Goal: Task Accomplishment & Management: Manage account settings

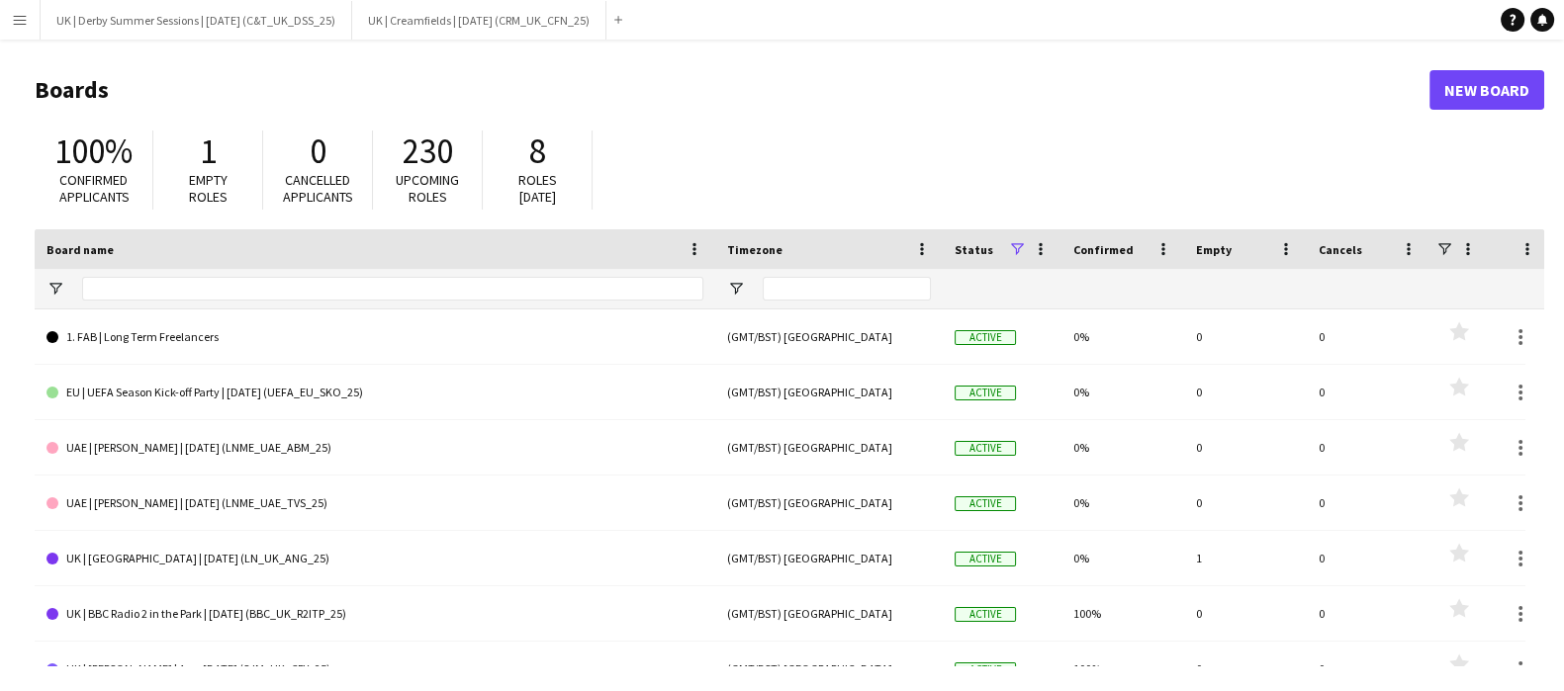
click at [18, 16] on app-icon "Menu" at bounding box center [20, 20] width 16 height 16
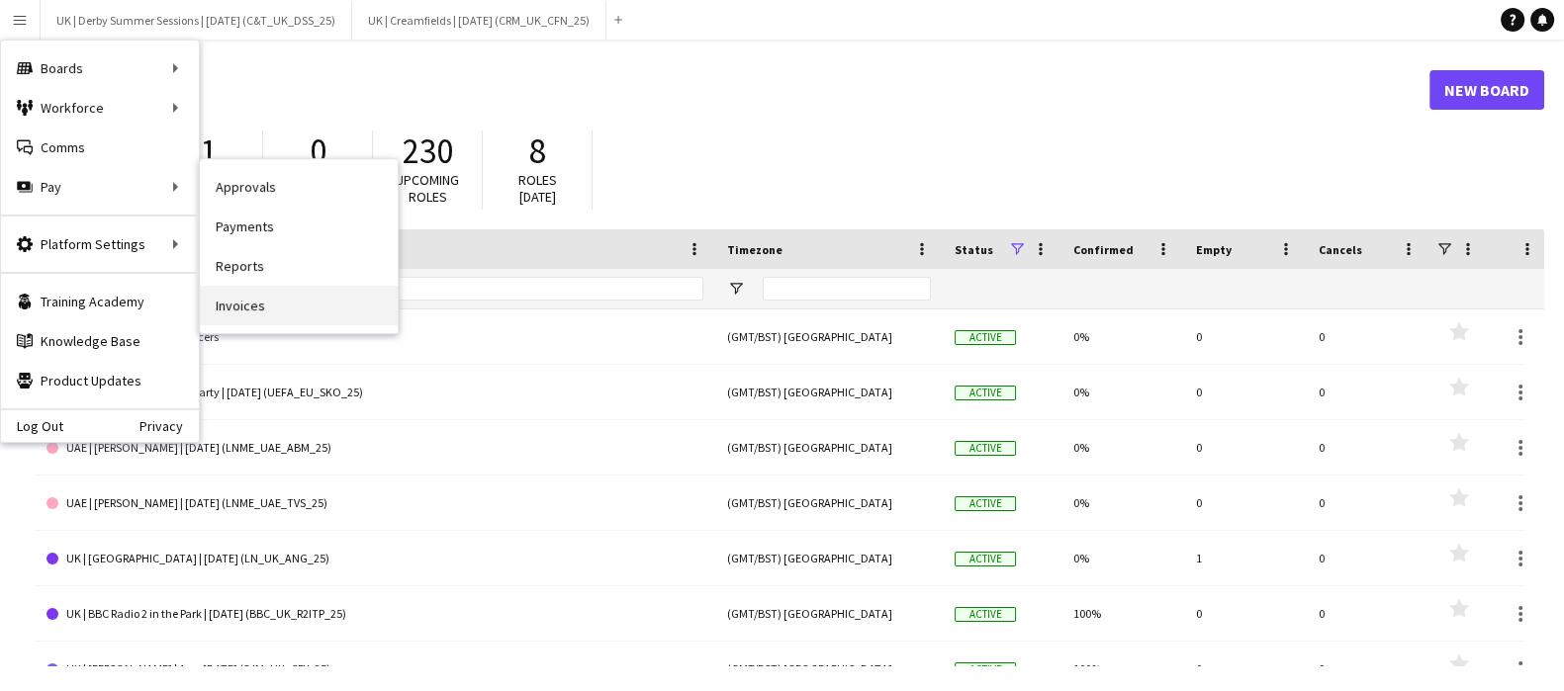
click at [273, 307] on link "Invoices" at bounding box center [299, 306] width 198 height 40
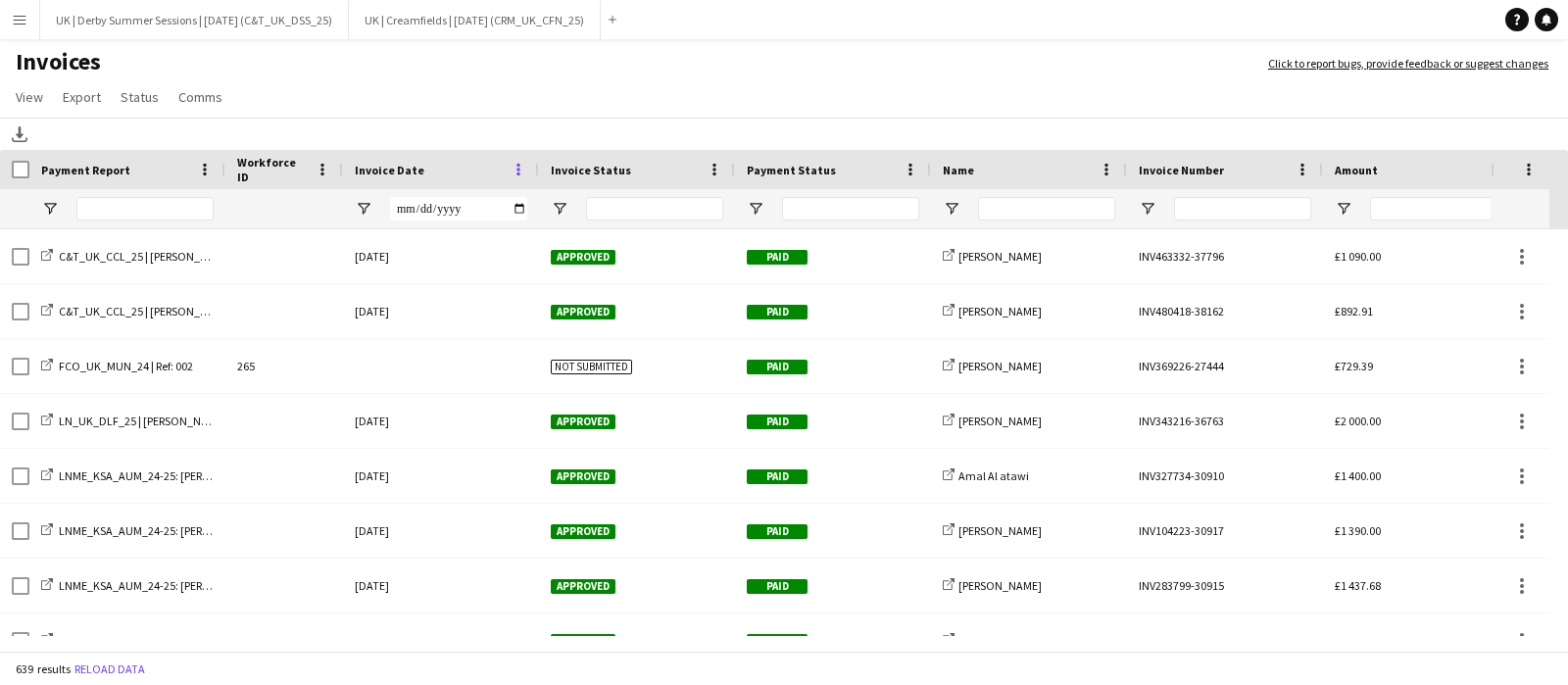
click at [513, 171] on span at bounding box center [518, 170] width 18 height 18
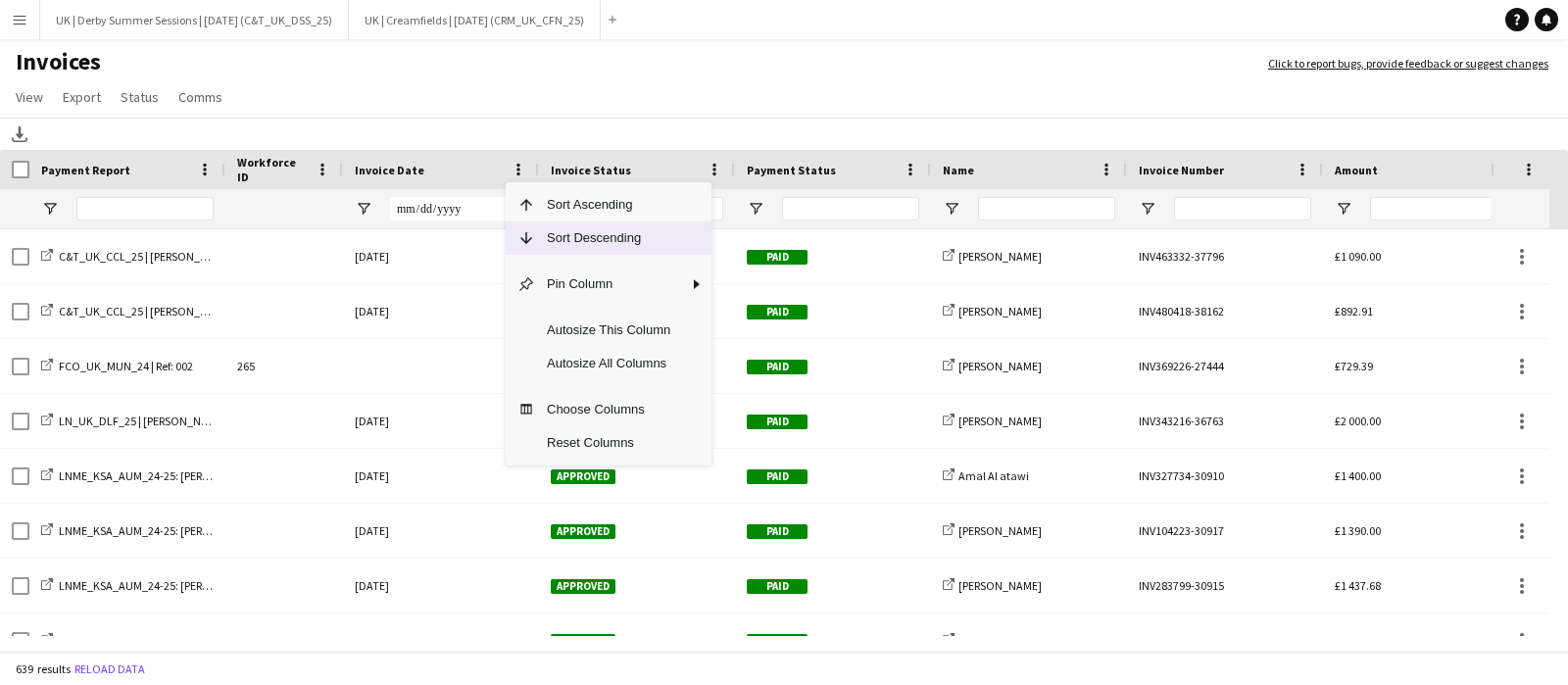
click at [540, 237] on span "Sort Descending" at bounding box center [609, 239] width 147 height 34
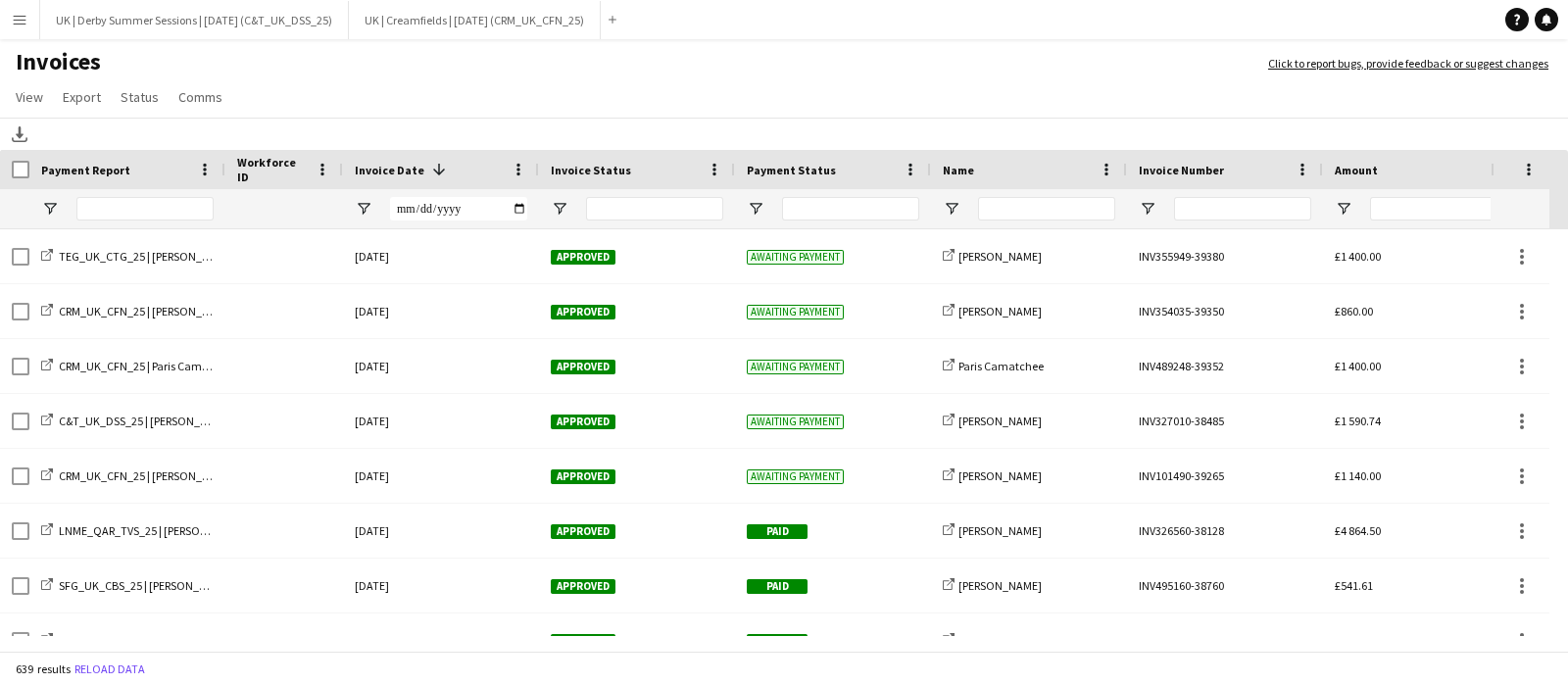
click at [5, 14] on button "Menu" at bounding box center [20, 20] width 40 height 40
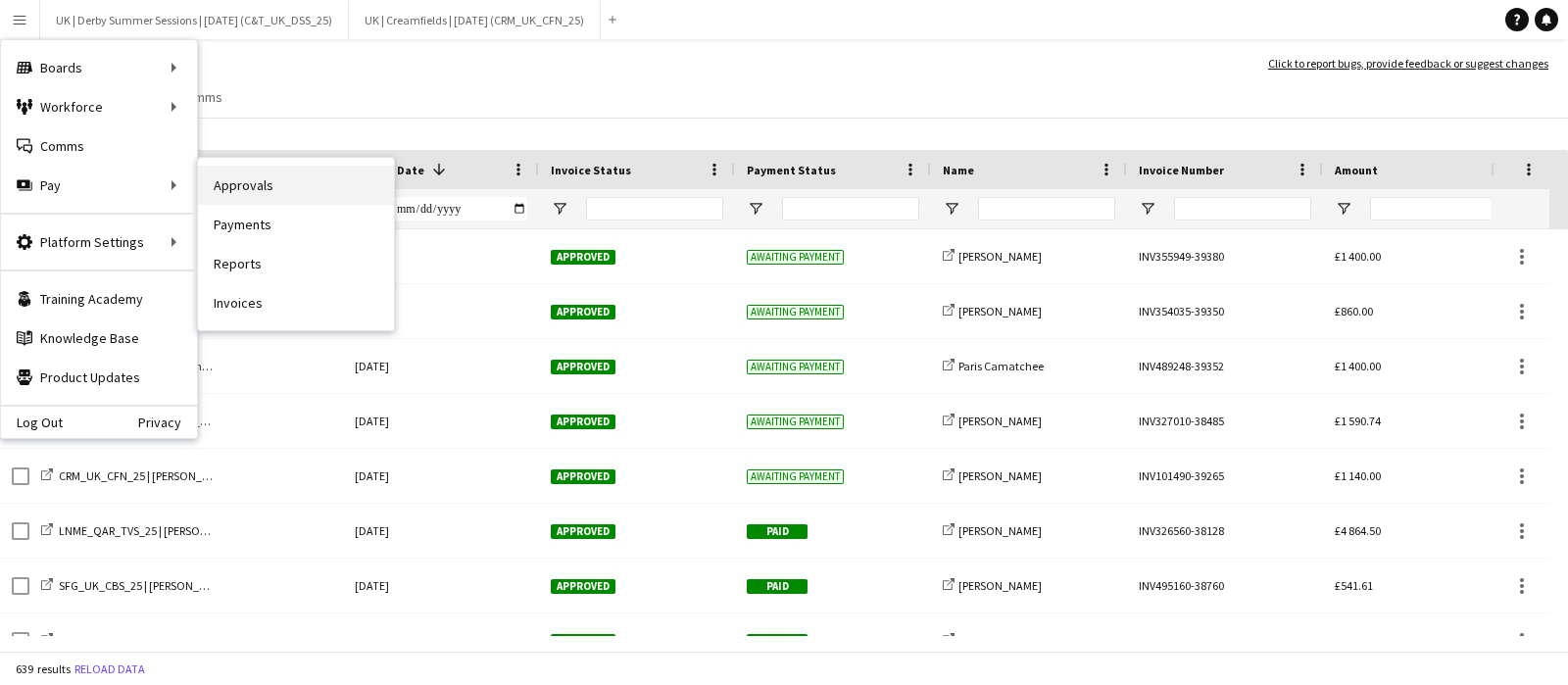
click at [275, 184] on link "Approvals" at bounding box center [296, 185] width 196 height 40
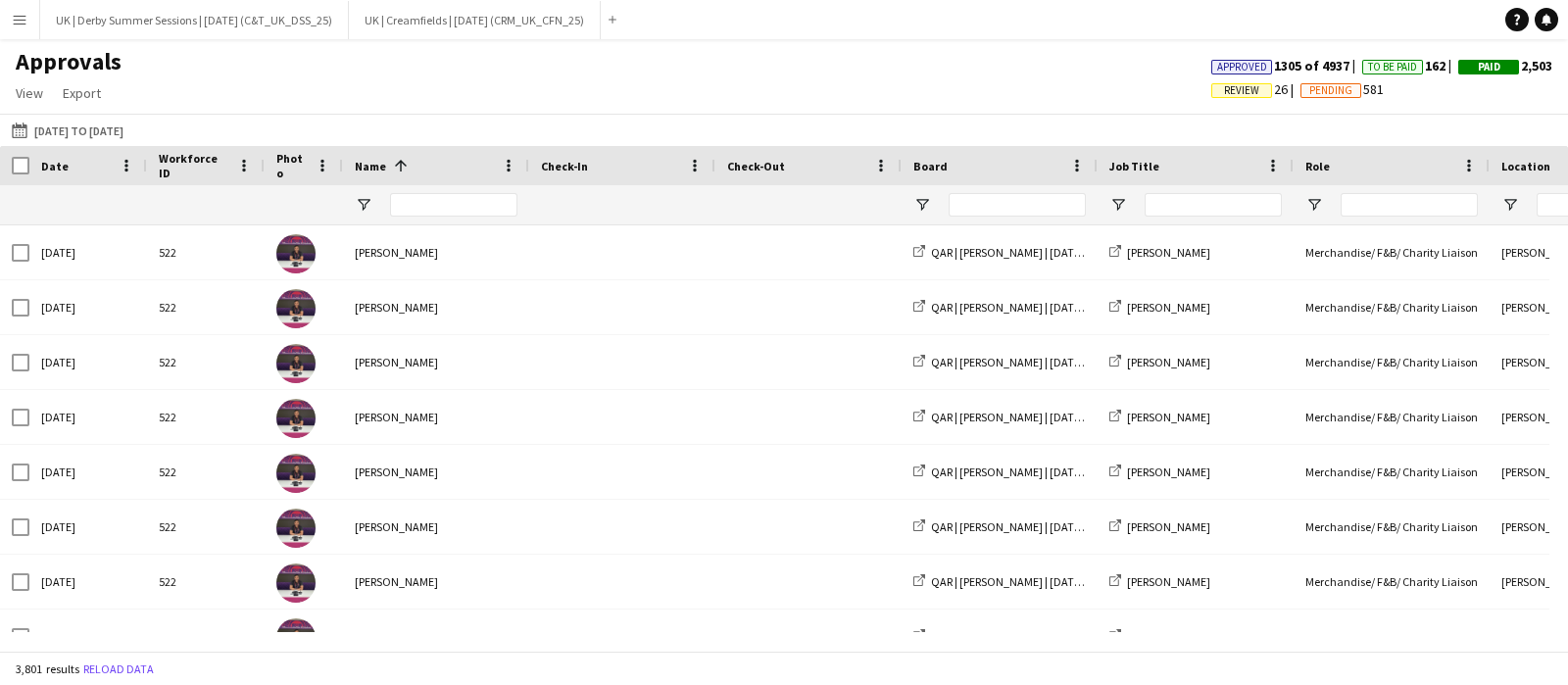
click at [1229, 85] on span "Review" at bounding box center [1242, 90] width 36 height 13
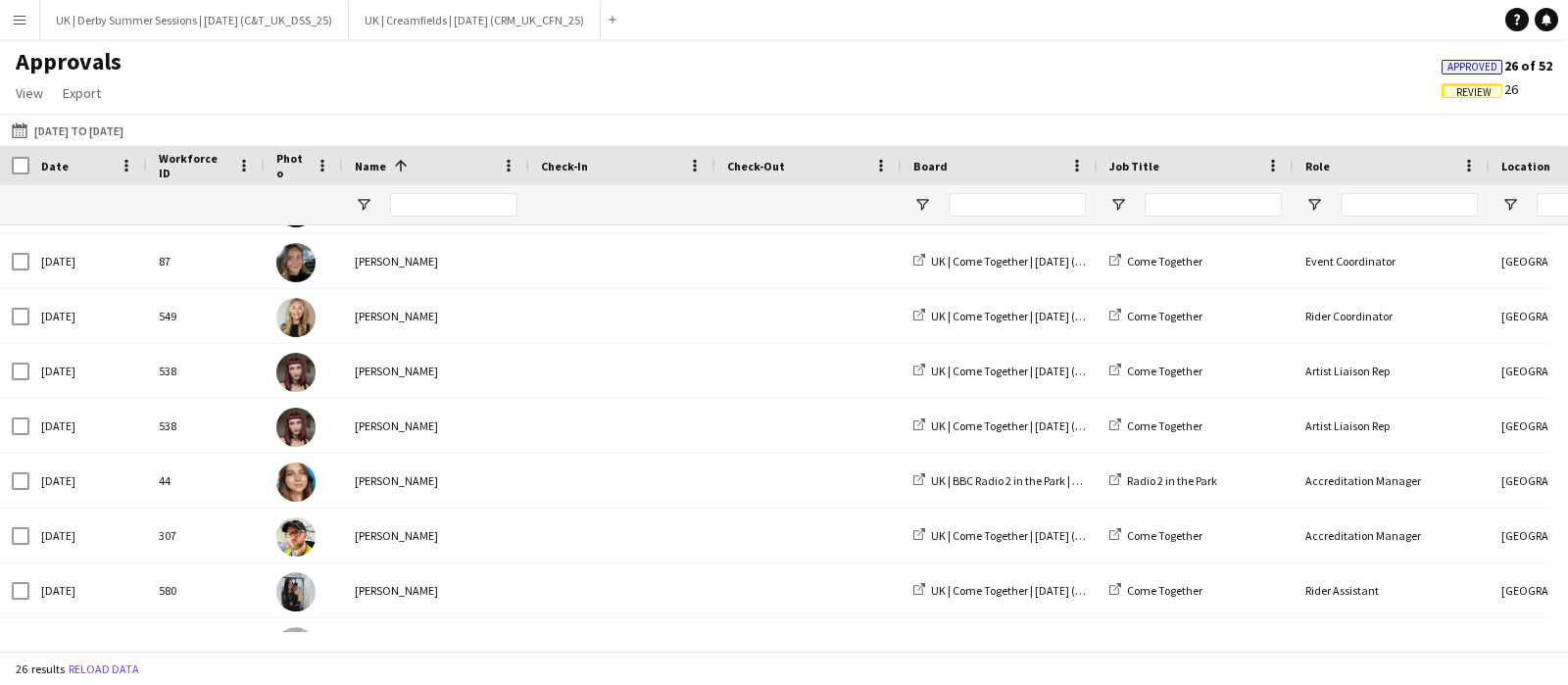
click at [1477, 86] on span "Review" at bounding box center [1475, 92] width 36 height 13
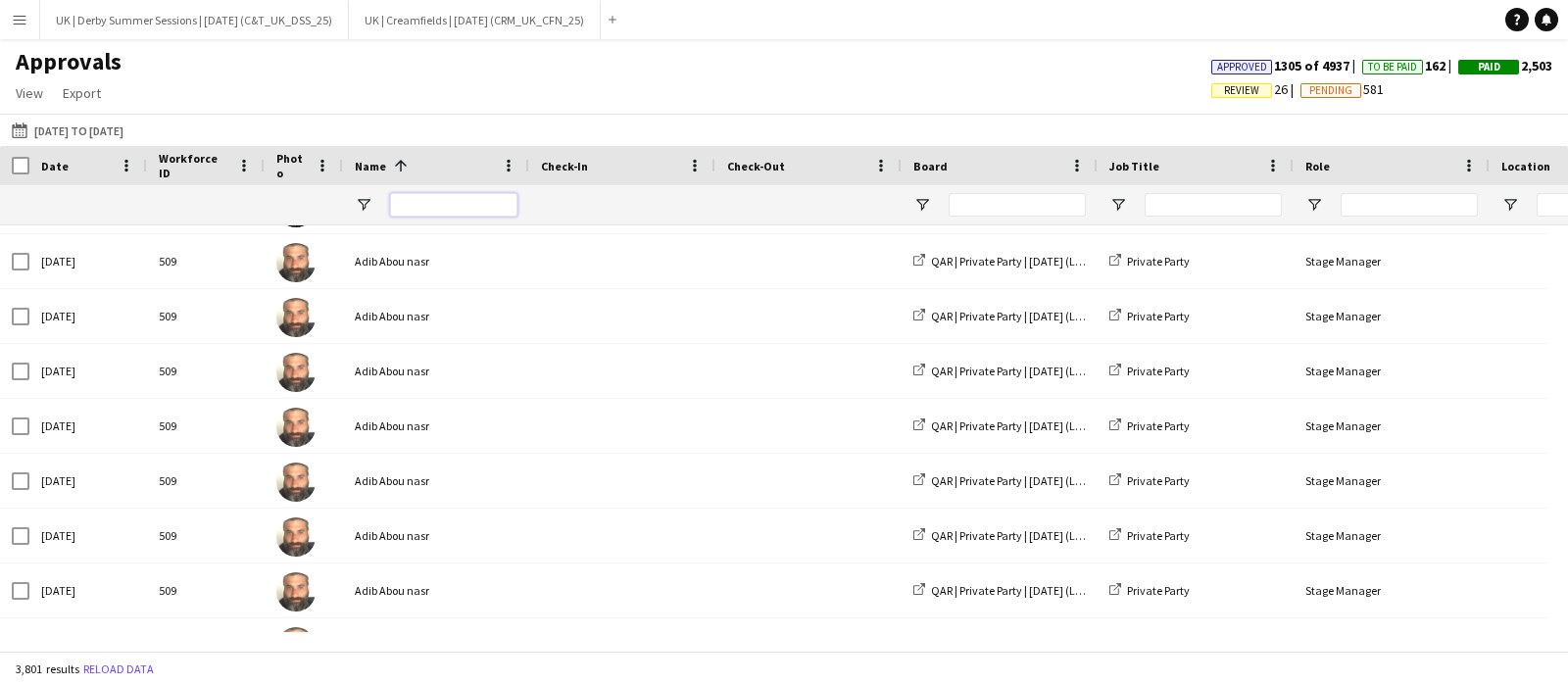
click at [428, 207] on input "Name Filter Input" at bounding box center [454, 205] width 128 height 24
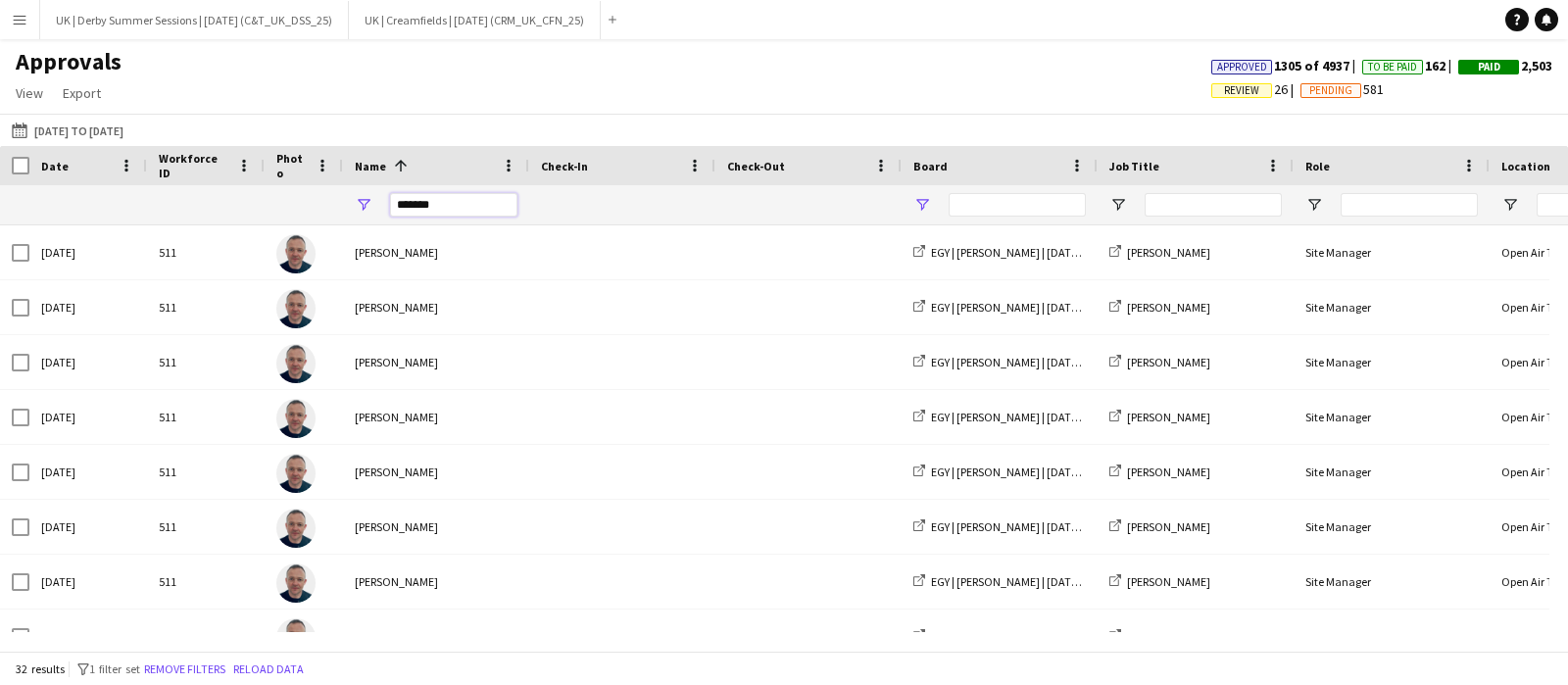
type input "*******"
click at [915, 207] on span "Open Filter Menu" at bounding box center [923, 205] width 18 height 18
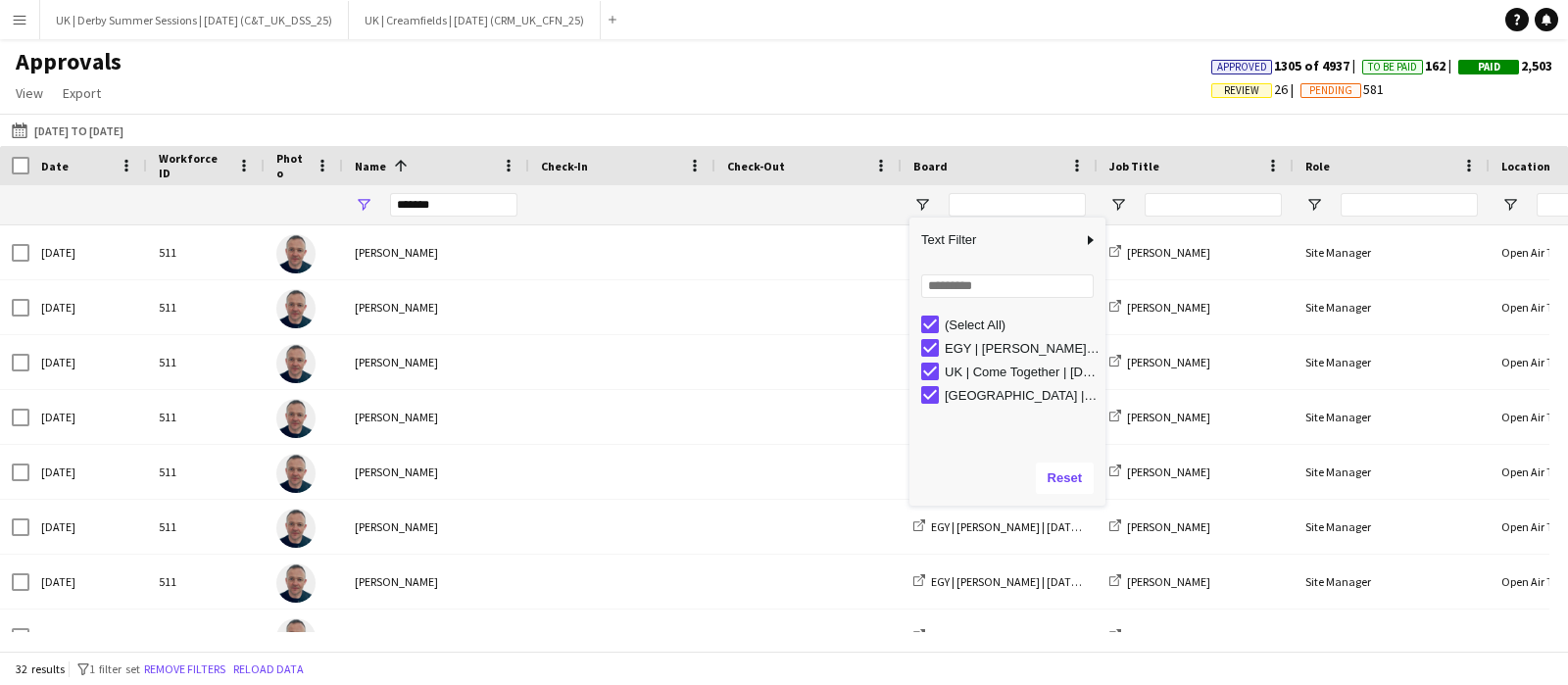
click at [931, 338] on div "EGY | Michael Bublé | May 25 (LNME_EGY_MBL_25)" at bounding box center [1014, 348] width 184 height 24
type input "**********"
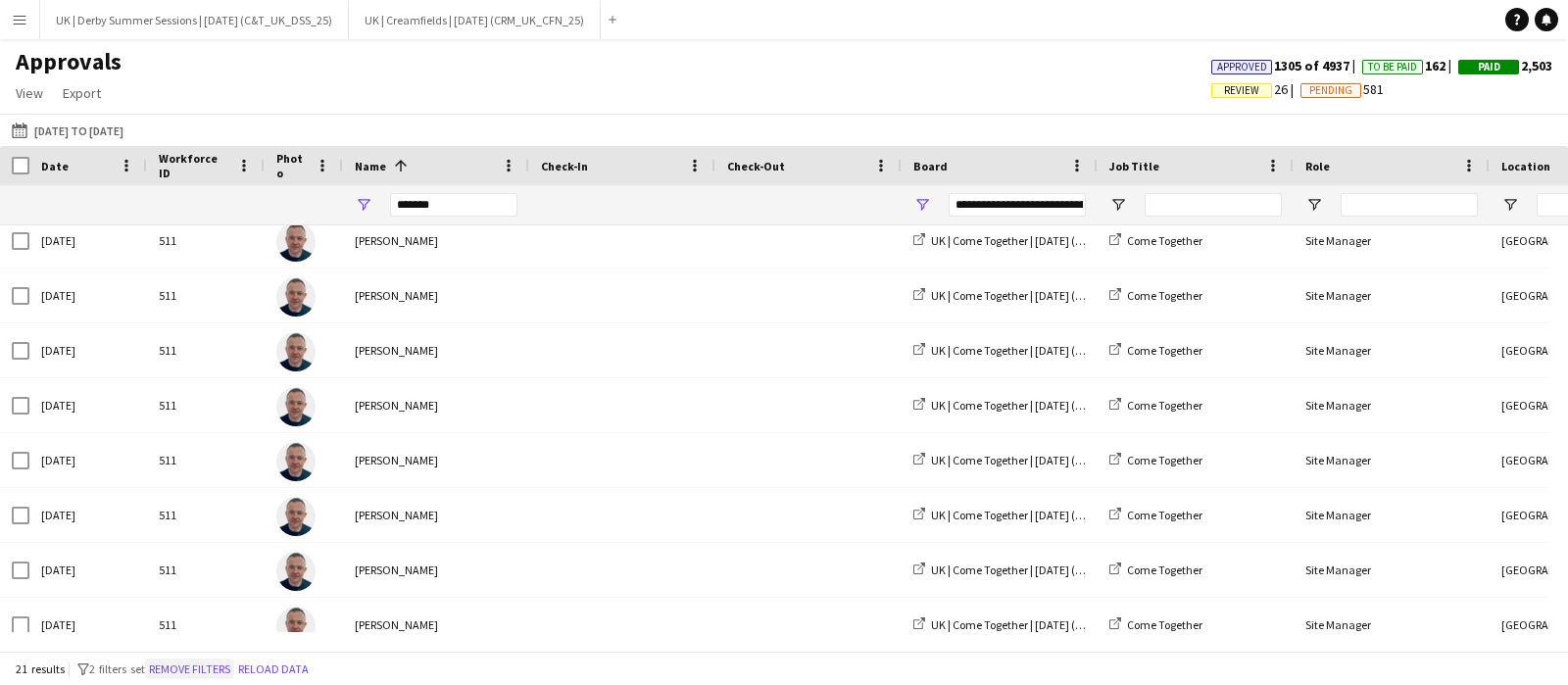
click at [190, 665] on button "Remove filters" at bounding box center [189, 670] width 89 height 22
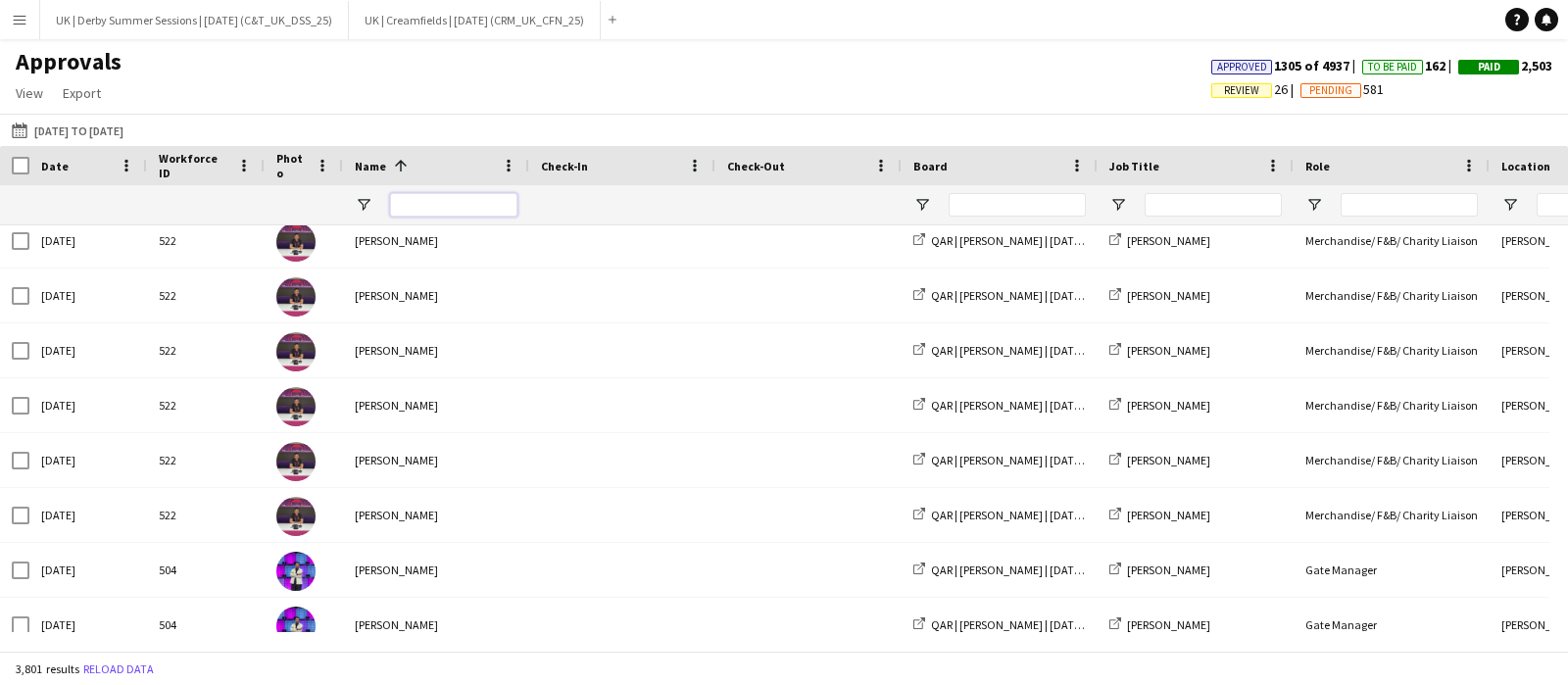
click at [425, 203] on input "Name Filter Input" at bounding box center [454, 205] width 128 height 24
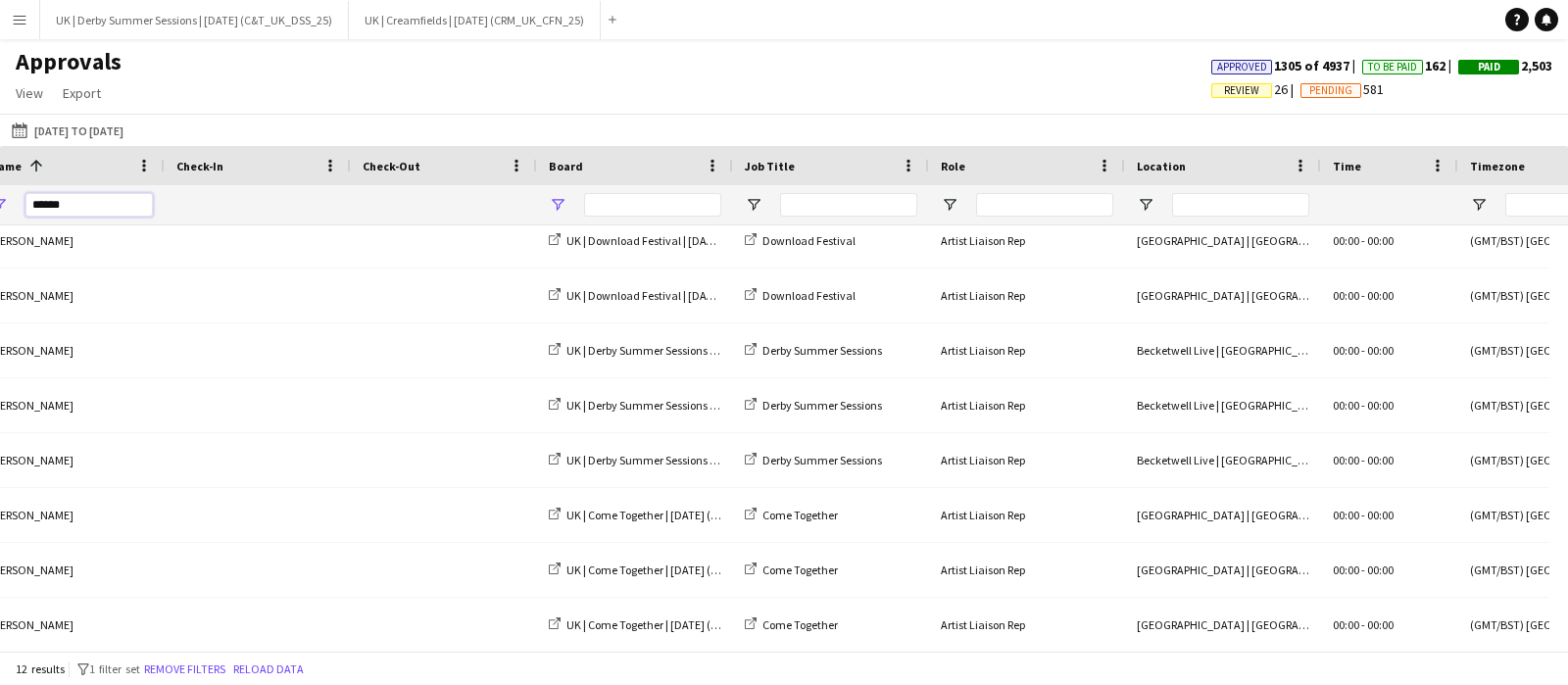
type input "******"
click at [556, 202] on span "Open Filter Menu" at bounding box center [558, 205] width 18 height 18
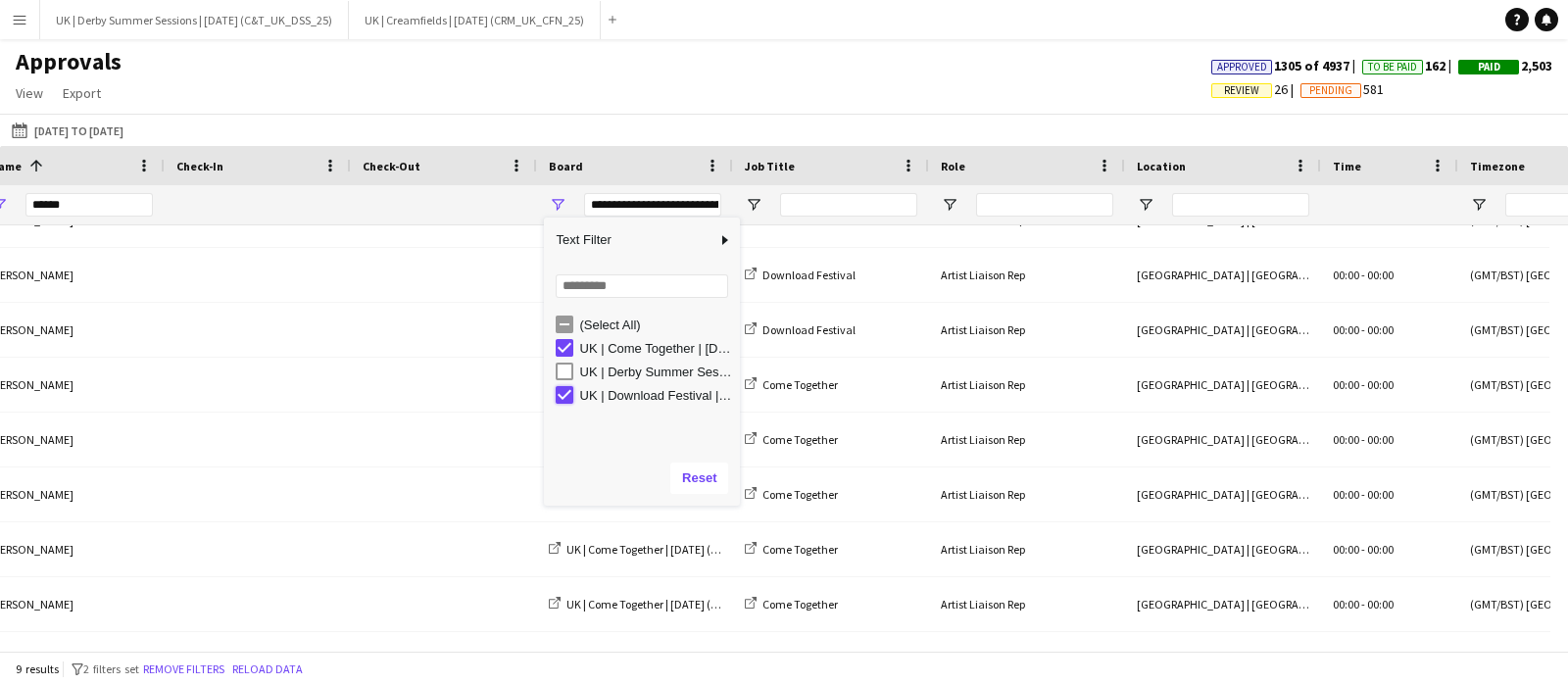
type input "**********"
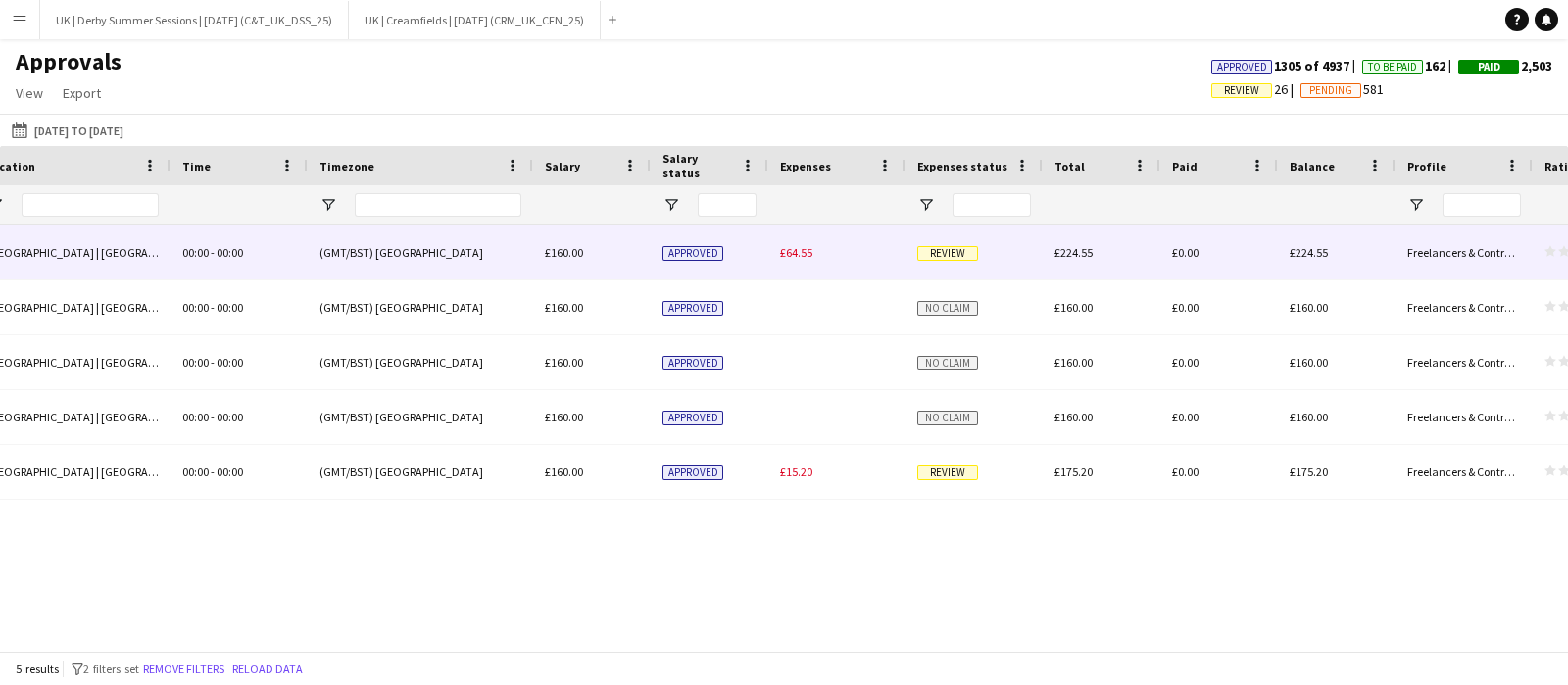
click at [785, 257] on span "£64.55" at bounding box center [796, 252] width 33 height 15
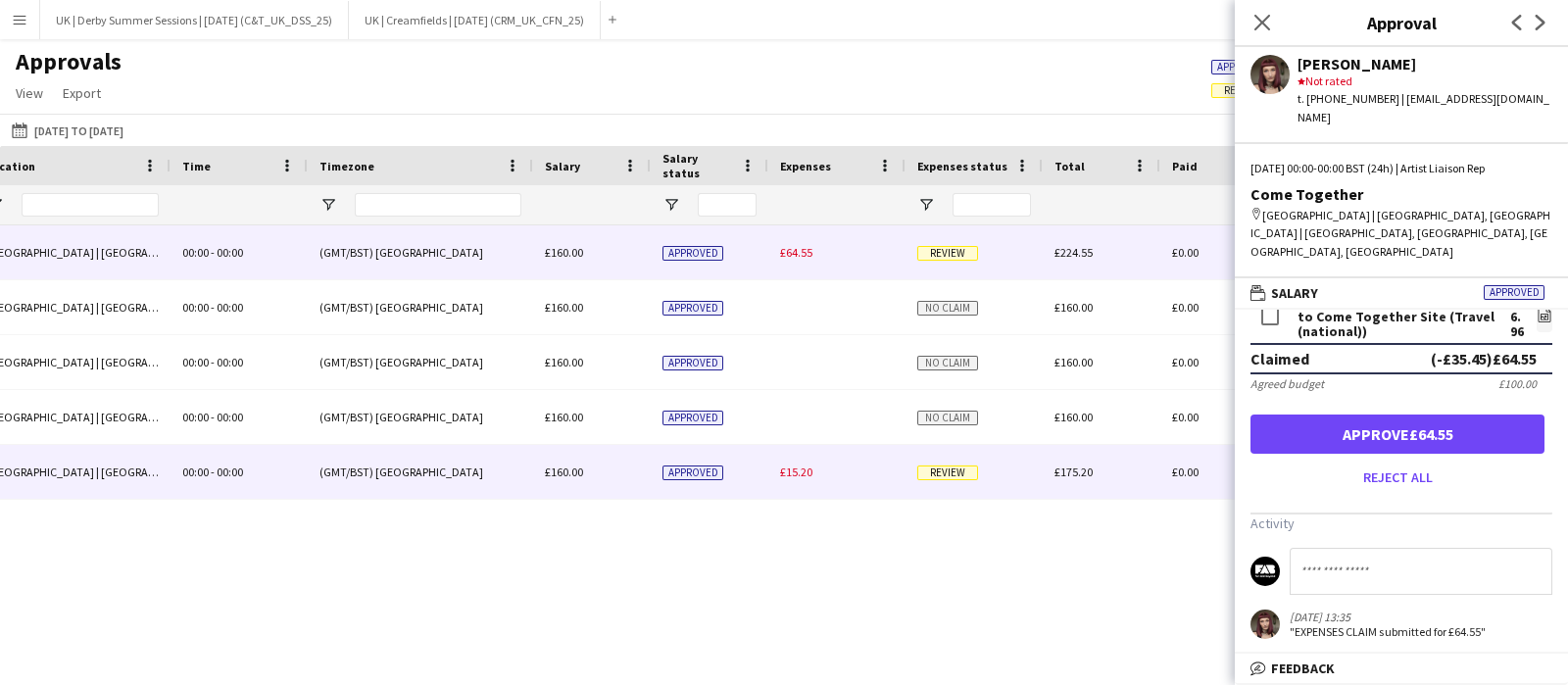
click at [801, 473] on span "£15.20" at bounding box center [796, 472] width 33 height 15
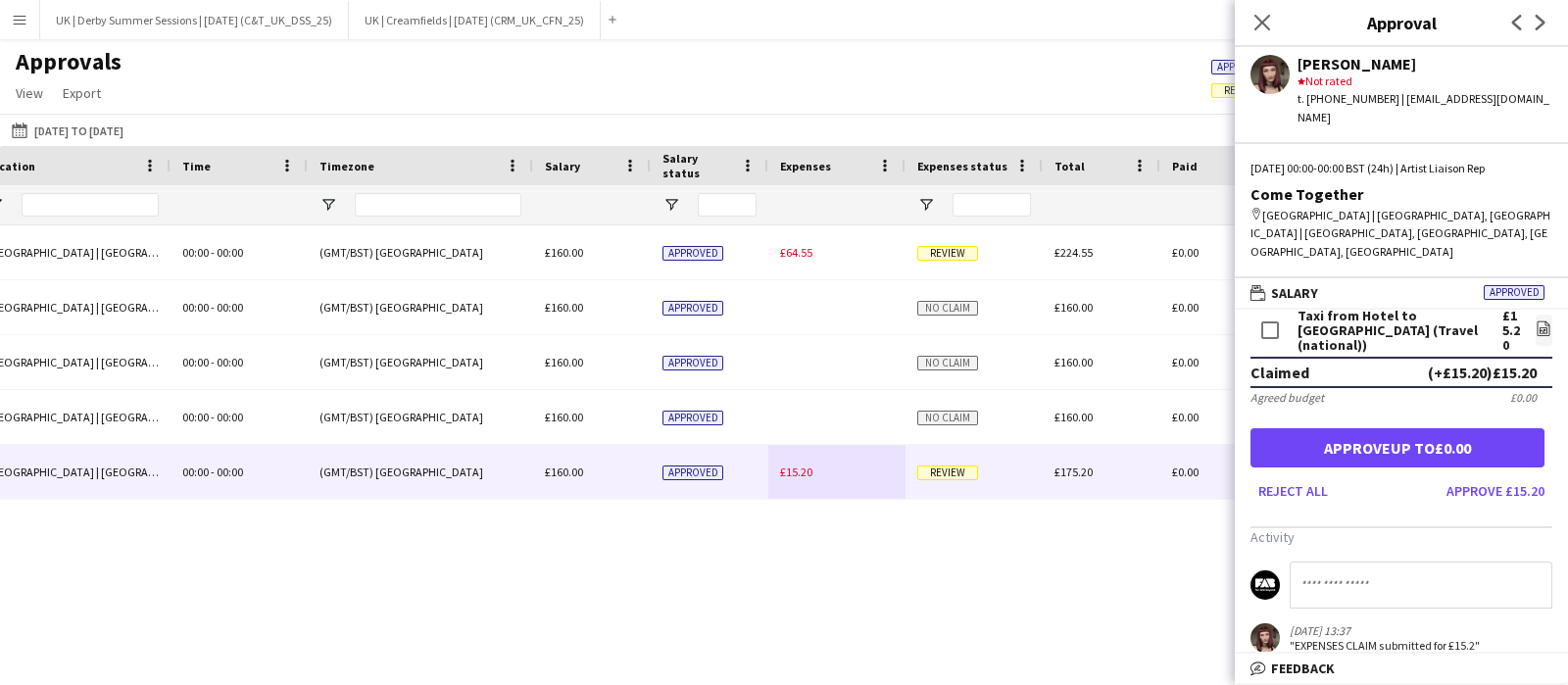
click at [643, 629] on div "Town Moor | Newcastle-Upon-Tyne, UK 00:00 - 00:00 Artist Liaison Rep (GMT/BST) …" at bounding box center [784, 428] width 1568 height 406
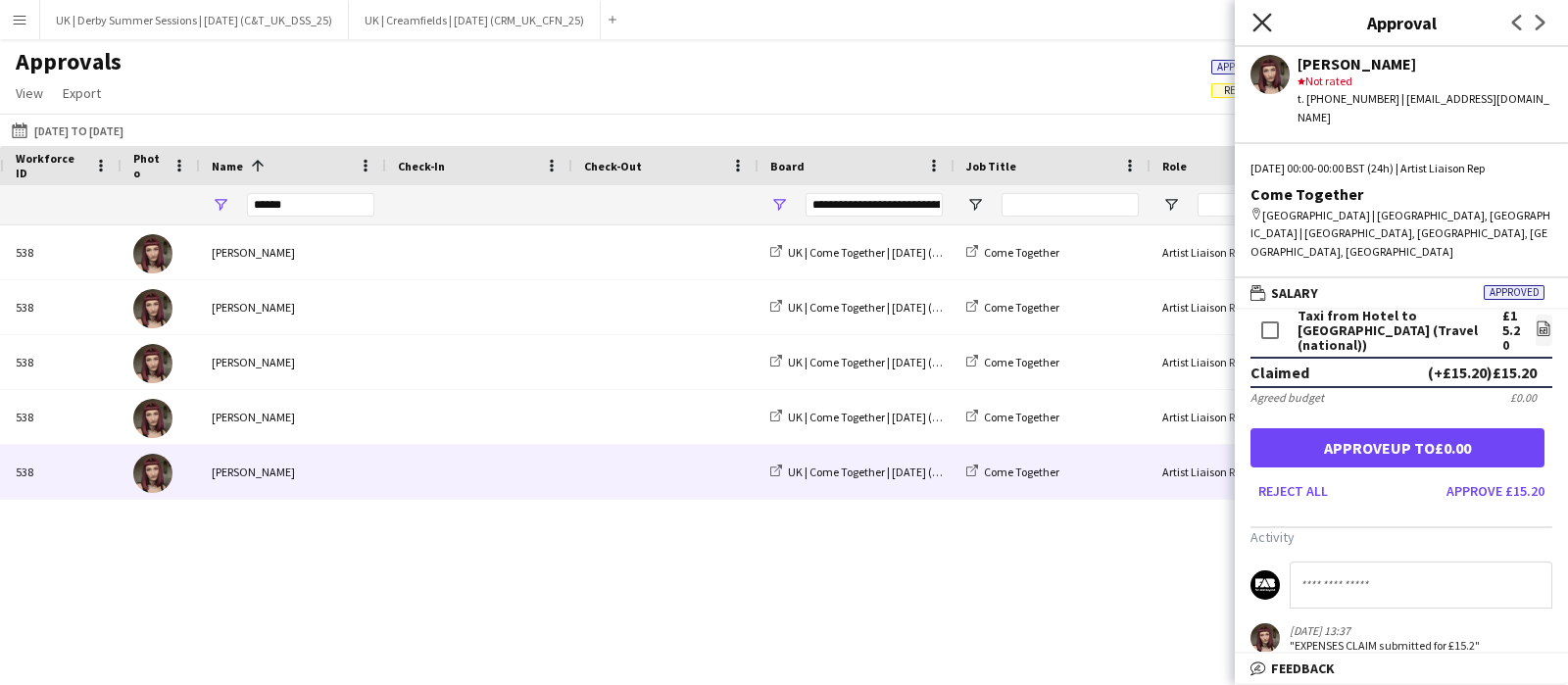
click at [1254, 22] on icon "Close pop-in" at bounding box center [1262, 22] width 19 height 19
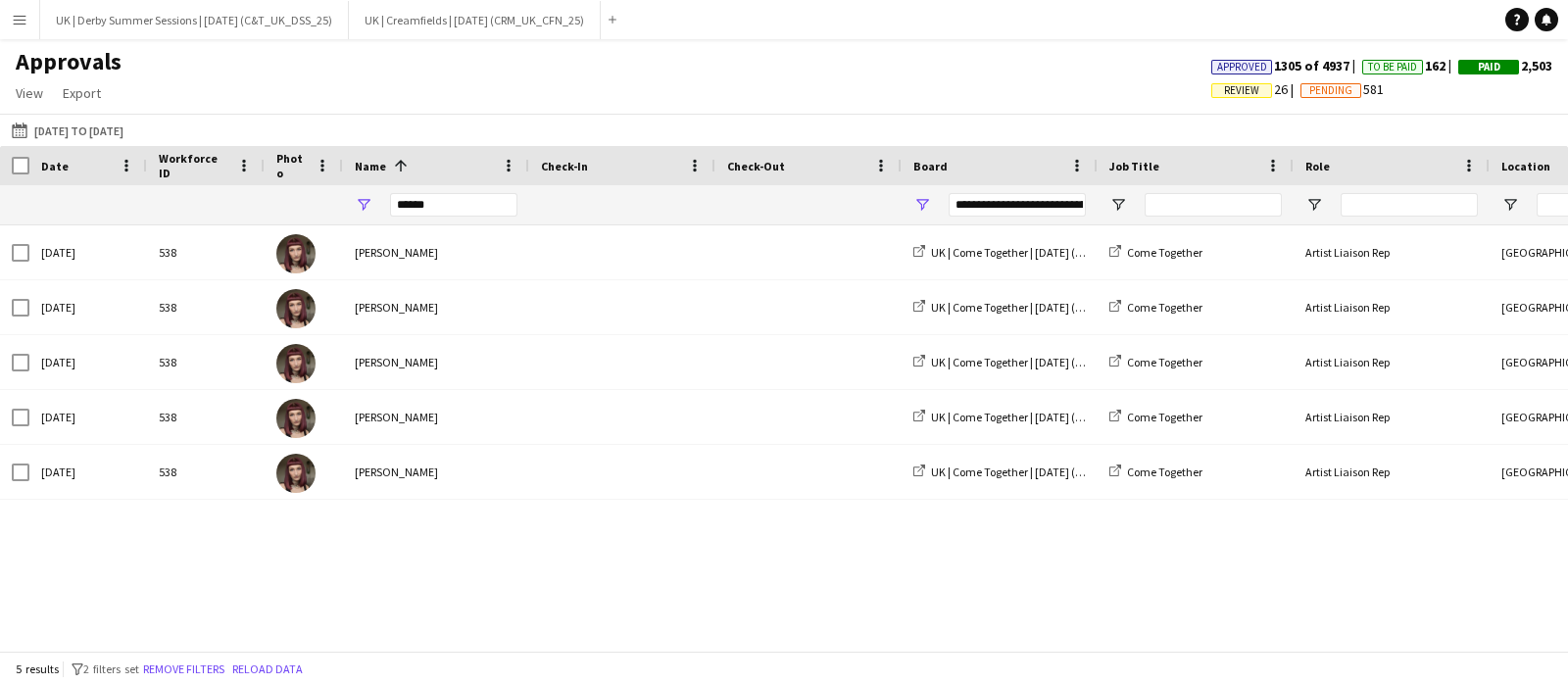
click at [15, 32] on button "Menu" at bounding box center [20, 20] width 40 height 40
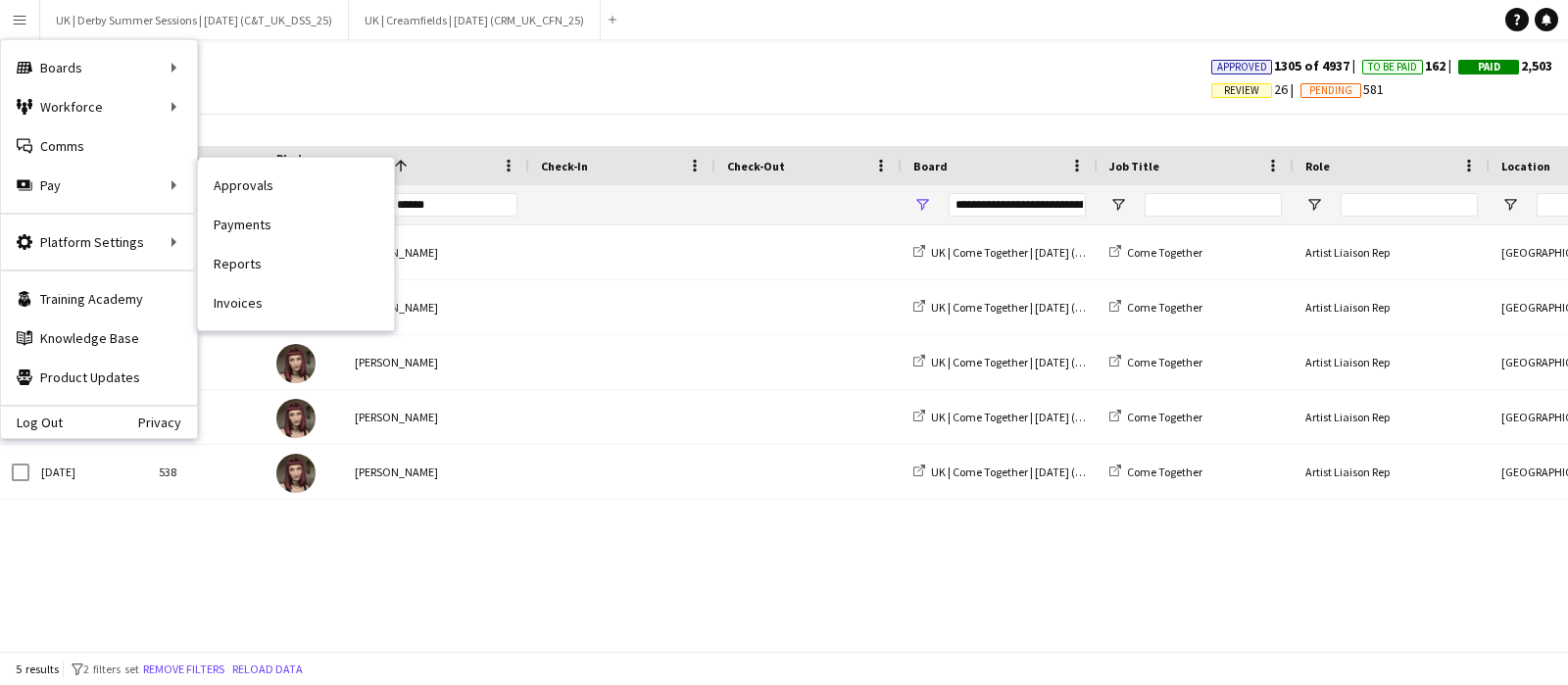
drag, startPoint x: 233, startPoint y: 302, endPoint x: 225, endPoint y: 291, distance: 13.6
click at [232, 302] on link "Invoices" at bounding box center [296, 303] width 196 height 40
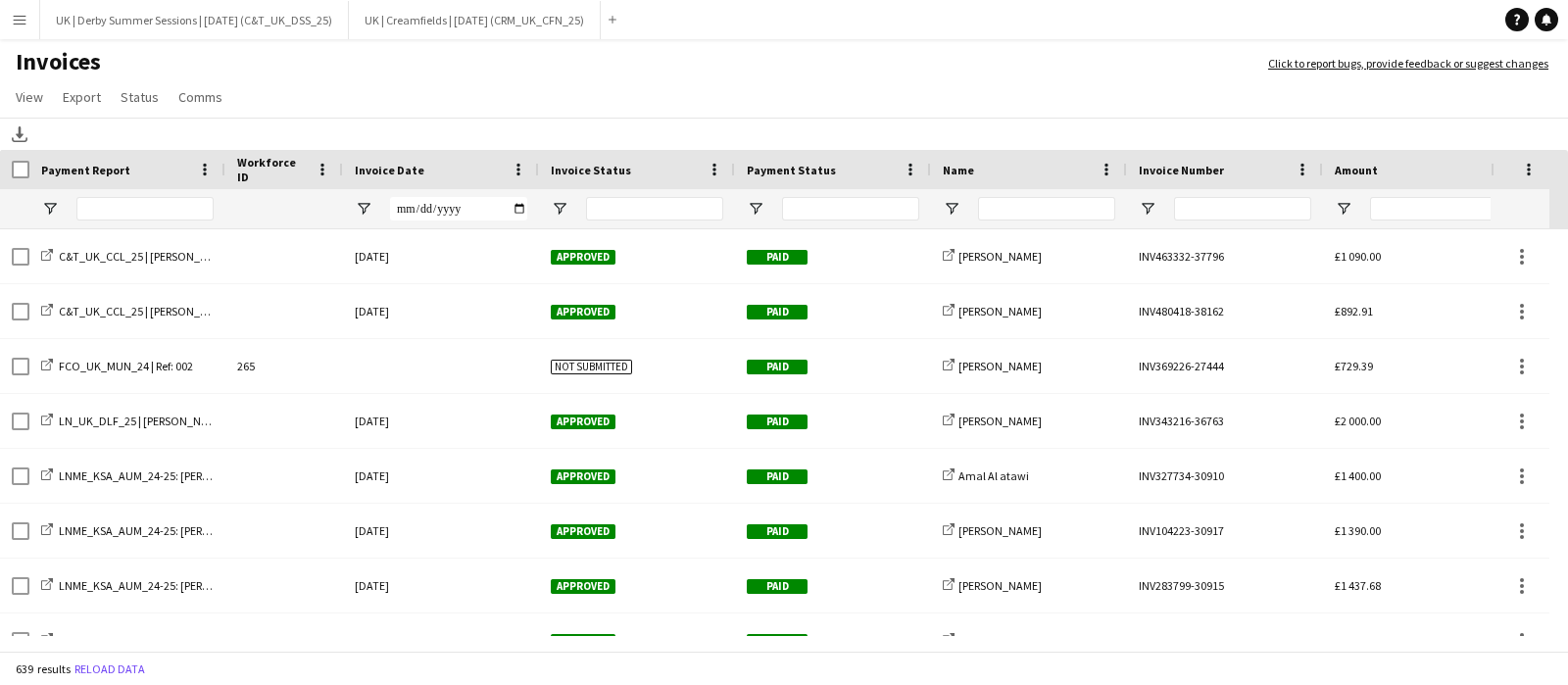
click at [516, 169] on span at bounding box center [518, 170] width 18 height 18
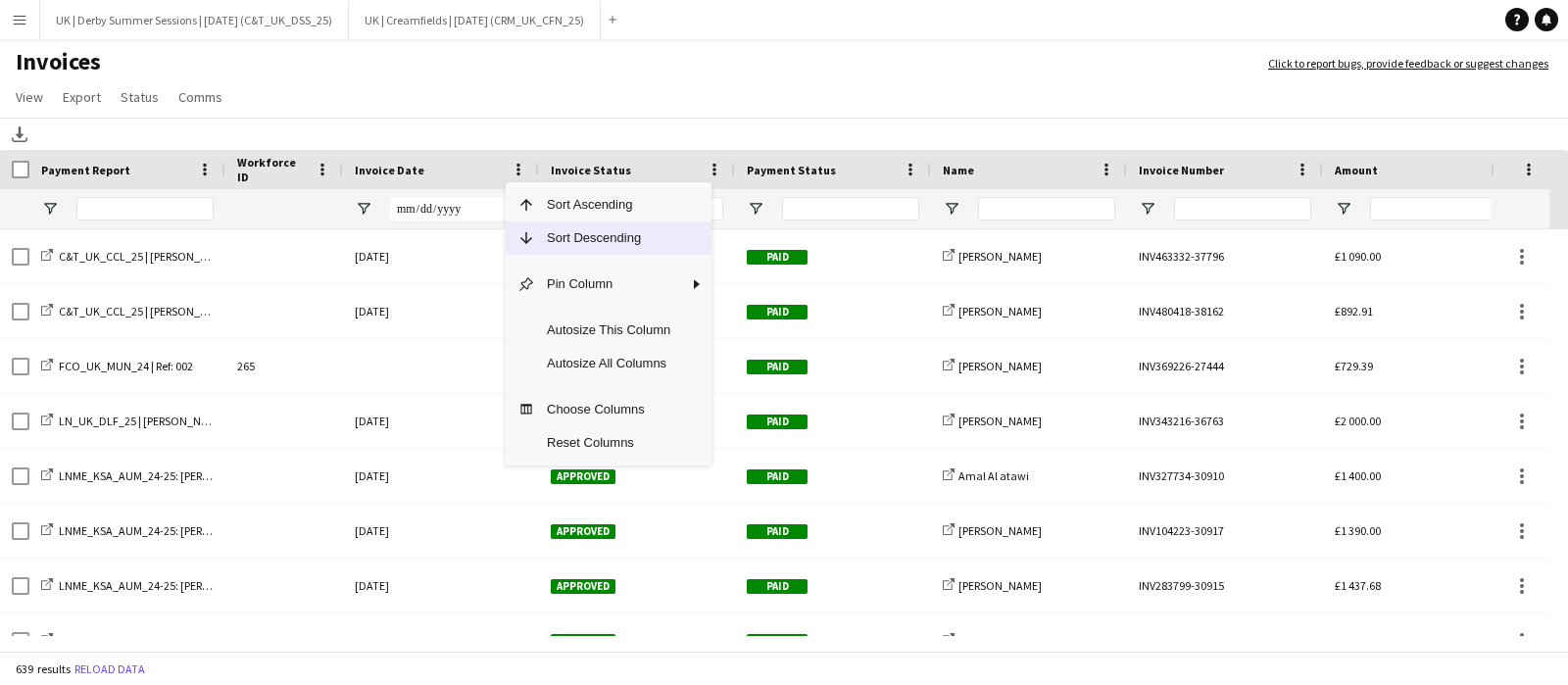
click at [554, 245] on span "Sort Descending" at bounding box center [609, 239] width 147 height 34
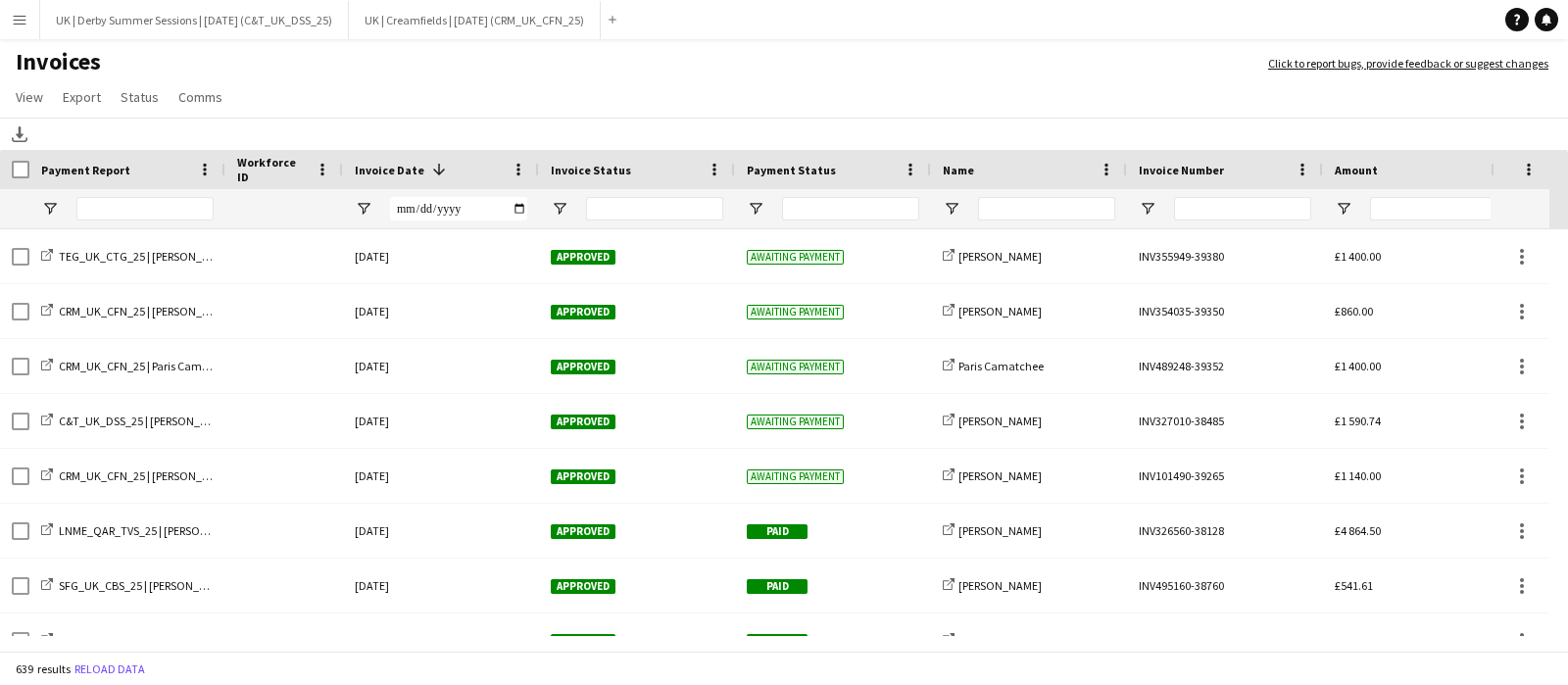
click at [8, 8] on button "Menu" at bounding box center [20, 20] width 40 height 40
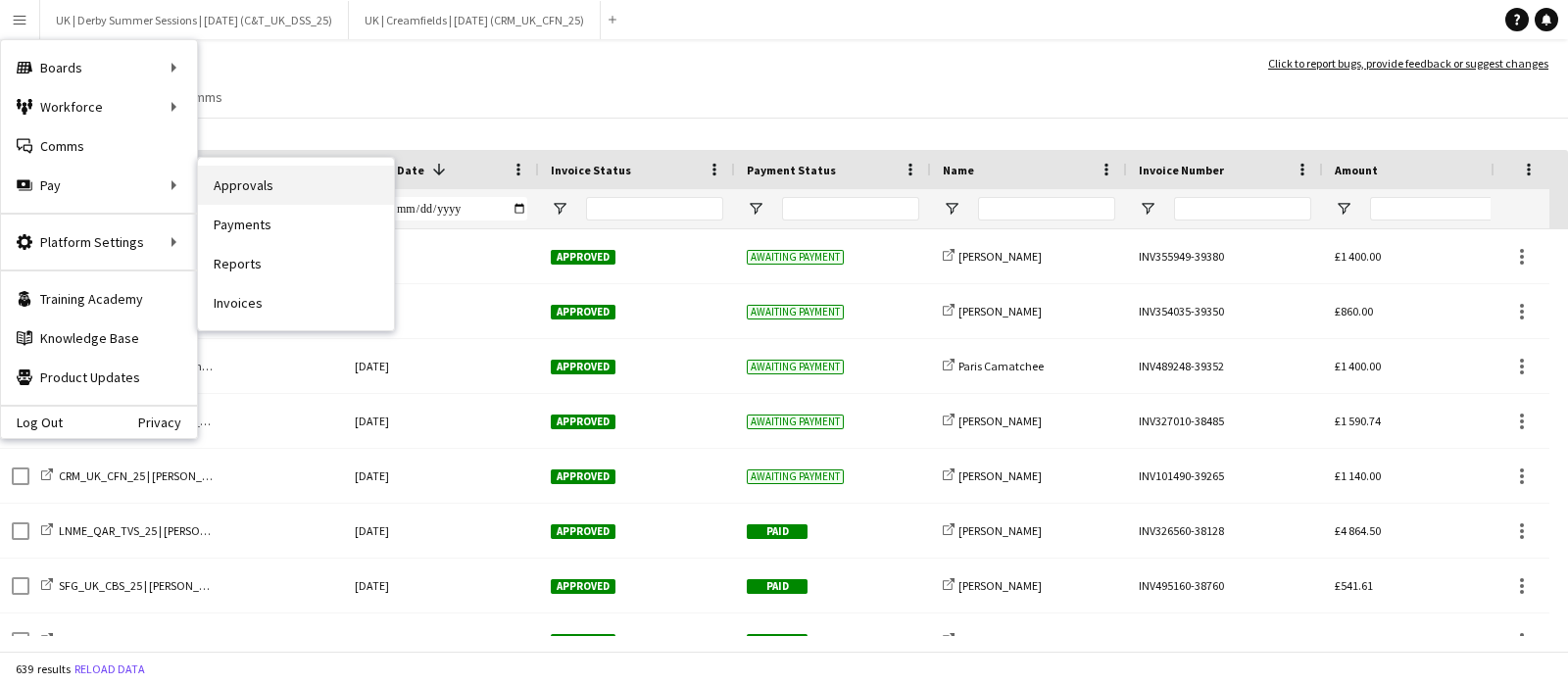
click at [228, 173] on link "Approvals" at bounding box center [296, 185] width 196 height 40
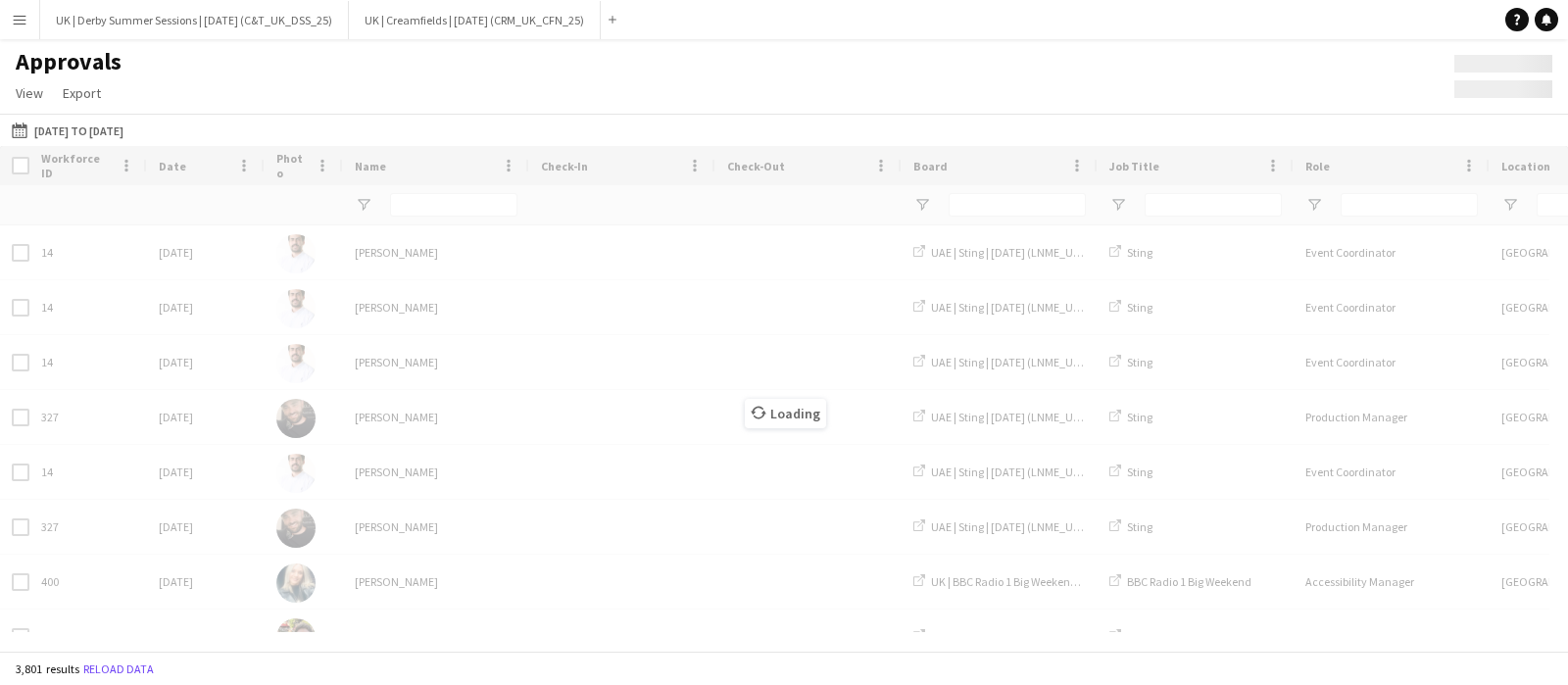
click at [4, 13] on button "Menu" at bounding box center [20, 20] width 40 height 40
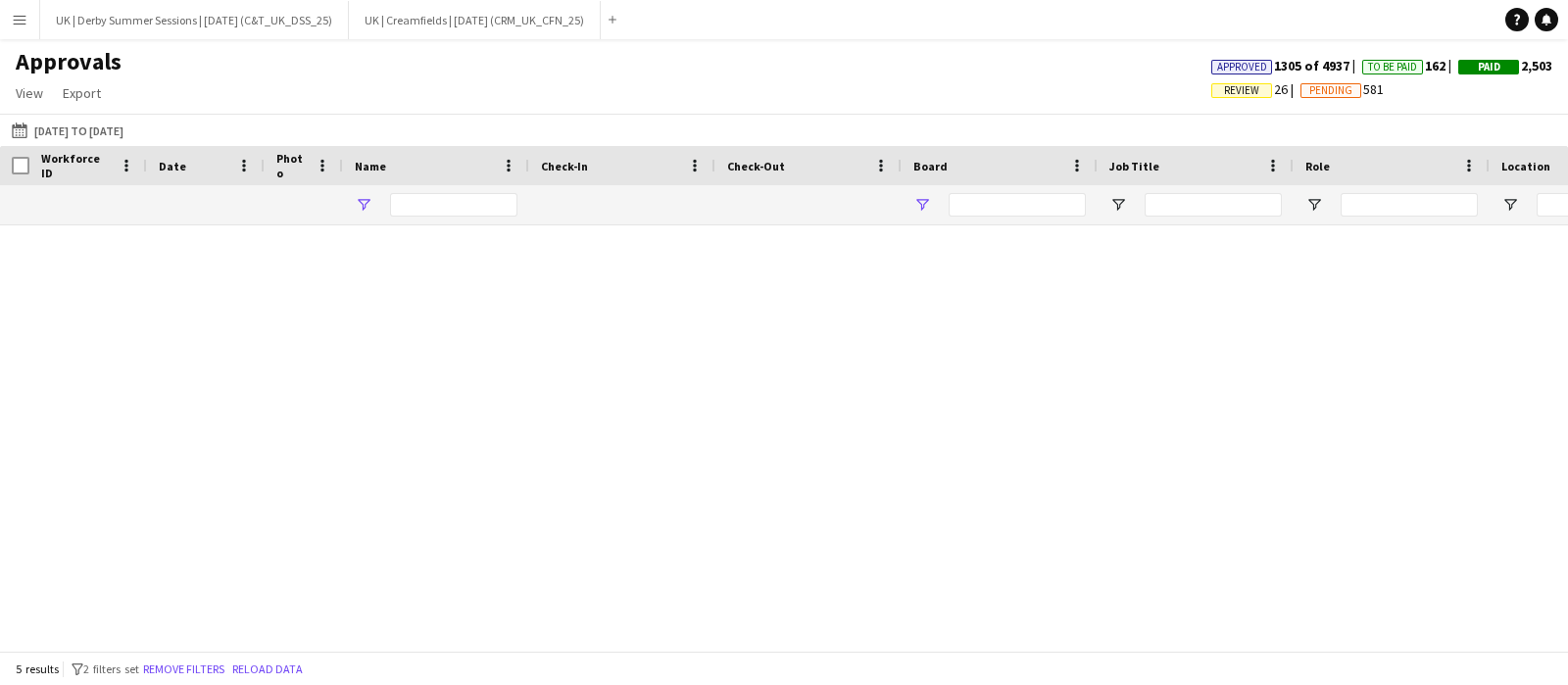
type input "******"
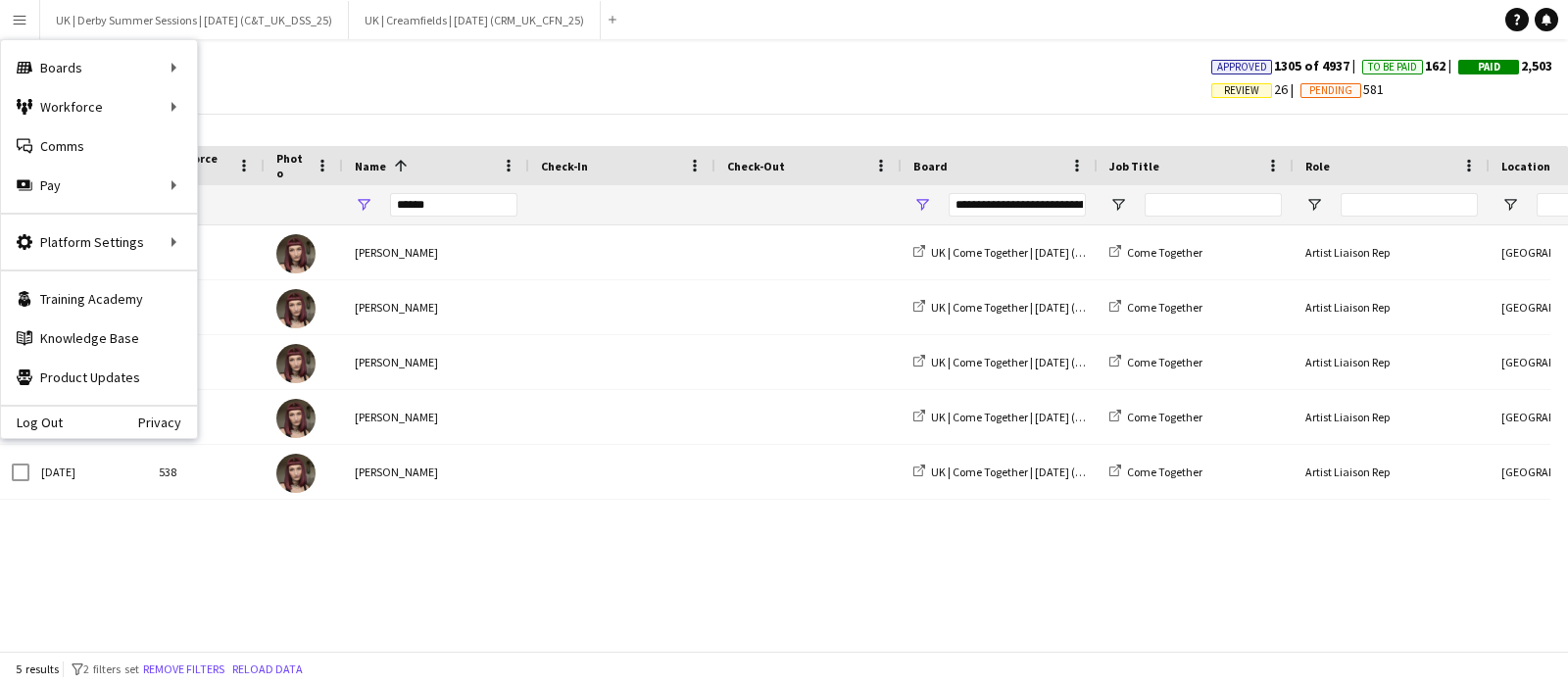
type input "**********"
click at [265, 144] on link "Status" at bounding box center [296, 147] width 196 height 40
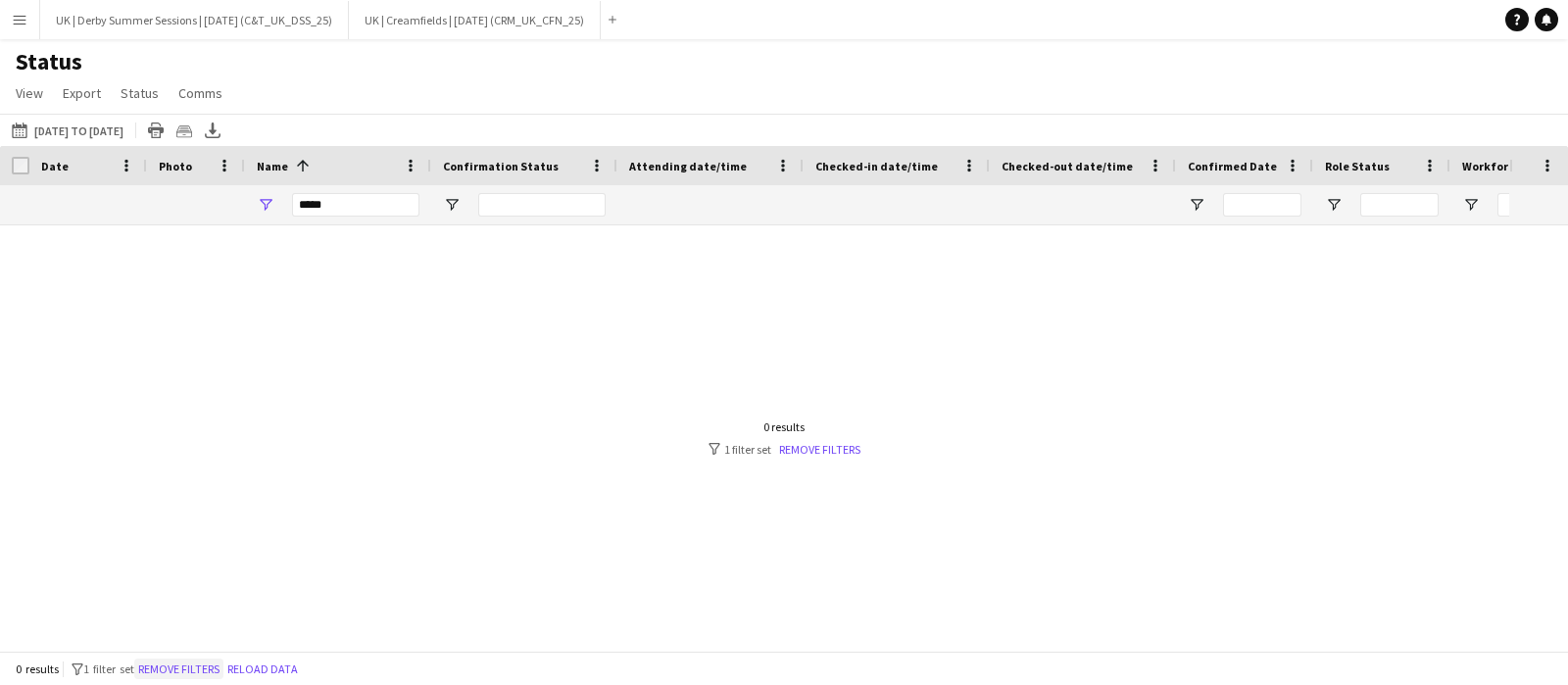
click at [171, 664] on button "Remove filters" at bounding box center [178, 670] width 89 height 22
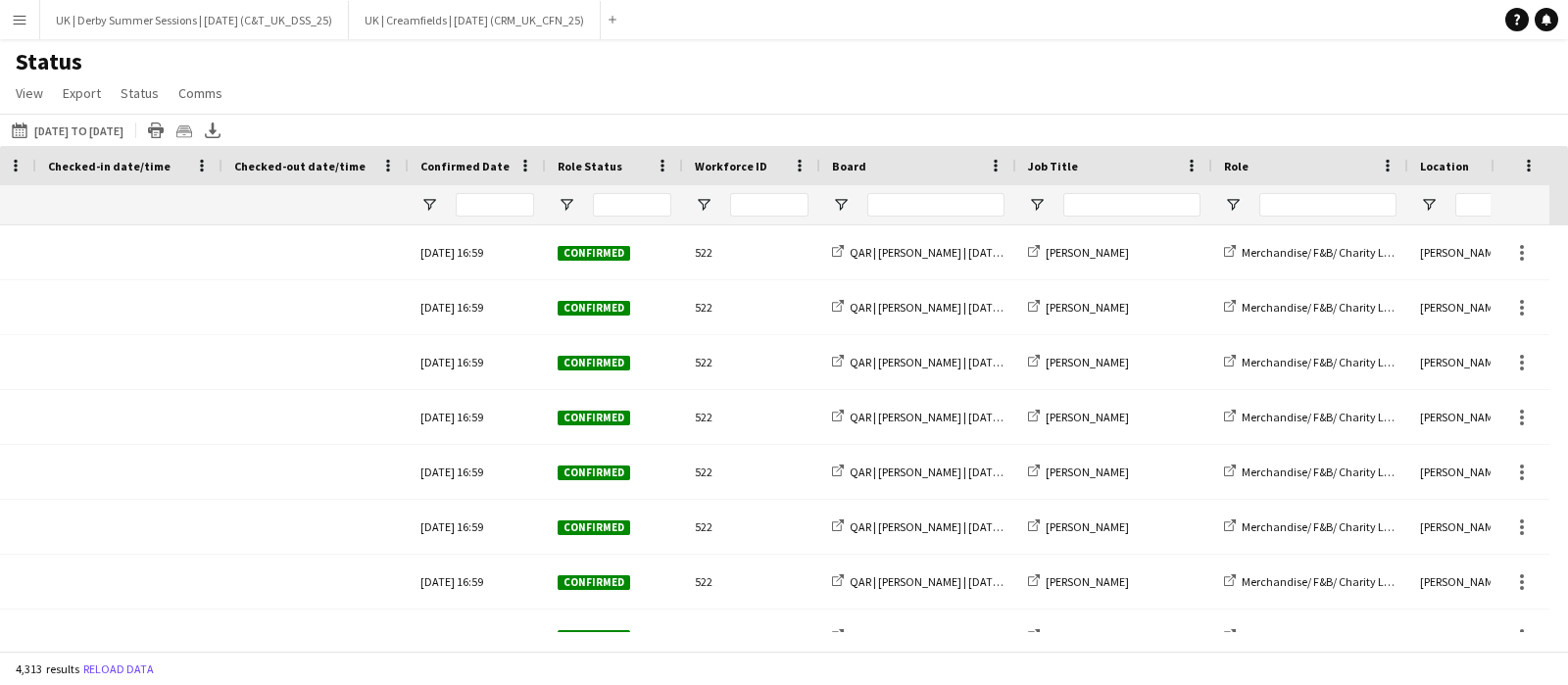
scroll to position [0, 885]
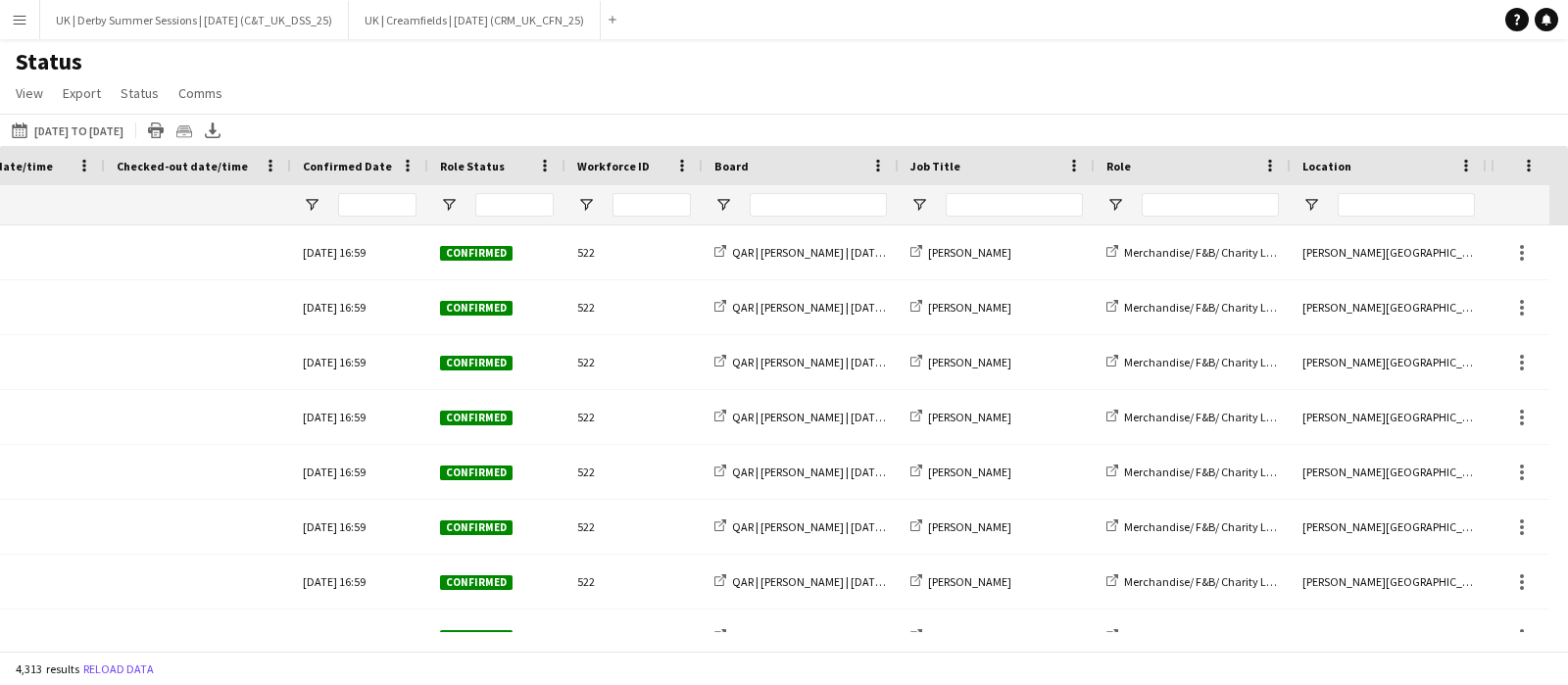
click at [717, 193] on div at bounding box center [801, 205] width 196 height 40
click at [718, 198] on span "Open Filter Menu" at bounding box center [724, 205] width 18 height 18
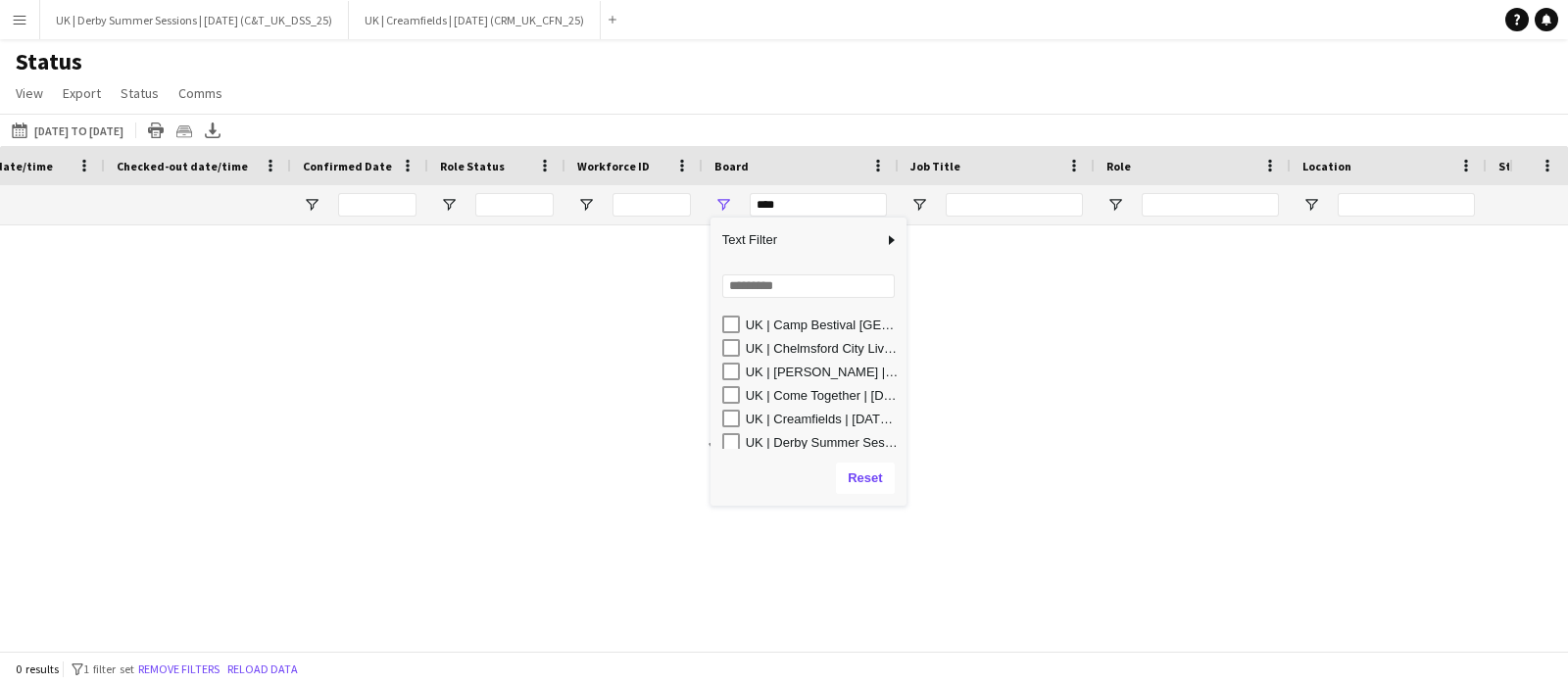
scroll to position [231, 0]
type input "**********"
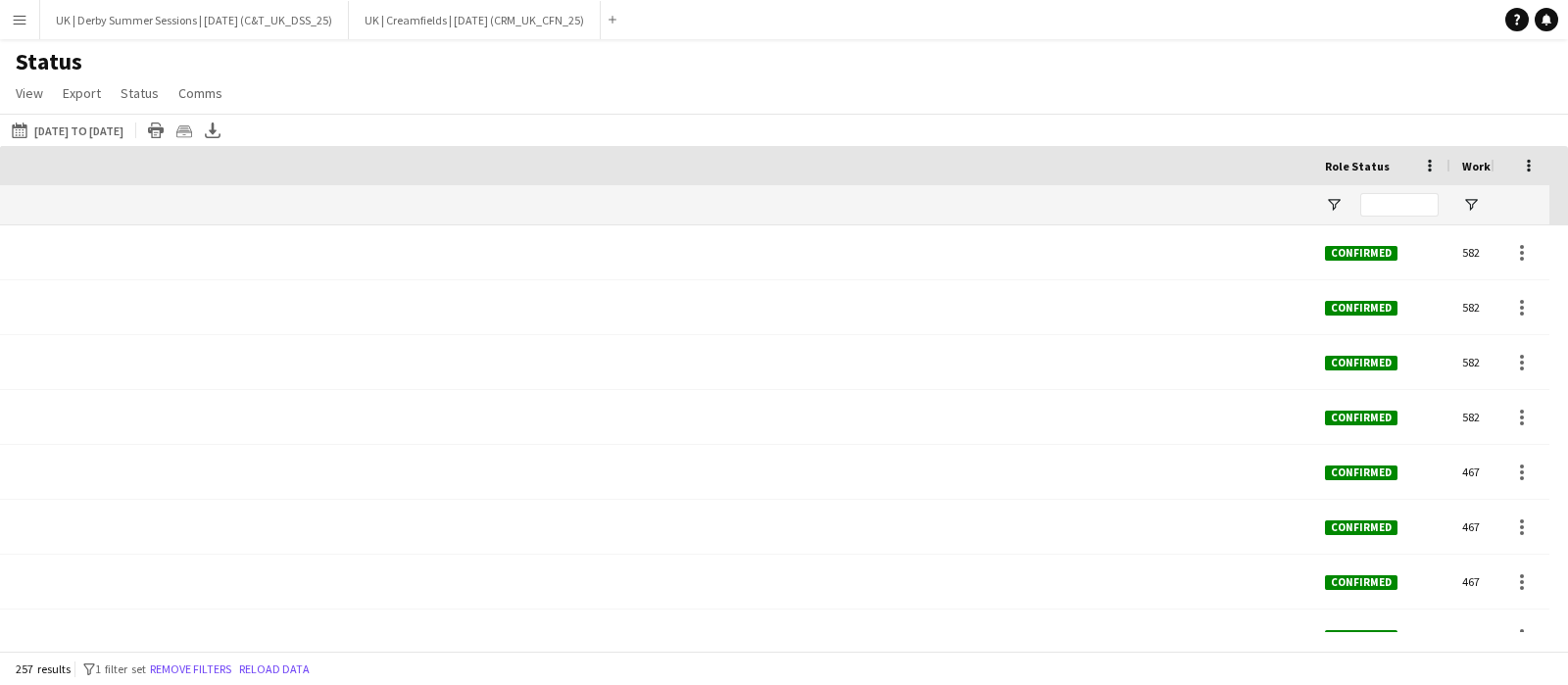
scroll to position [0, 2156]
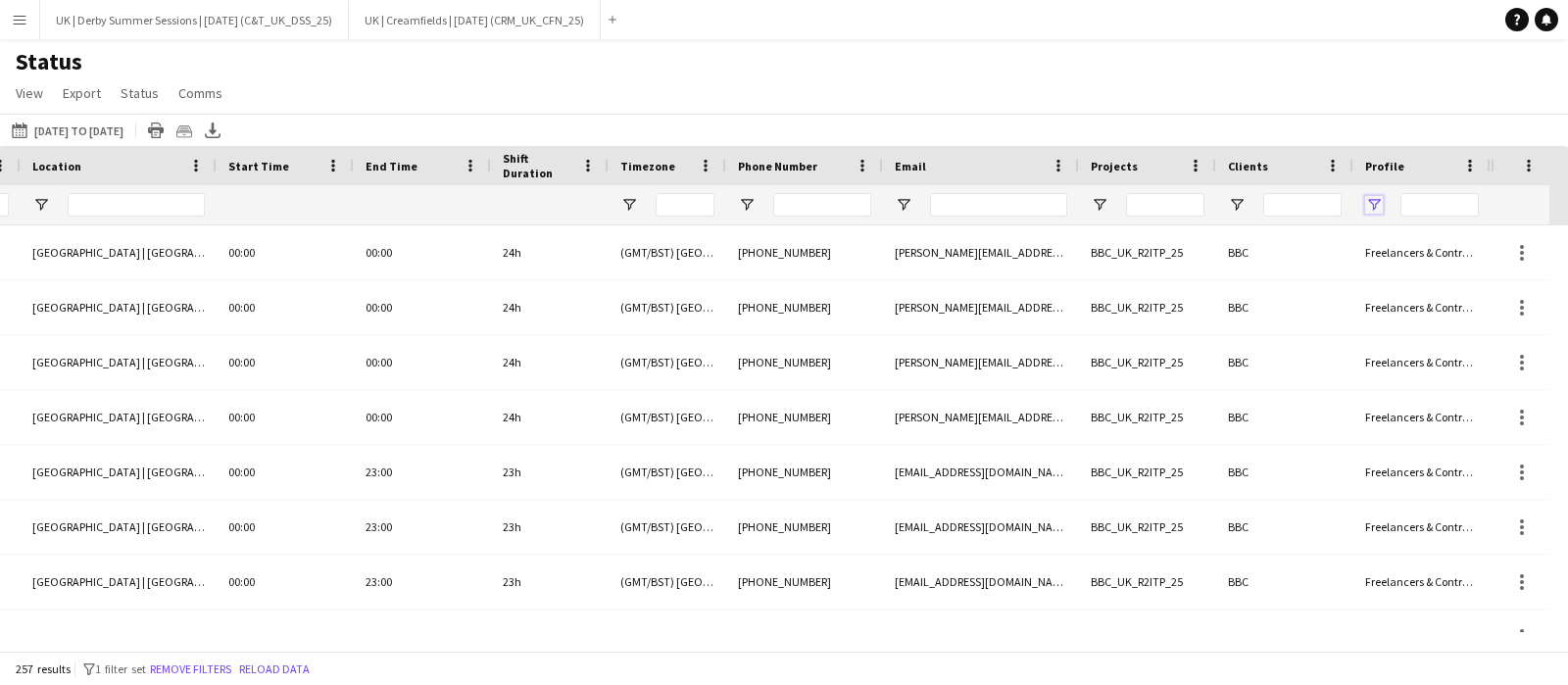
click at [1372, 198] on span "Open Filter Menu" at bounding box center [1375, 205] width 18 height 18
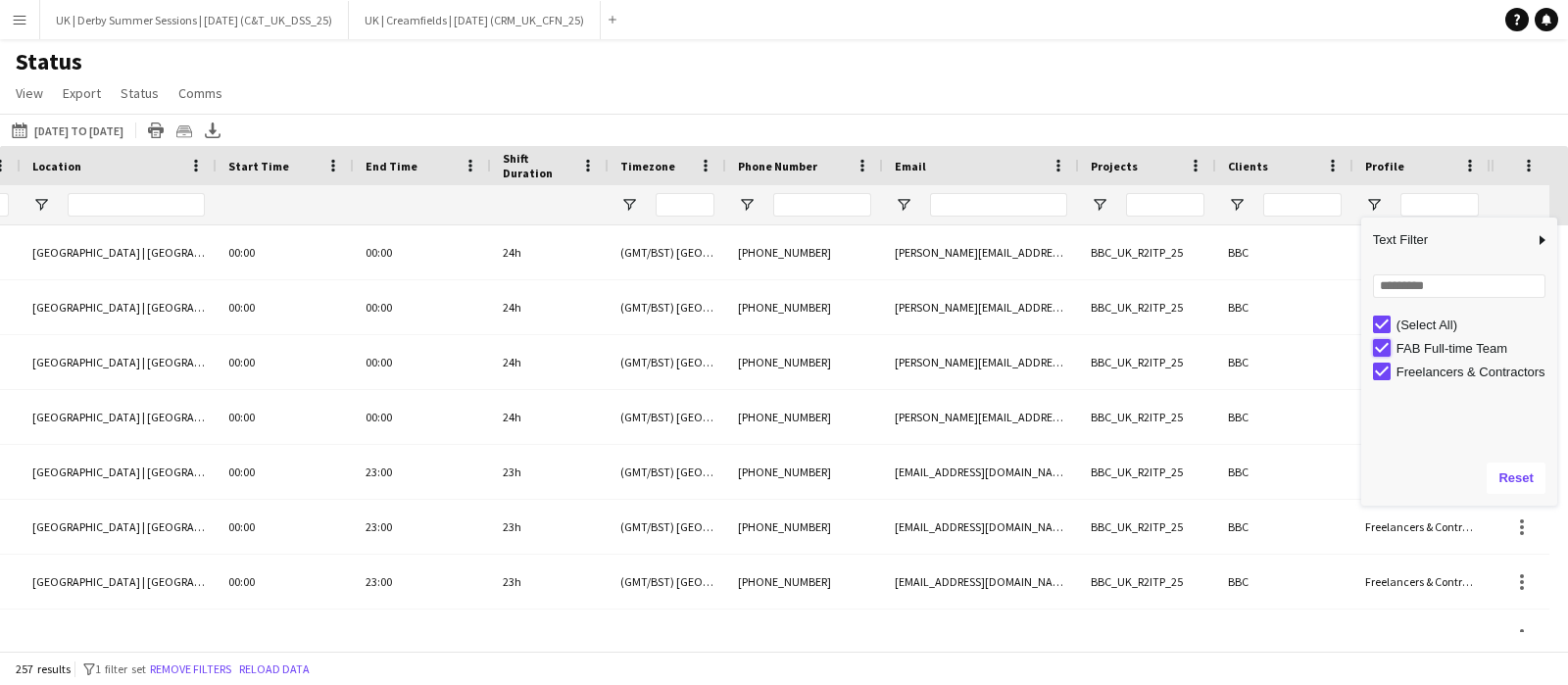
type input "**********"
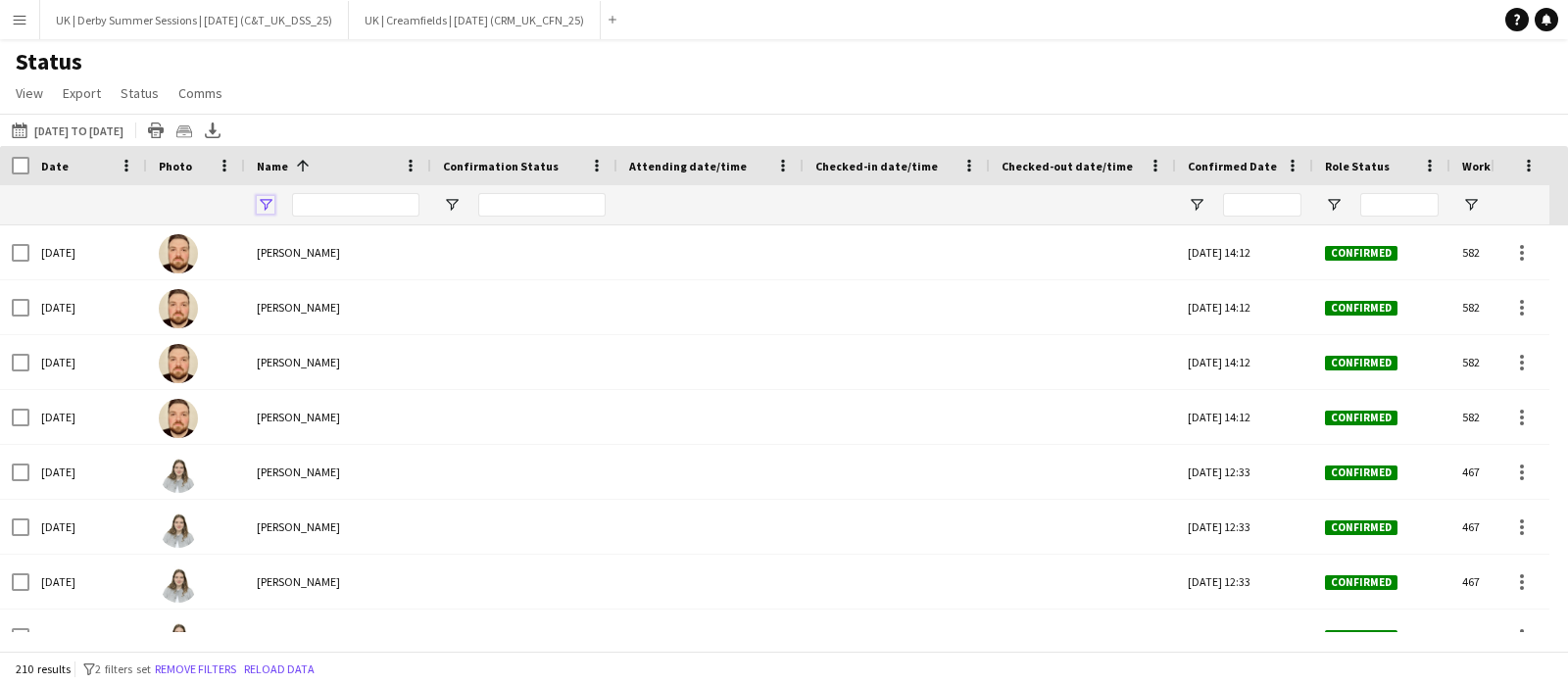
click at [261, 202] on span "Open Filter Menu" at bounding box center [266, 205] width 18 height 18
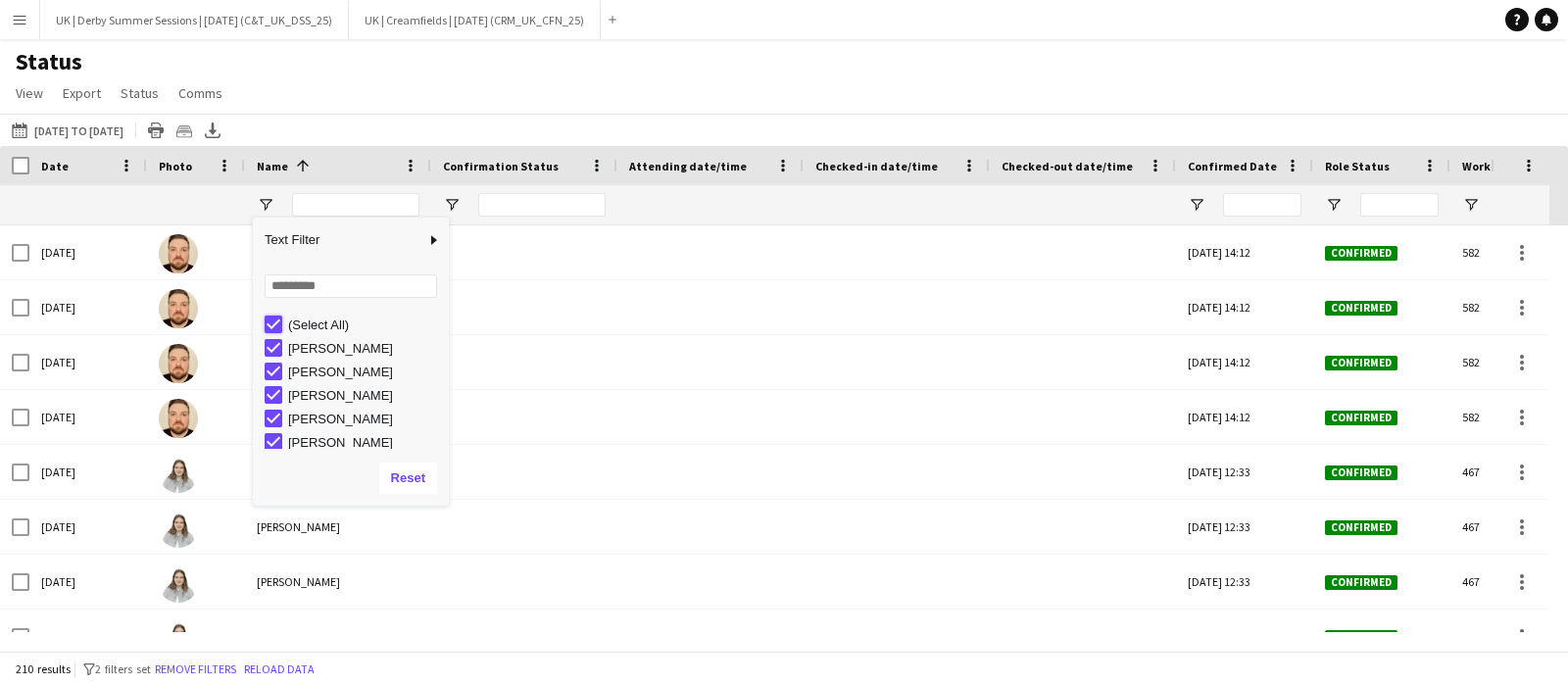
type input "***"
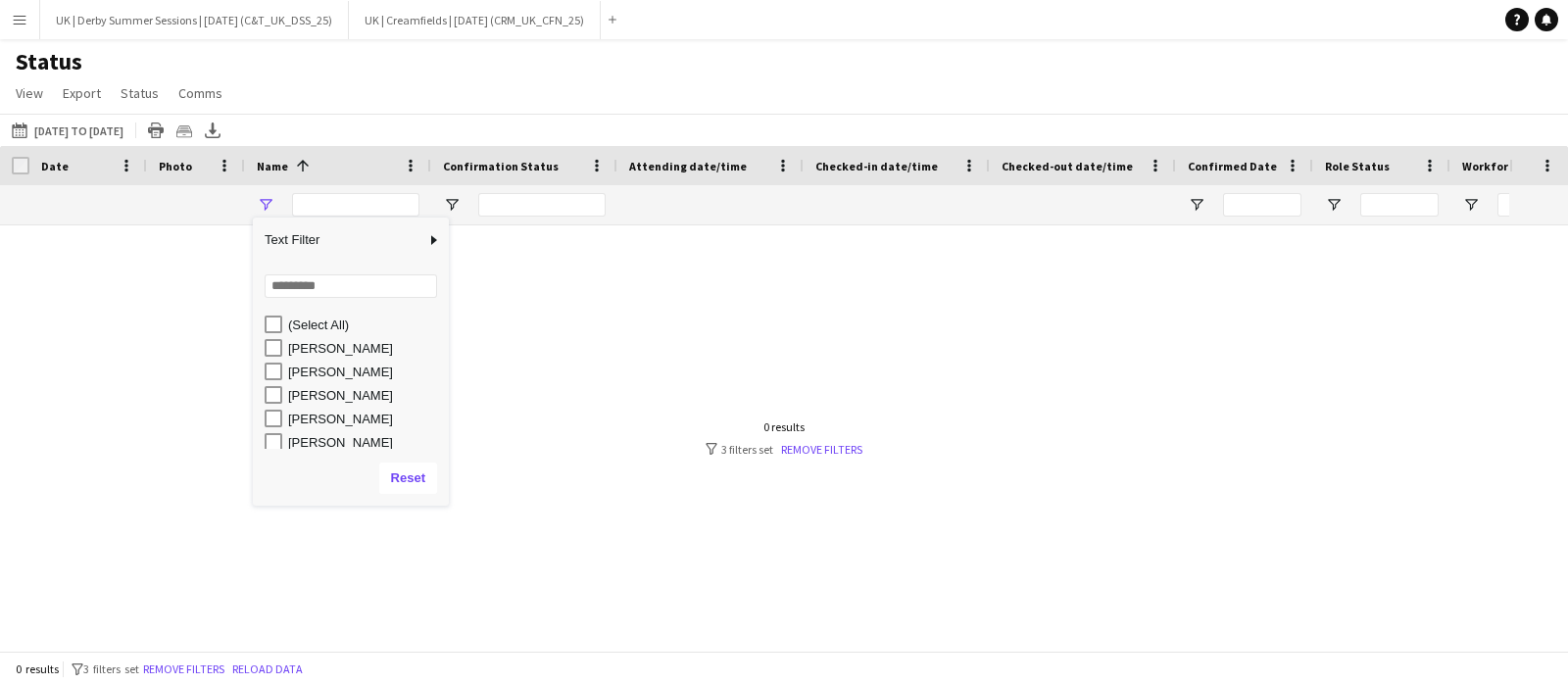
type input "**********"
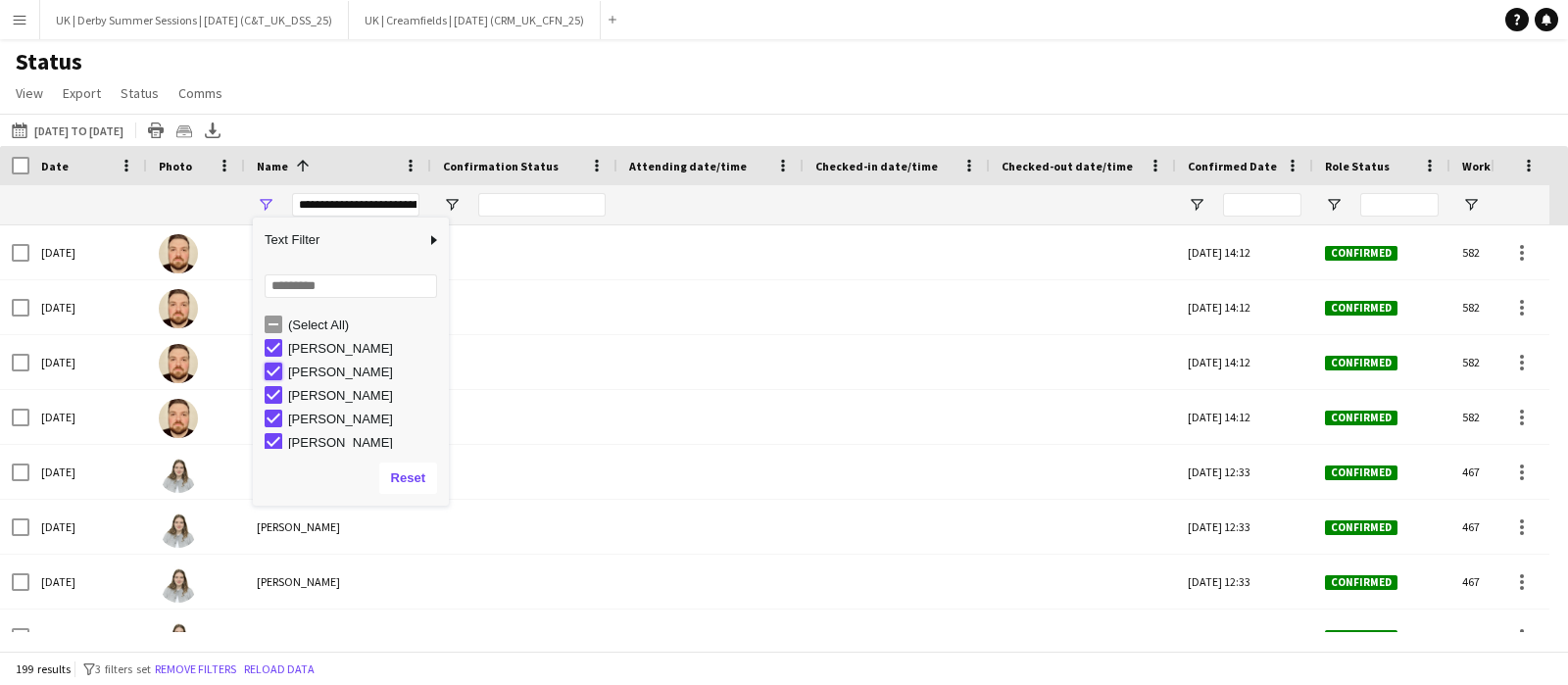
type input "**********"
click at [211, 664] on button "Remove filters" at bounding box center [195, 670] width 89 height 22
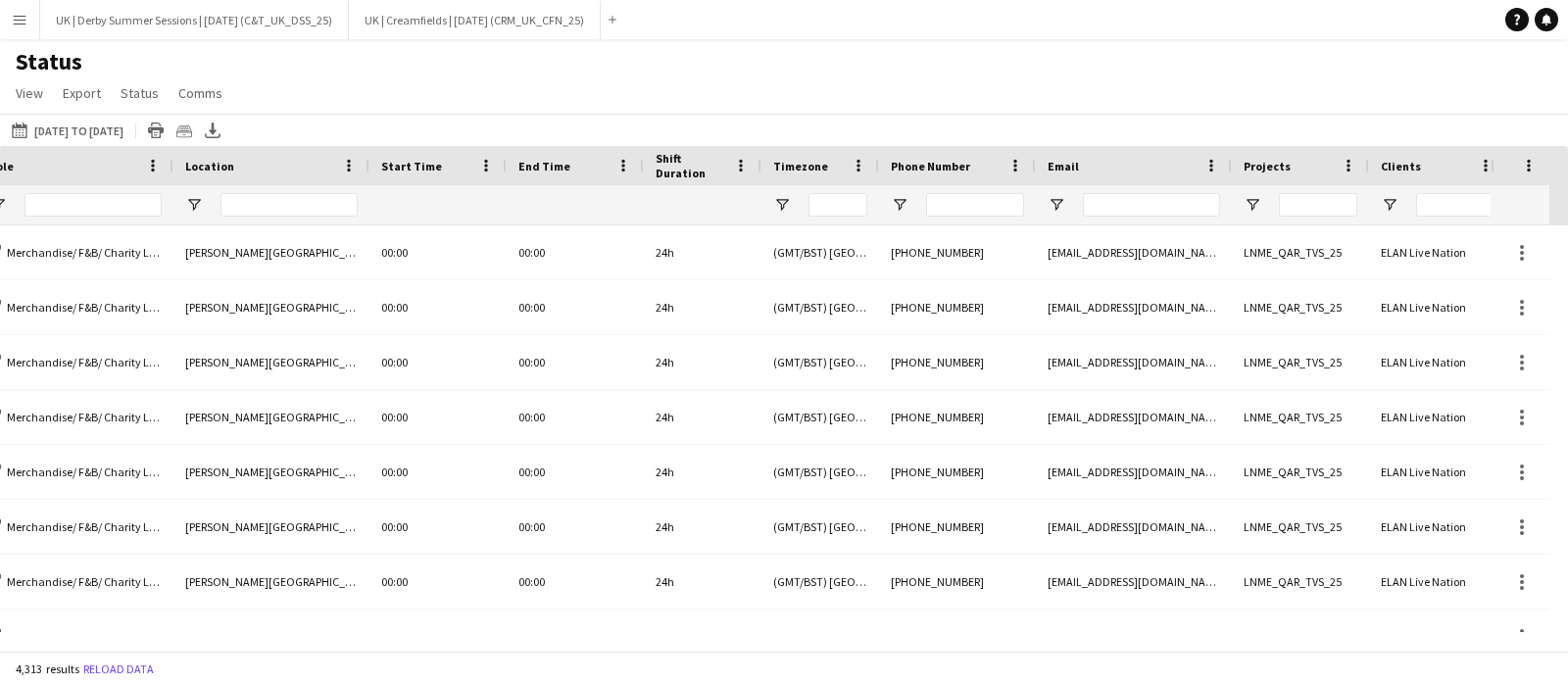
scroll to position [0, 2011]
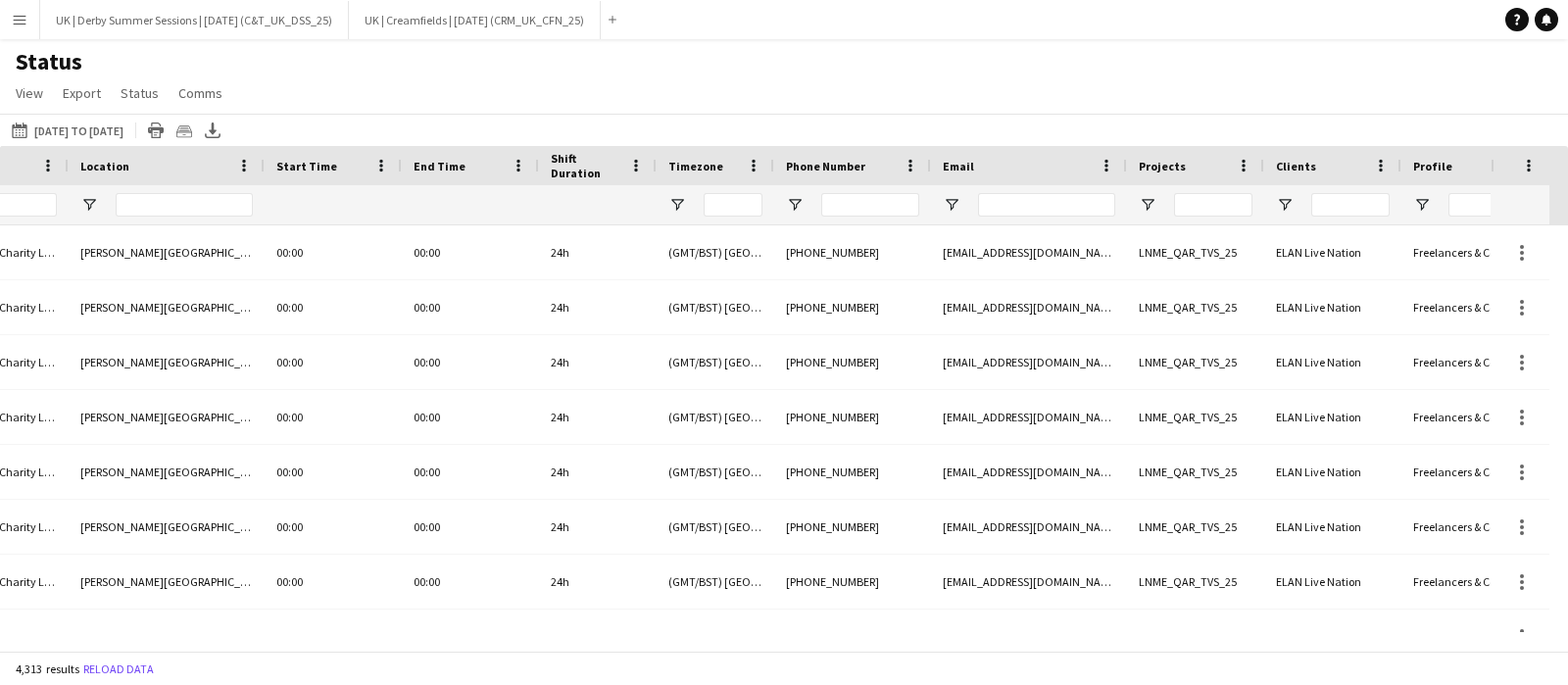
click at [790, 652] on div "4,313 results Reload data" at bounding box center [784, 669] width 1568 height 34
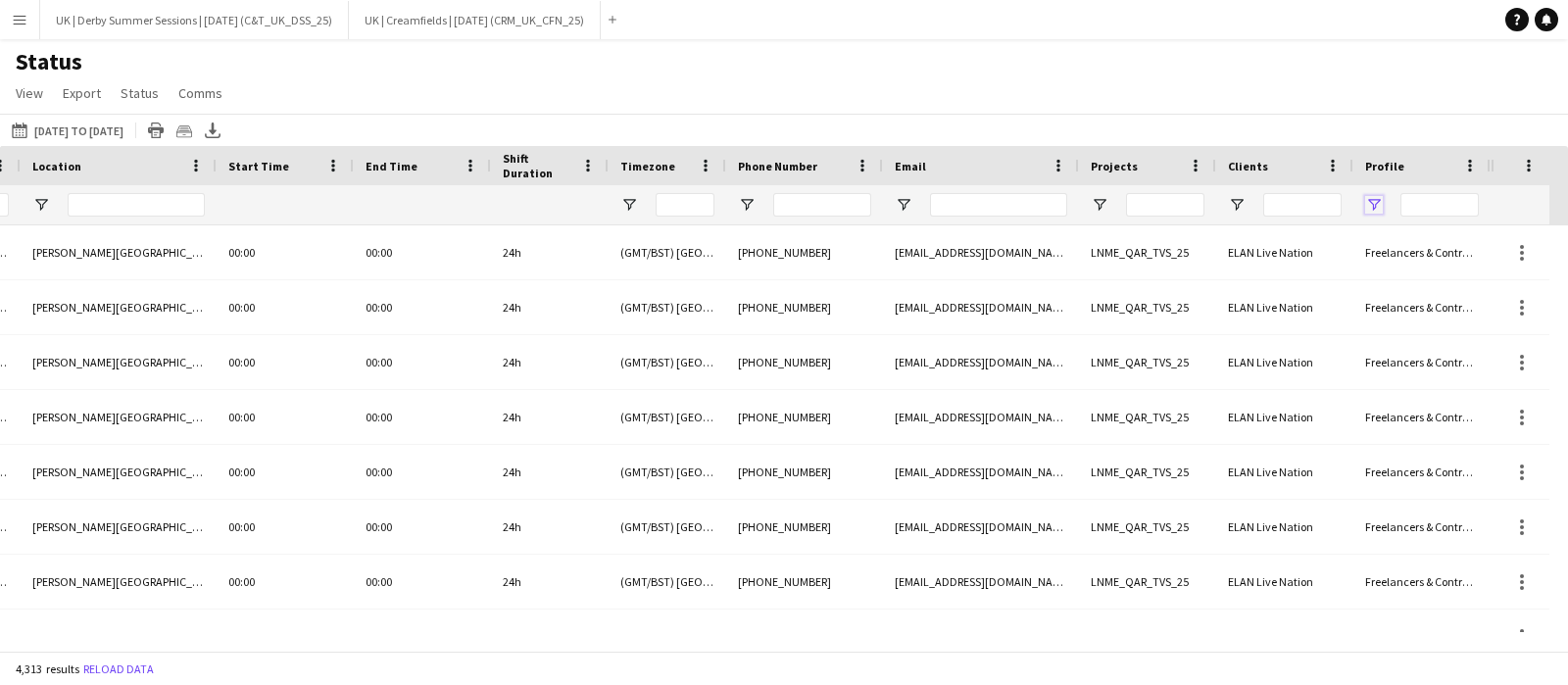
click at [1368, 211] on span "Open Filter Menu" at bounding box center [1375, 205] width 18 height 18
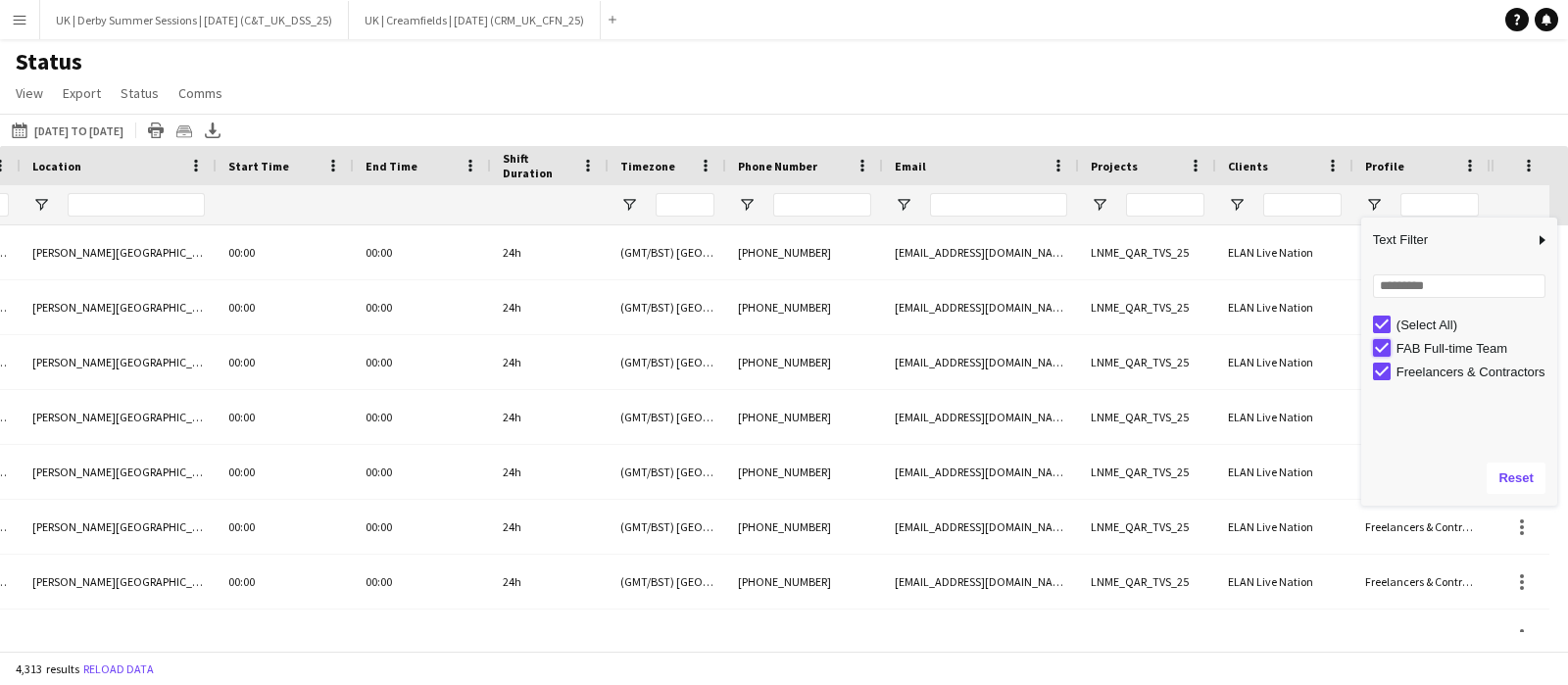
type input "**********"
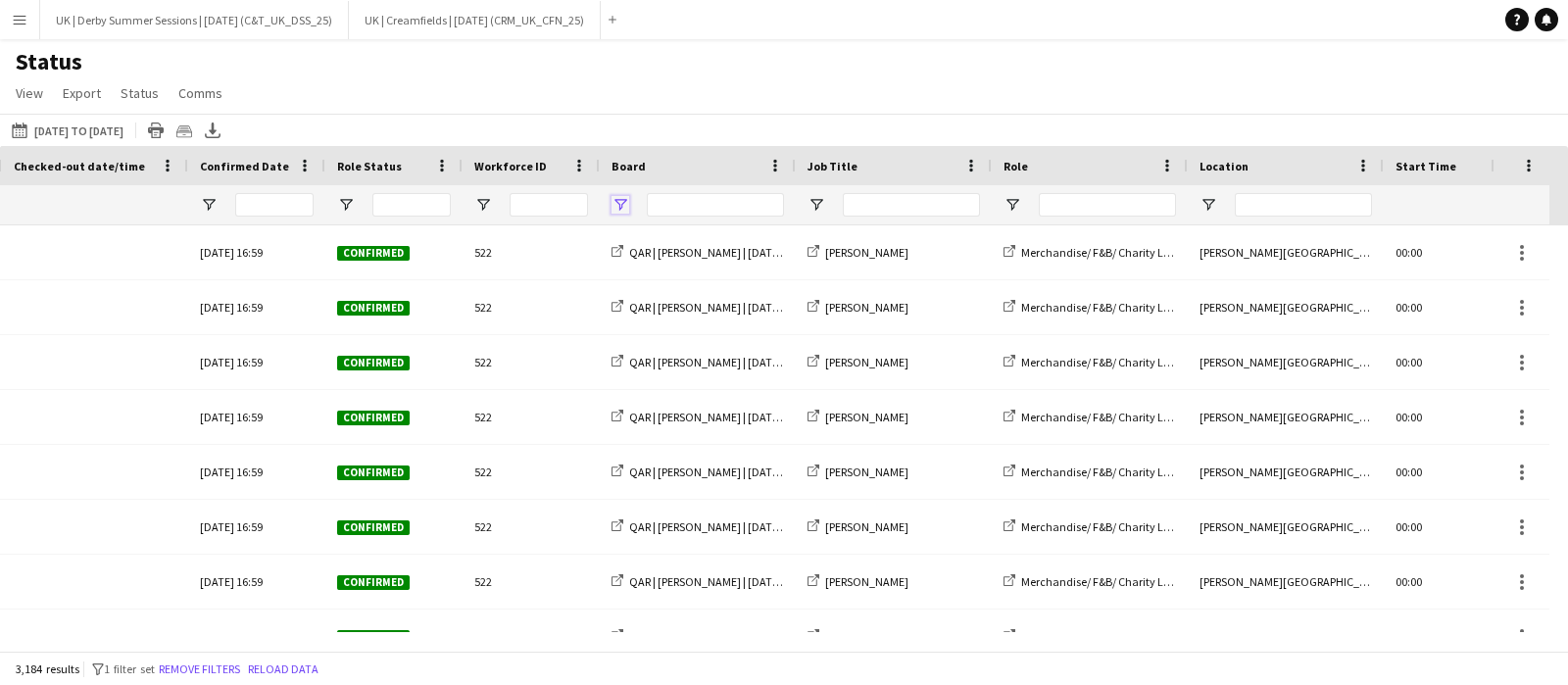
click at [624, 198] on span "Open Filter Menu" at bounding box center [620, 205] width 18 height 18
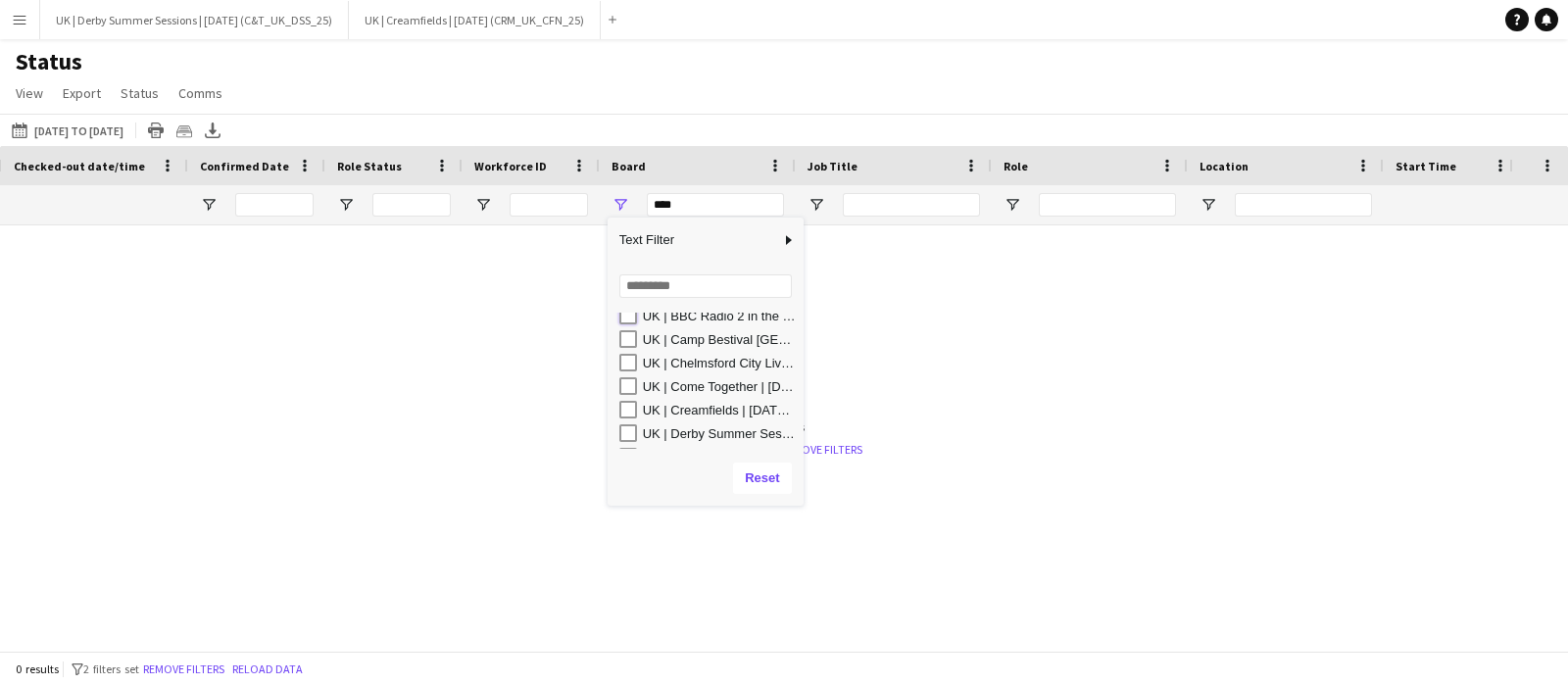
type input "**********"
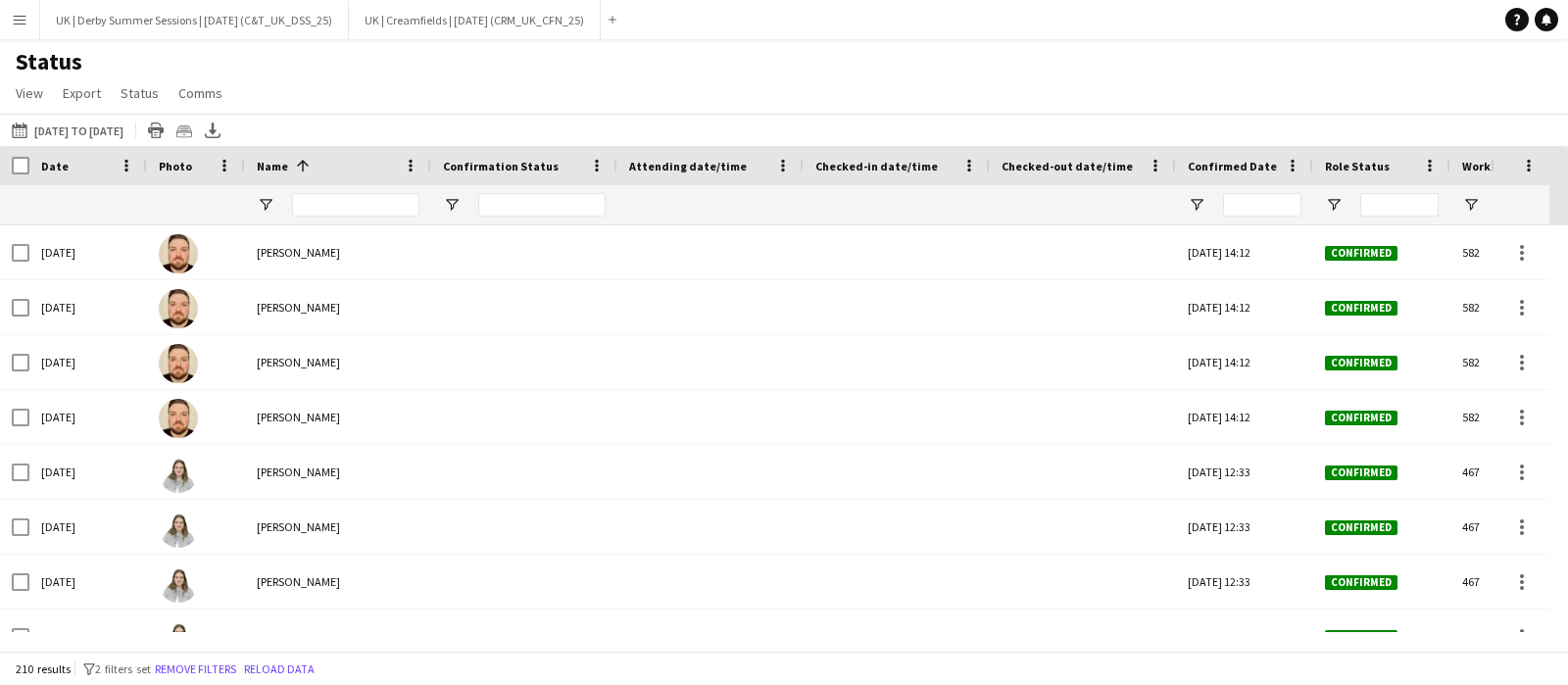
click at [1334, 194] on div at bounding box center [1382, 205] width 137 height 40
click at [1334, 204] on span "Open Filter Menu" at bounding box center [1334, 205] width 18 height 18
click at [271, 210] on span "Open Filter Menu" at bounding box center [266, 205] width 18 height 18
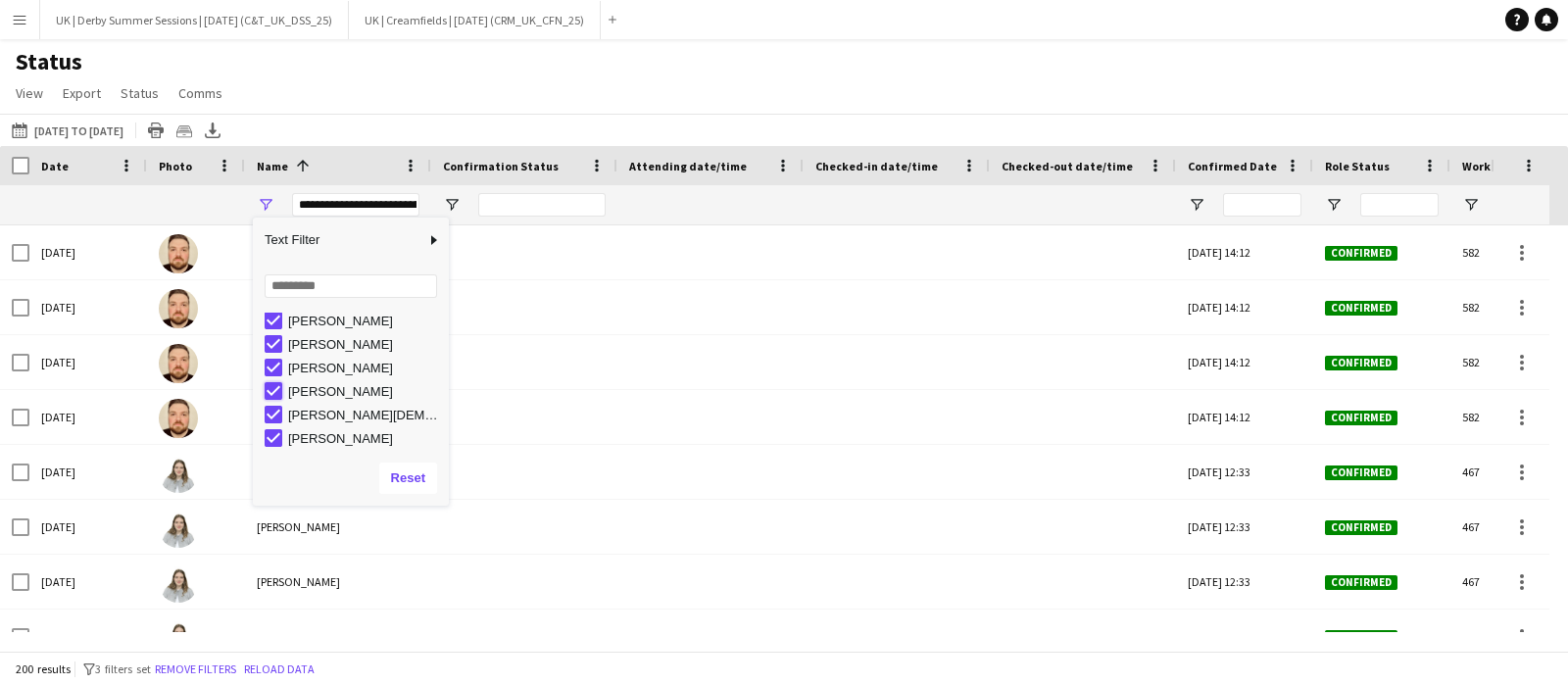
type input "**********"
click at [188, 663] on button "Remove filters" at bounding box center [195, 670] width 89 height 22
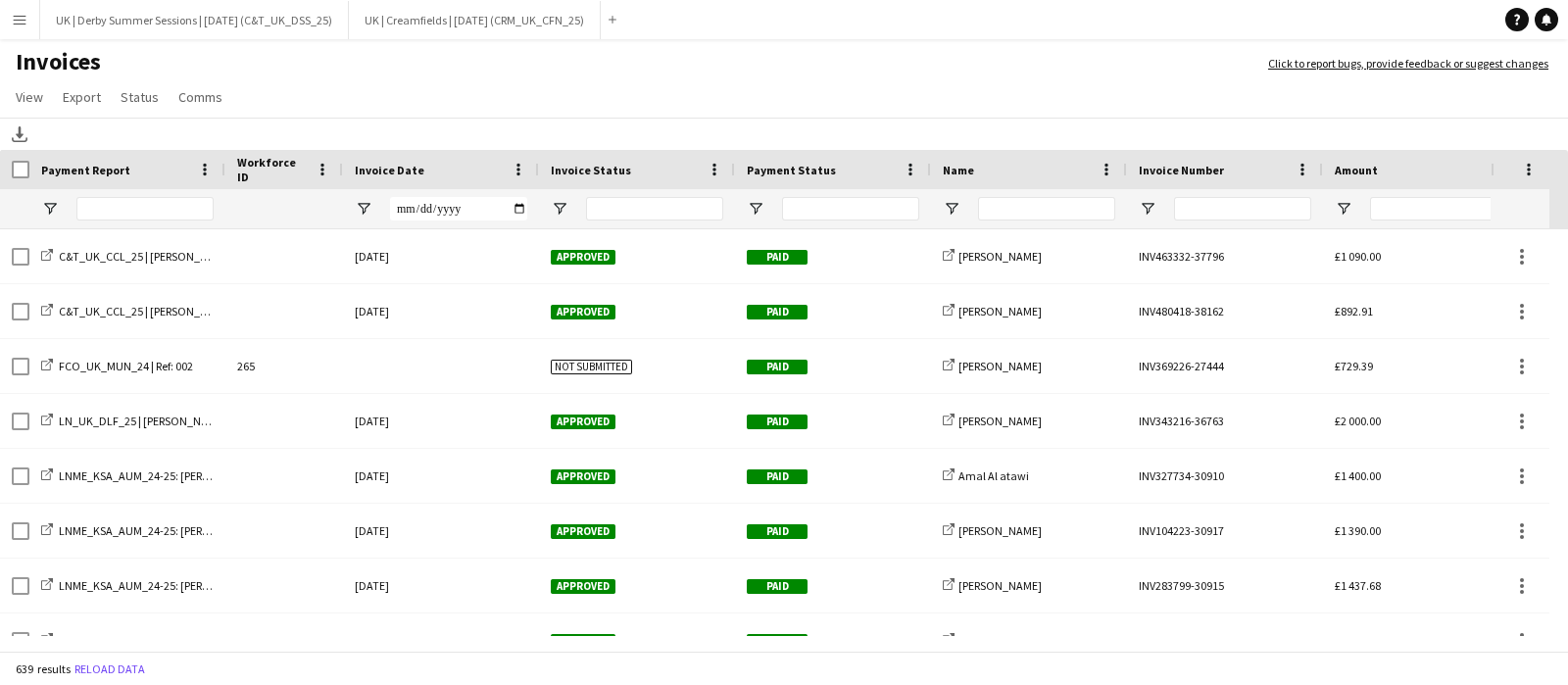
click at [13, 25] on app-icon "Menu" at bounding box center [20, 20] width 16 height 16
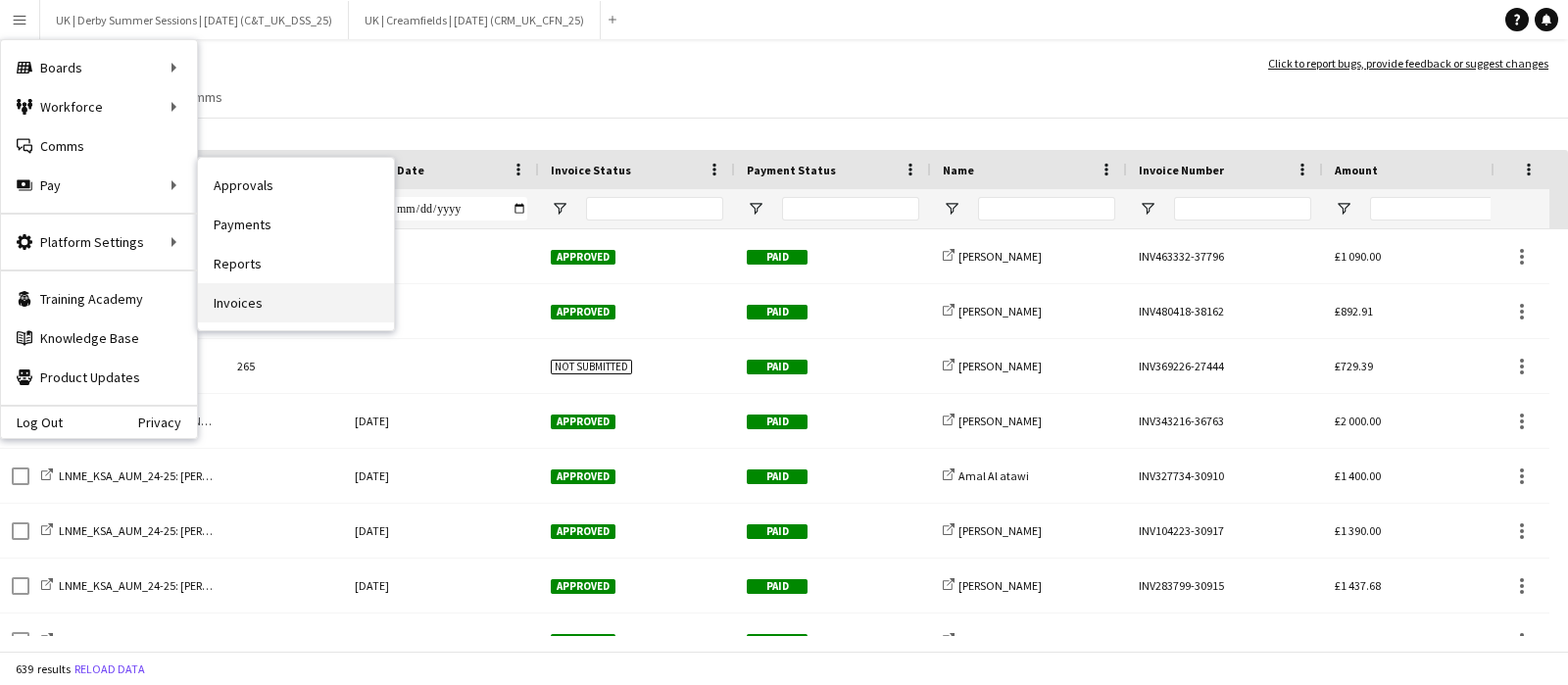
click at [292, 296] on link "Invoices" at bounding box center [296, 303] width 196 height 40
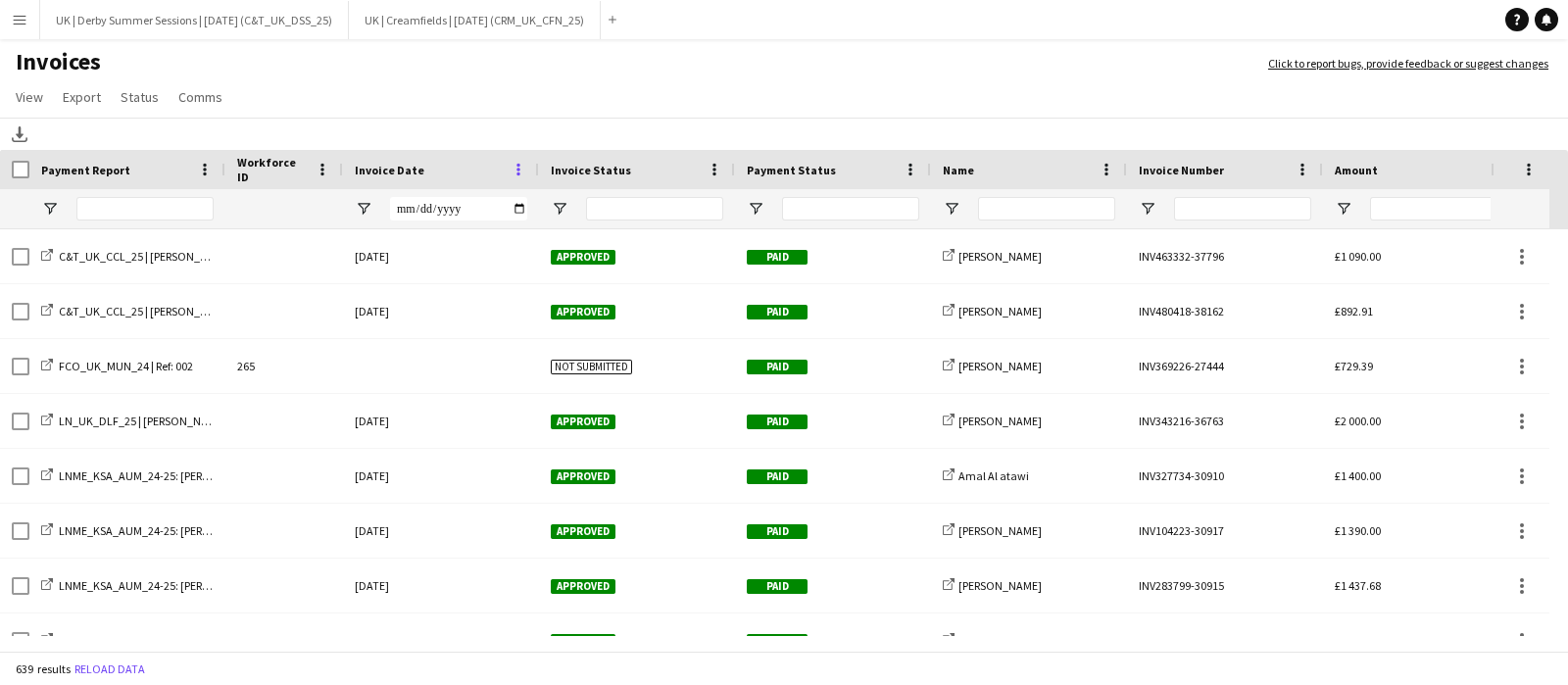
click at [518, 164] on span at bounding box center [518, 170] width 18 height 18
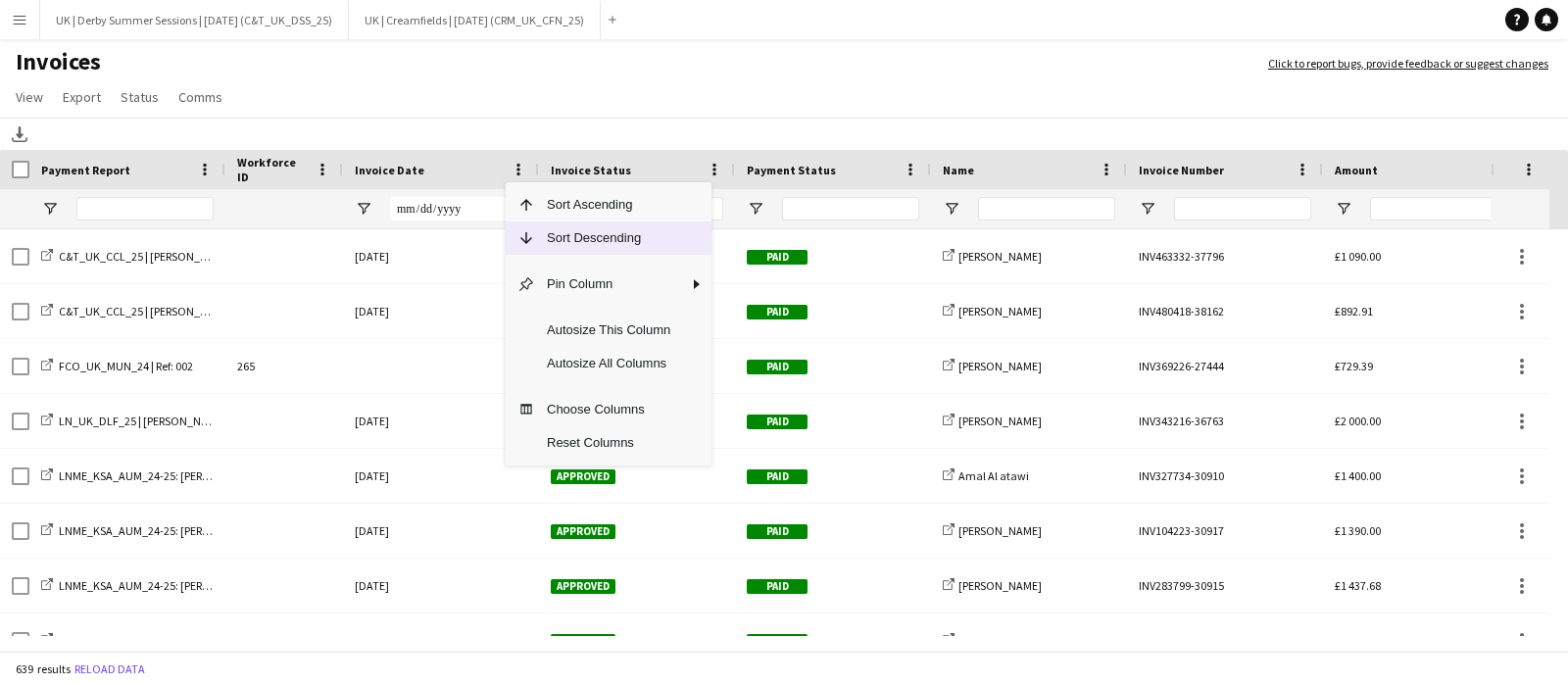
click at [583, 235] on span "Sort Descending" at bounding box center [609, 239] width 147 height 34
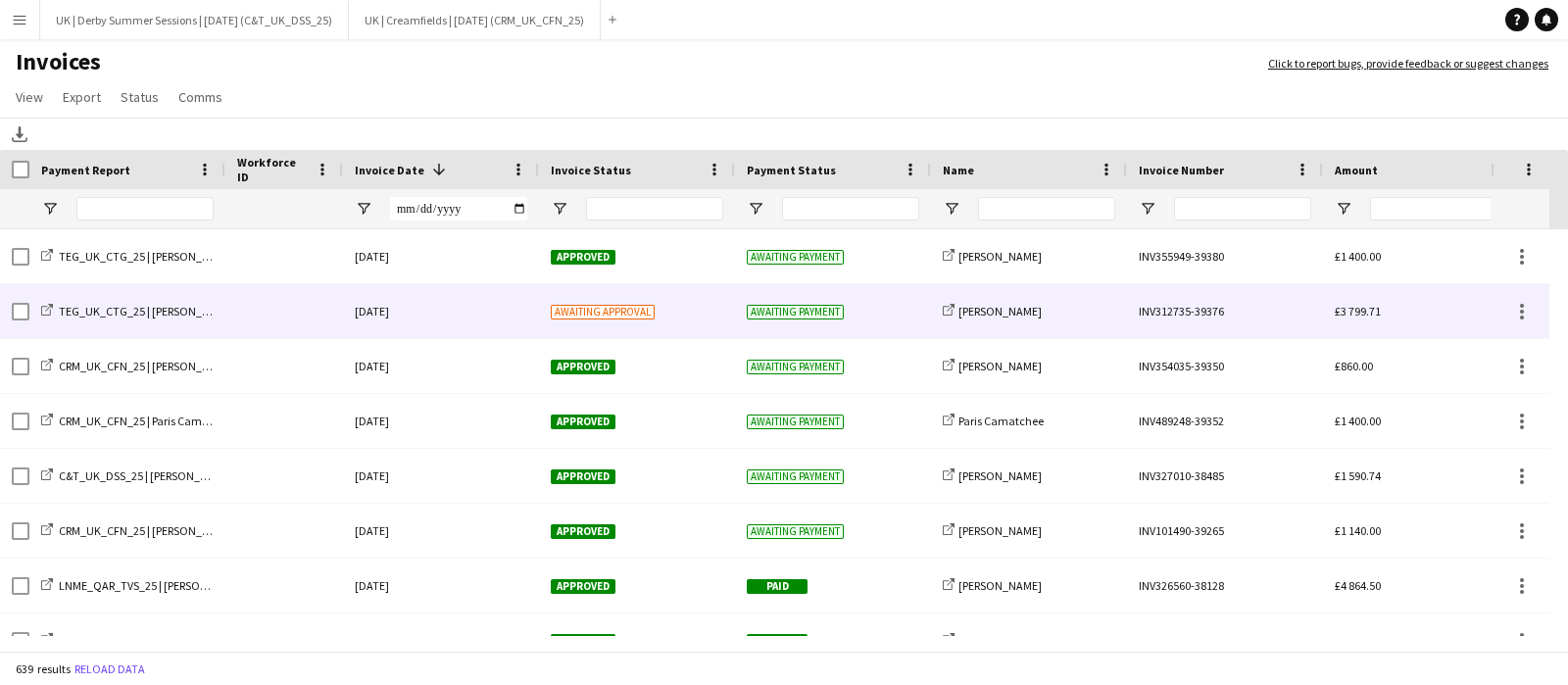
click at [225, 312] on div at bounding box center [283, 311] width 118 height 54
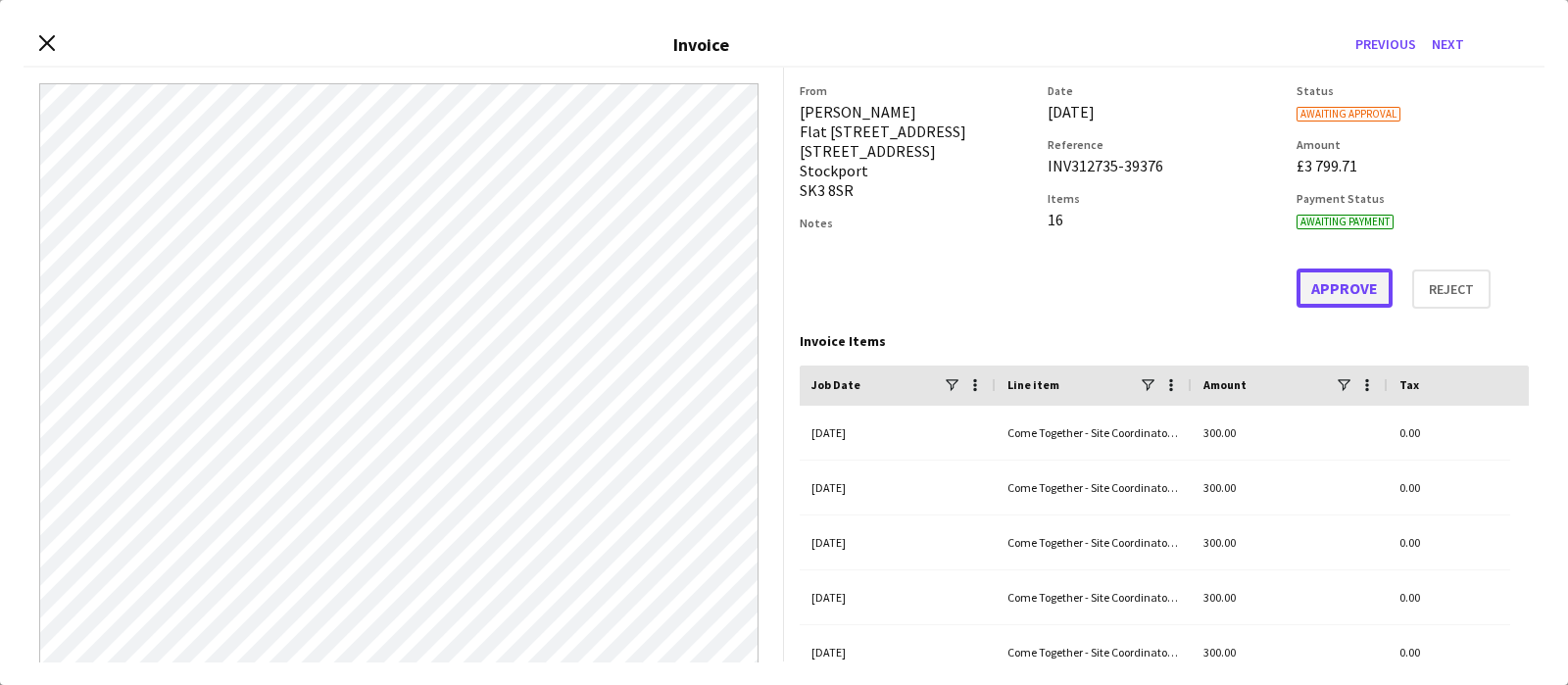
click at [1328, 281] on button "Approve" at bounding box center [1344, 288] width 96 height 40
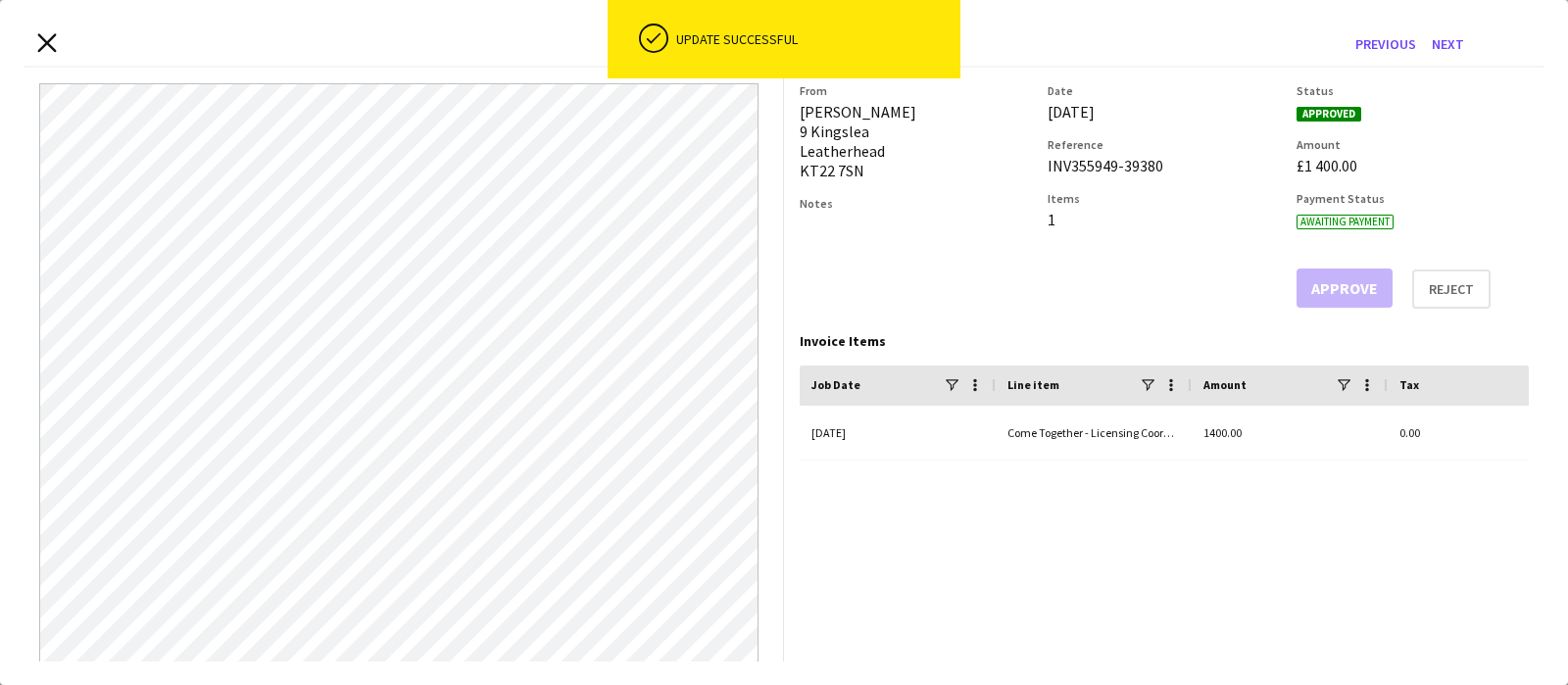
click at [48, 46] on icon "Close invoice dialog" at bounding box center [47, 44] width 19 height 19
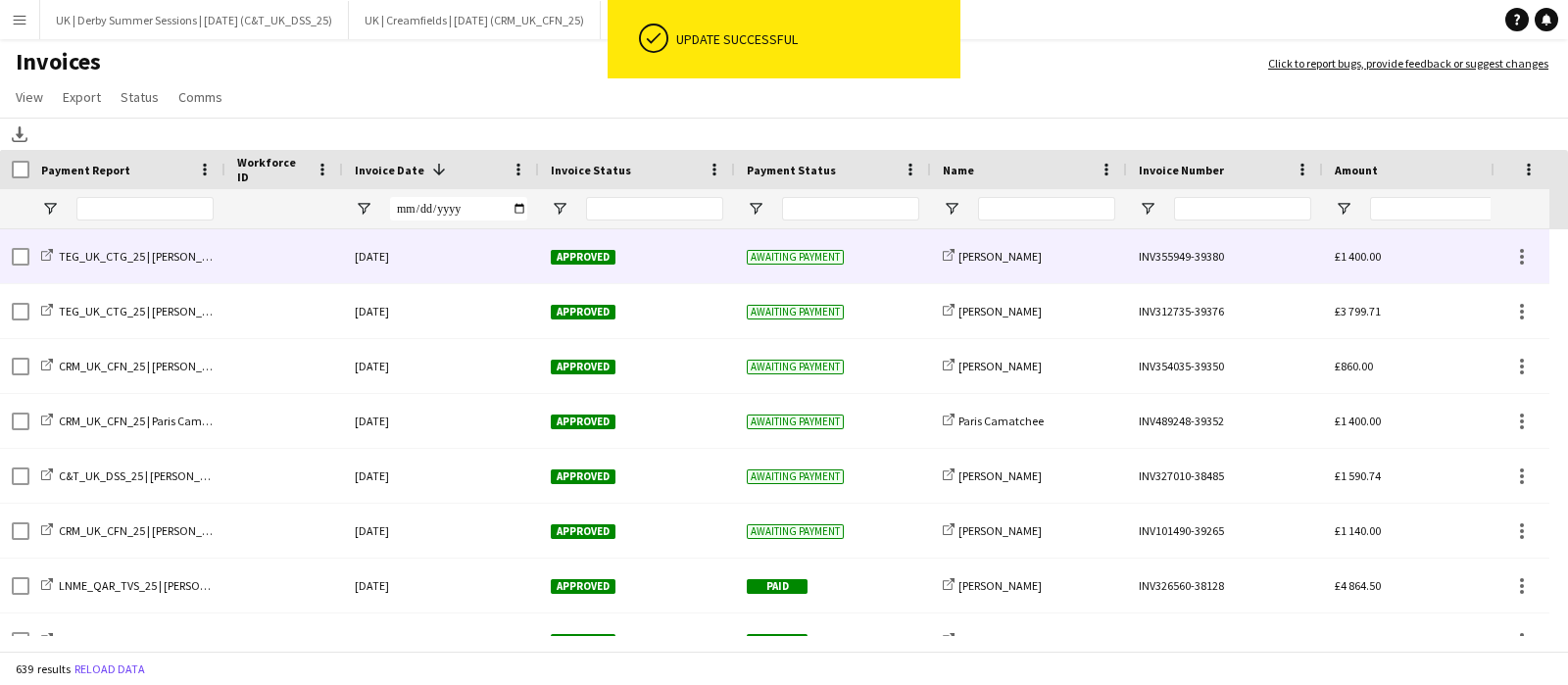
click at [465, 254] on div "[DATE]" at bounding box center [441, 256] width 196 height 54
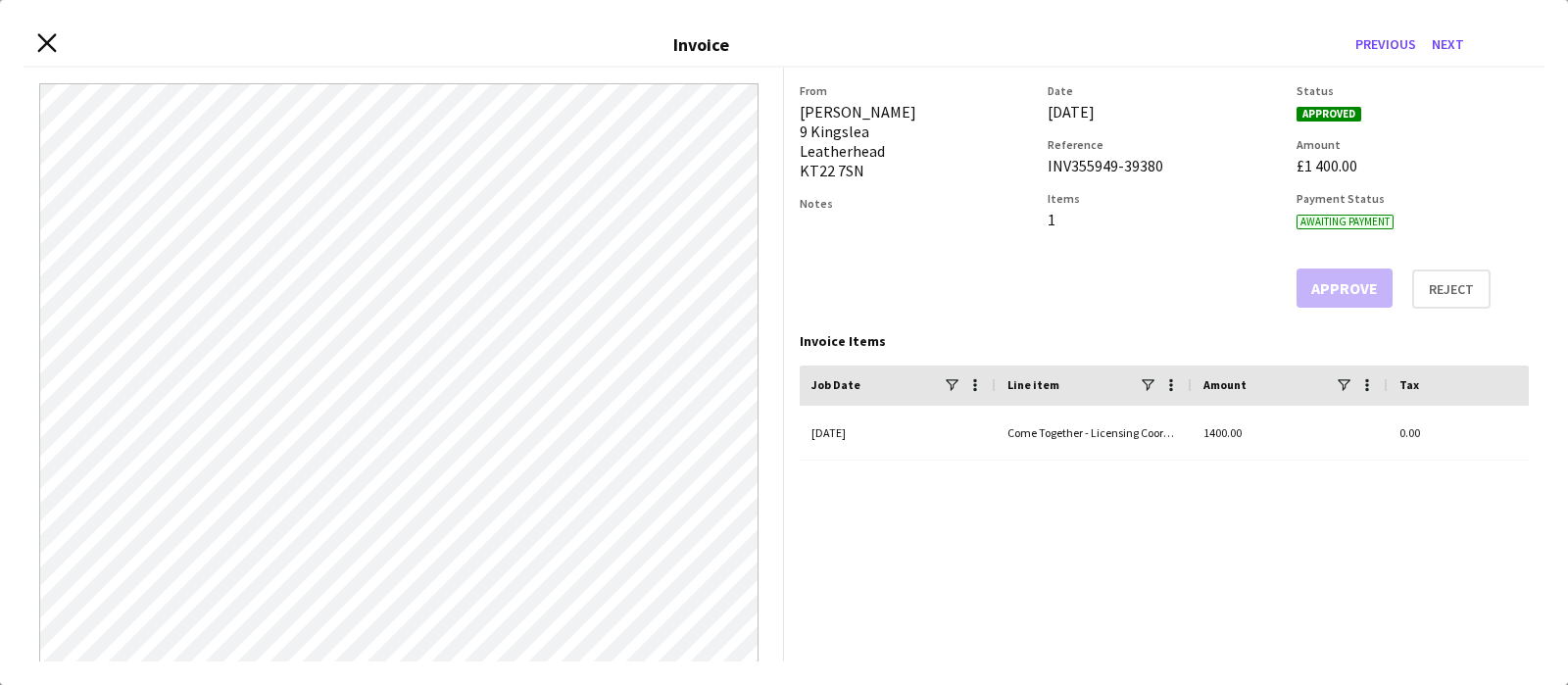
click at [51, 50] on icon "Close invoice dialog" at bounding box center [47, 44] width 19 height 19
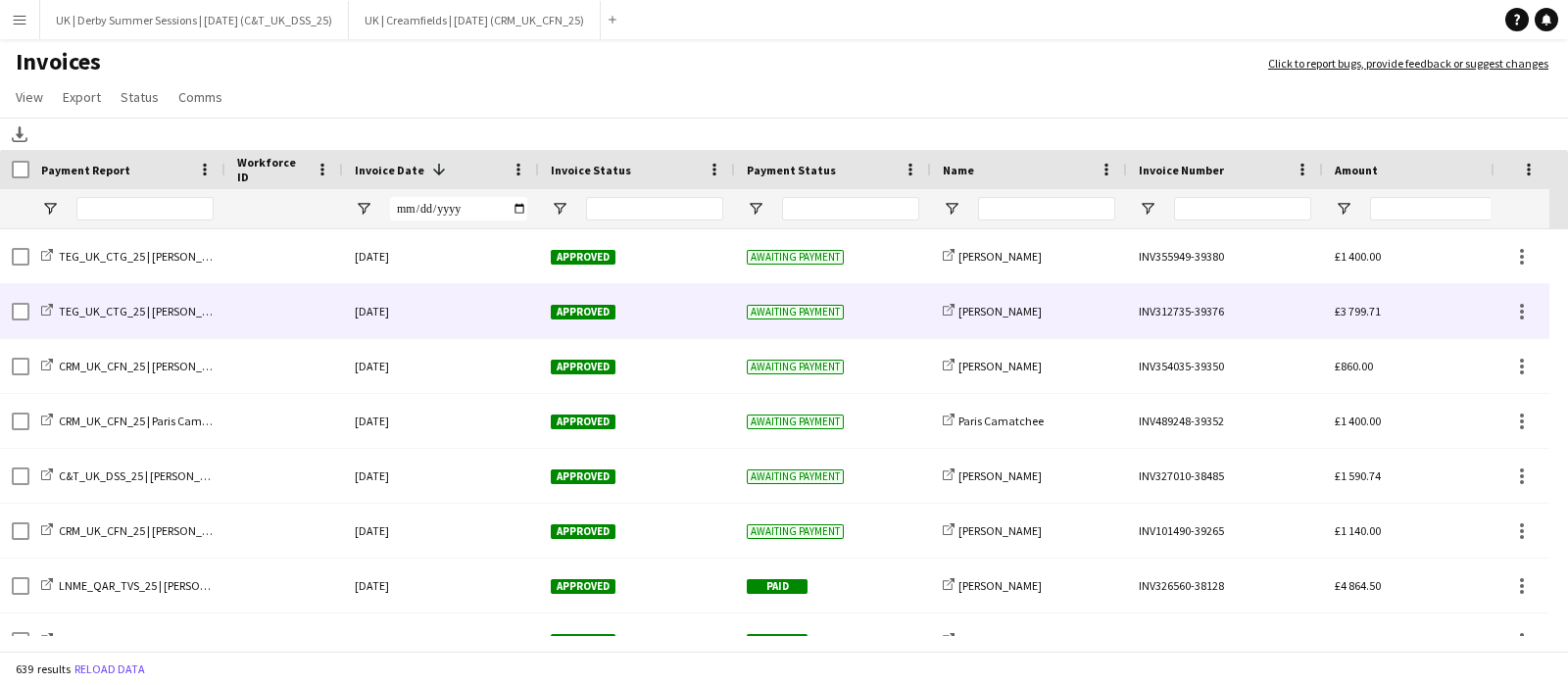
click at [463, 319] on div "[DATE]" at bounding box center [441, 311] width 196 height 54
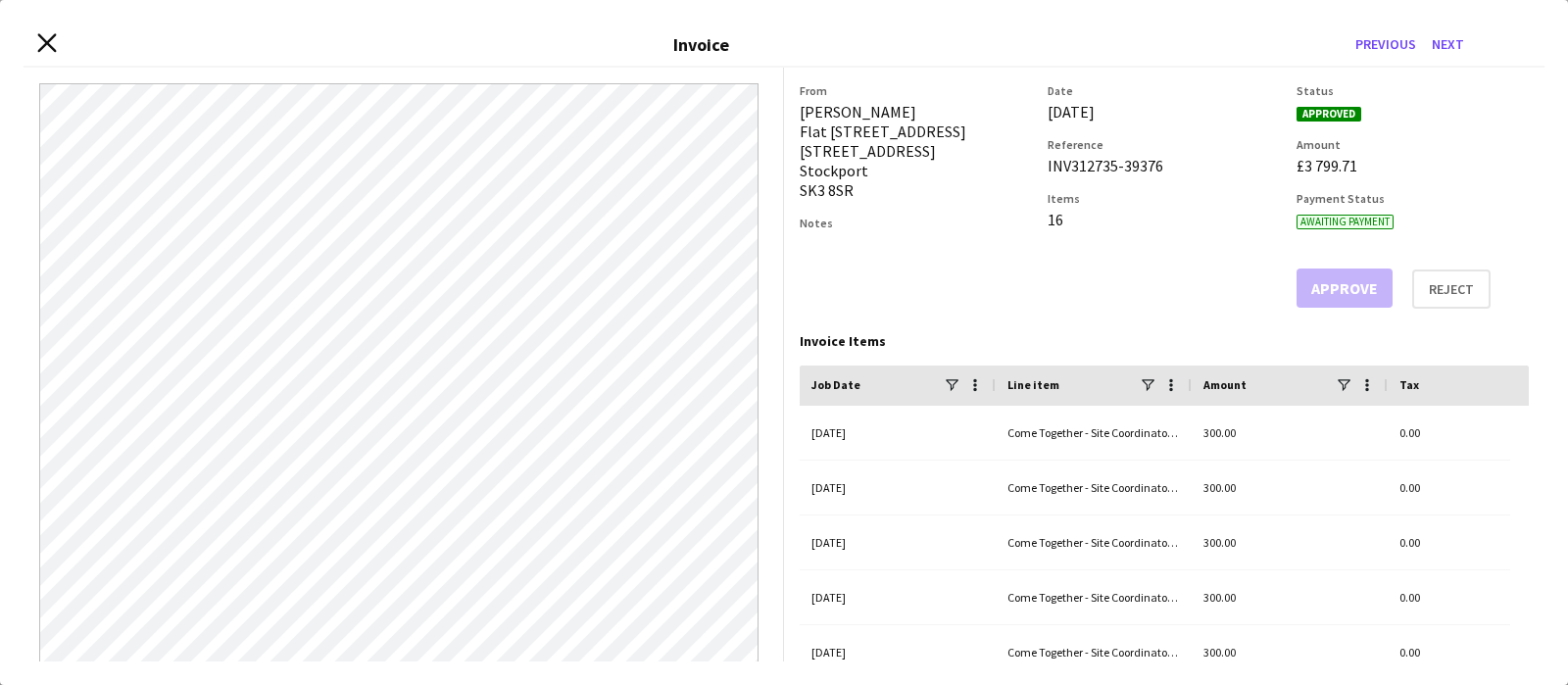
click at [54, 39] on icon "Close invoice dialog" at bounding box center [47, 44] width 19 height 19
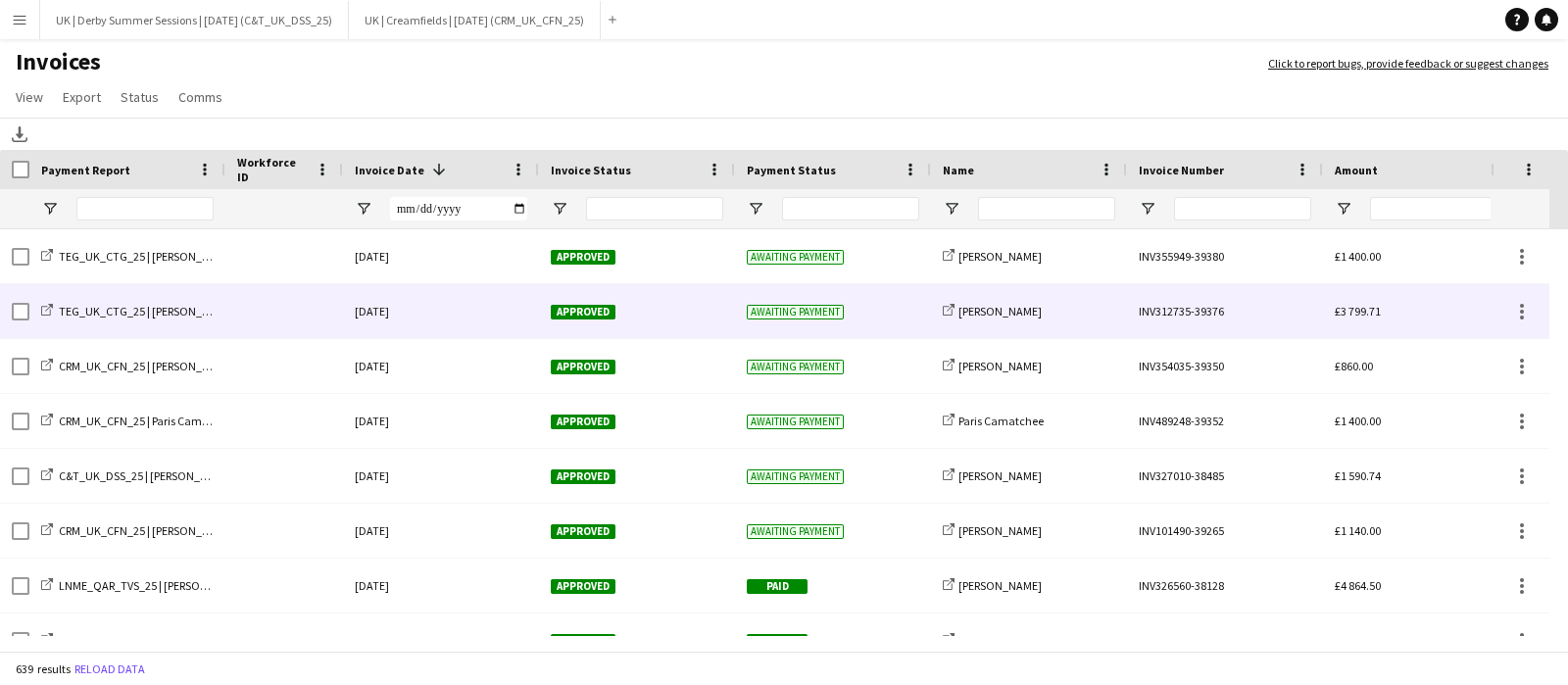
click at [229, 305] on div at bounding box center [283, 311] width 118 height 54
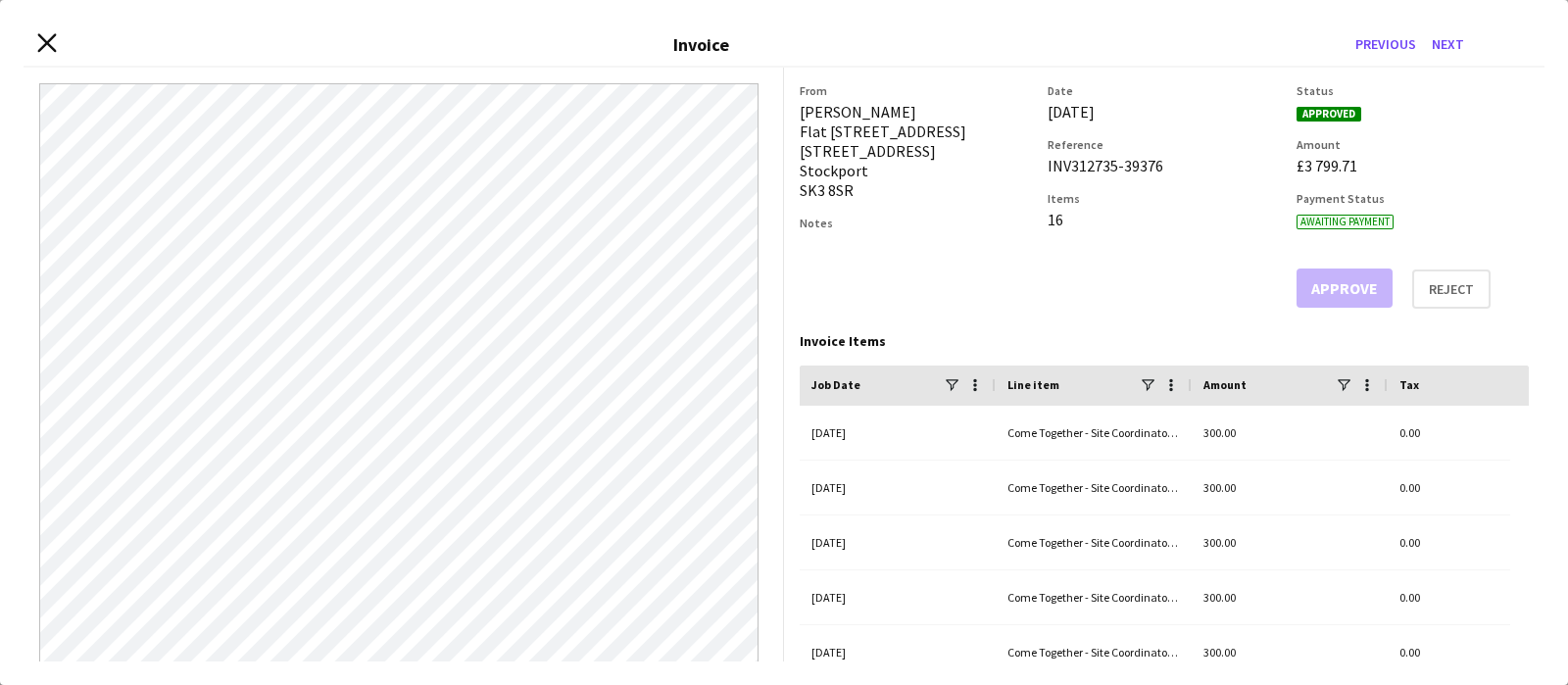
click at [46, 43] on icon at bounding box center [47, 44] width 19 height 19
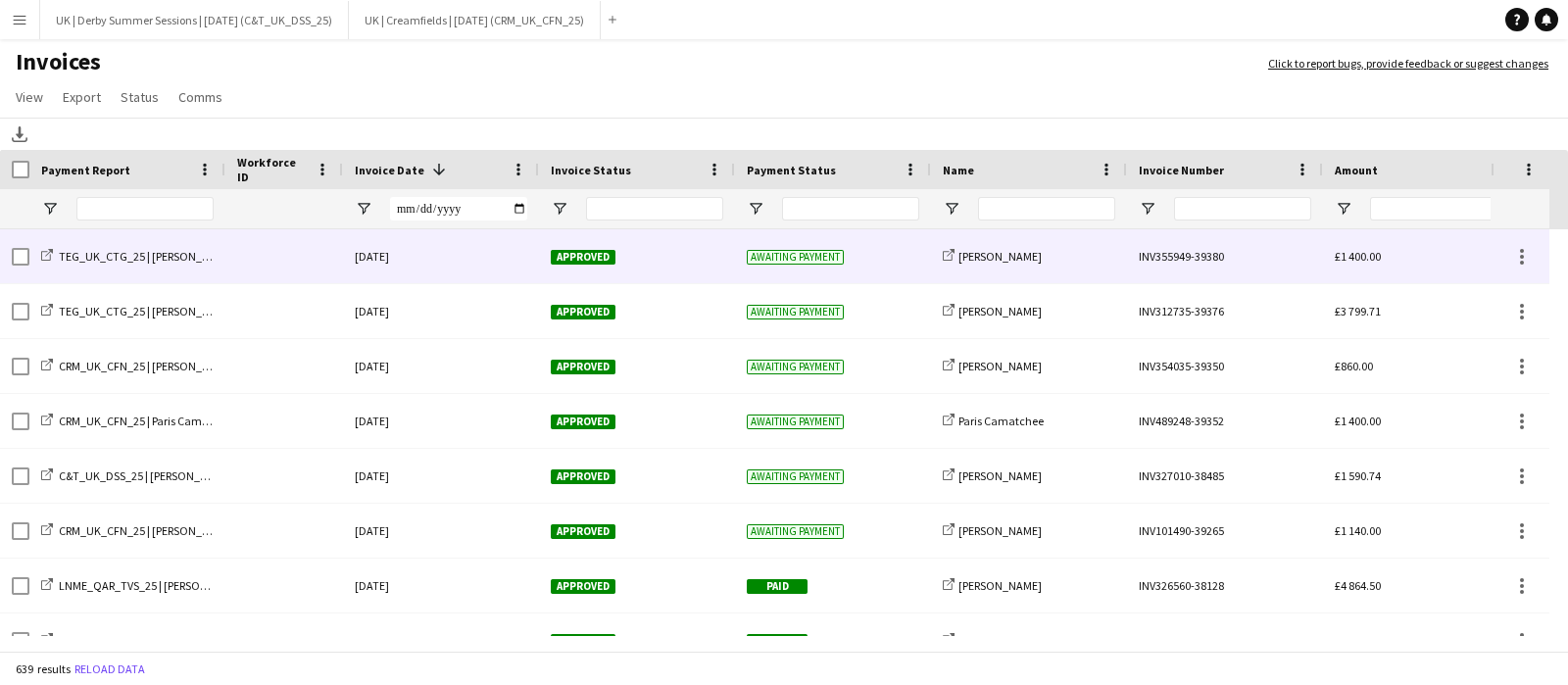
click at [225, 259] on div at bounding box center [283, 256] width 118 height 54
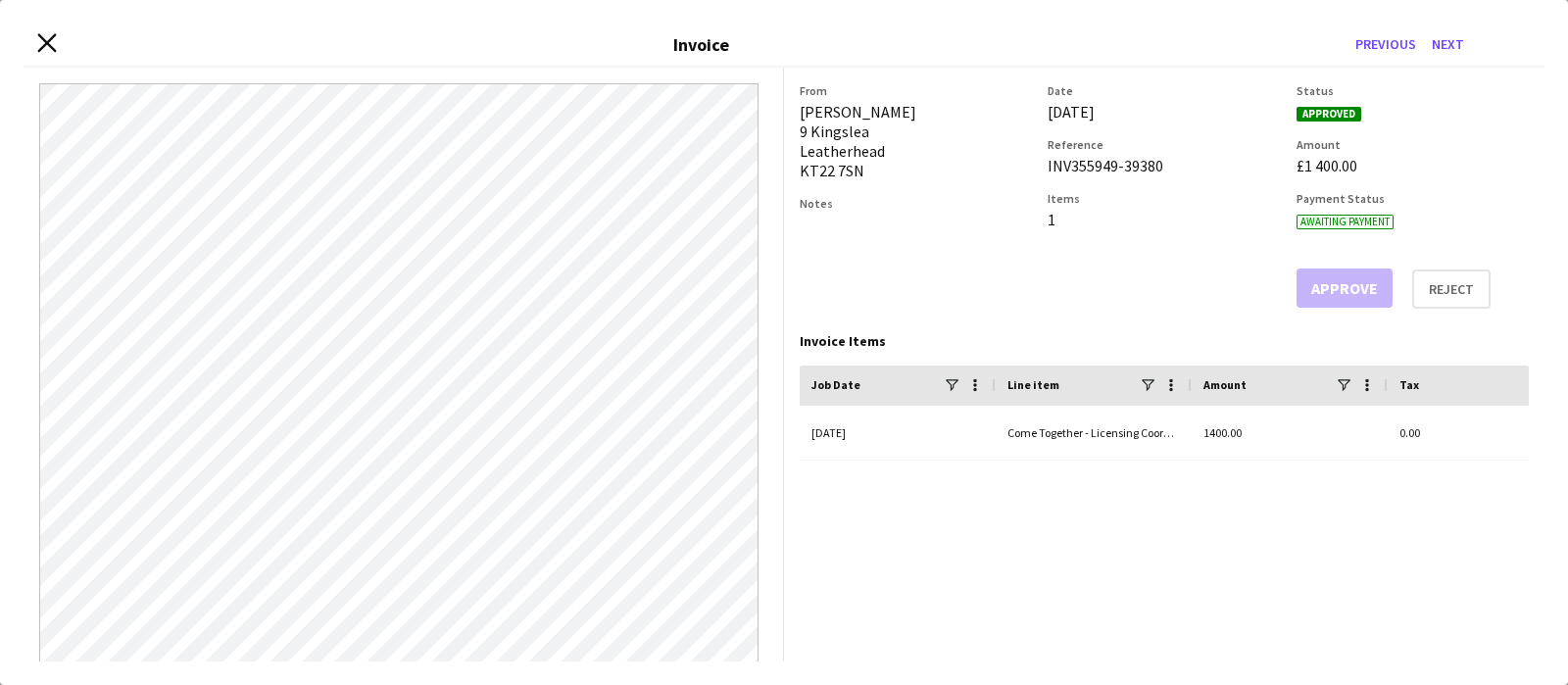
click at [44, 45] on icon "Close invoice dialog" at bounding box center [47, 44] width 19 height 19
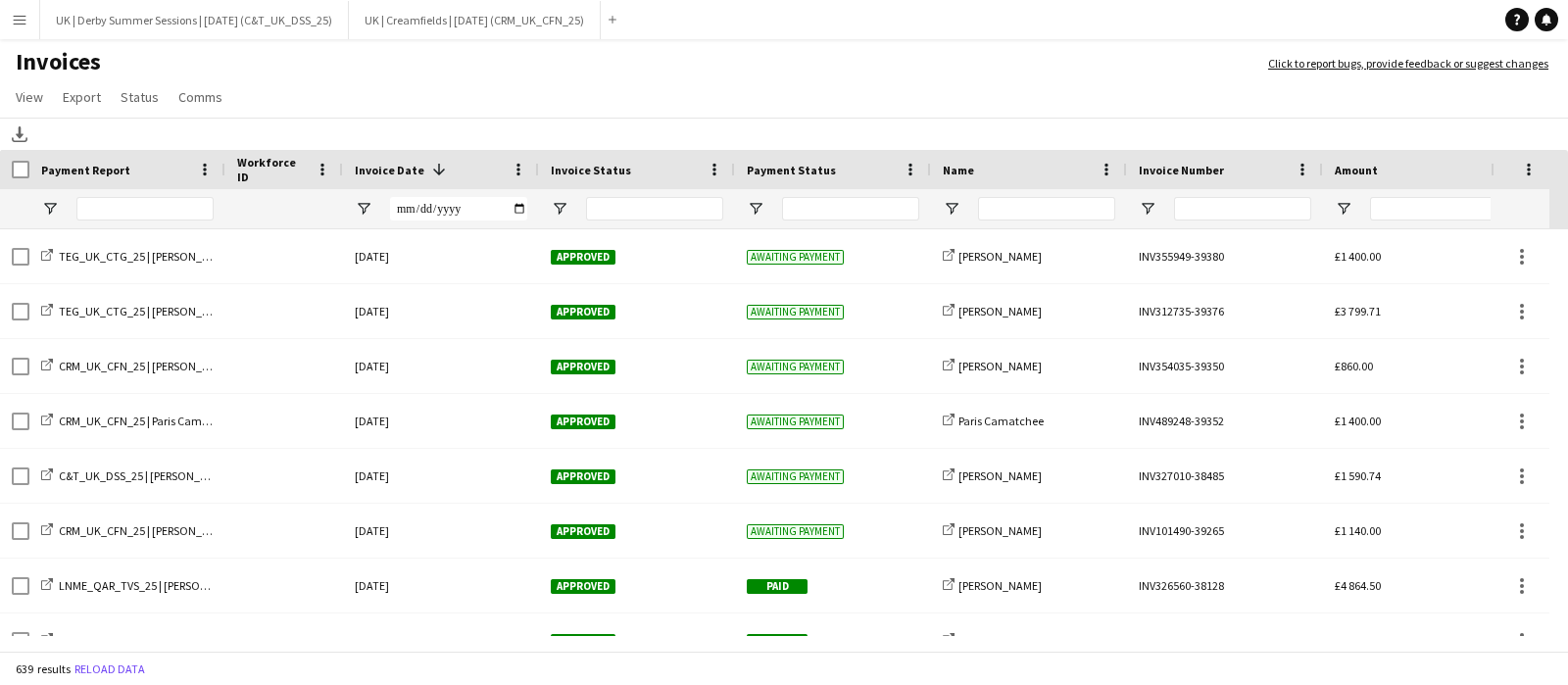
click at [24, 14] on app-icon "Menu" at bounding box center [20, 20] width 16 height 16
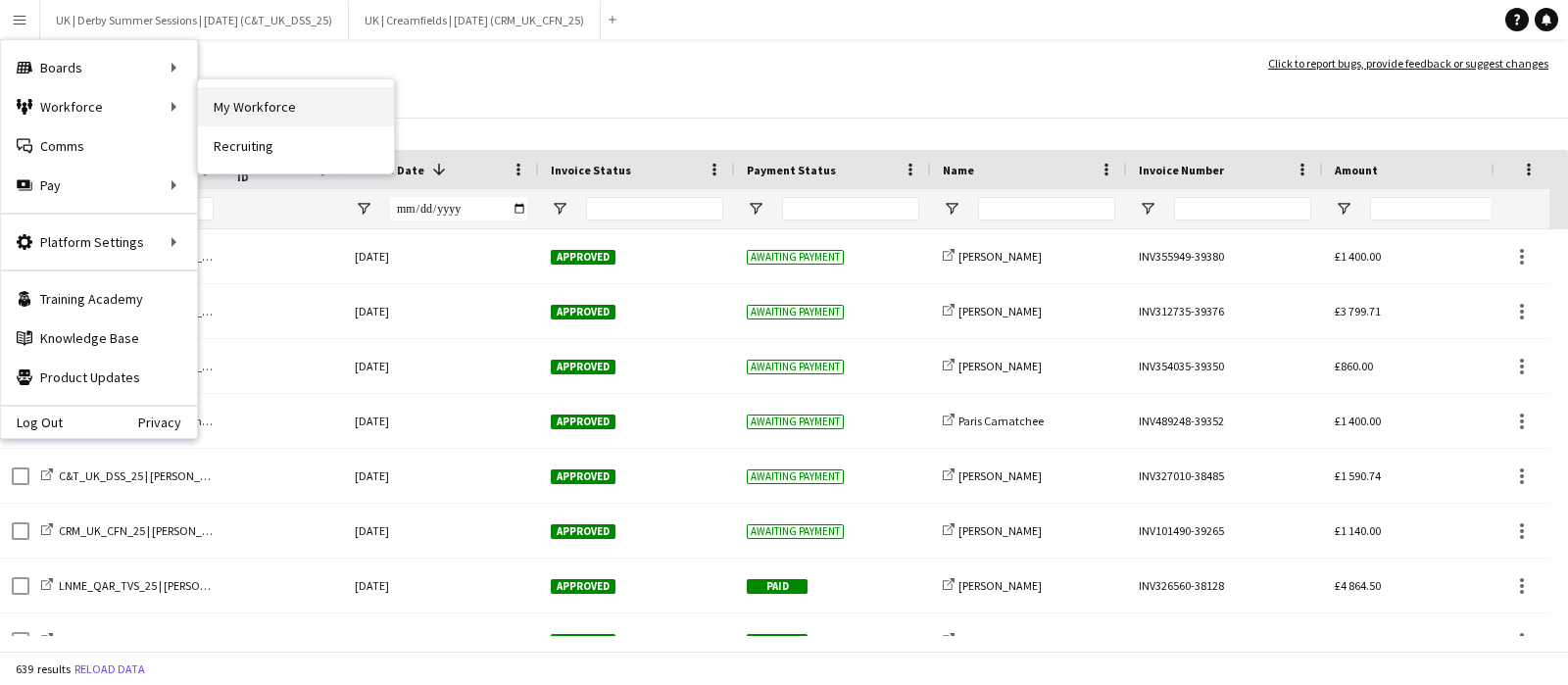
click at [245, 105] on link "My Workforce" at bounding box center [296, 107] width 196 height 40
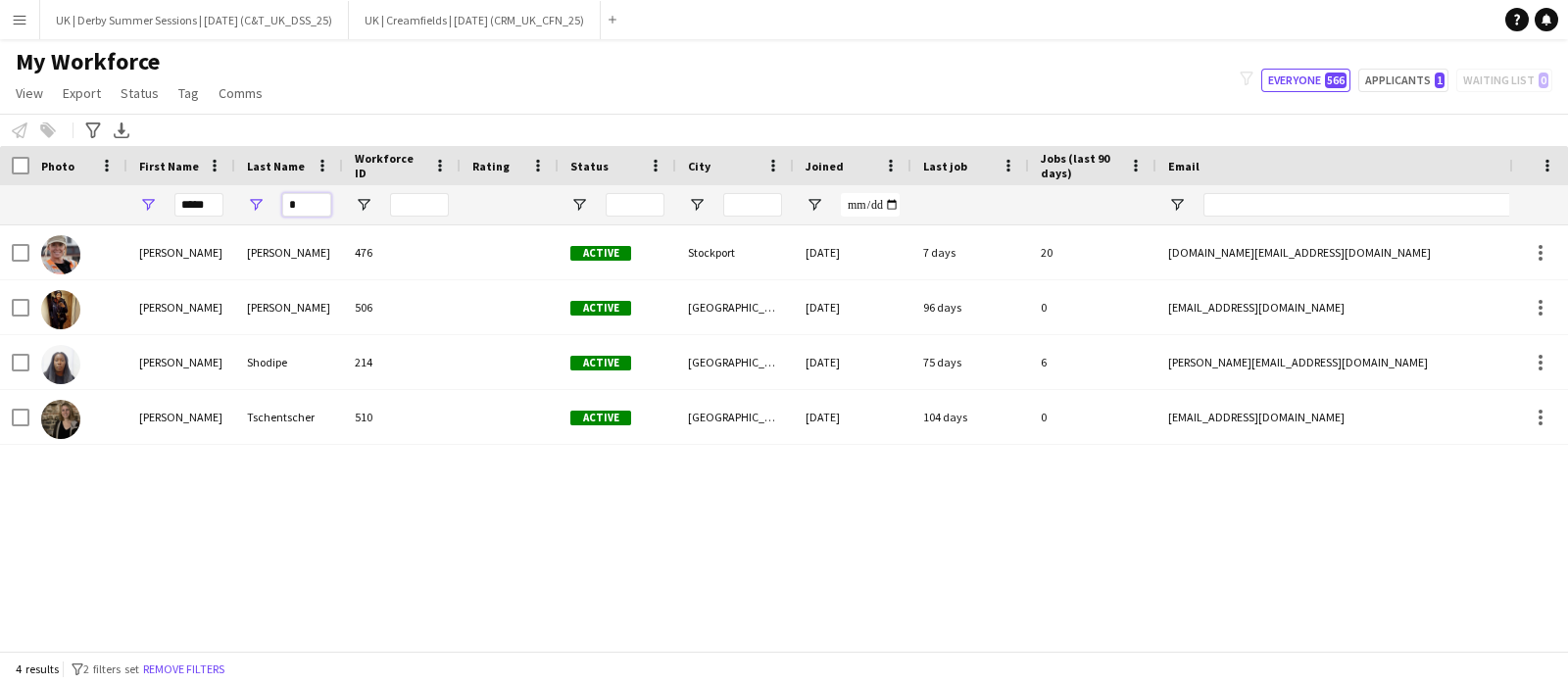
drag, startPoint x: 315, startPoint y: 205, endPoint x: 294, endPoint y: 211, distance: 21.8
click at [294, 211] on input "*" at bounding box center [306, 205] width 49 height 24
click at [195, 202] on input "*****" at bounding box center [198, 205] width 49 height 24
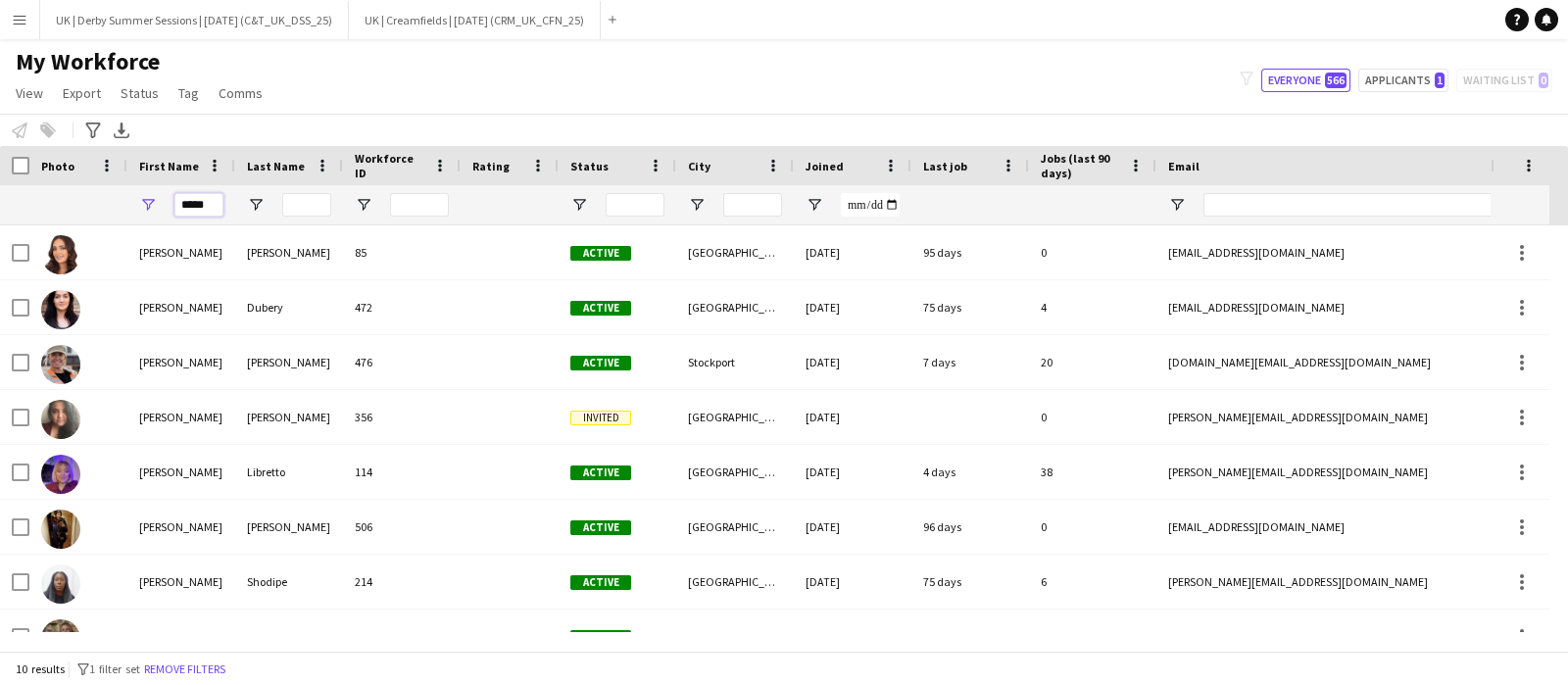
click at [211, 200] on input "*****" at bounding box center [198, 205] width 49 height 24
drag, startPoint x: 221, startPoint y: 205, endPoint x: 166, endPoint y: 208, distance: 55.1
click at [166, 208] on div "*****" at bounding box center [181, 205] width 108 height 40
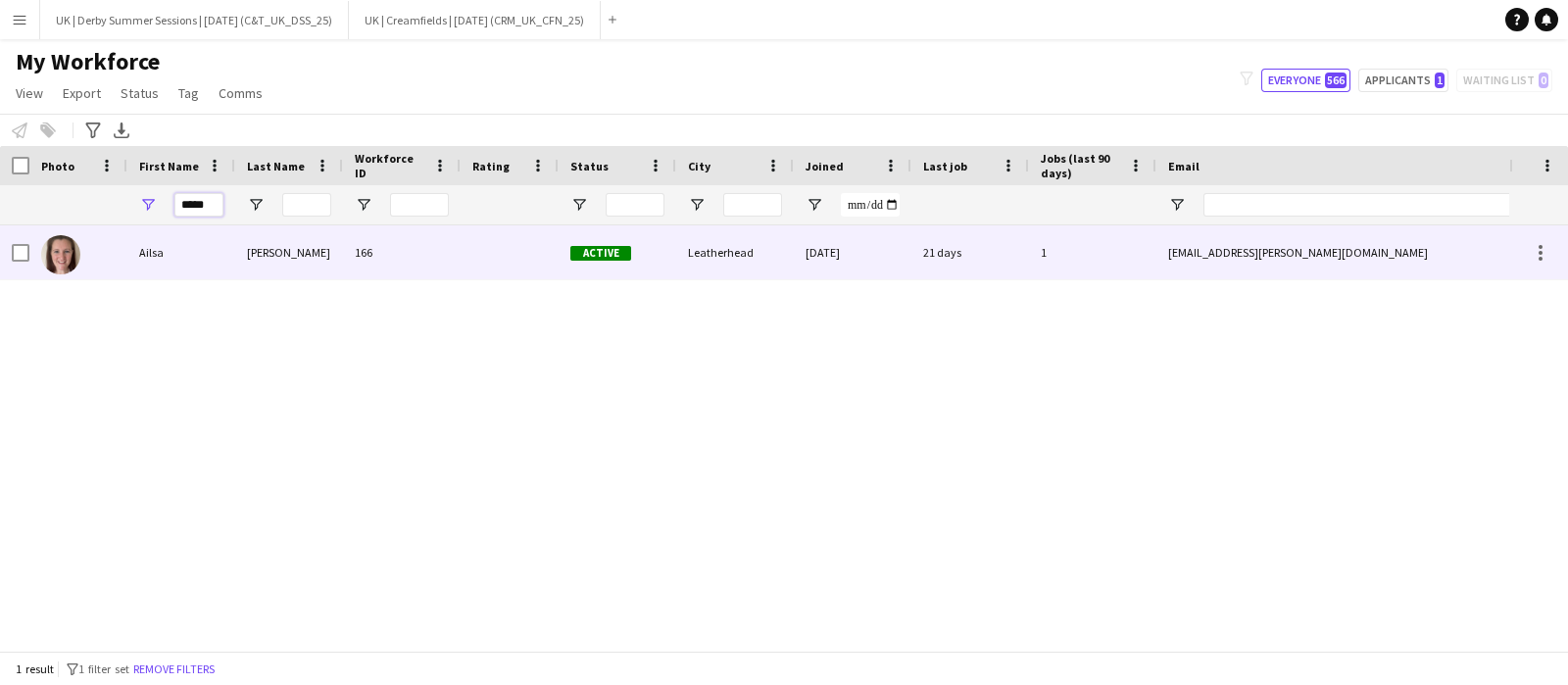
type input "*****"
click at [208, 263] on div "Ailsa" at bounding box center [181, 252] width 108 height 54
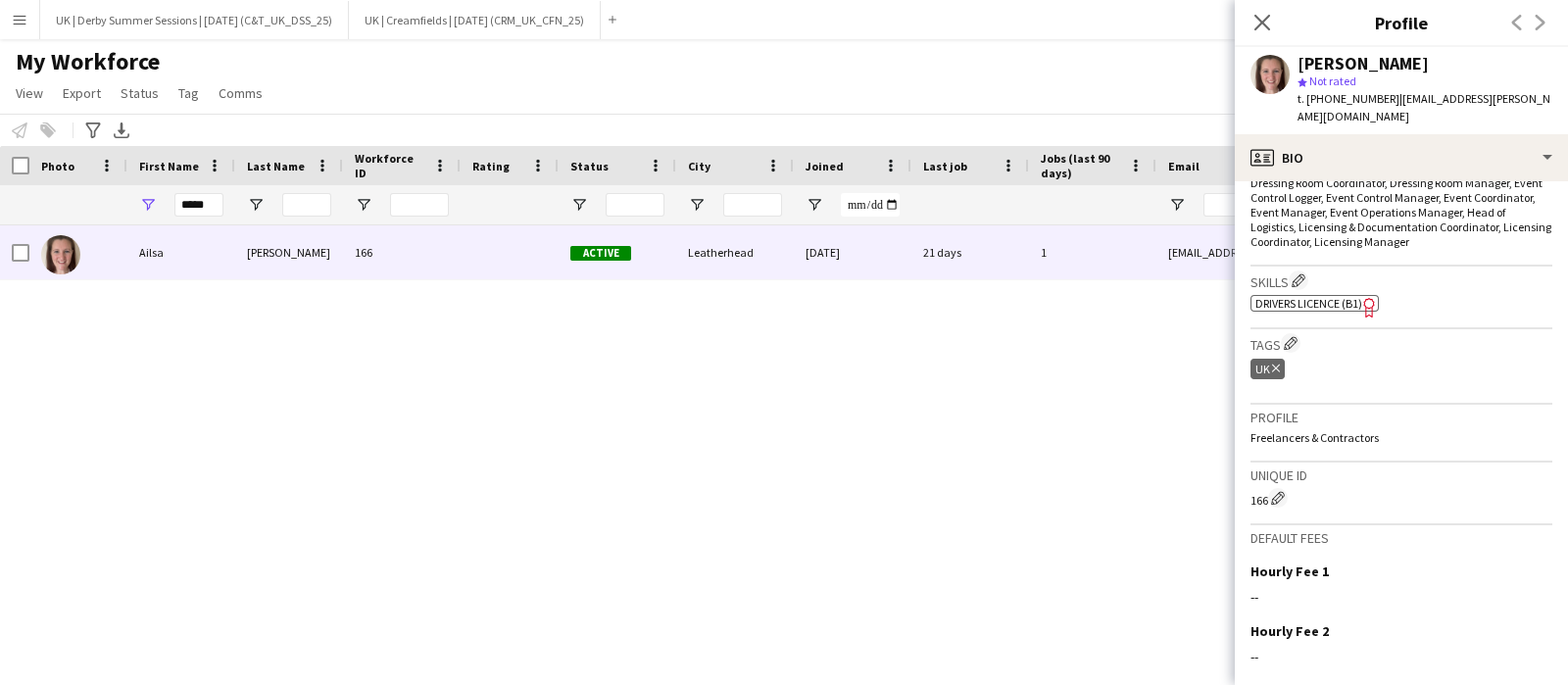
scroll to position [736, 0]
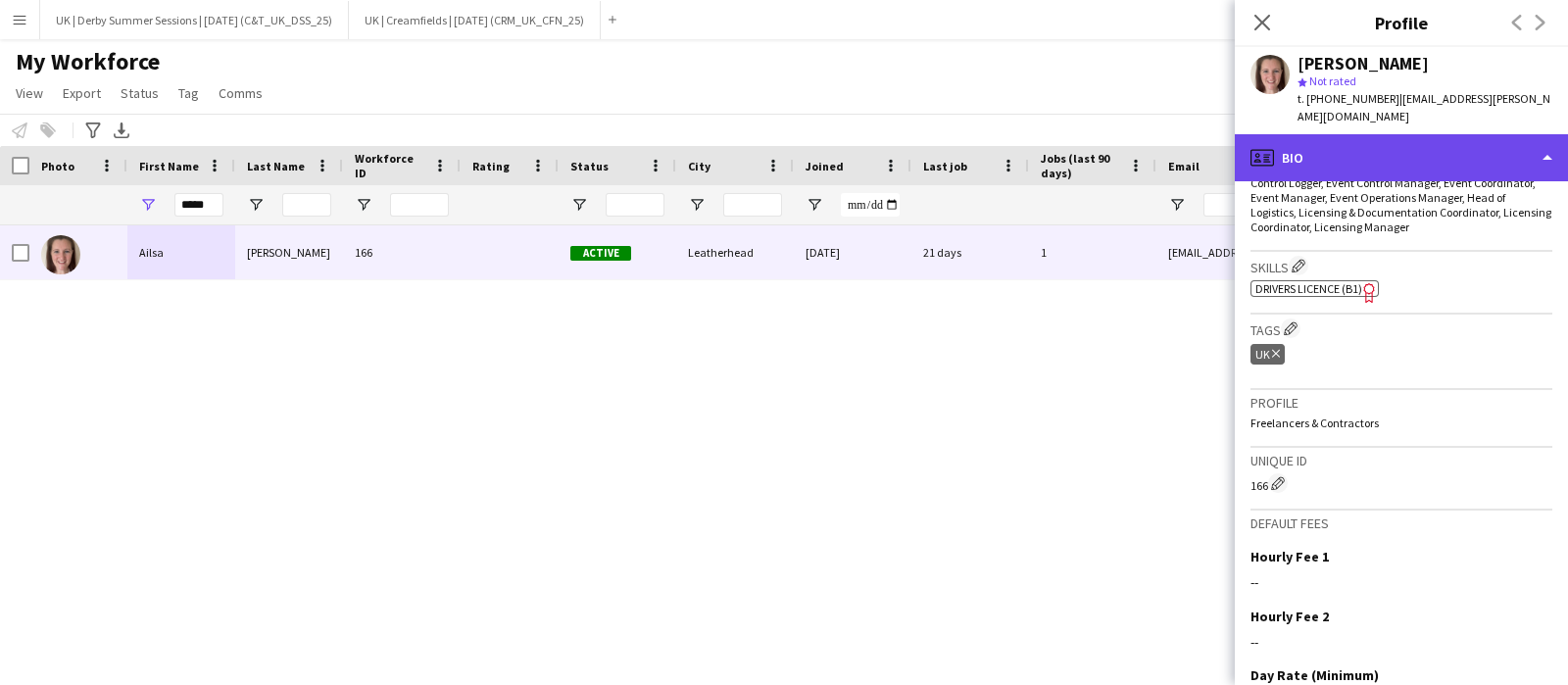
click at [1337, 143] on div "profile Bio" at bounding box center [1401, 157] width 333 height 47
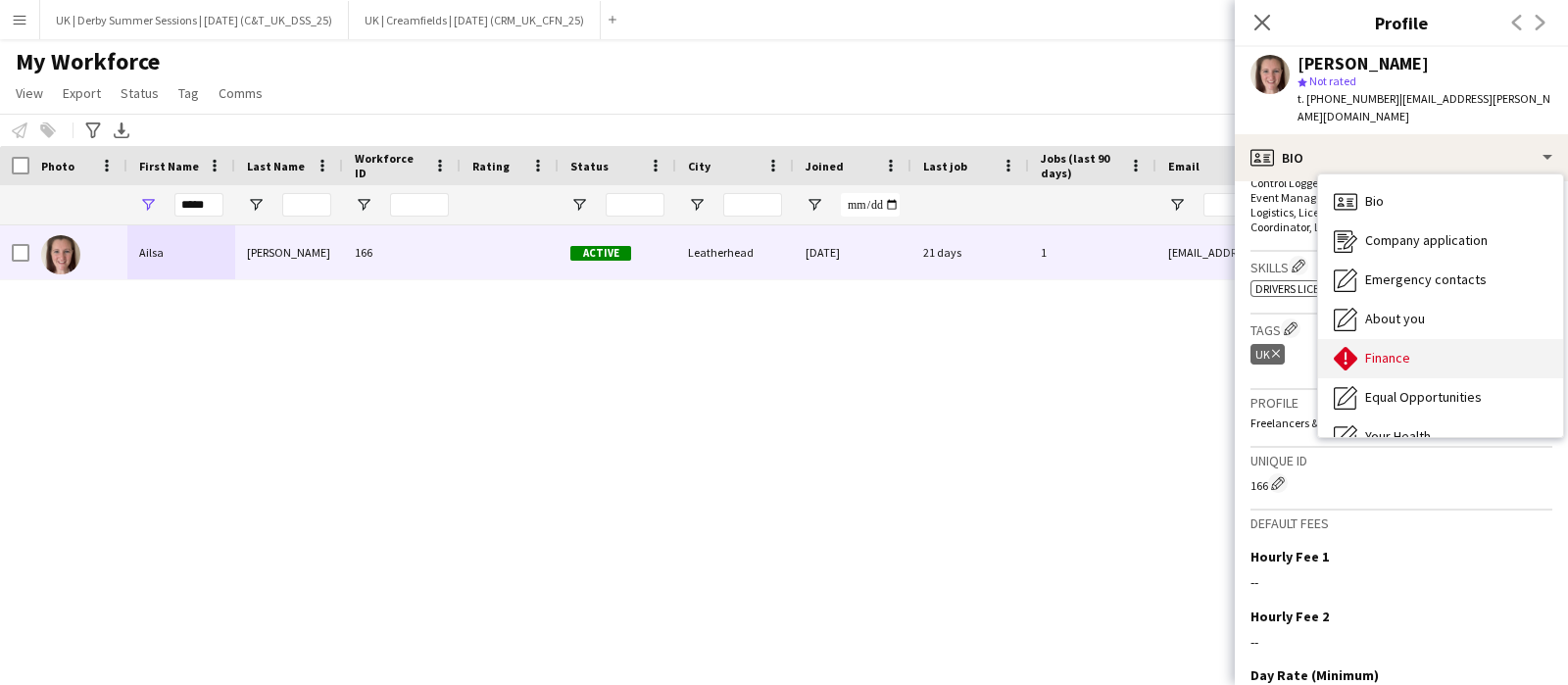
click at [1370, 349] on span "Finance" at bounding box center [1388, 358] width 45 height 18
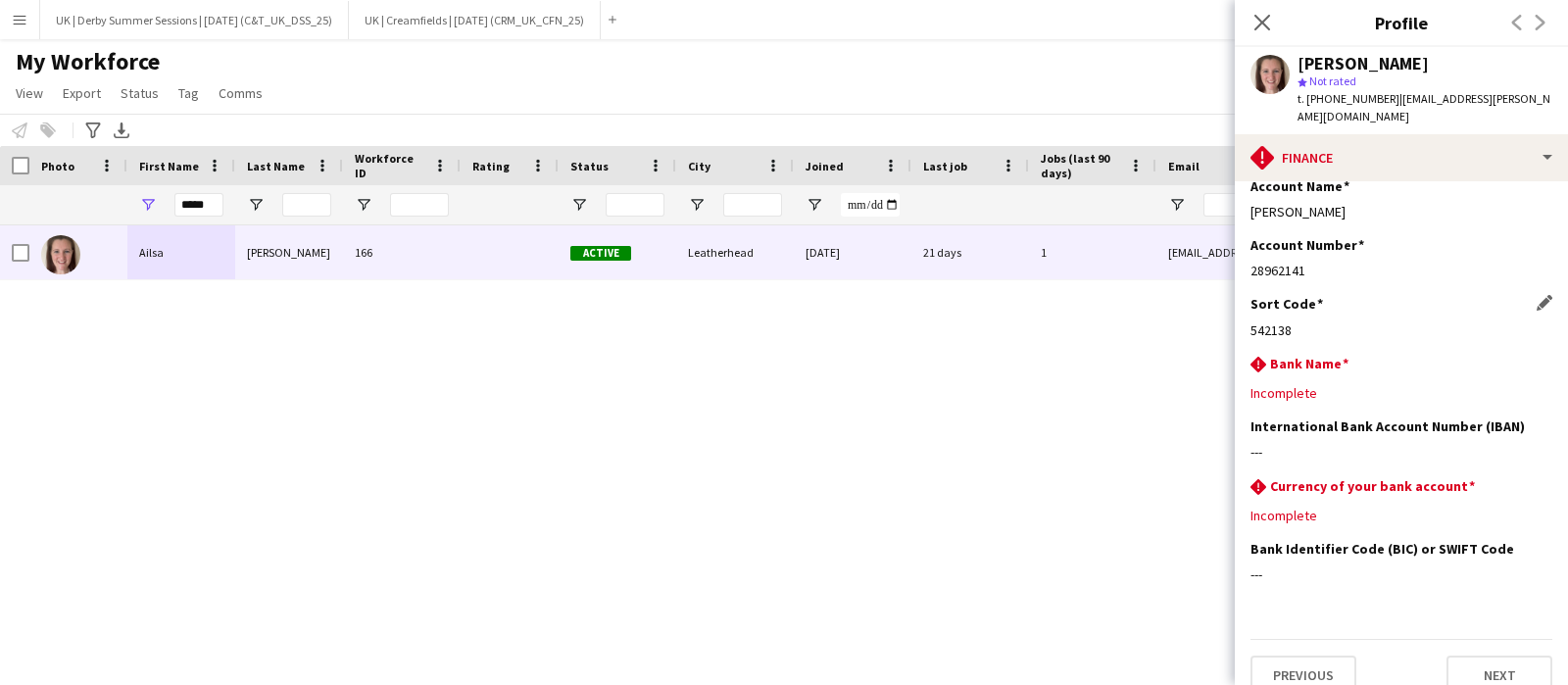
scroll to position [431, 0]
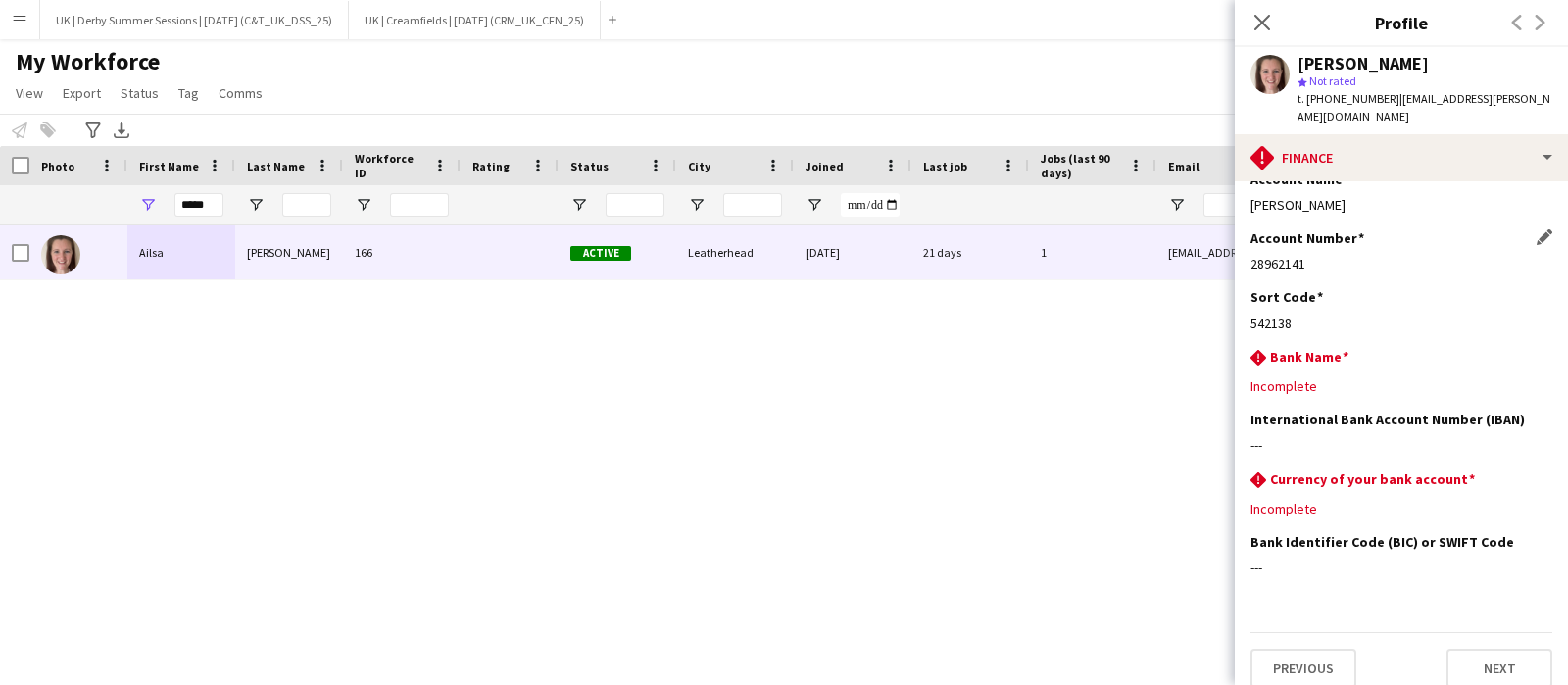
drag, startPoint x: 1253, startPoint y: 243, endPoint x: 1313, endPoint y: 242, distance: 60.0
click at [1313, 255] on div "28962141" at bounding box center [1401, 264] width 302 height 18
copy div "28962141"
drag, startPoint x: 1253, startPoint y: 301, endPoint x: 1305, endPoint y: 301, distance: 52.0
click at [1305, 314] on div "542138" at bounding box center [1401, 323] width 302 height 18
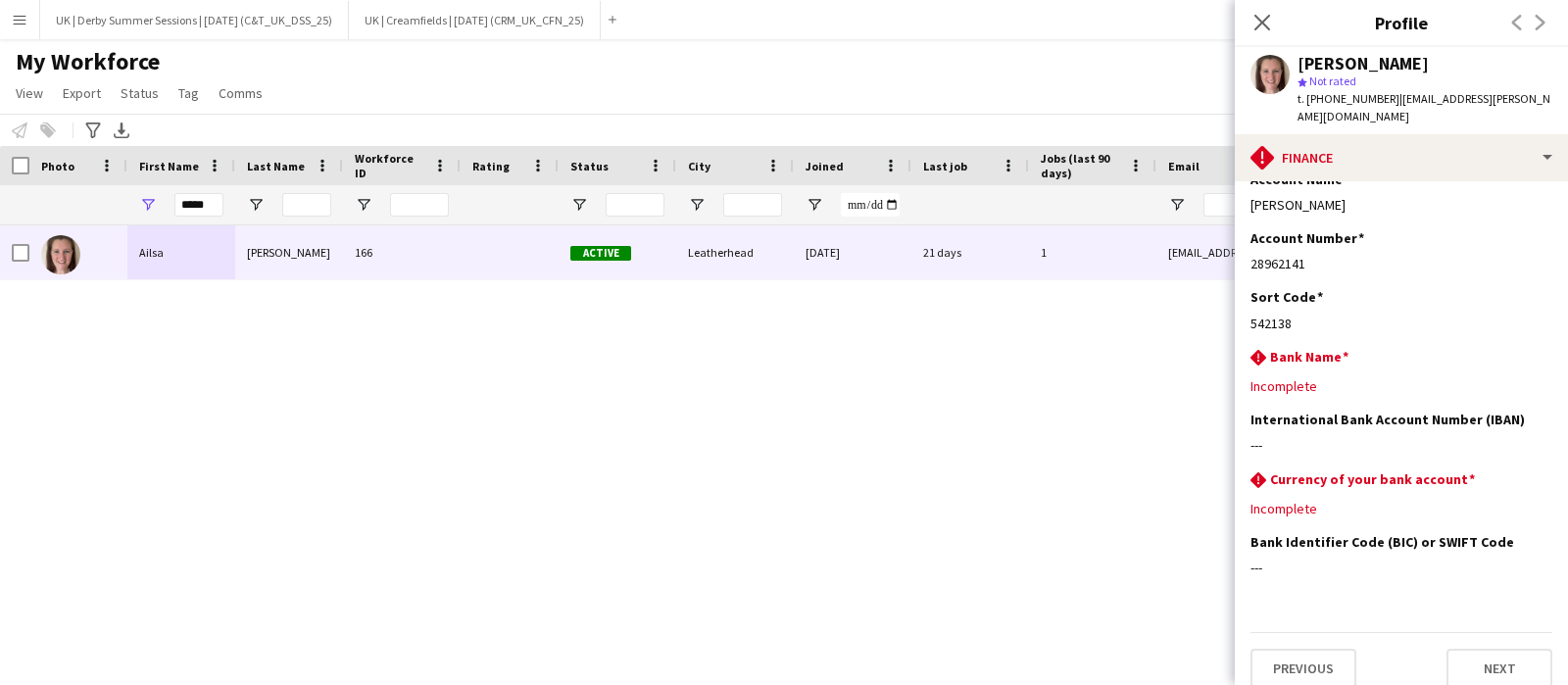
copy div "542138"
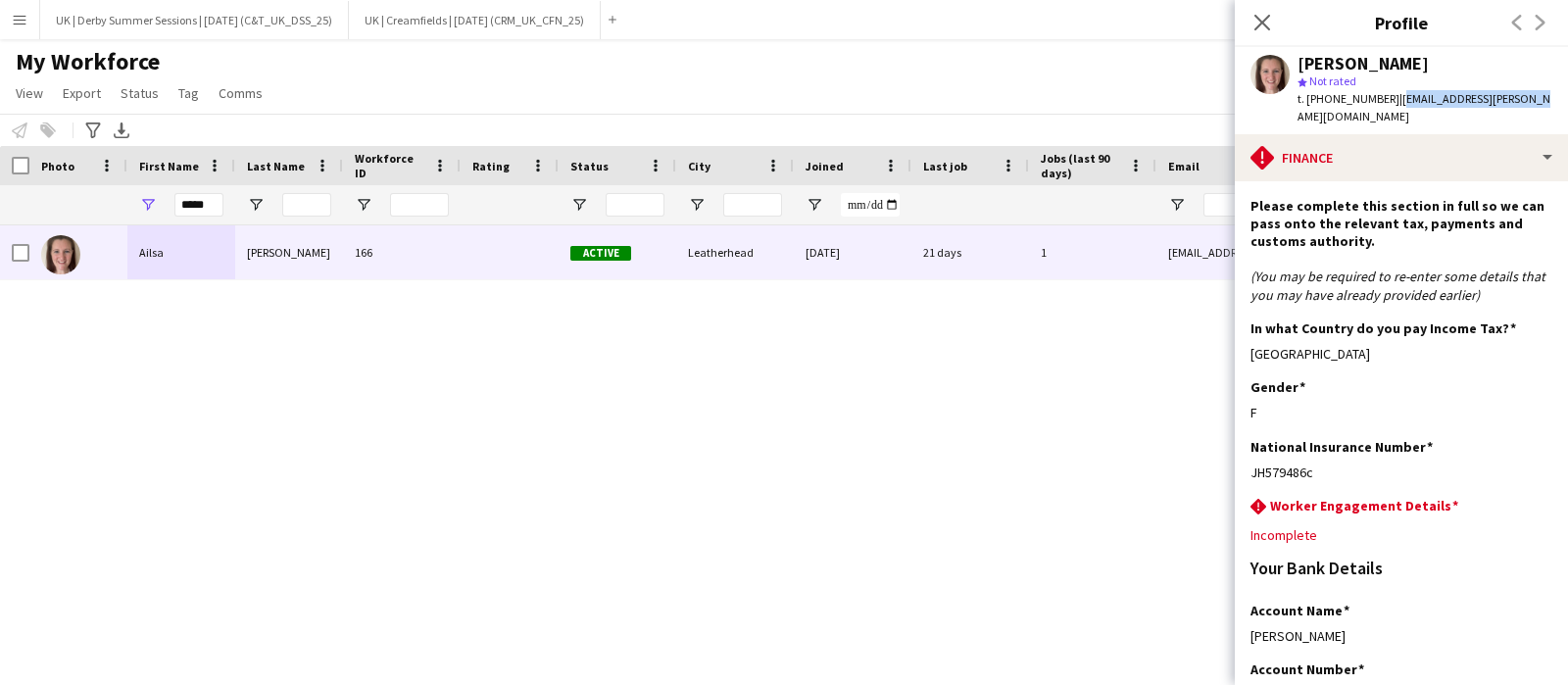
drag, startPoint x: 1524, startPoint y: 98, endPoint x: 1396, endPoint y: 106, distance: 128.2
click at [1396, 106] on div "Ailsa Lynn star Not rated t. +4407725013856 | ailsa.lynn@wearefab.com" at bounding box center [1401, 90] width 333 height 87
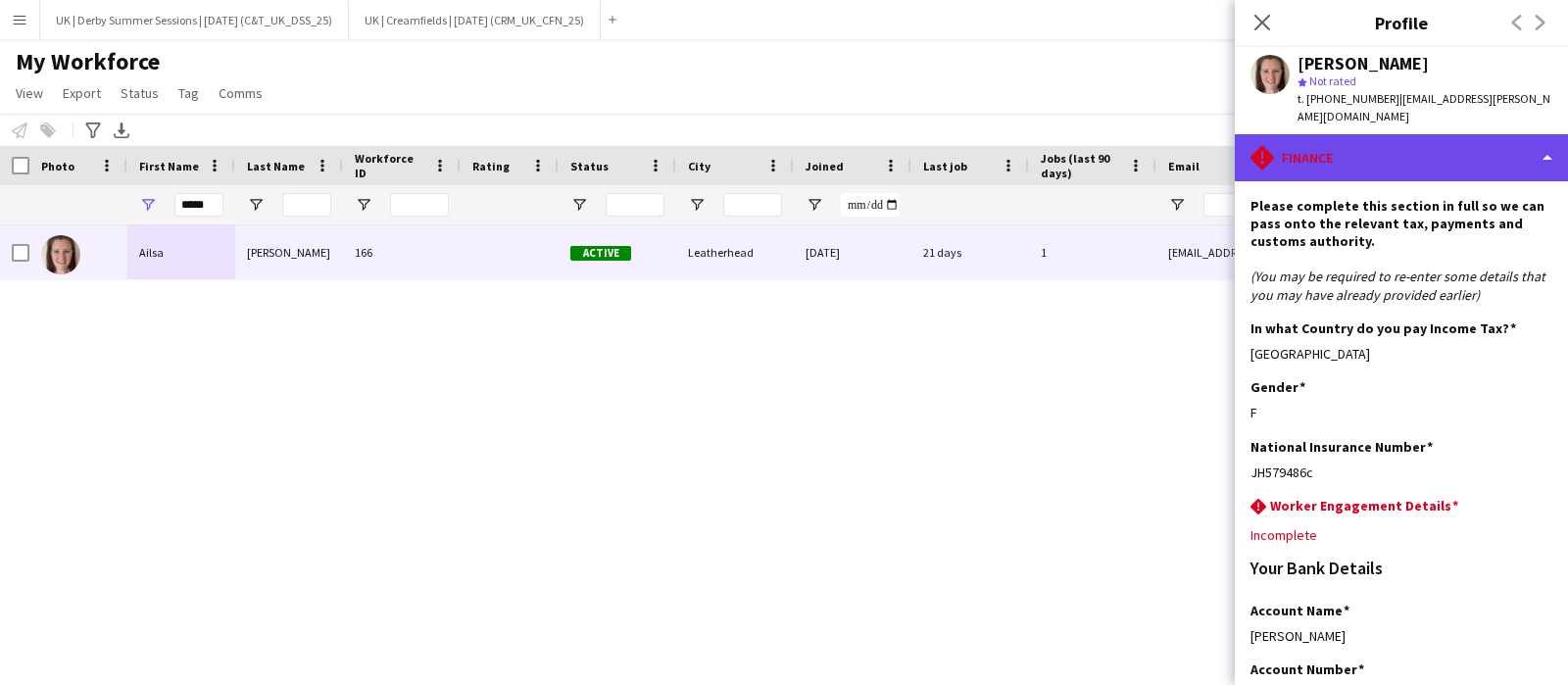
click at [1381, 134] on div "rhombus-alert Finance" at bounding box center [1401, 157] width 333 height 47
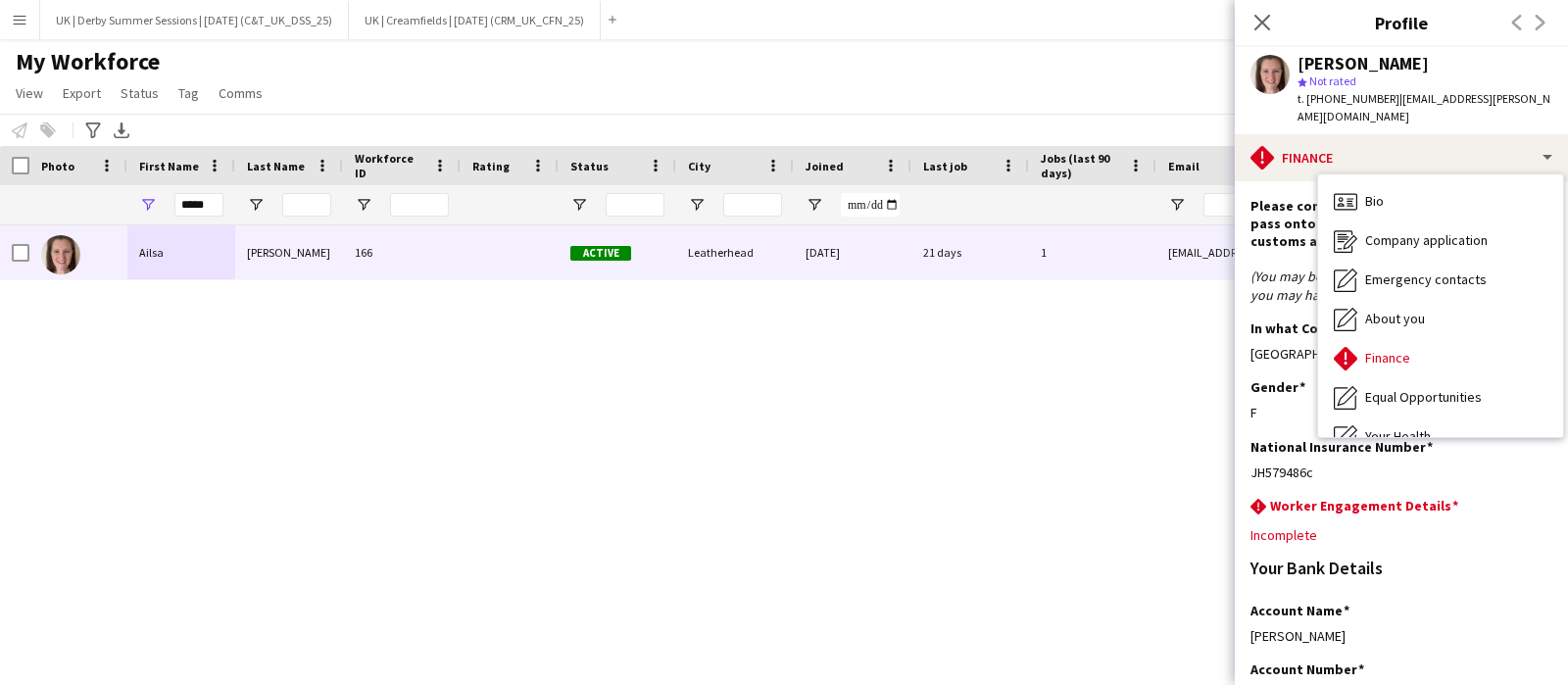
click at [1466, 94] on span "| ailsa.lynn@wearefab.com" at bounding box center [1423, 107] width 253 height 33
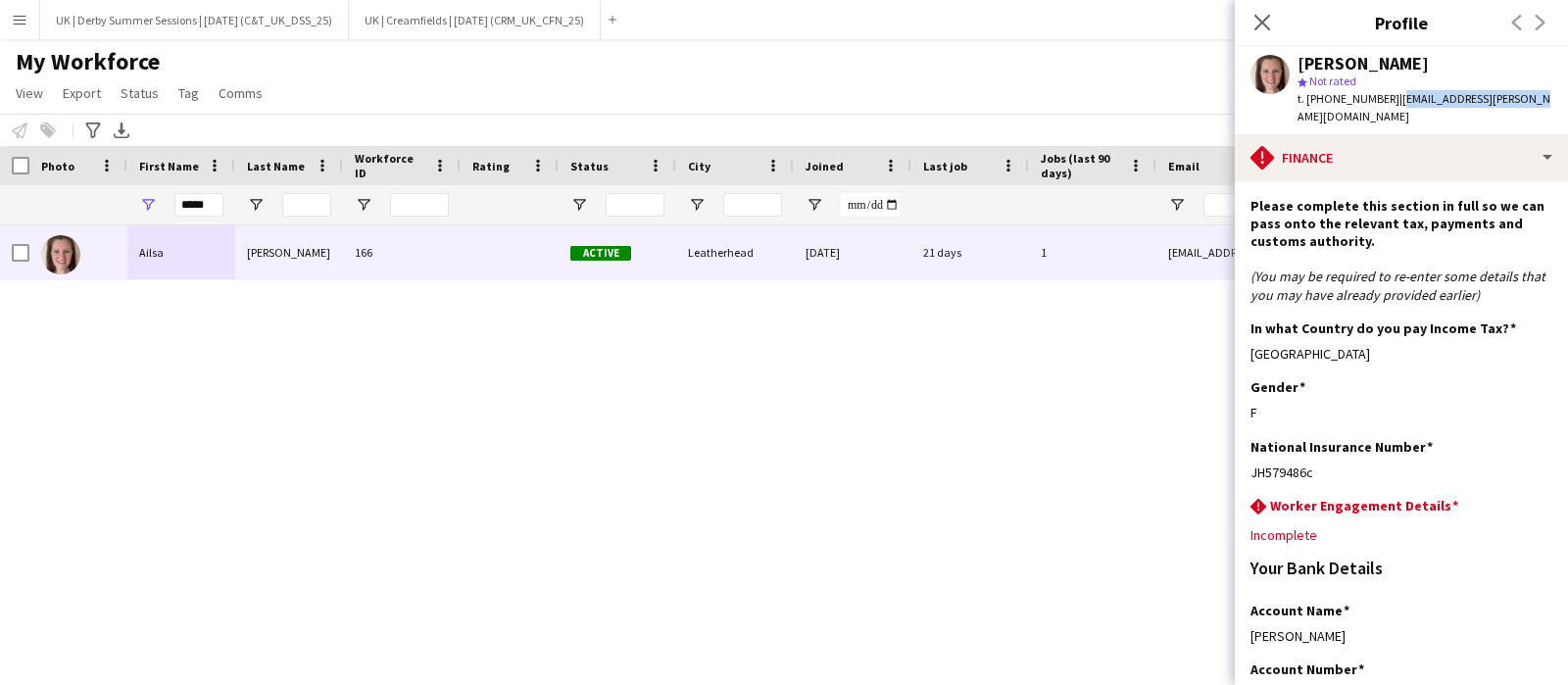
drag, startPoint x: 1516, startPoint y: 95, endPoint x: 1398, endPoint y: 103, distance: 118.3
click at [1398, 103] on div "Ailsa Lynn star Not rated t. +4407725013856 | ailsa.lynn@wearefab.com" at bounding box center [1401, 90] width 333 height 87
copy span "ailsa.lynn@wearefab.com"
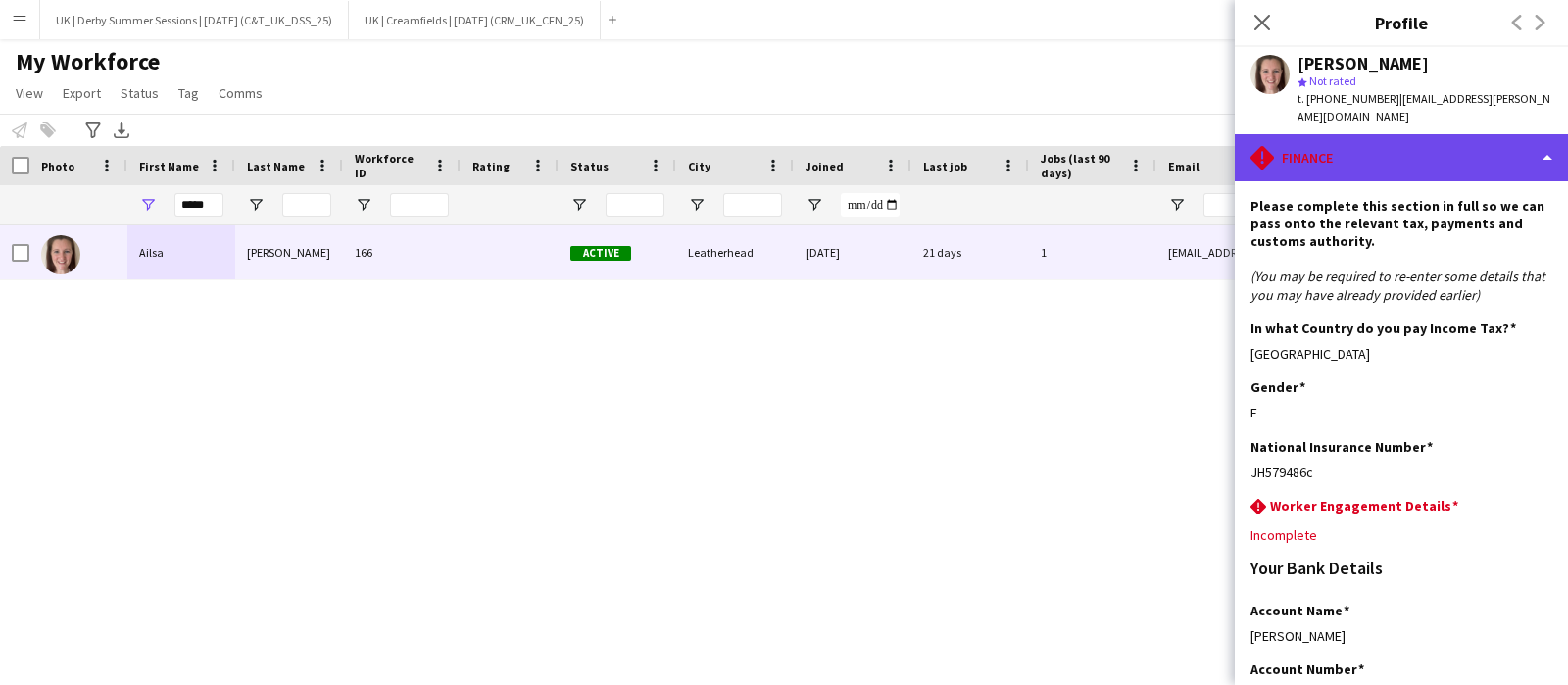
click at [1441, 134] on div "rhombus-alert Finance" at bounding box center [1401, 157] width 333 height 47
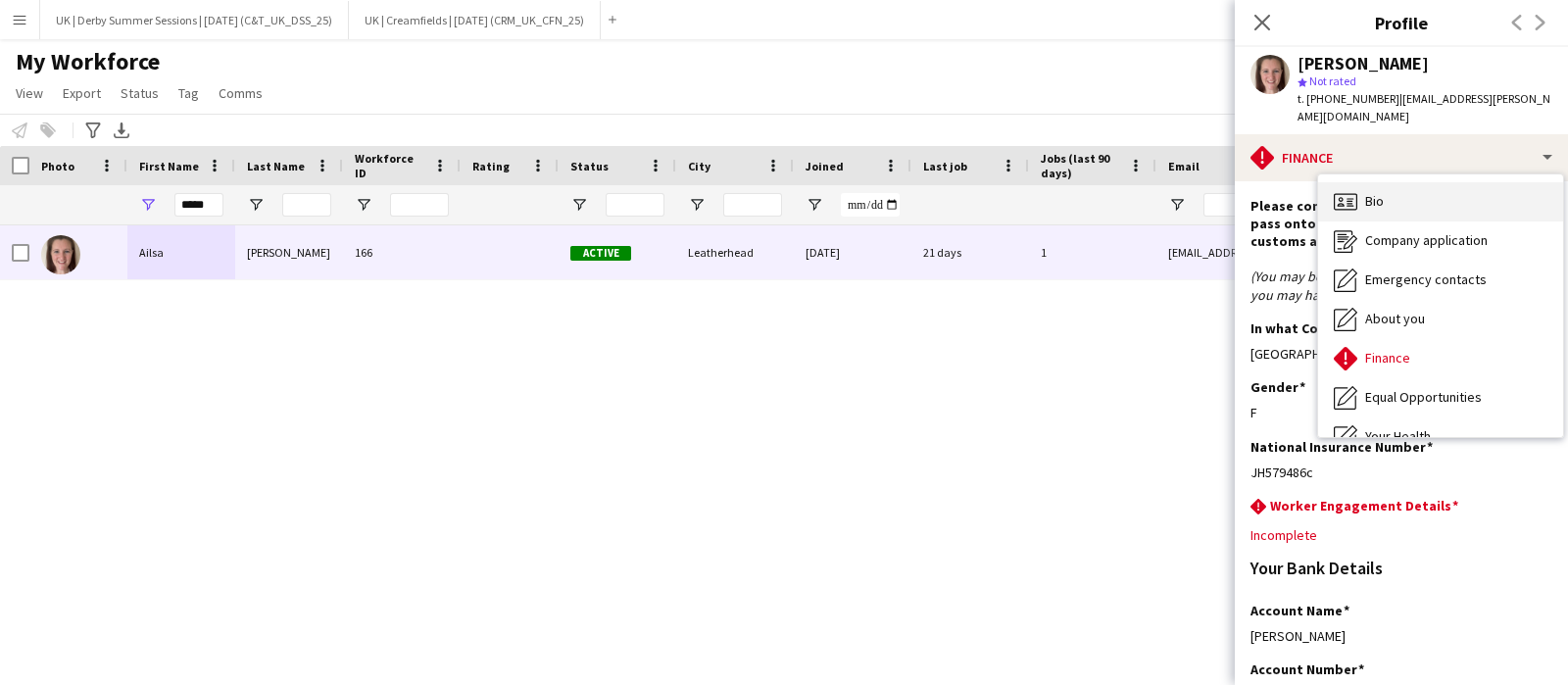
click at [1387, 182] on div "Bio Bio" at bounding box center [1440, 202] width 245 height 40
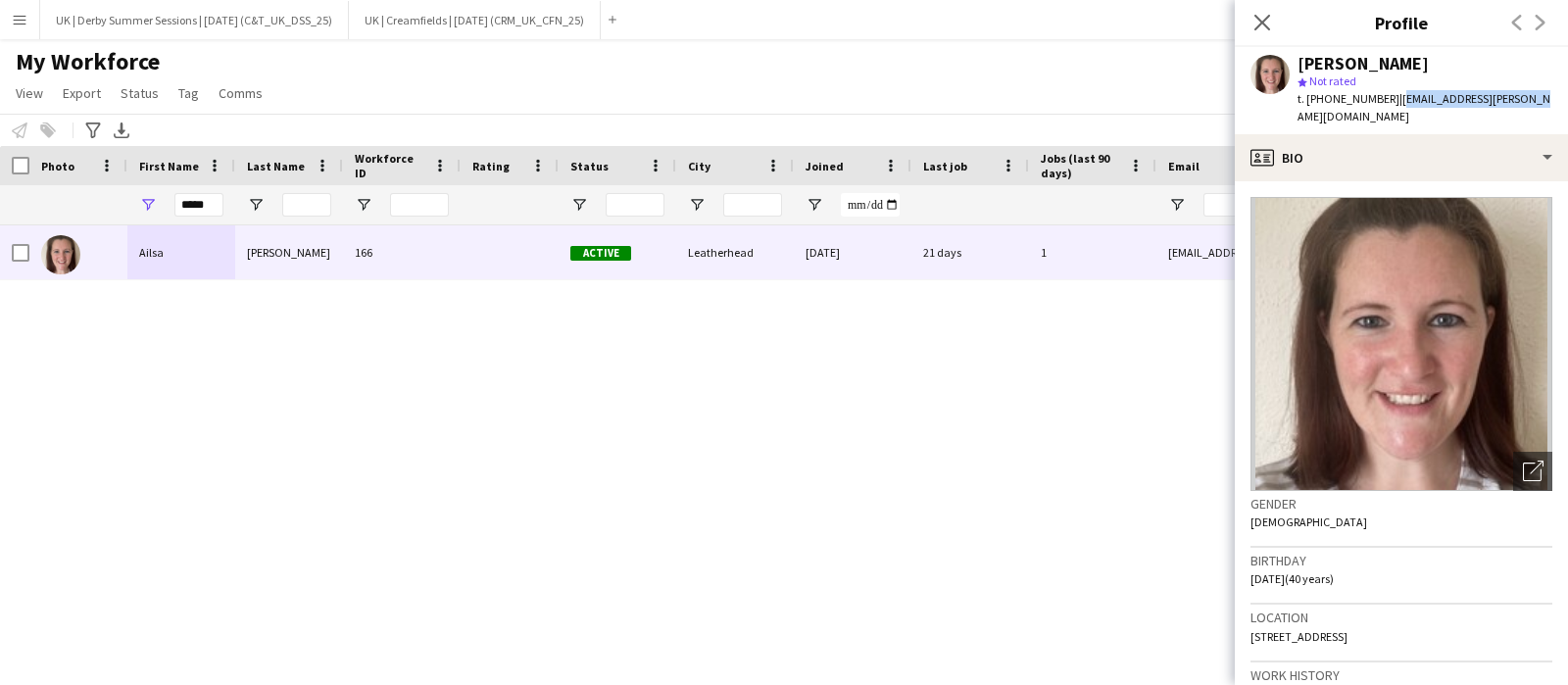
drag, startPoint x: 1526, startPoint y: 103, endPoint x: 1397, endPoint y: 109, distance: 129.1
click at [1397, 109] on div "Ailsa Lynn star Not rated t. +4407725013856 | ailsa.lynn@wearefab.com" at bounding box center [1401, 90] width 333 height 87
copy span "ailsa.lynn@wearefab.com"
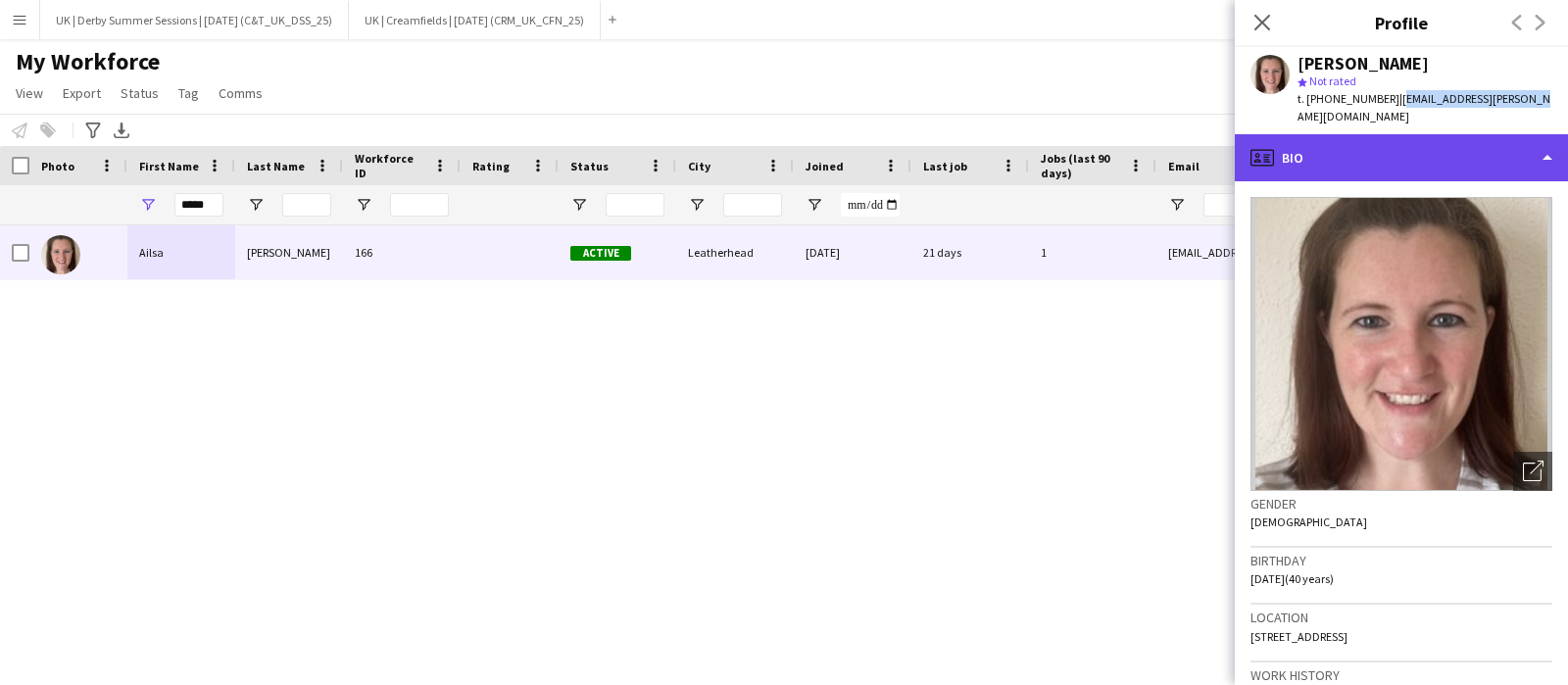
scroll to position [886, 0]
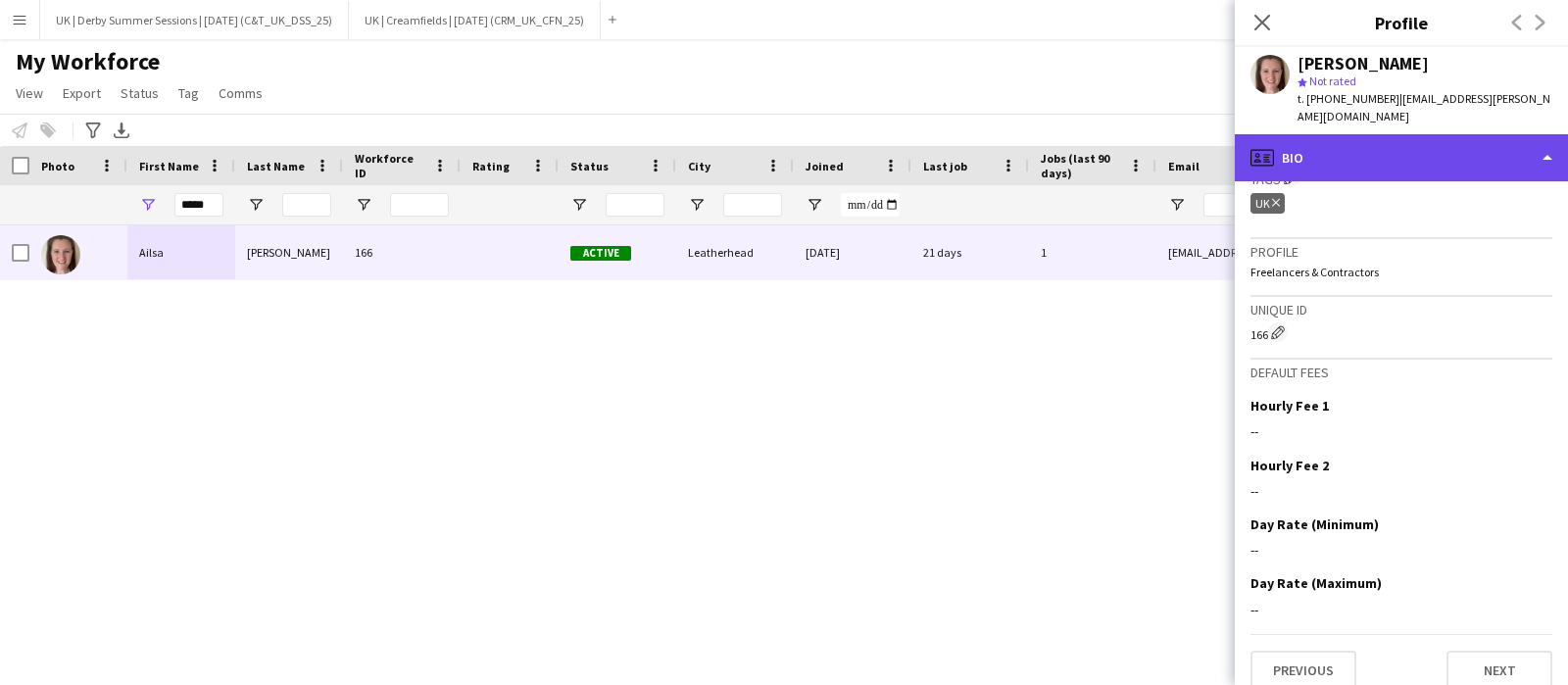
click at [1330, 134] on div "profile Bio" at bounding box center [1401, 157] width 333 height 47
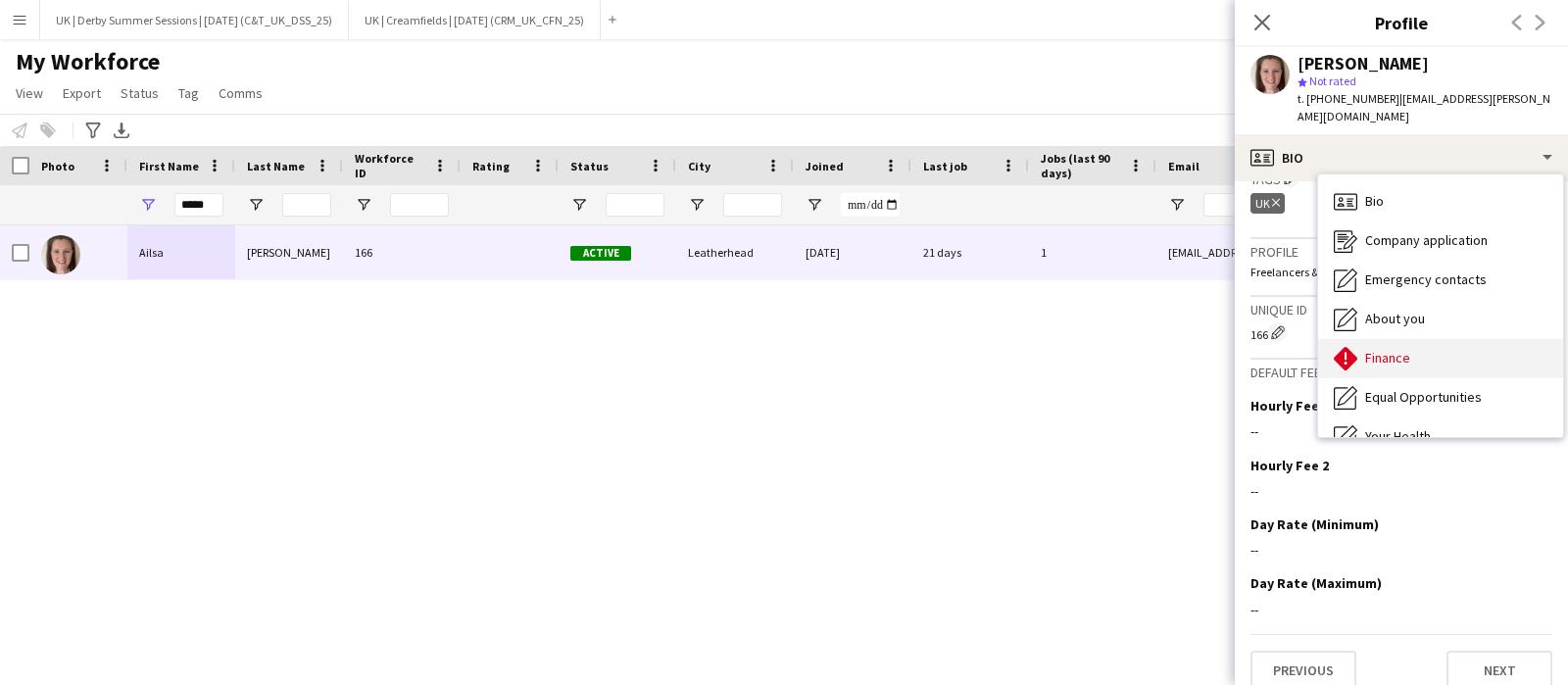
click at [1373, 349] on span "Finance" at bounding box center [1388, 358] width 45 height 18
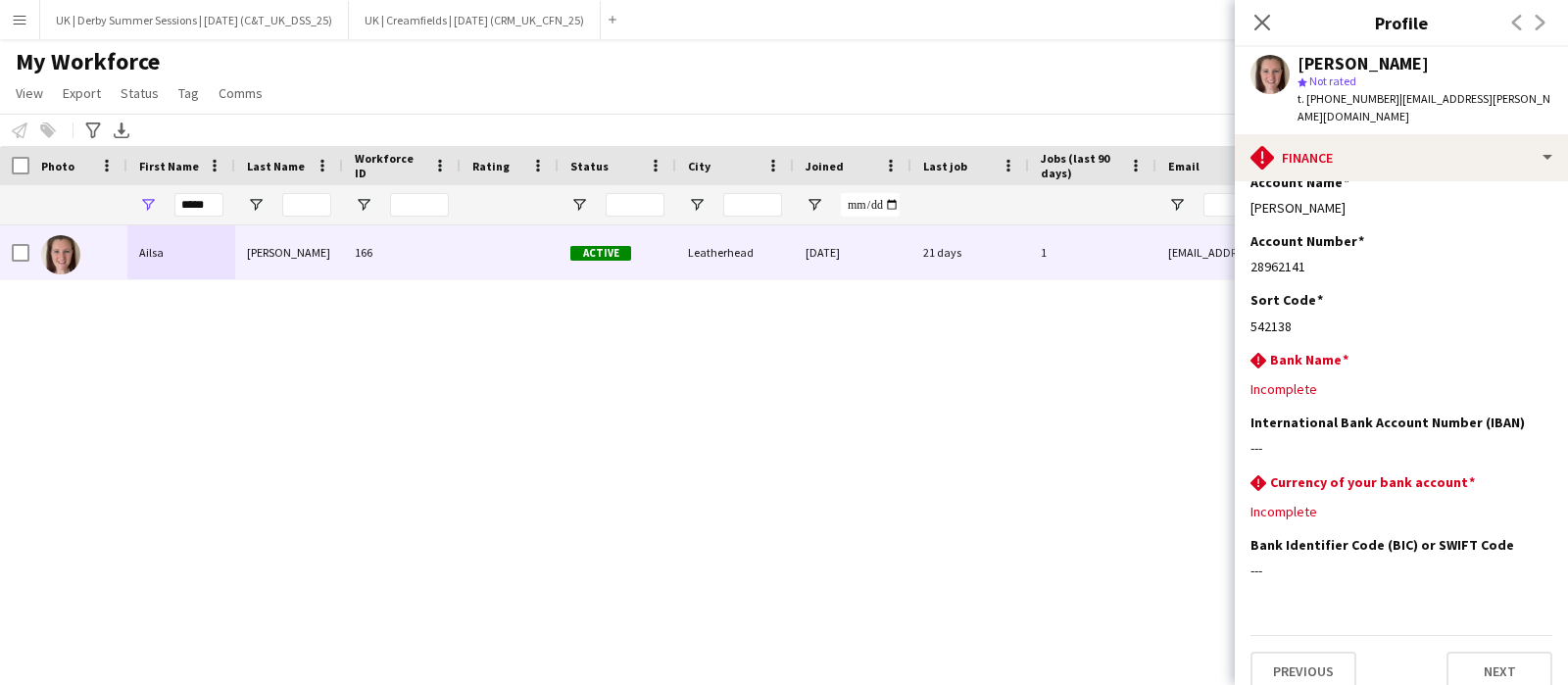
scroll to position [431, 0]
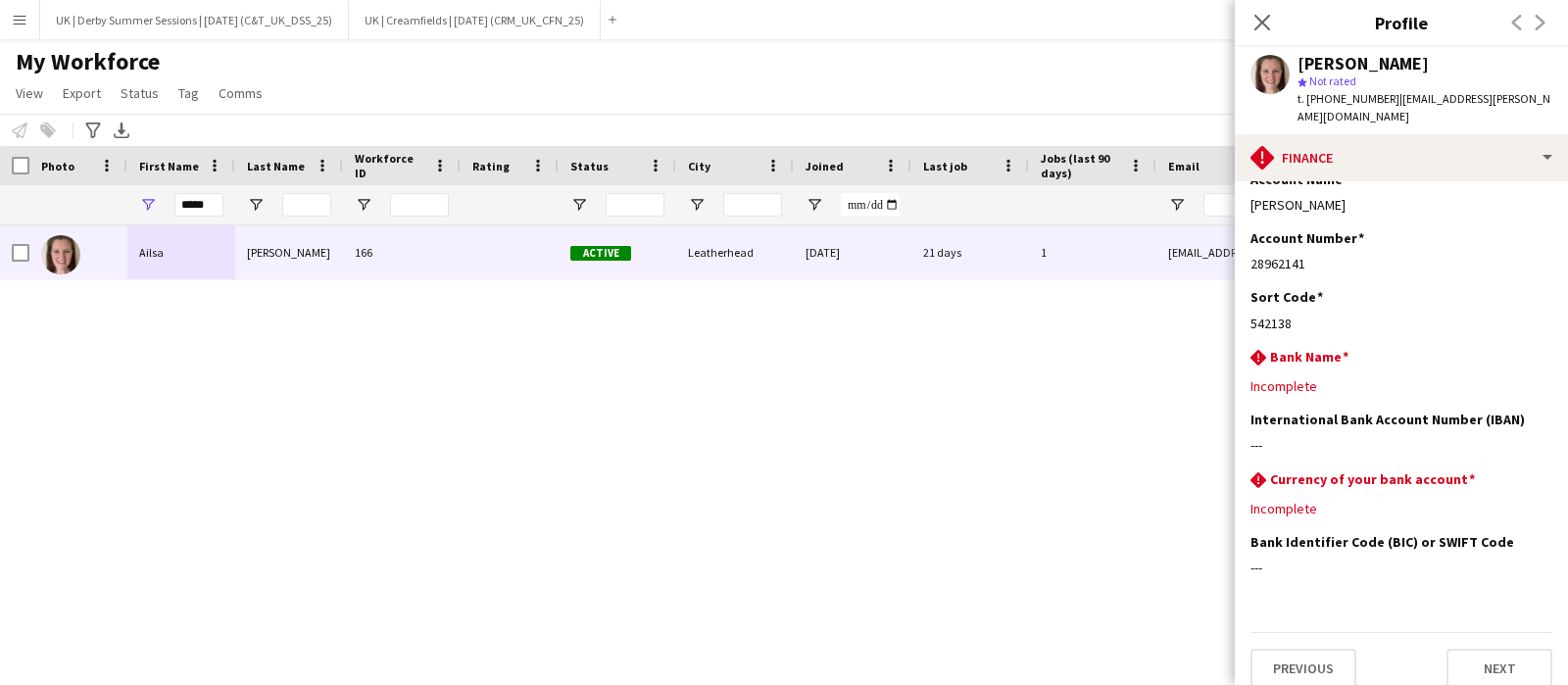
click at [12, 27] on app-icon "Menu" at bounding box center [20, 20] width 16 height 16
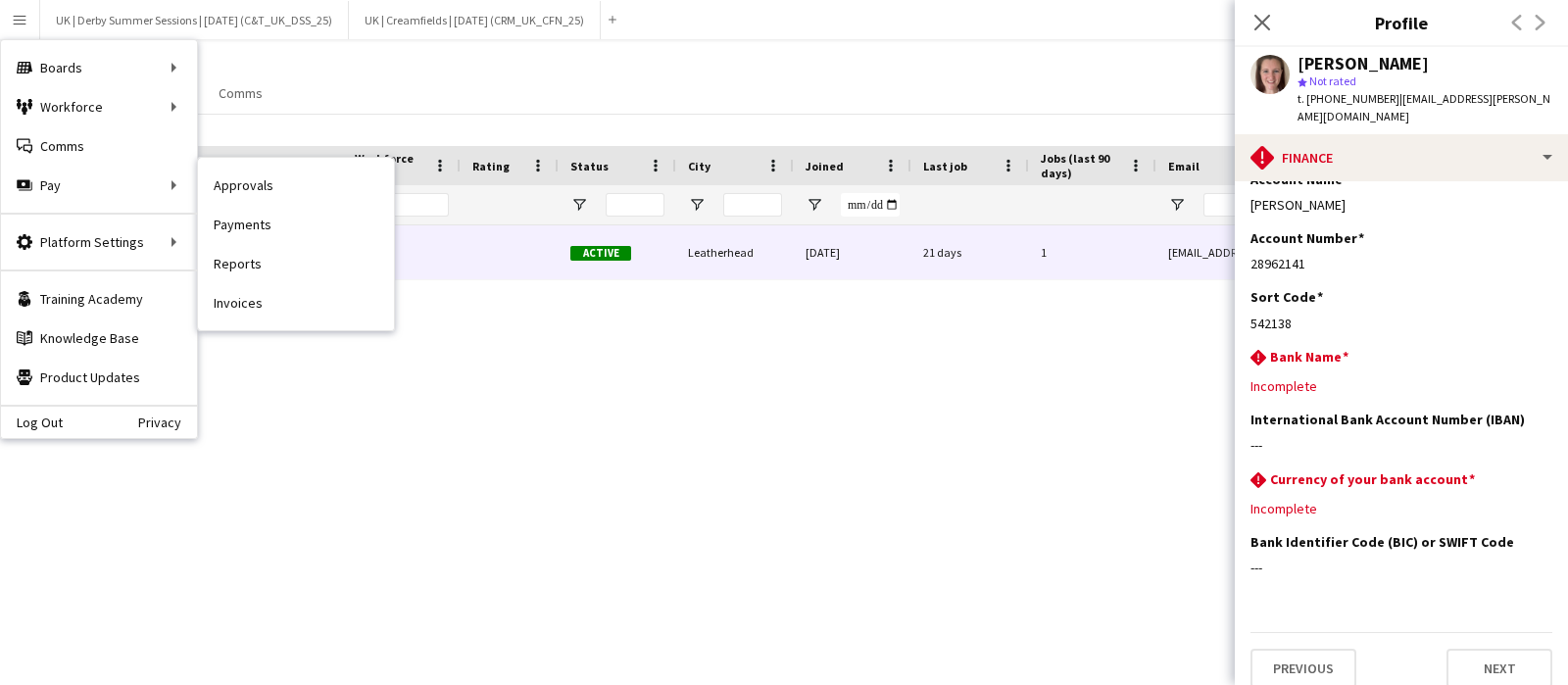
click at [235, 303] on link "Invoices" at bounding box center [296, 303] width 196 height 40
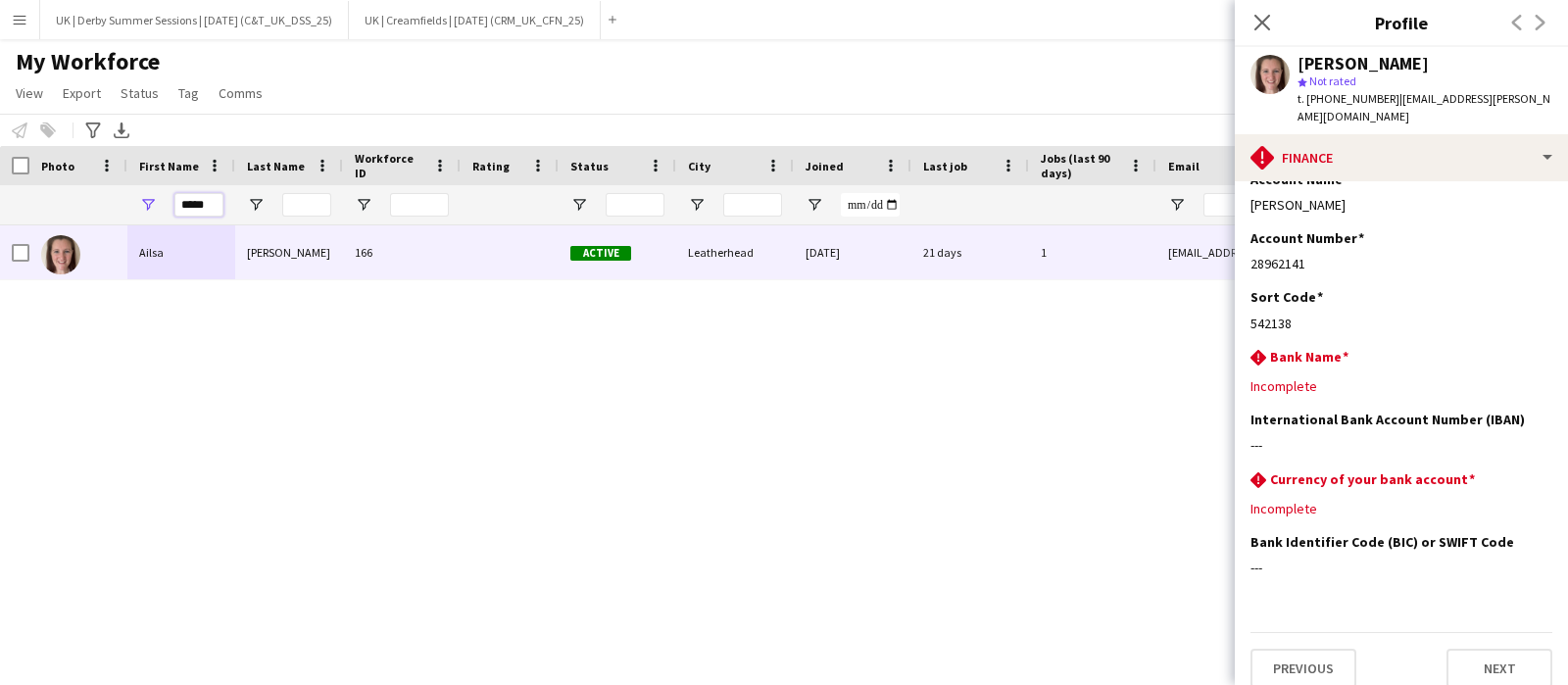
drag, startPoint x: 166, startPoint y: 206, endPoint x: 127, endPoint y: 203, distance: 39.1
click at [127, 203] on div "*****" at bounding box center [1063, 205] width 2125 height 40
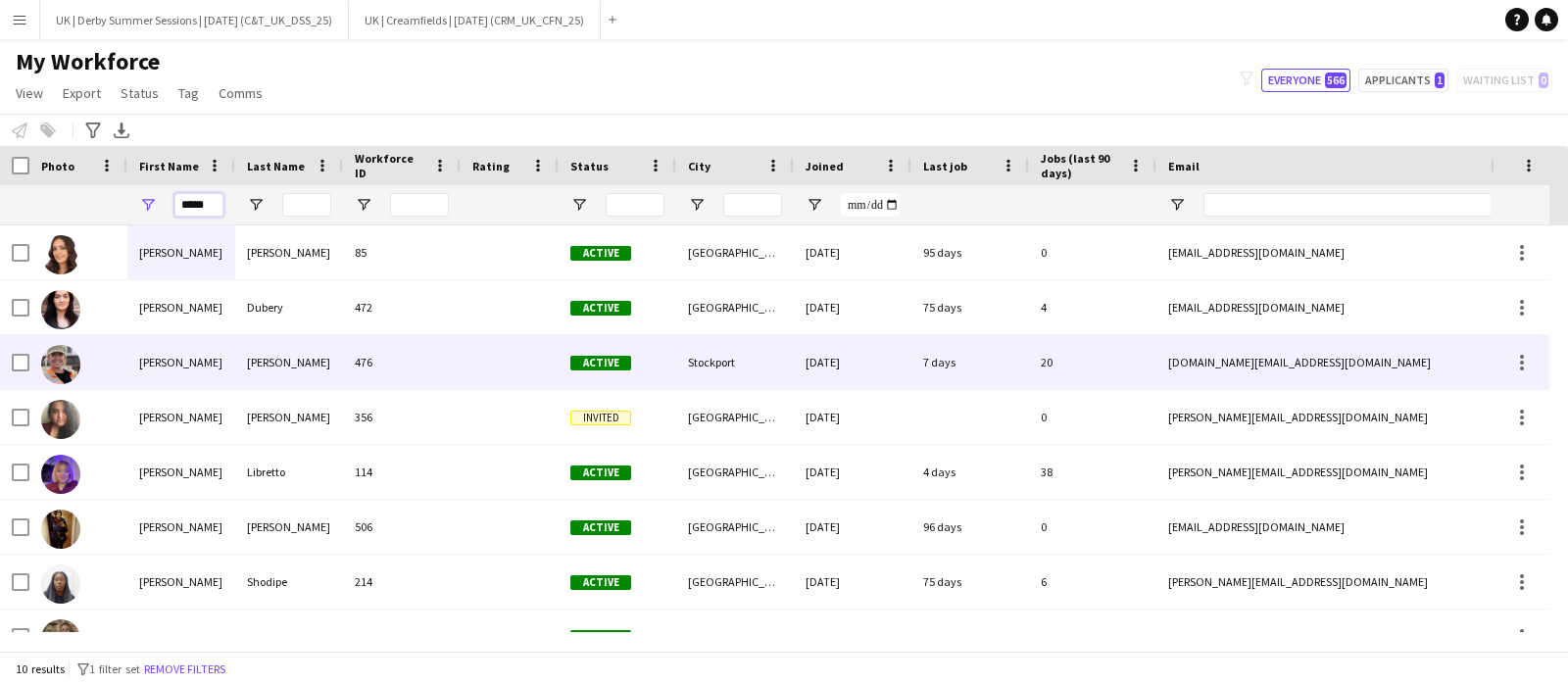
type input "*****"
click at [282, 359] on div "Howlett" at bounding box center [288, 362] width 108 height 54
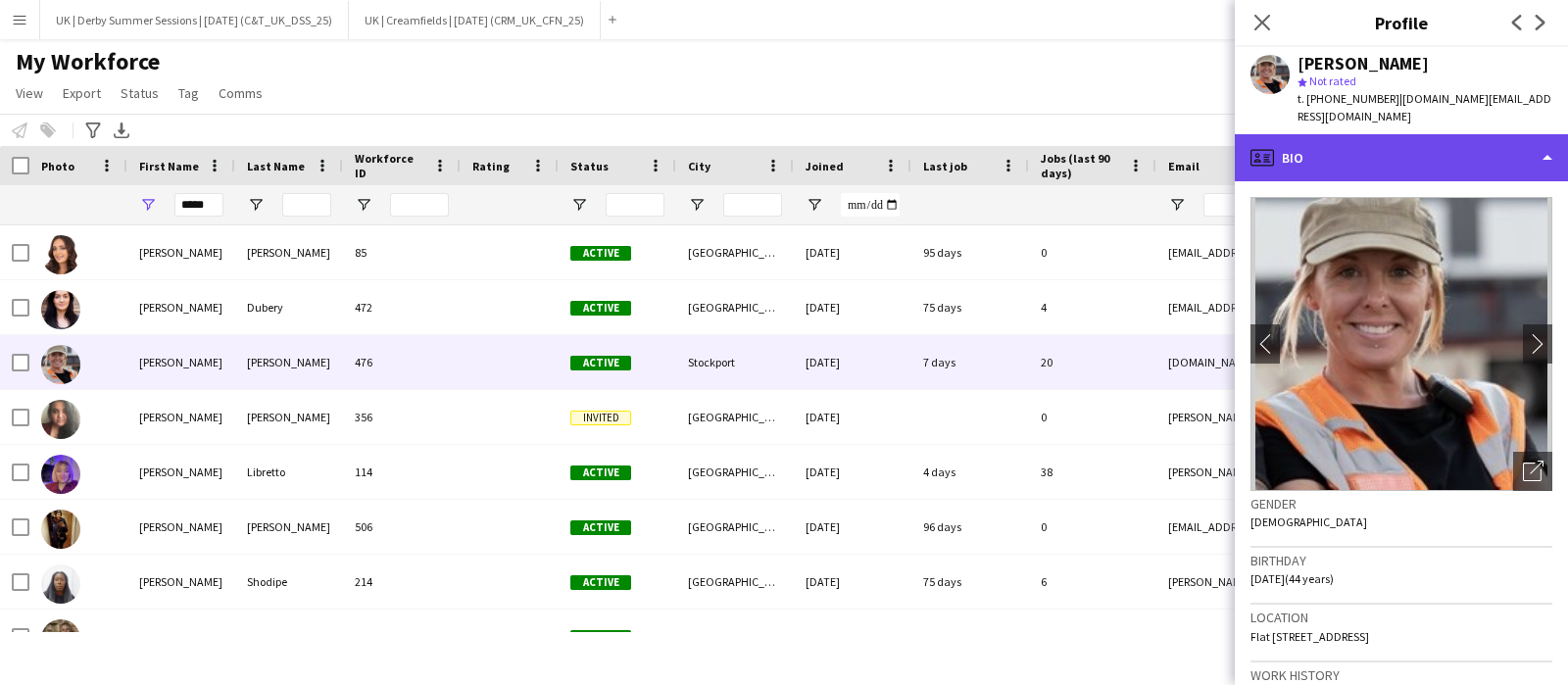
click at [1305, 144] on div "profile Bio" at bounding box center [1401, 157] width 333 height 47
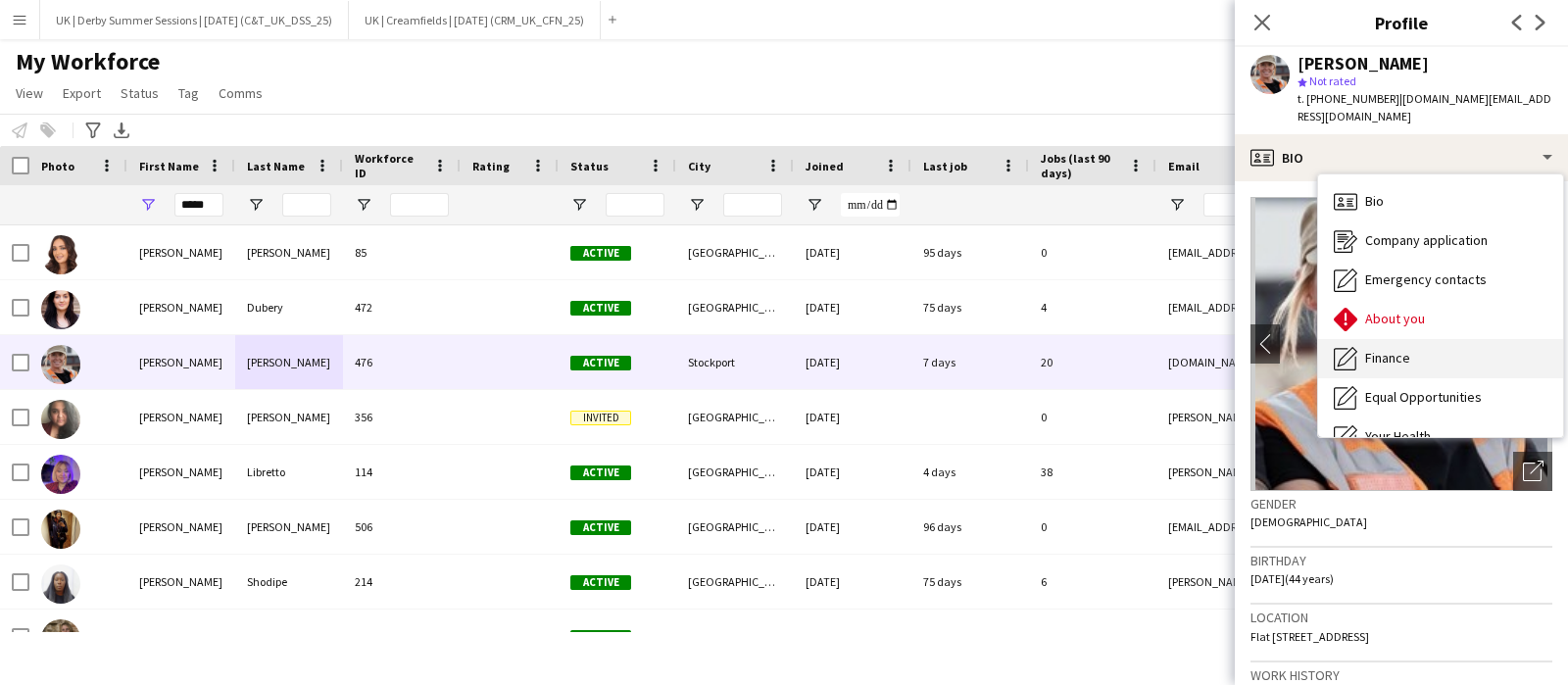
click at [1373, 339] on div "Finance Finance" at bounding box center [1440, 359] width 245 height 40
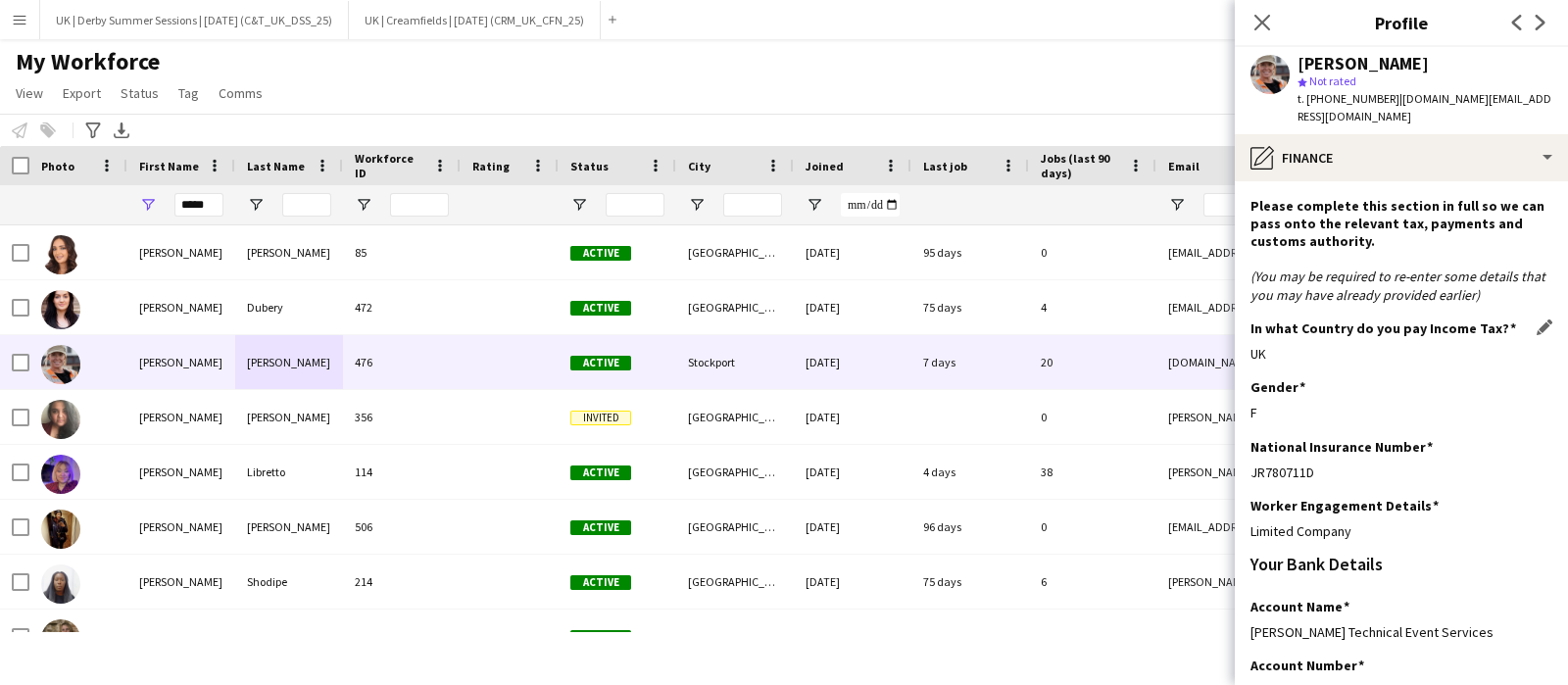
scroll to position [417, 0]
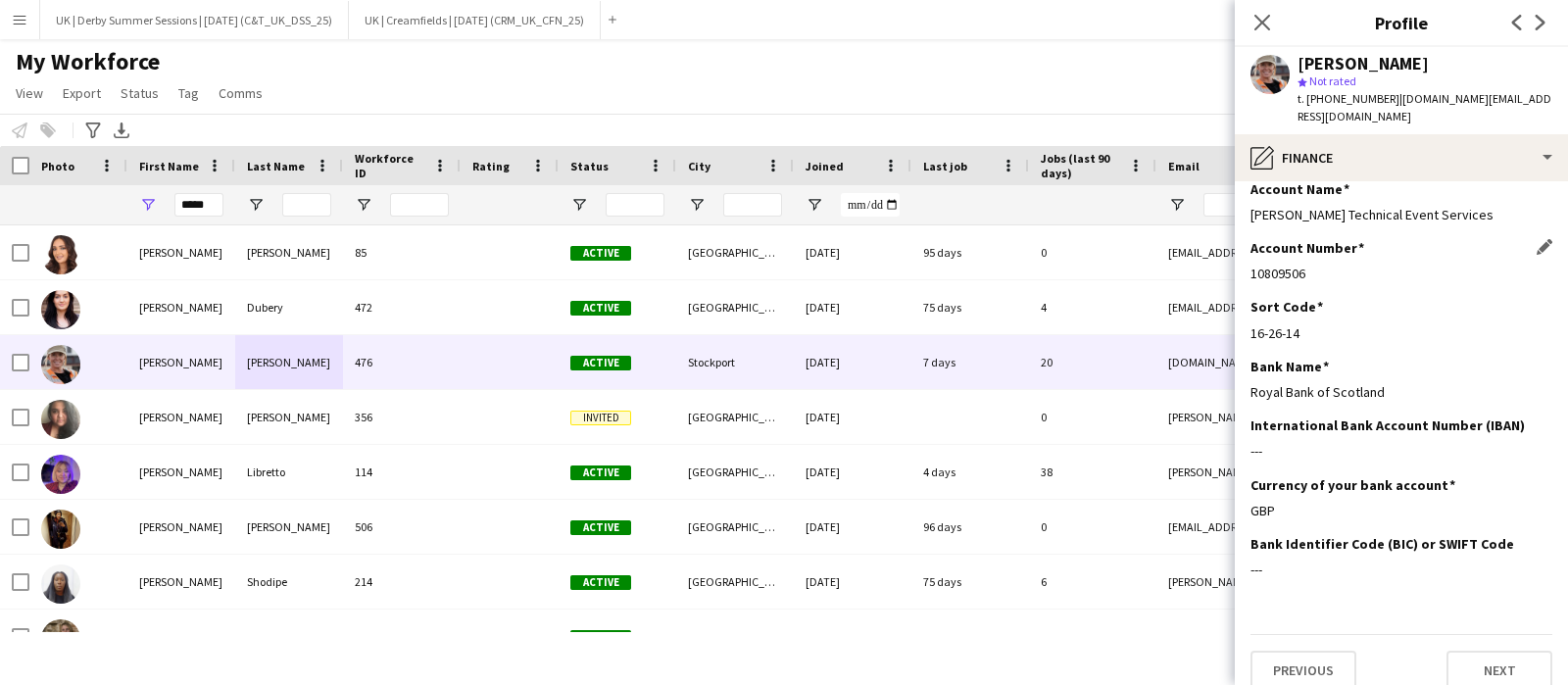
drag, startPoint x: 1254, startPoint y: 249, endPoint x: 1312, endPoint y: 249, distance: 58.0
click at [1312, 265] on div "10809506" at bounding box center [1401, 274] width 302 height 18
copy div "10809506"
drag, startPoint x: 1250, startPoint y: 312, endPoint x: 1332, endPoint y: 314, distance: 82.0
click at [1332, 324] on div "16-26-14" at bounding box center [1401, 333] width 302 height 18
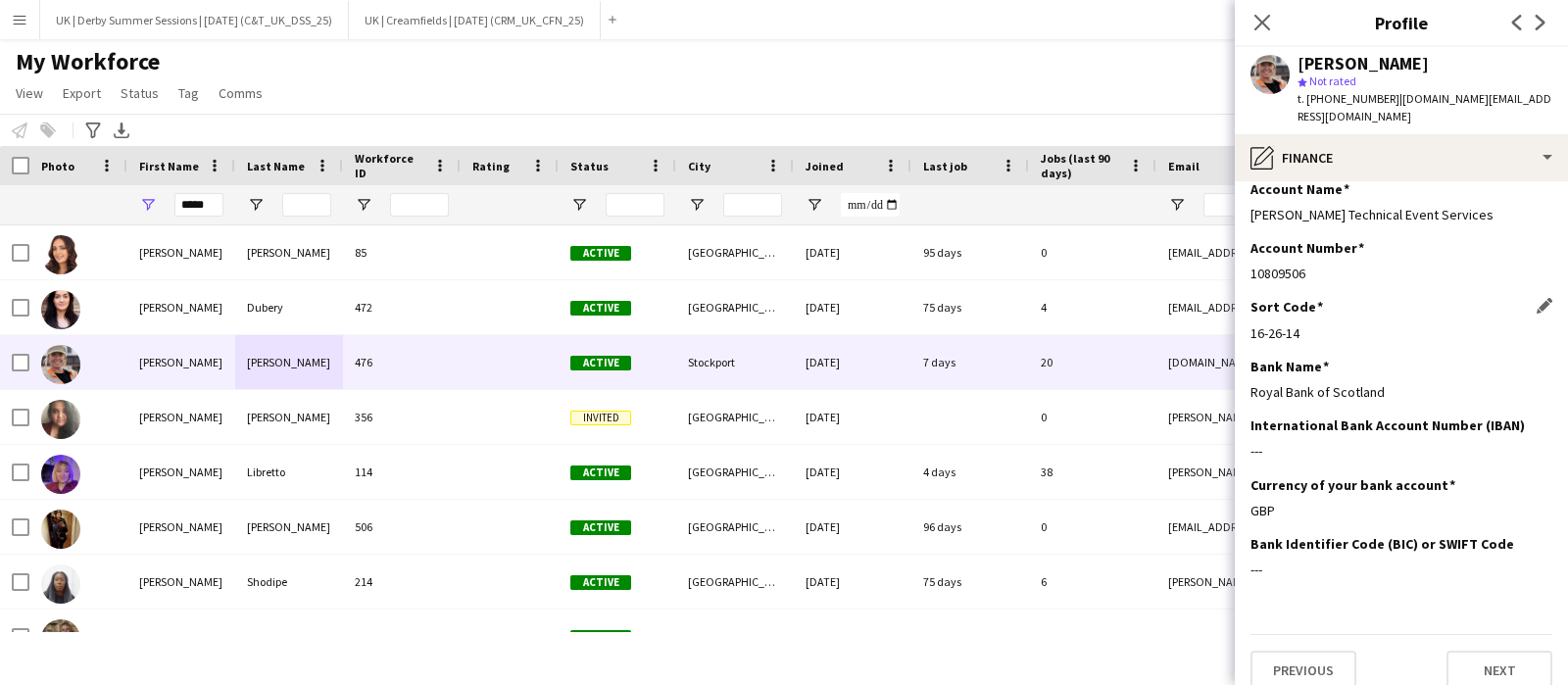
copy div "16-26-14"
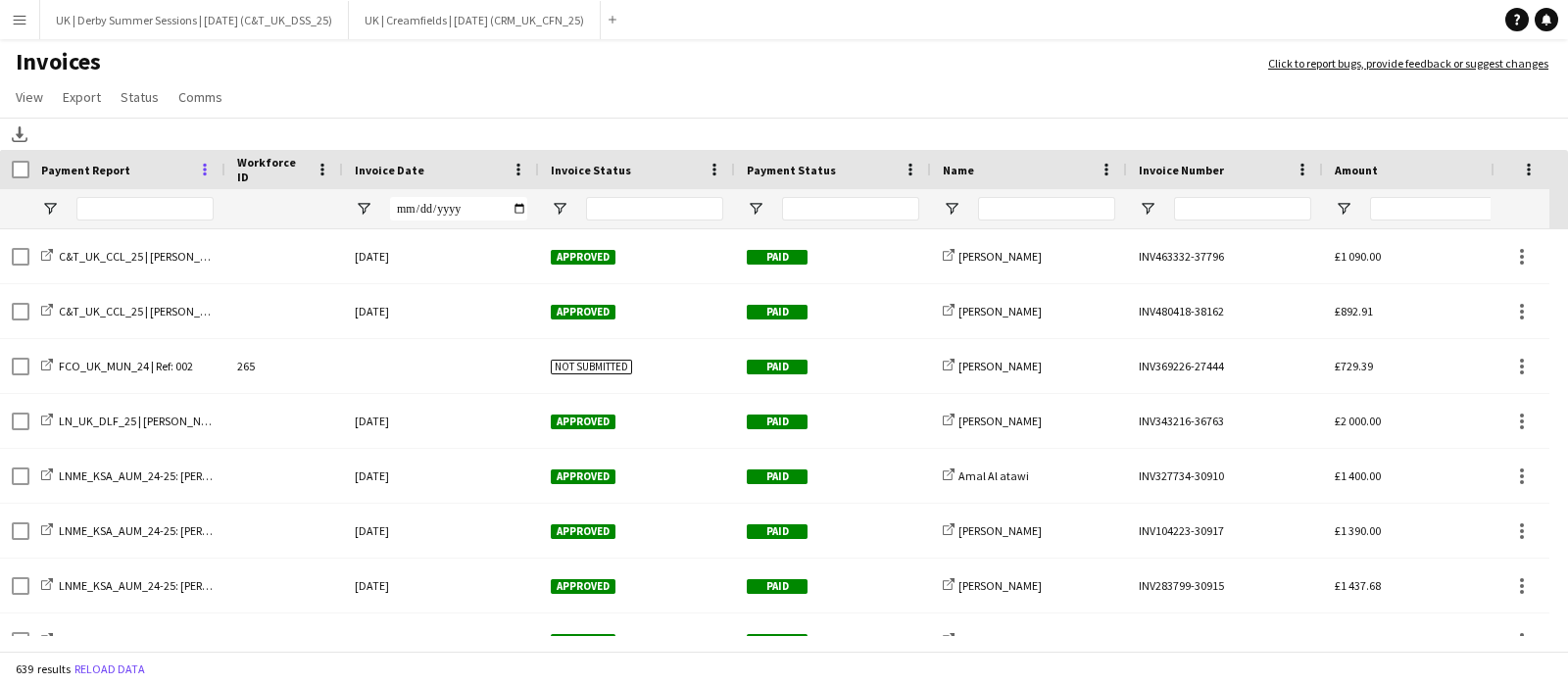
click at [205, 166] on span at bounding box center [205, 170] width 18 height 18
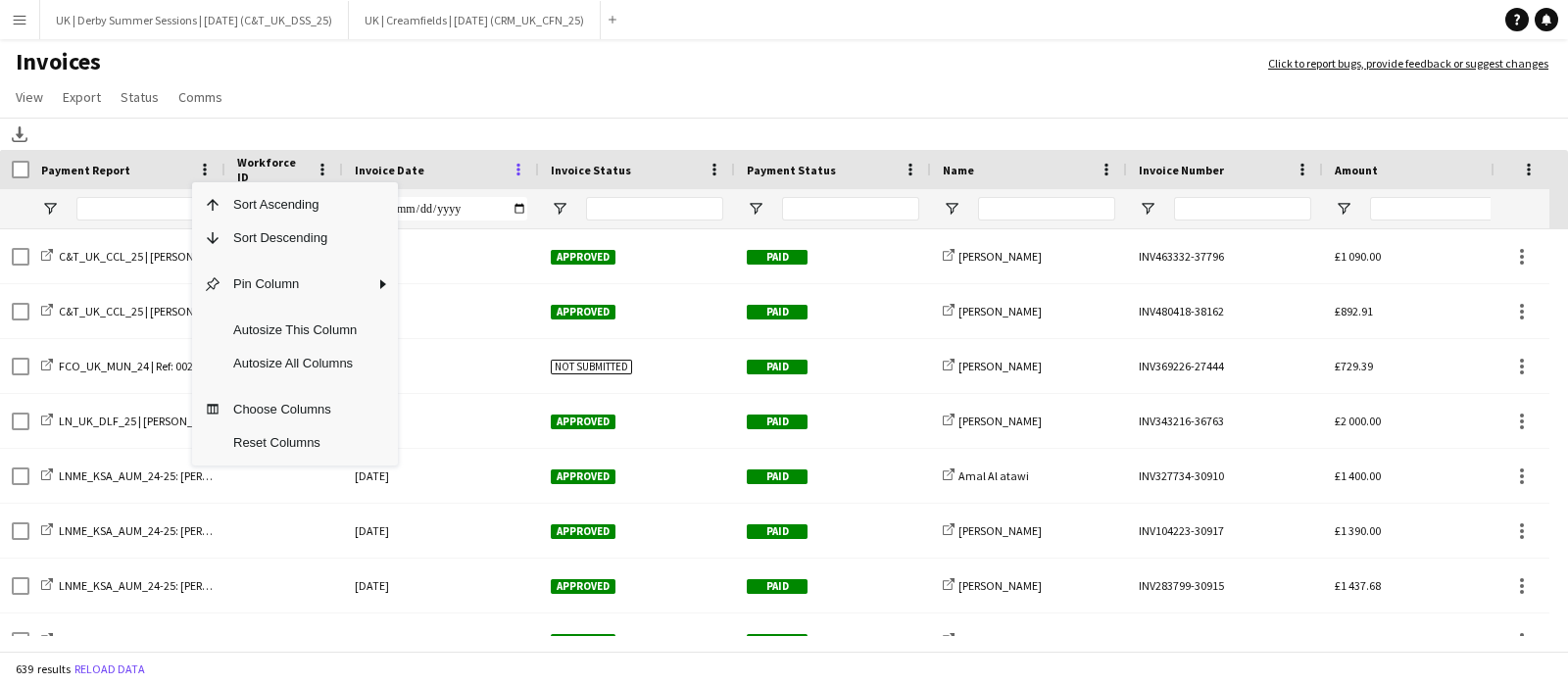
click at [523, 172] on span at bounding box center [518, 170] width 18 height 18
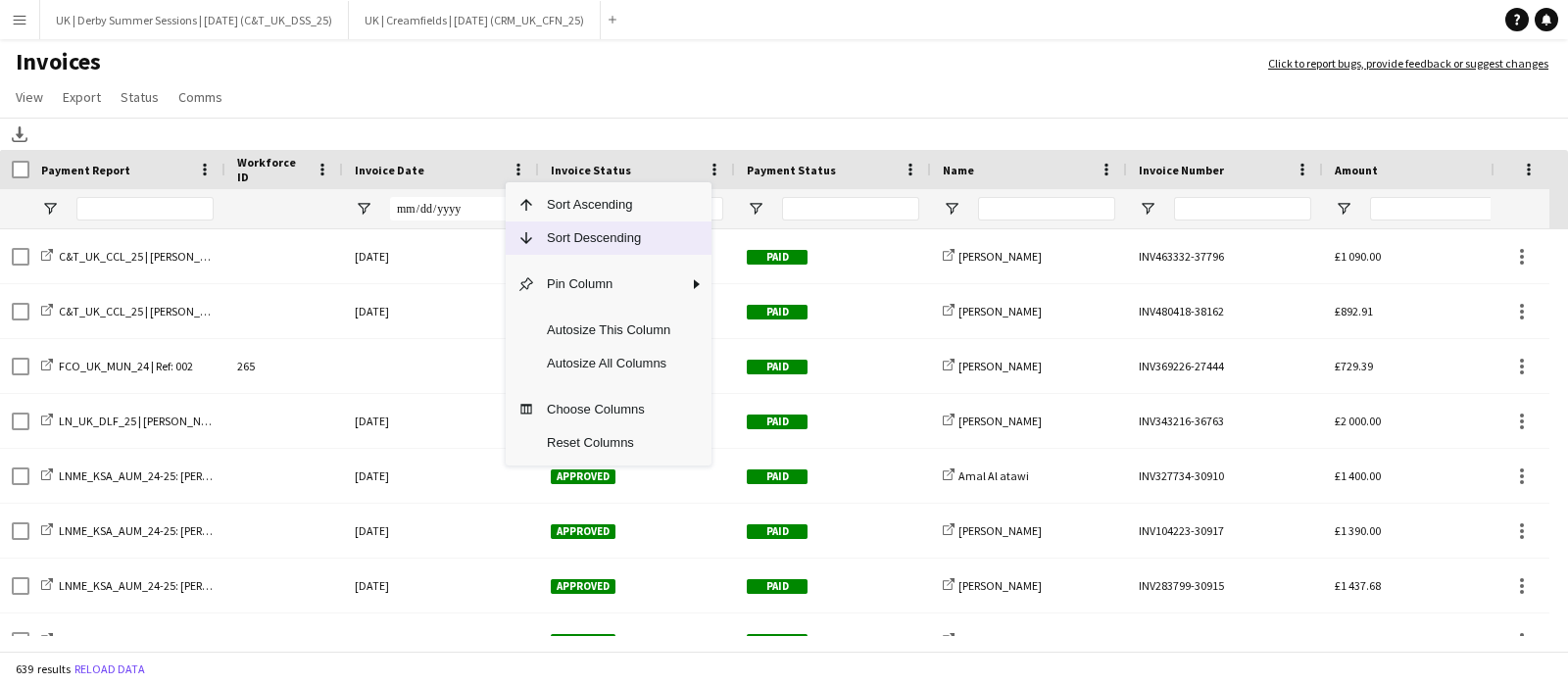
click at [571, 237] on span "Sort Descending" at bounding box center [609, 239] width 147 height 34
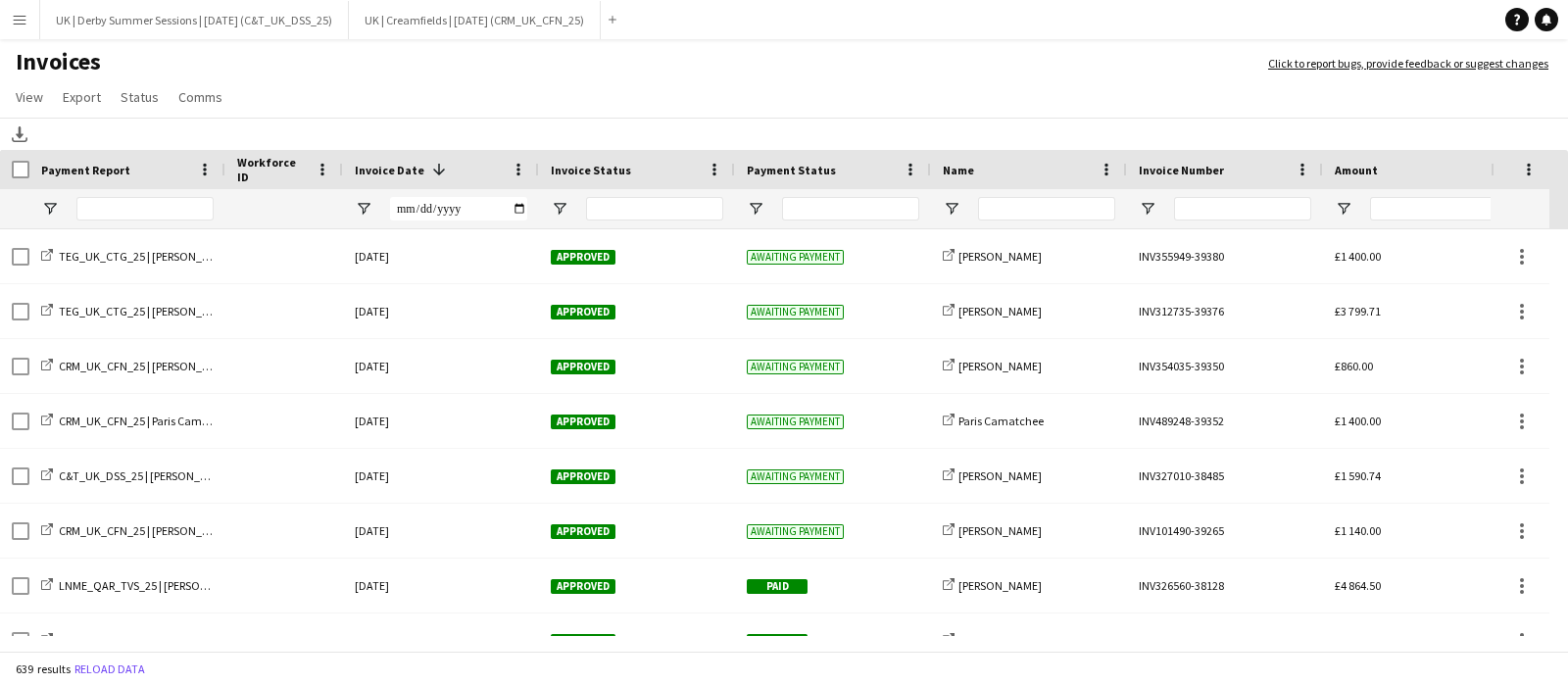
click at [36, 19] on button "Menu" at bounding box center [20, 20] width 40 height 40
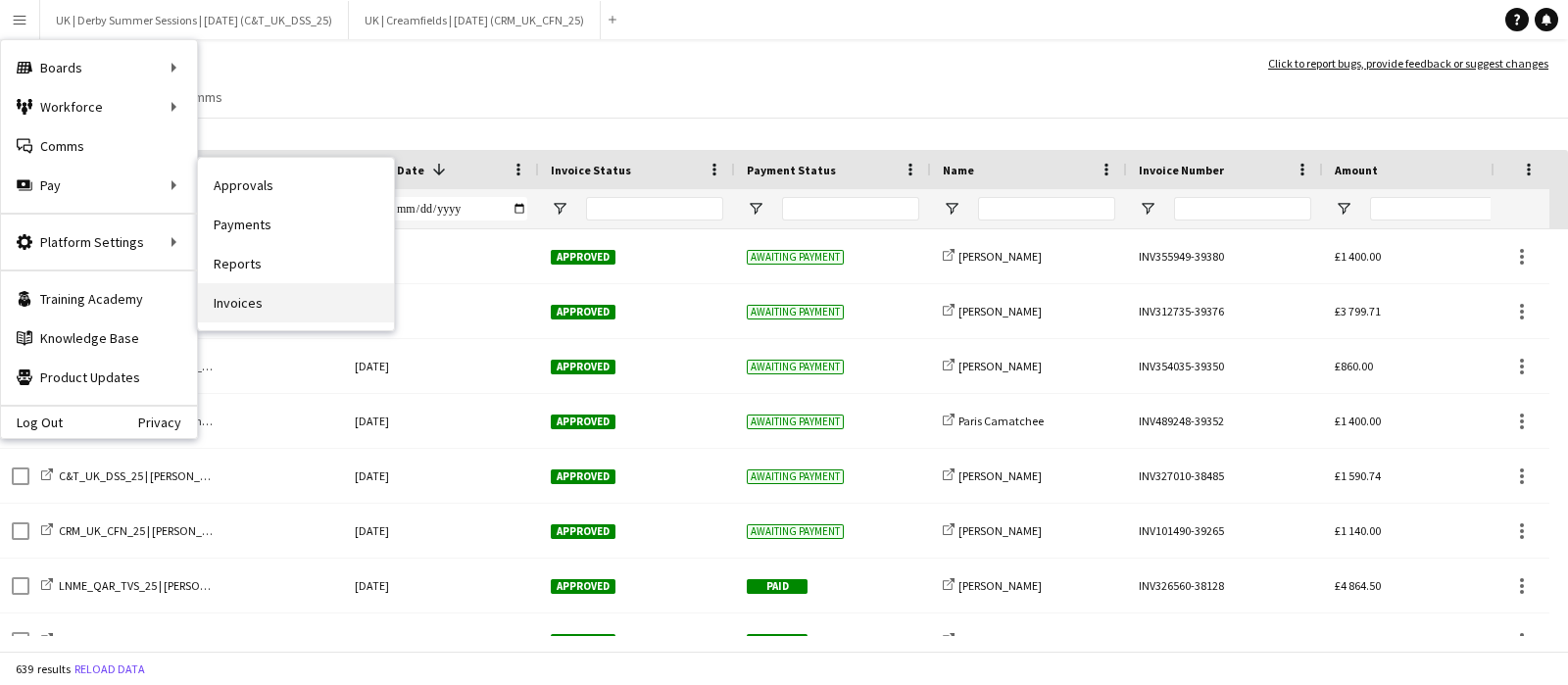
click at [247, 285] on link "Invoices" at bounding box center [296, 303] width 196 height 40
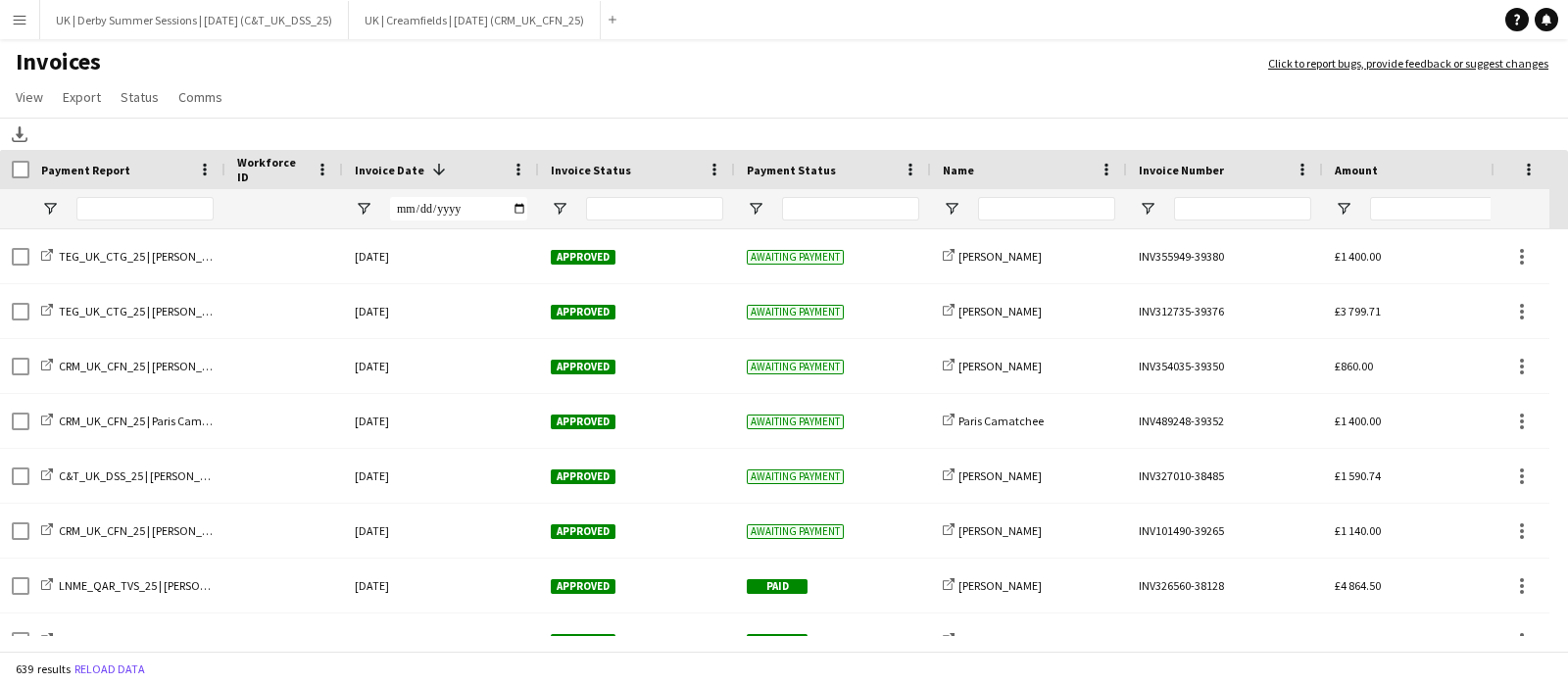
click at [25, 16] on app-icon "Menu" at bounding box center [20, 20] width 16 height 16
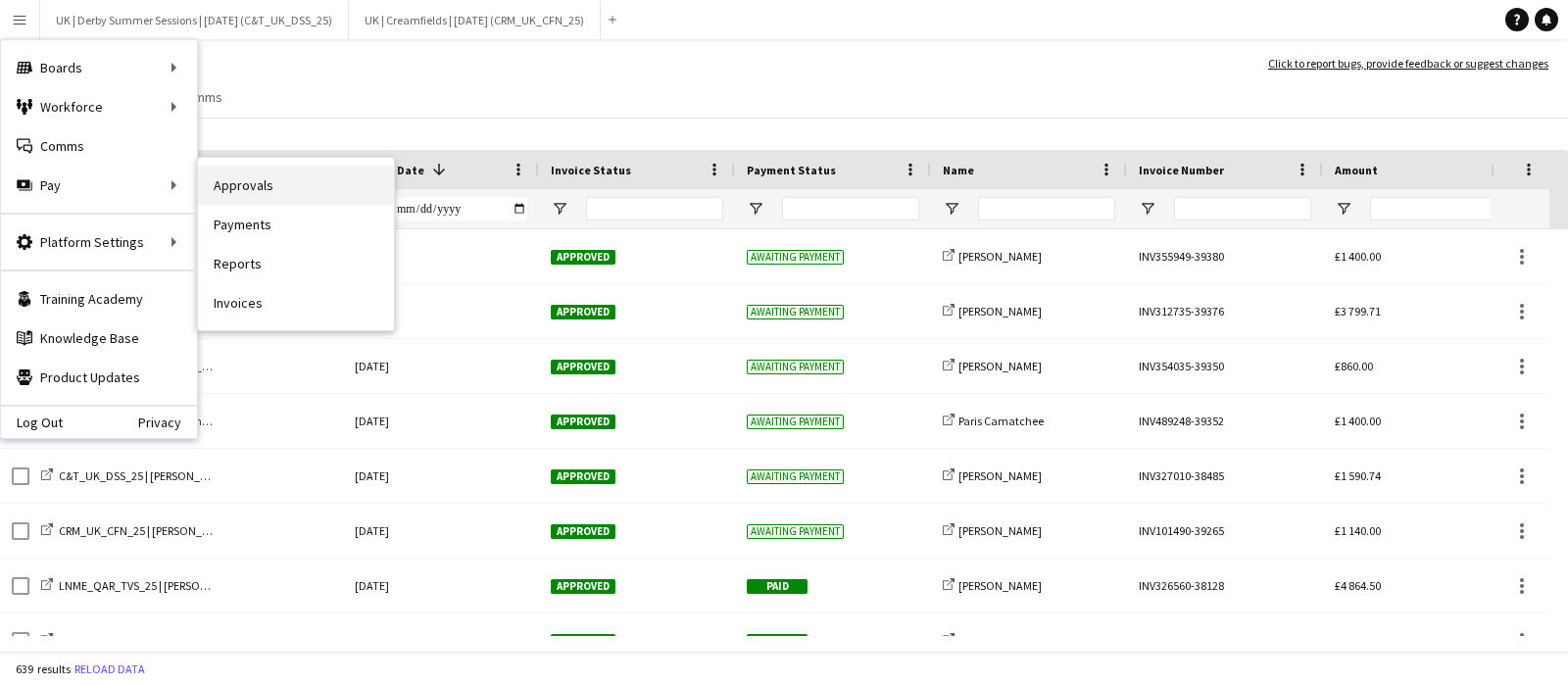
click at [259, 183] on link "Approvals" at bounding box center [296, 185] width 196 height 40
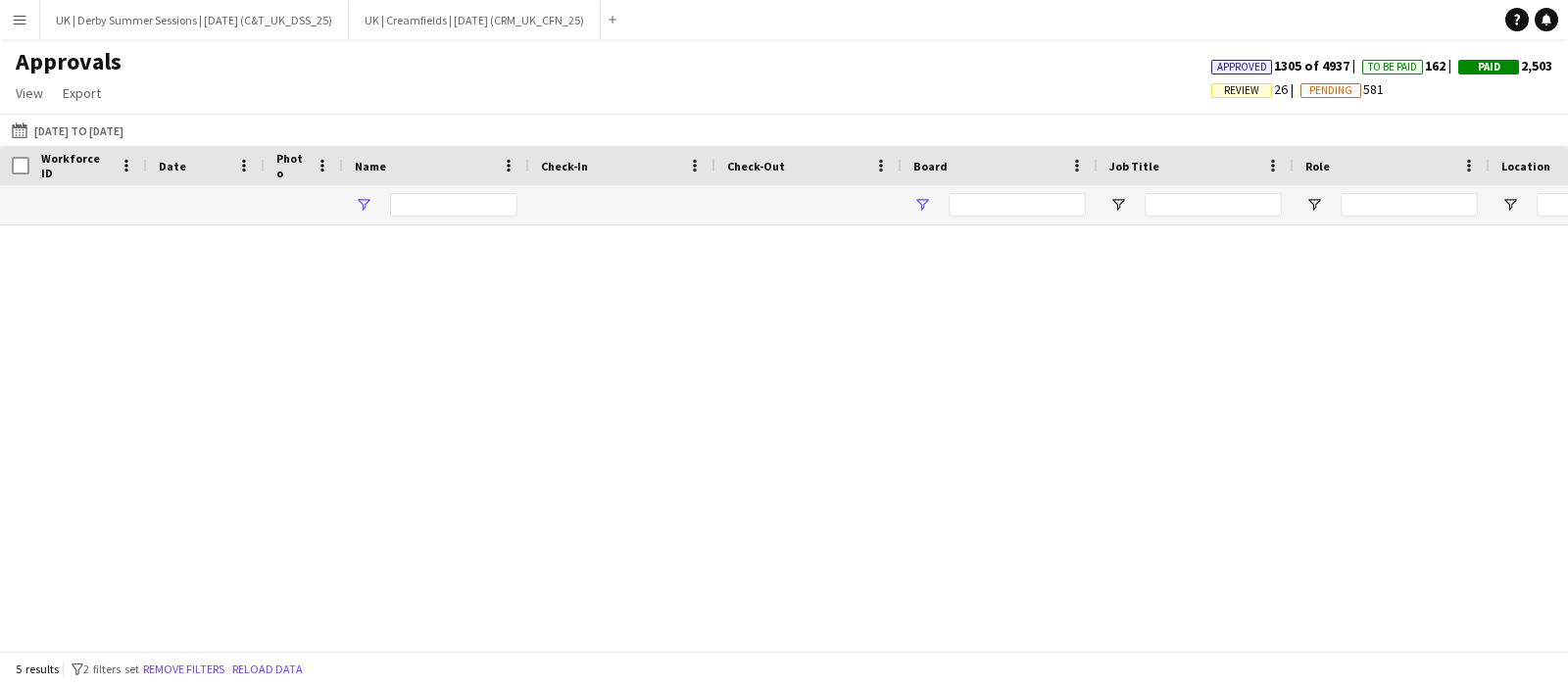
type input "******"
type input "**********"
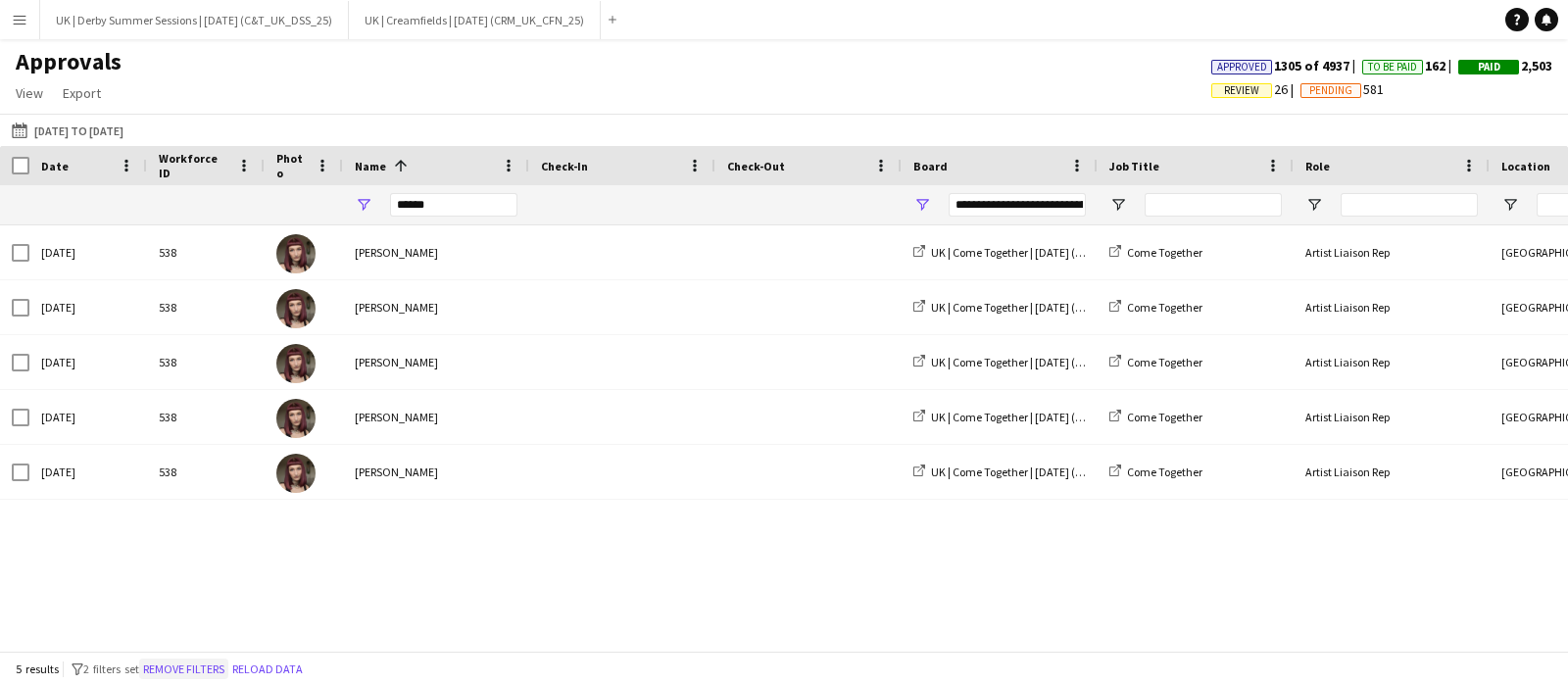
click at [197, 660] on button "Remove filters" at bounding box center [183, 670] width 89 height 22
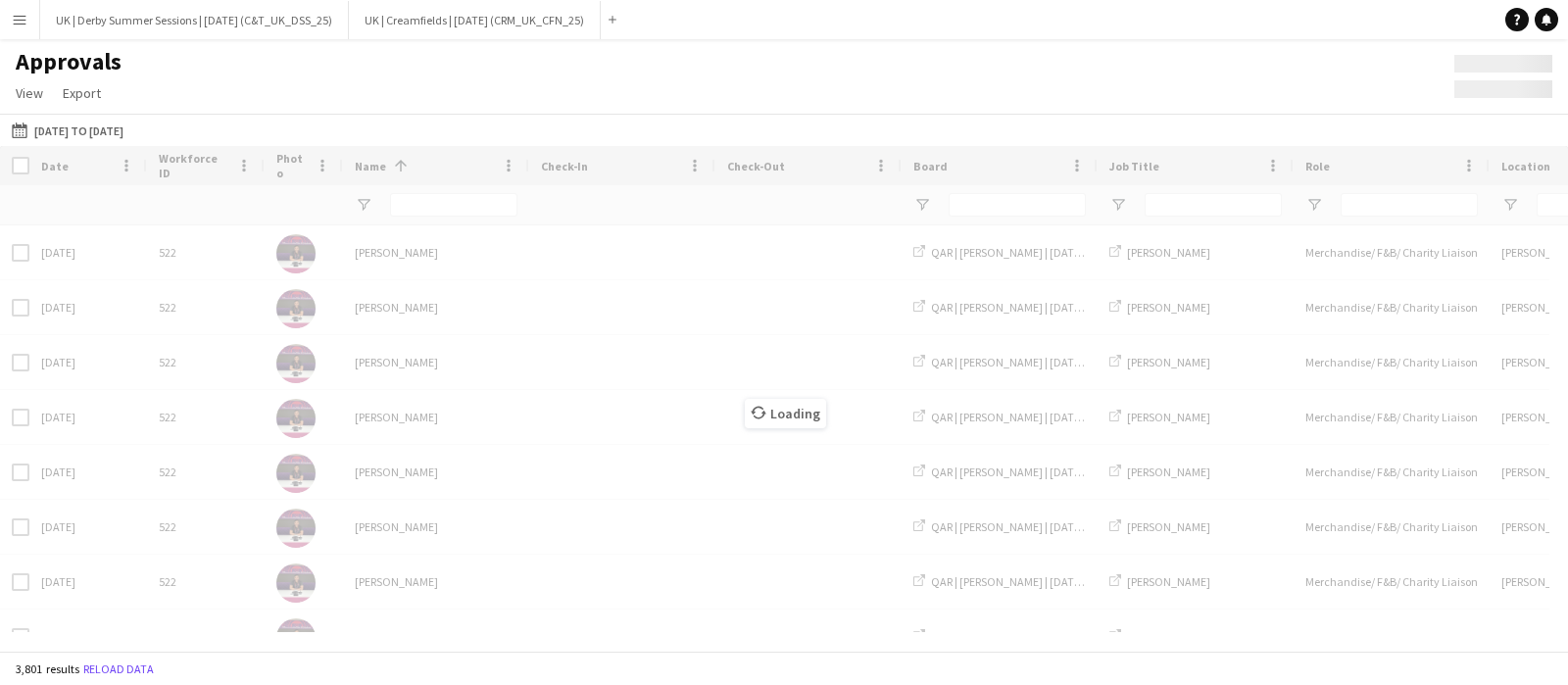
click at [2, 26] on button "Menu" at bounding box center [20, 20] width 40 height 40
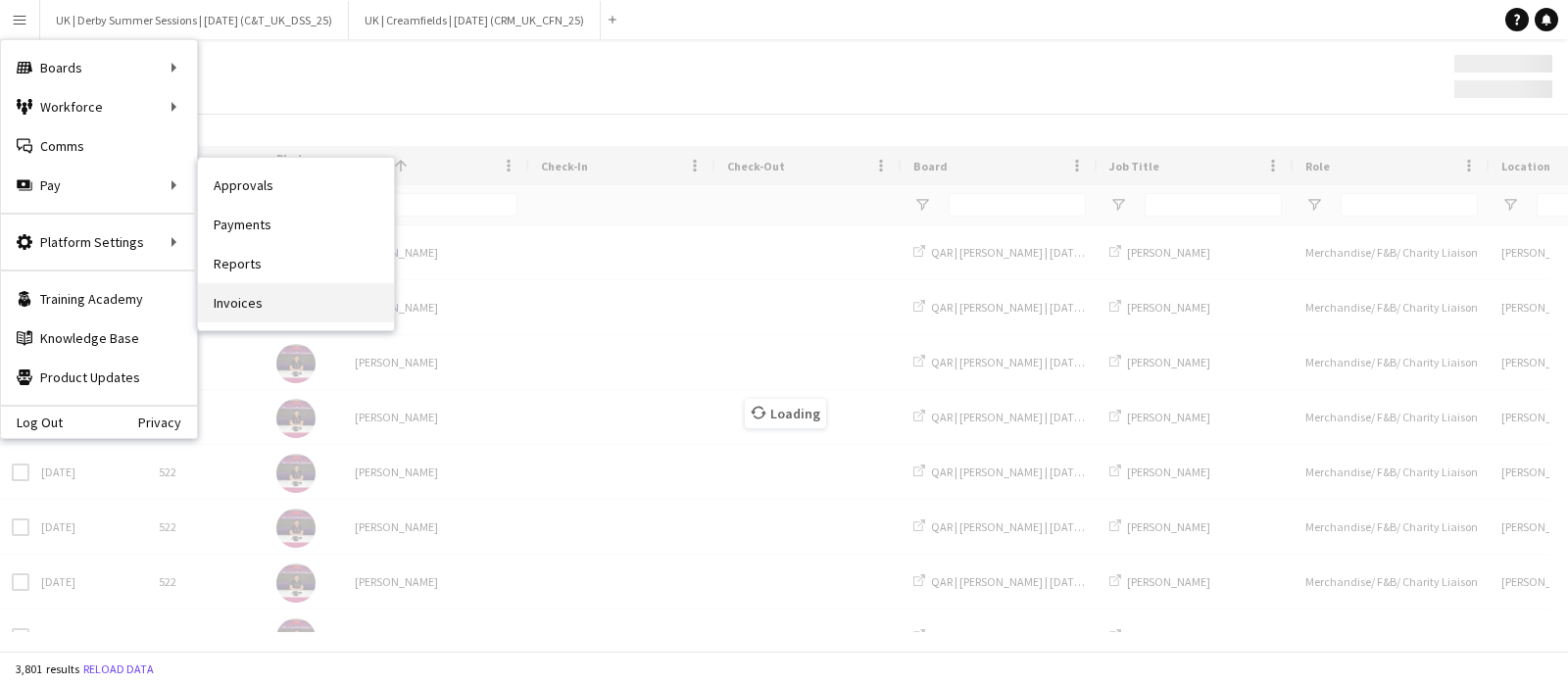
click at [220, 296] on link "Invoices" at bounding box center [296, 303] width 196 height 40
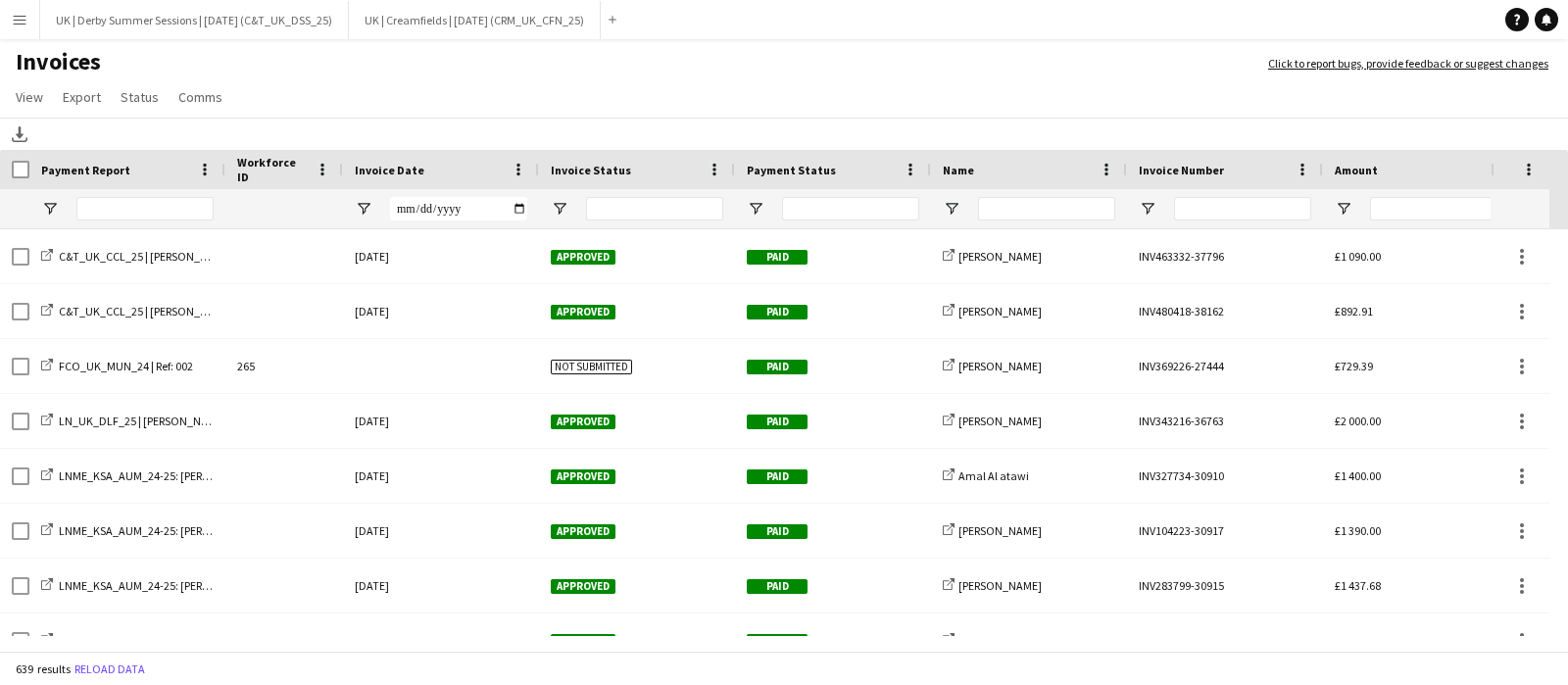
click at [535, 166] on div at bounding box center [538, 170] width 8 height 40
click at [526, 165] on span at bounding box center [518, 170] width 18 height 18
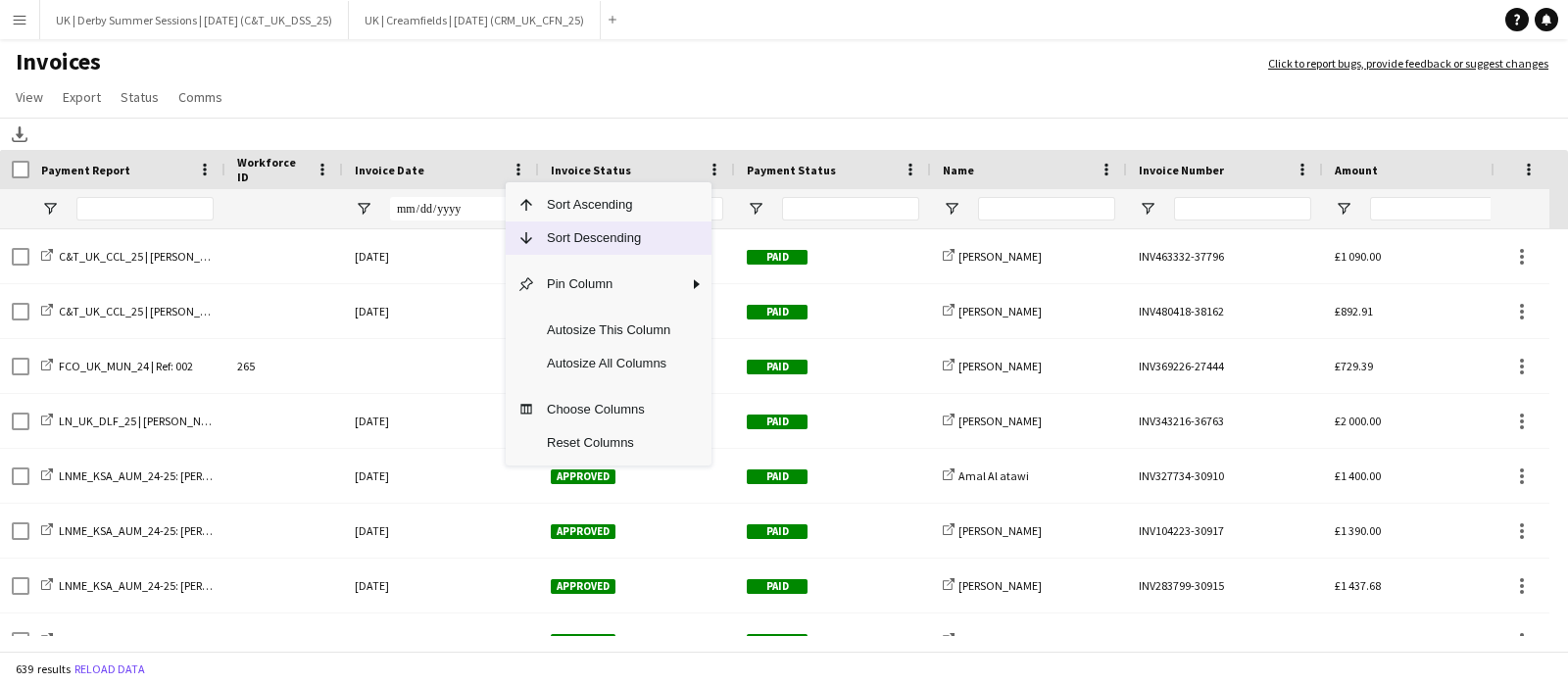
click at [560, 237] on span "Sort Descending" at bounding box center [609, 239] width 147 height 34
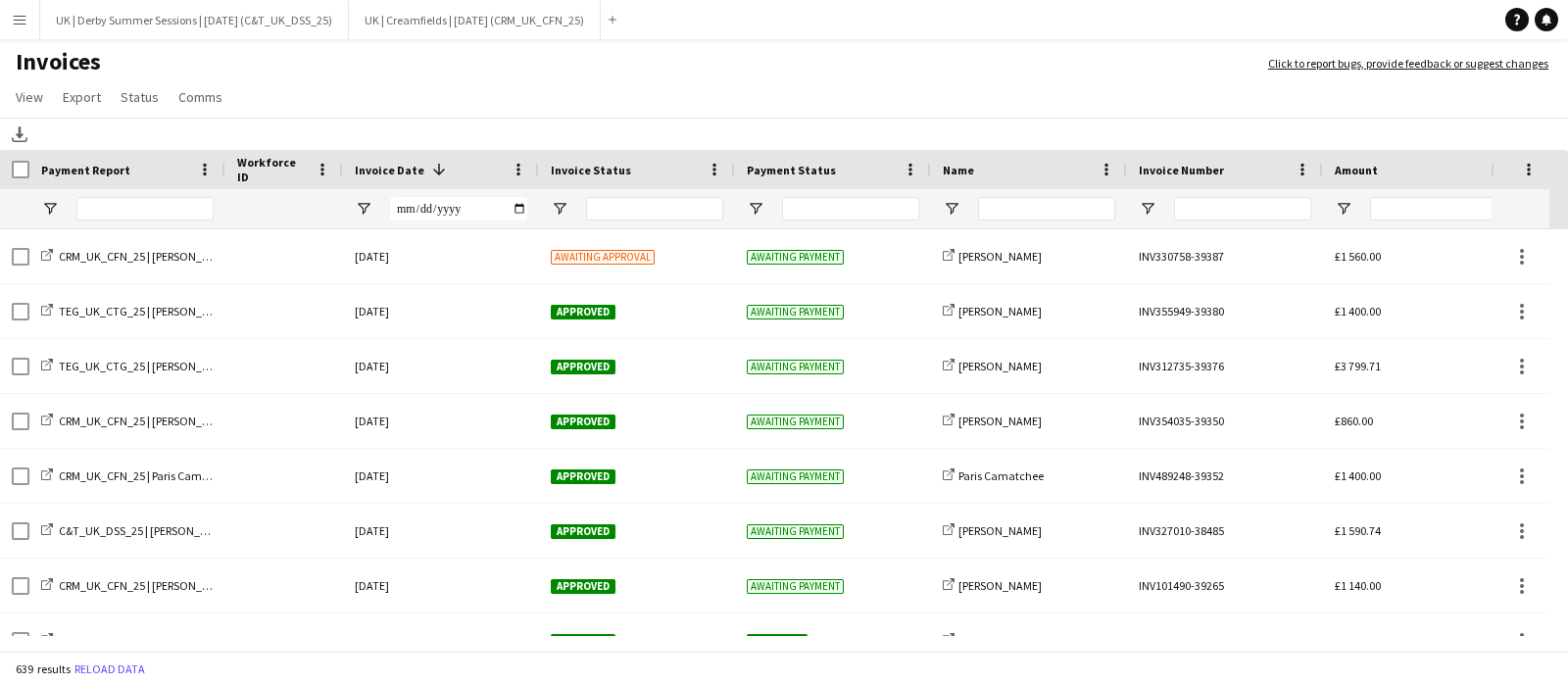
click at [16, 21] on app-icon "Menu" at bounding box center [20, 20] width 16 height 16
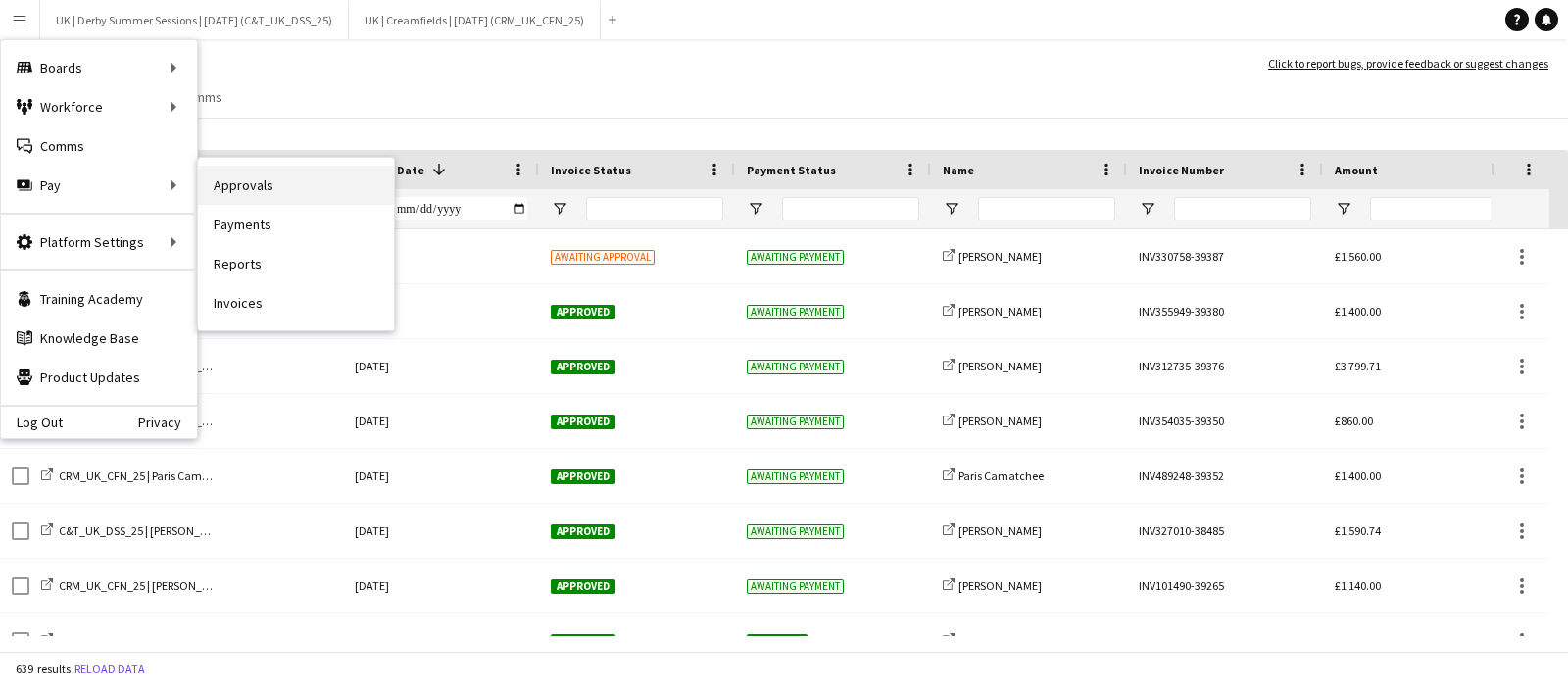
click at [289, 182] on link "Approvals" at bounding box center [296, 185] width 196 height 40
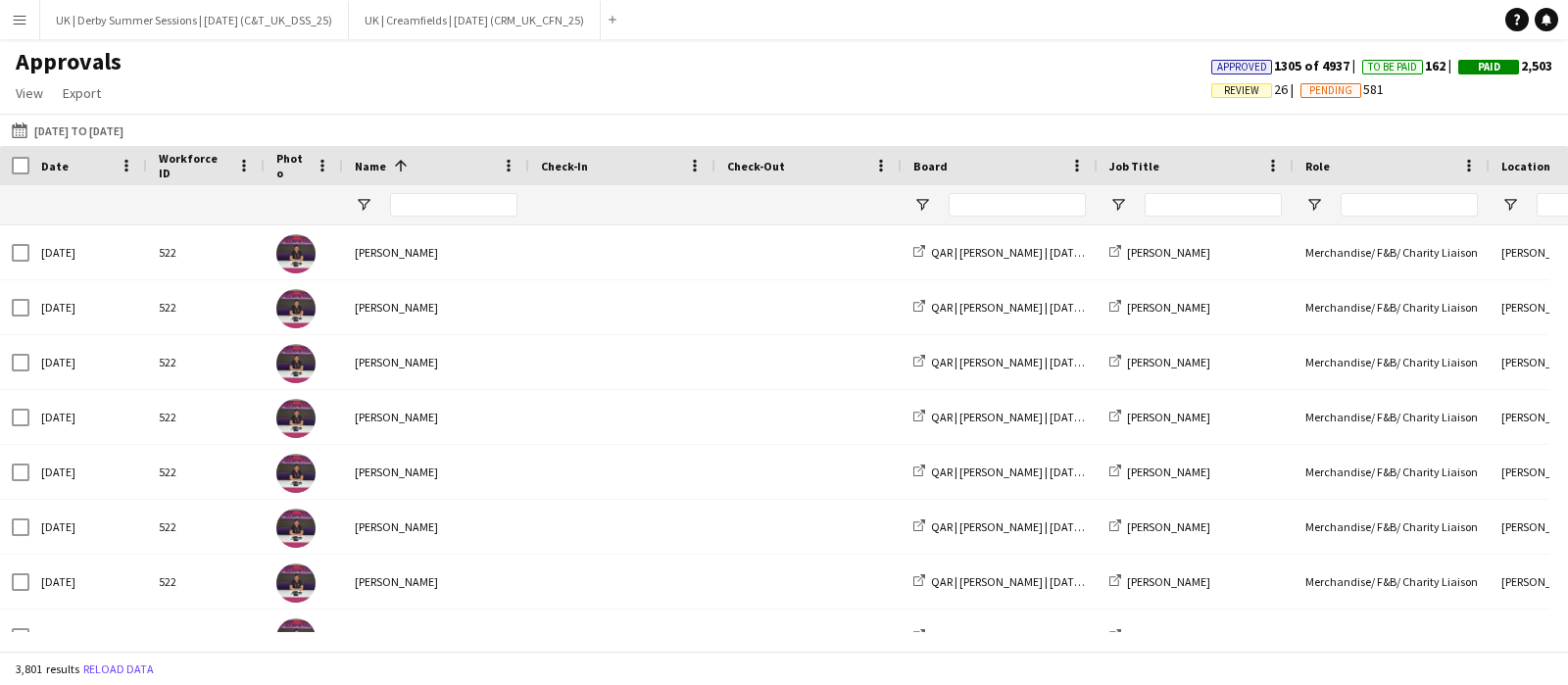
click at [7, 26] on button "Menu" at bounding box center [20, 20] width 40 height 40
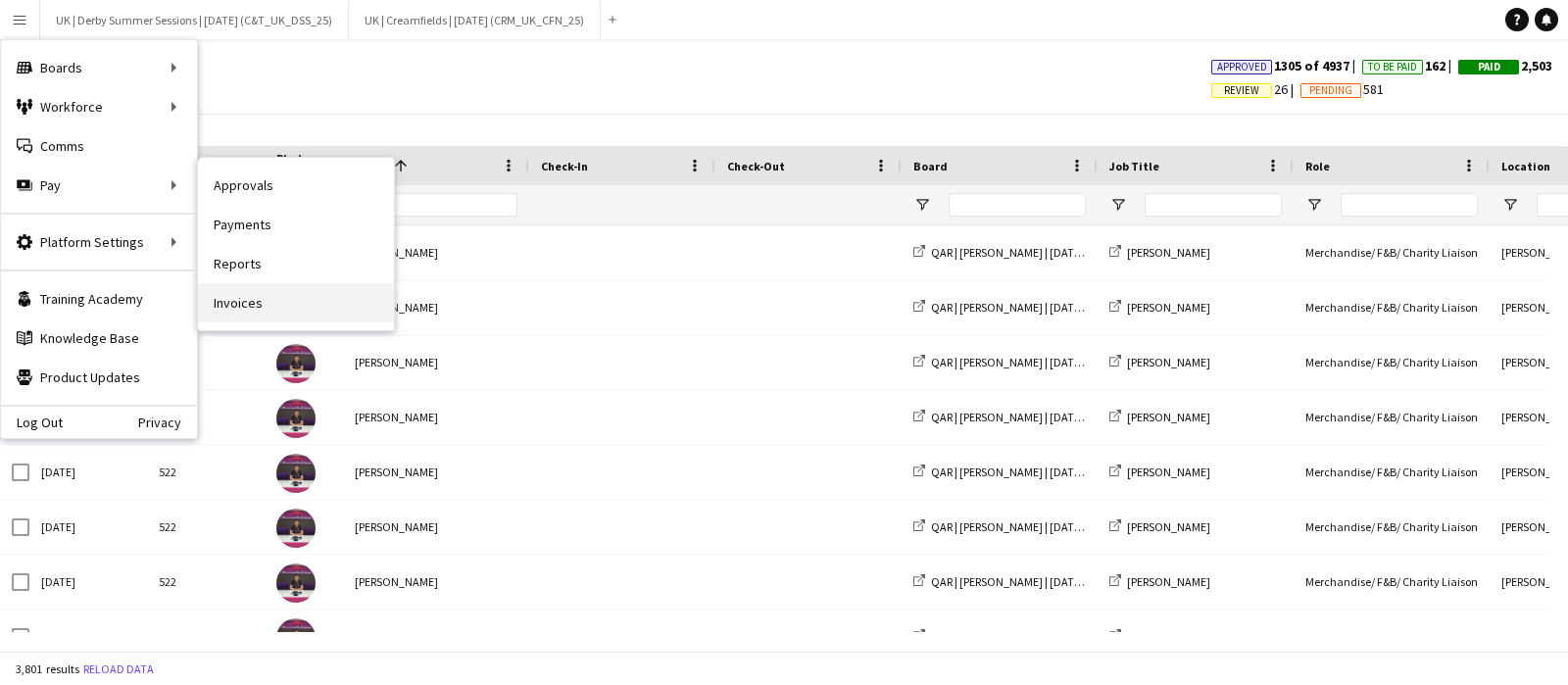
click at [241, 294] on link "Invoices" at bounding box center [296, 303] width 196 height 40
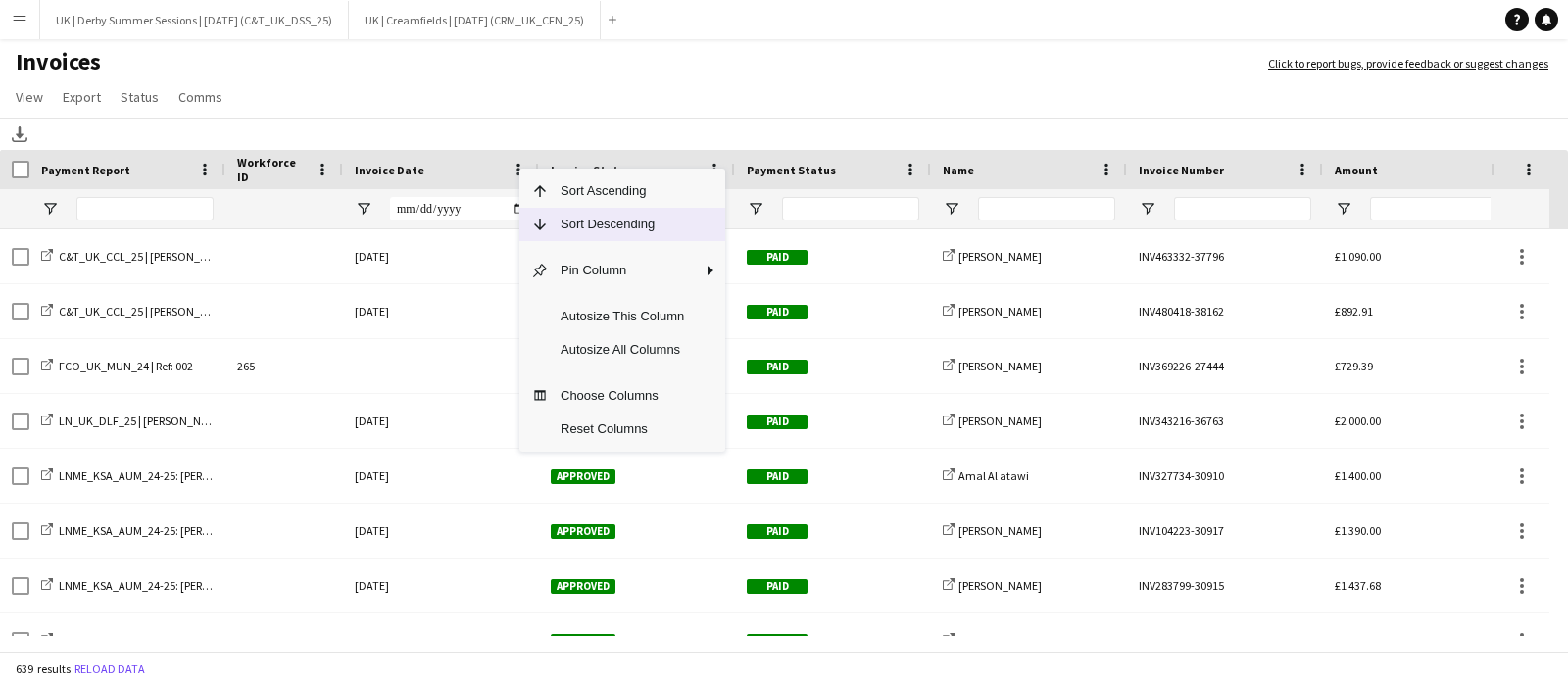
click at [585, 234] on span "Sort Descending" at bounding box center [622, 225] width 147 height 34
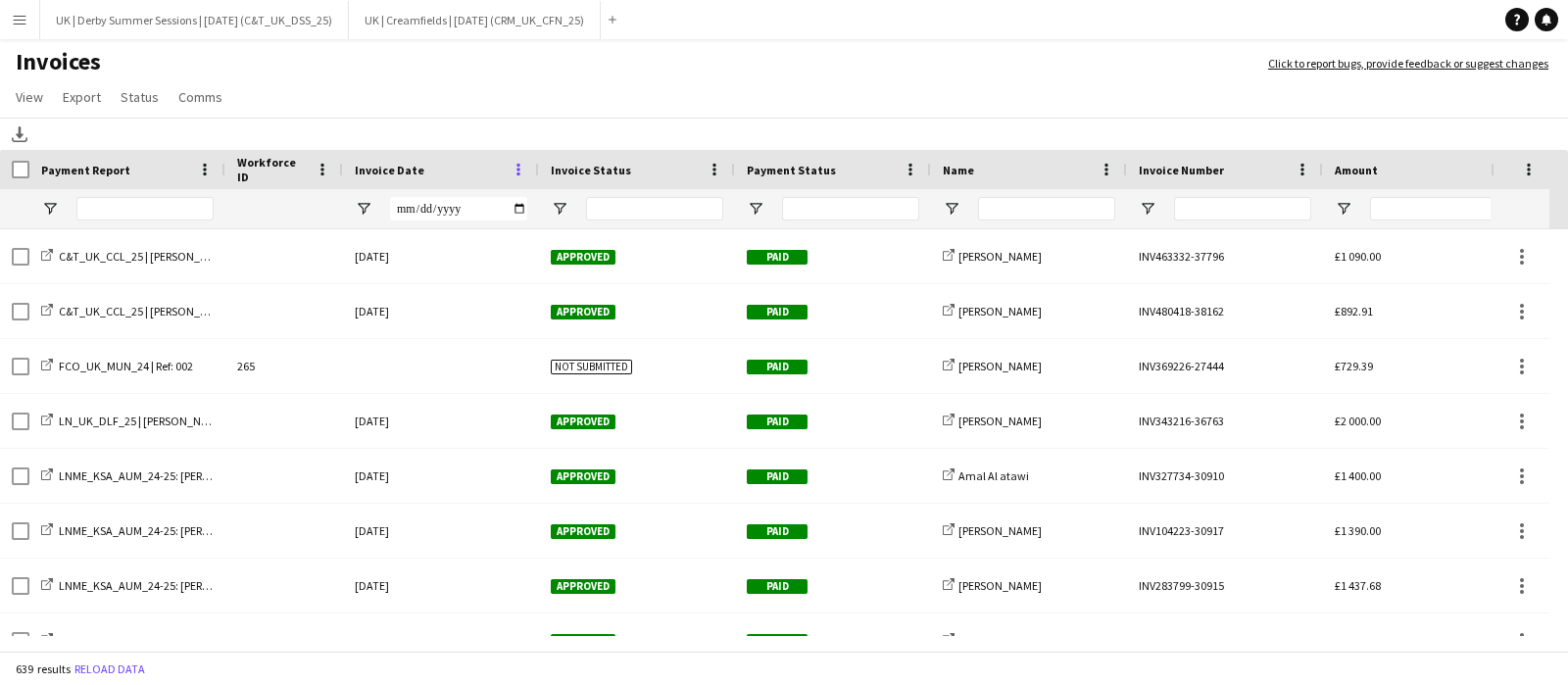
click at [516, 164] on span at bounding box center [518, 170] width 18 height 18
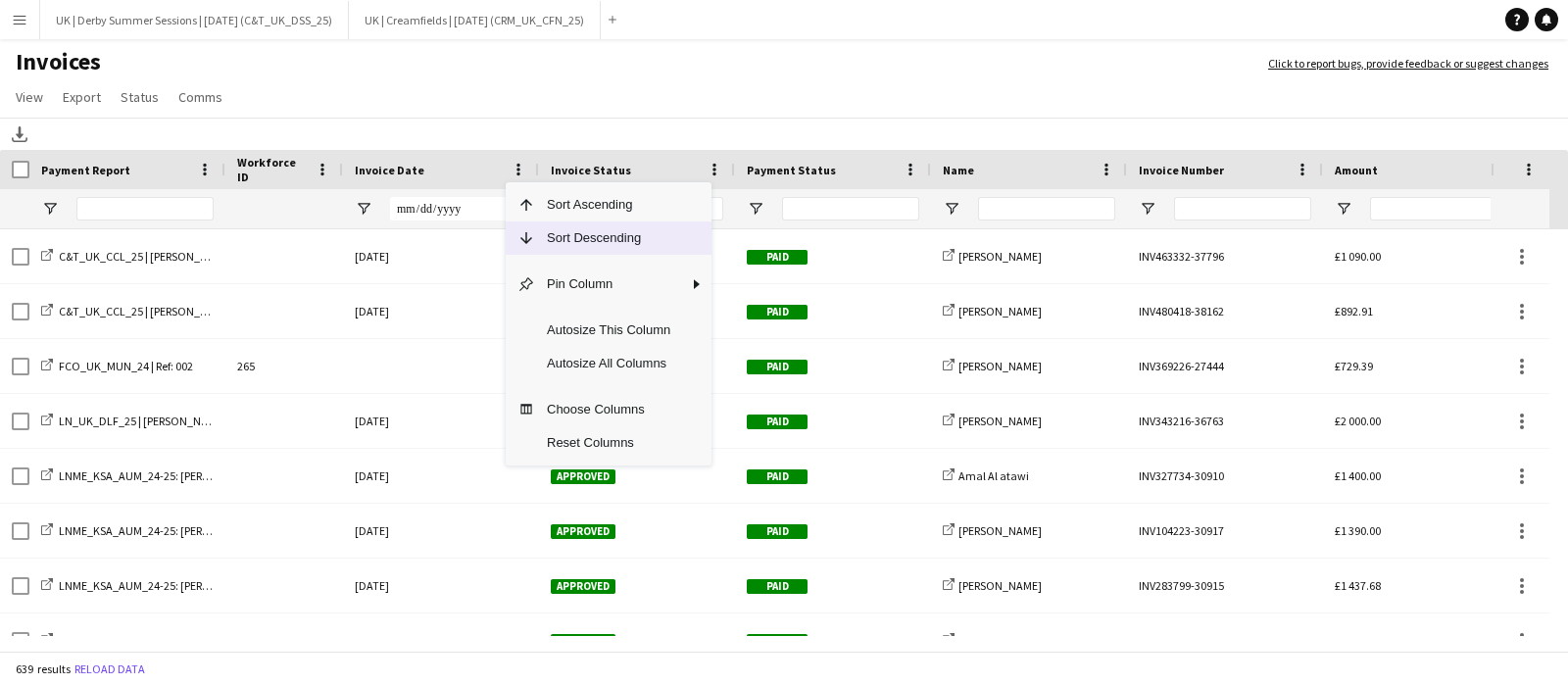
click at [555, 236] on span "Sort Descending" at bounding box center [609, 239] width 147 height 34
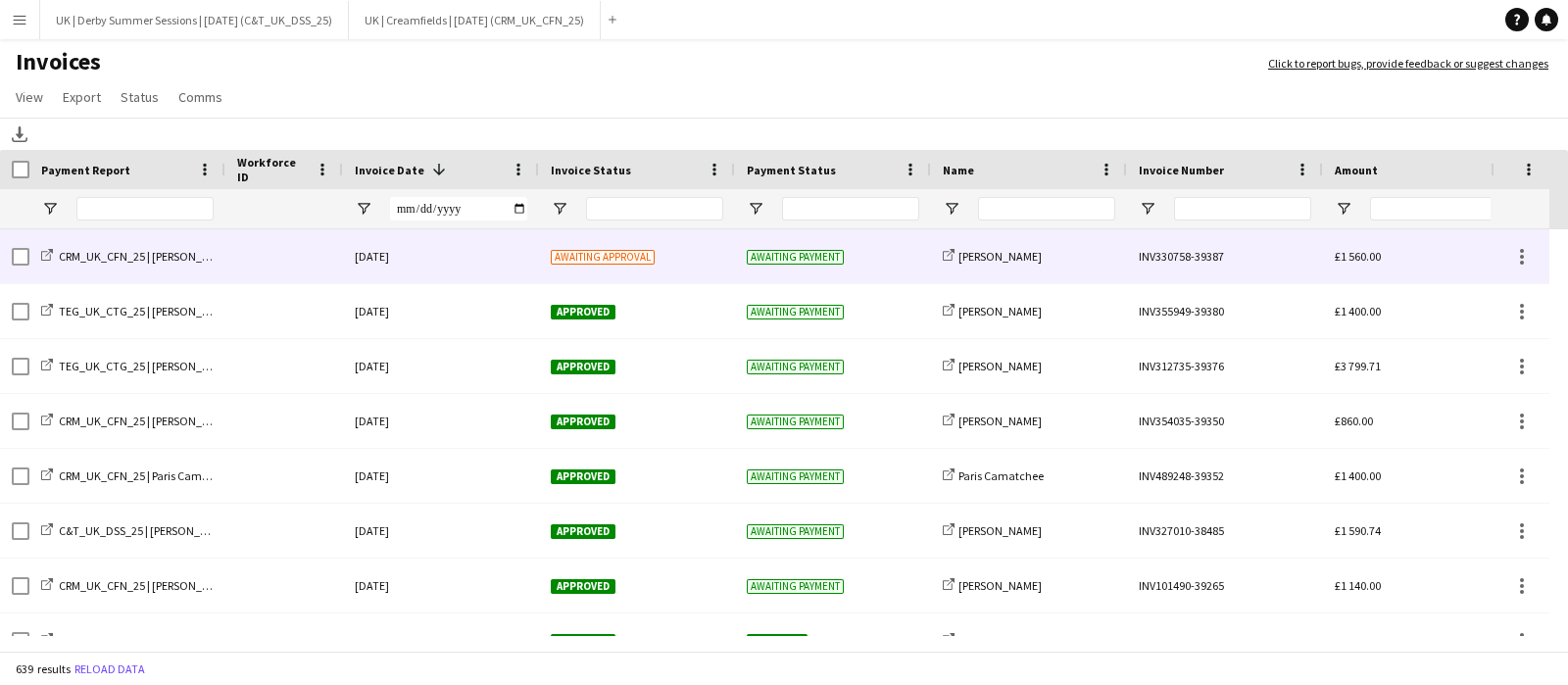
click at [488, 247] on div "[DATE]" at bounding box center [441, 256] width 196 height 54
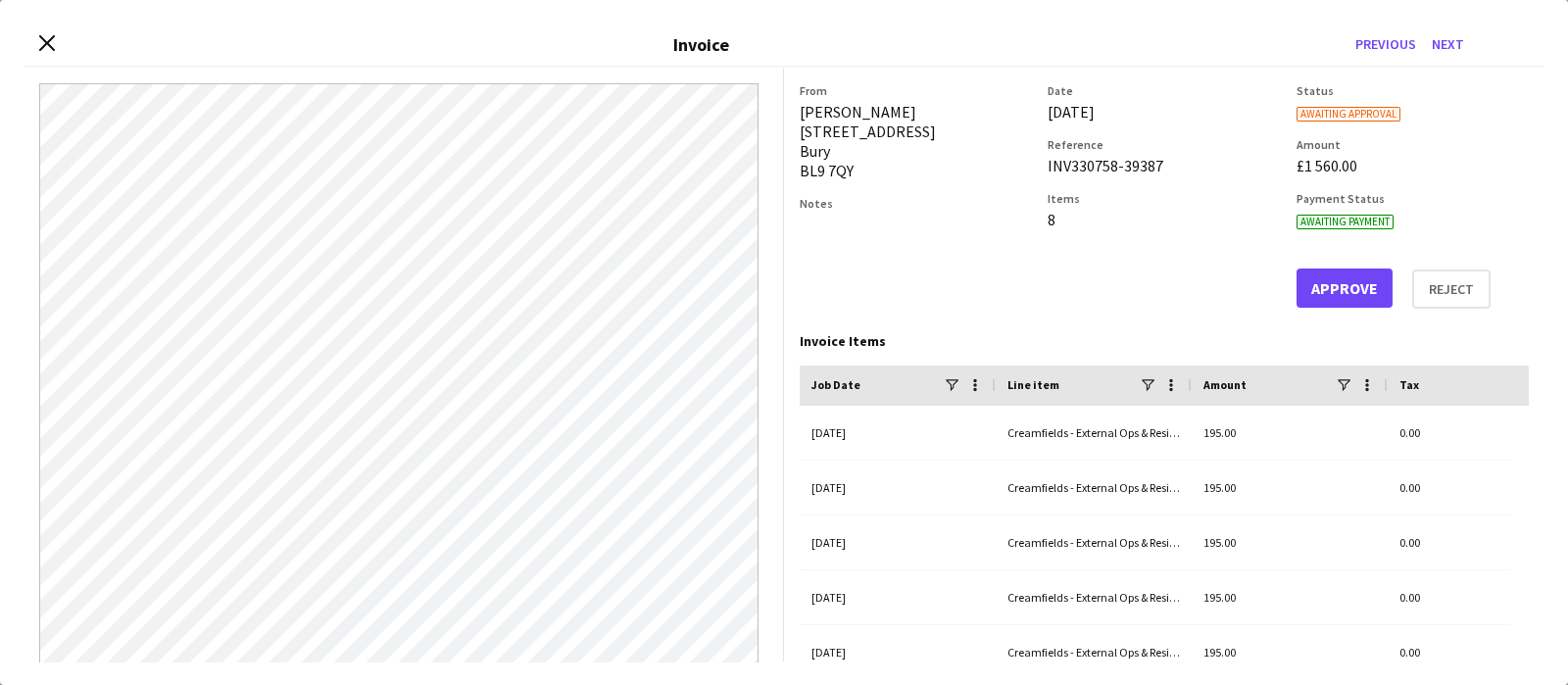
click at [840, 268] on div "From [PERSON_NAME] [STREET_ADDRESS]" at bounding box center [916, 195] width 232 height 225
click at [1312, 288] on button "Approve" at bounding box center [1344, 288] width 96 height 40
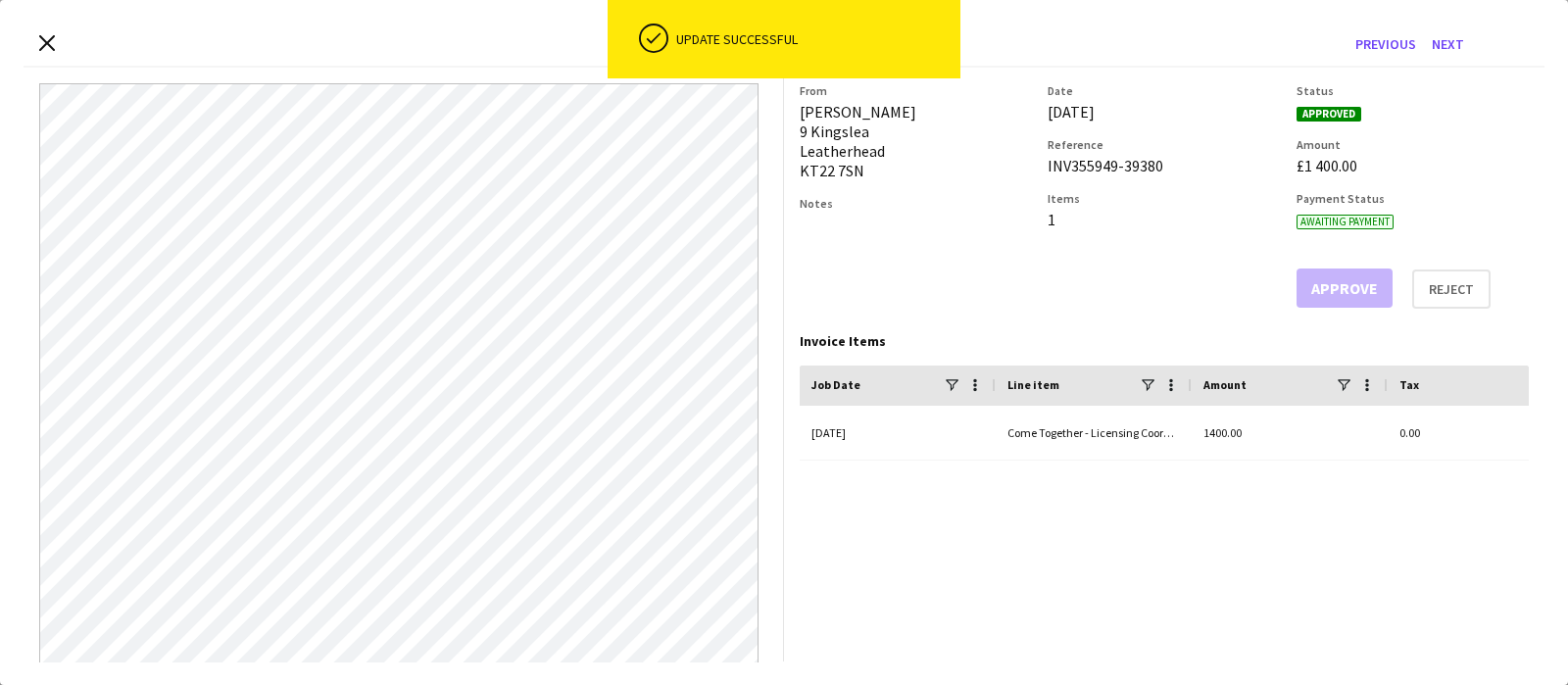
click at [33, 37] on div "Close invoice dialog Invoice Previous Next" at bounding box center [784, 46] width 1521 height 45
click at [35, 38] on div "Close invoice dialog Invoice Previous Next" at bounding box center [784, 46] width 1521 height 45
click at [45, 42] on icon at bounding box center [47, 44] width 19 height 19
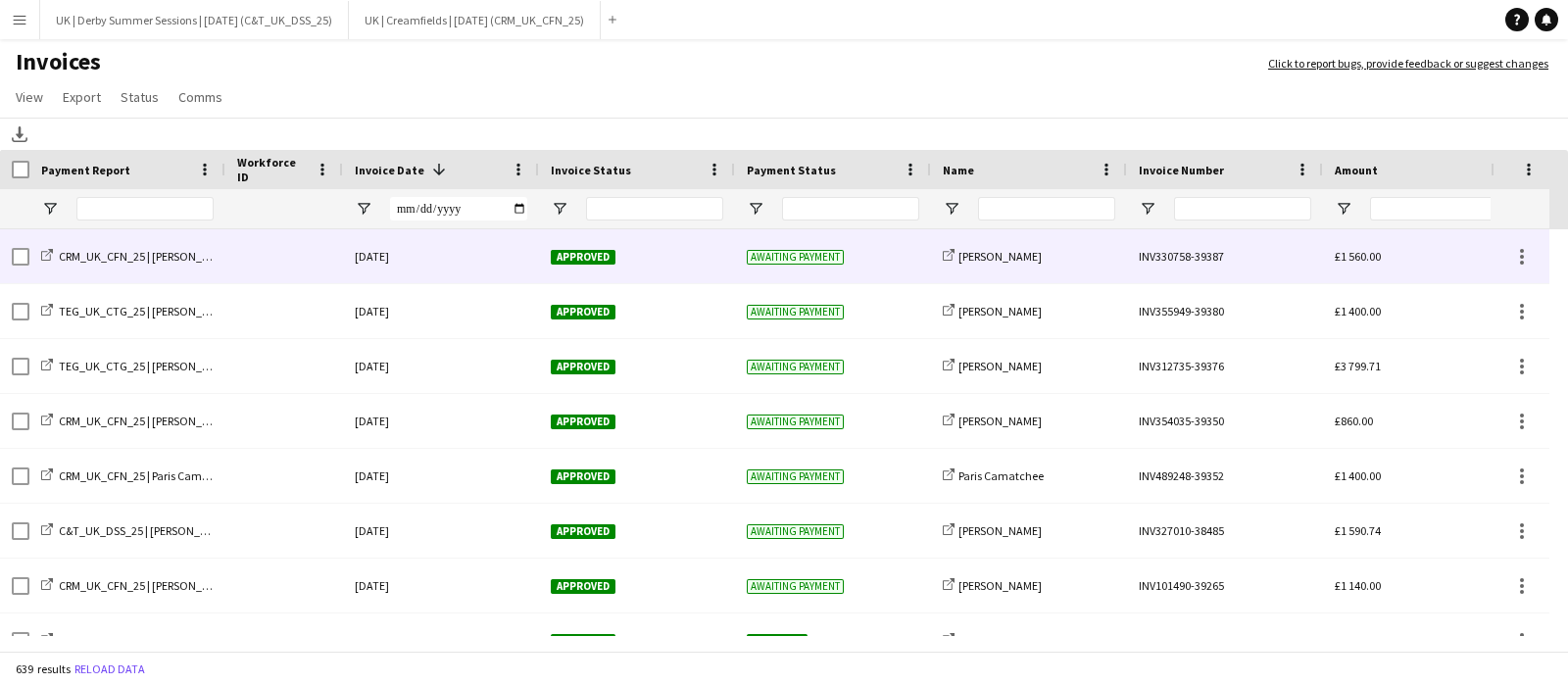
click at [467, 262] on div "[DATE]" at bounding box center [441, 256] width 196 height 54
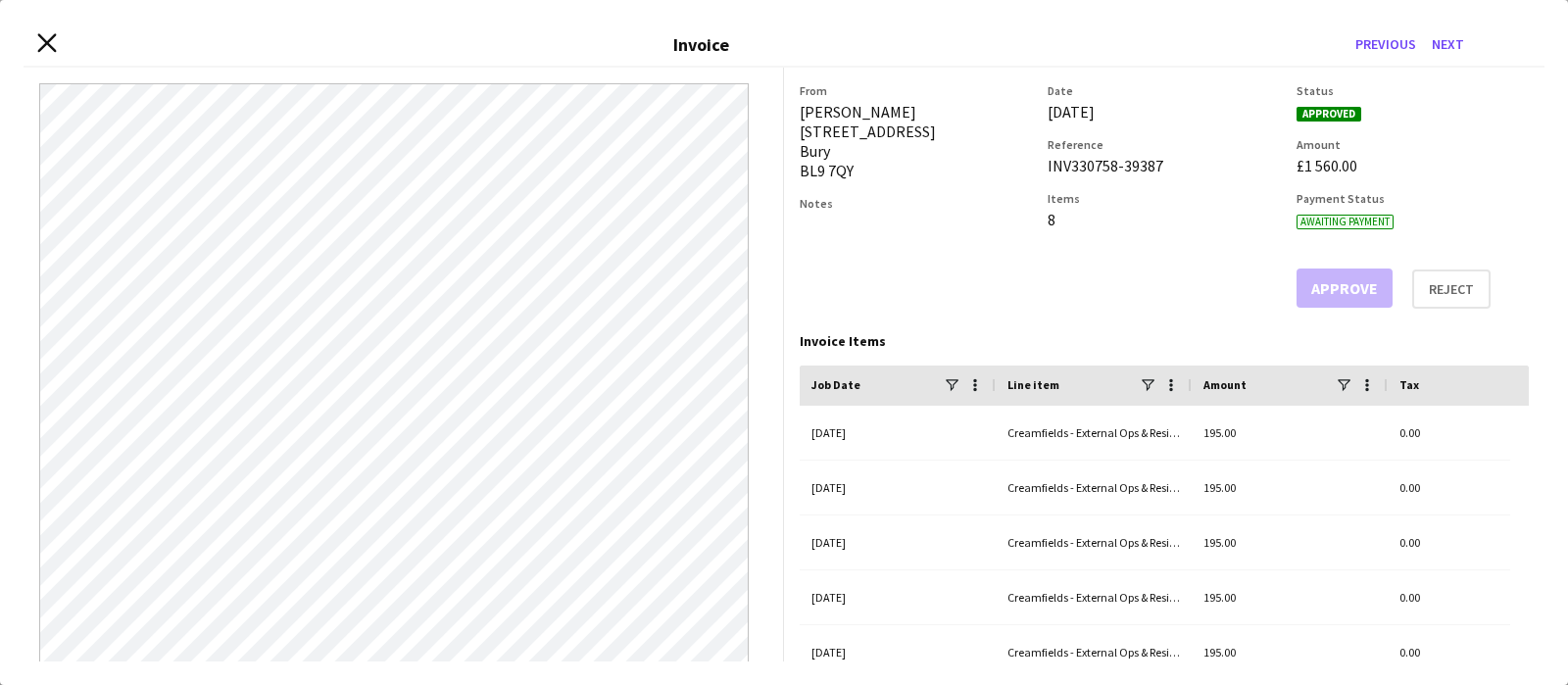
click at [46, 42] on icon "Close invoice dialog" at bounding box center [47, 44] width 19 height 19
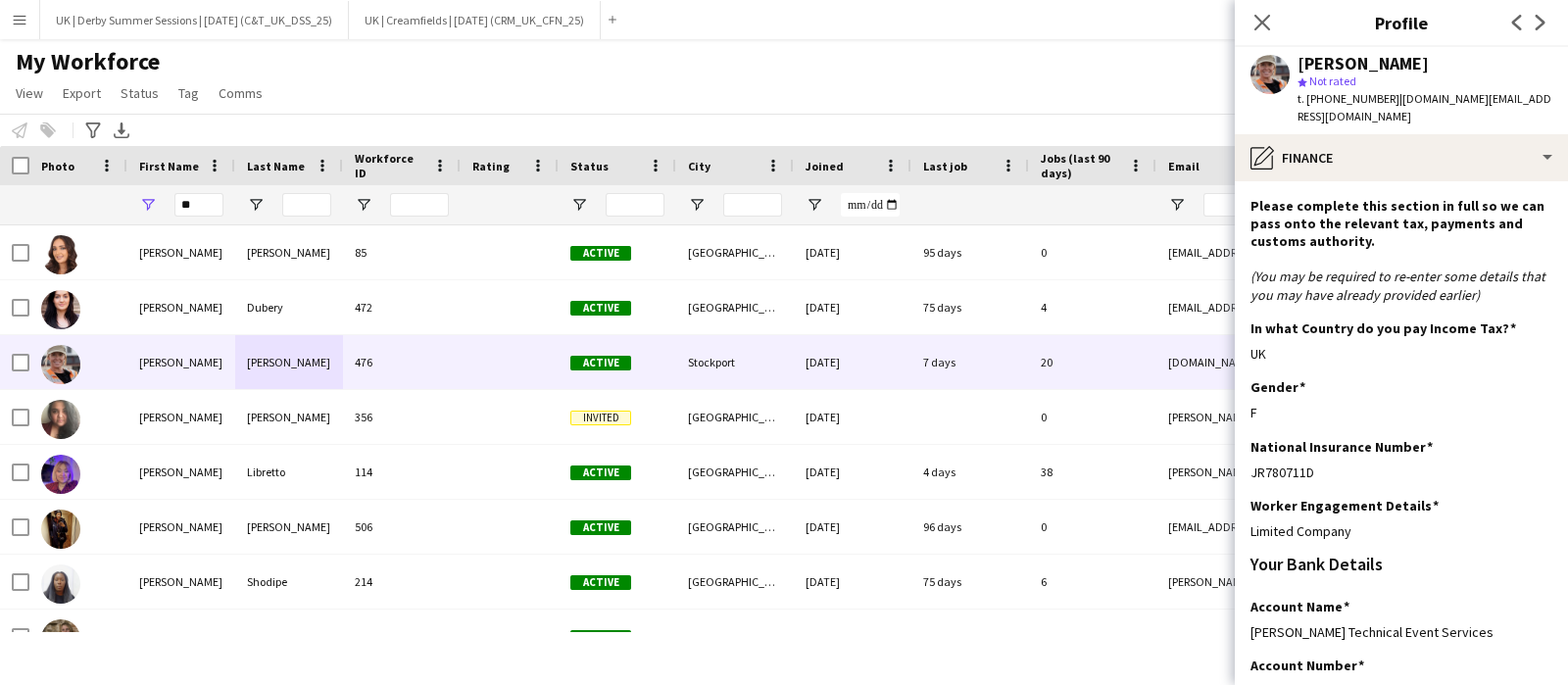
scroll to position [417, 0]
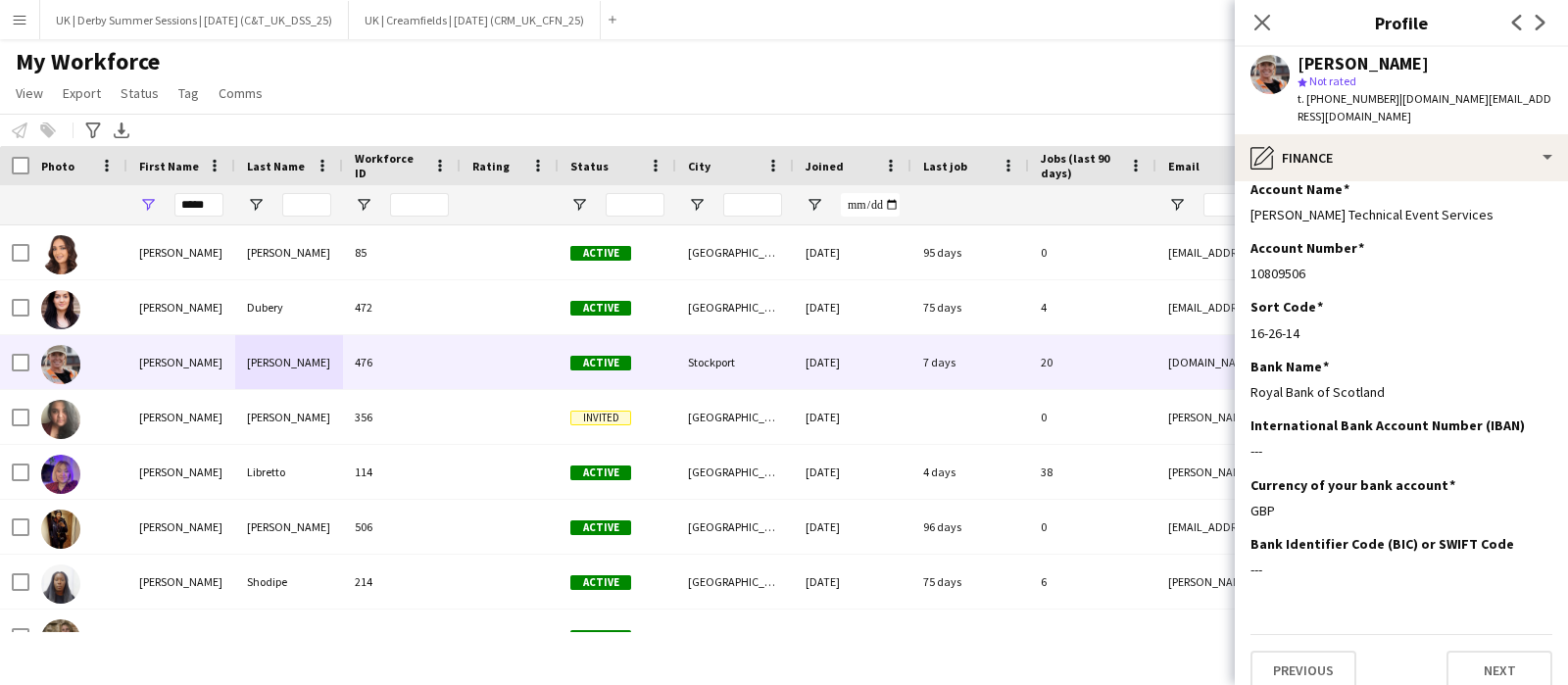
type input "*****"
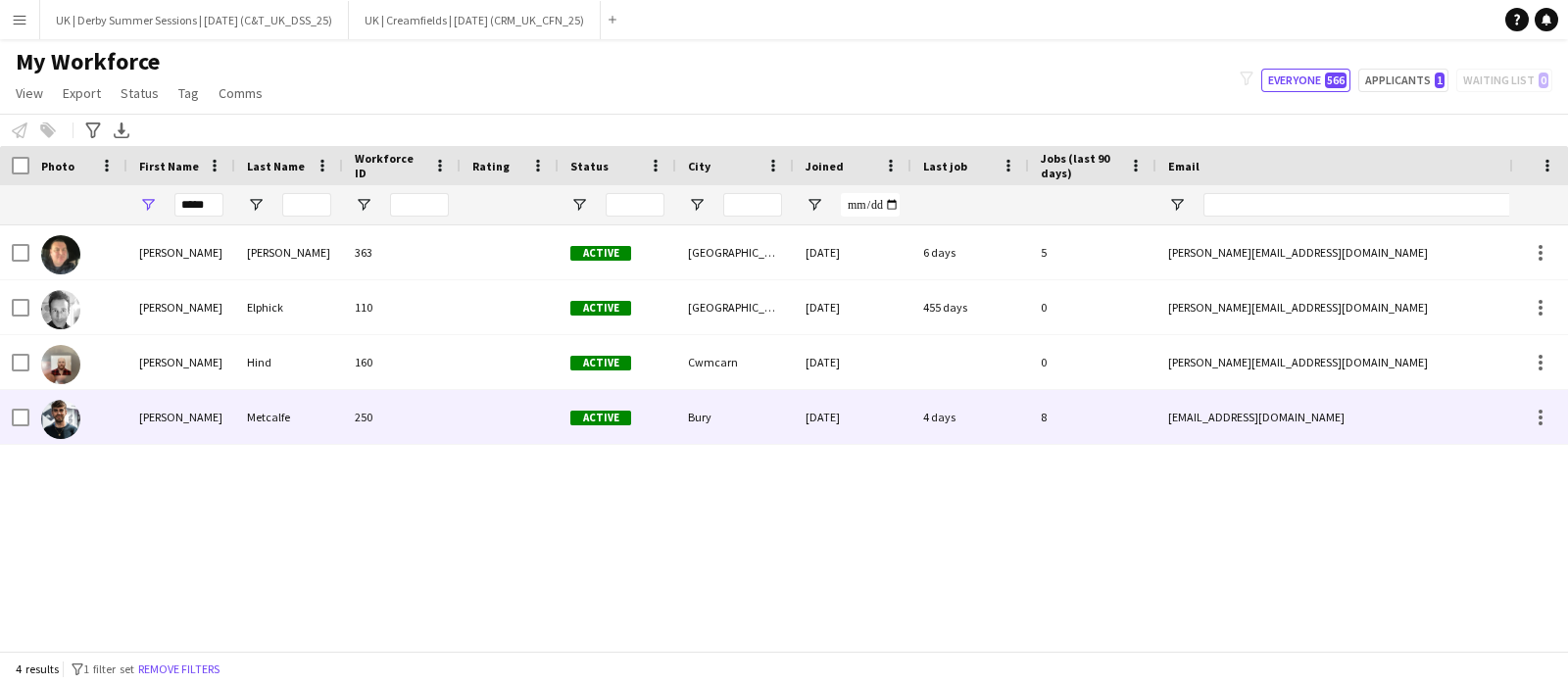
click at [424, 425] on div "250" at bounding box center [401, 417] width 118 height 54
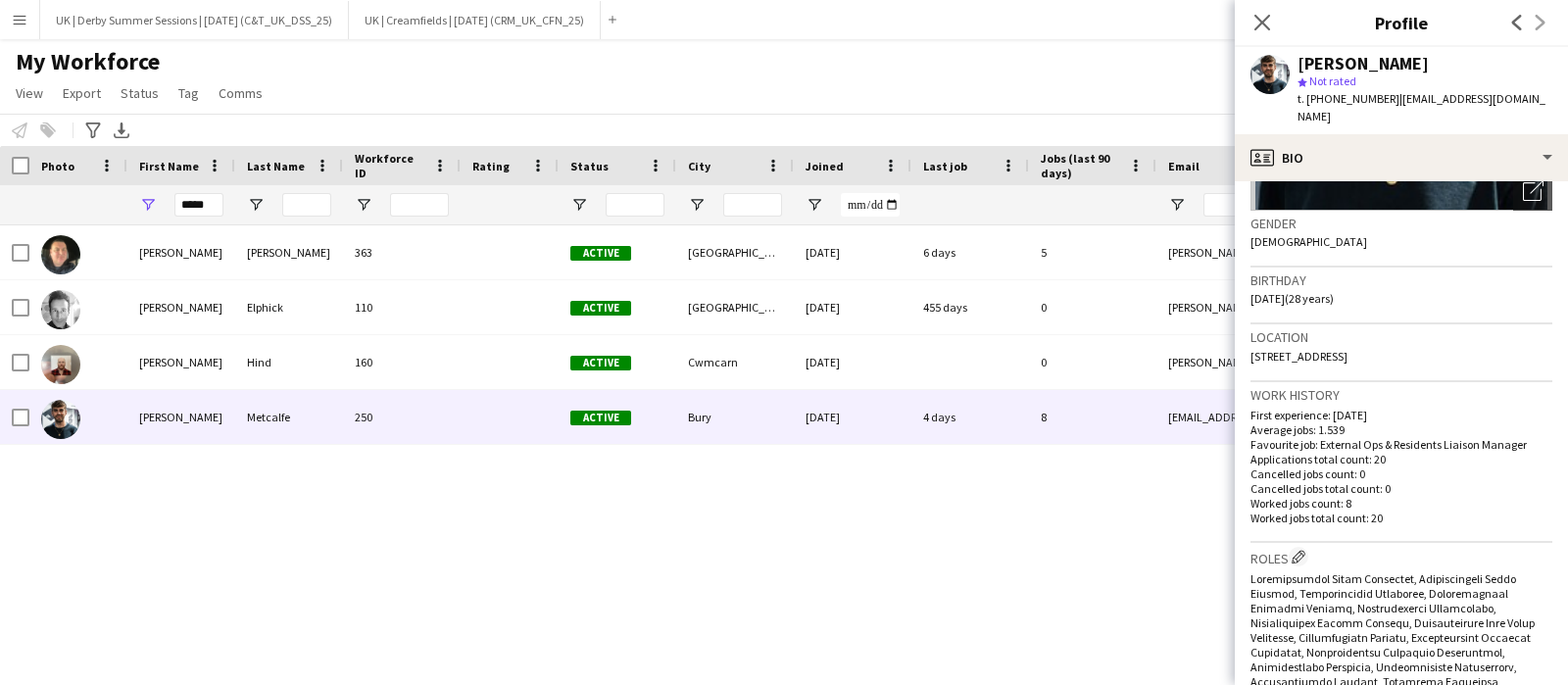
scroll to position [244, 0]
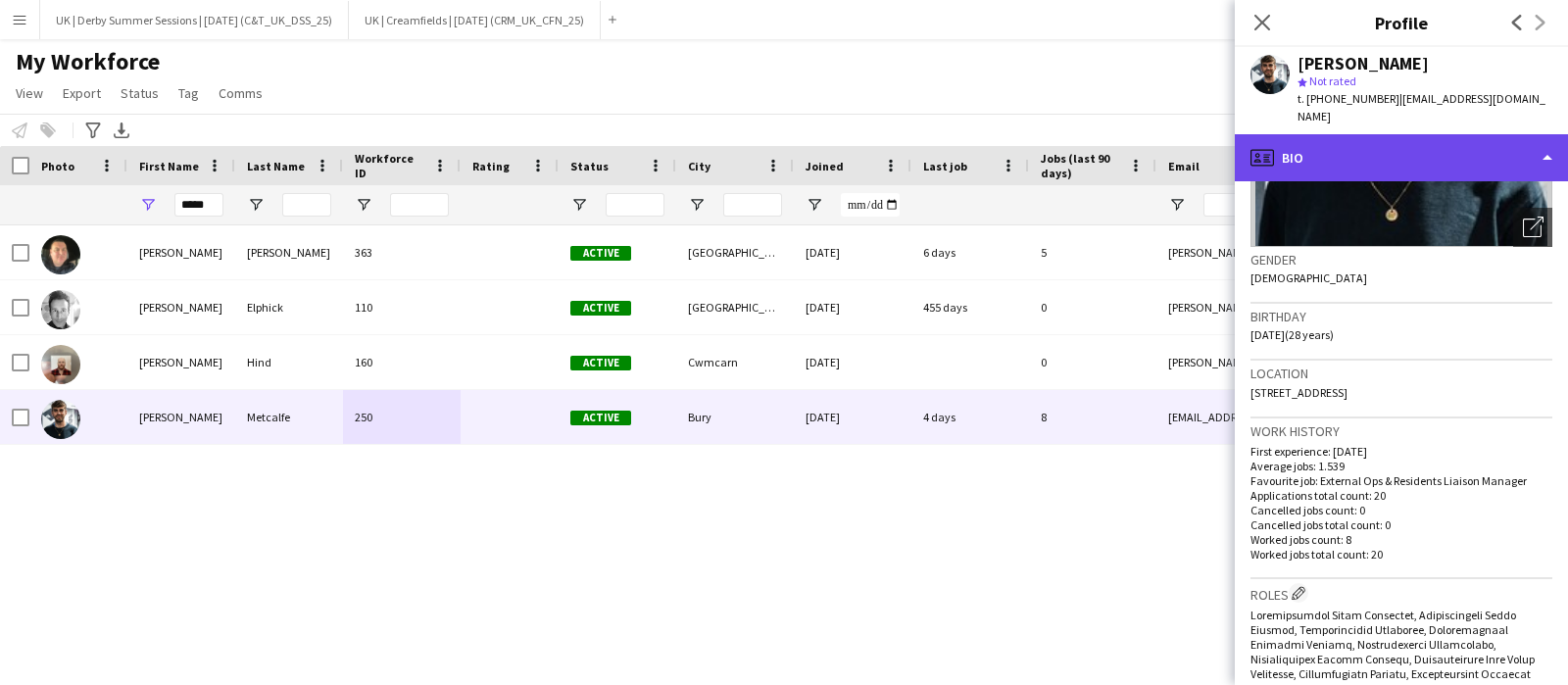
click at [1354, 139] on div "profile Bio" at bounding box center [1401, 157] width 333 height 47
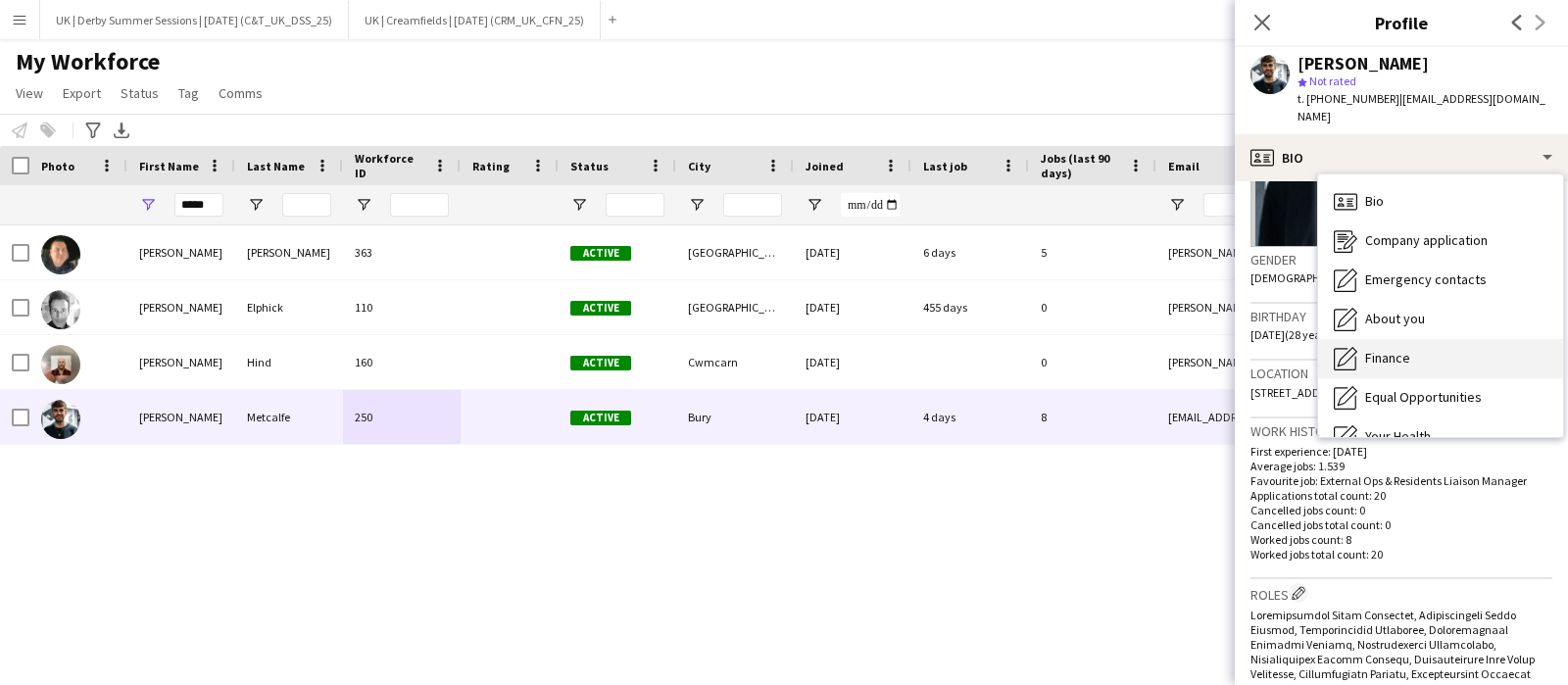
click at [1378, 349] on span "Finance" at bounding box center [1388, 358] width 45 height 18
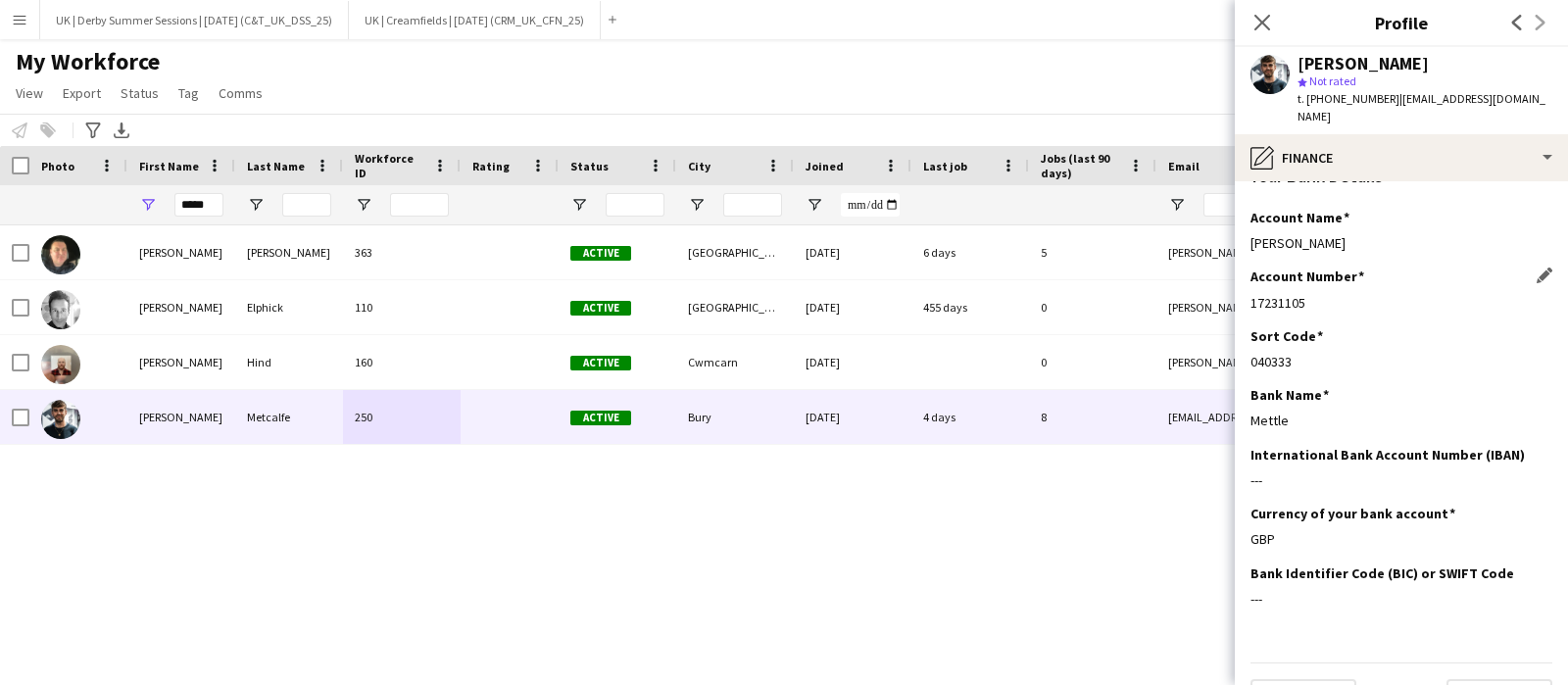
scroll to position [478, 0]
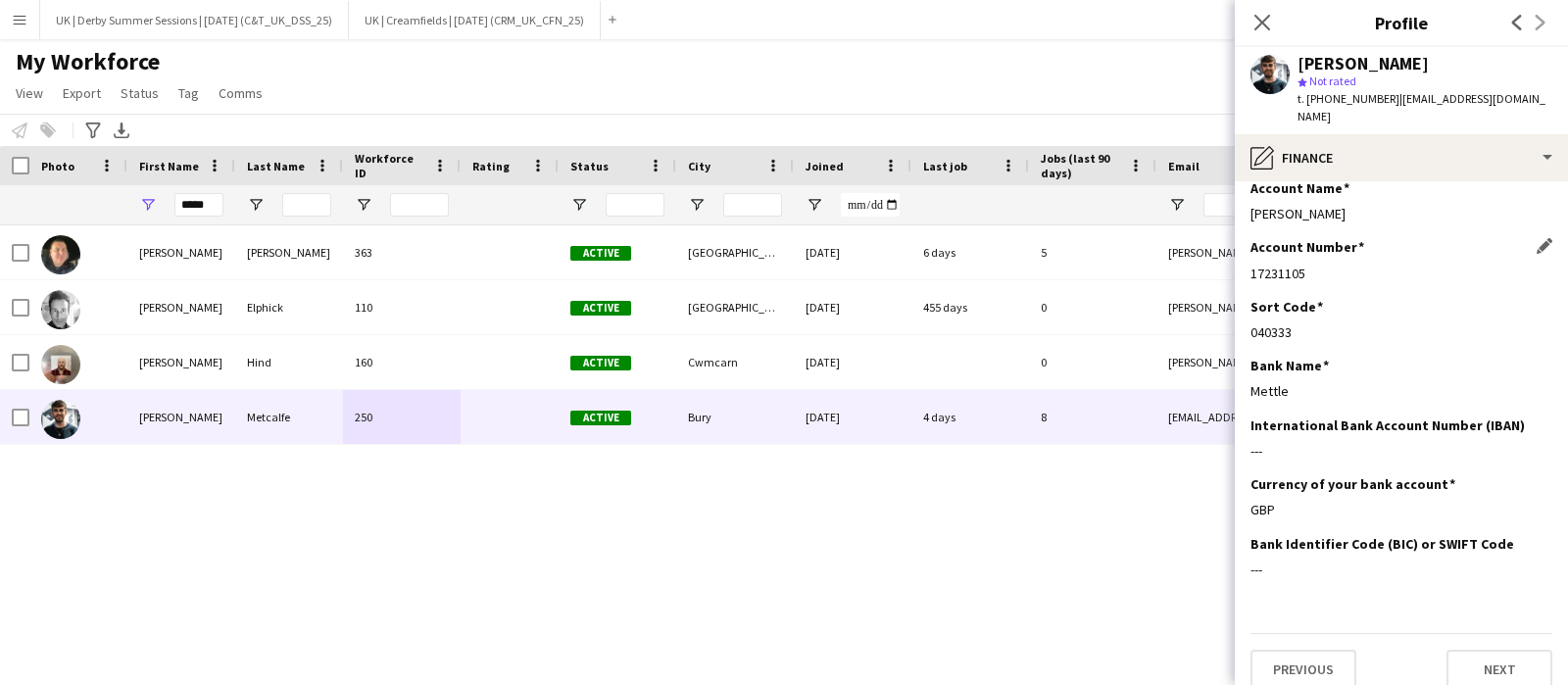
drag, startPoint x: 1253, startPoint y: 254, endPoint x: 1331, endPoint y: 257, distance: 78.1
click at [1331, 265] on div "17231105" at bounding box center [1401, 274] width 302 height 18
copy div "17231105"
drag, startPoint x: 1251, startPoint y: 307, endPoint x: 1301, endPoint y: 308, distance: 50.0
click at [1301, 323] on div "040333" at bounding box center [1401, 332] width 302 height 18
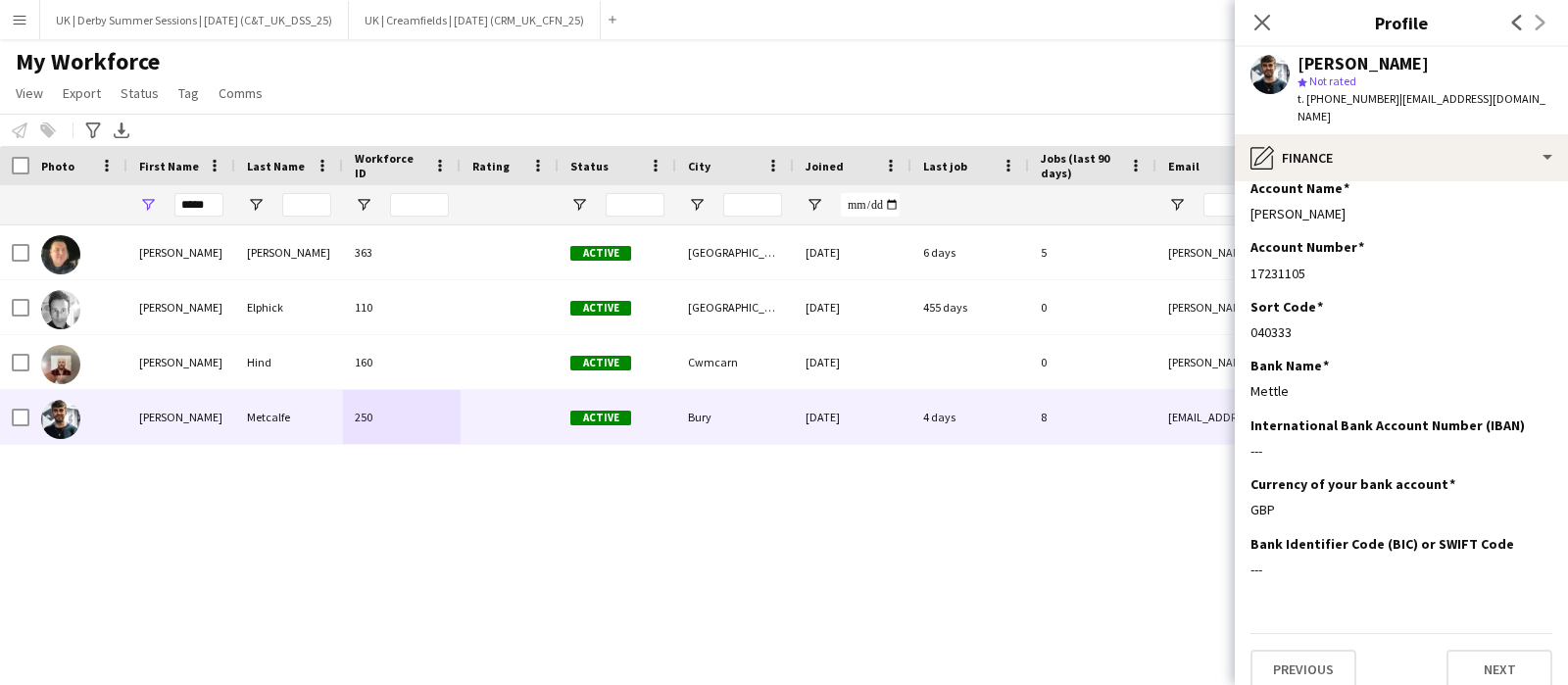
copy div "040333"
click at [21, 22] on app-icon "Menu" at bounding box center [20, 20] width 16 height 16
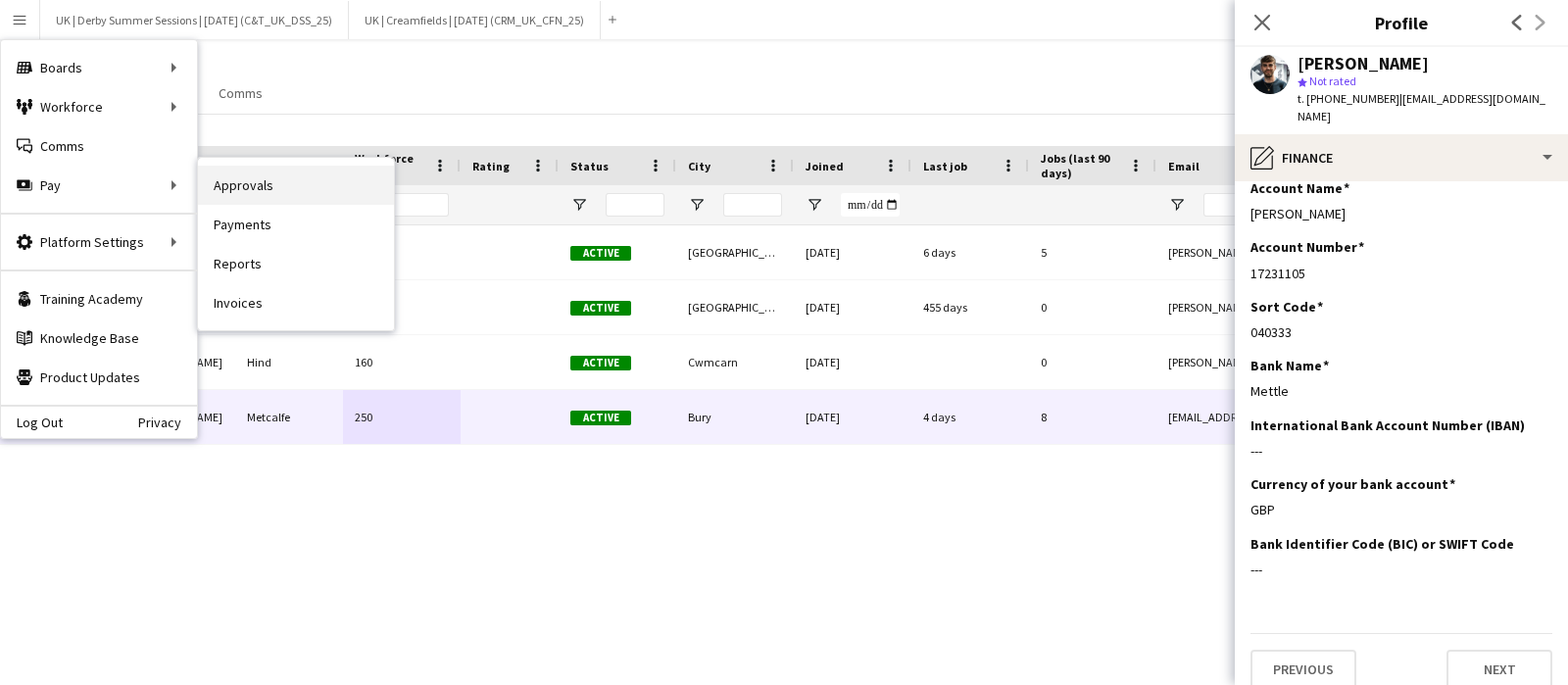
click at [217, 176] on link "Approvals" at bounding box center [296, 185] width 196 height 40
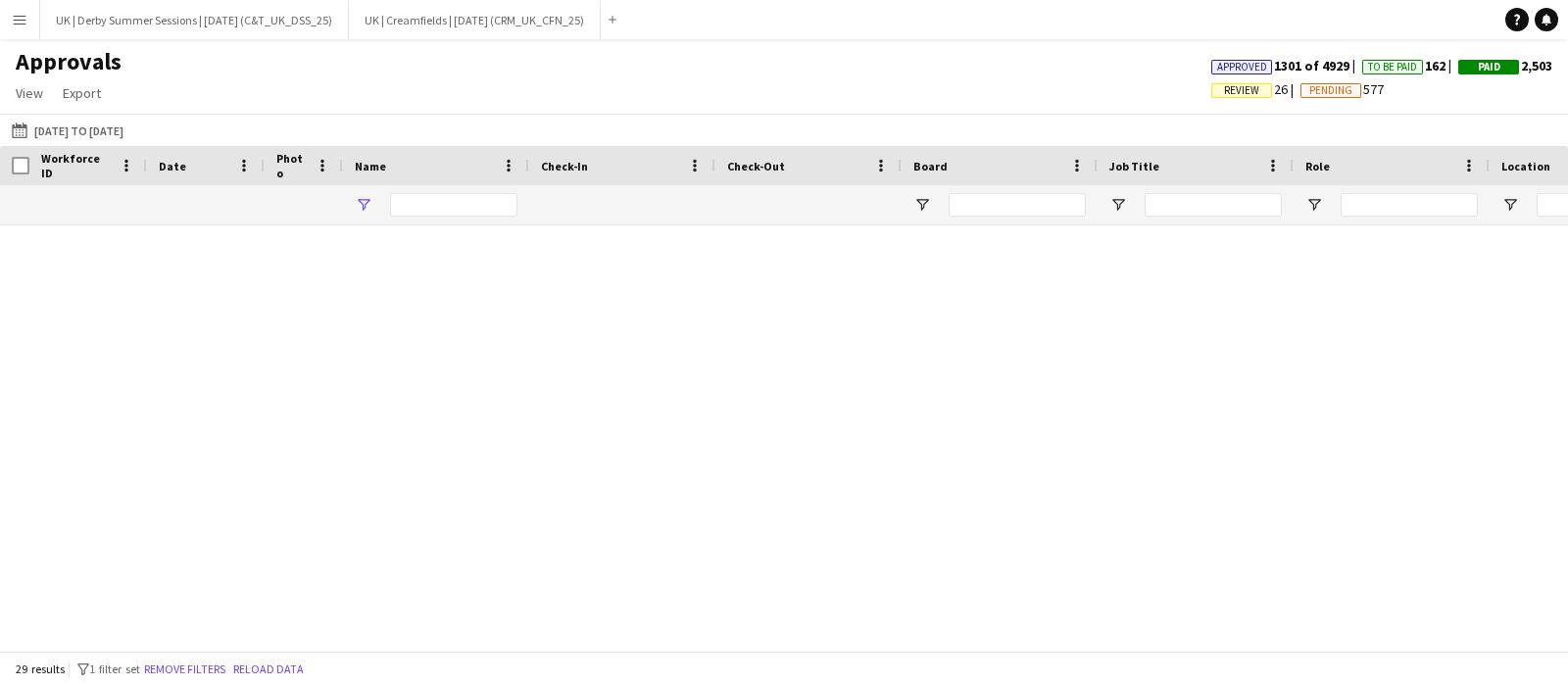
type input "****"
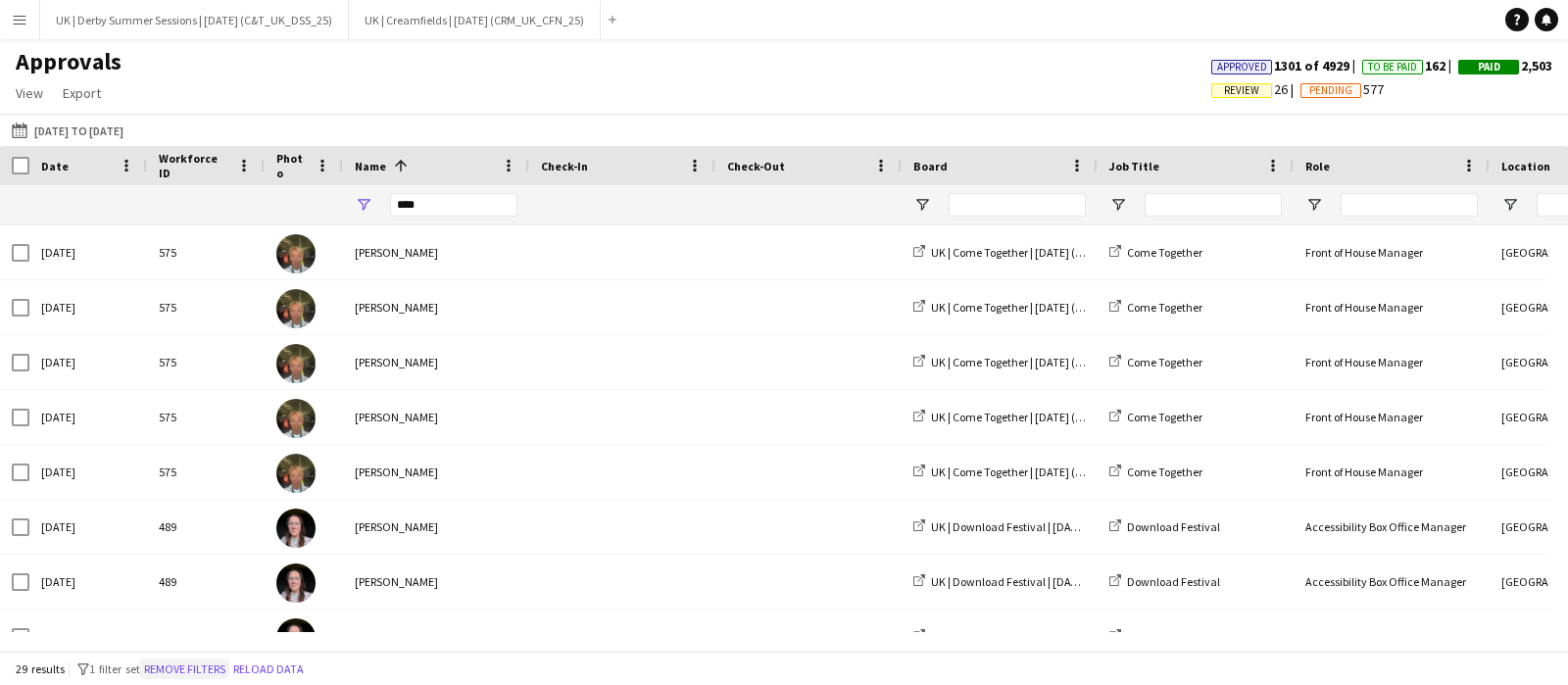
click at [185, 666] on button "Remove filters" at bounding box center [184, 670] width 89 height 22
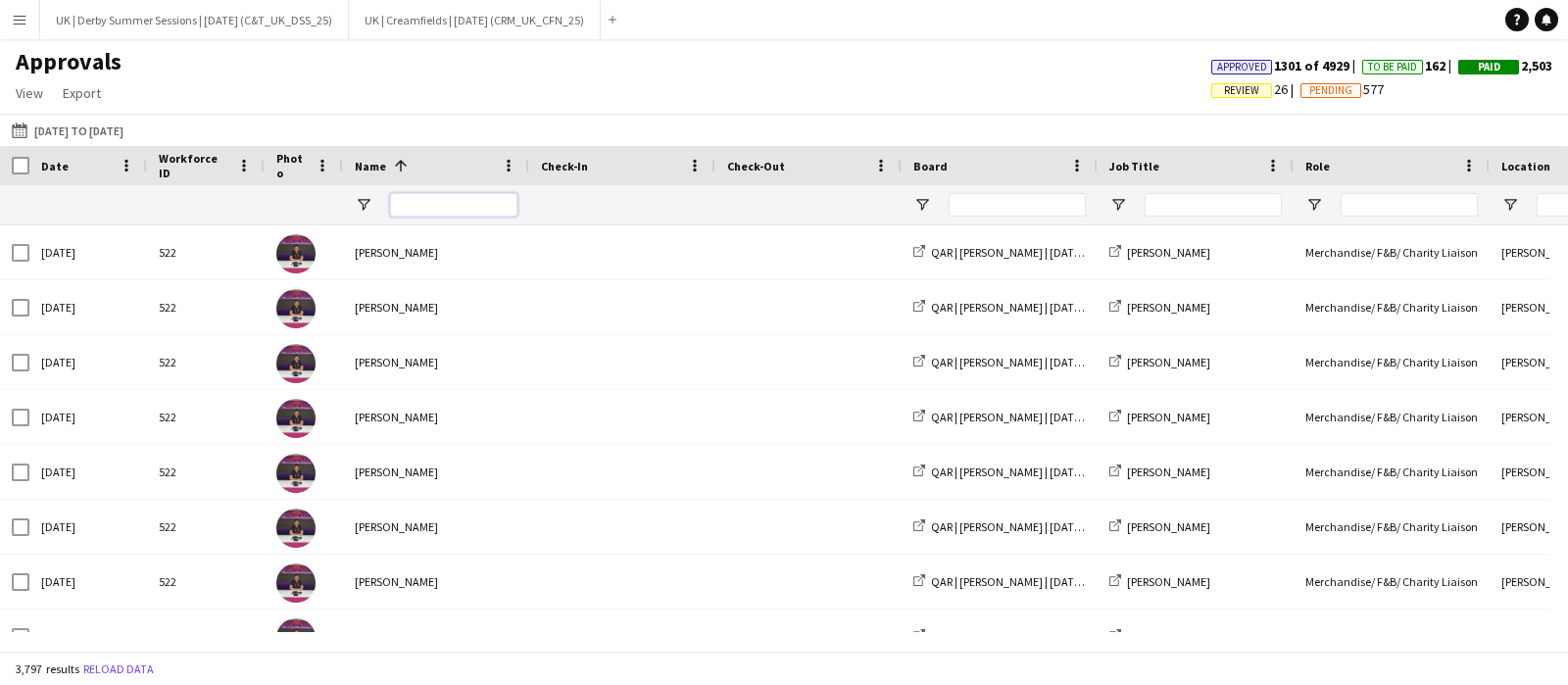
click at [406, 208] on input "Name Filter Input" at bounding box center [454, 205] width 128 height 24
type input "****"
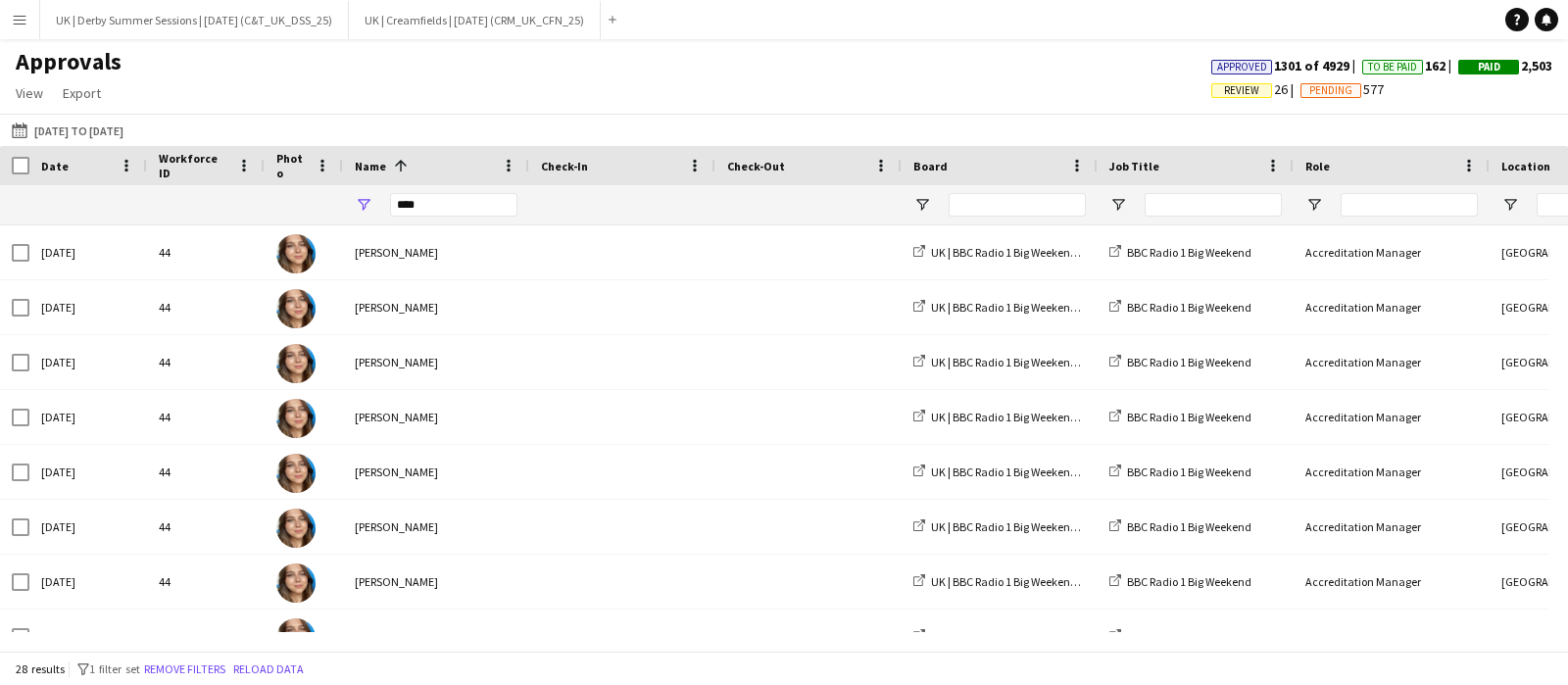
click at [941, 214] on div at bounding box center [1000, 205] width 196 height 40
click at [936, 199] on div at bounding box center [1000, 205] width 196 height 40
click at [923, 203] on span "Open Filter Menu" at bounding box center [923, 205] width 18 height 18
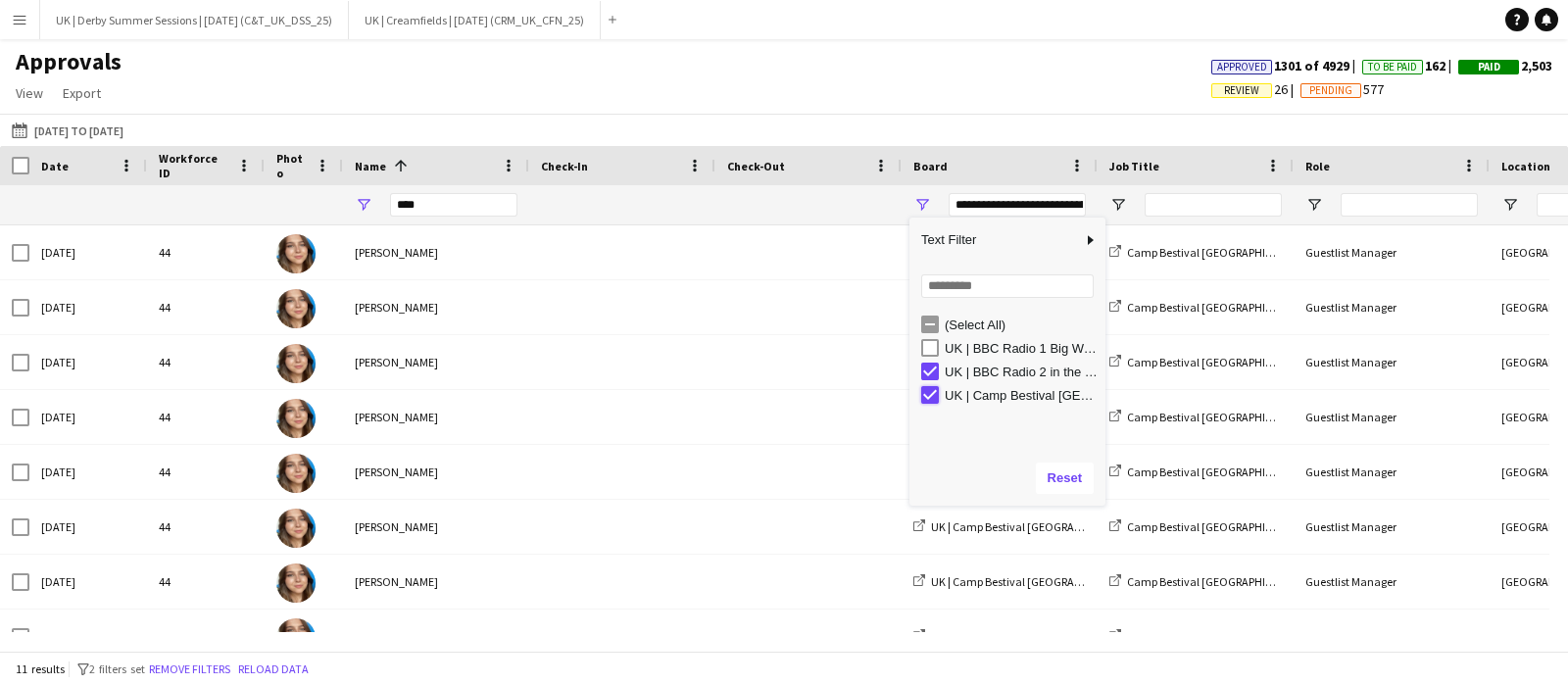
type input "**********"
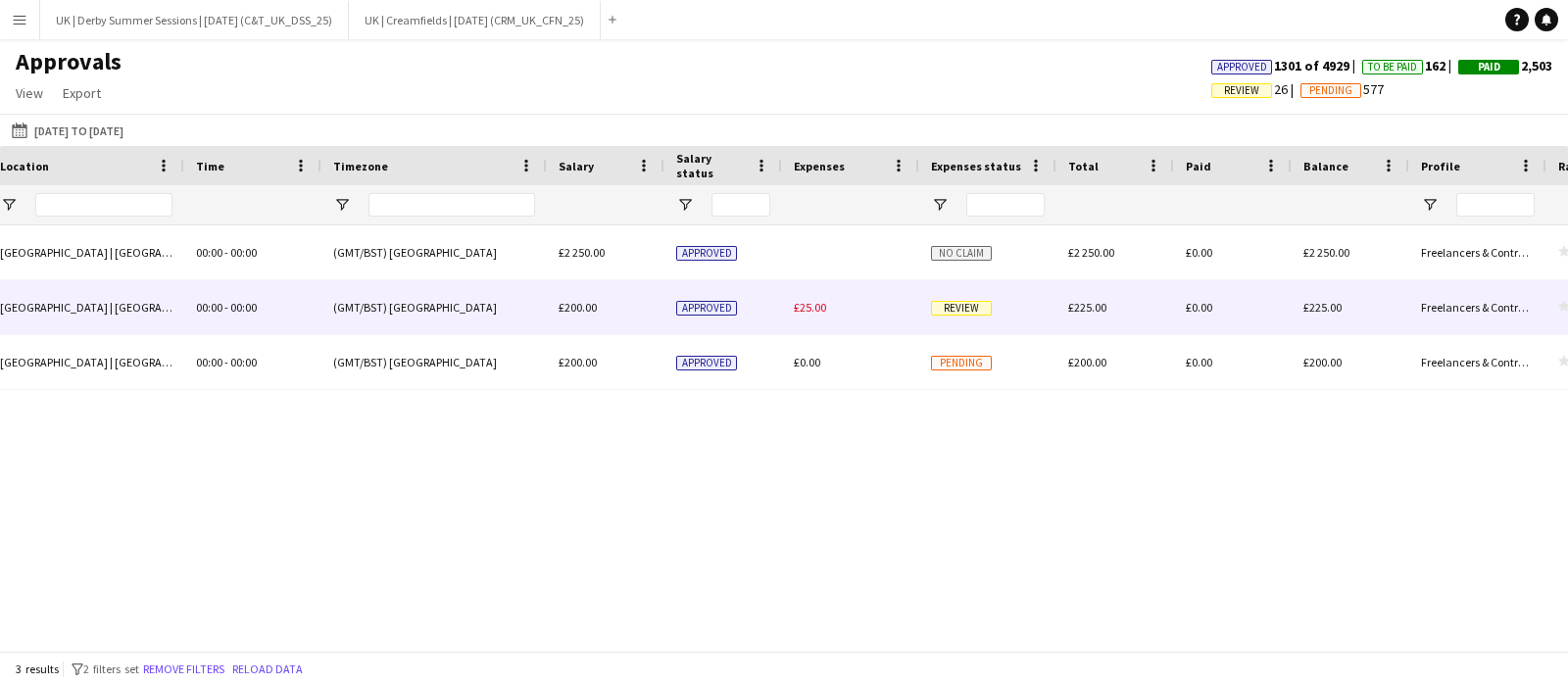
click at [822, 310] on span "£25.00" at bounding box center [810, 307] width 33 height 15
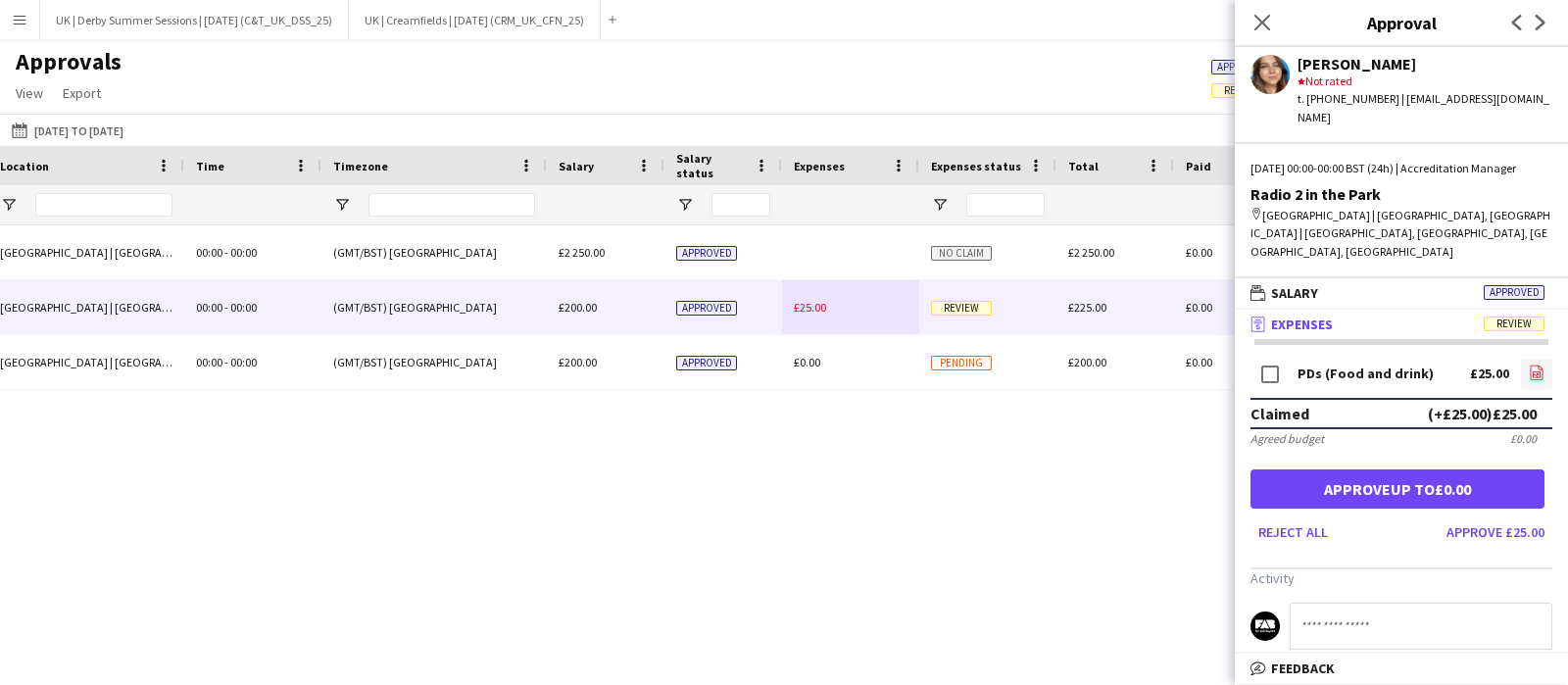
click at [1529, 365] on icon "file-image" at bounding box center [1537, 373] width 16 height 16
click at [1267, 18] on icon at bounding box center [1262, 22] width 19 height 19
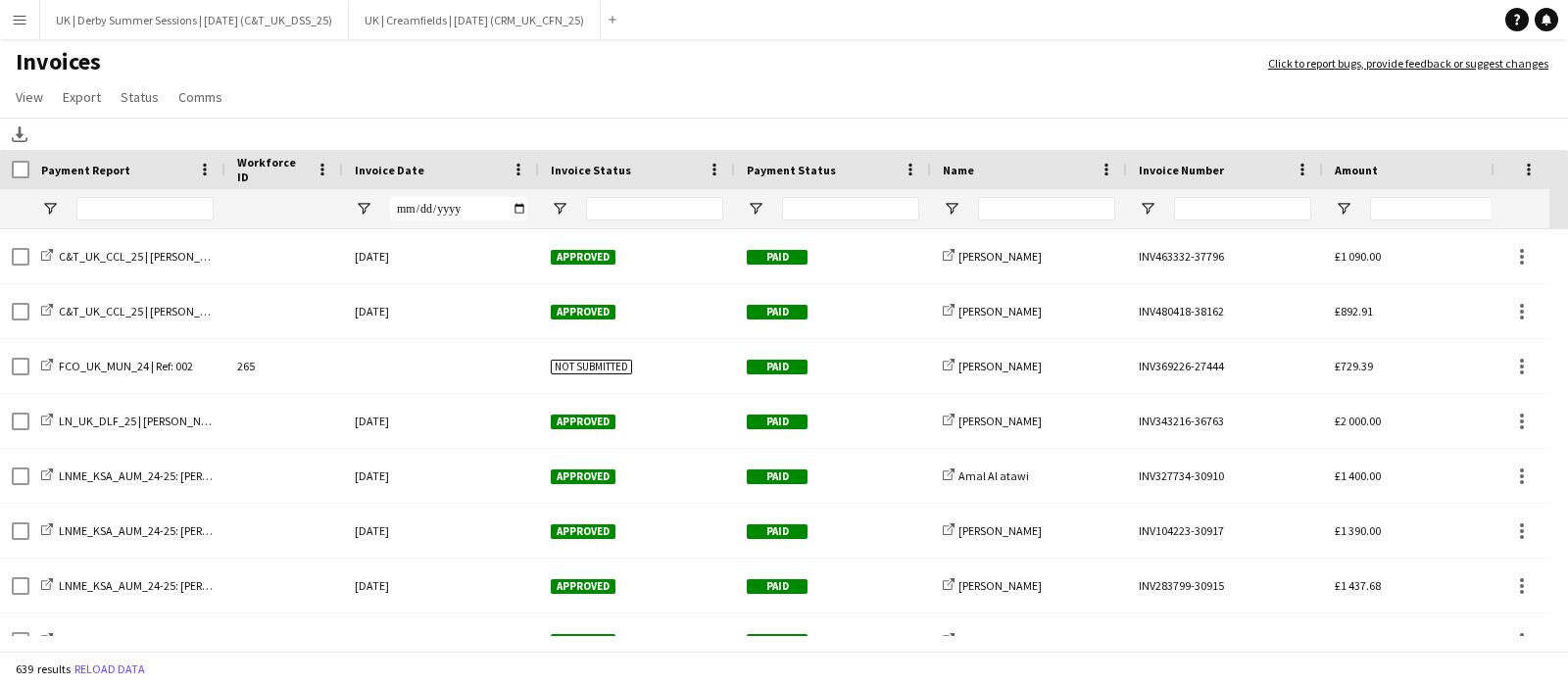
click at [516, 172] on span at bounding box center [518, 170] width 18 height 18
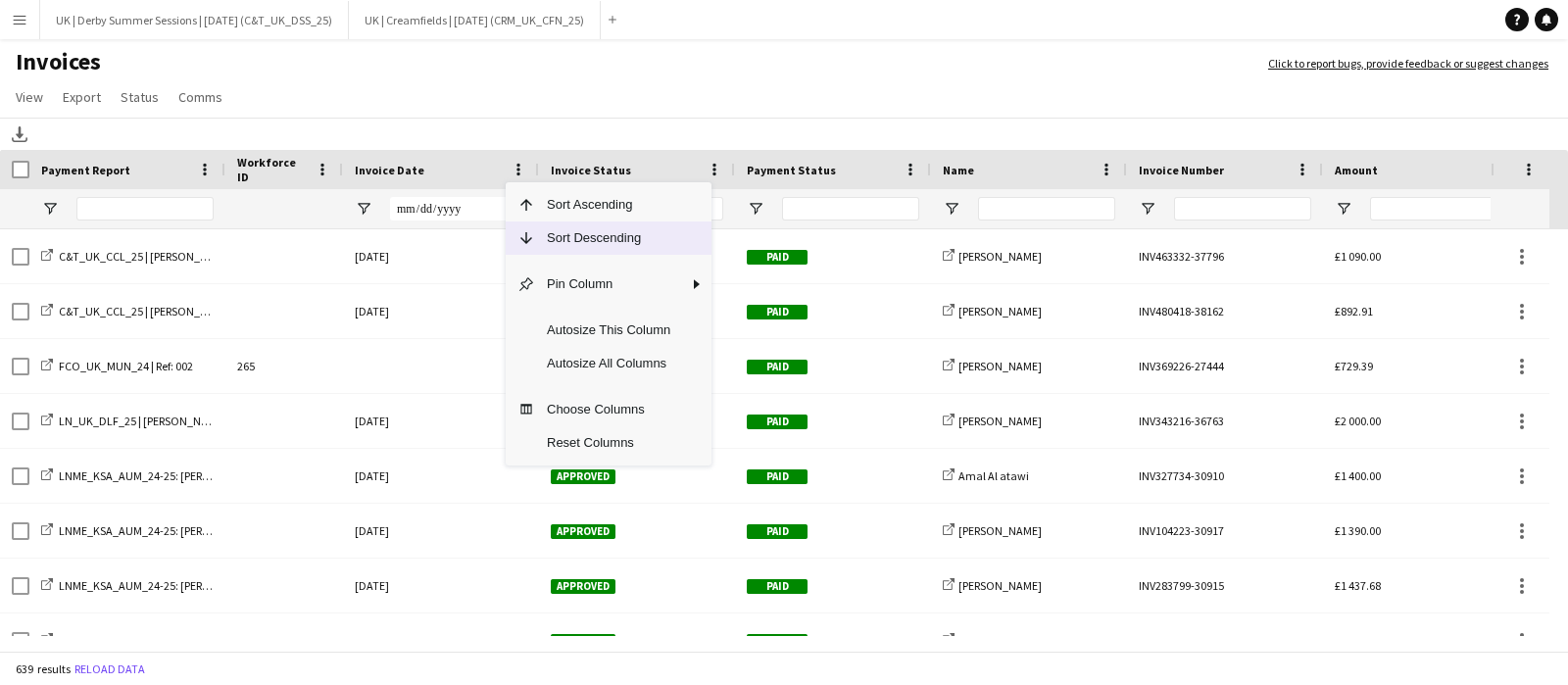
click at [557, 245] on span "Sort Descending" at bounding box center [609, 239] width 147 height 34
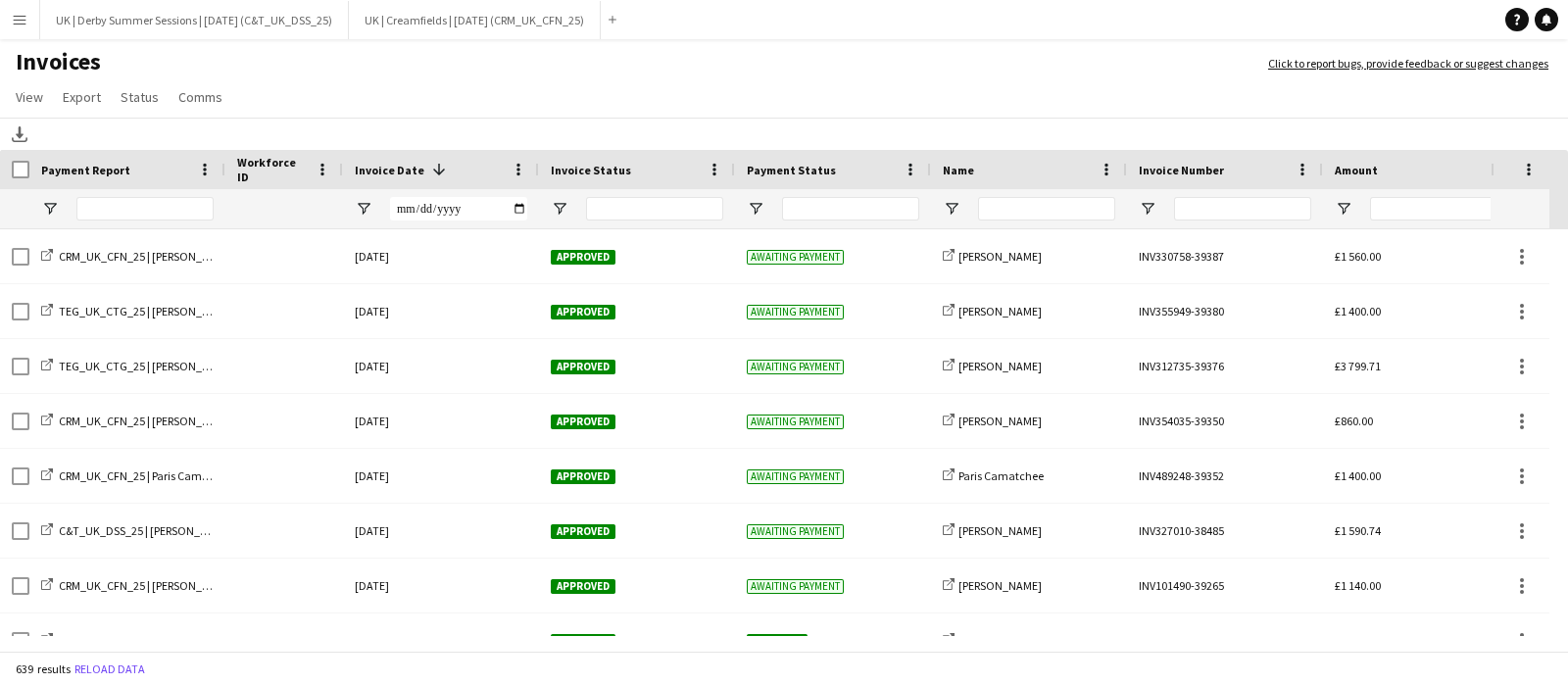
click at [1, 26] on button "Menu" at bounding box center [20, 20] width 40 height 40
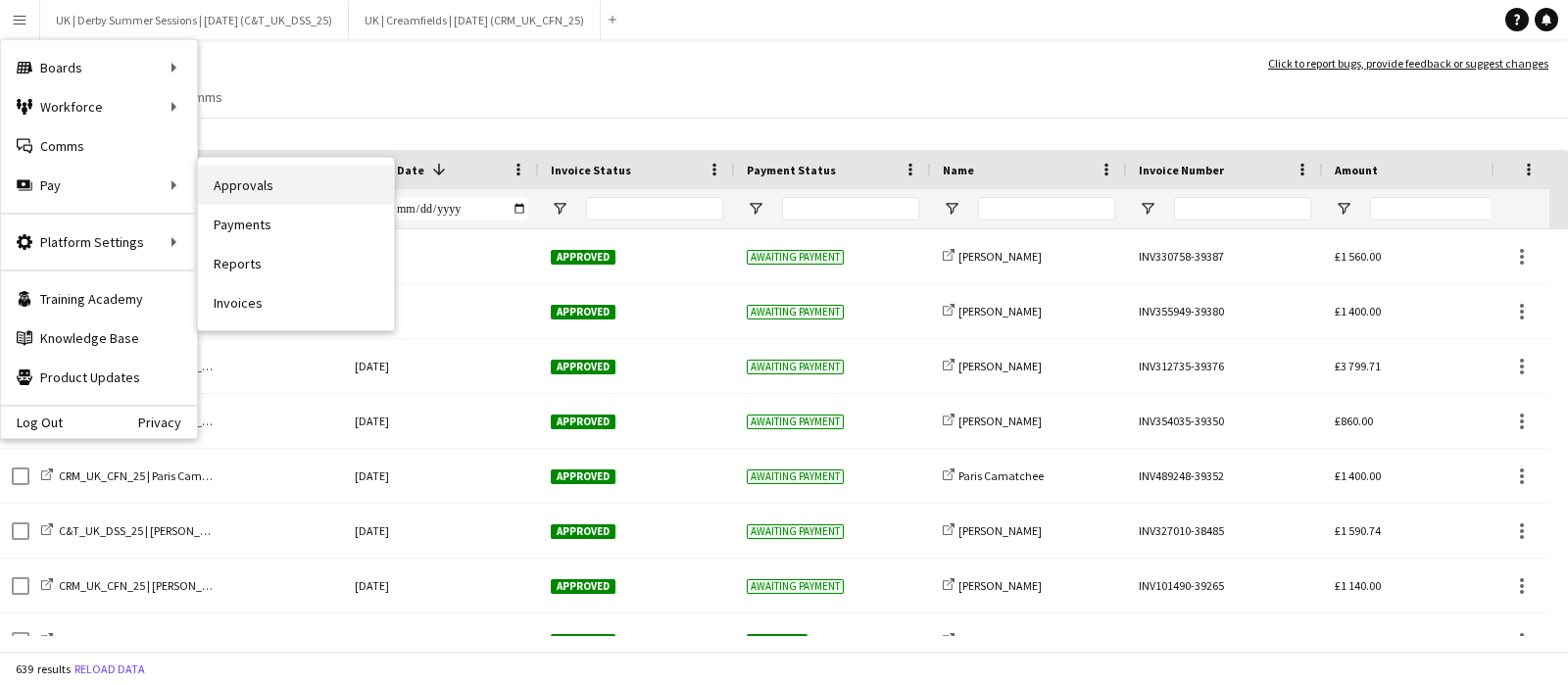
click at [296, 190] on link "Approvals" at bounding box center [296, 185] width 196 height 40
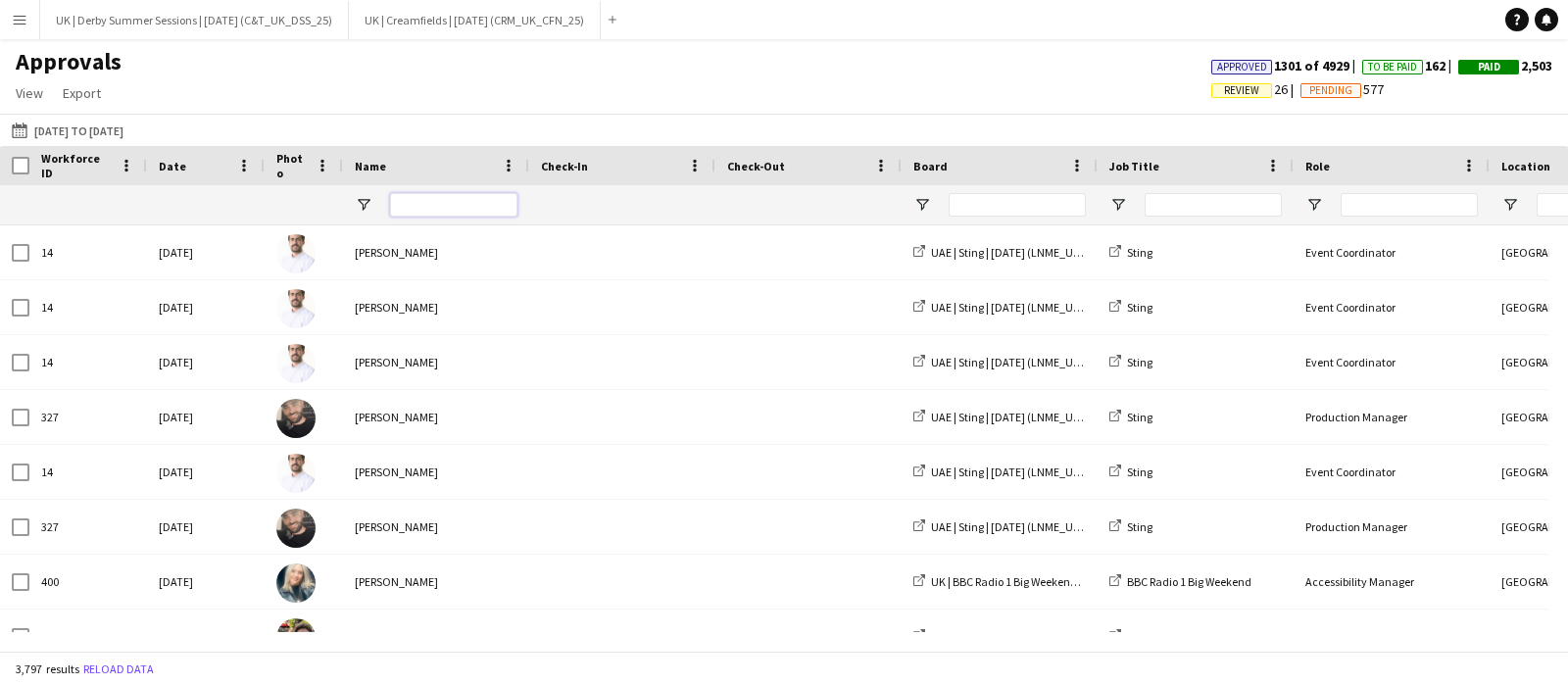
click at [438, 208] on input "Name Filter Input" at bounding box center [454, 205] width 128 height 24
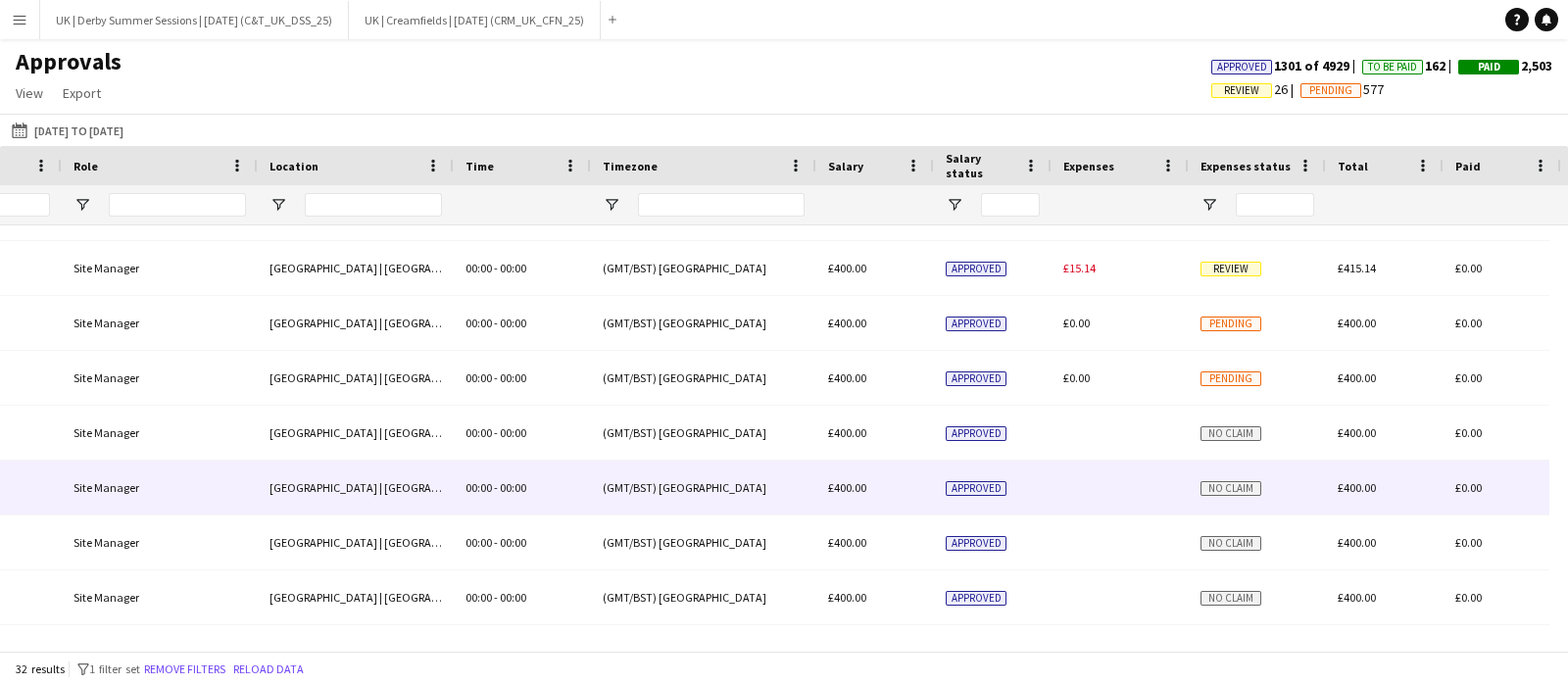
scroll to position [737, 0]
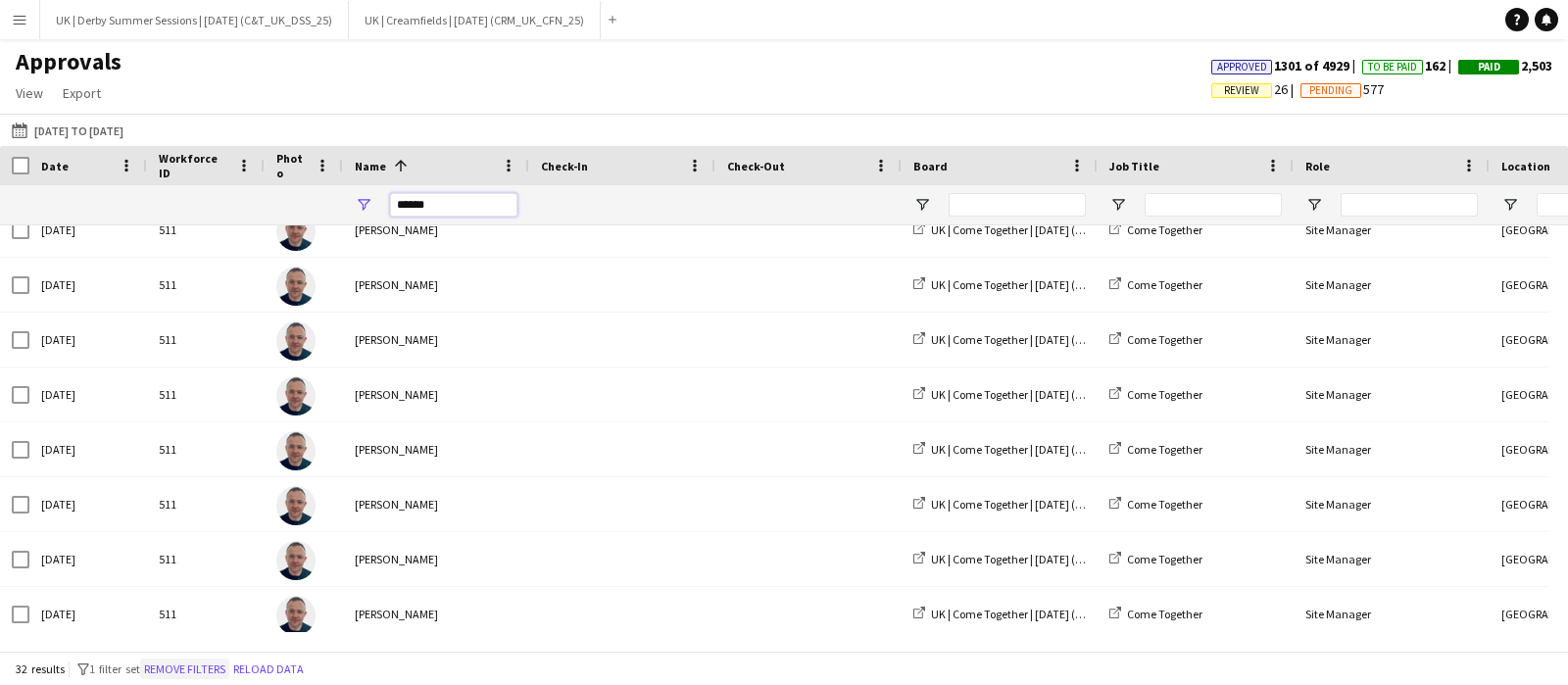
type input "******"
click at [210, 665] on button "Remove filters" at bounding box center [184, 670] width 89 height 22
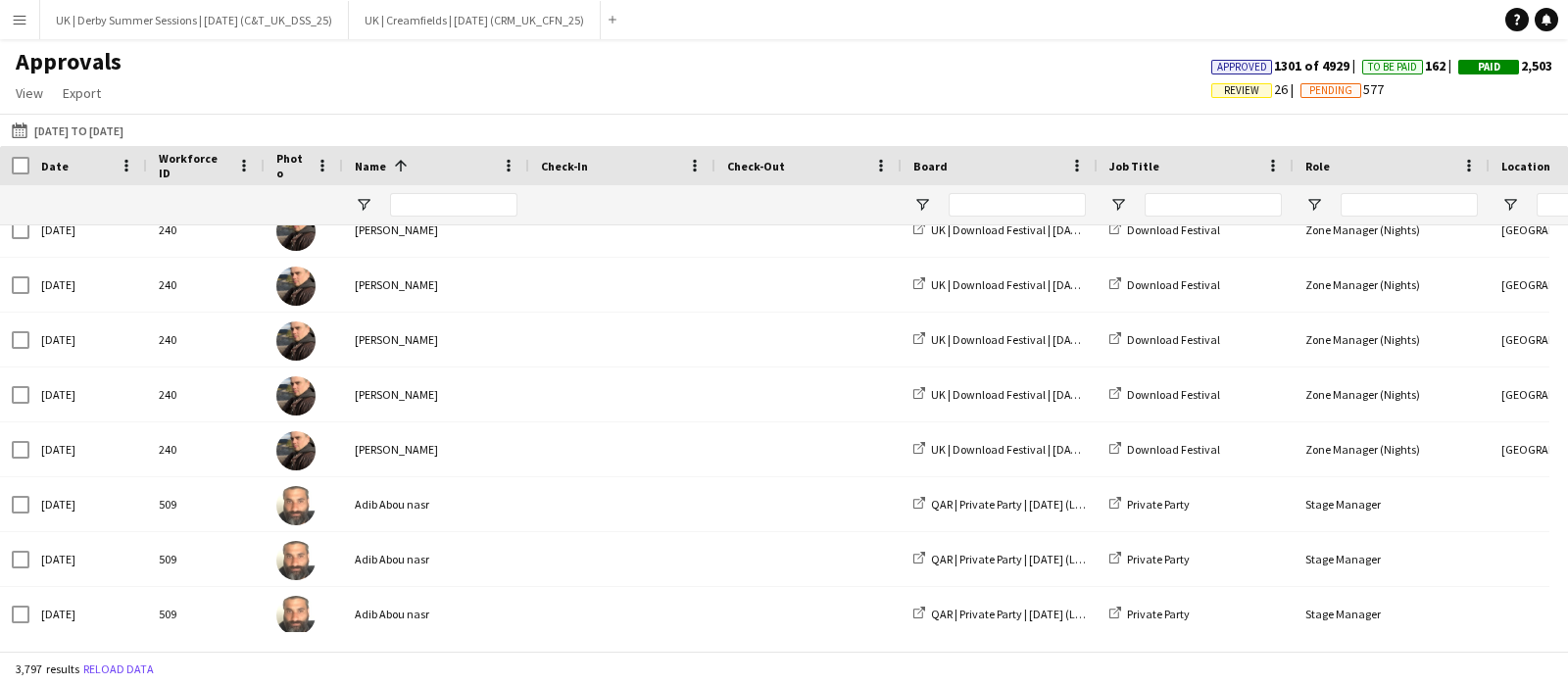
click at [13, 10] on button "Menu" at bounding box center [20, 20] width 40 height 40
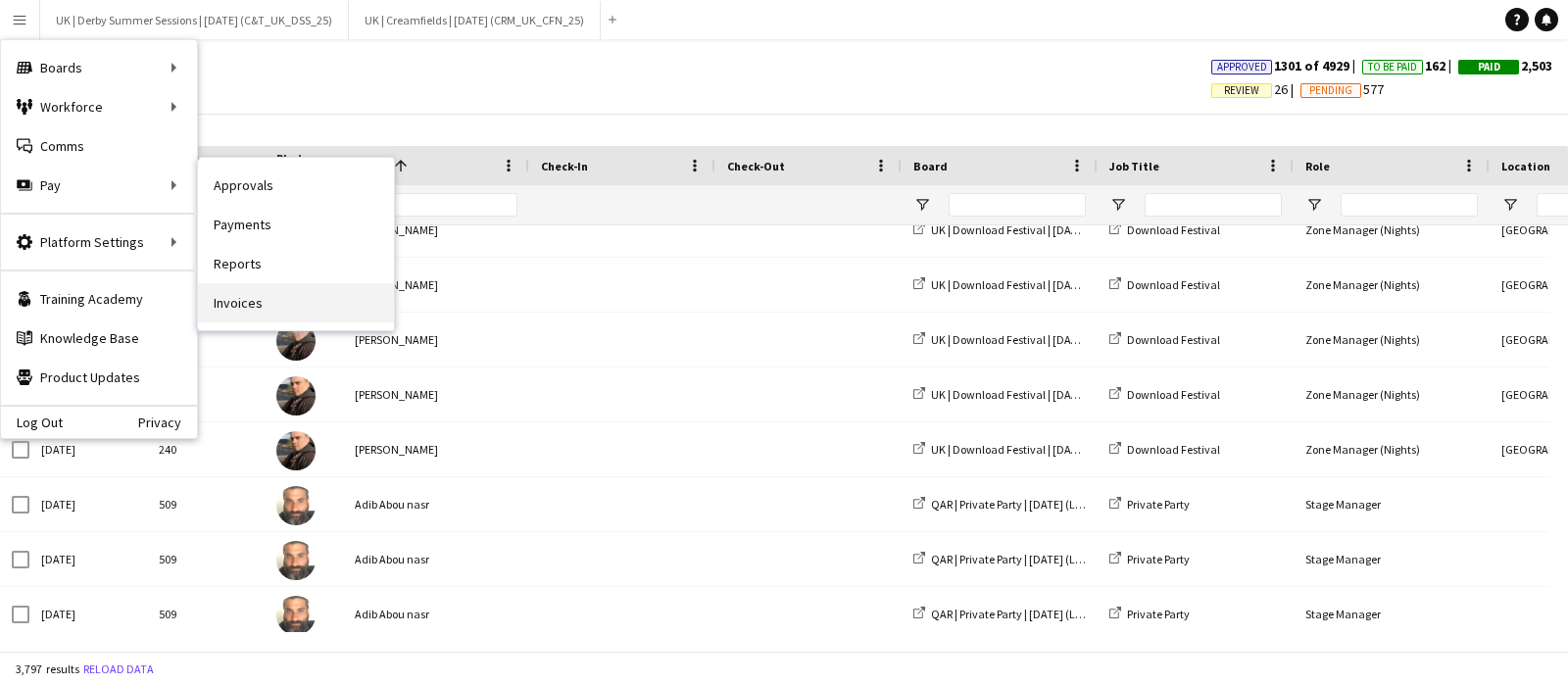
click at [263, 295] on link "Invoices" at bounding box center [296, 303] width 196 height 40
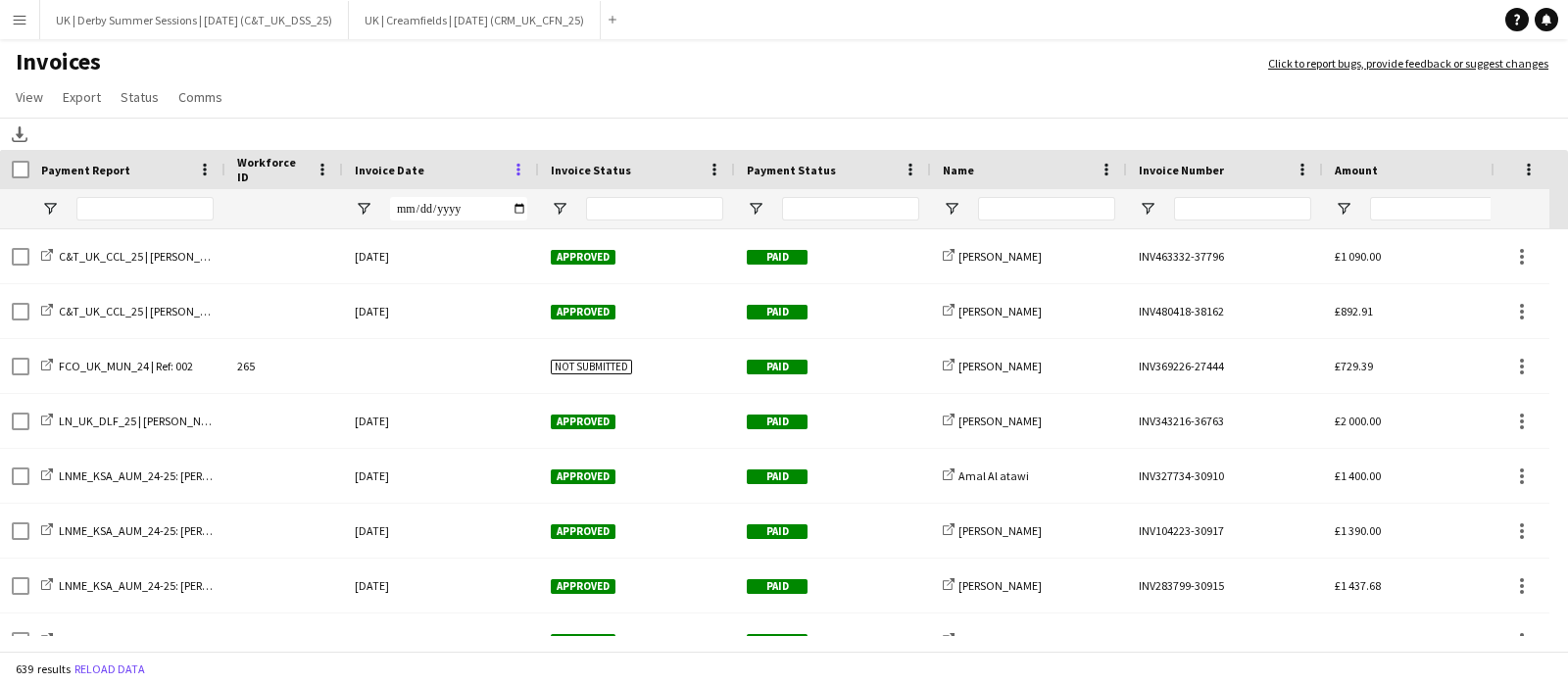
click at [515, 171] on span at bounding box center [518, 170] width 18 height 18
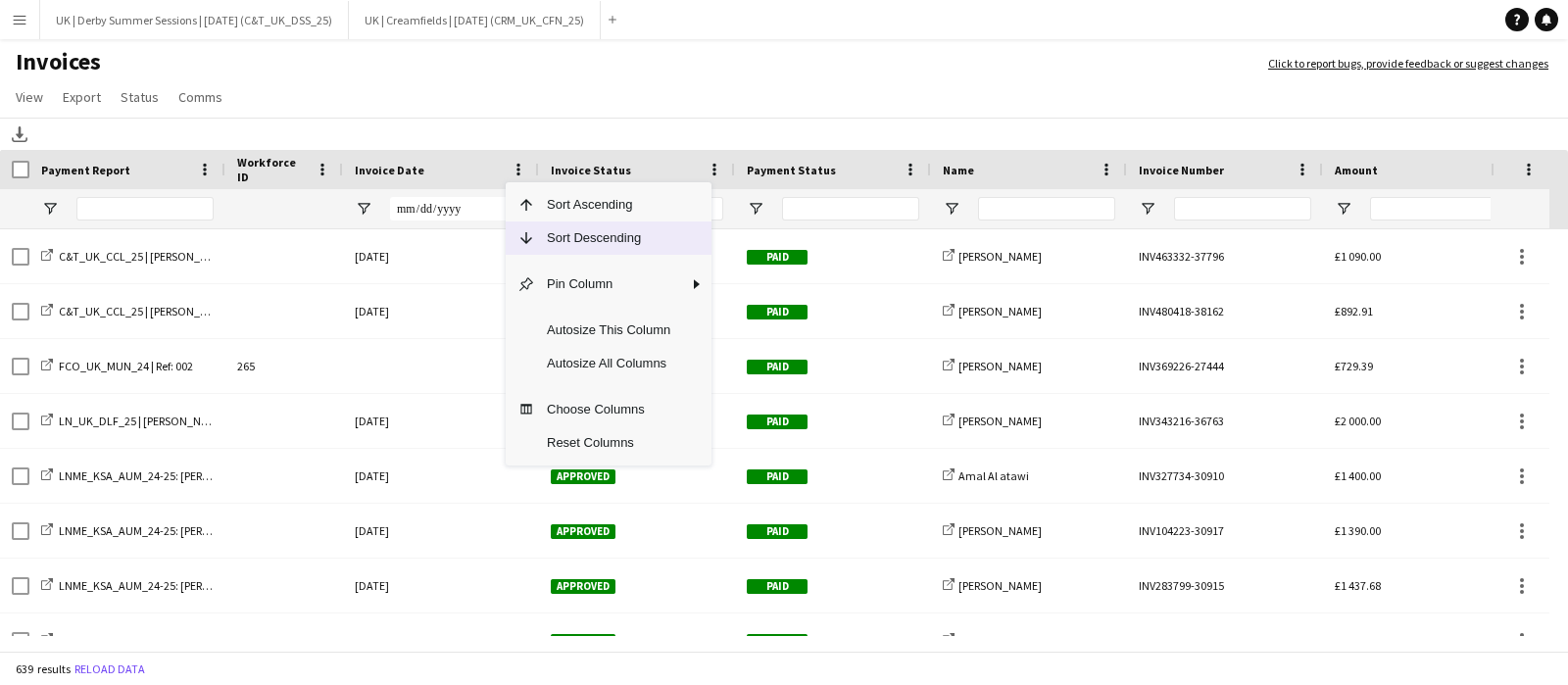
click at [546, 226] on span "Sort Descending" at bounding box center [609, 239] width 147 height 34
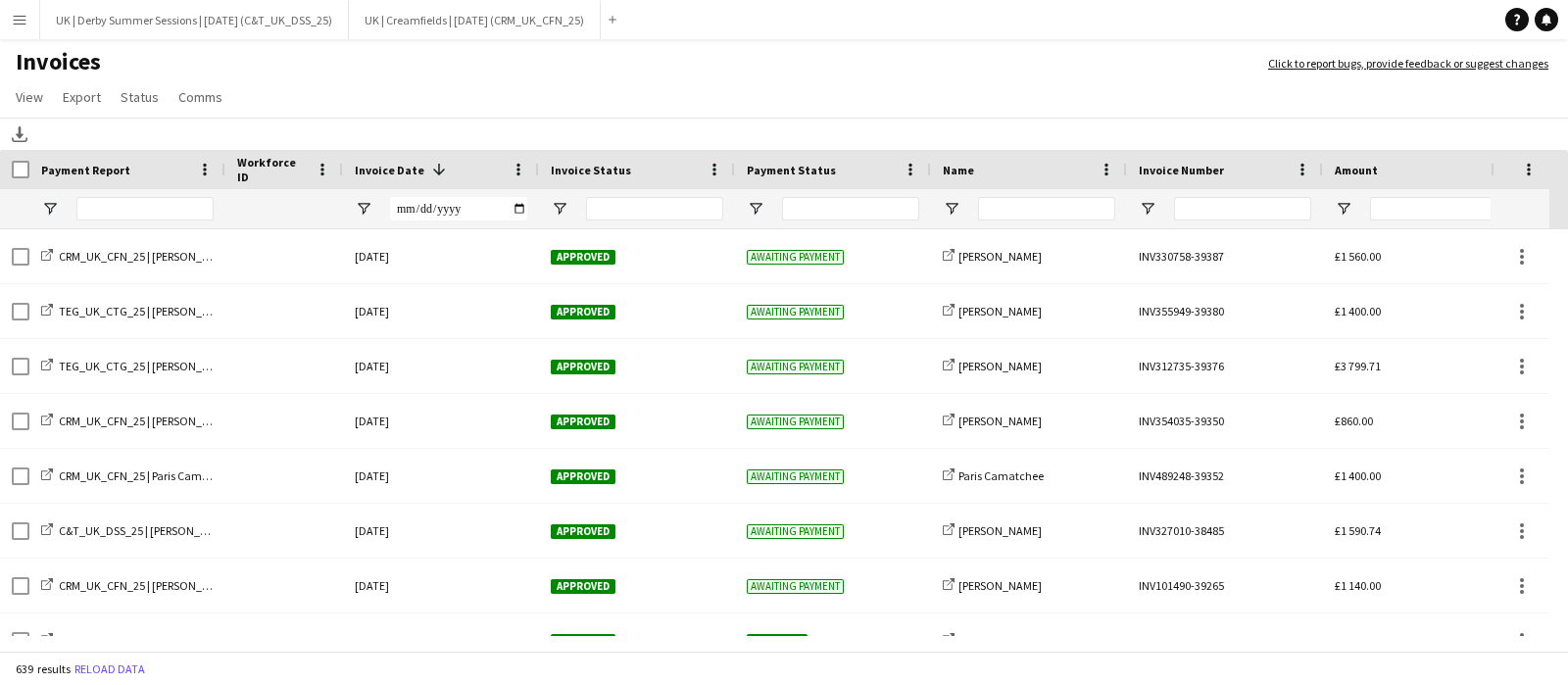
click at [24, 22] on app-icon "Menu" at bounding box center [20, 20] width 16 height 16
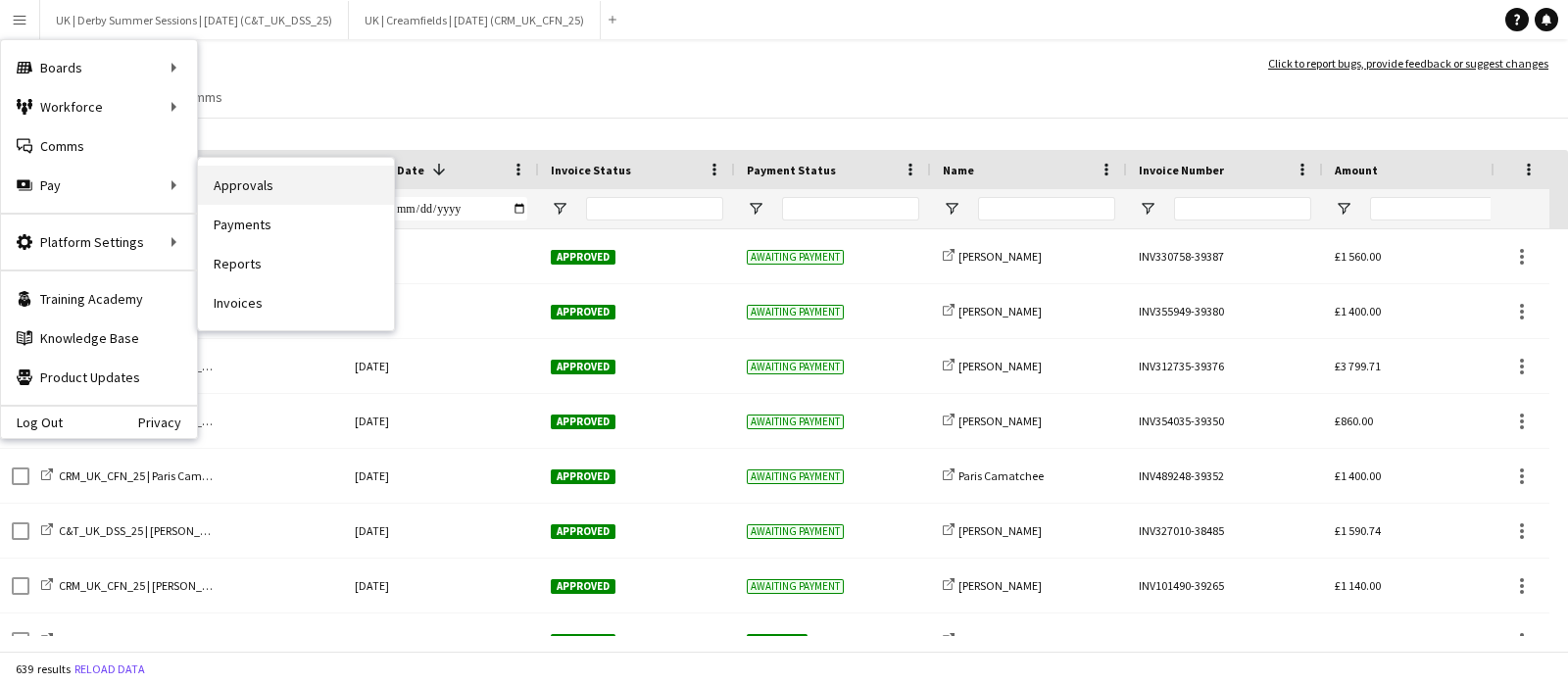
click at [254, 178] on link "Approvals" at bounding box center [296, 185] width 196 height 40
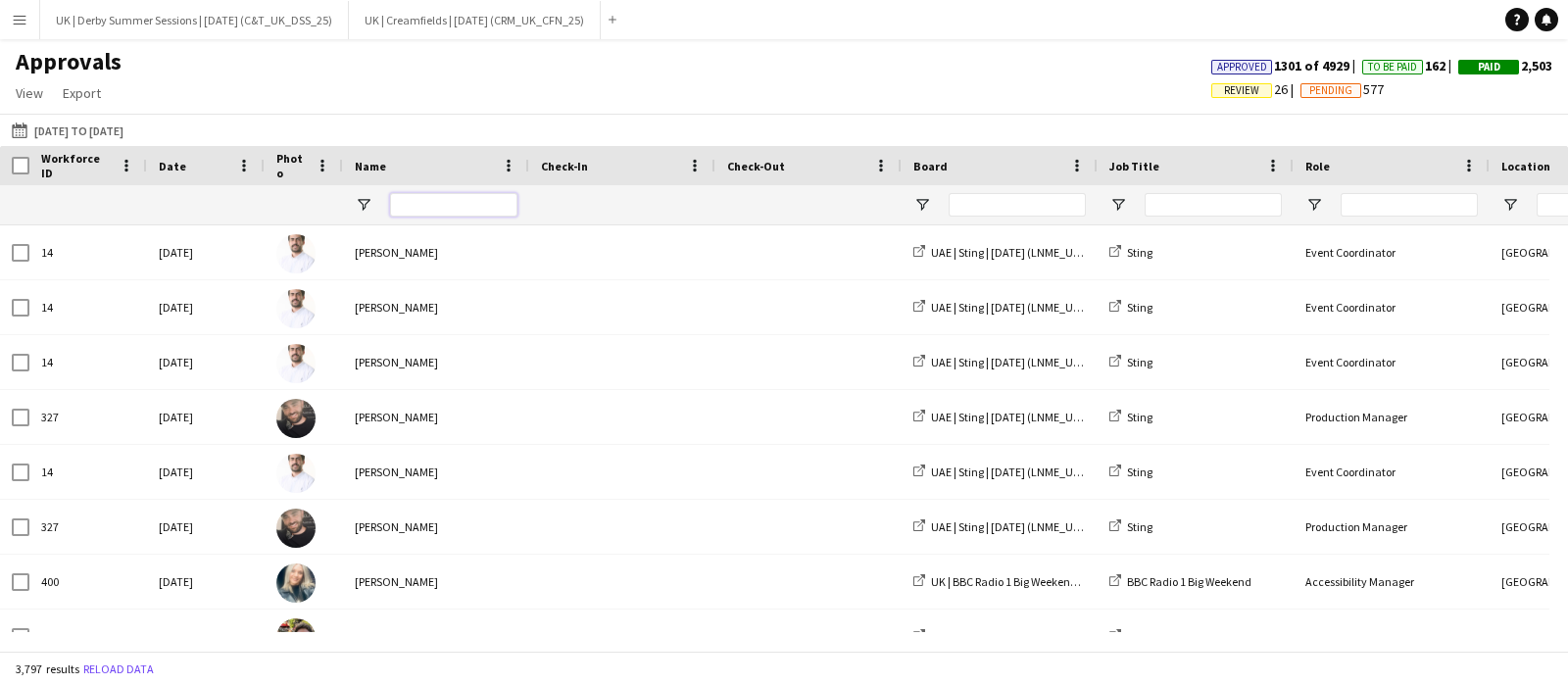
click at [446, 205] on input "Name Filter Input" at bounding box center [454, 205] width 128 height 24
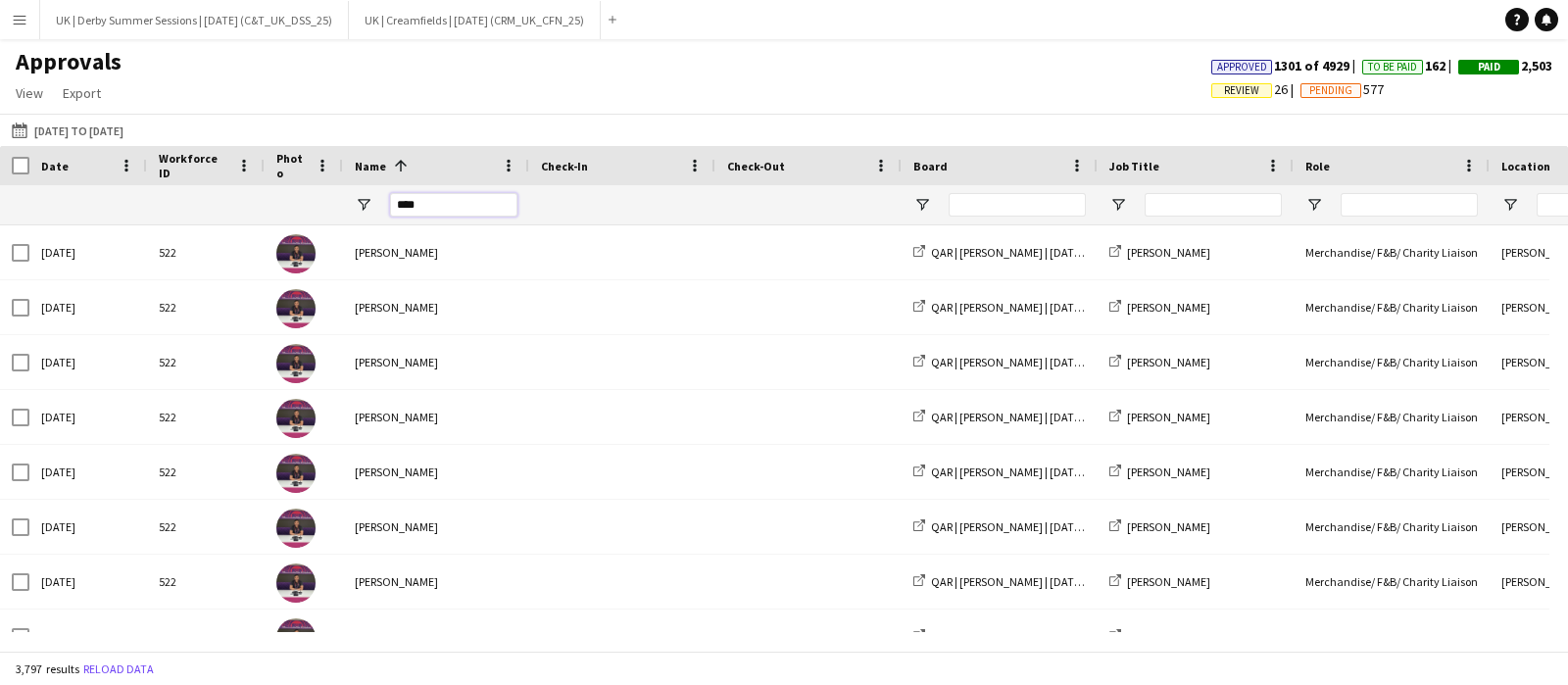
type input "****"
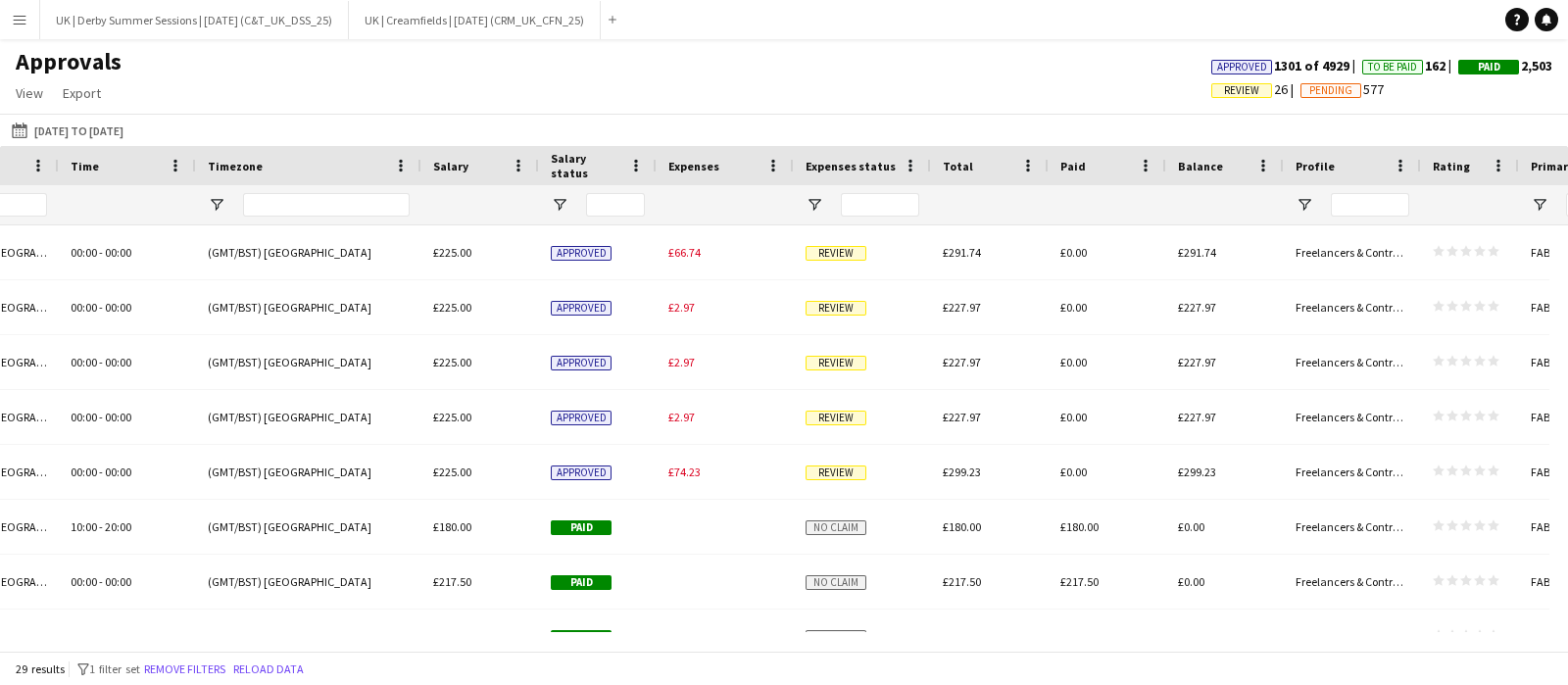
scroll to position [0, 1630]
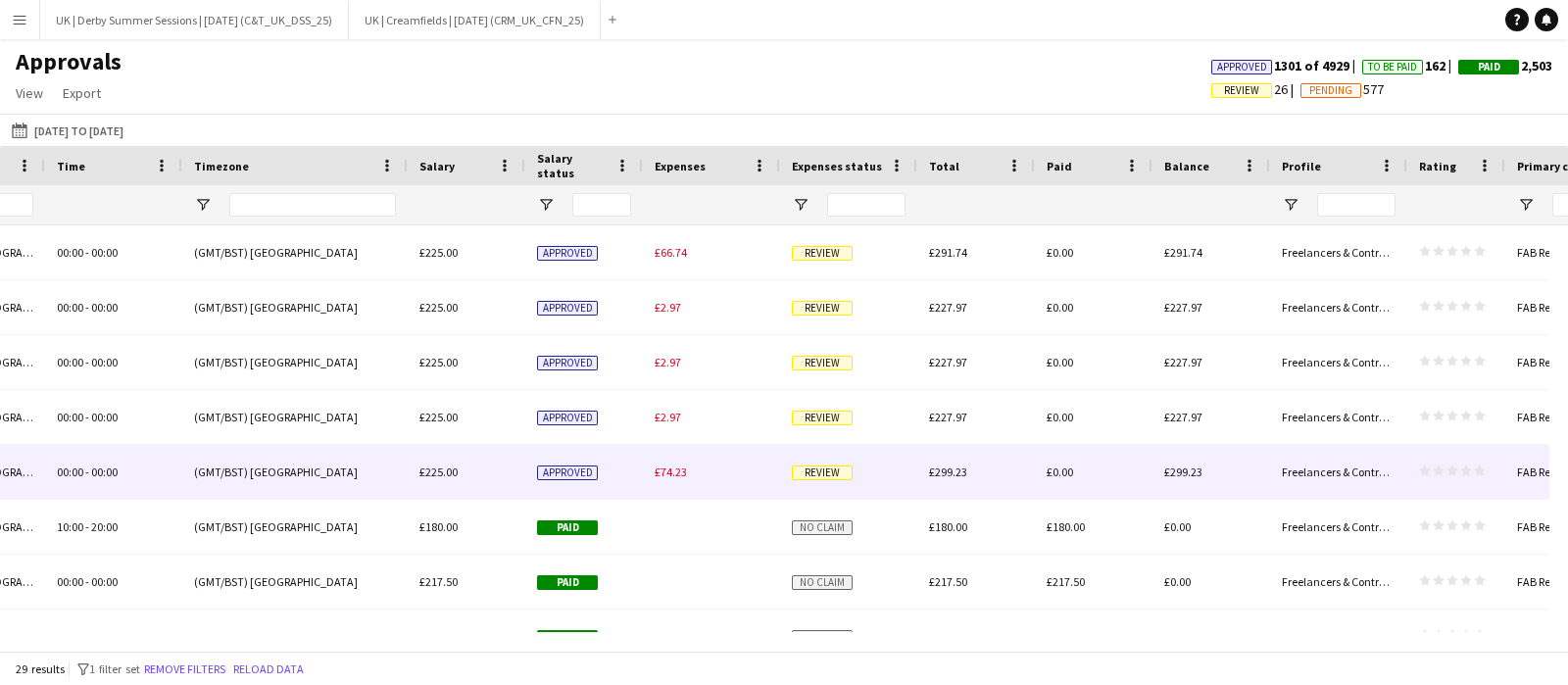
click at [691, 462] on div "£74.23" at bounding box center [712, 472] width 137 height 54
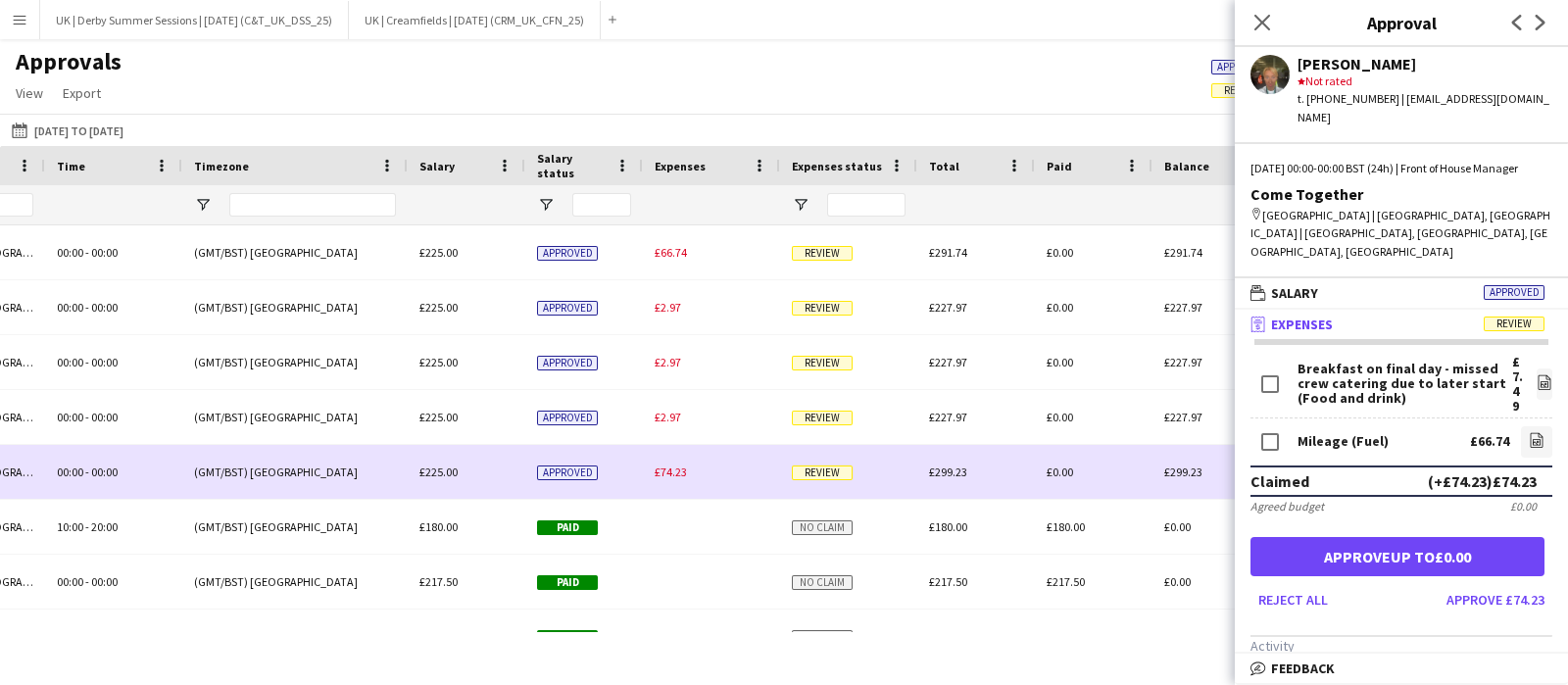
click at [677, 475] on span "£74.23" at bounding box center [671, 472] width 33 height 15
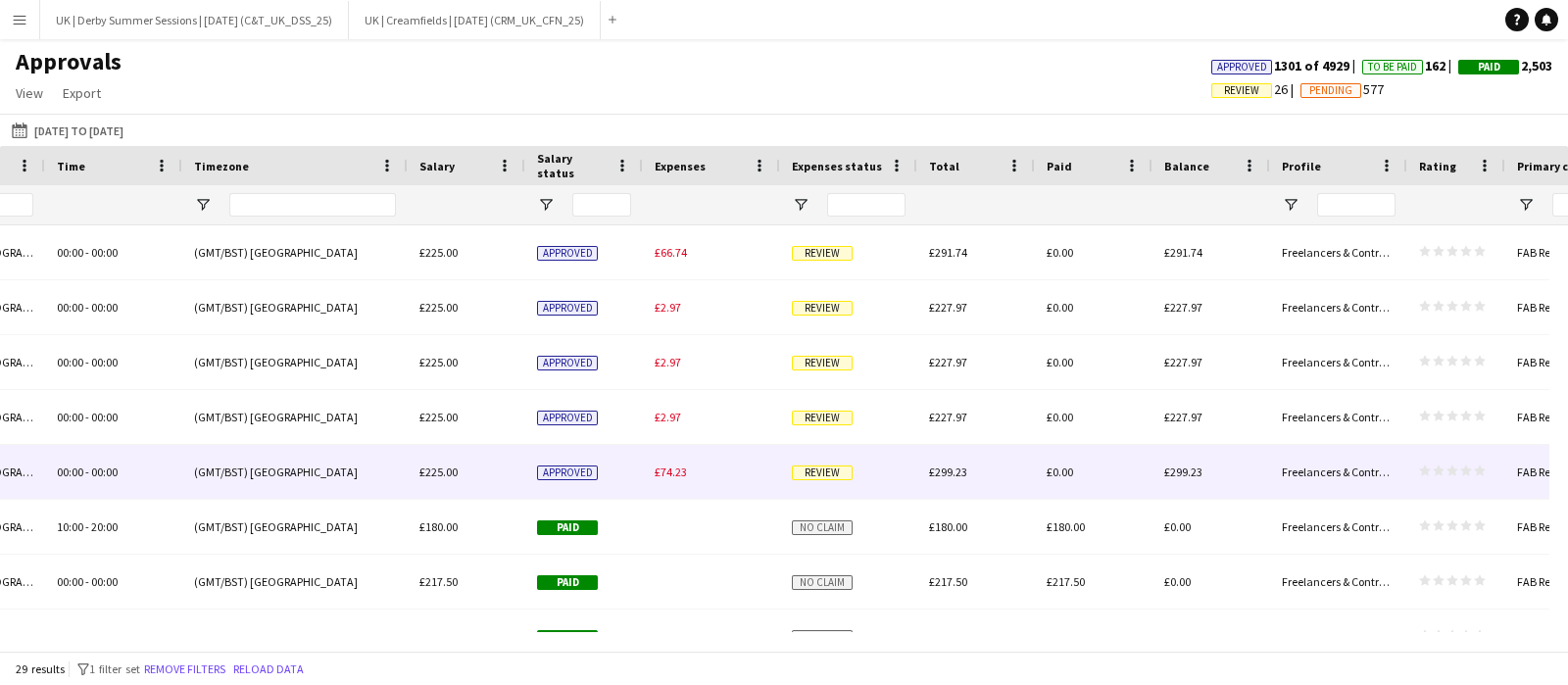
click at [668, 476] on span "£74.23" at bounding box center [671, 472] width 33 height 15
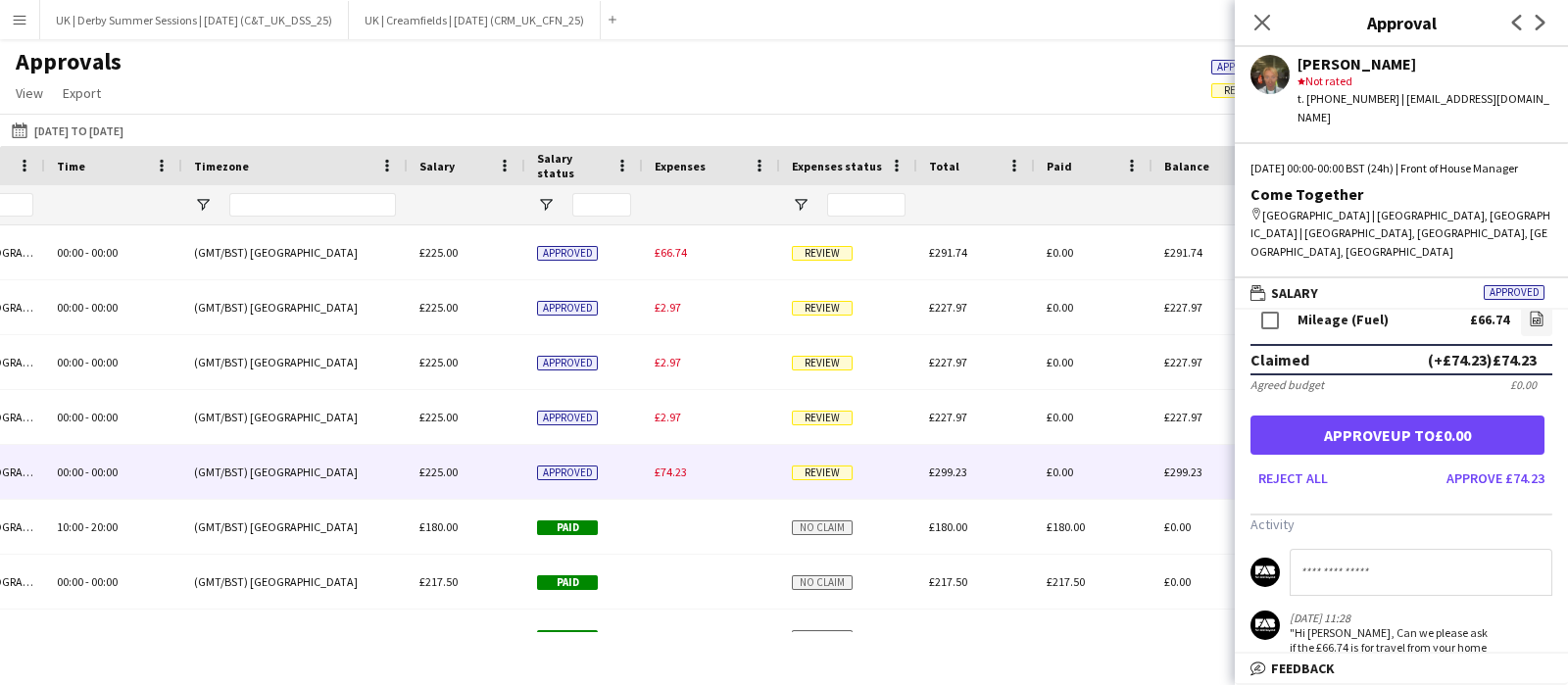
scroll to position [244, 0]
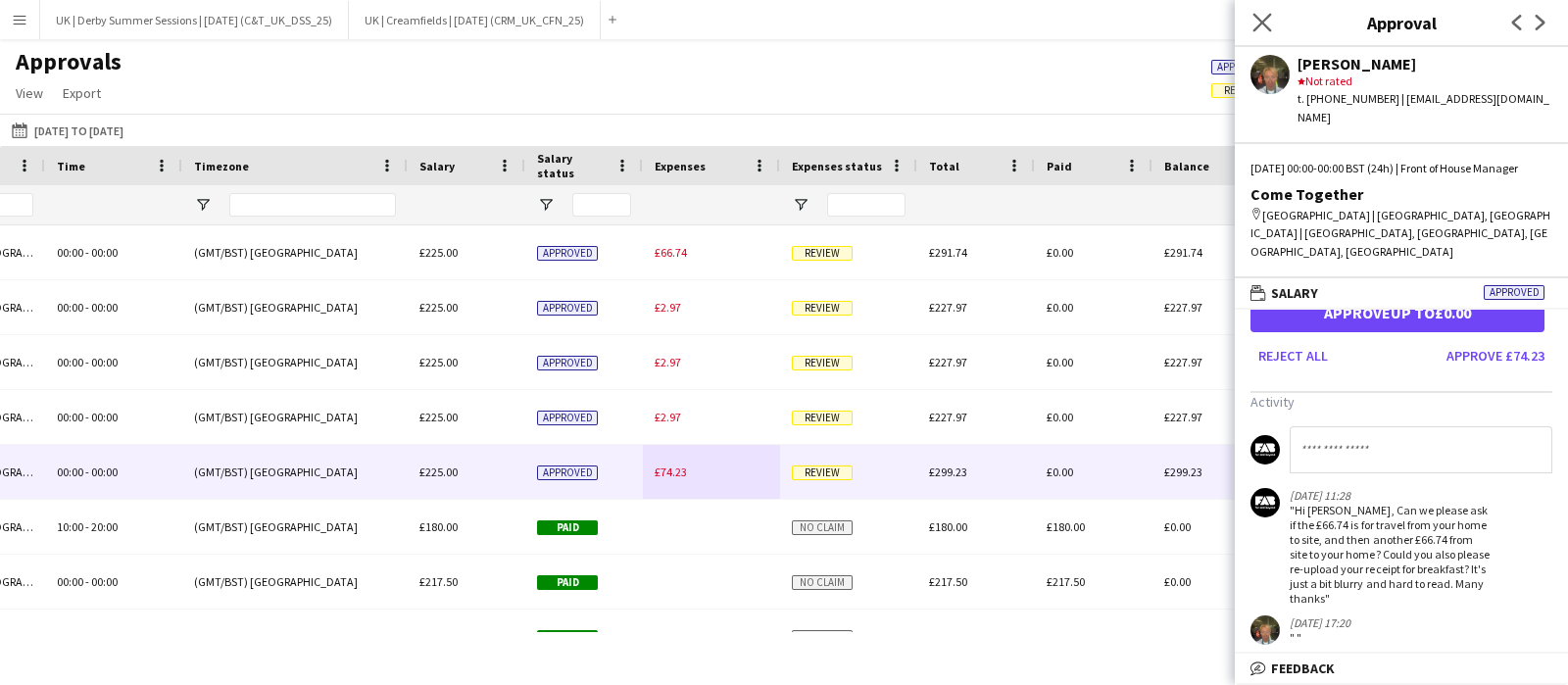
click at [1271, 13] on icon "Close pop-in" at bounding box center [1262, 22] width 19 height 19
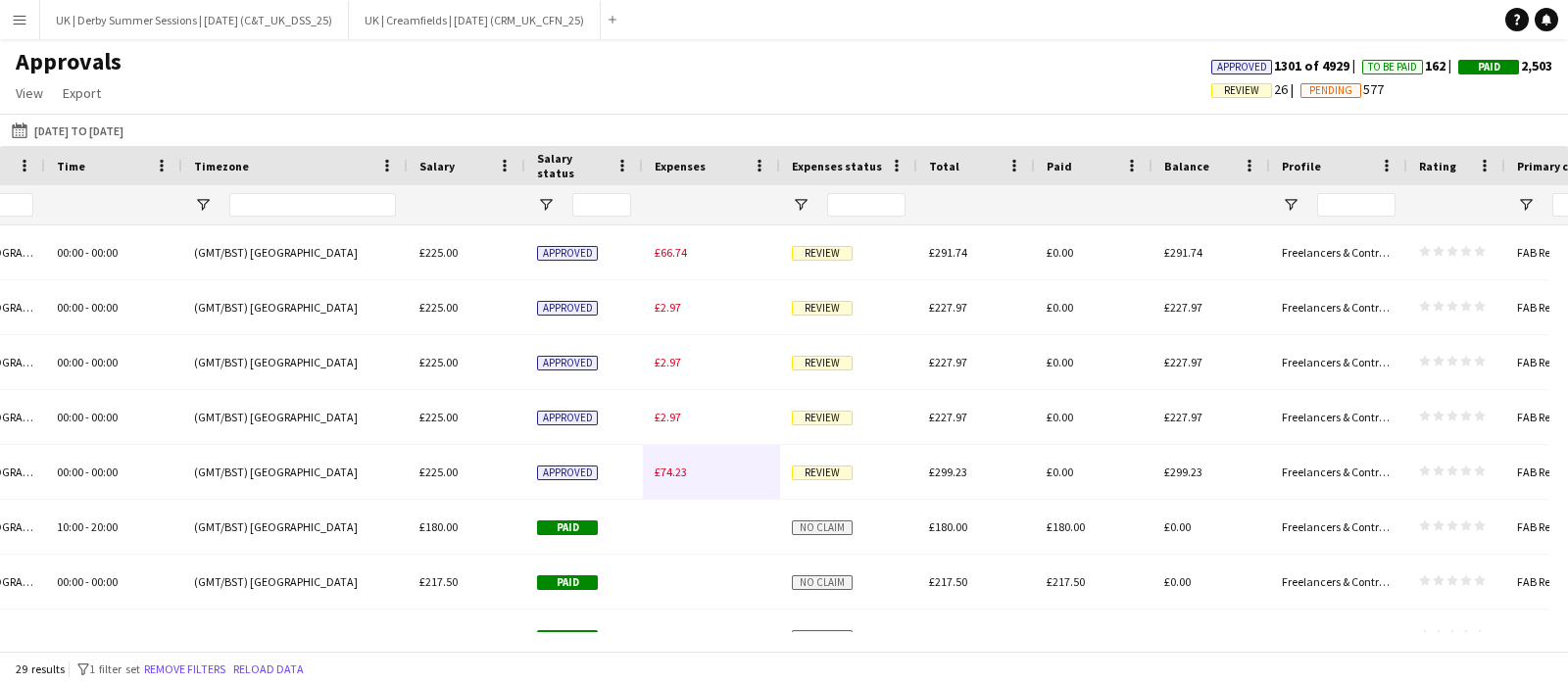
click at [14, 19] on app-icon "Menu" at bounding box center [20, 20] width 16 height 16
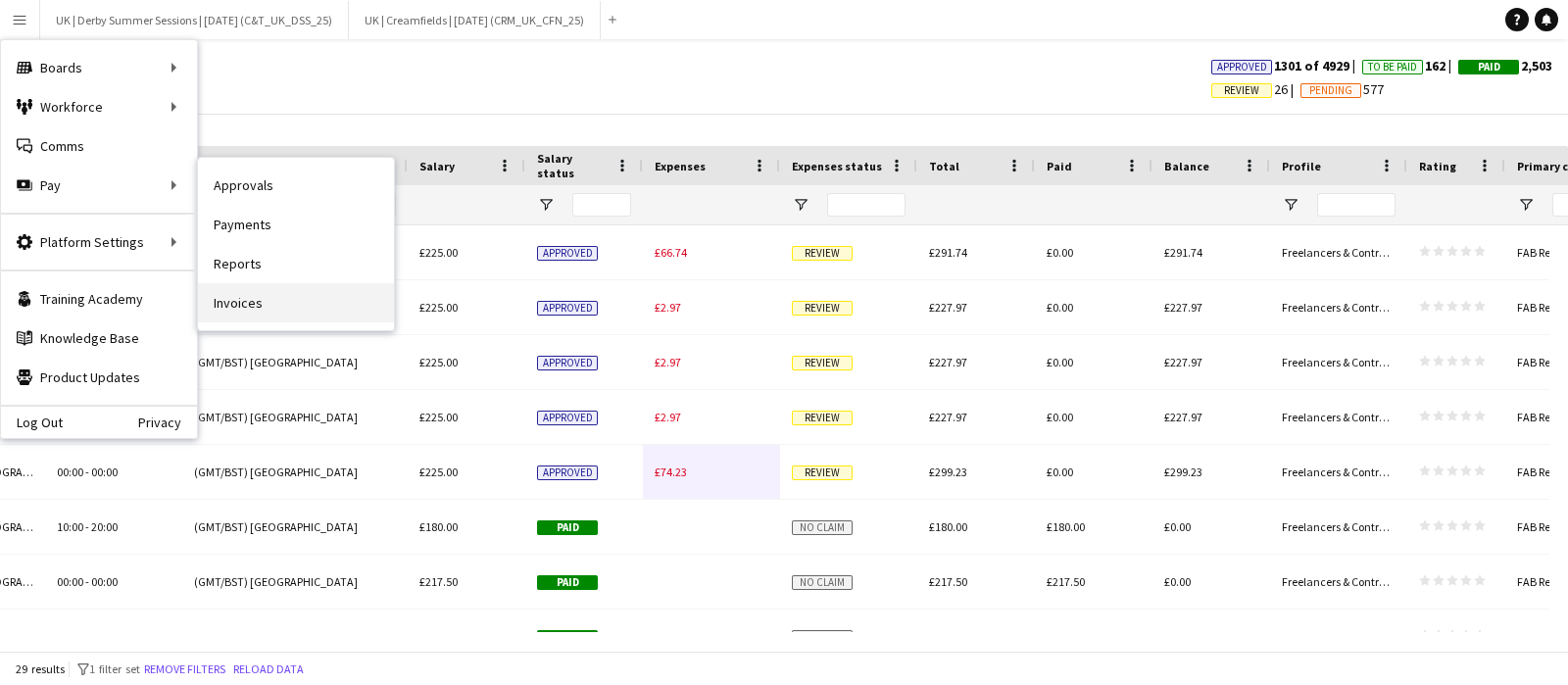
click at [246, 296] on link "Invoices" at bounding box center [296, 303] width 196 height 40
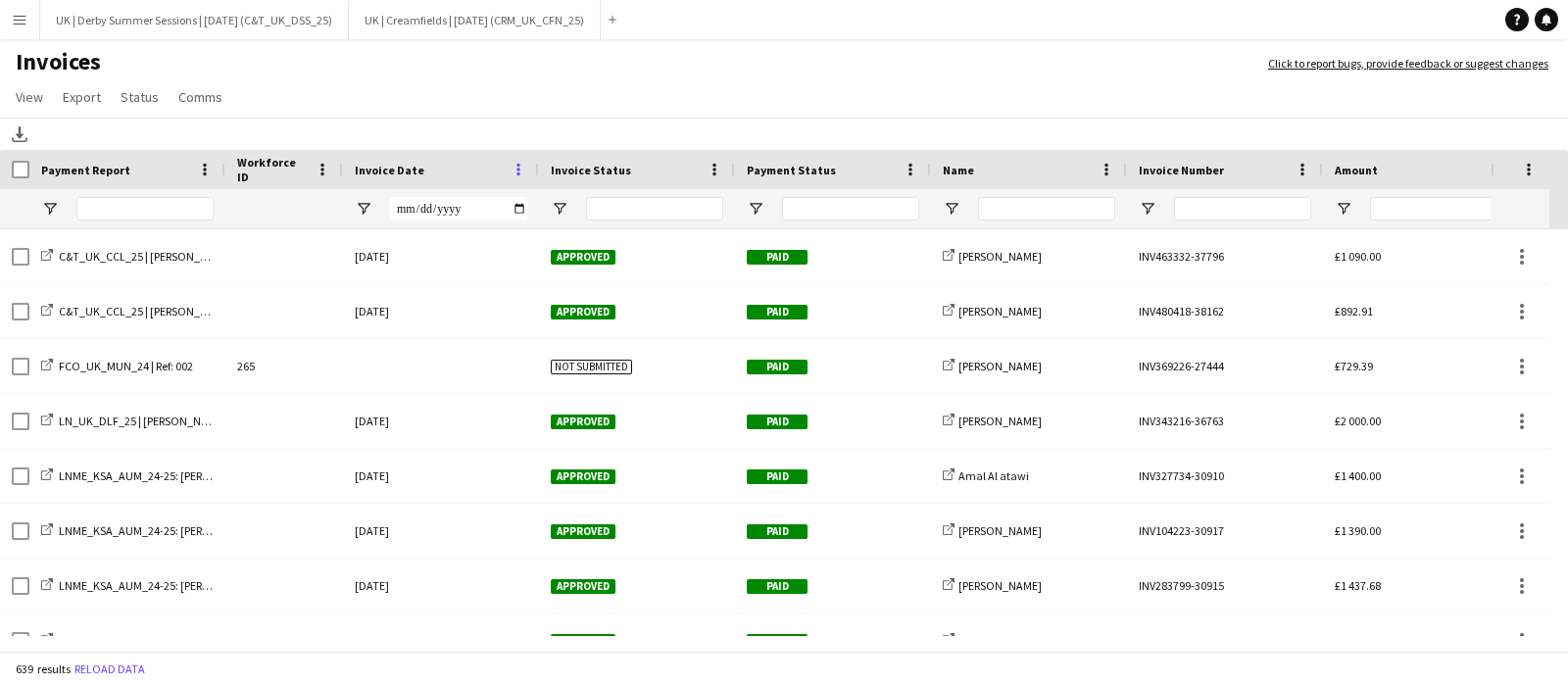
click at [514, 162] on span at bounding box center [518, 170] width 18 height 18
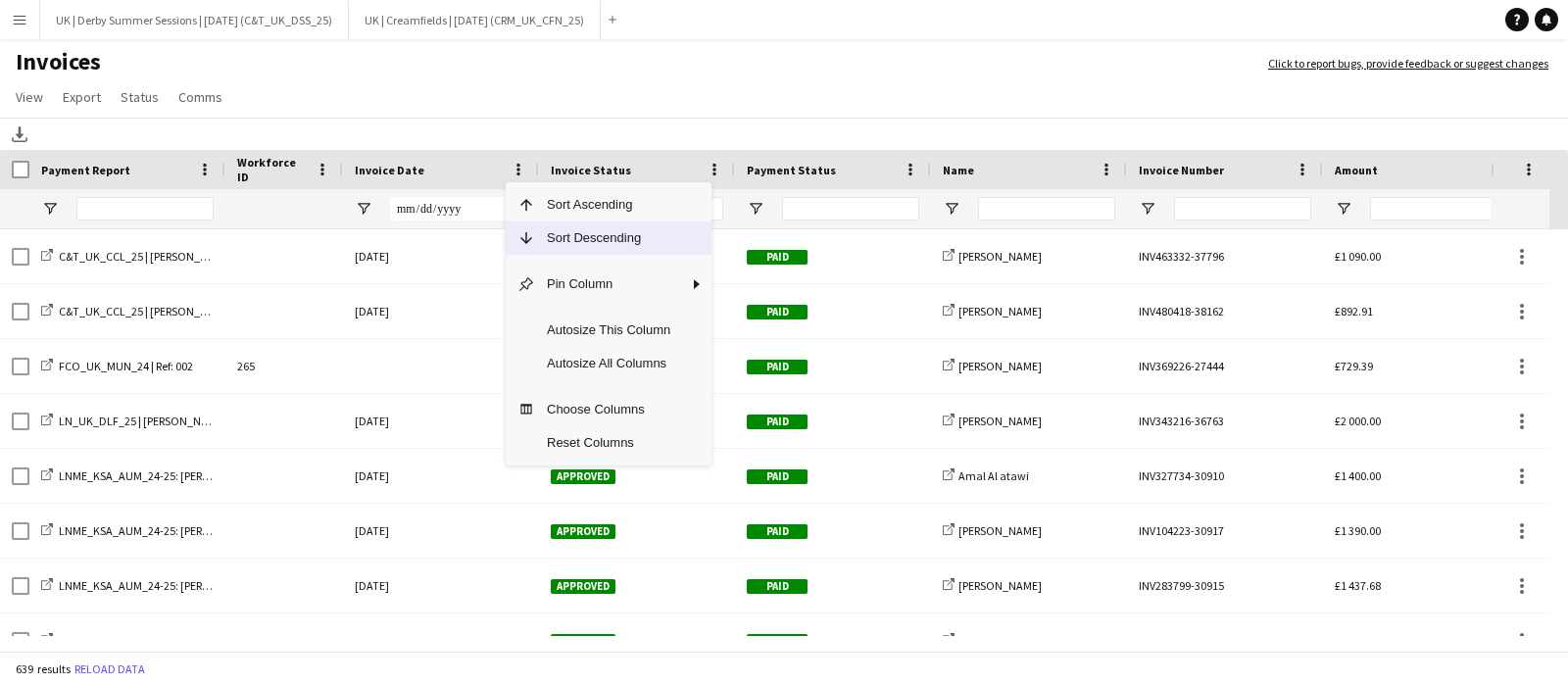
click at [549, 232] on span "Sort Descending" at bounding box center [609, 239] width 147 height 34
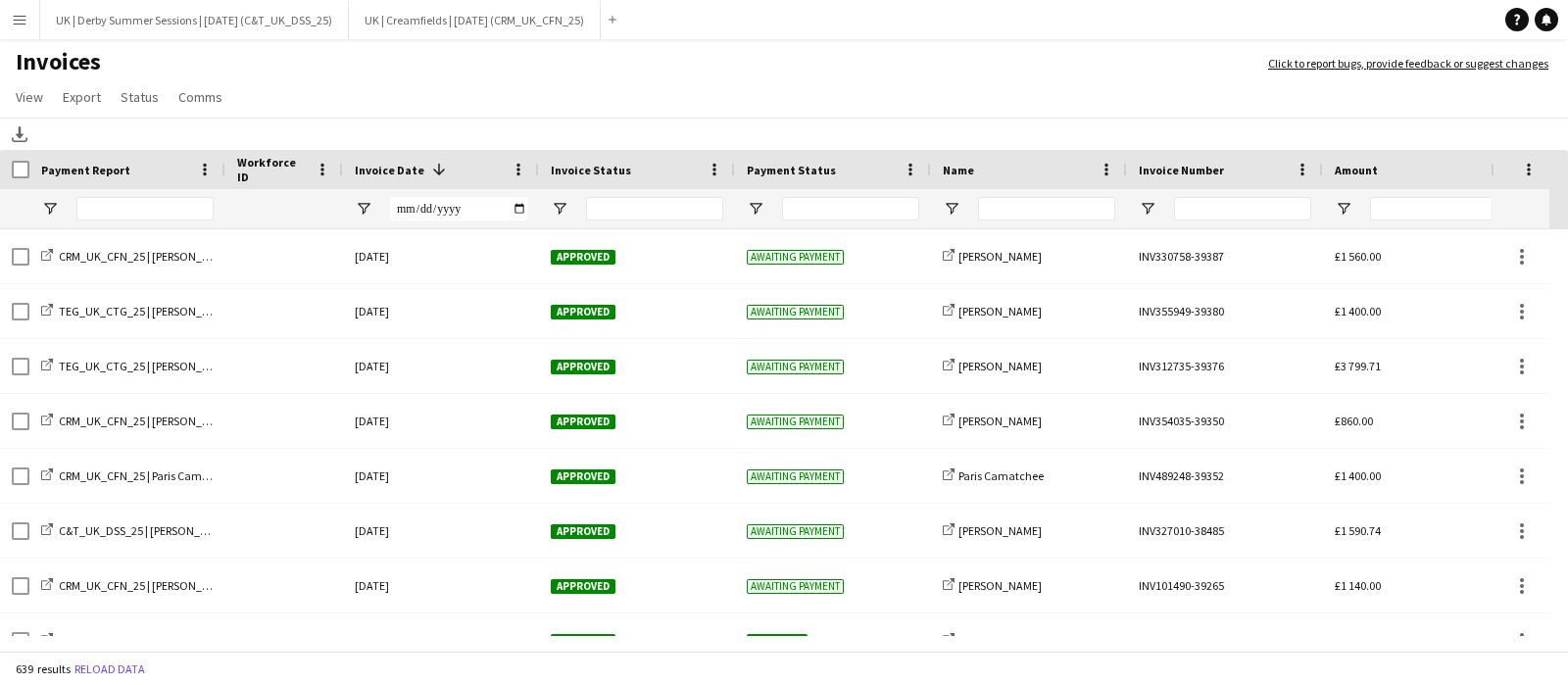
click at [16, 14] on app-icon "Menu" at bounding box center [20, 20] width 16 height 16
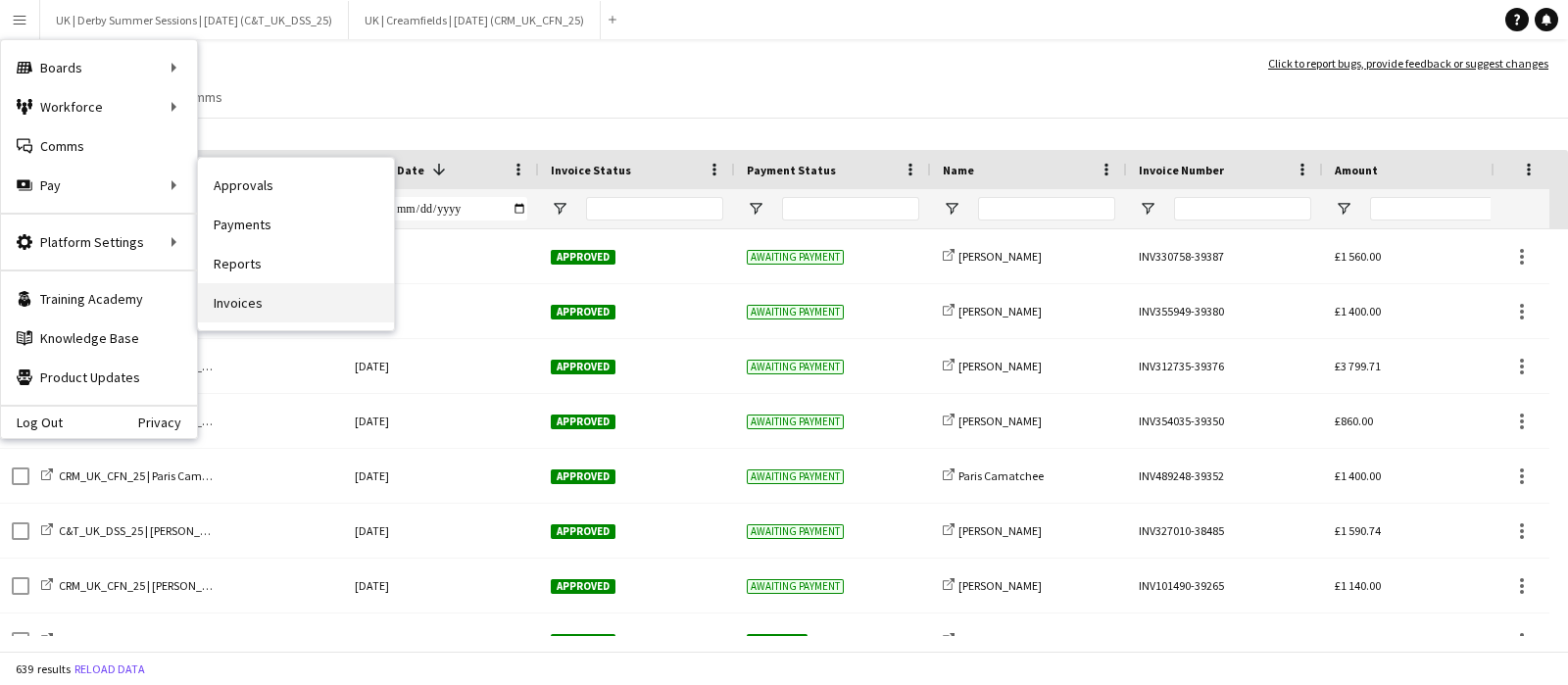
click at [221, 315] on link "Invoices" at bounding box center [296, 303] width 196 height 40
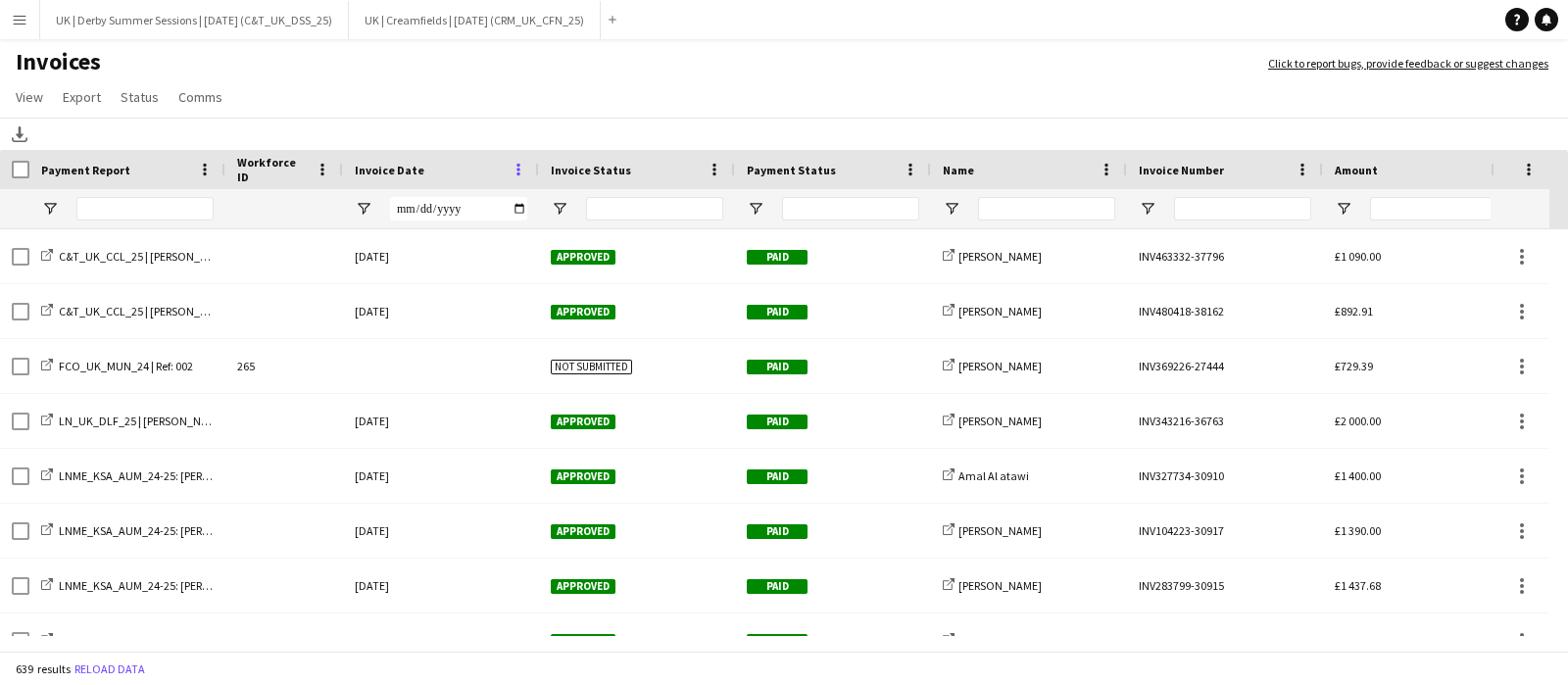
click at [517, 162] on span at bounding box center [518, 170] width 18 height 18
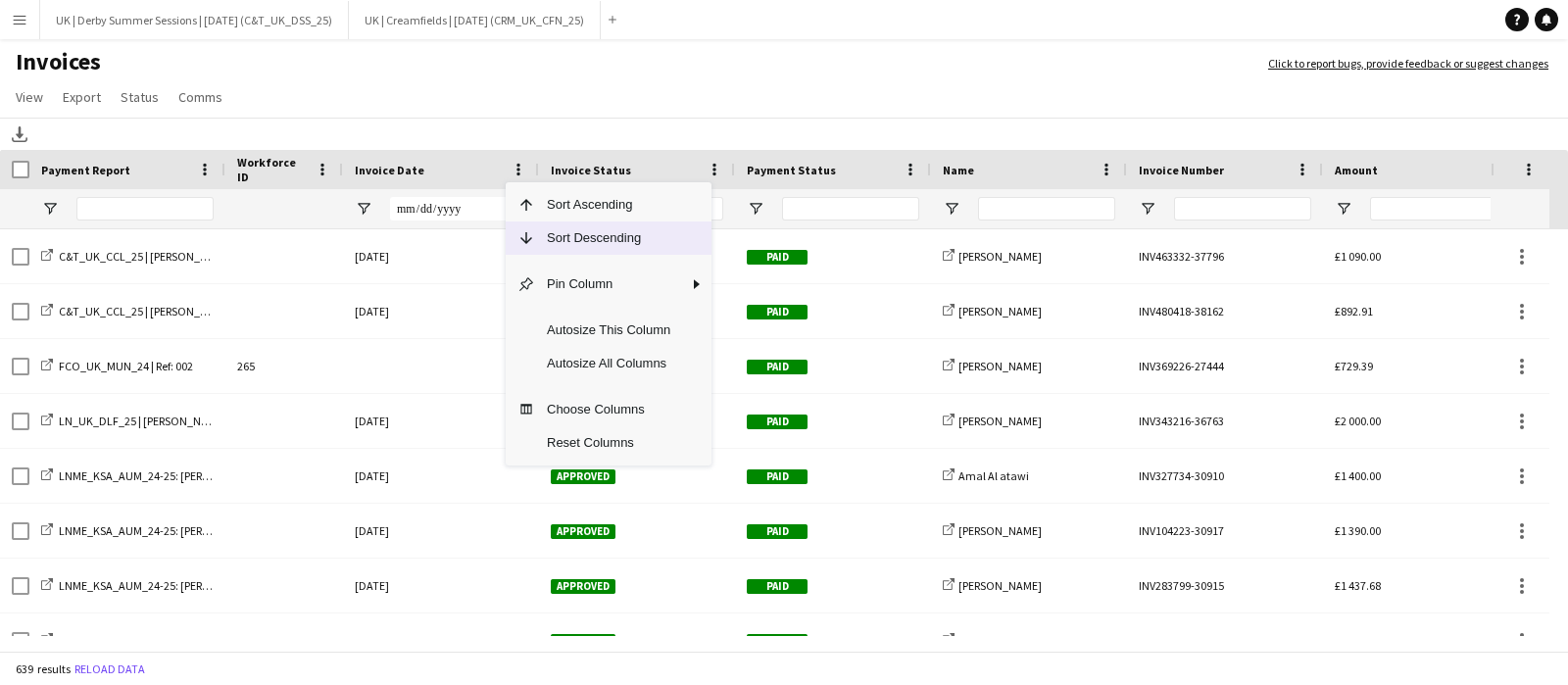
click at [539, 236] on span "Sort Descending" at bounding box center [609, 239] width 147 height 34
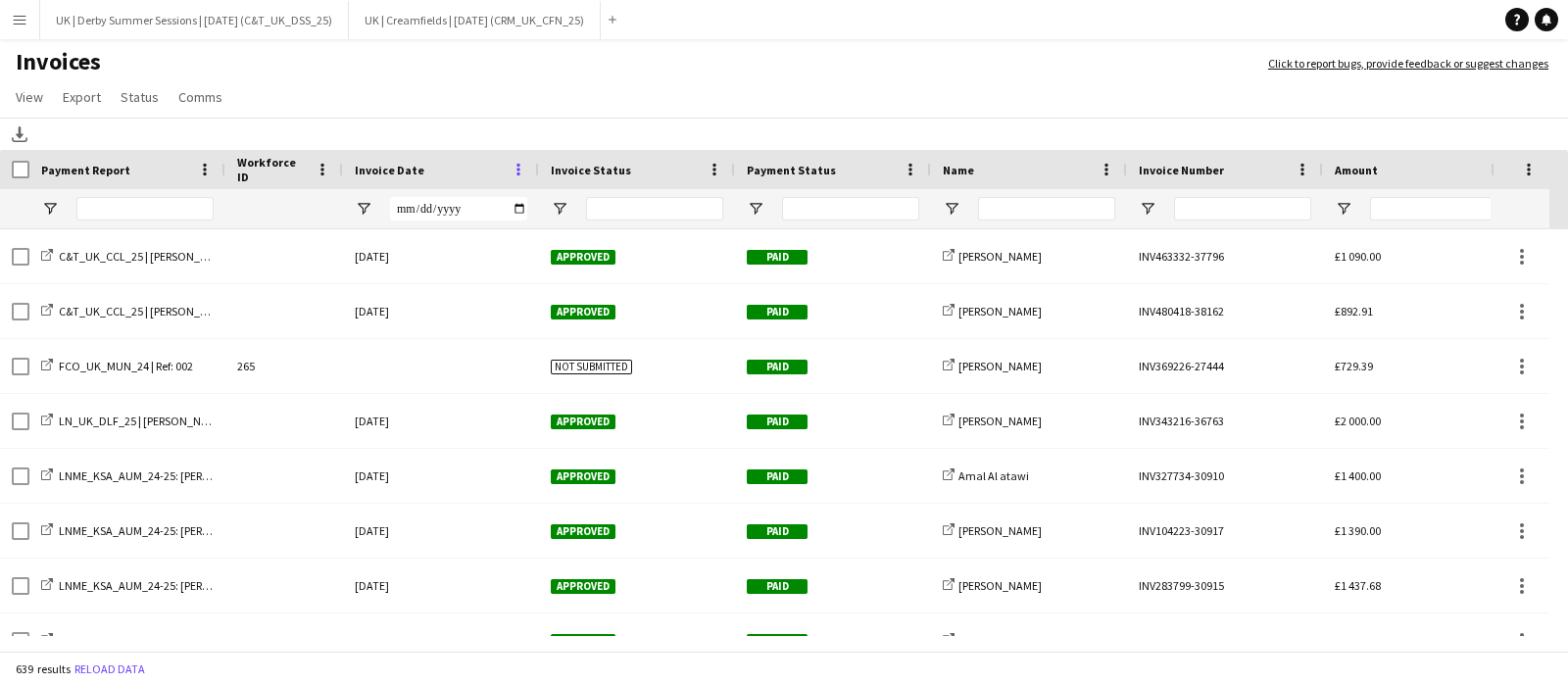
click at [514, 165] on span at bounding box center [518, 170] width 18 height 18
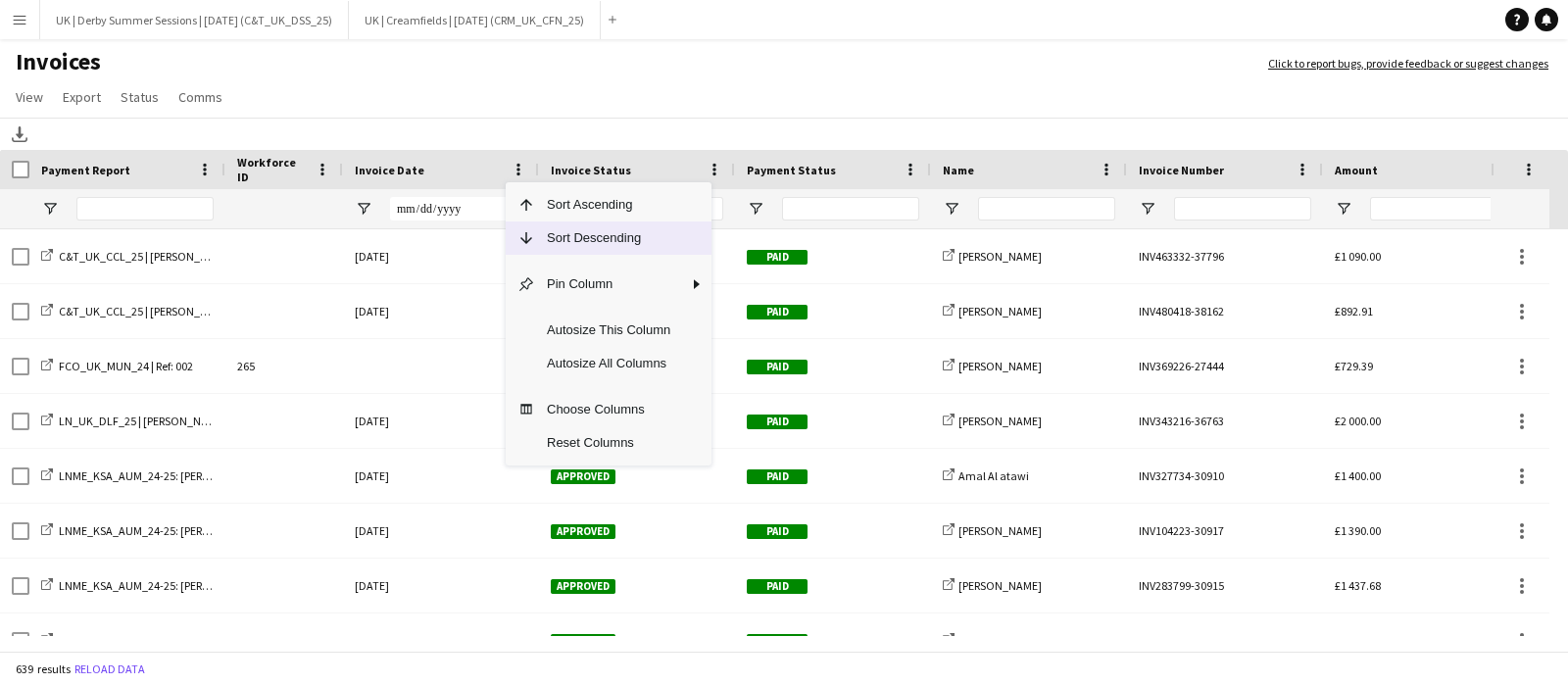
click at [546, 227] on span "Sort Descending" at bounding box center [609, 239] width 147 height 34
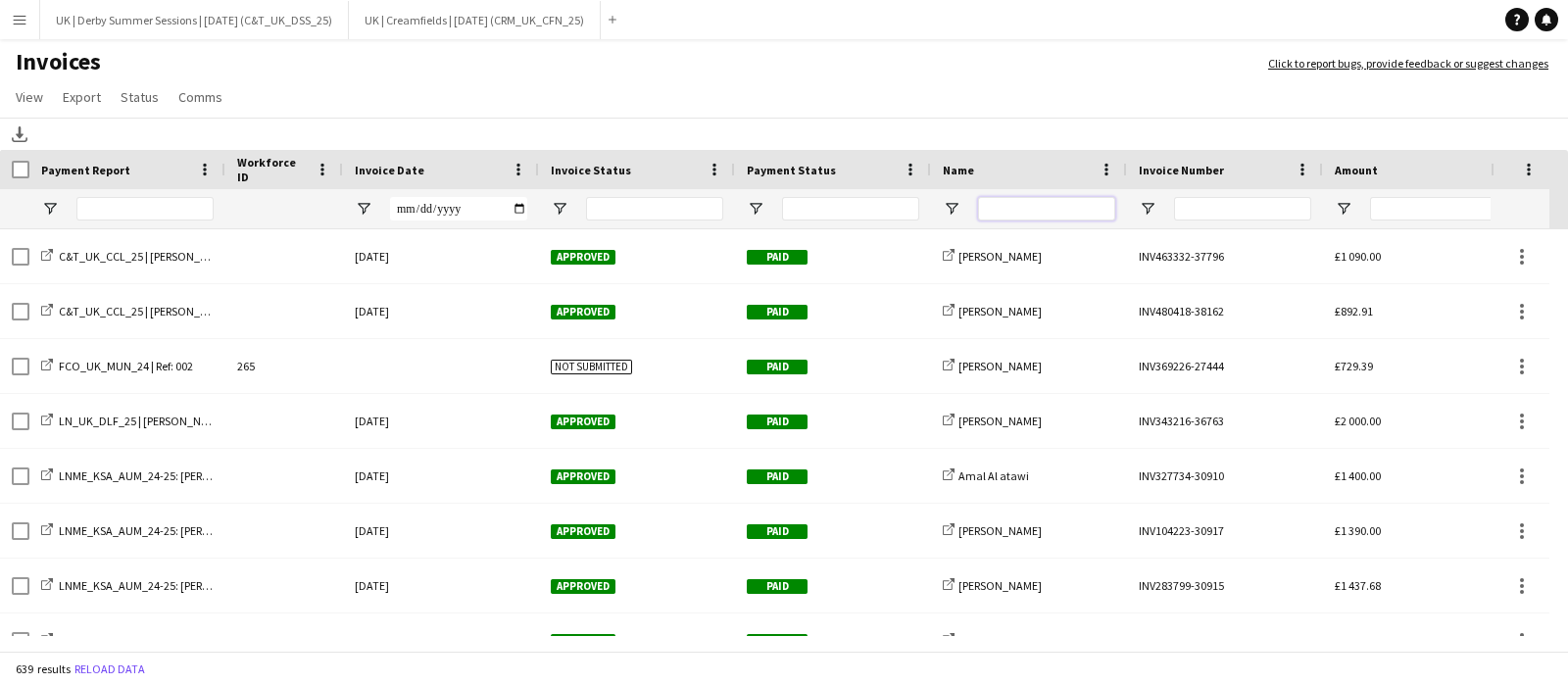
click at [1103, 202] on input "Name Filter Input" at bounding box center [1047, 209] width 137 height 24
type input "**********"
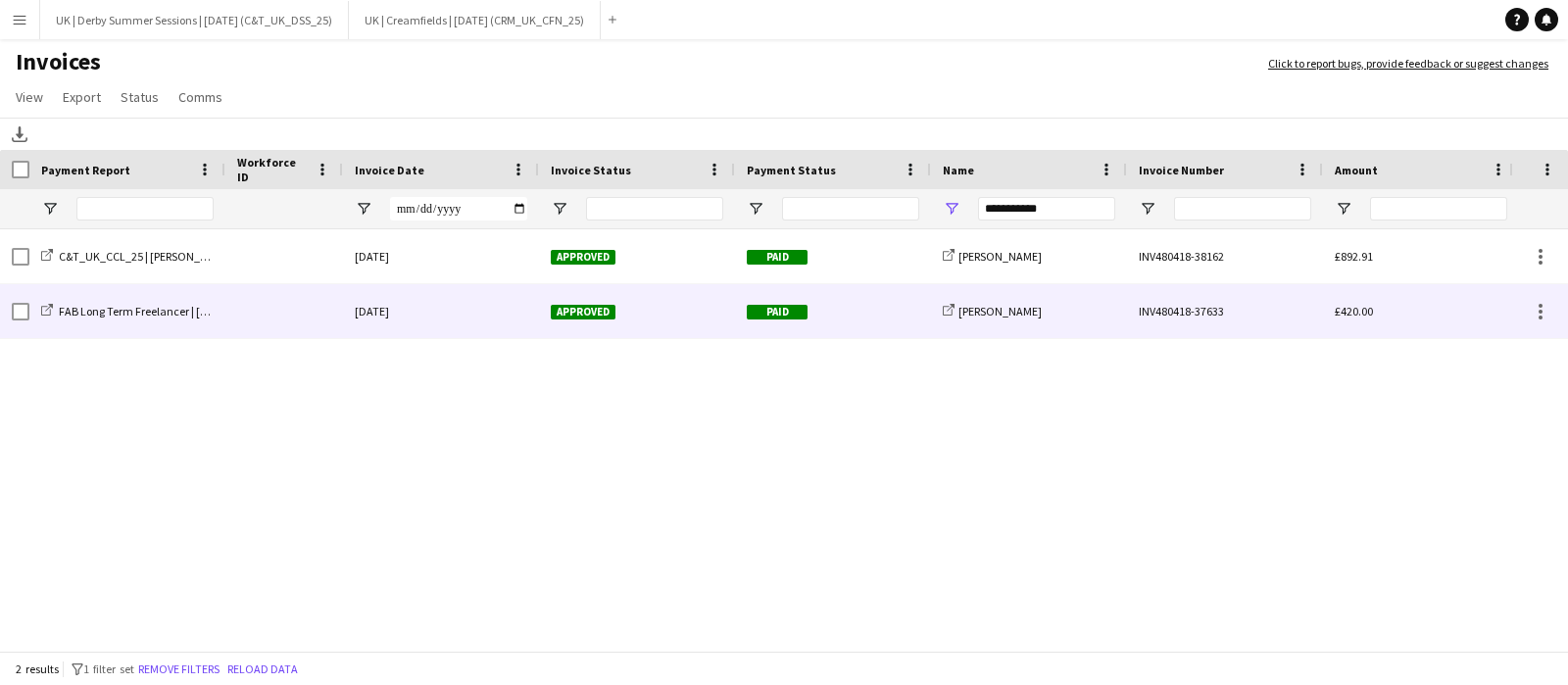
click at [276, 300] on div at bounding box center [283, 311] width 118 height 54
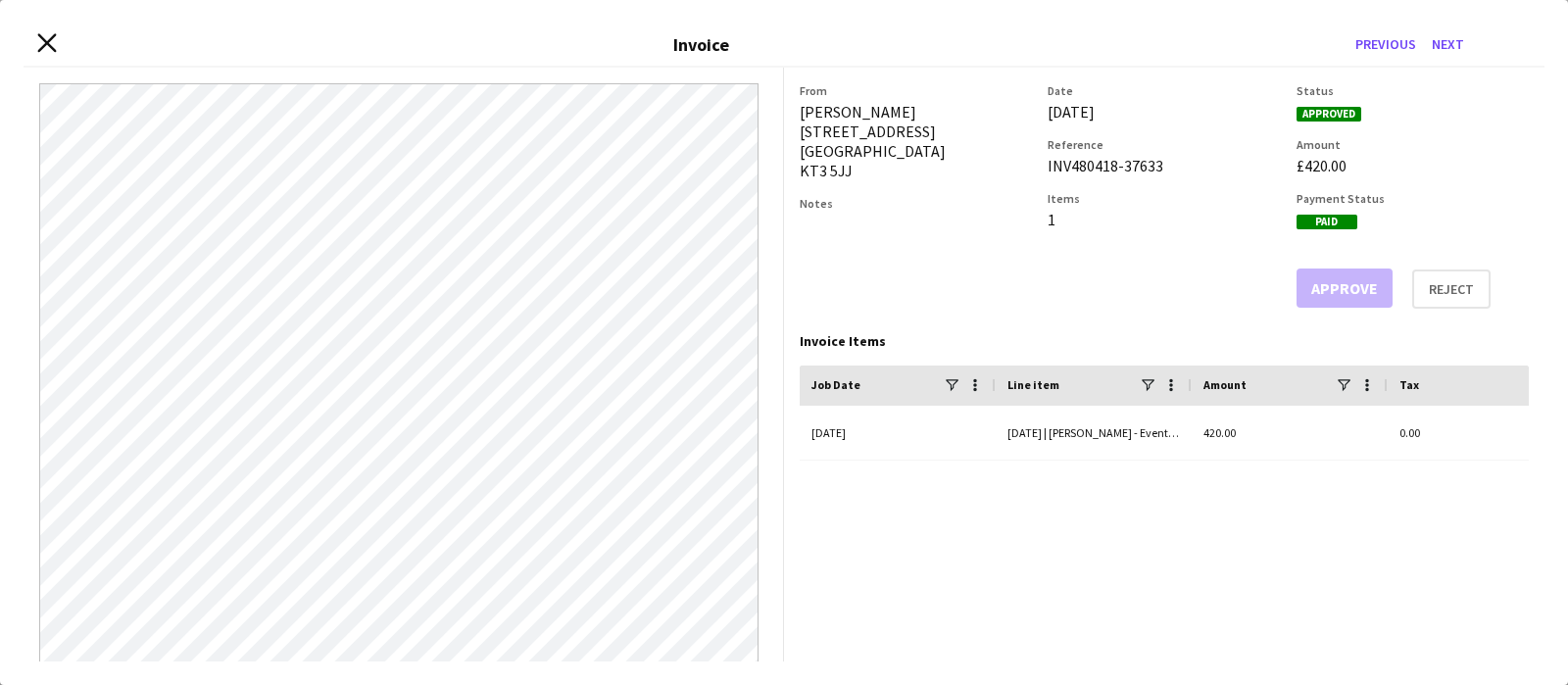
click at [52, 49] on icon at bounding box center [47, 44] width 19 height 19
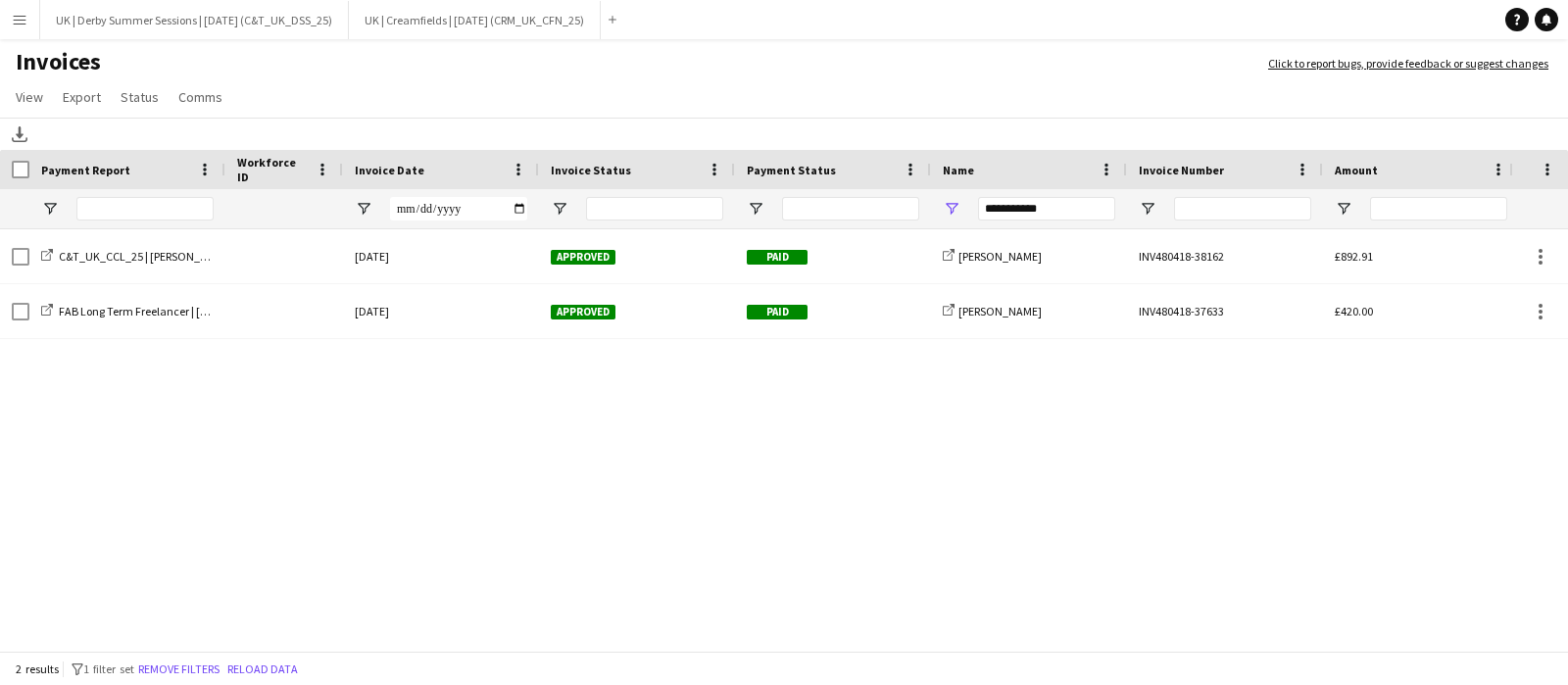
click at [45, 44] on main "Invoices Click to report bugs, provide feedback or suggest changes View Customi…" at bounding box center [784, 351] width 1568 height 624
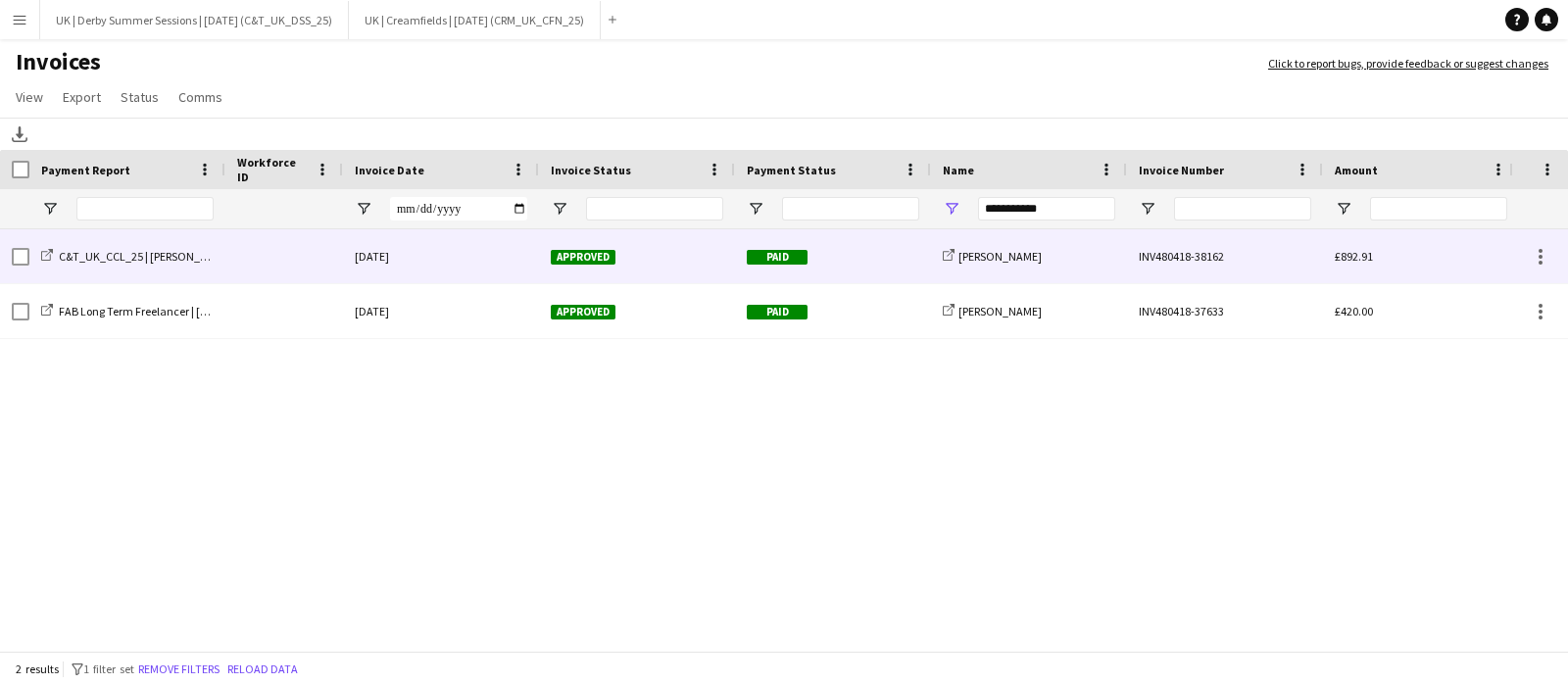
click at [299, 253] on div at bounding box center [283, 256] width 118 height 54
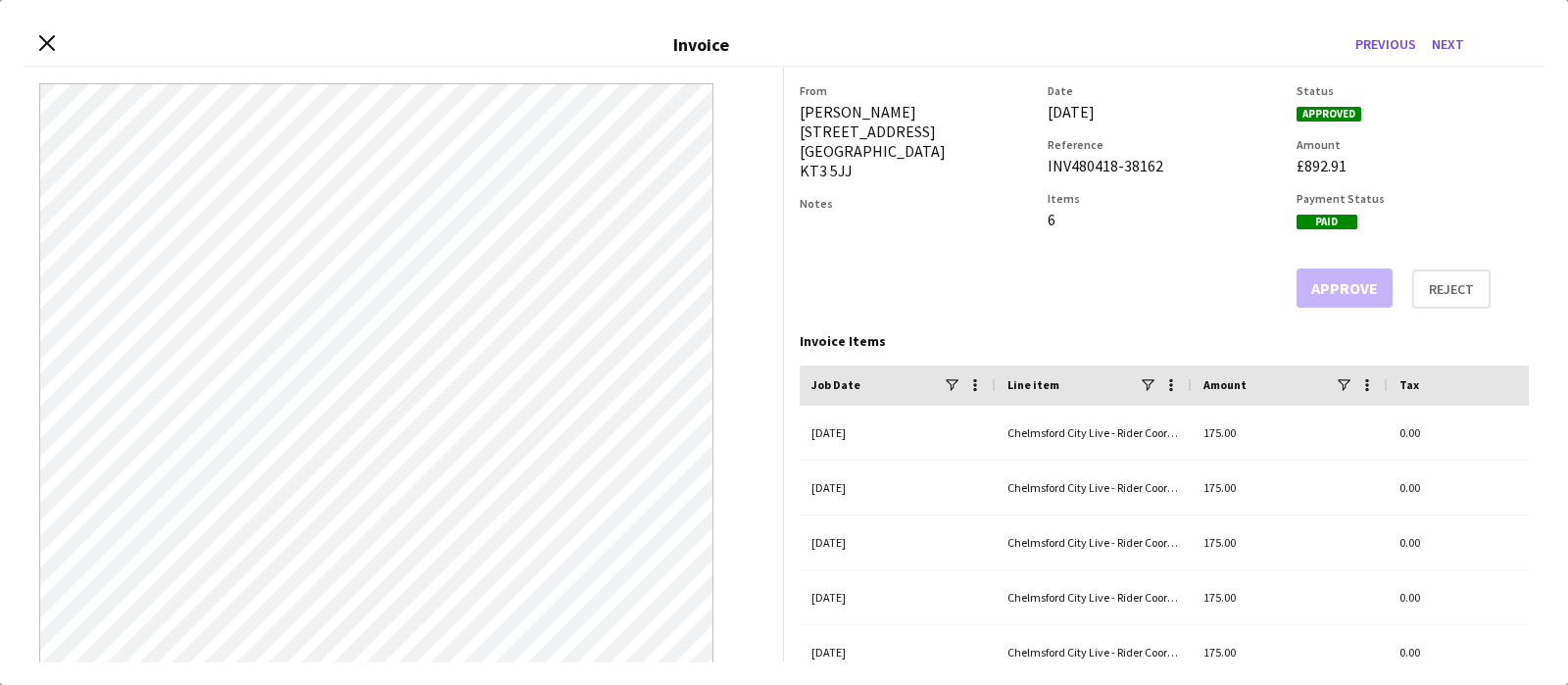
drag, startPoint x: 42, startPoint y: 44, endPoint x: 63, endPoint y: 47, distance: 21.2
click at [42, 44] on icon "Close invoice dialog" at bounding box center [48, 44] width 16 height 16
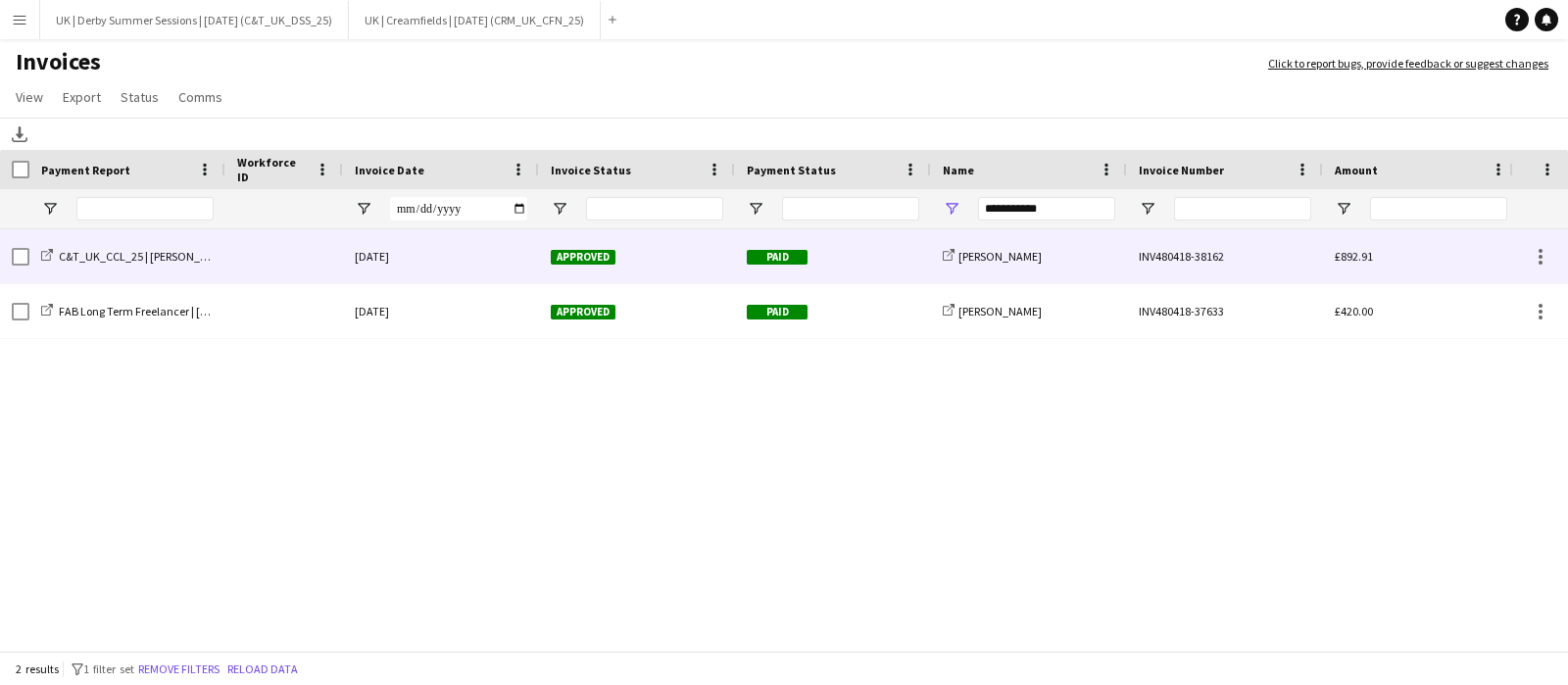
click at [250, 265] on div at bounding box center [283, 256] width 118 height 54
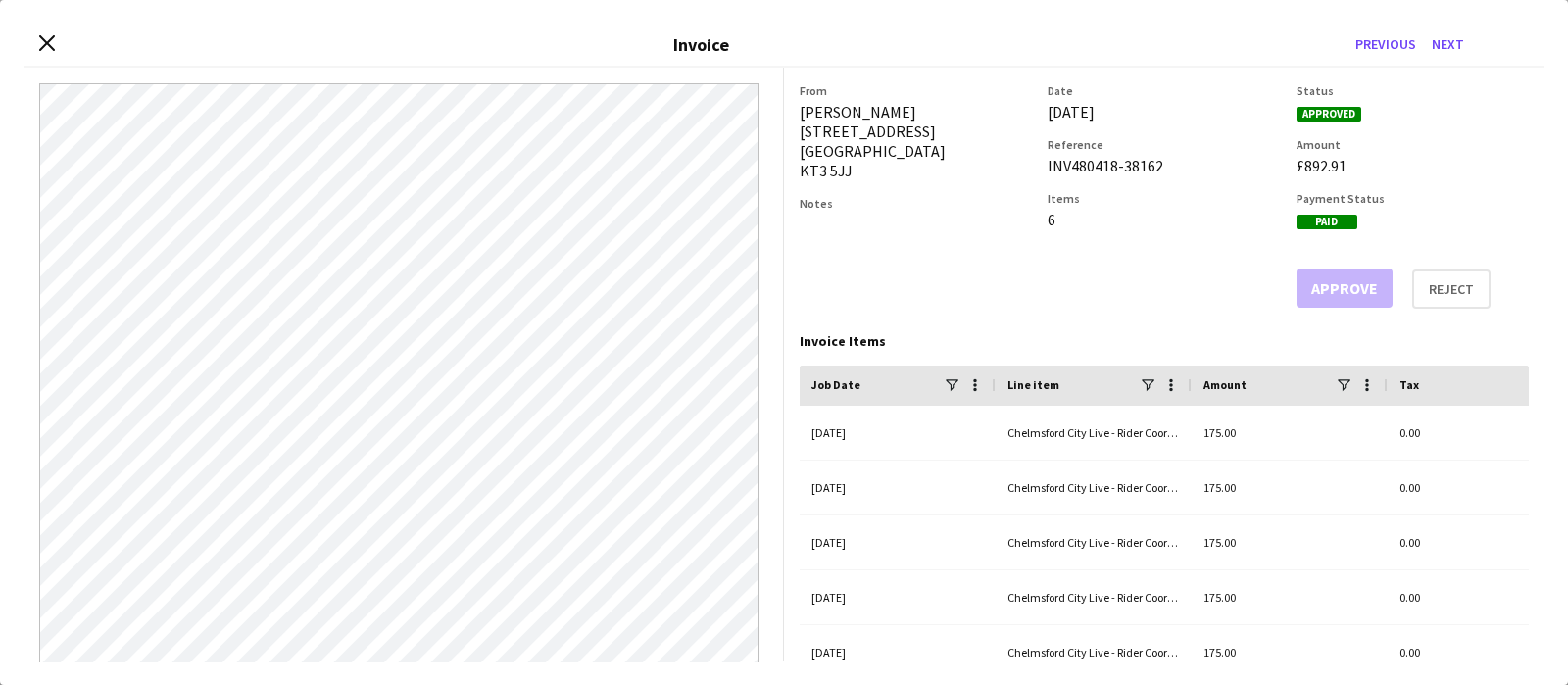
click at [56, 45] on div "Close invoice dialog Invoice Previous Next" at bounding box center [784, 46] width 1521 height 45
click at [39, 48] on icon "Close invoice dialog" at bounding box center [47, 44] width 19 height 19
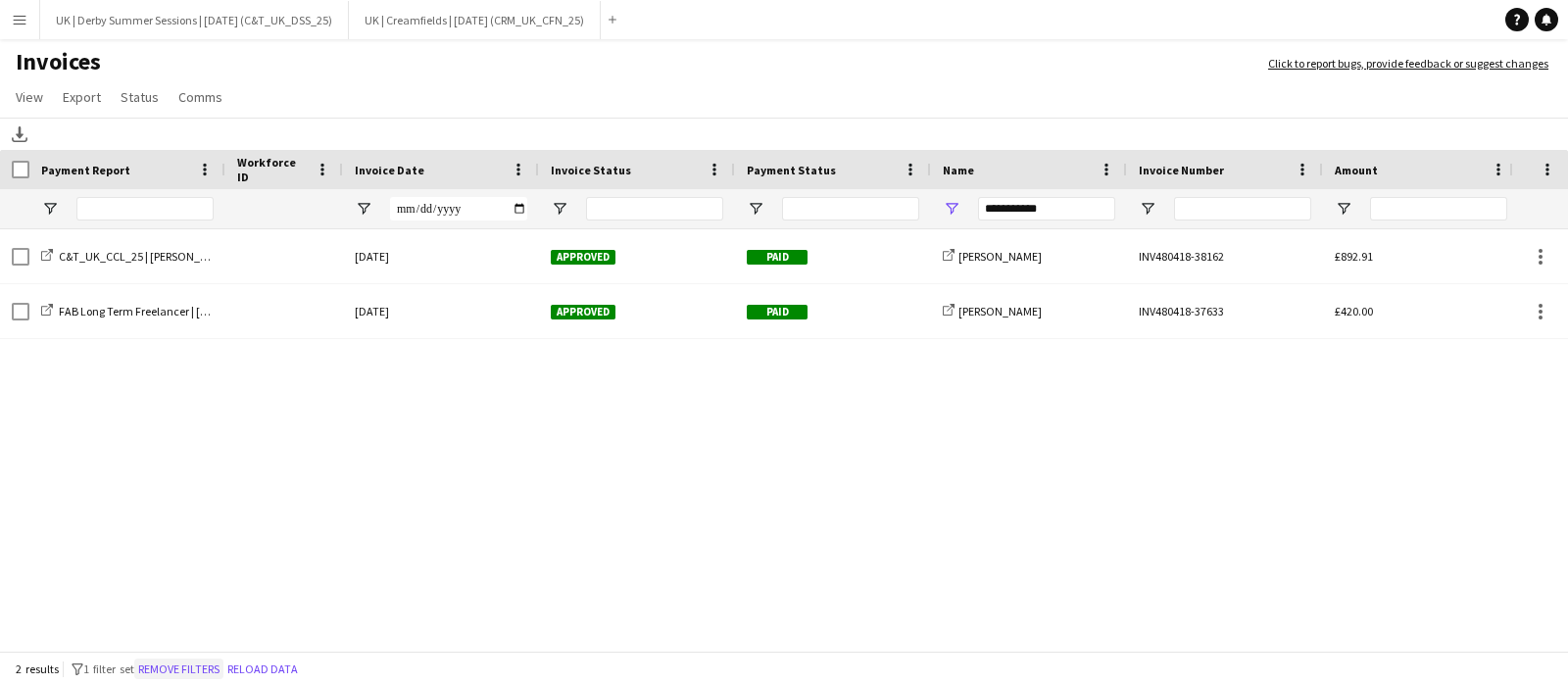
click at [203, 671] on button "Remove filters" at bounding box center [178, 670] width 89 height 22
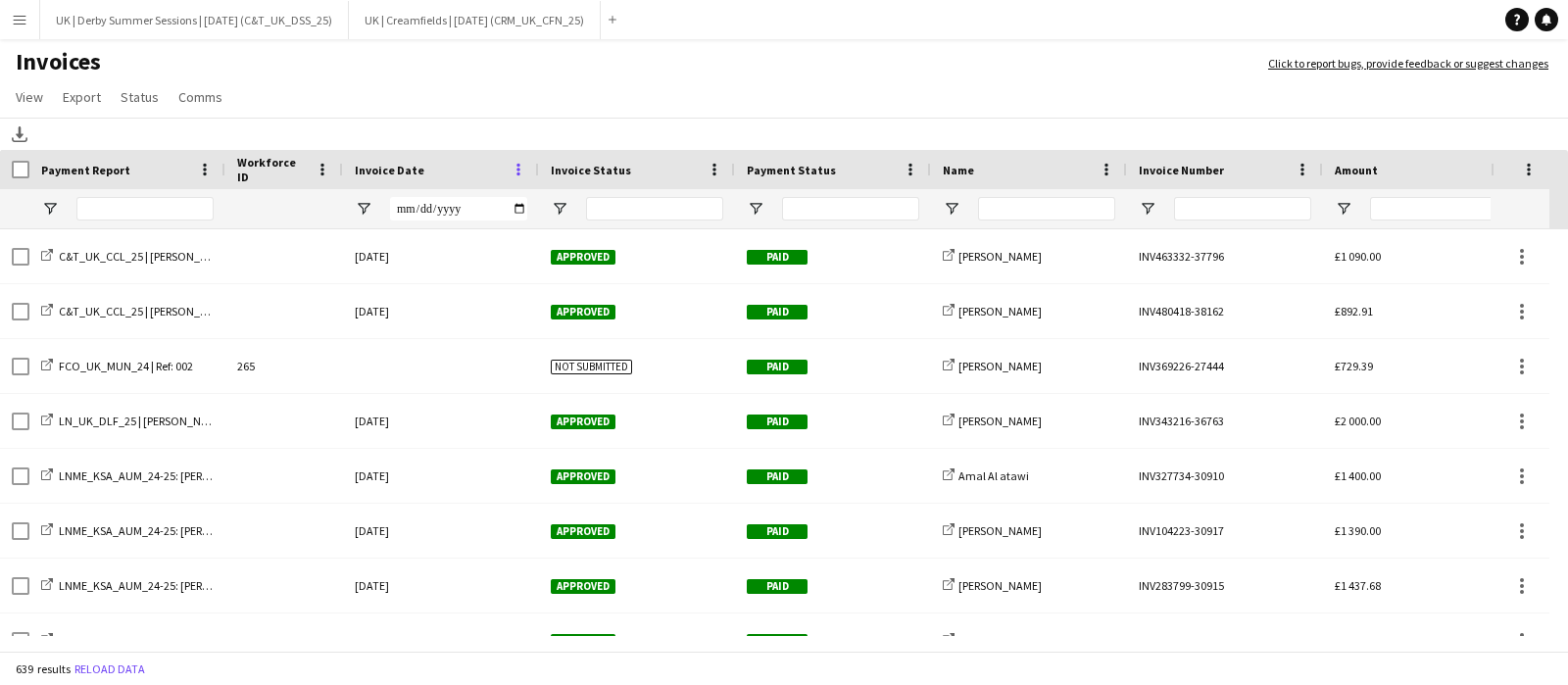
click at [523, 172] on span at bounding box center [518, 170] width 18 height 18
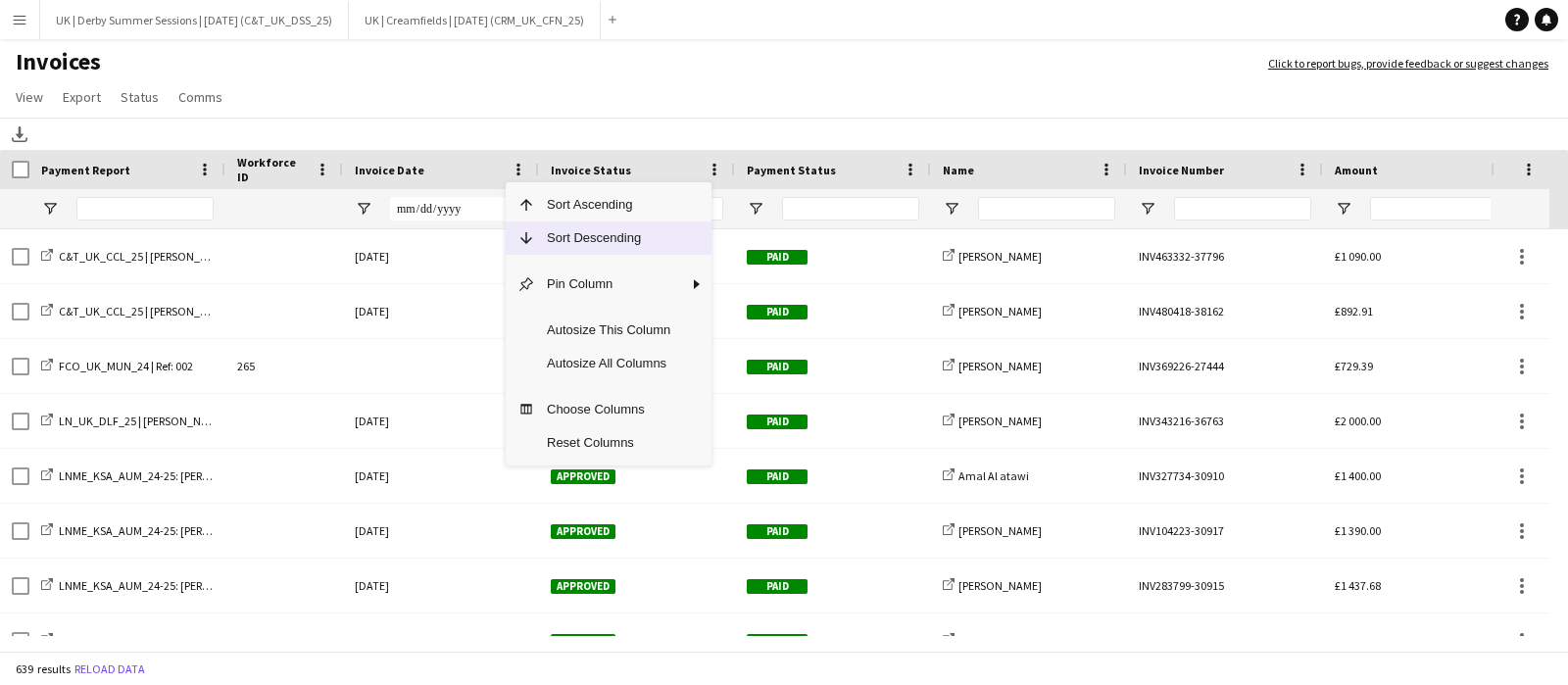
click at [528, 240] on span "Column Menu" at bounding box center [526, 238] width 18 height 18
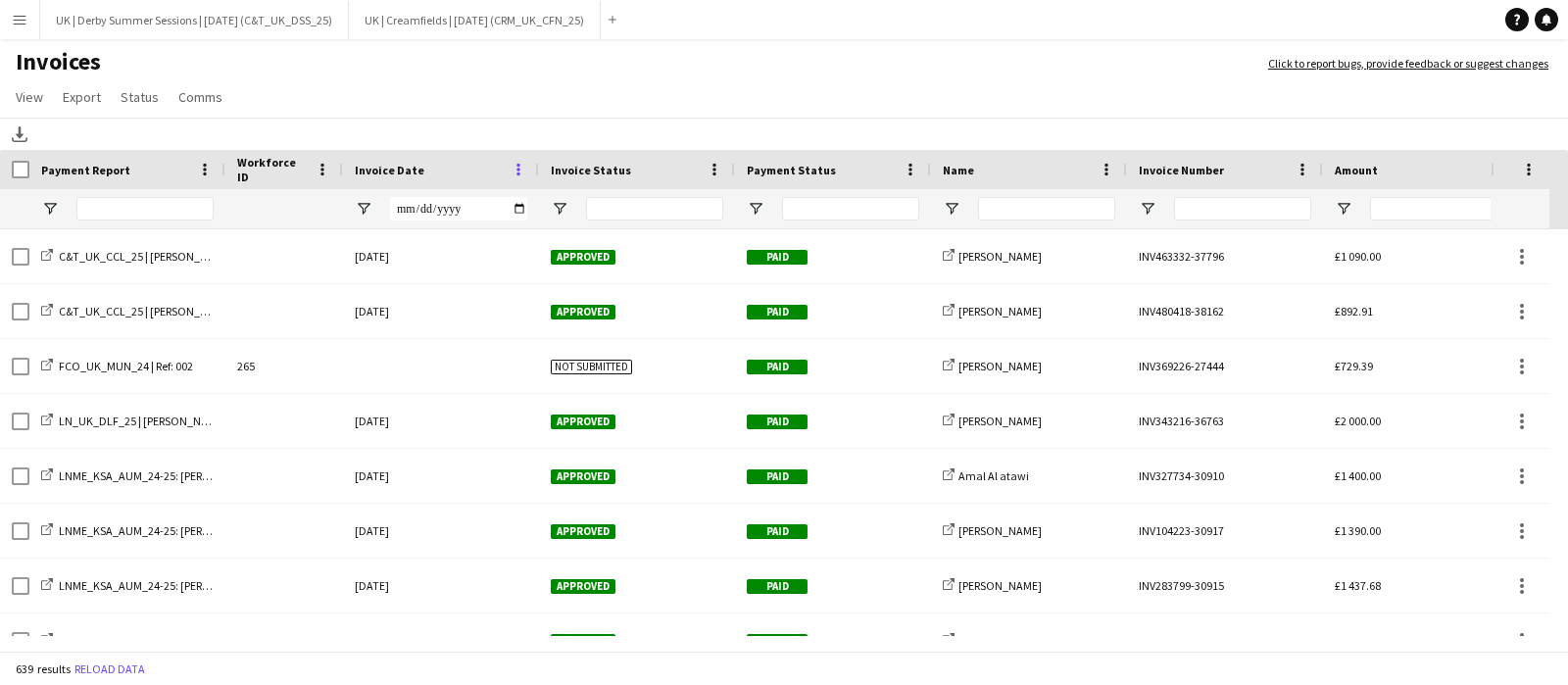
click at [521, 163] on span at bounding box center [518, 170] width 18 height 18
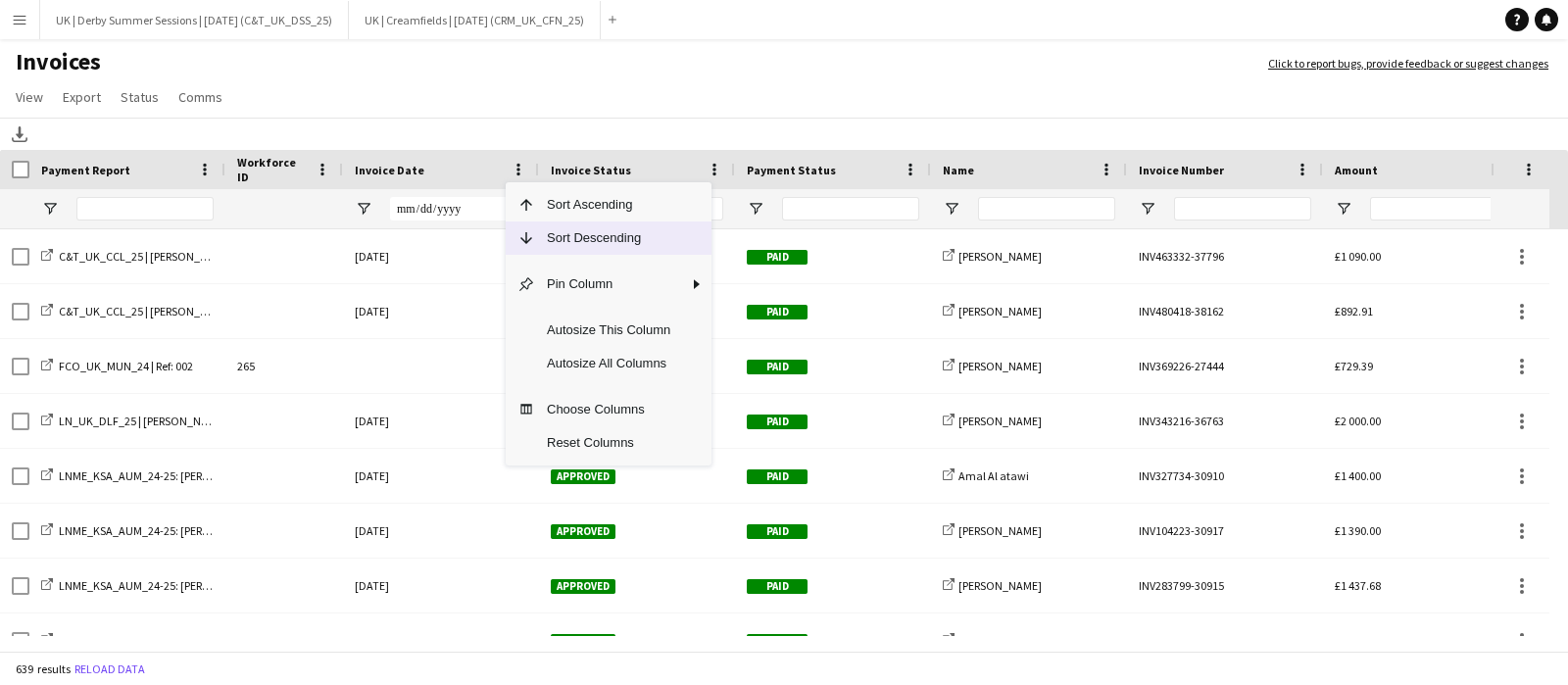
click at [568, 251] on span "Sort Descending" at bounding box center [609, 239] width 147 height 34
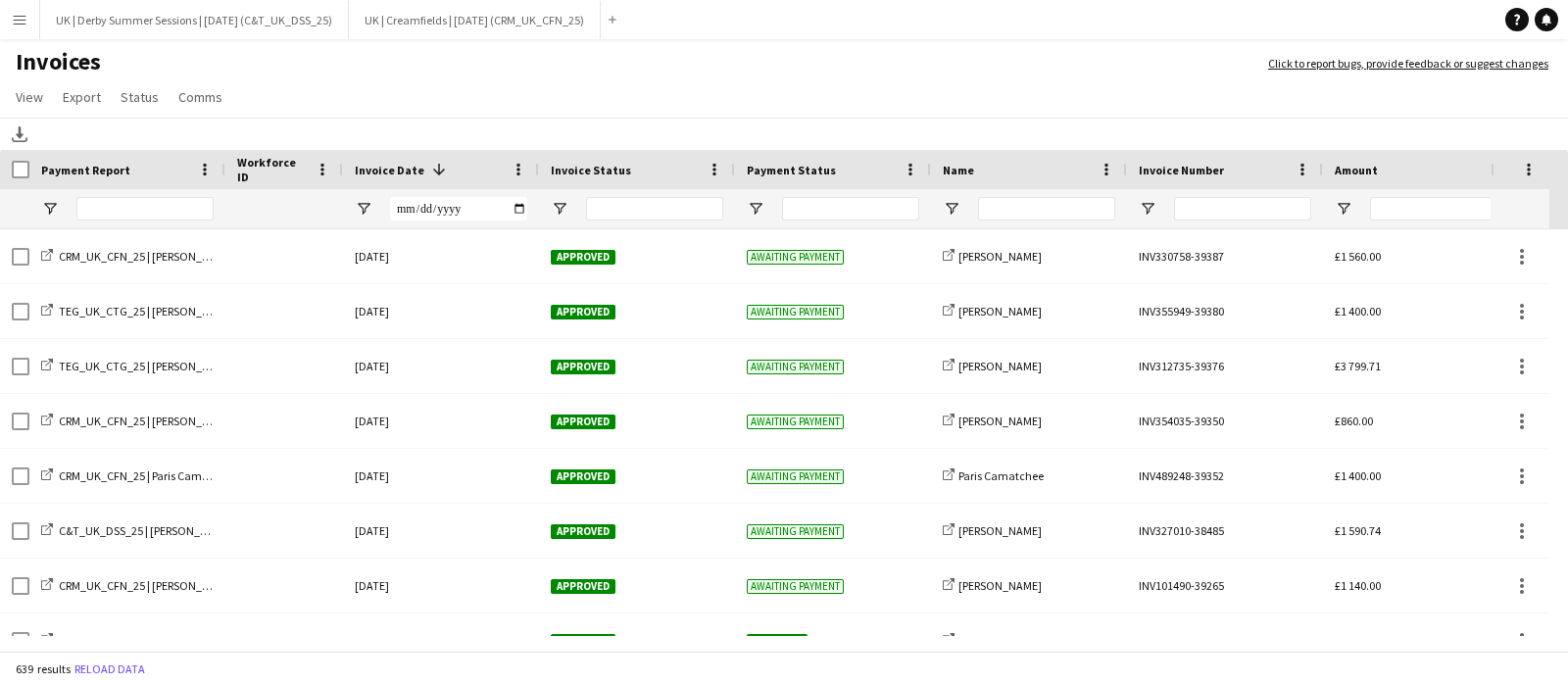
click at [29, 14] on button "Menu" at bounding box center [20, 20] width 40 height 40
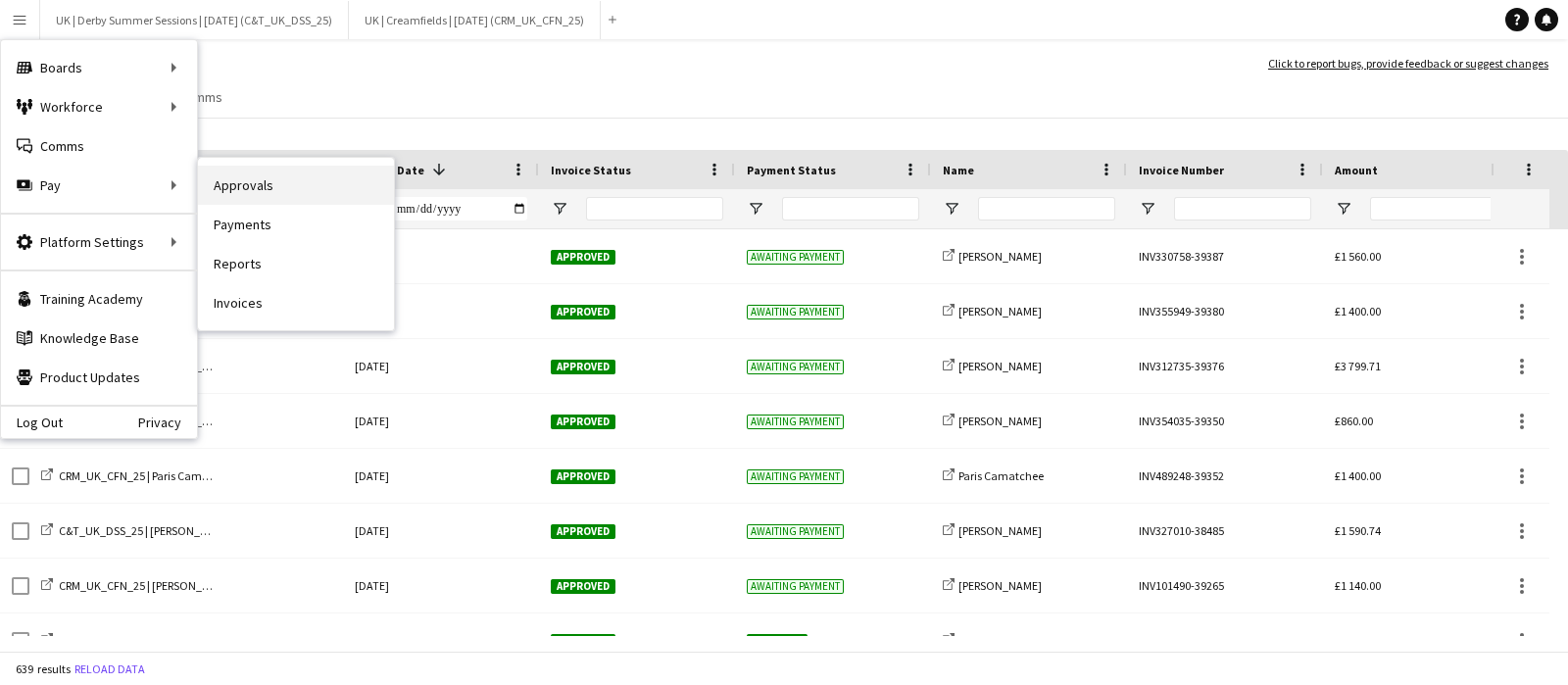
click at [348, 171] on link "Approvals" at bounding box center [296, 185] width 196 height 40
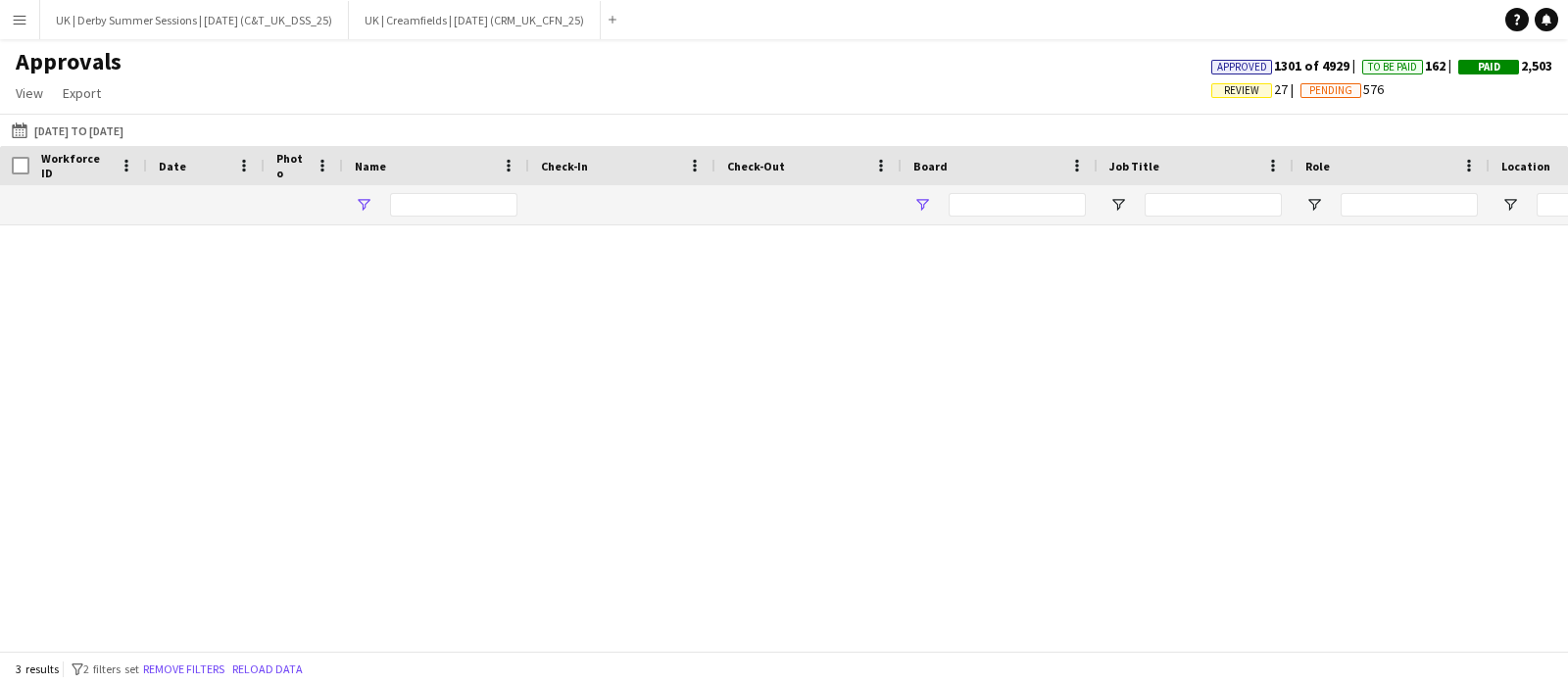
type input "****"
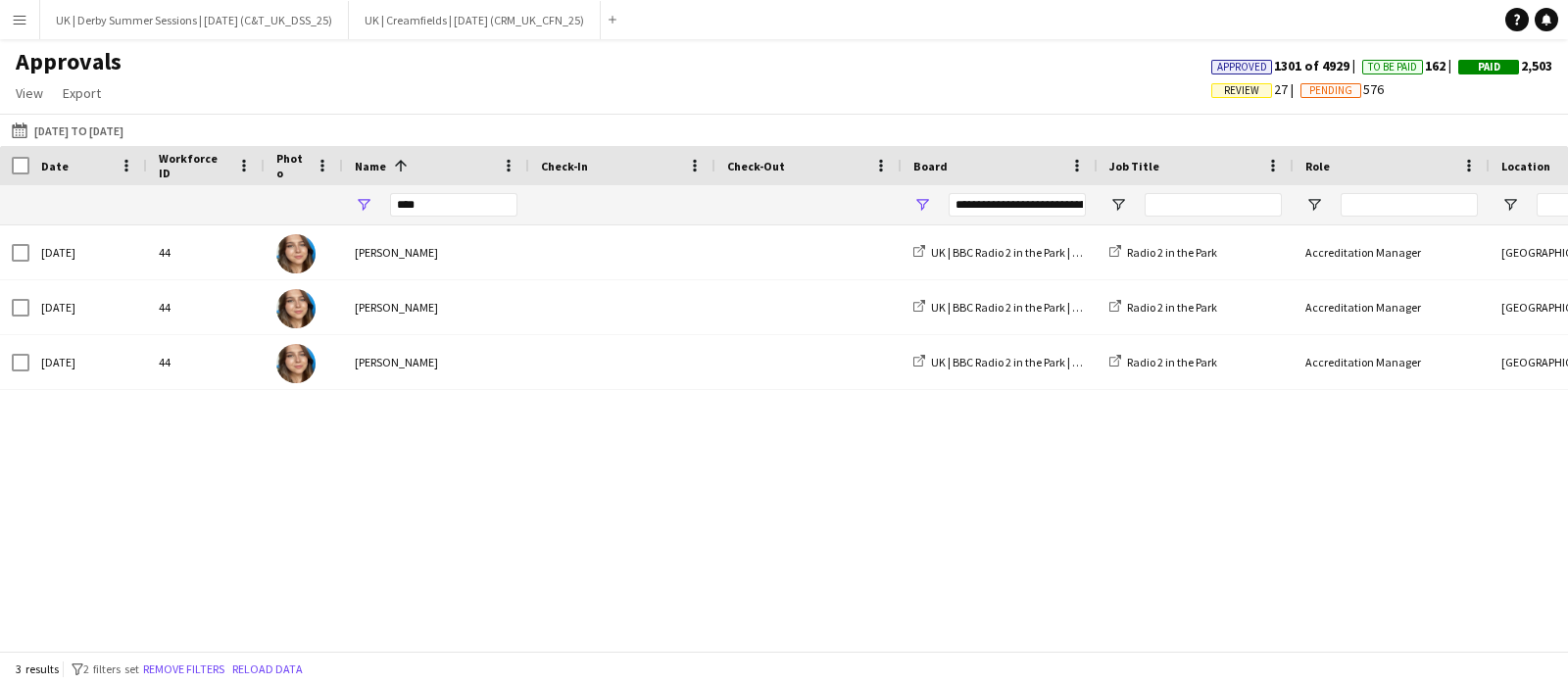
type input "**********"
click at [204, 664] on button "Remove filters" at bounding box center [183, 670] width 89 height 22
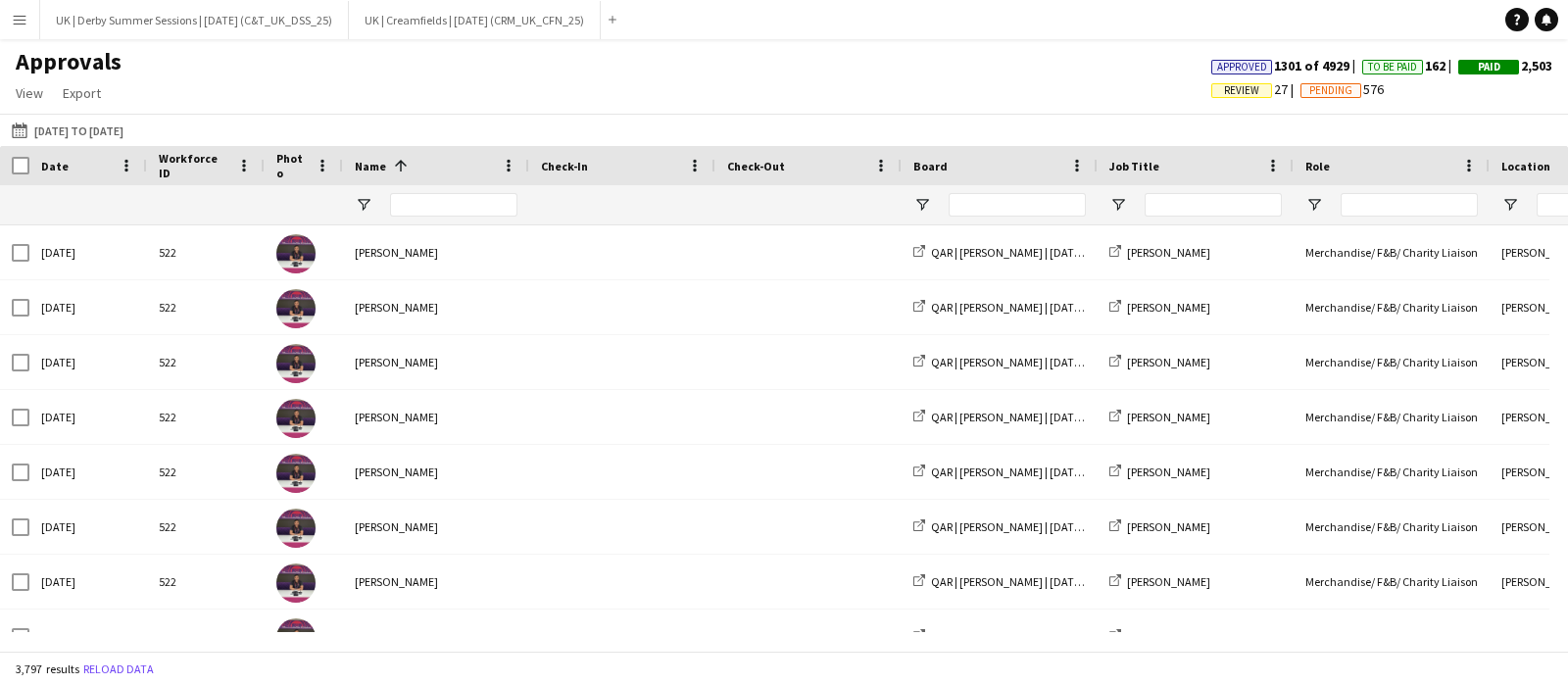
click at [1224, 92] on span "Review" at bounding box center [1242, 90] width 36 height 13
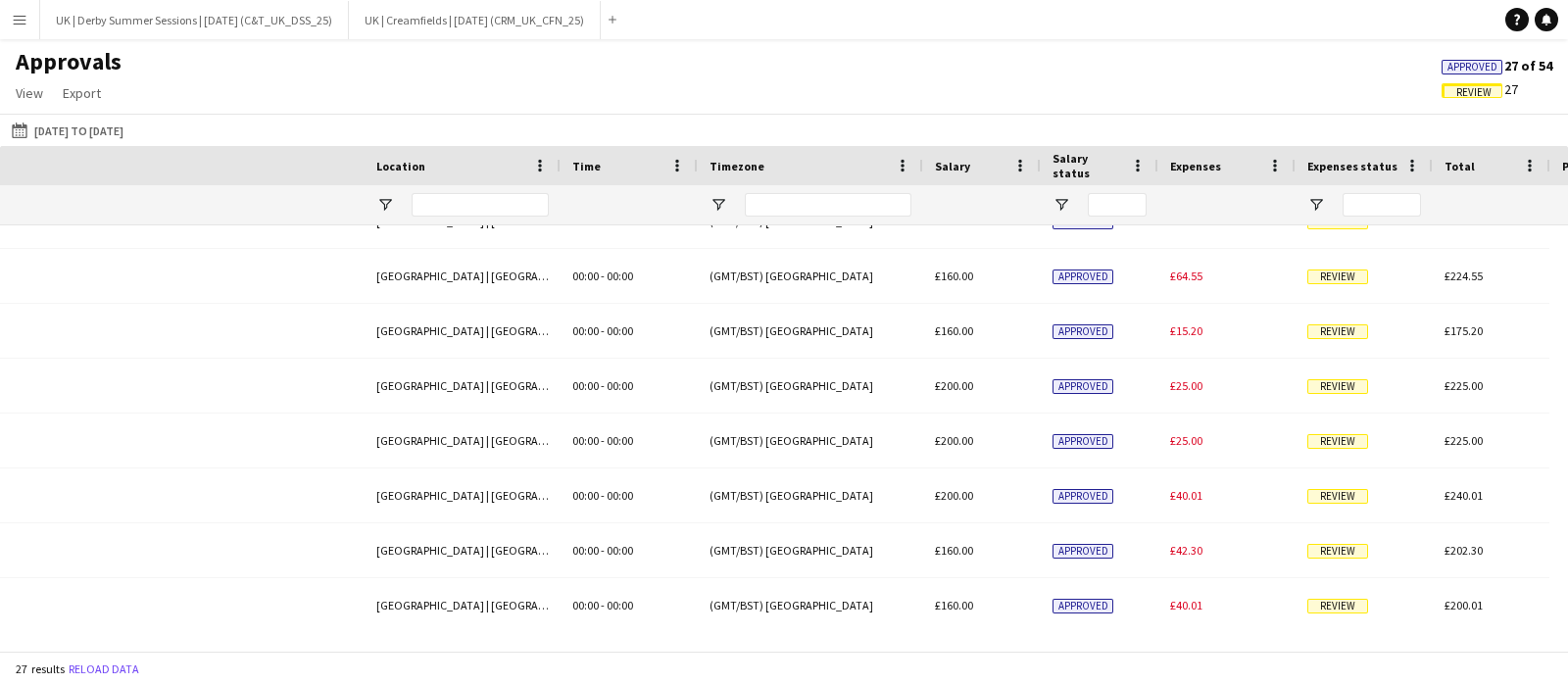
scroll to position [0, 1764]
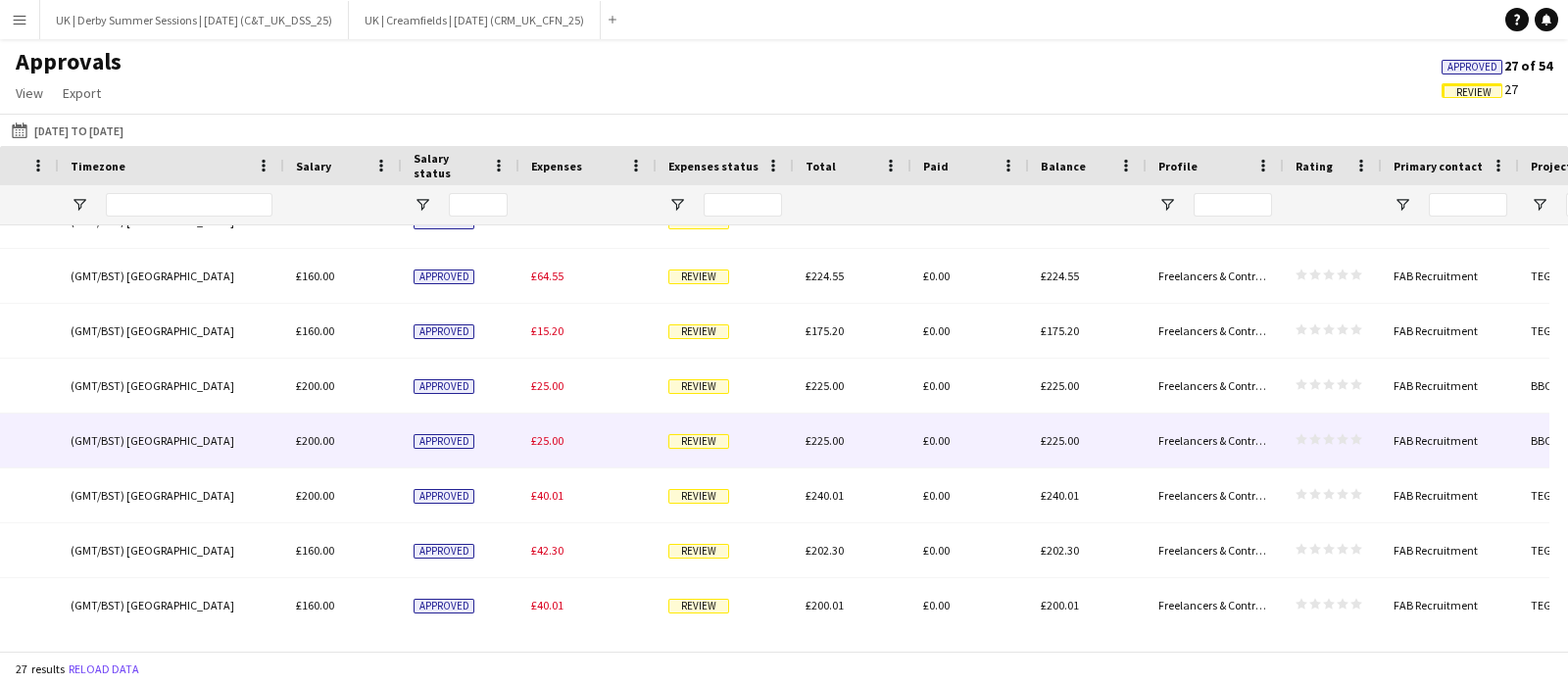
click at [567, 443] on div "£25.00" at bounding box center [588, 440] width 137 height 54
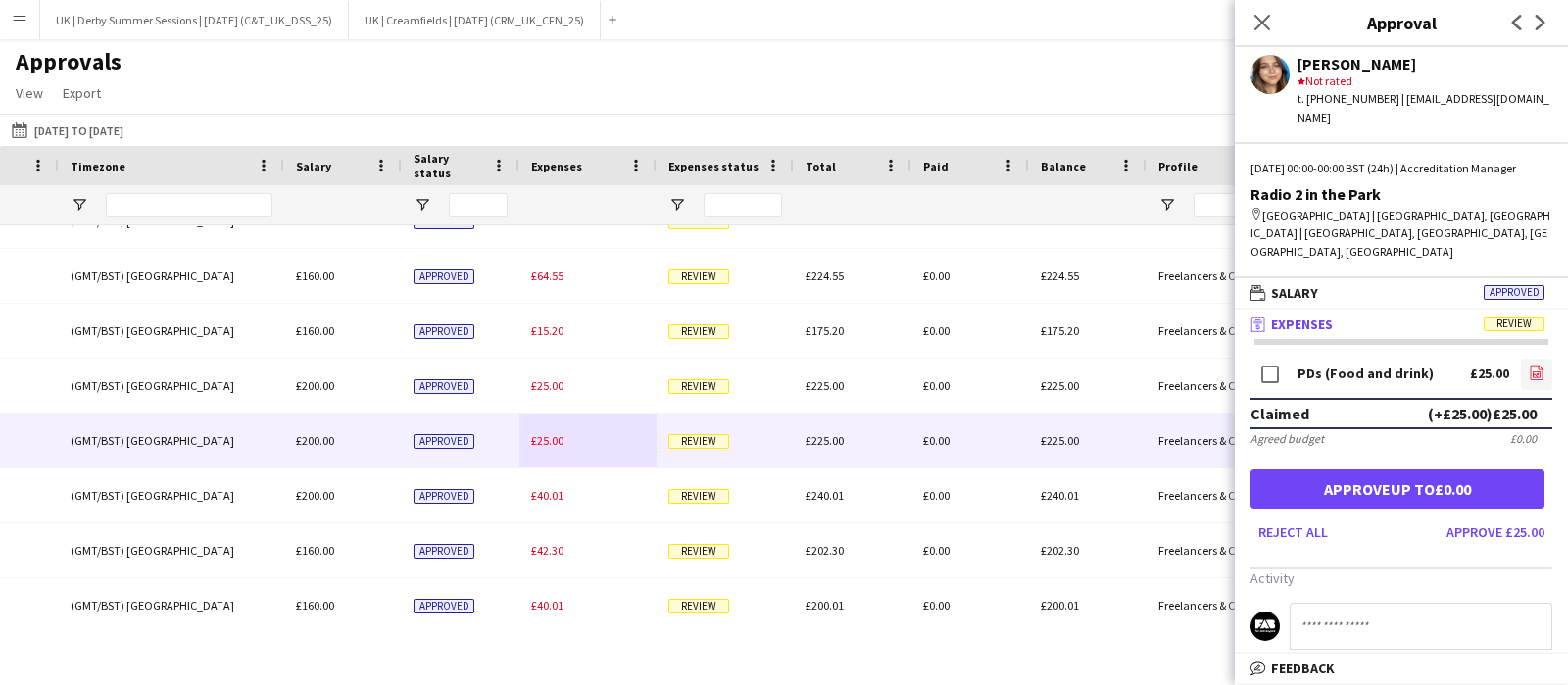
click at [1529, 365] on icon "file-image" at bounding box center [1537, 373] width 16 height 16
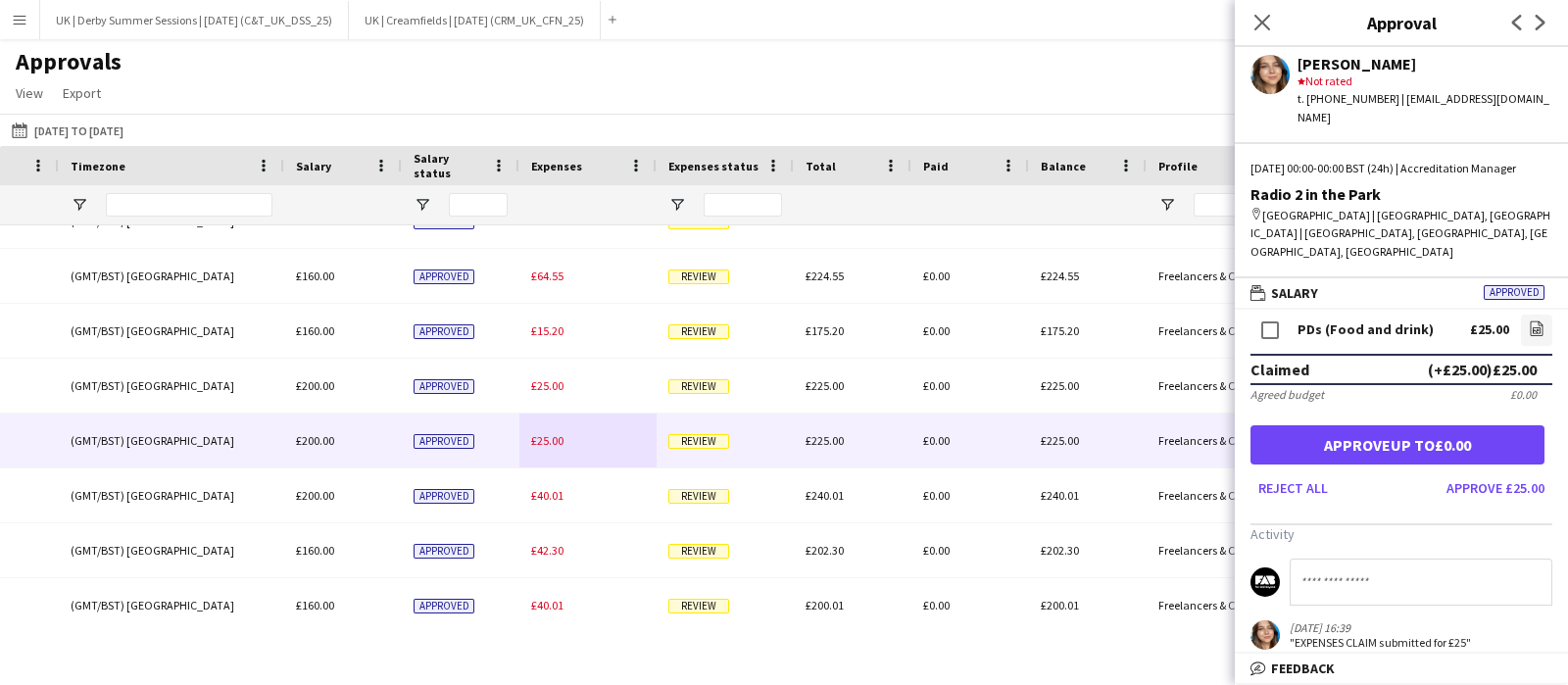
click at [1269, 27] on icon at bounding box center [1263, 23] width 16 height 16
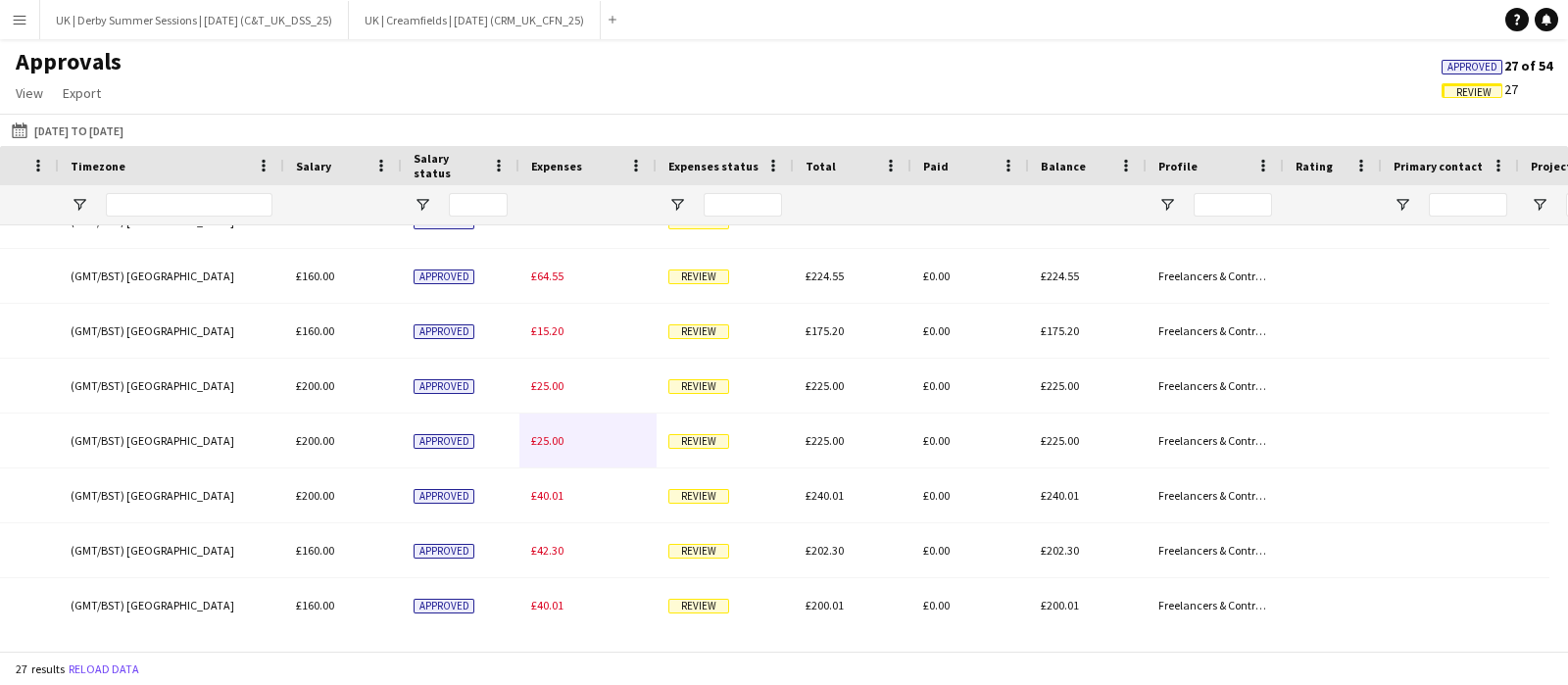
scroll to position [1075, 0]
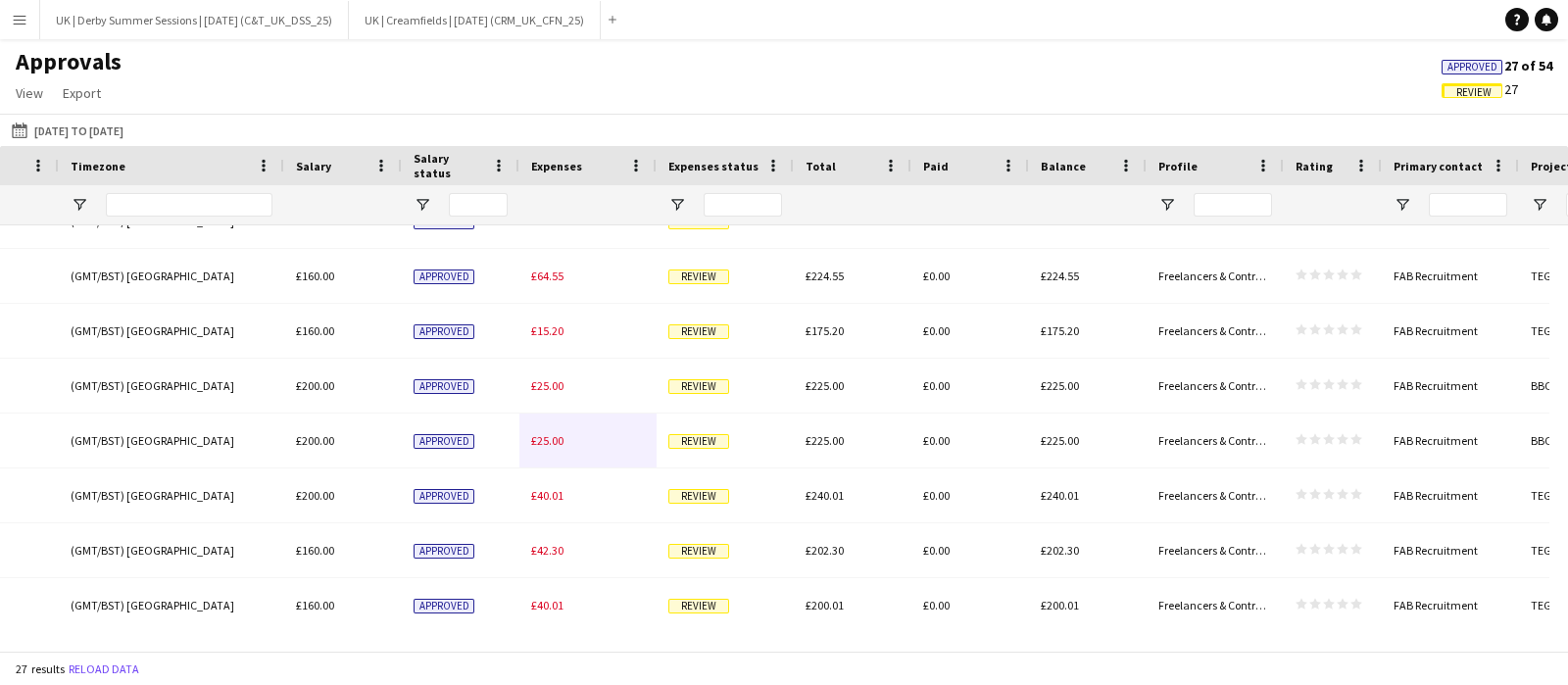
click at [20, 12] on app-icon "Menu" at bounding box center [20, 20] width 16 height 16
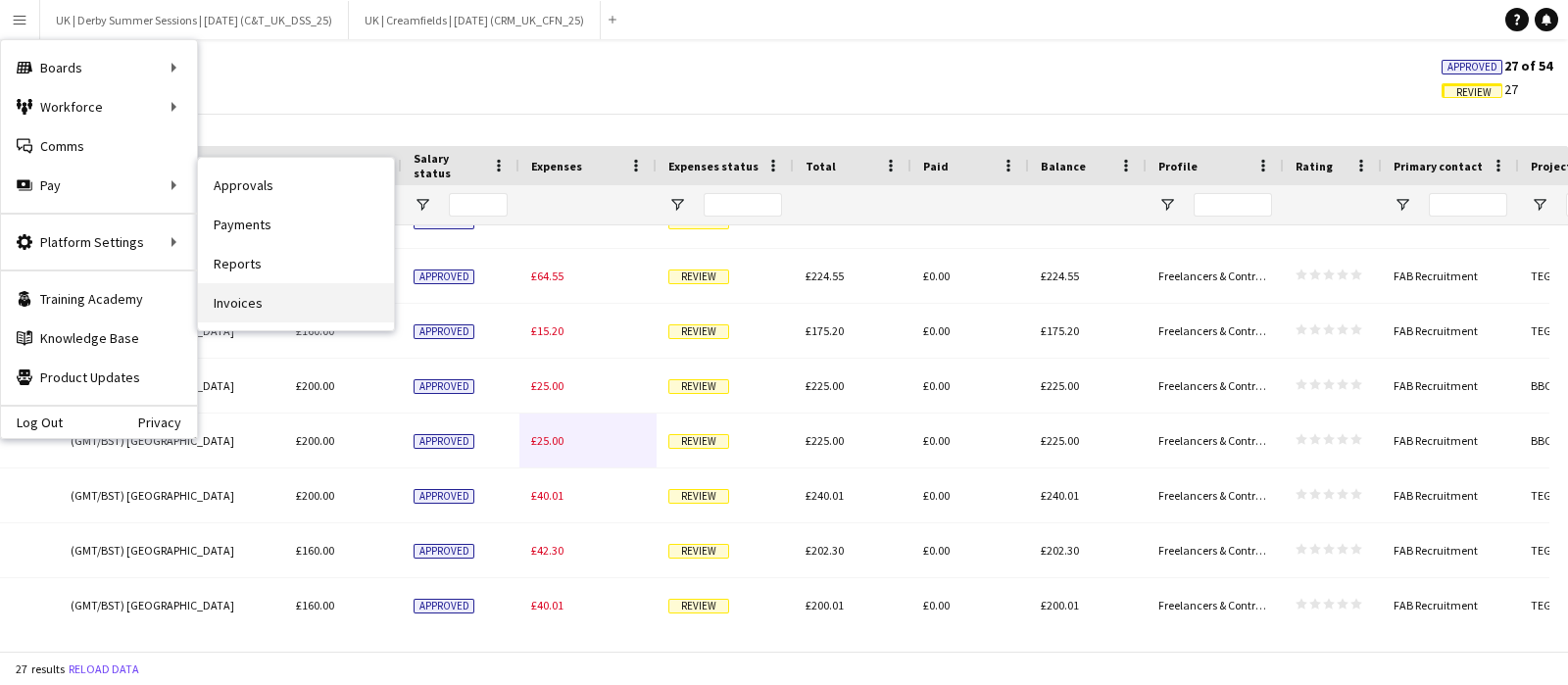
click at [228, 285] on link "Invoices" at bounding box center [296, 303] width 196 height 40
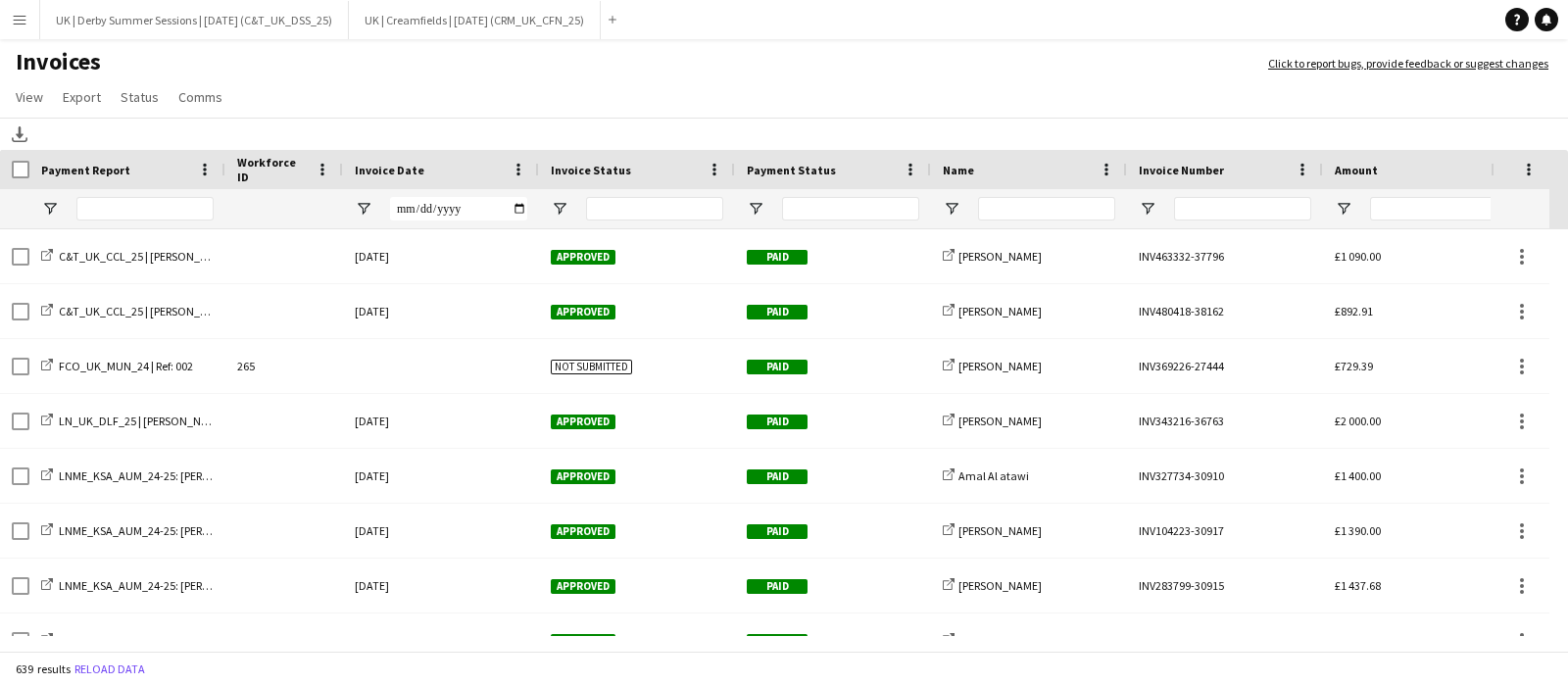
click at [519, 169] on span at bounding box center [518, 170] width 18 height 18
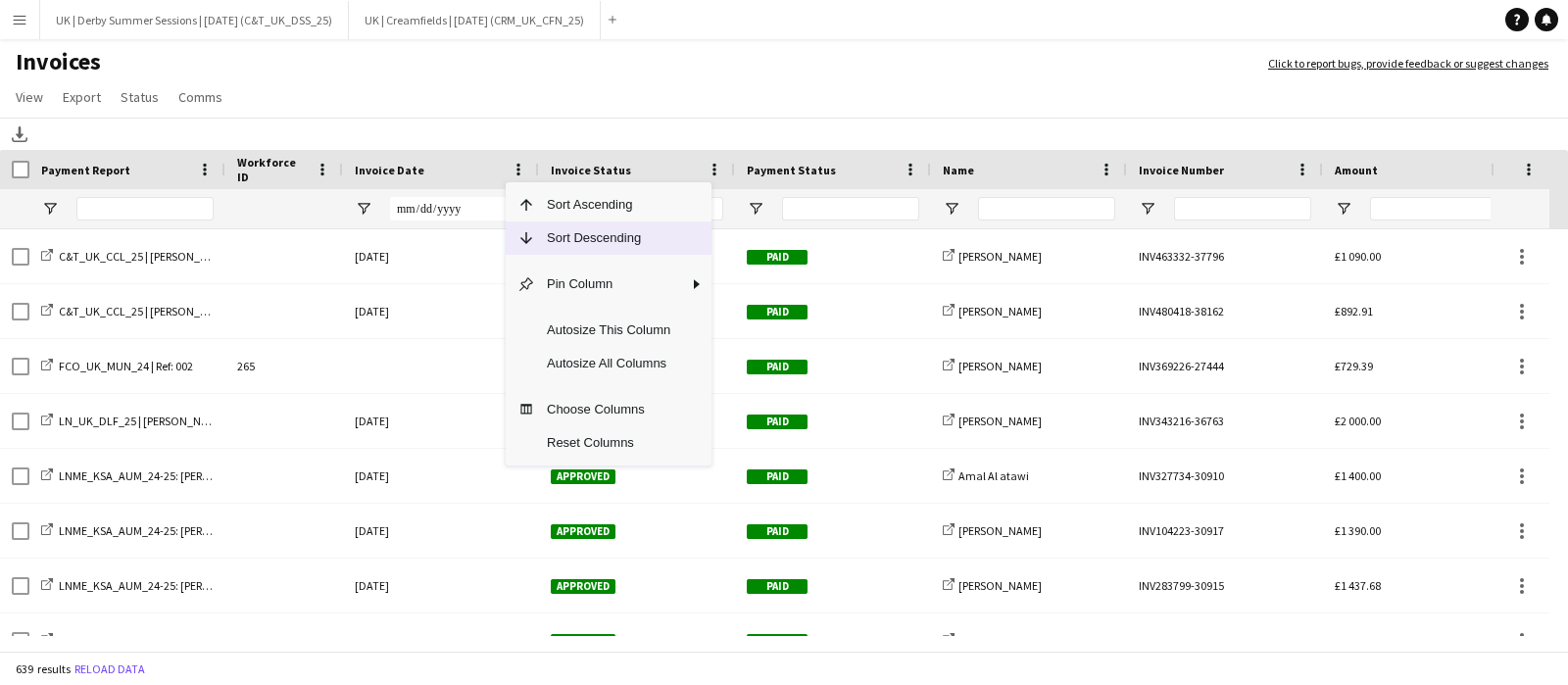
click at [535, 242] on span "Sort Descending" at bounding box center [609, 239] width 147 height 34
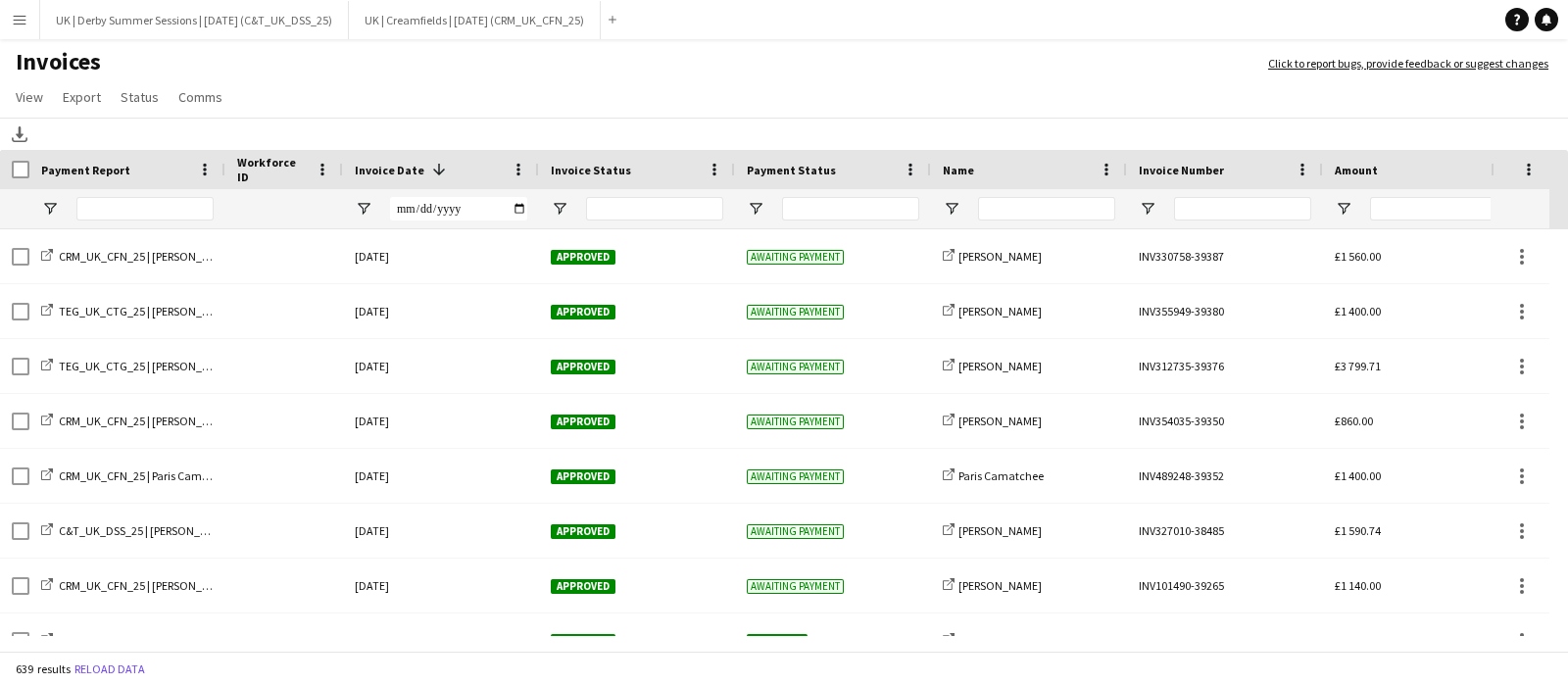
click at [0, 4] on button "Menu" at bounding box center [20, 20] width 40 height 40
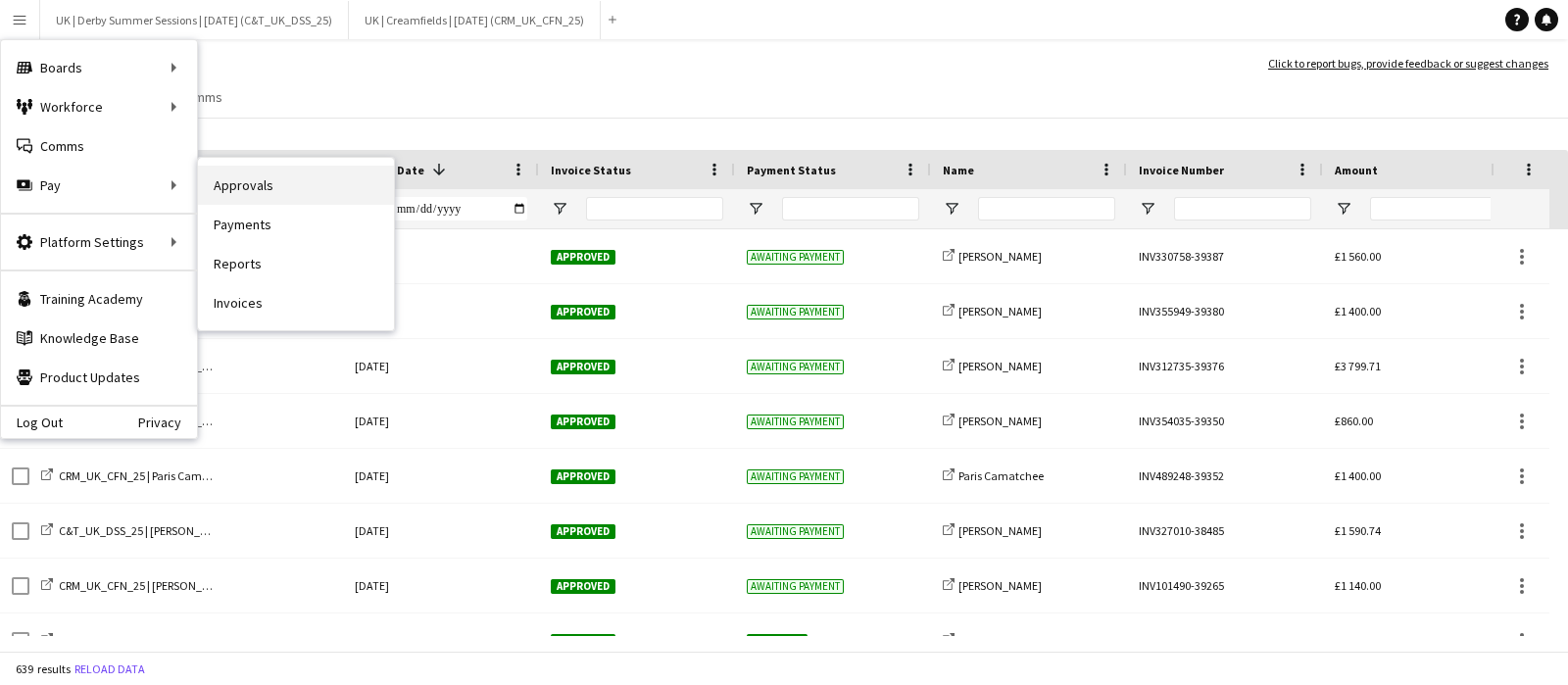
click at [292, 177] on link "Approvals" at bounding box center [296, 185] width 196 height 40
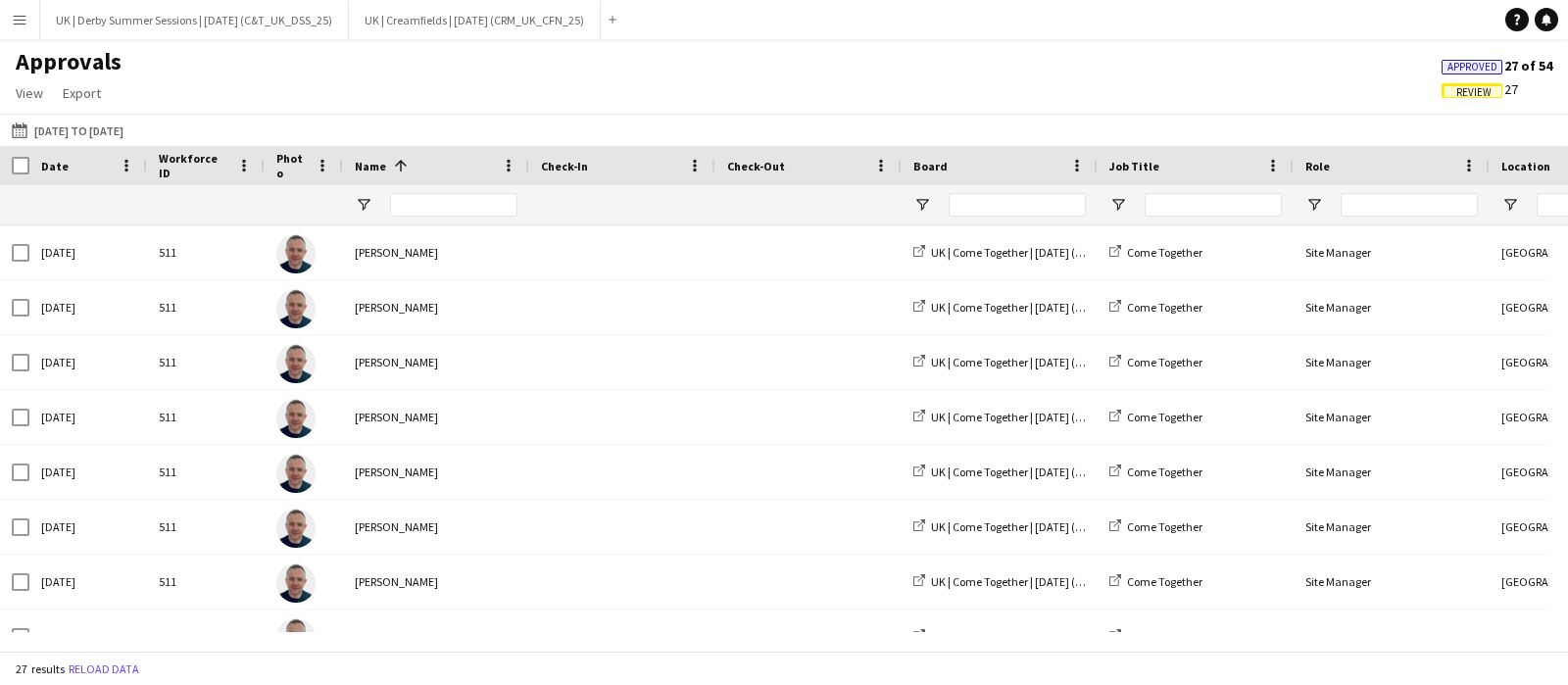
click at [18, 28] on button "Menu" at bounding box center [20, 20] width 40 height 40
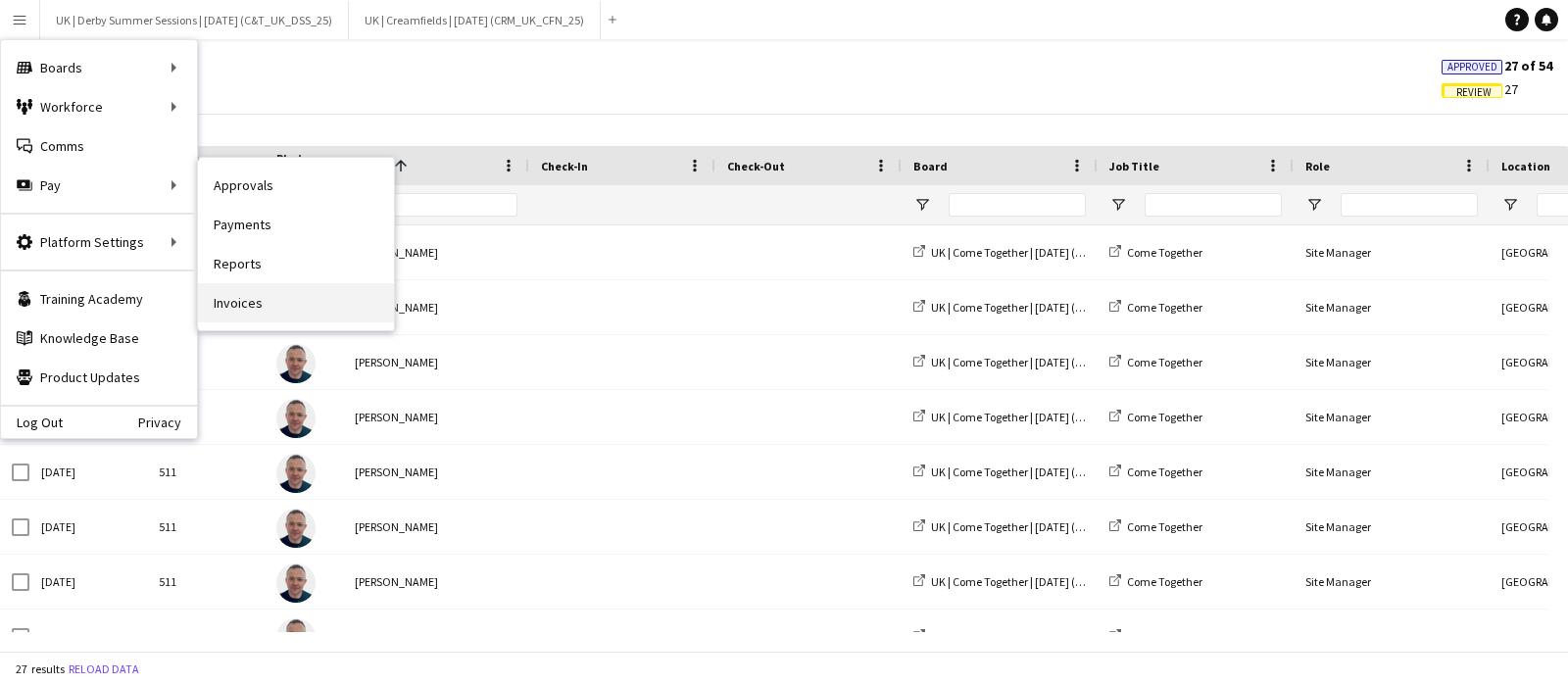
click at [255, 301] on link "Invoices" at bounding box center [296, 303] width 196 height 40
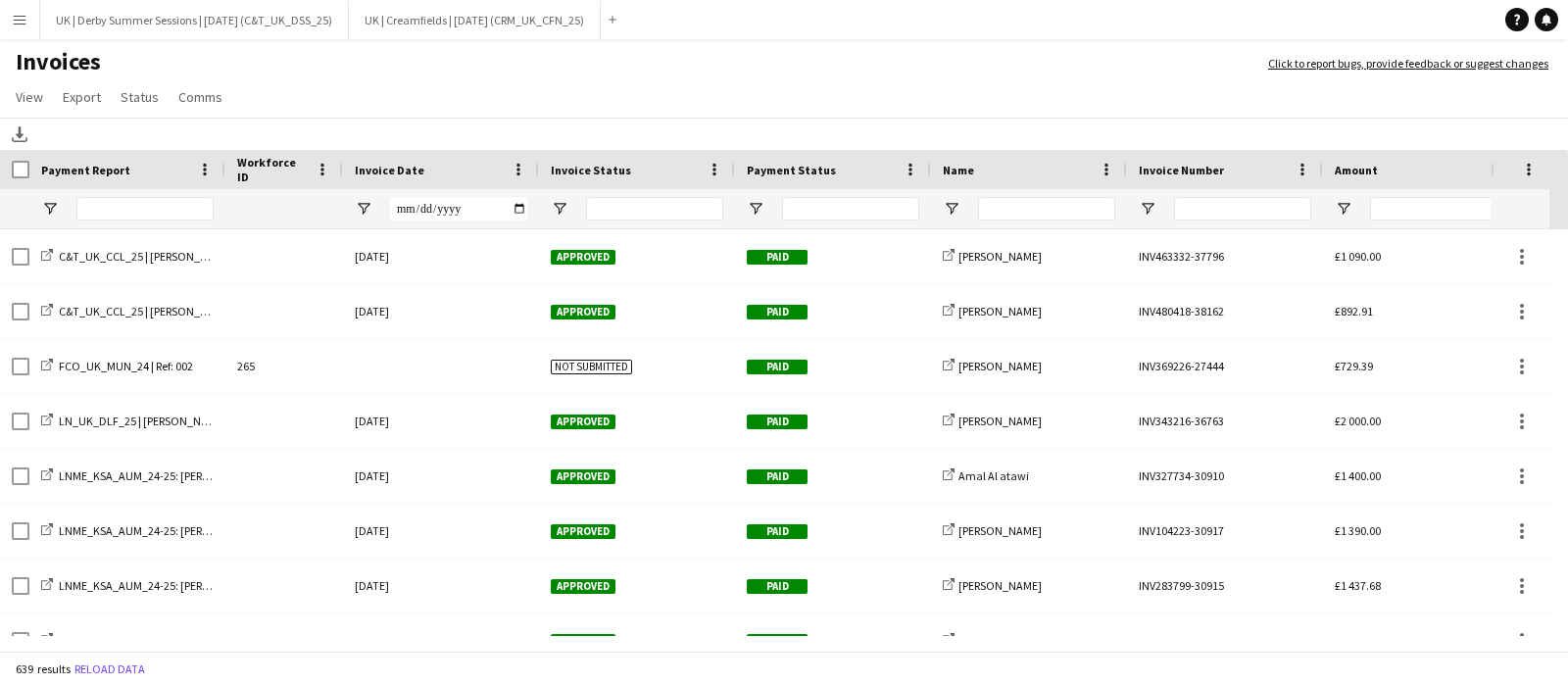
click at [10, 21] on button "Menu" at bounding box center [20, 20] width 40 height 40
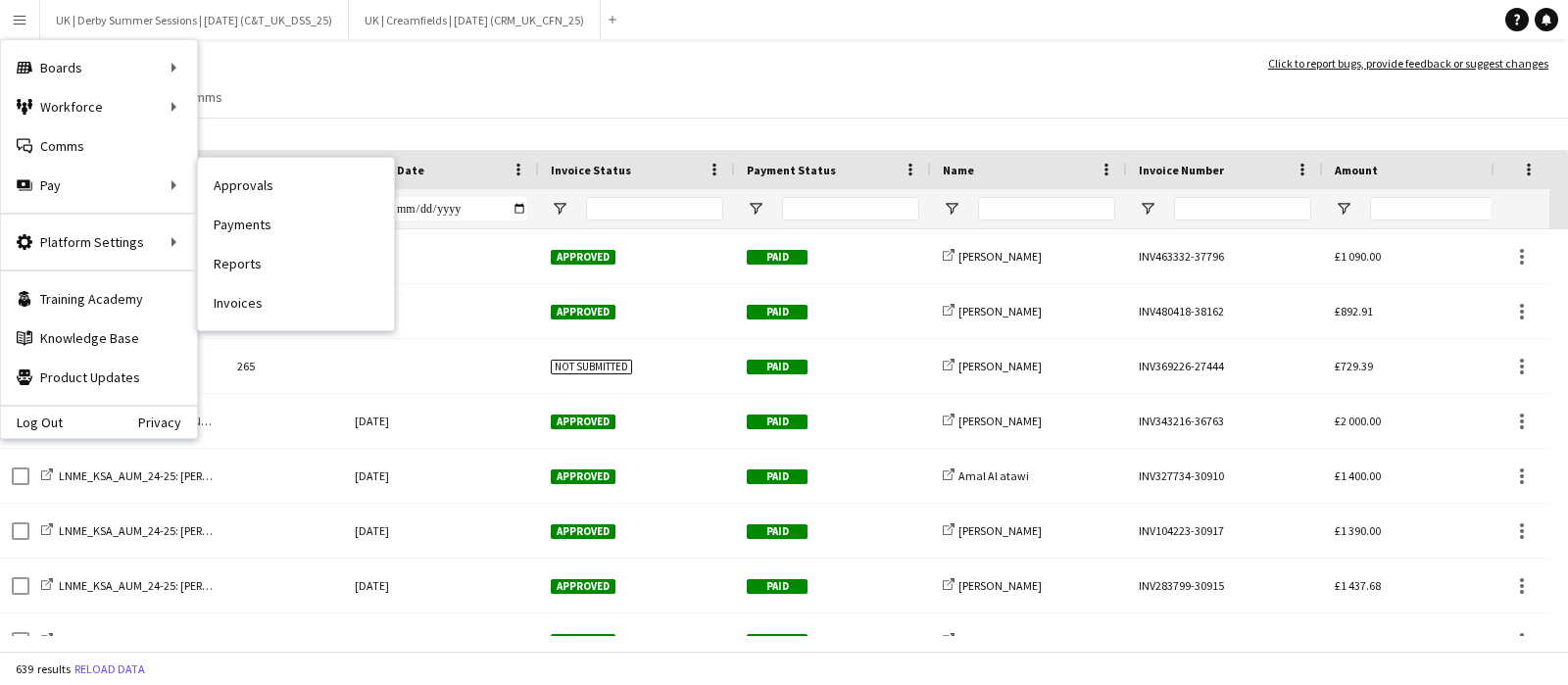
click at [256, 214] on link "Payments" at bounding box center [296, 225] width 196 height 40
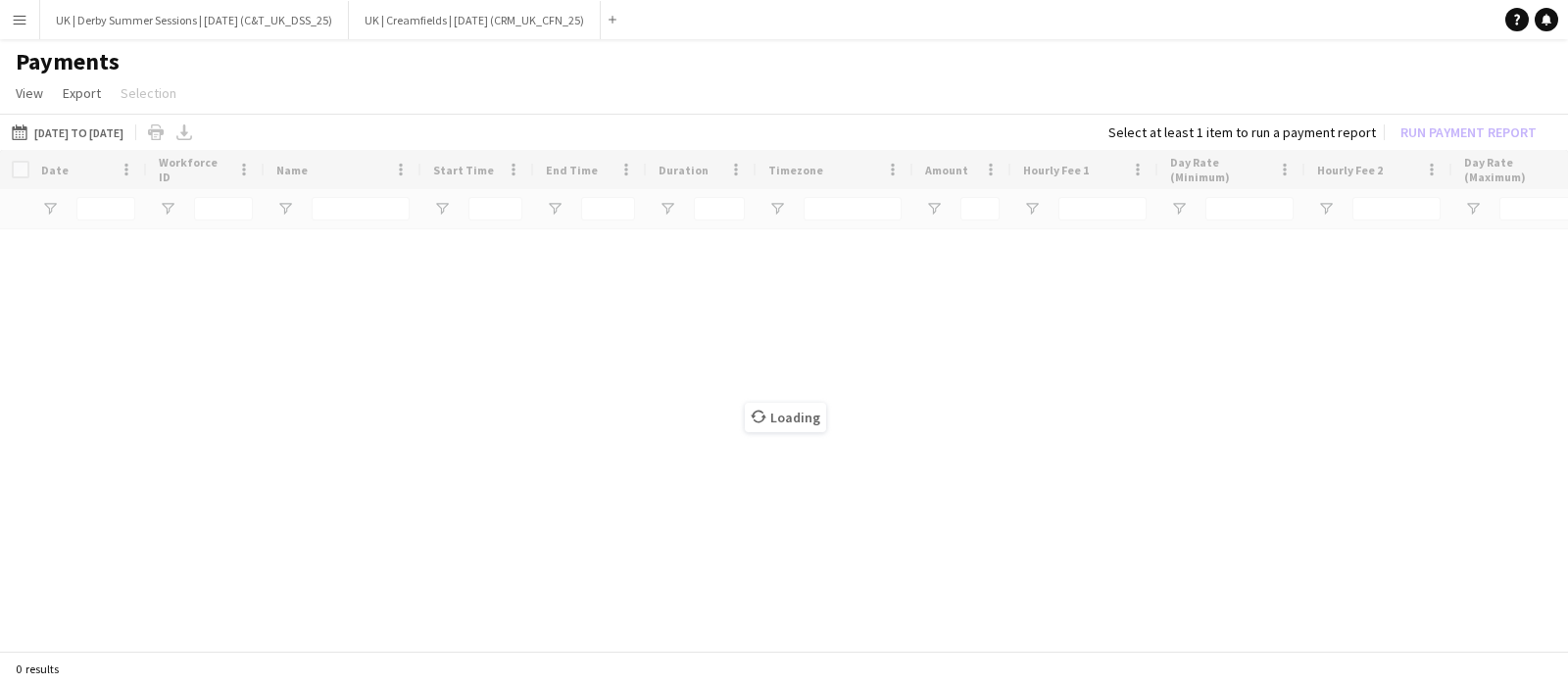
click at [20, 35] on button "Menu" at bounding box center [20, 20] width 40 height 40
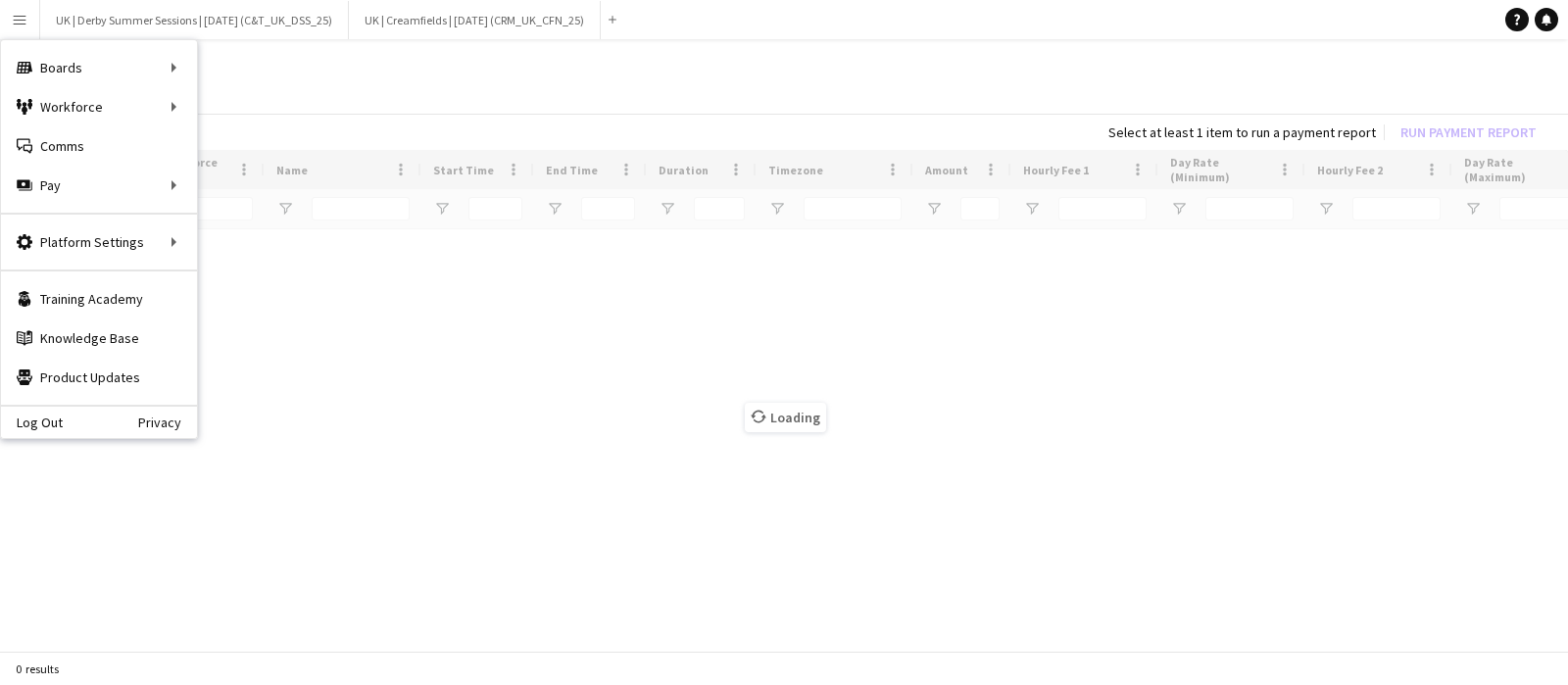
click at [19, 22] on app-icon "Menu" at bounding box center [20, 20] width 16 height 16
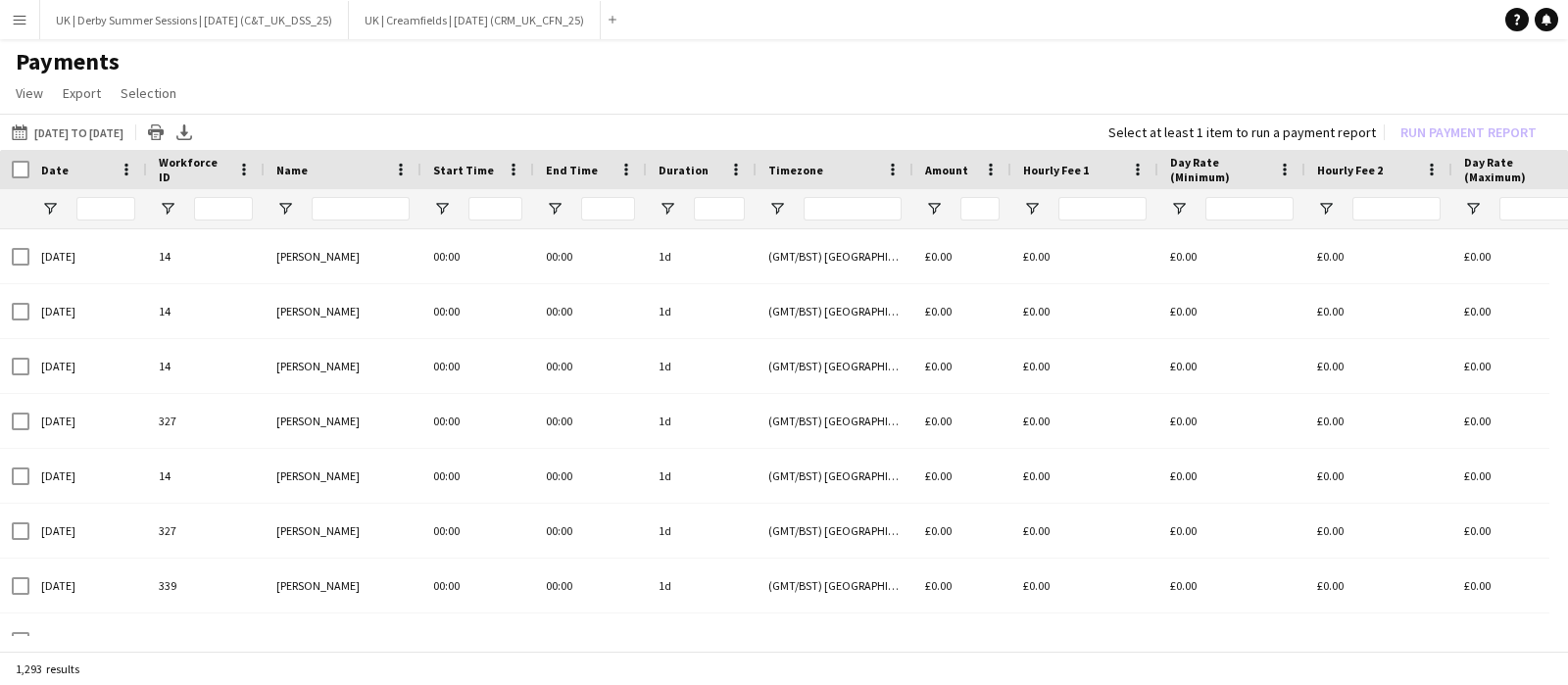
type input "*******"
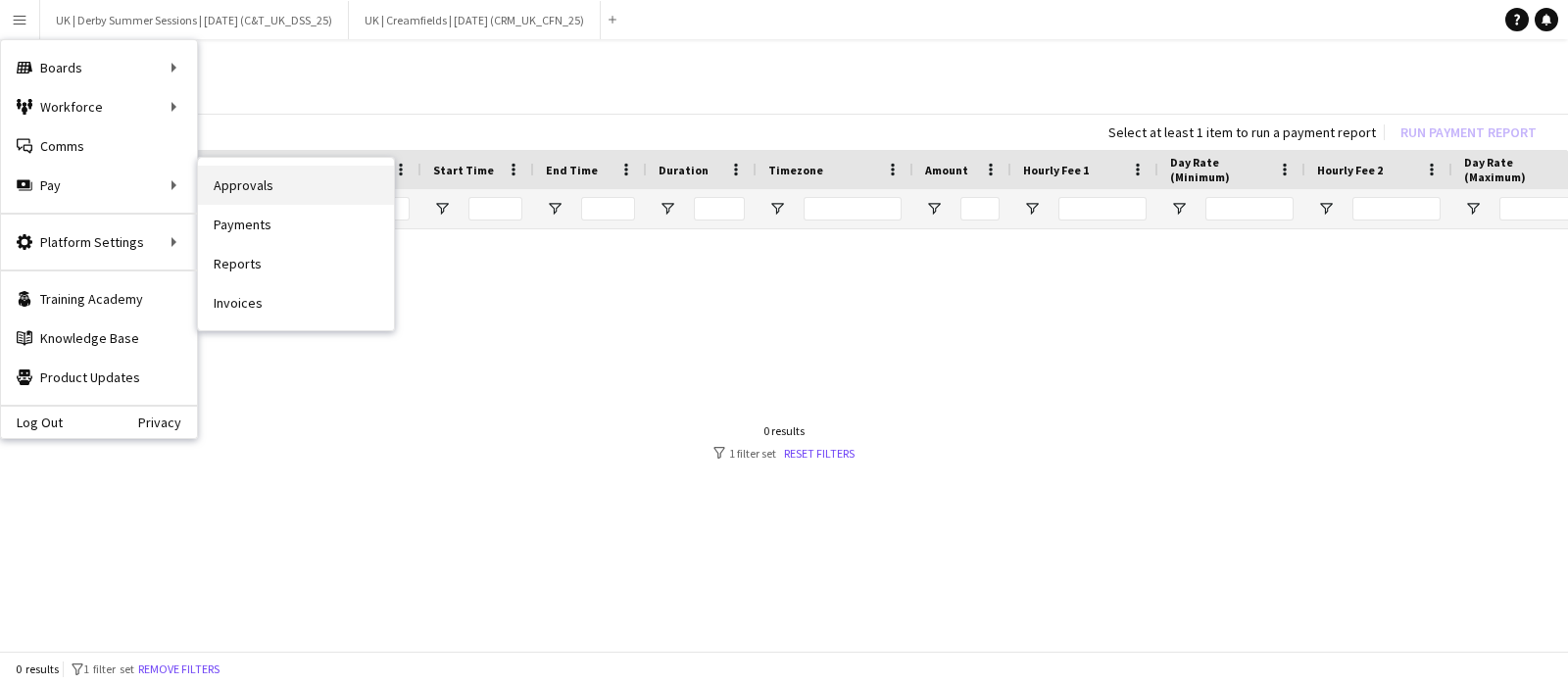
click at [242, 183] on link "Approvals" at bounding box center [296, 185] width 196 height 40
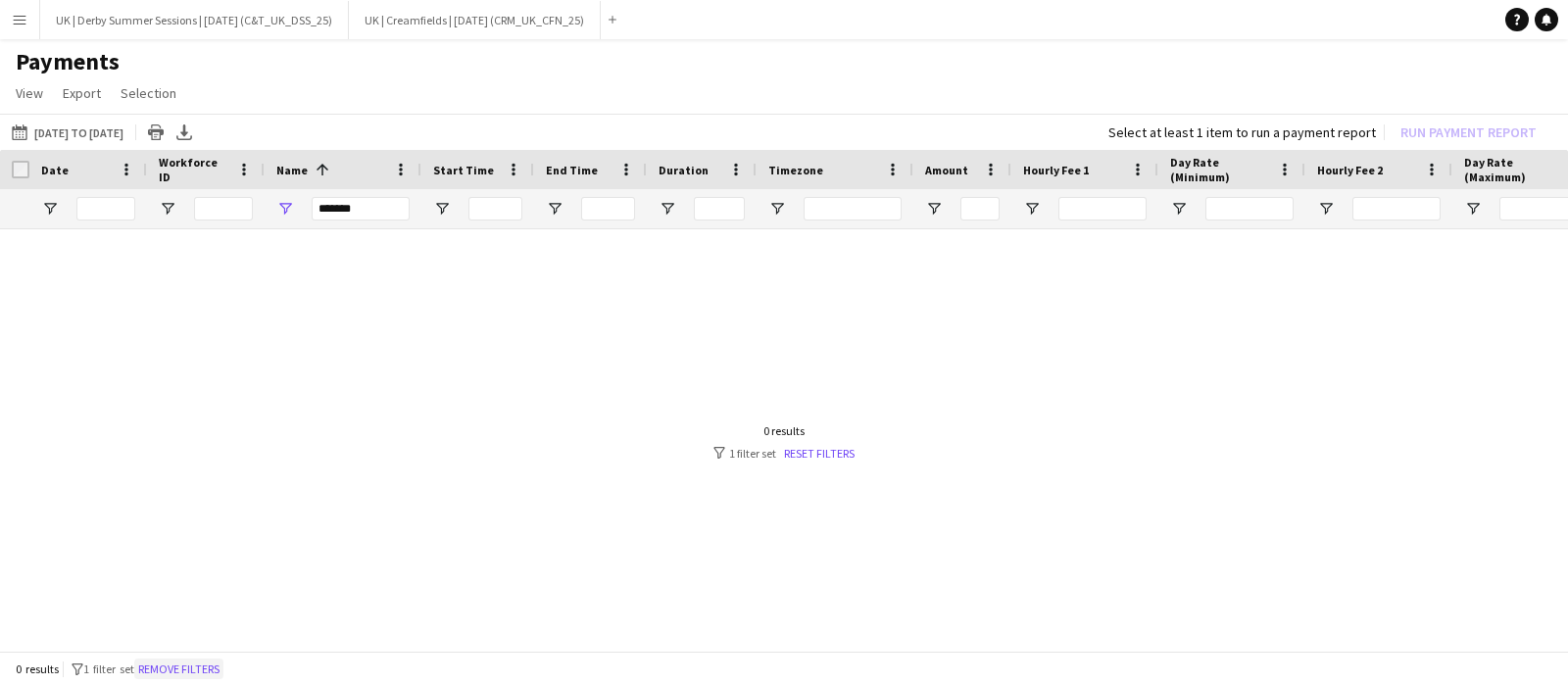
click at [190, 668] on button "Remove filters" at bounding box center [178, 670] width 89 height 22
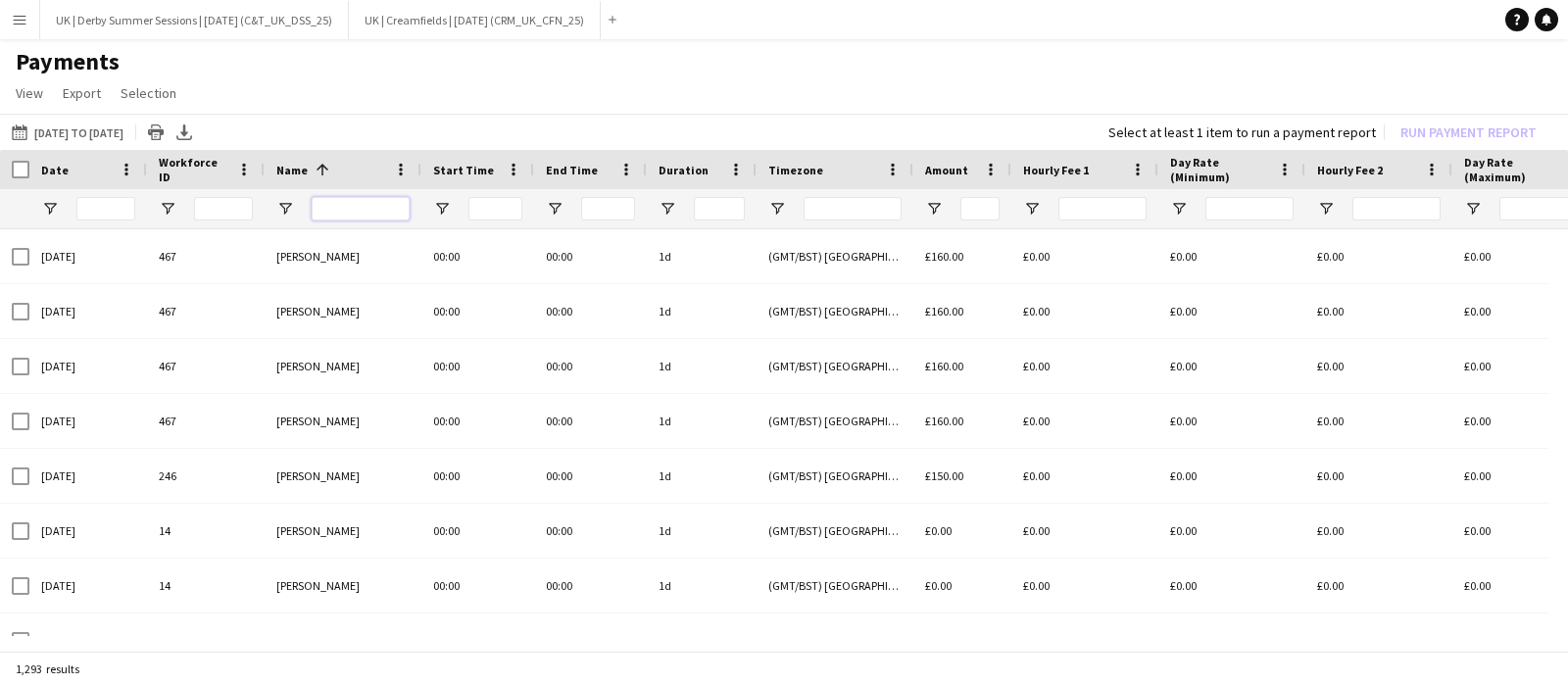
click at [376, 208] on input "Name Filter Input" at bounding box center [361, 209] width 98 height 24
type input "*****"
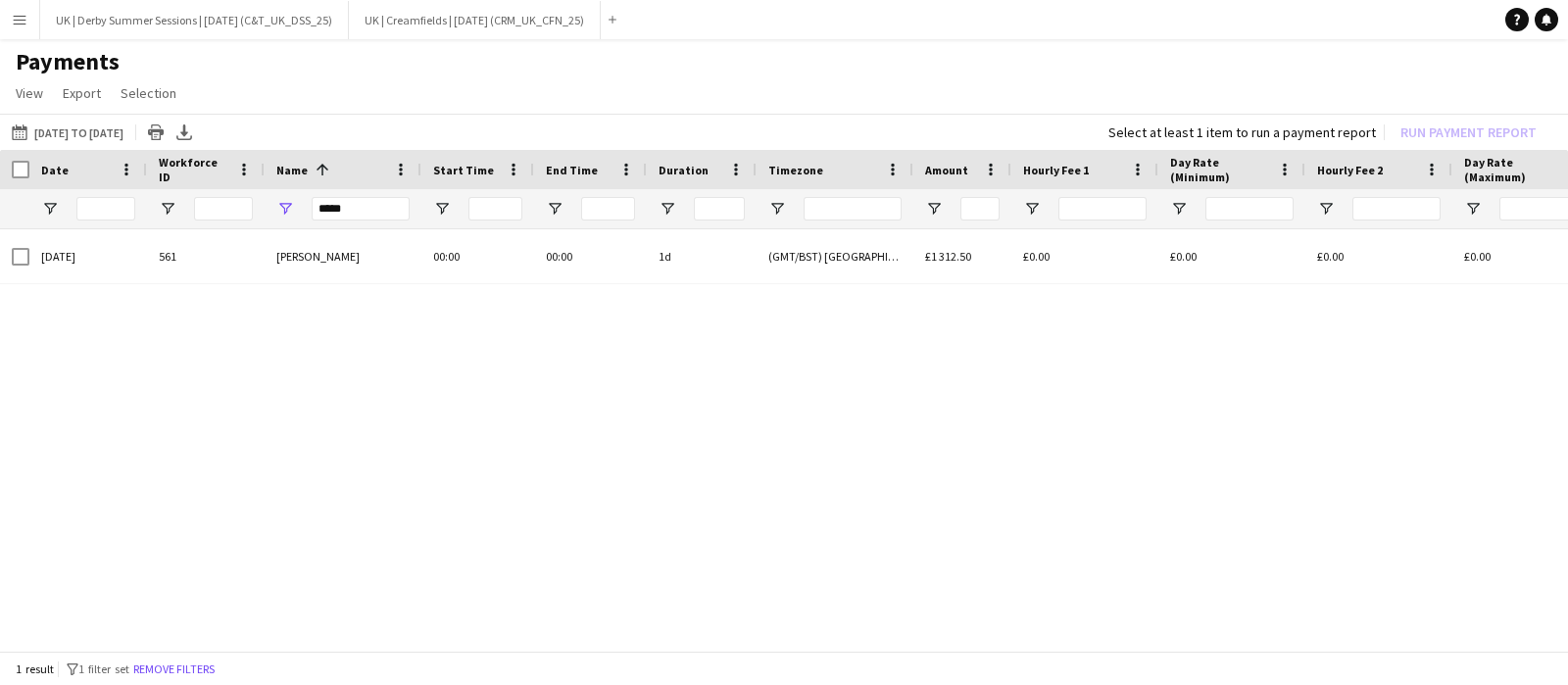
click at [31, 165] on div "Date" at bounding box center [88, 170] width 118 height 40
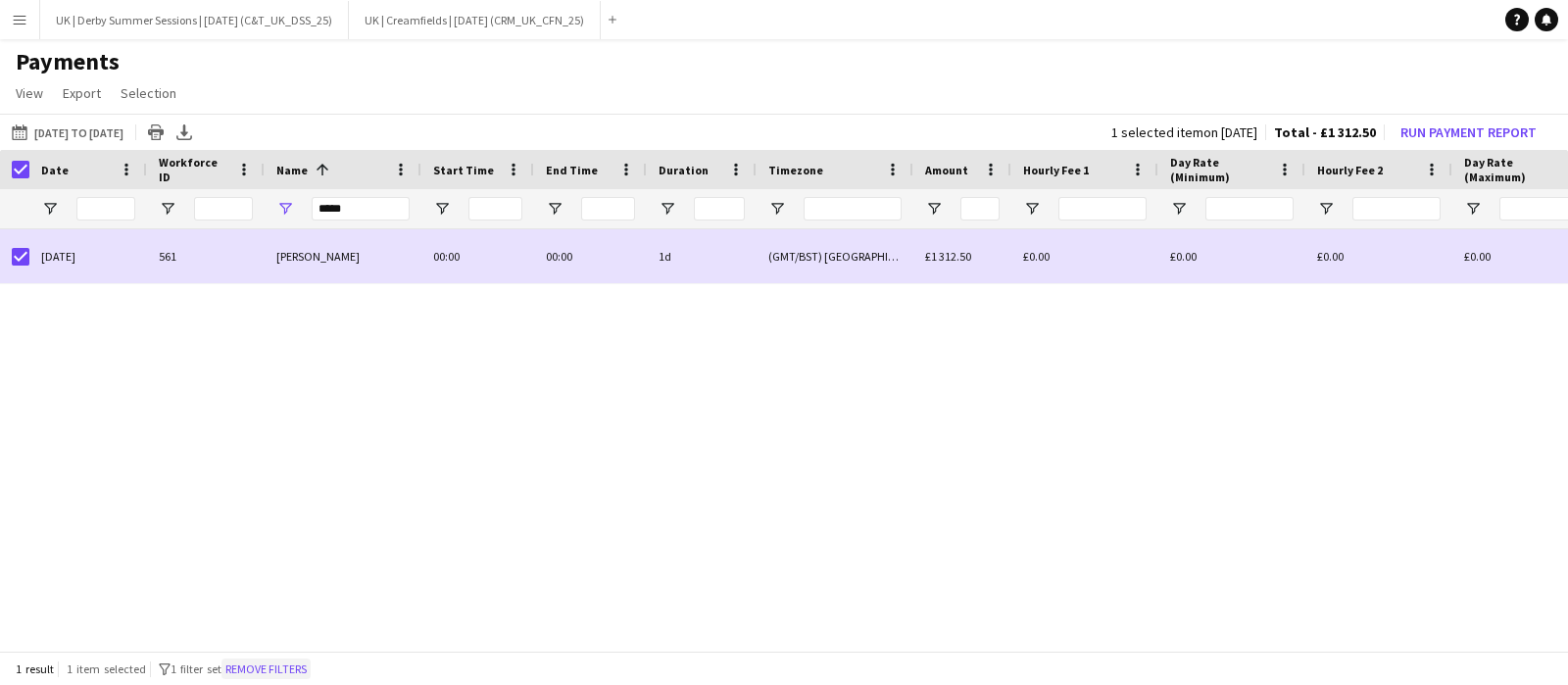
click at [280, 660] on button "Remove filters" at bounding box center [267, 670] width 89 height 22
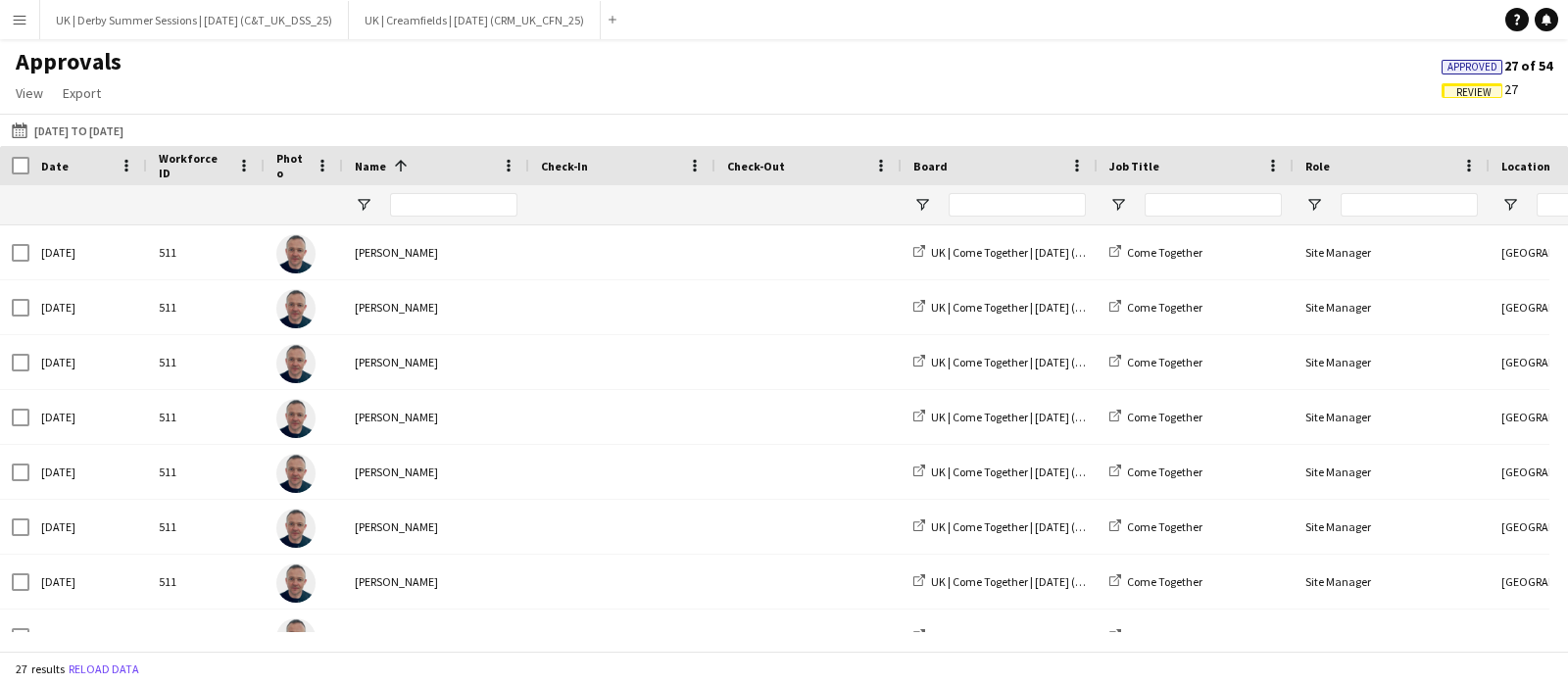
click at [1479, 95] on span "Review" at bounding box center [1475, 92] width 36 height 13
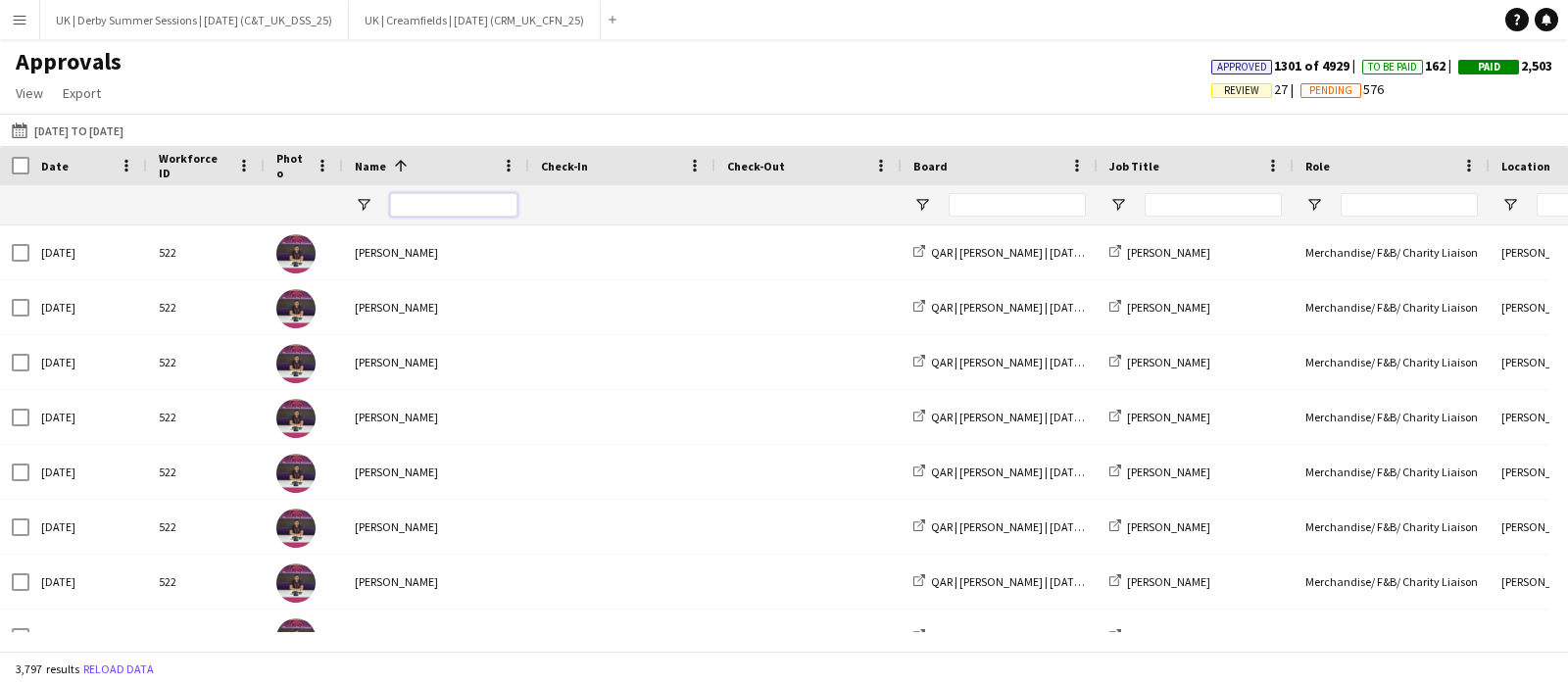
click at [429, 194] on input "Name Filter Input" at bounding box center [454, 205] width 128 height 24
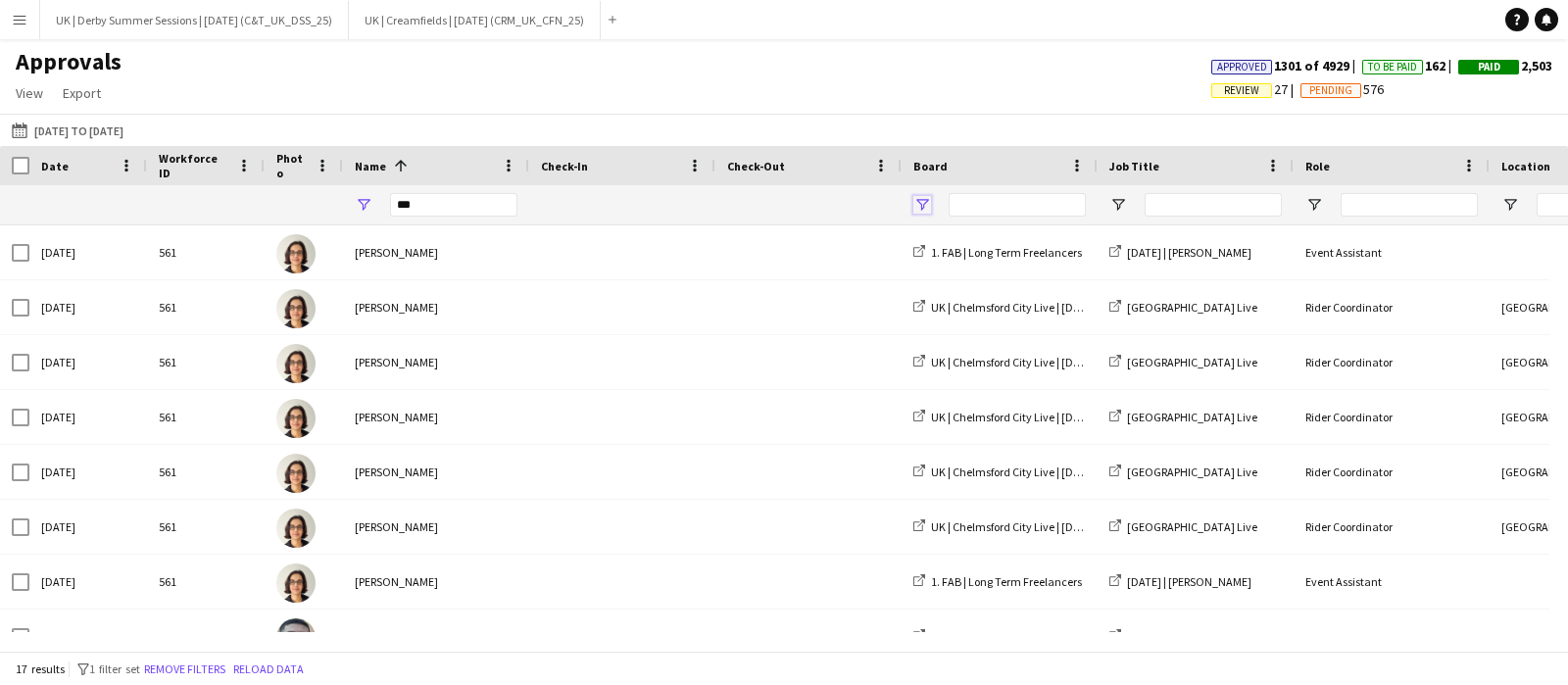
click at [925, 208] on span "Open Filter Menu" at bounding box center [923, 205] width 18 height 18
click at [498, 208] on input "***" at bounding box center [454, 205] width 128 height 24
type input "*****"
click at [922, 203] on span "Open Filter Menu" at bounding box center [923, 205] width 18 height 18
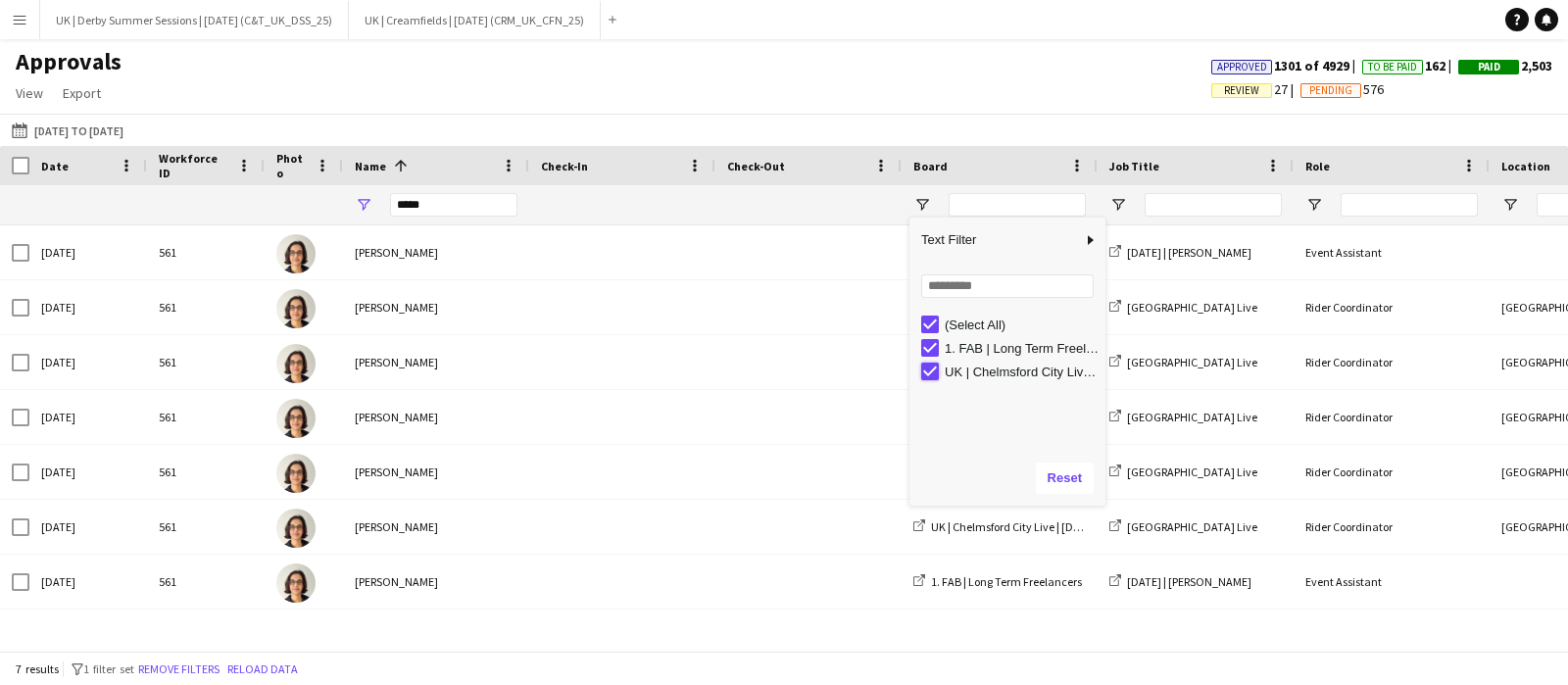
type input "**********"
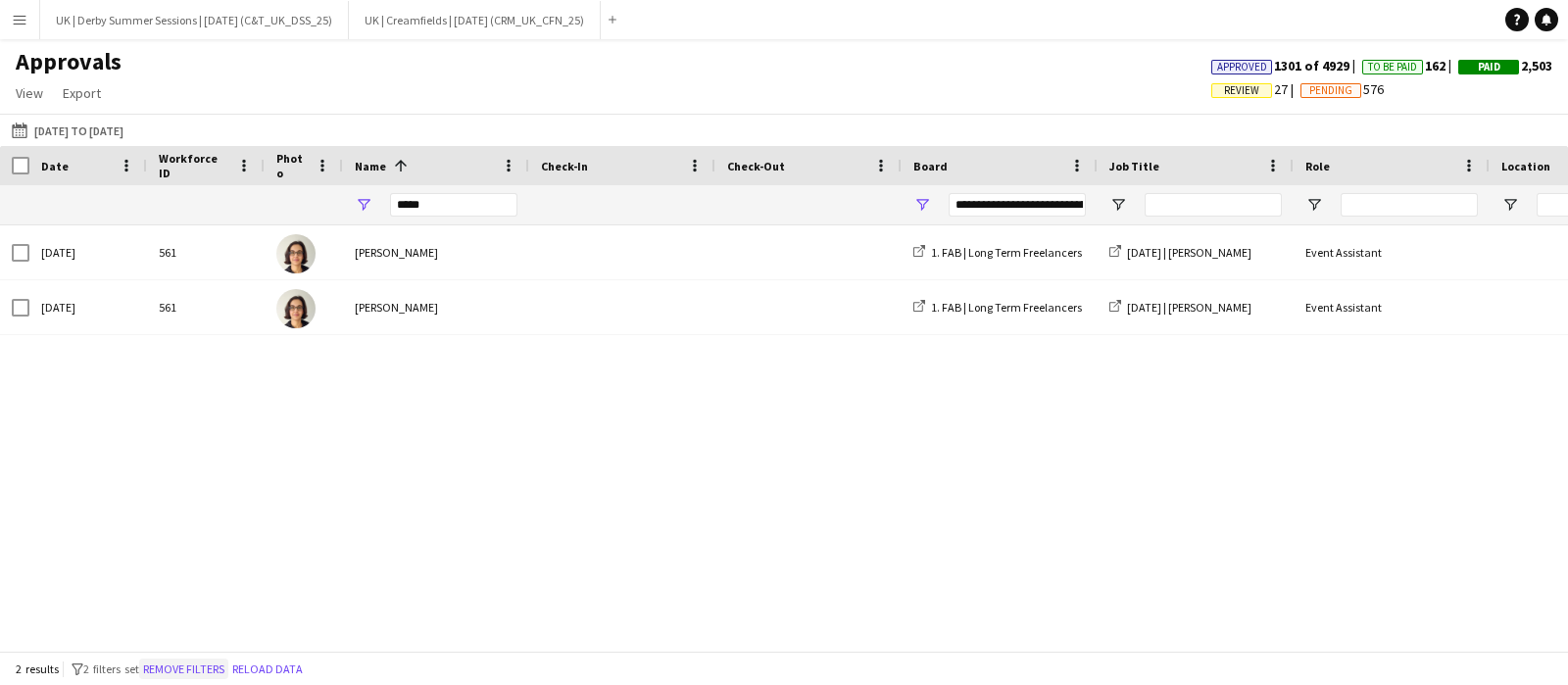
drag, startPoint x: 211, startPoint y: 681, endPoint x: 211, endPoint y: 670, distance: 11.0
click at [211, 675] on div "2 results filter-1 2 filters set Remove filters Reload data" at bounding box center [784, 669] width 1568 height 34
click at [211, 662] on button "Remove filters" at bounding box center [183, 670] width 89 height 22
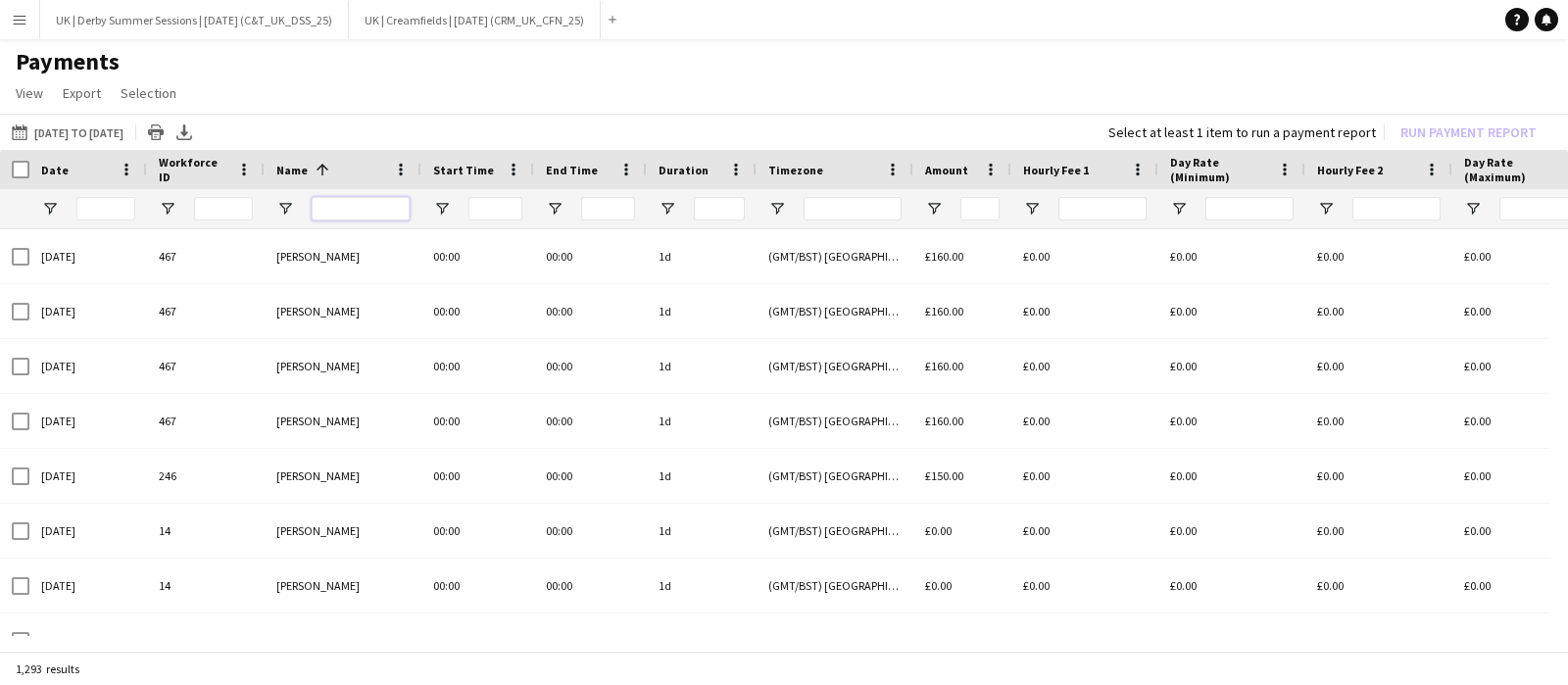
click at [343, 197] on input "Name Filter Input" at bounding box center [361, 209] width 98 height 24
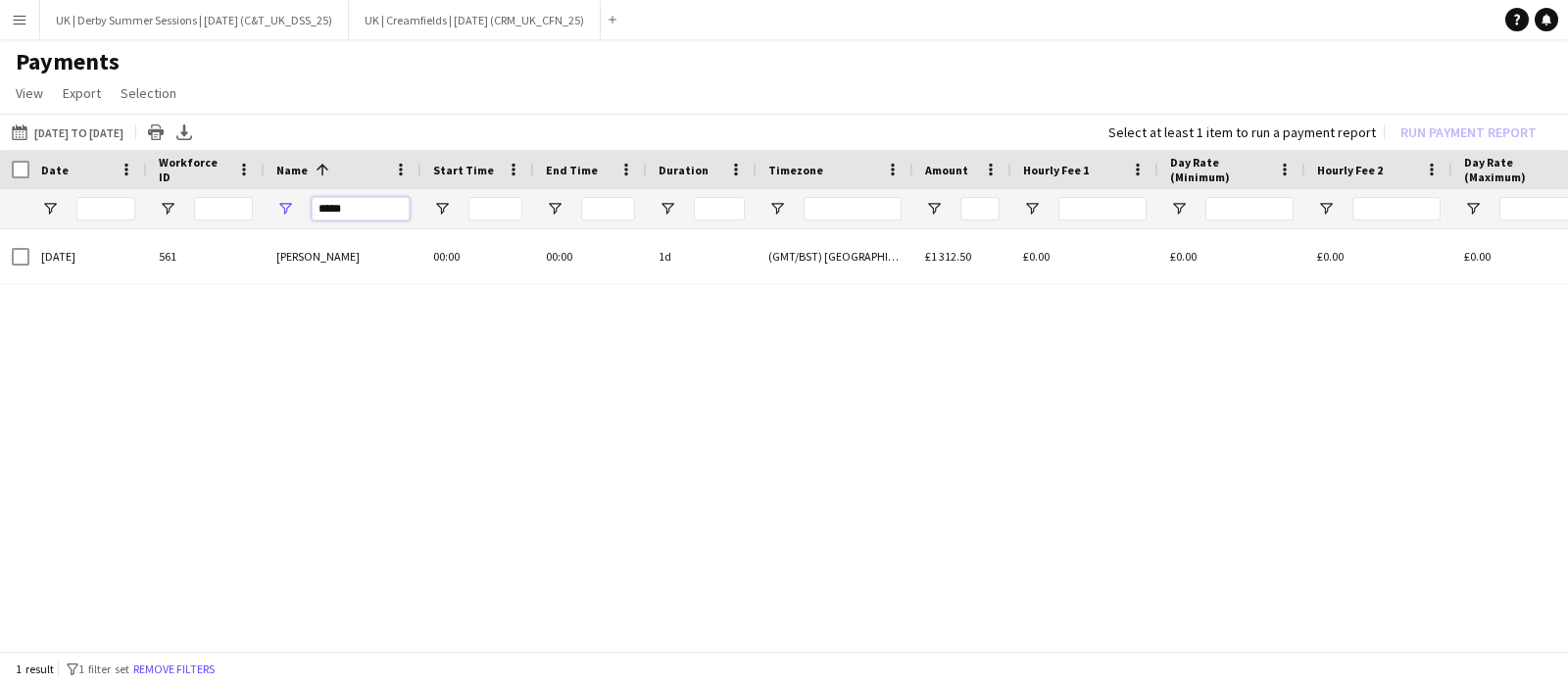
type input "*****"
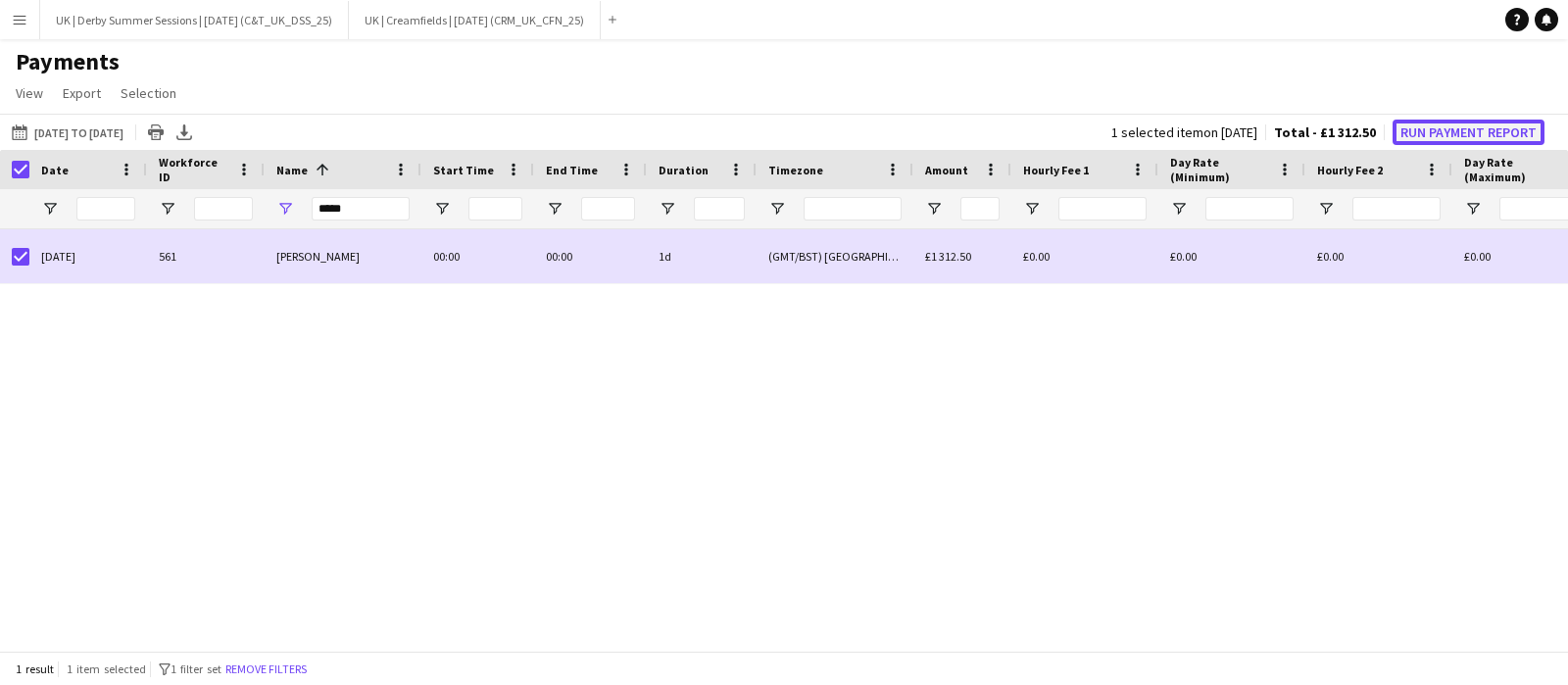
click at [1450, 137] on button "Run Payment Report" at bounding box center [1468, 133] width 152 height 26
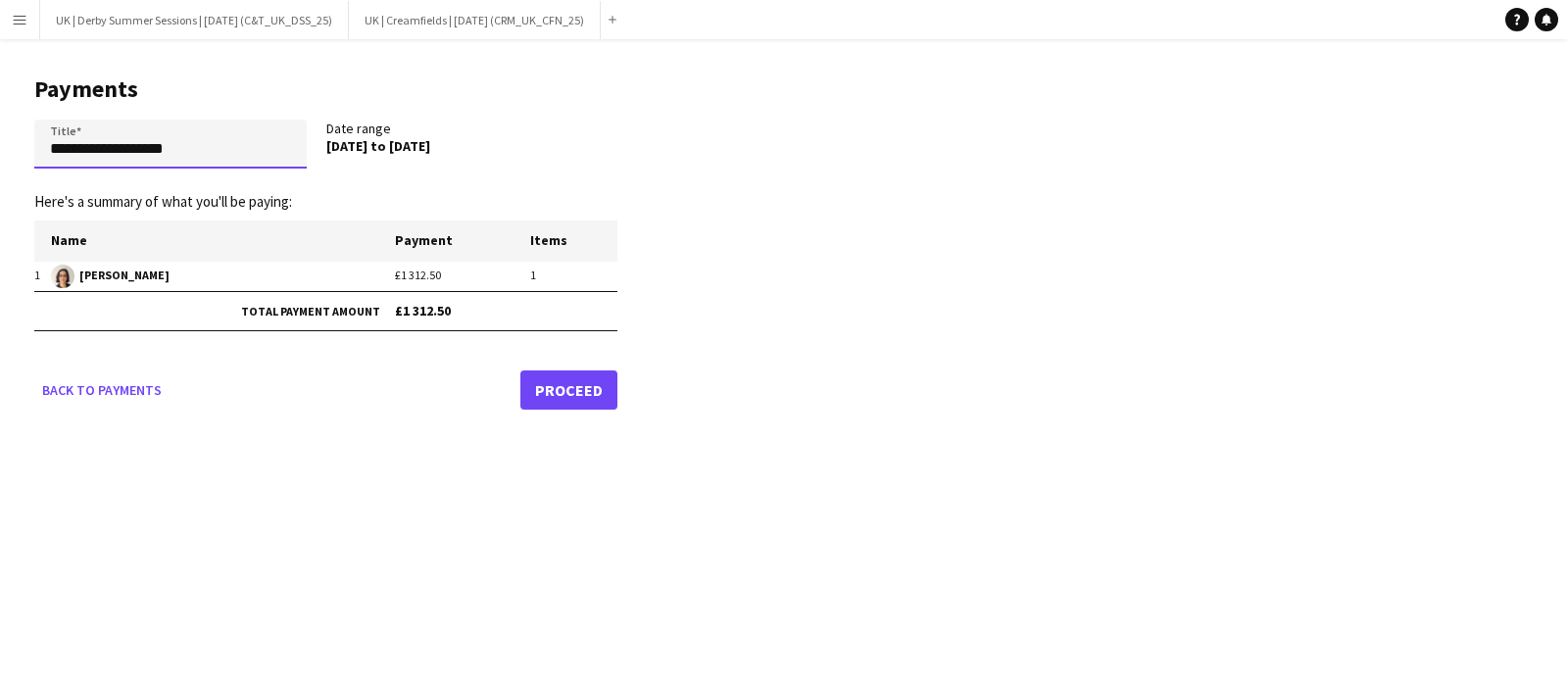
drag, startPoint x: 164, startPoint y: 151, endPoint x: 25, endPoint y: 147, distance: 139.1
click at [0, 149] on main "**********" at bounding box center [318, 240] width 637 height 400
paste input "**********"
drag, startPoint x: 94, startPoint y: 154, endPoint x: 0, endPoint y: 155, distance: 94.0
click at [0, 155] on main "**********" at bounding box center [318, 239] width 637 height 400
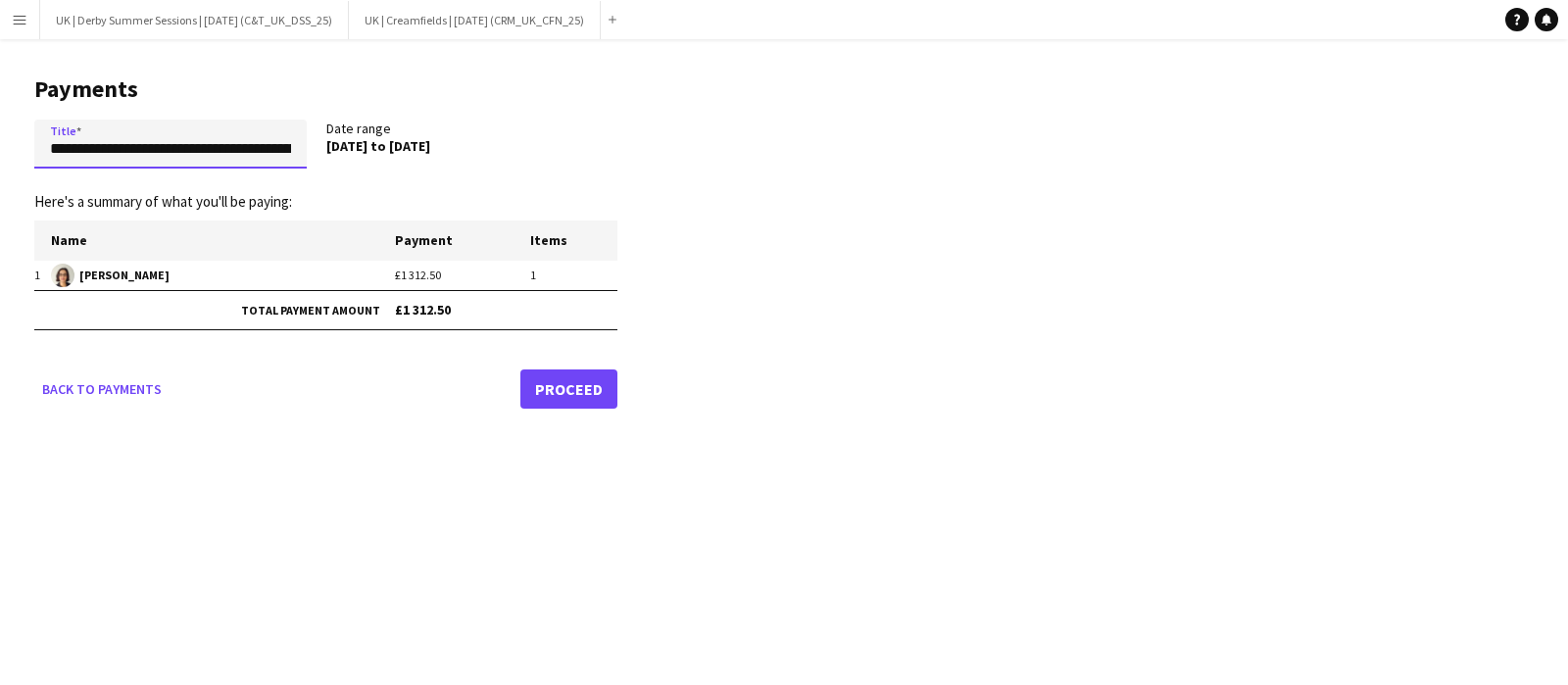
click at [45, 149] on input "**********" at bounding box center [170, 144] width 273 height 49
drag, startPoint x: 268, startPoint y: 150, endPoint x: 383, endPoint y: 157, distance: 115.2
click at [383, 157] on div "**********" at bounding box center [326, 148] width 583 height 57
click at [239, 154] on input "**********" at bounding box center [170, 144] width 273 height 49
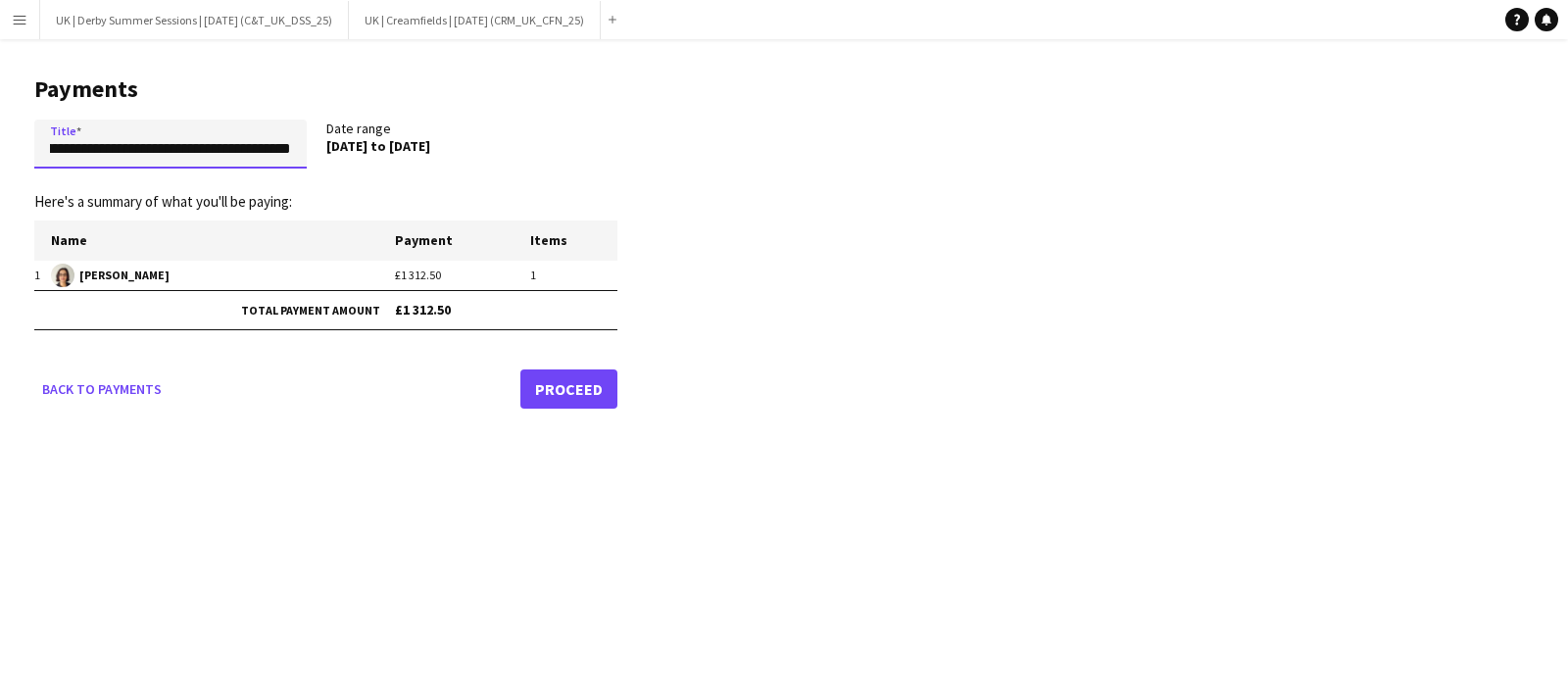
drag, startPoint x: 217, startPoint y: 149, endPoint x: 381, endPoint y: 149, distance: 164.0
click at [381, 149] on div "**********" at bounding box center [326, 148] width 583 height 57
type input "**********"
click at [537, 380] on link "Proceed" at bounding box center [569, 390] width 97 height 40
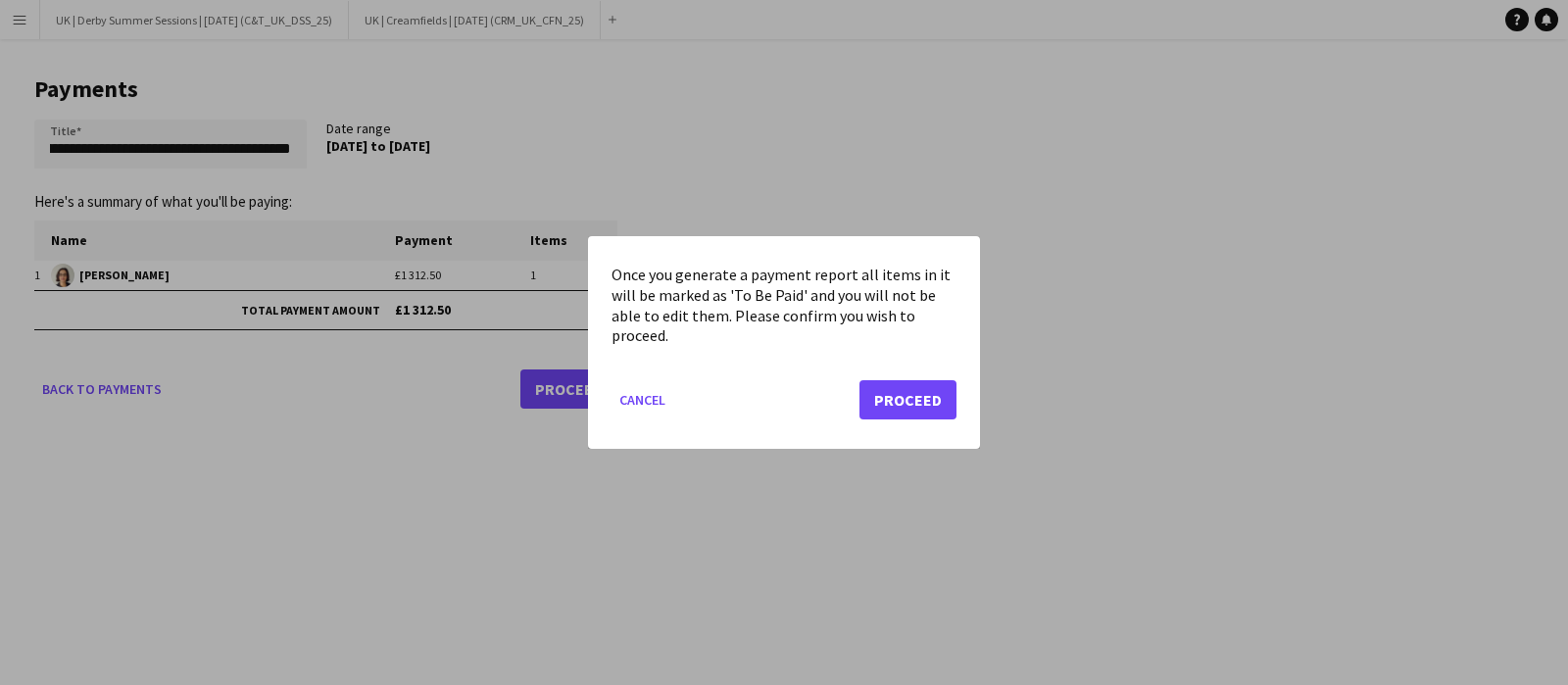
scroll to position [0, 0]
click at [907, 400] on button "Proceed" at bounding box center [908, 400] width 97 height 40
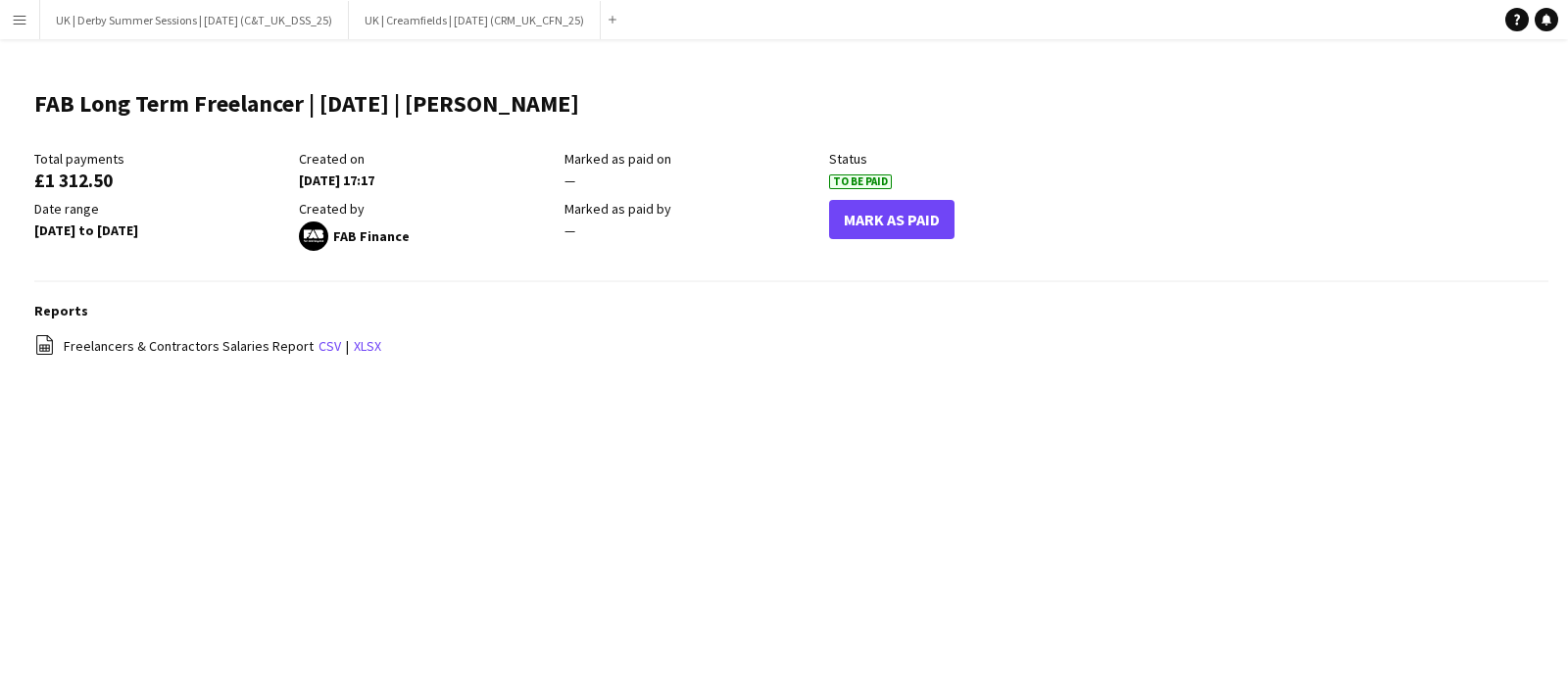
click at [2, 14] on button "Menu" at bounding box center [20, 20] width 40 height 40
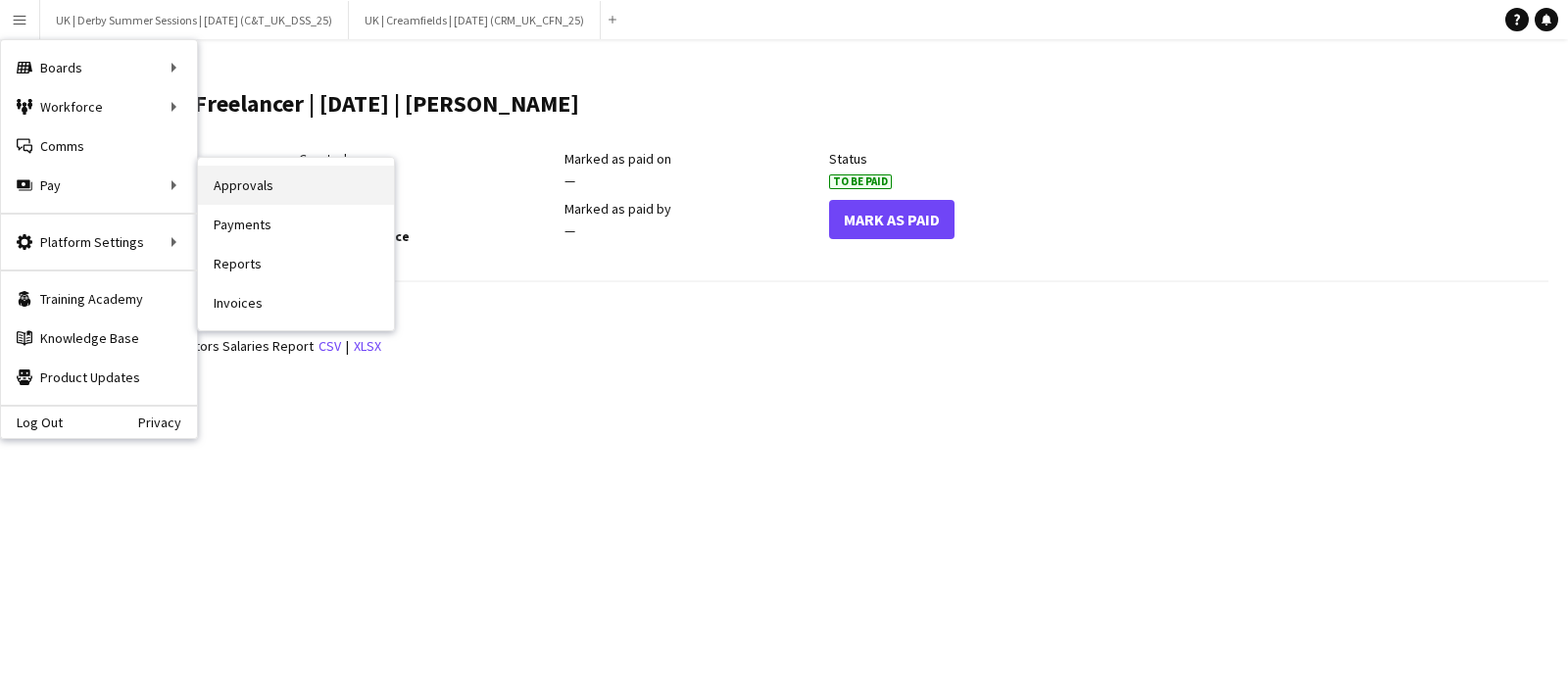
click at [290, 186] on link "Approvals" at bounding box center [296, 185] width 196 height 40
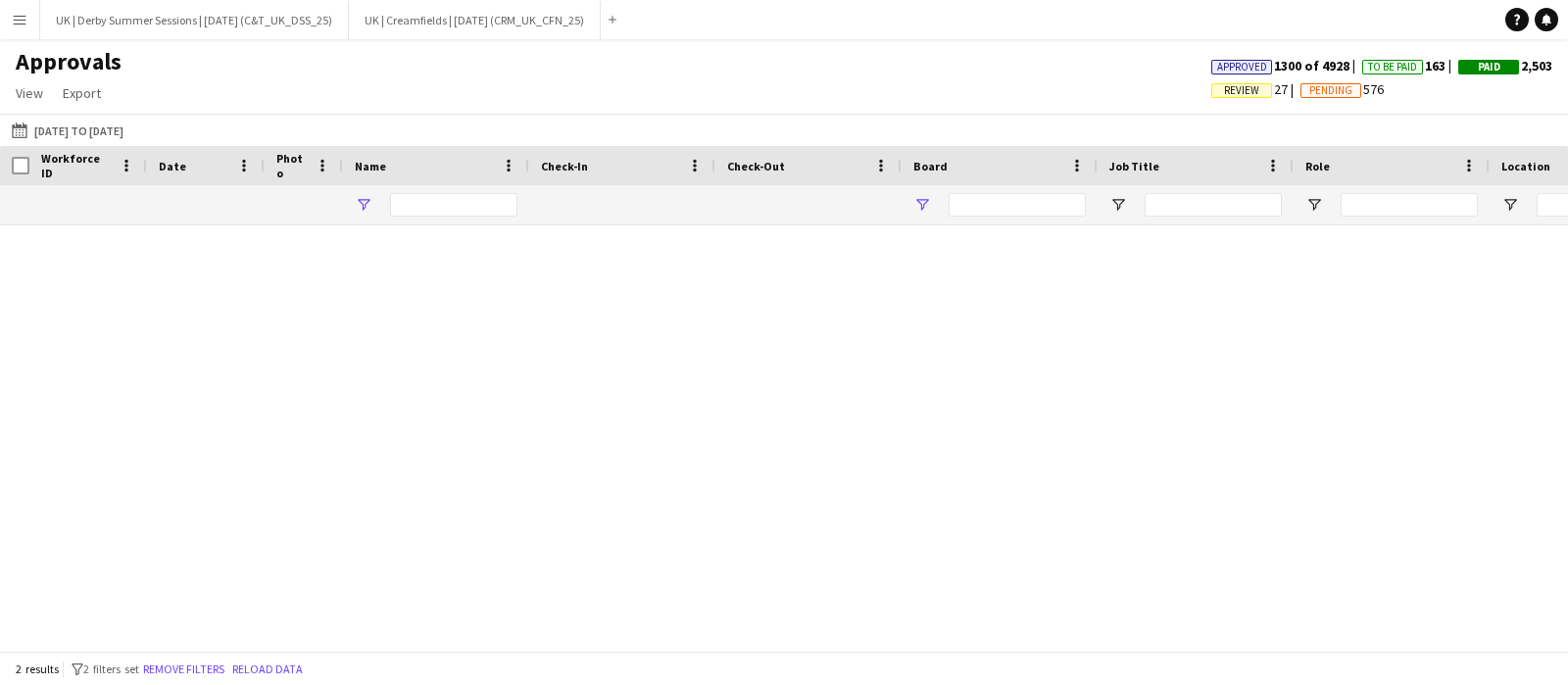
type input "*****"
type input "**********"
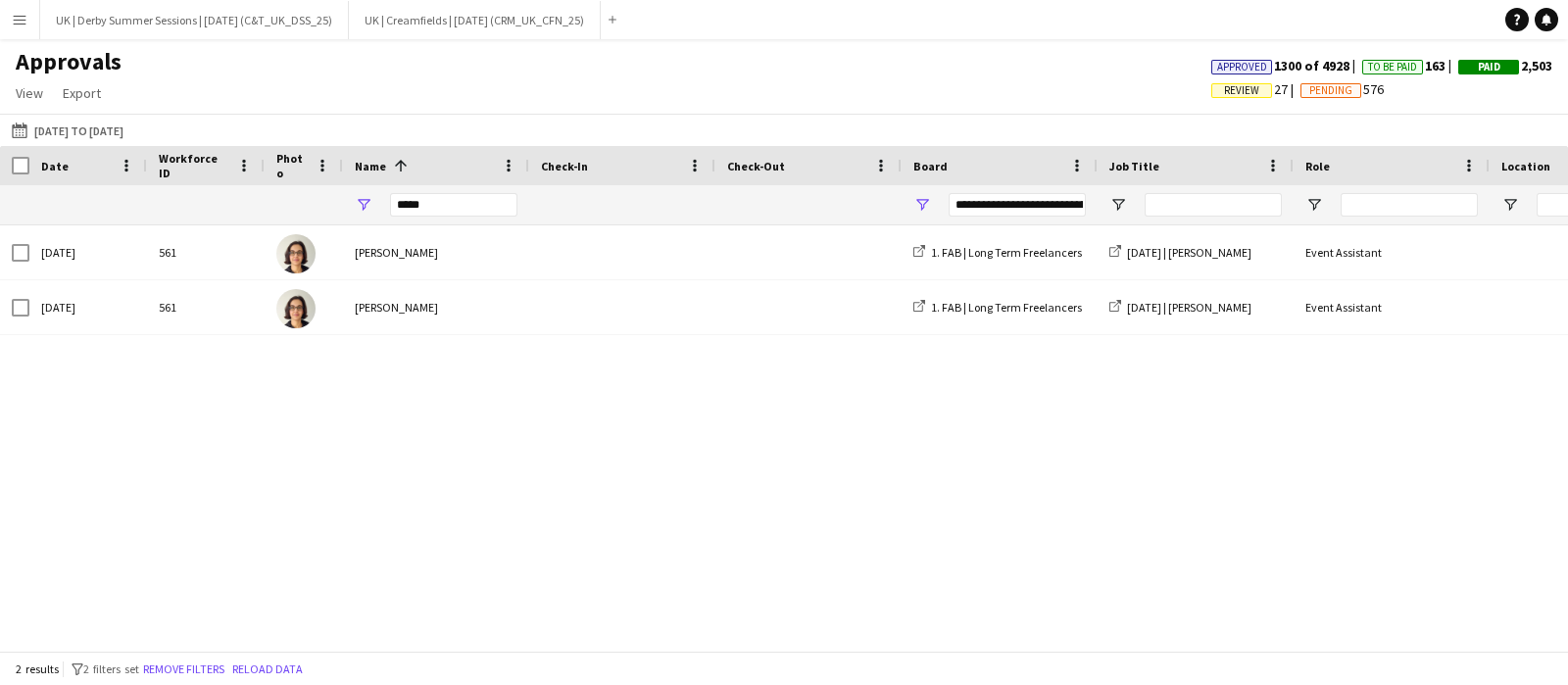
click at [19, 13] on app-icon "Menu" at bounding box center [20, 20] width 16 height 16
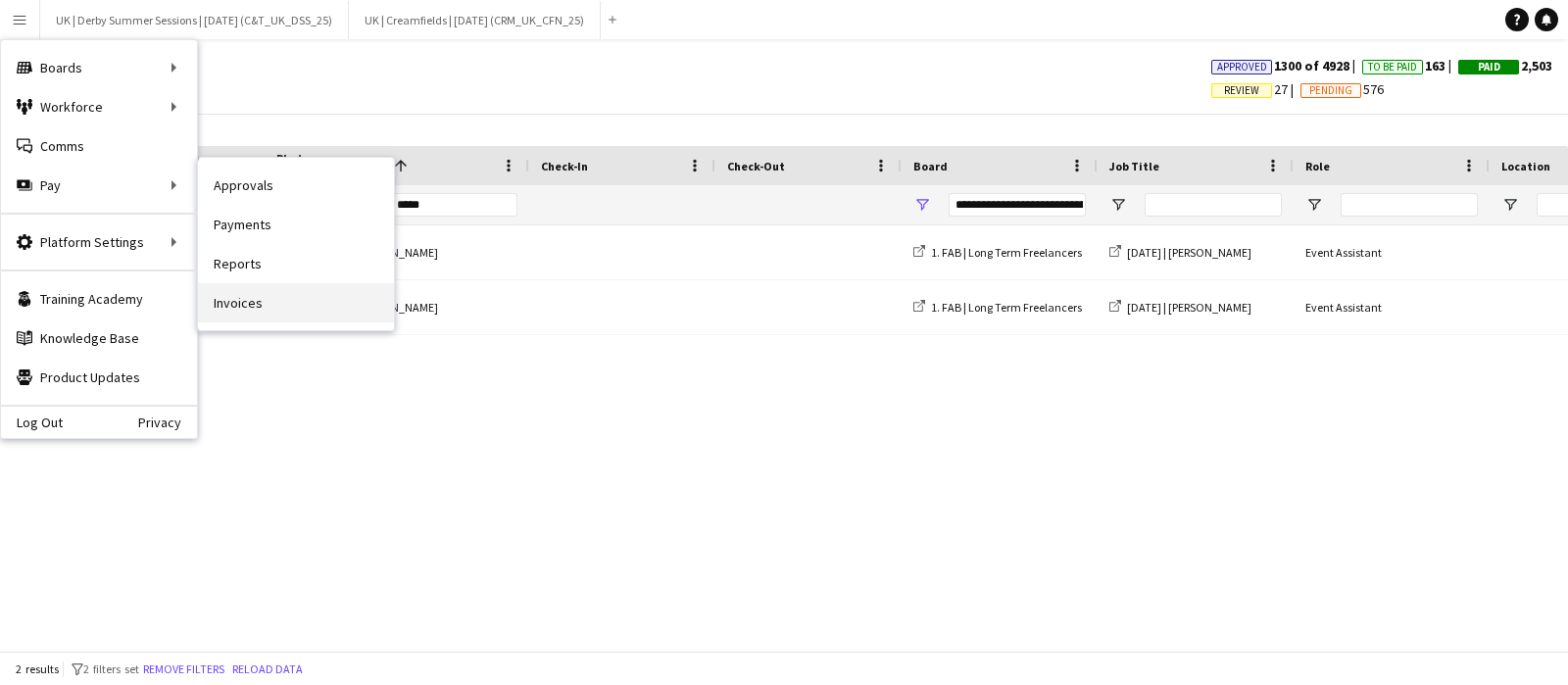
click at [240, 307] on link "Invoices" at bounding box center [296, 303] width 196 height 40
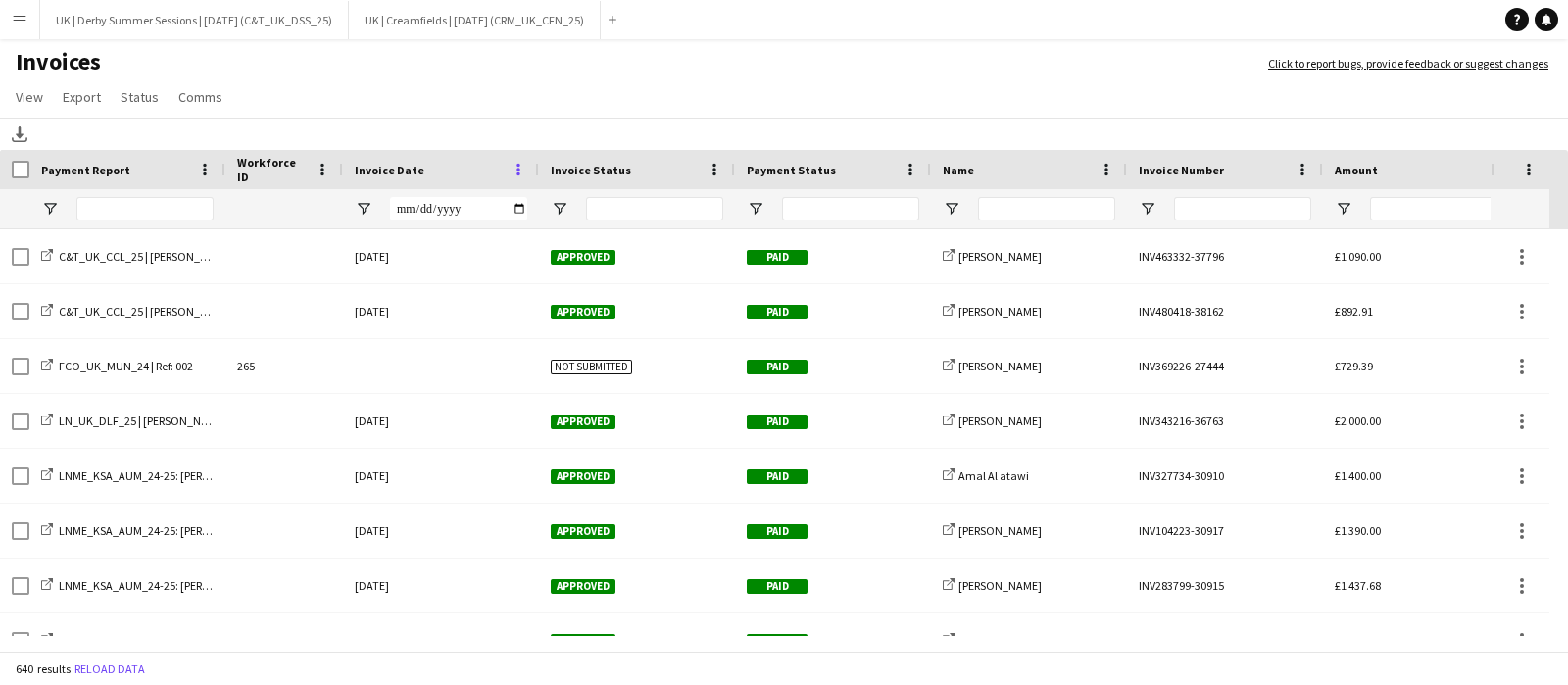
click at [514, 173] on span at bounding box center [518, 170] width 18 height 18
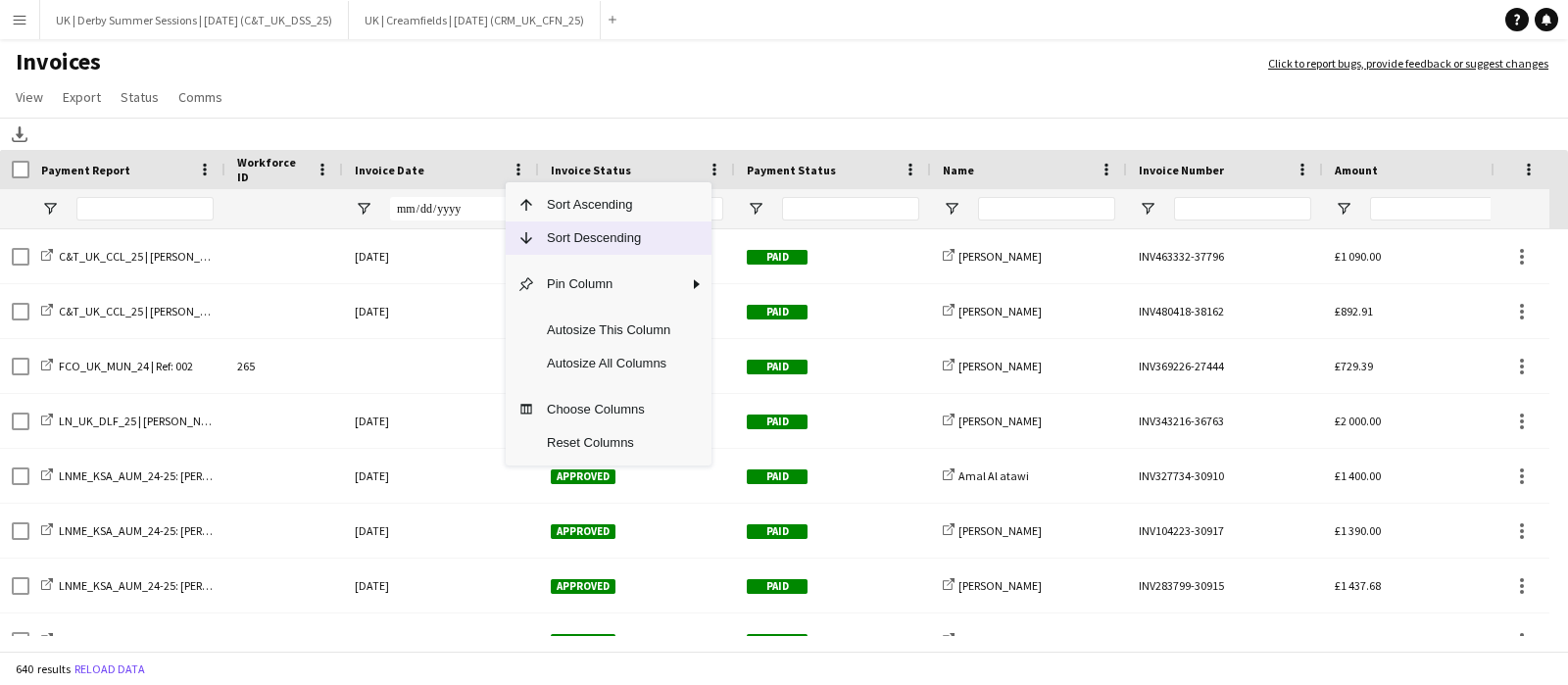
click at [553, 250] on span "Sort Descending" at bounding box center [609, 239] width 147 height 34
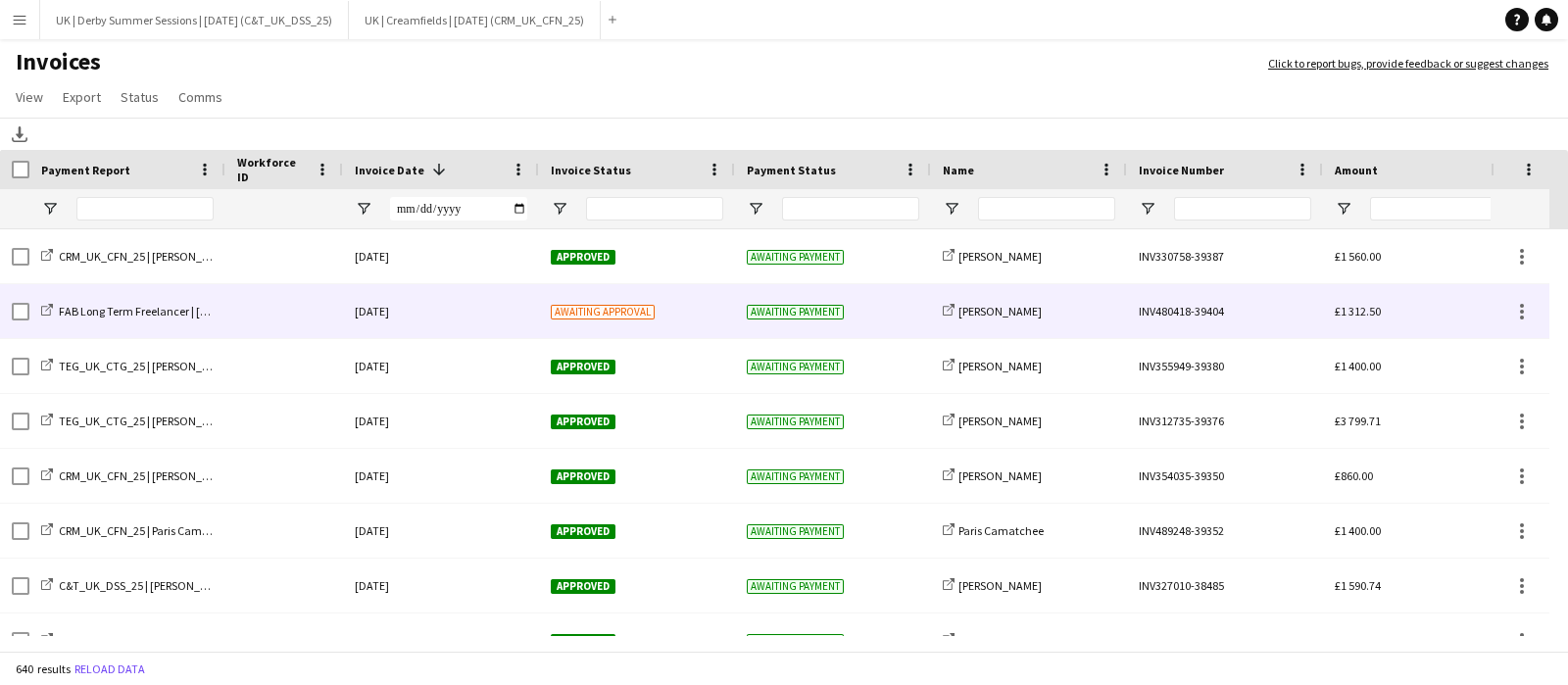
click at [468, 309] on div "29-August-2025" at bounding box center [441, 311] width 196 height 54
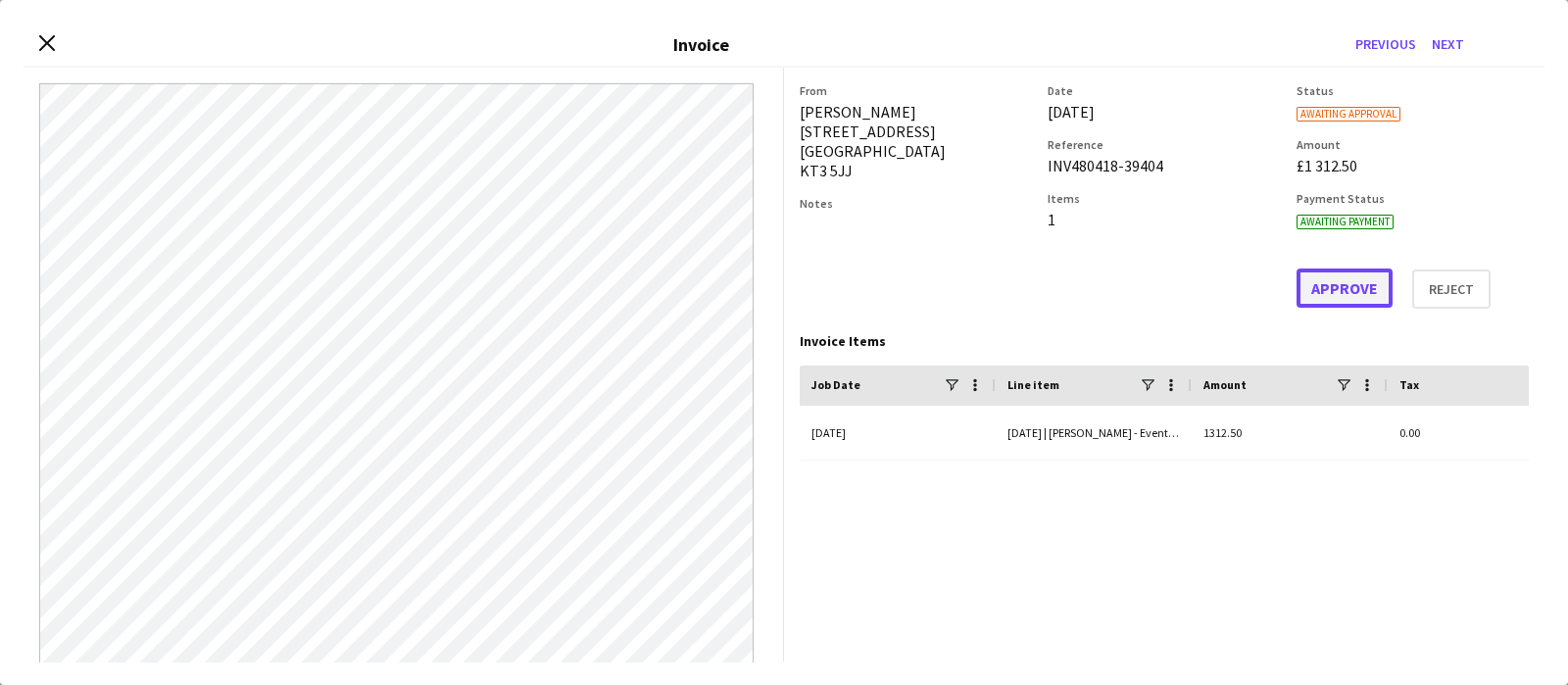
click at [1308, 287] on button "Approve" at bounding box center [1344, 288] width 96 height 40
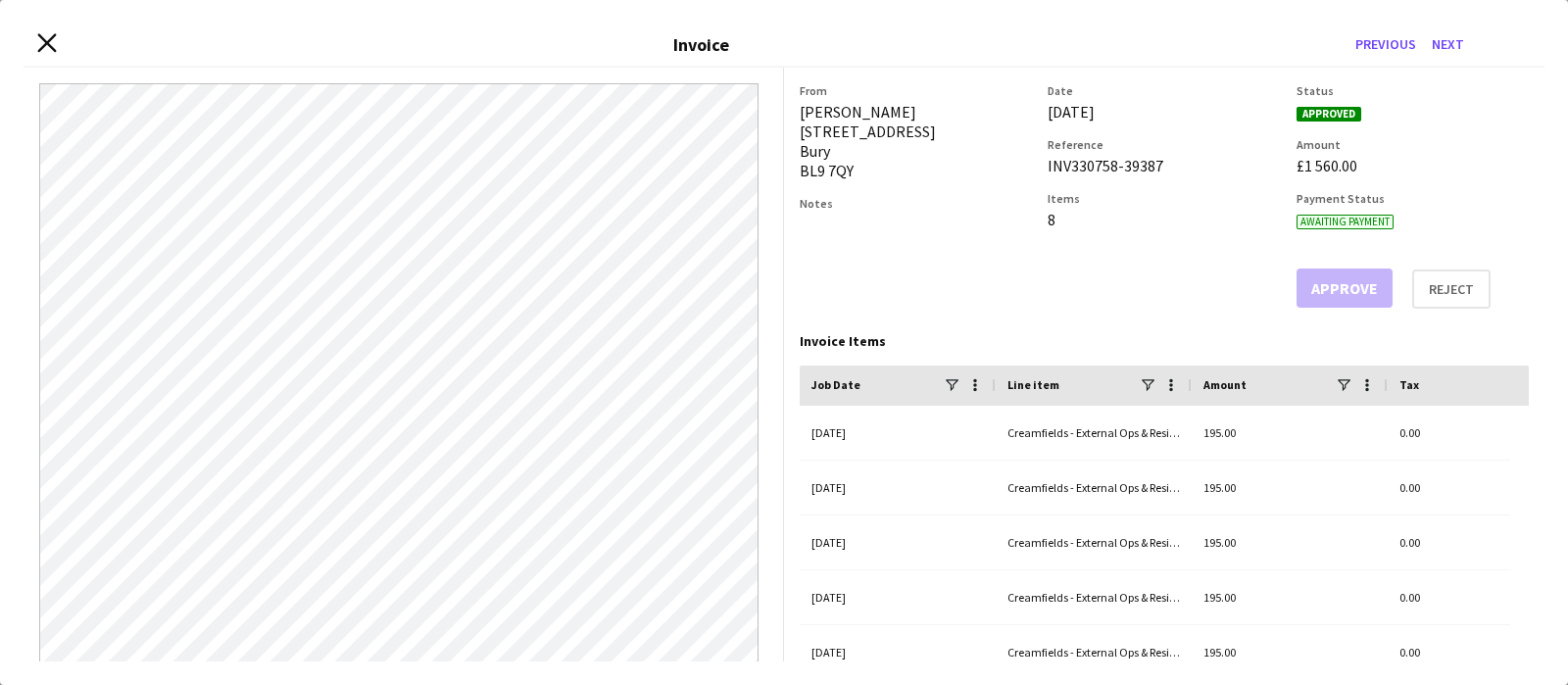
click at [41, 40] on icon "Close invoice dialog" at bounding box center [47, 44] width 19 height 19
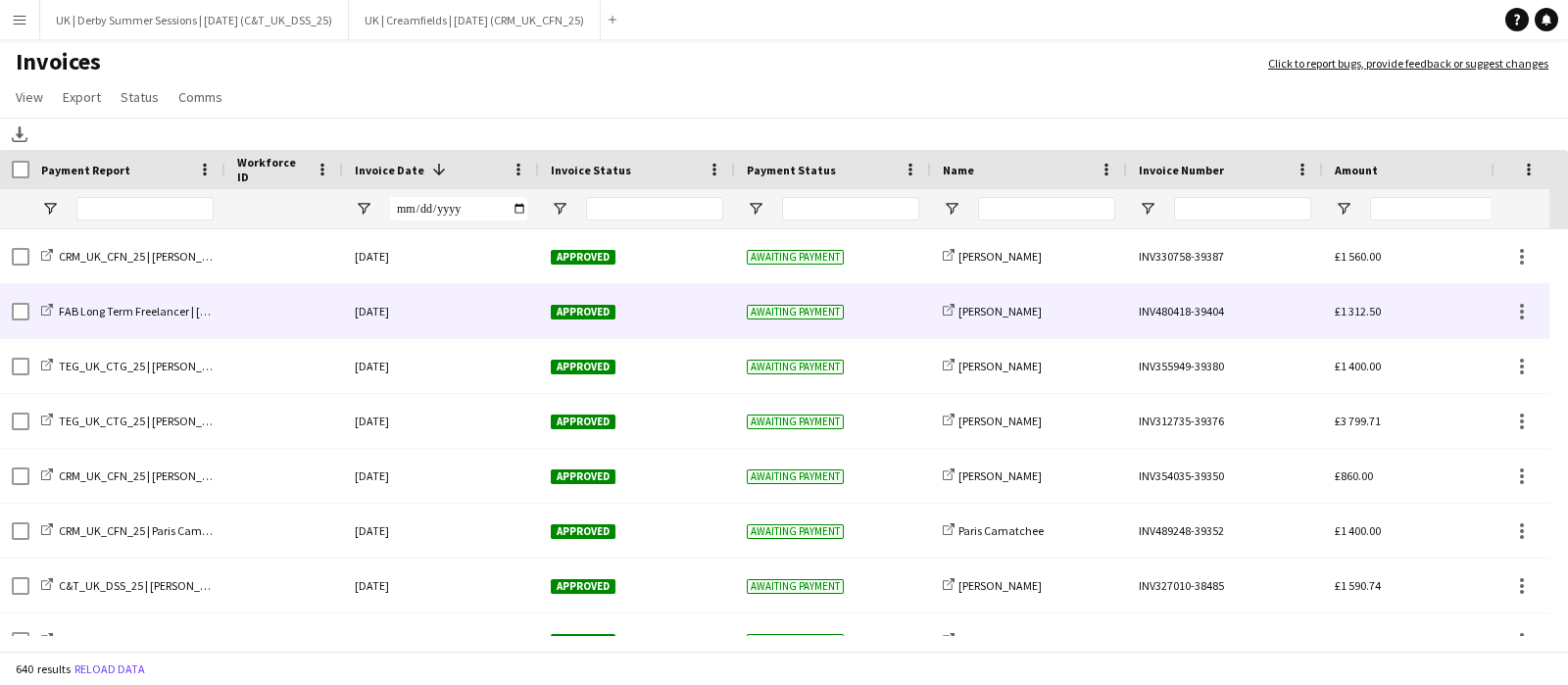
click at [280, 311] on div at bounding box center [283, 311] width 118 height 54
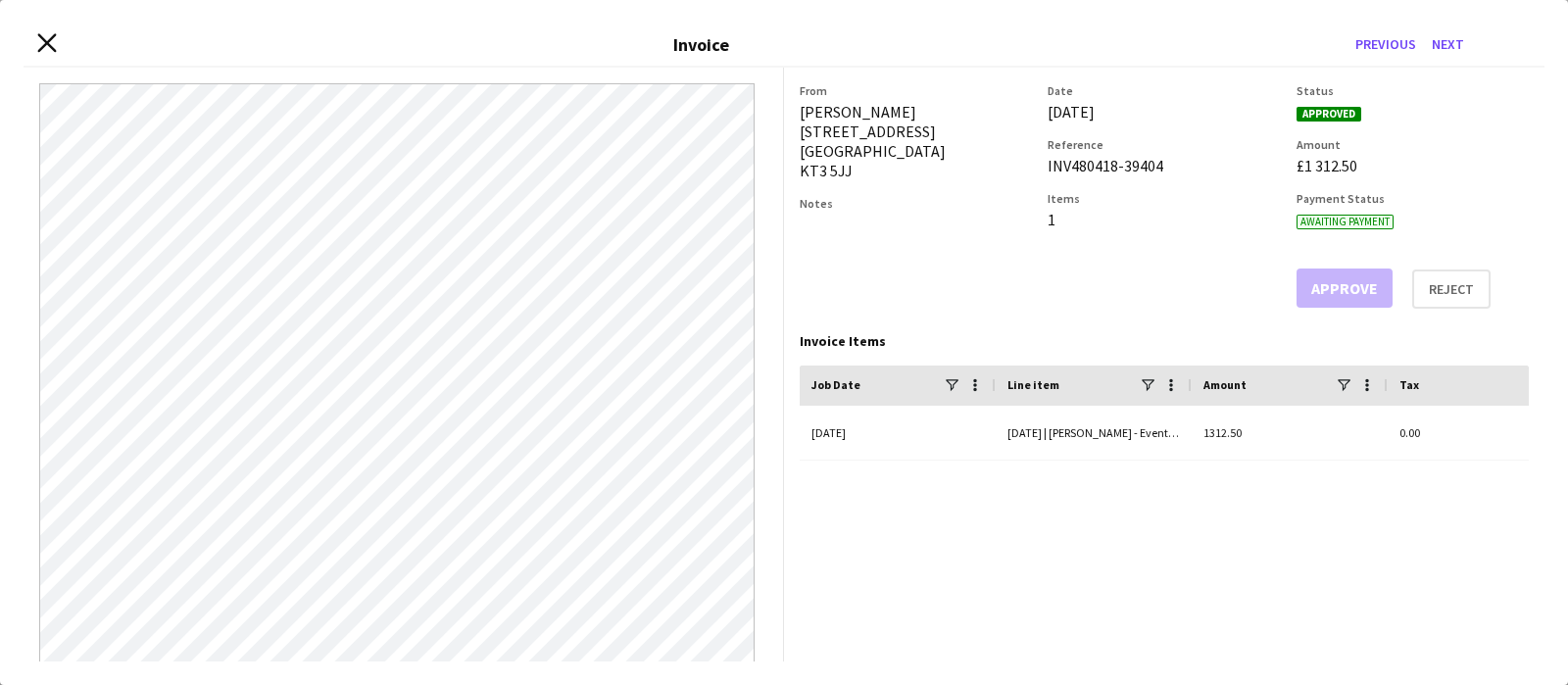
click at [45, 52] on app-icon "Close invoice dialog" at bounding box center [47, 46] width 19 height 22
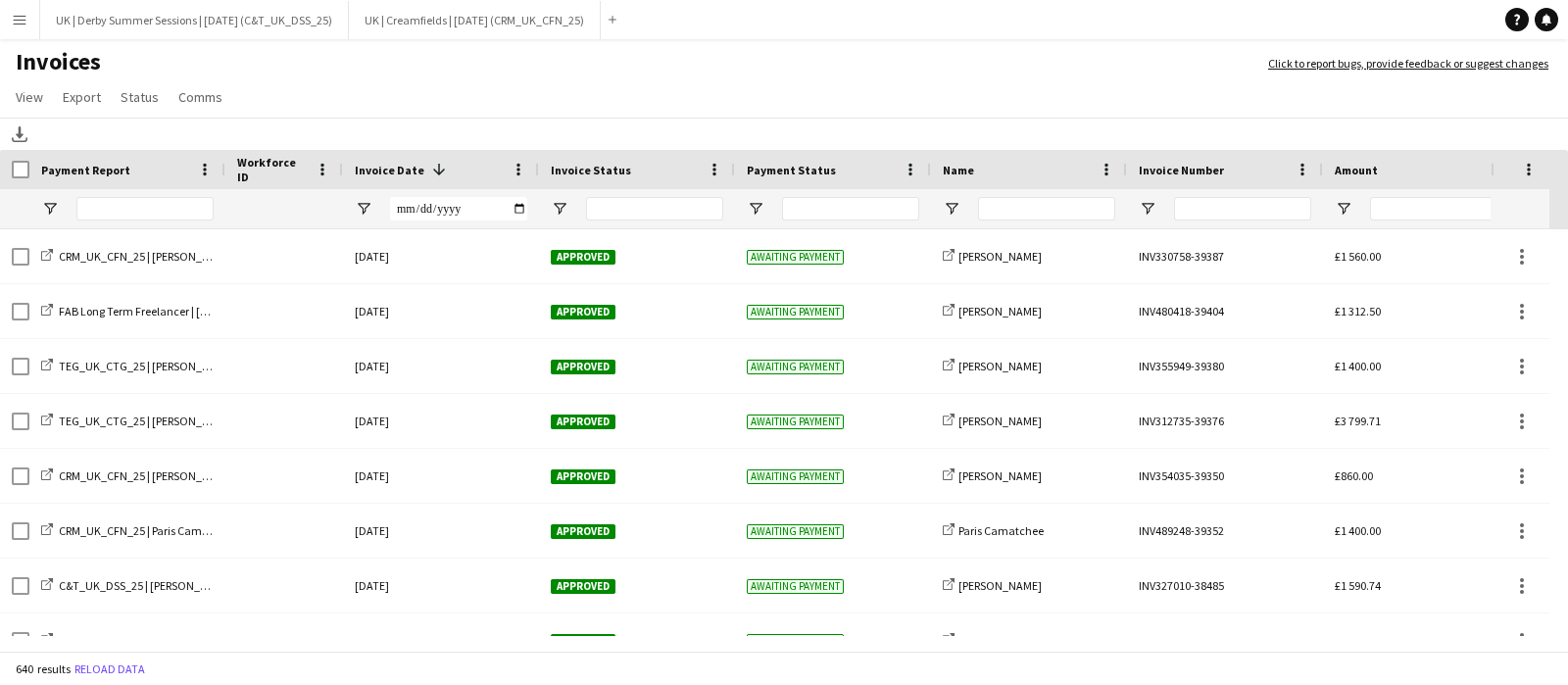
click at [30, 17] on button "Menu" at bounding box center [20, 20] width 40 height 40
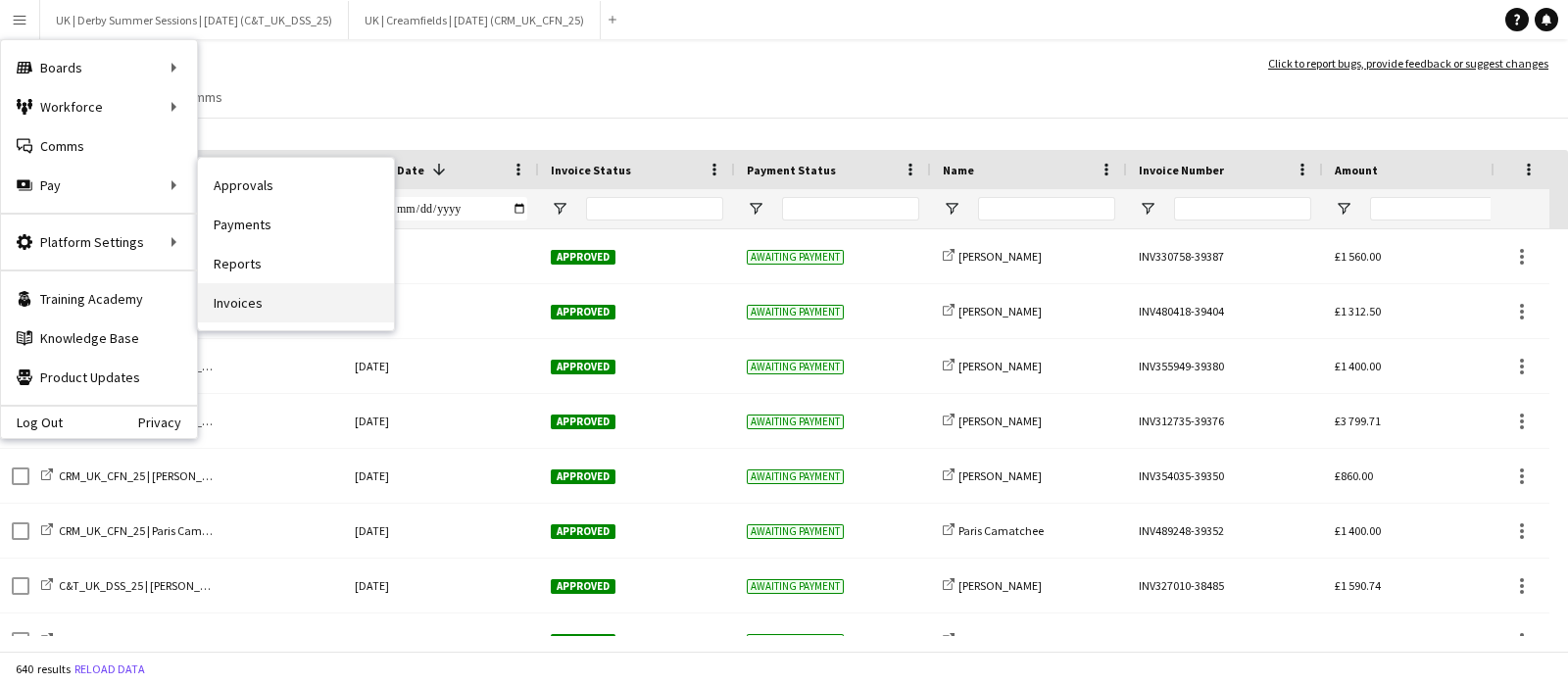
click at [259, 291] on link "Invoices" at bounding box center [296, 303] width 196 height 40
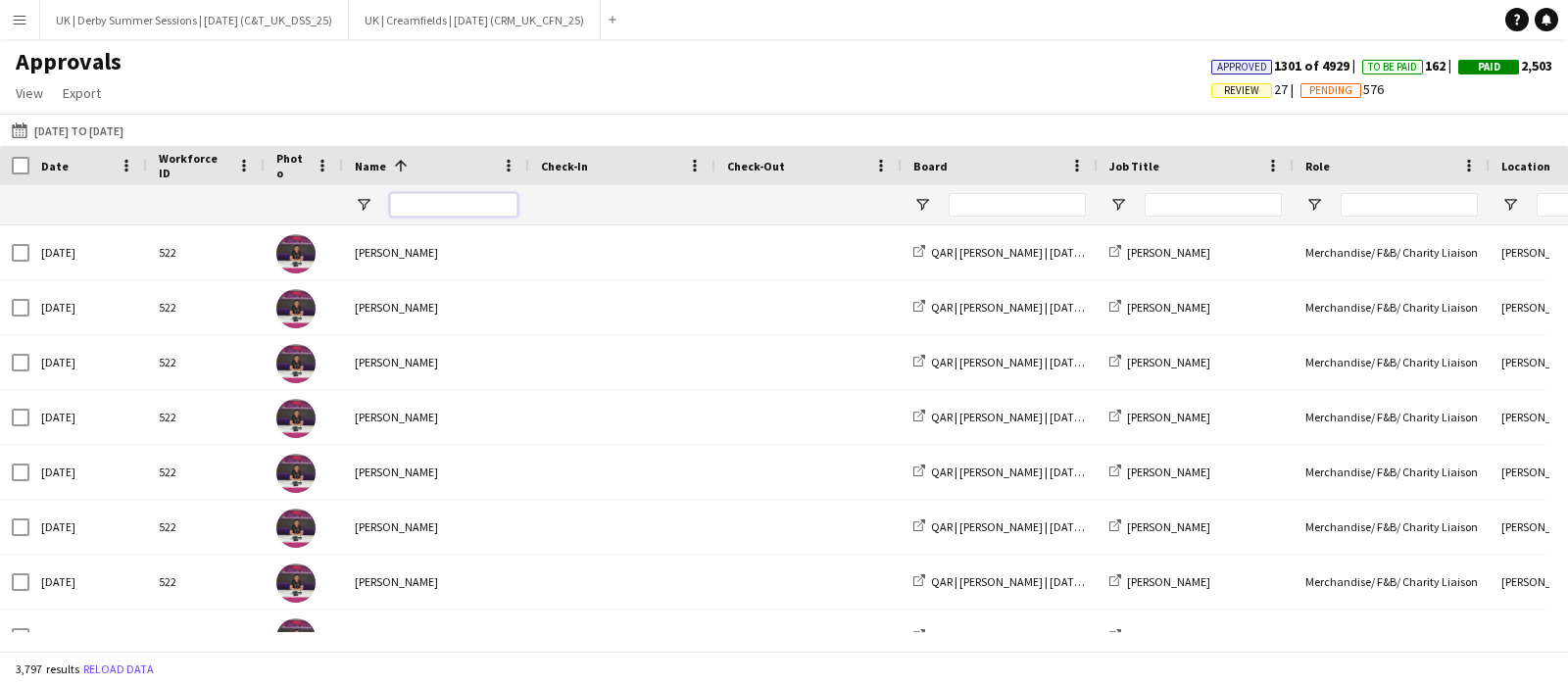
click at [412, 202] on input "Name Filter Input" at bounding box center [454, 205] width 128 height 24
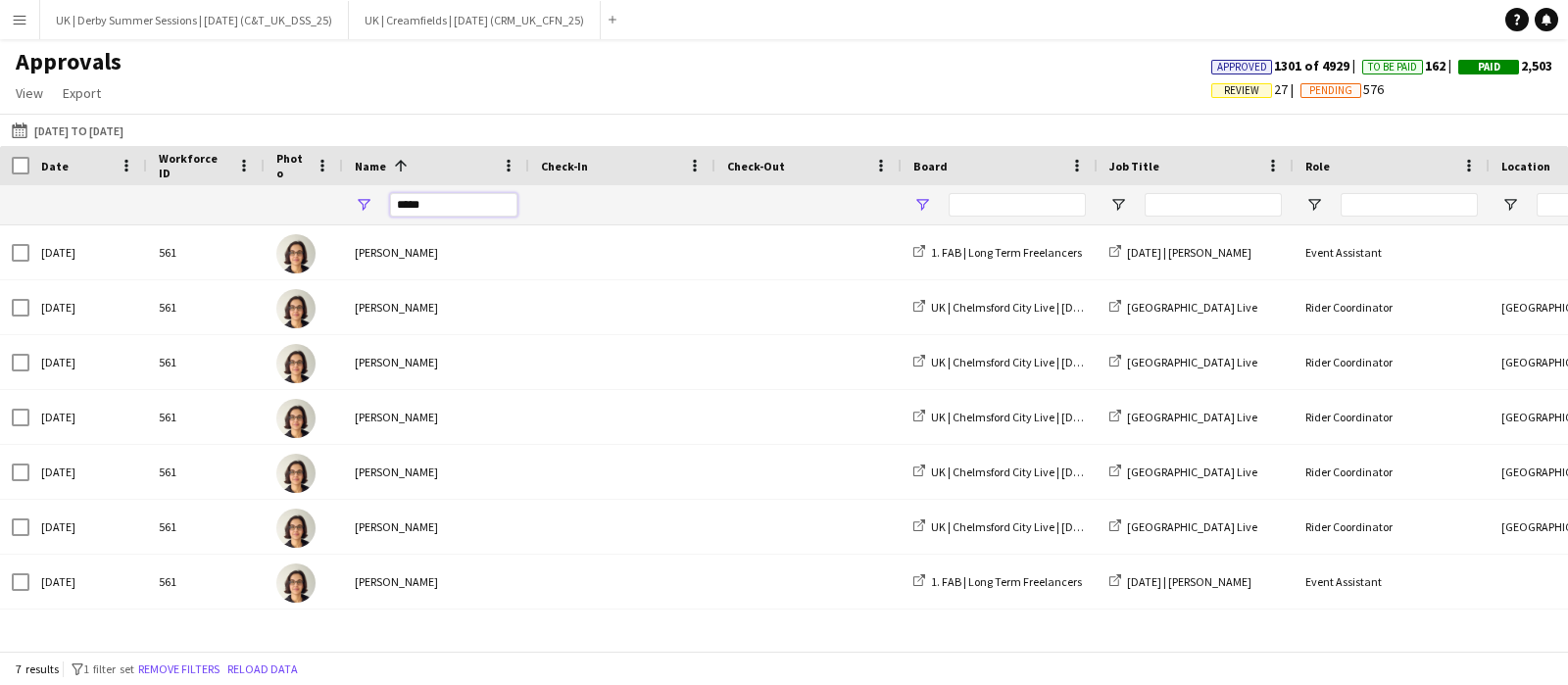
type input "*****"
click at [930, 203] on span "Open Filter Menu" at bounding box center [923, 205] width 18 height 18
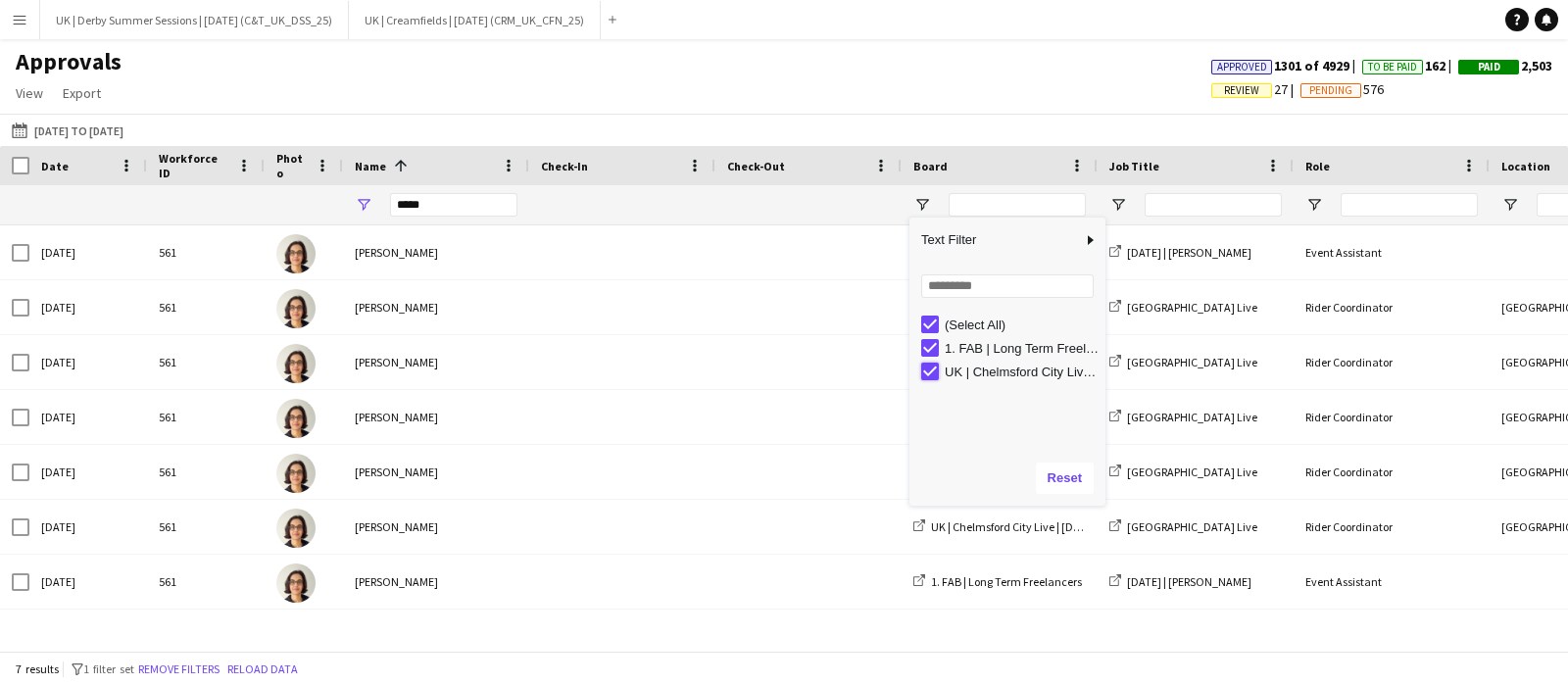
type input "**********"
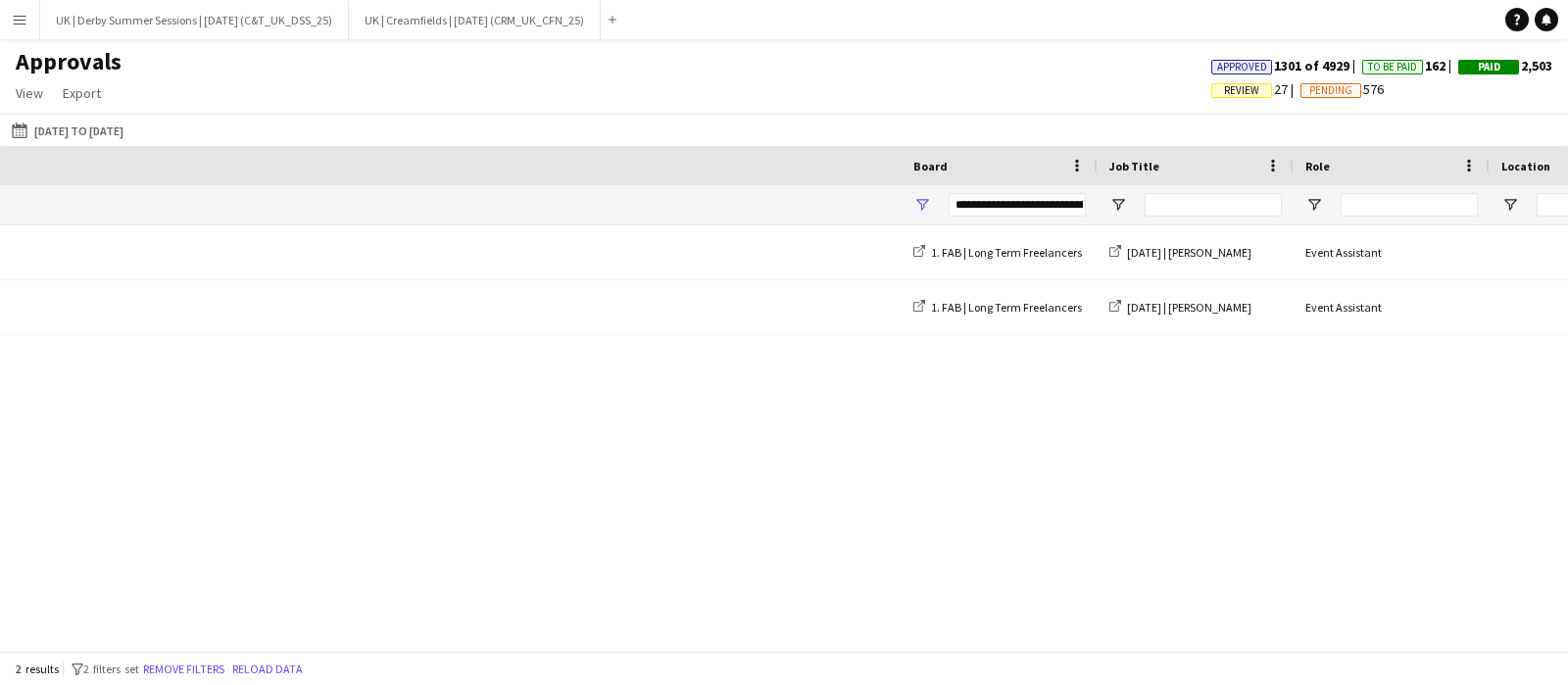
scroll to position [0, 1989]
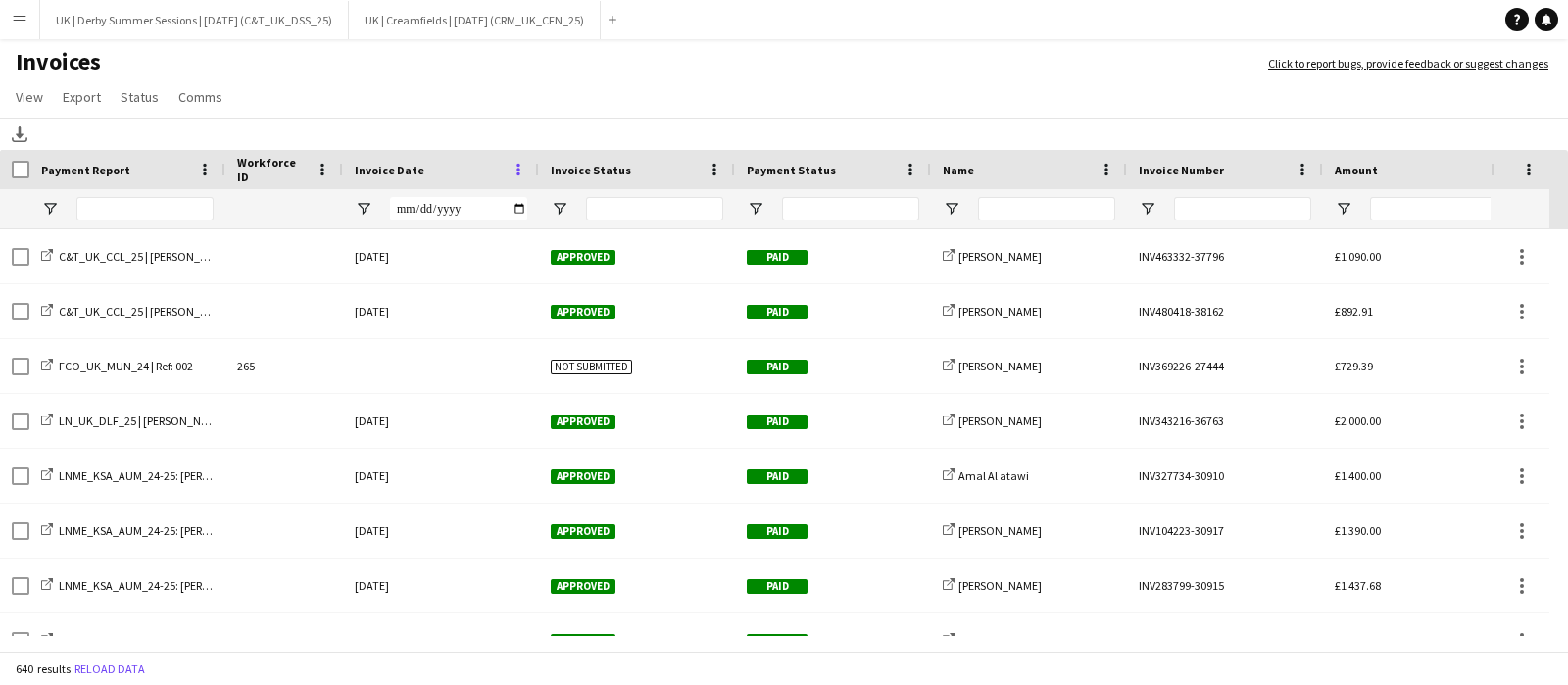
click at [524, 172] on div "Invoice Date" at bounding box center [441, 170] width 196 height 40
click at [529, 169] on div "Invoice Date" at bounding box center [441, 170] width 196 height 40
click at [517, 173] on span at bounding box center [518, 170] width 18 height 18
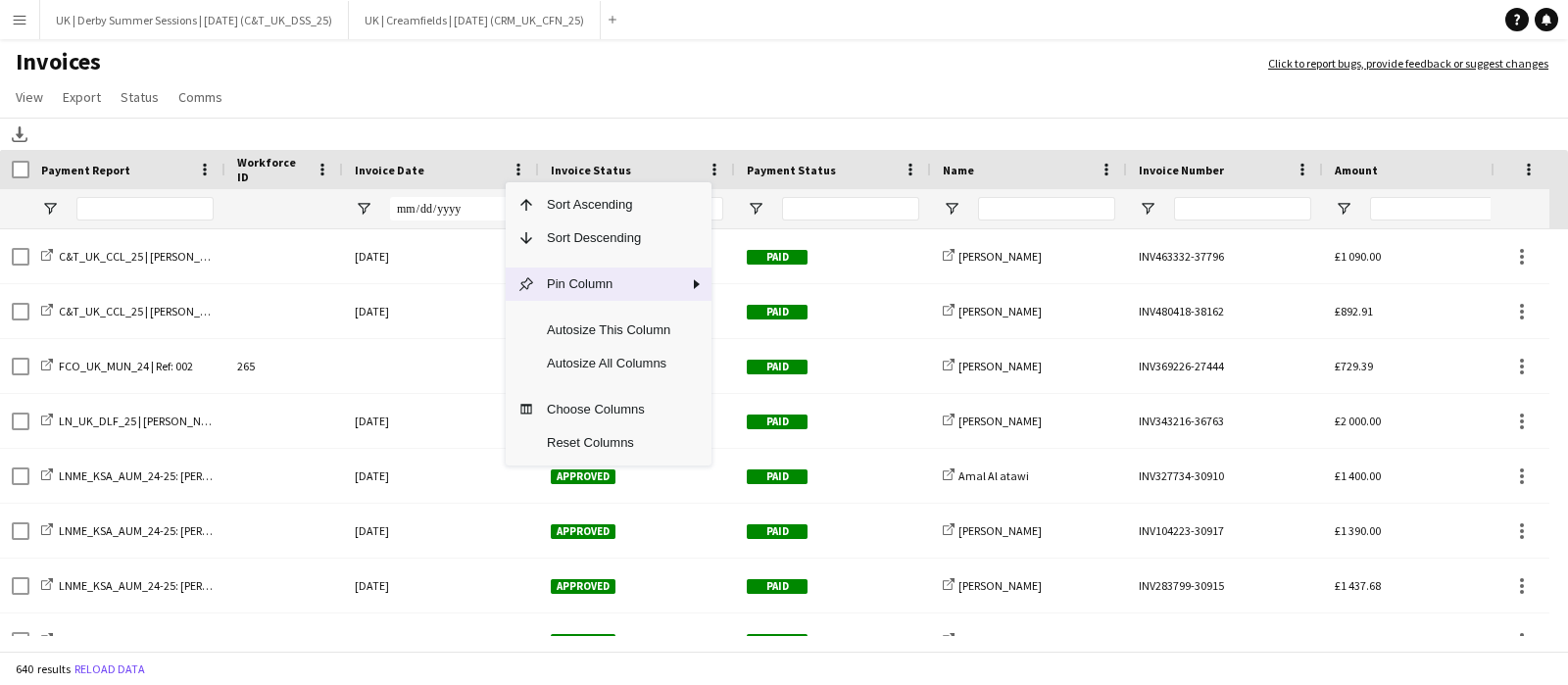
click at [564, 239] on span "Sort Descending" at bounding box center [609, 239] width 147 height 34
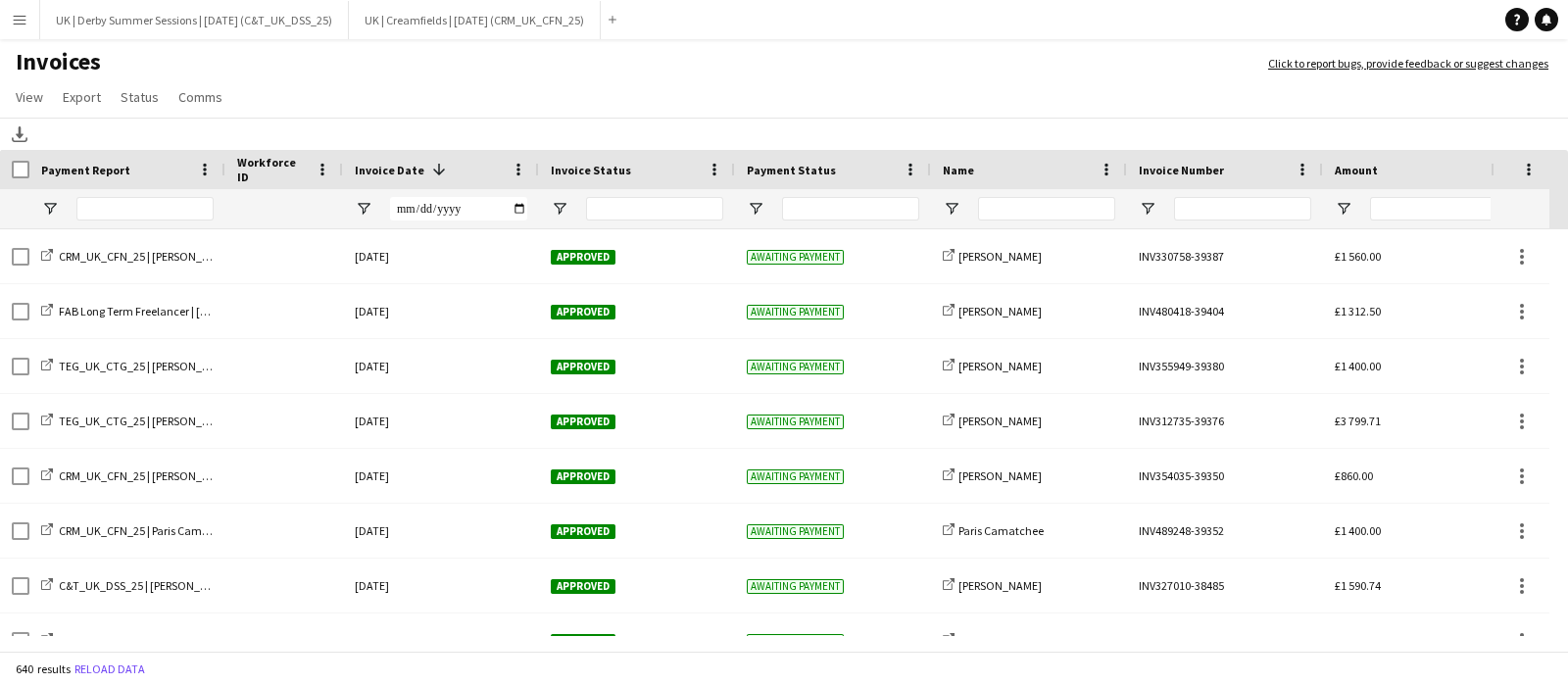
click at [27, 32] on button "Menu" at bounding box center [20, 20] width 40 height 40
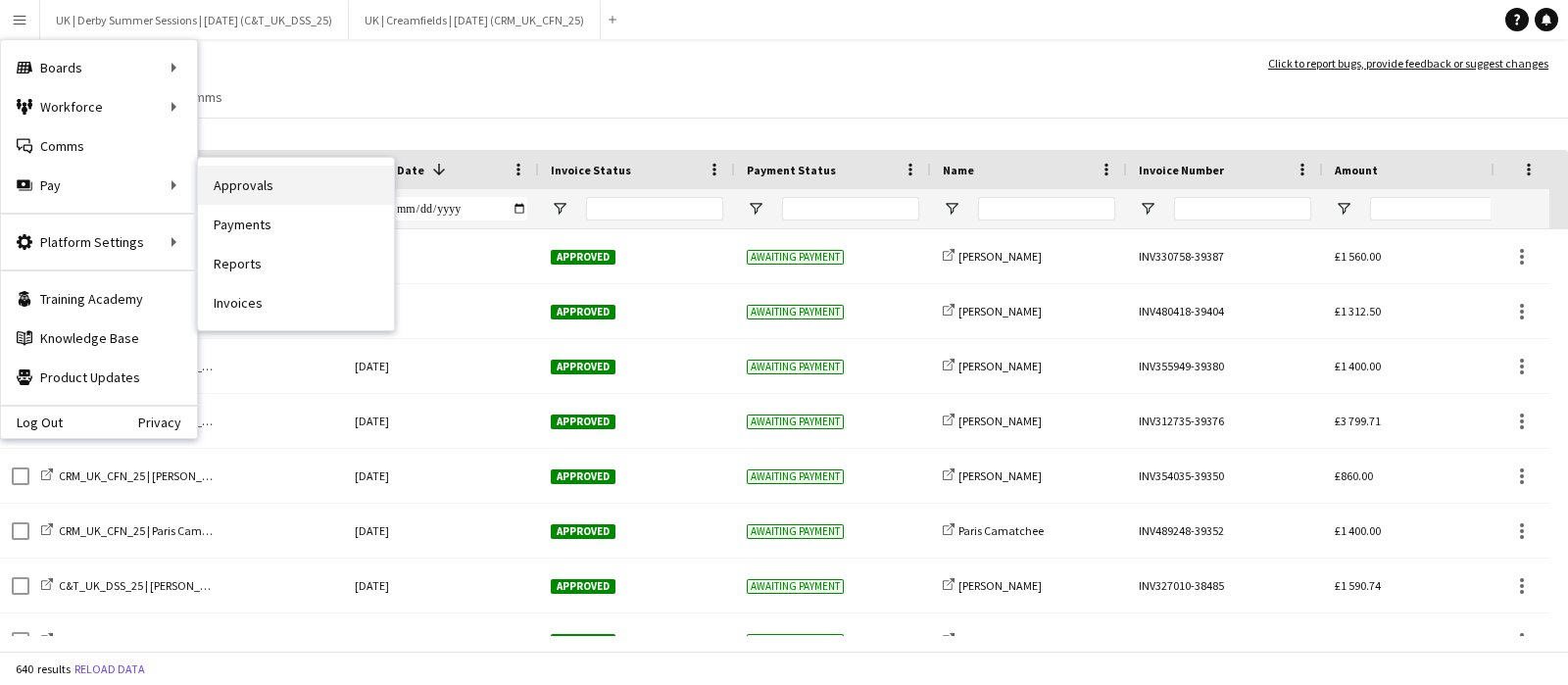
click at [276, 193] on link "Approvals" at bounding box center [296, 185] width 196 height 40
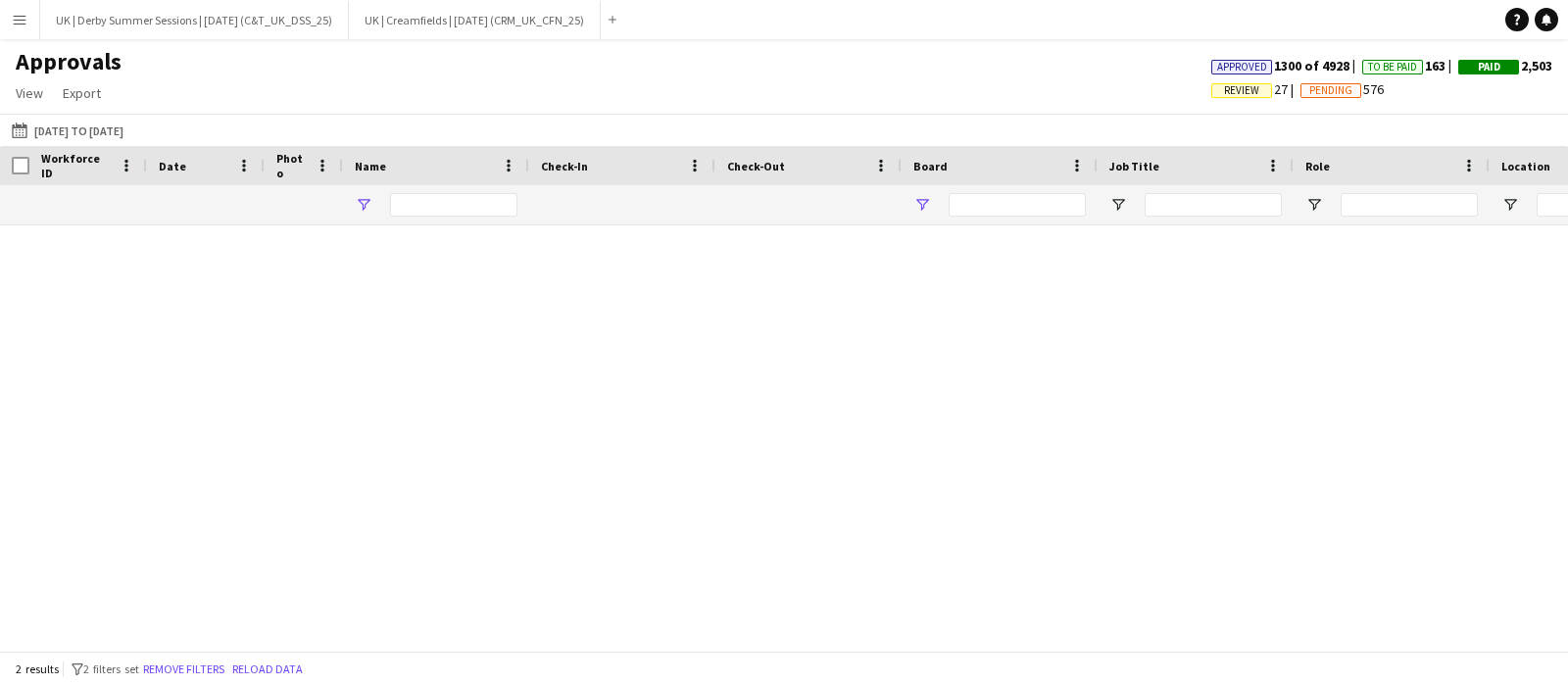
type input "*****"
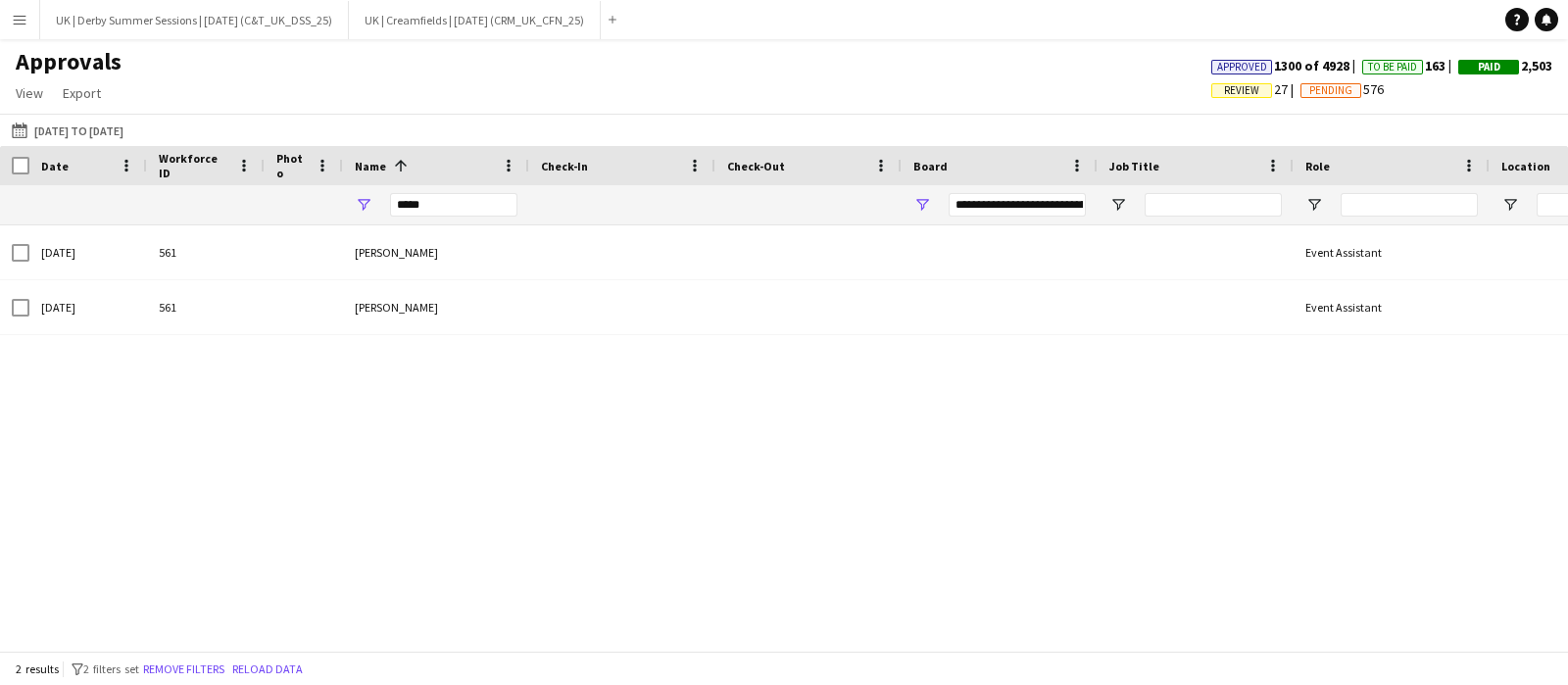
type input "**********"
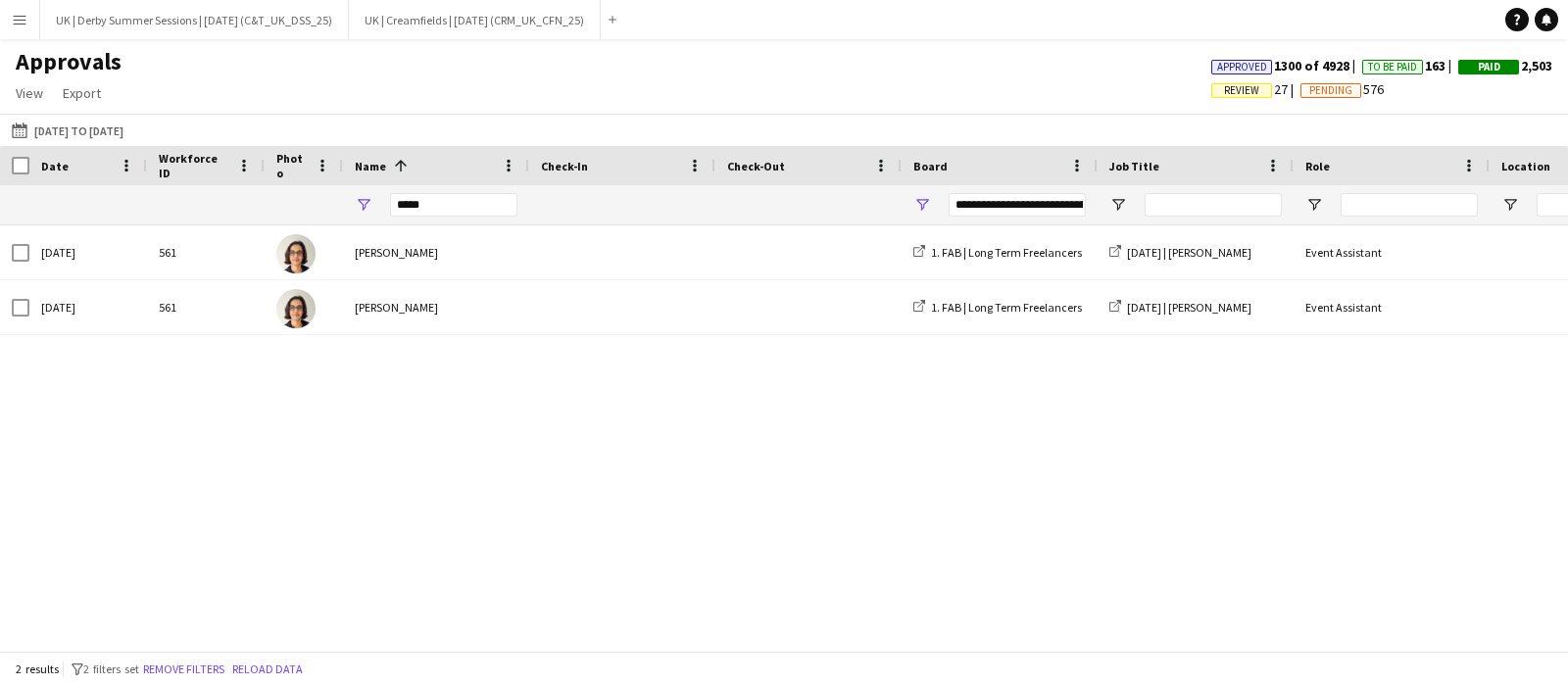
click at [175, 668] on button "Remove filters" at bounding box center [183, 670] width 89 height 22
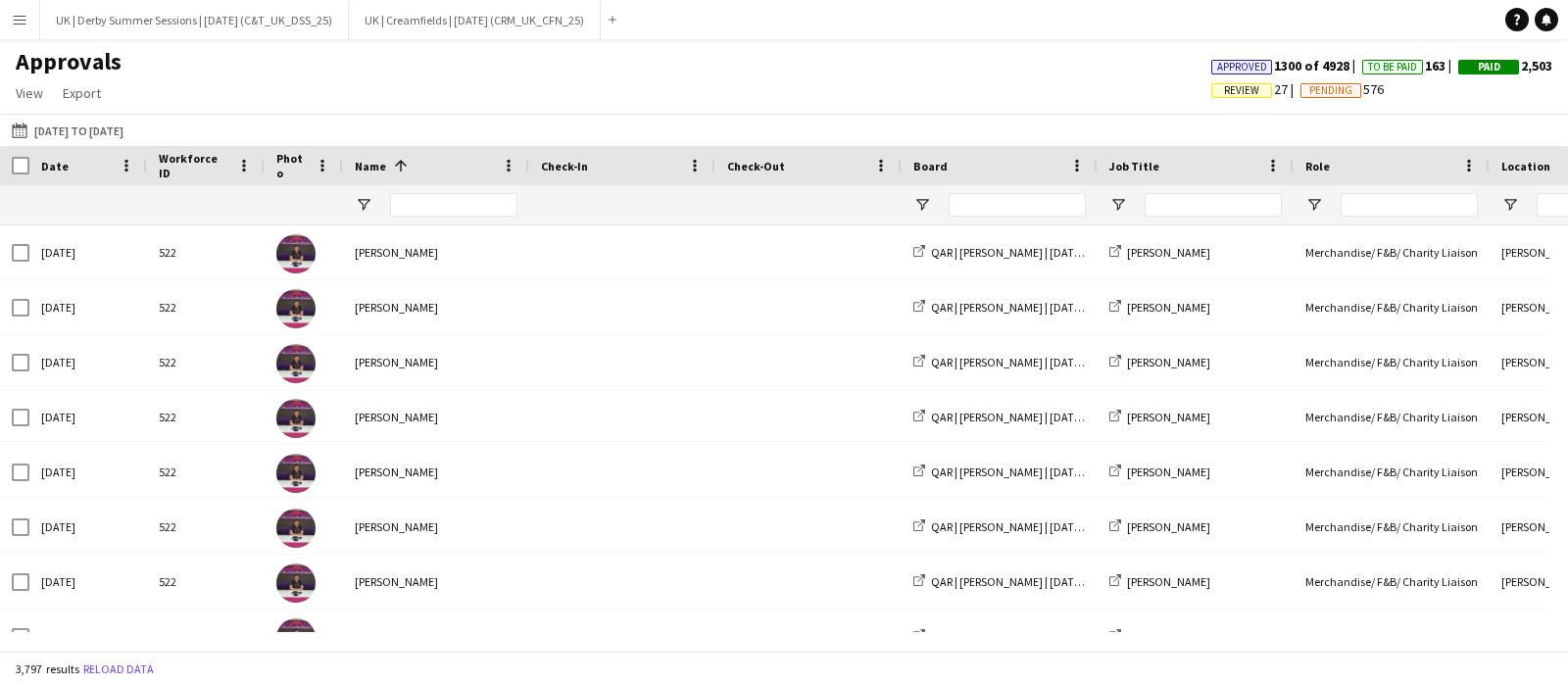
click at [4, 22] on button "Menu" at bounding box center [20, 20] width 40 height 40
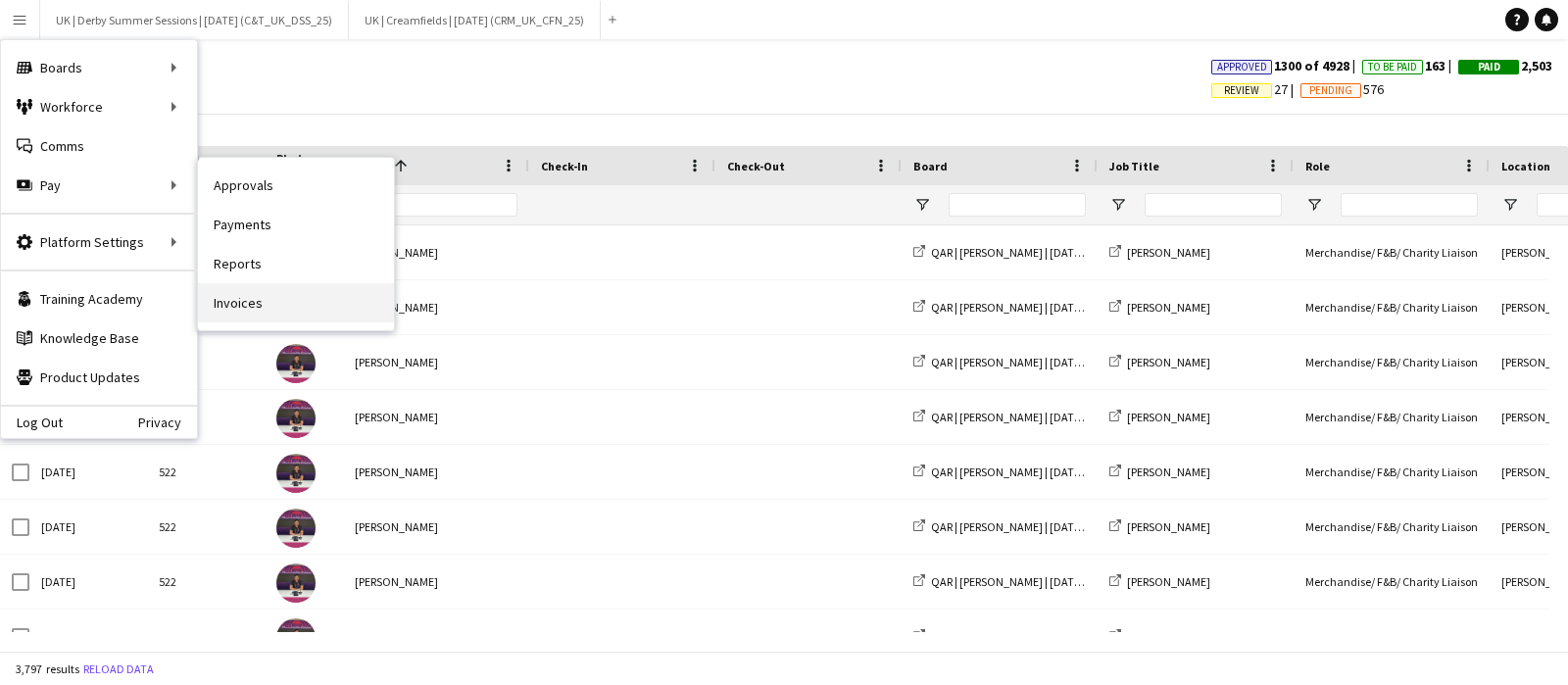
click at [265, 299] on link "Invoices" at bounding box center [296, 303] width 196 height 40
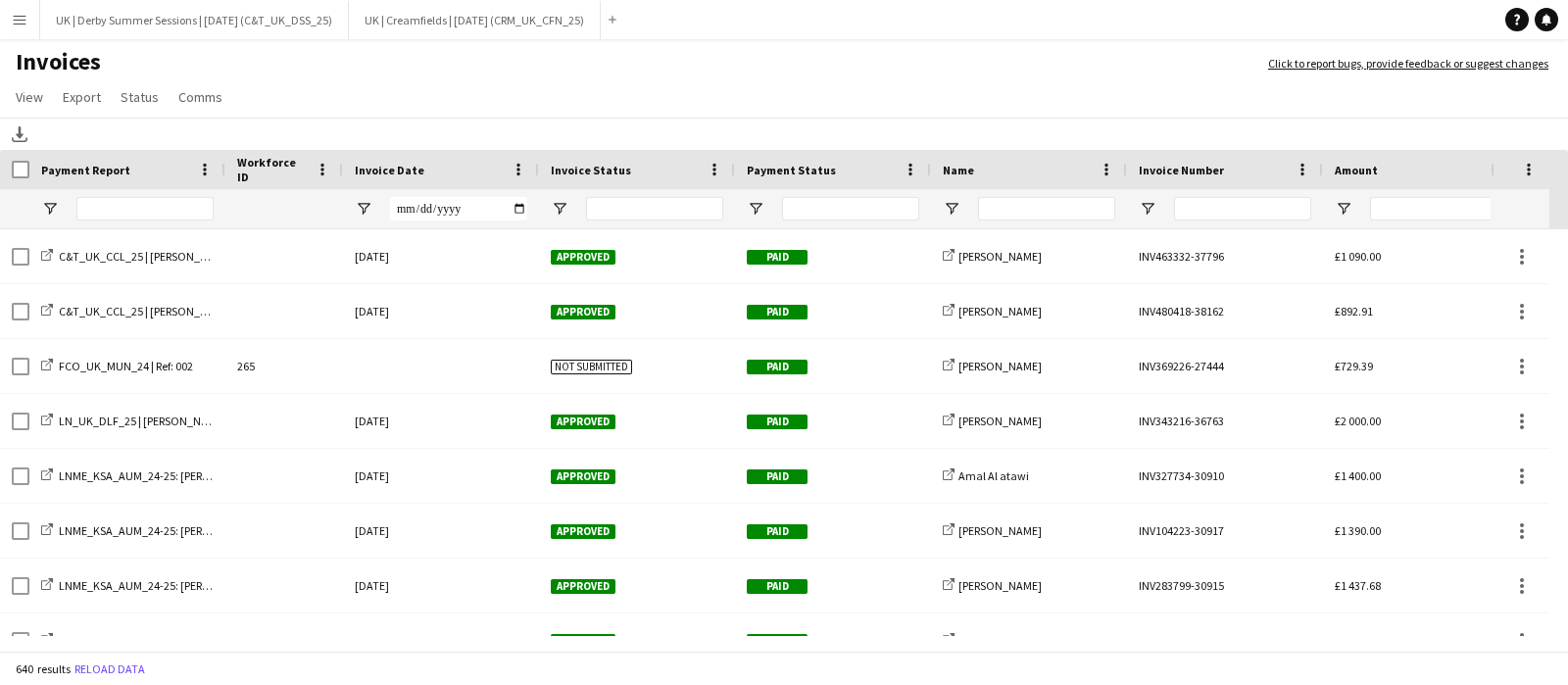
click at [504, 161] on div "Invoice Date" at bounding box center [441, 170] width 172 height 40
click at [519, 164] on span at bounding box center [518, 170] width 18 height 18
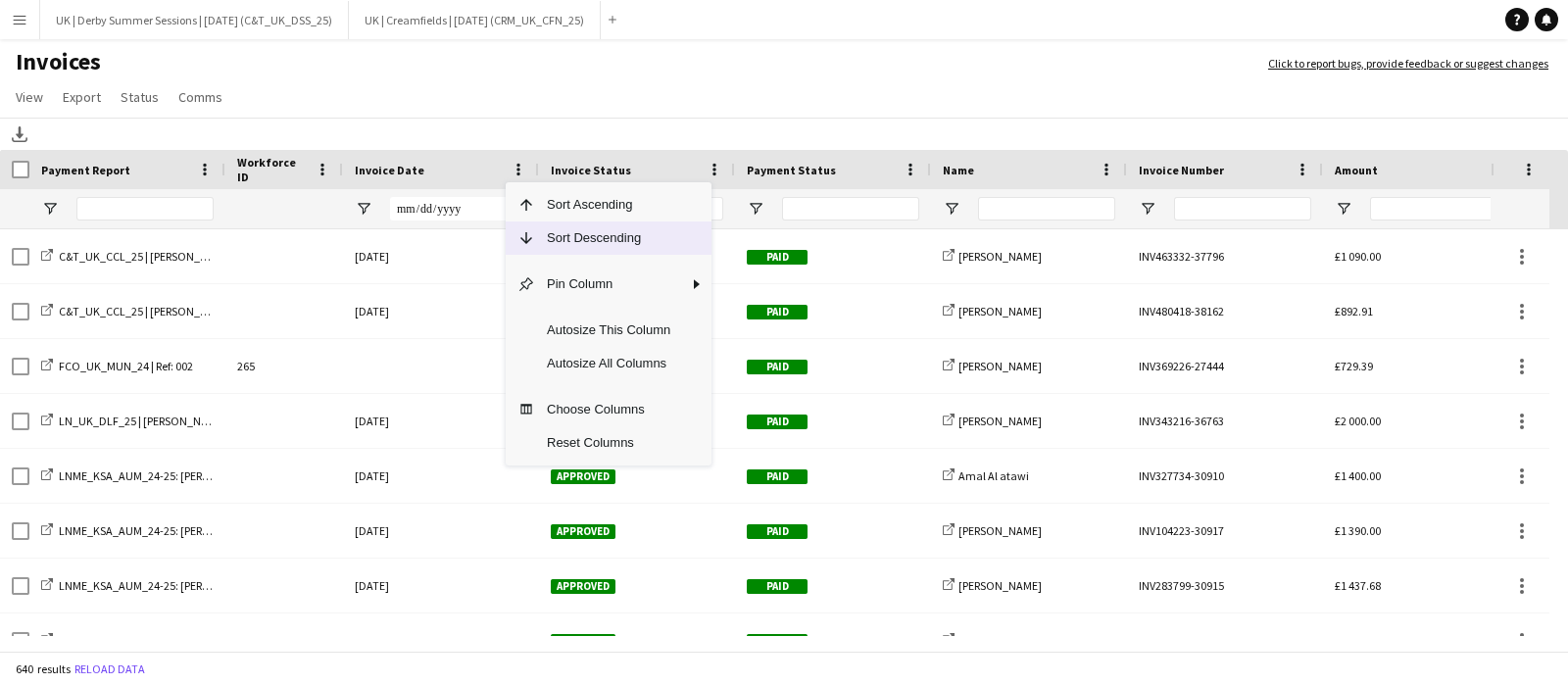
click at [534, 229] on span "Column Menu" at bounding box center [526, 238] width 18 height 18
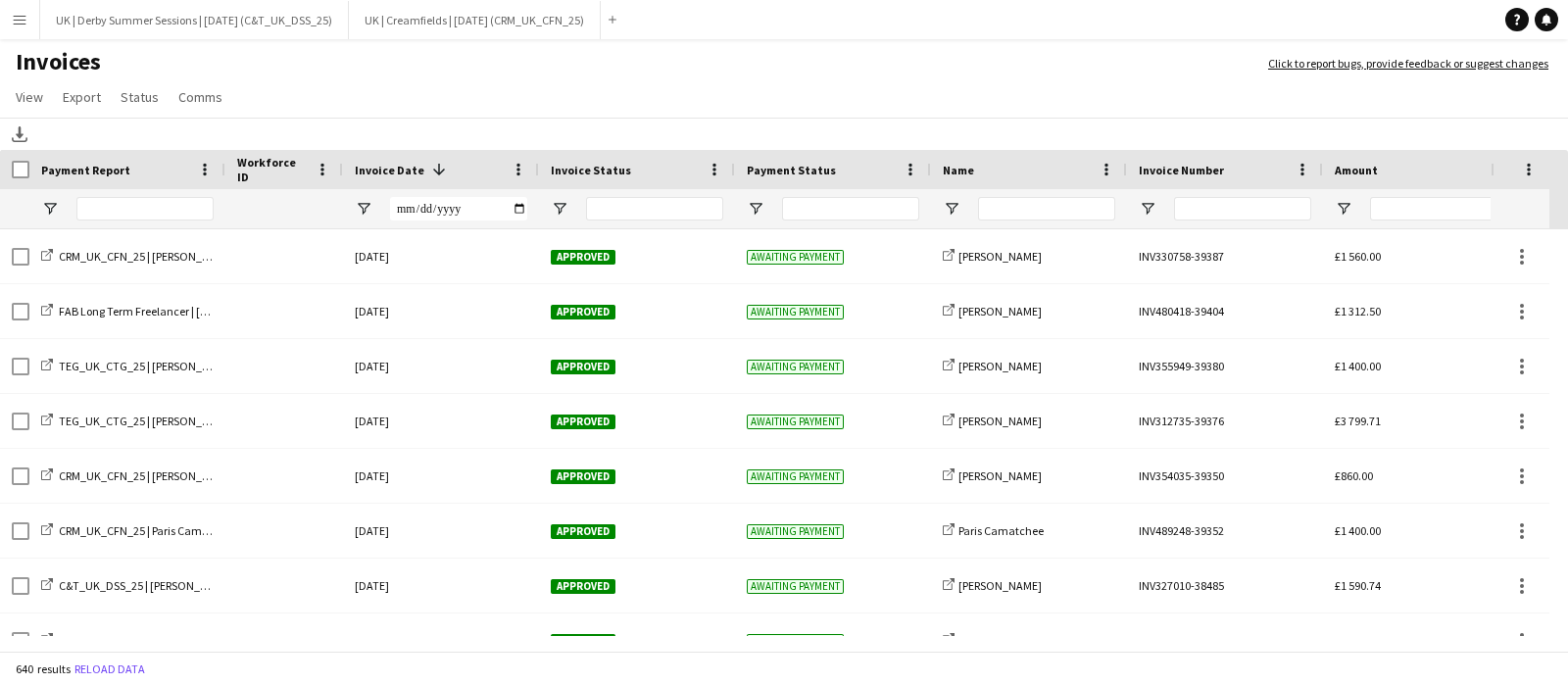
click at [26, 19] on app-icon "Menu" at bounding box center [20, 20] width 16 height 16
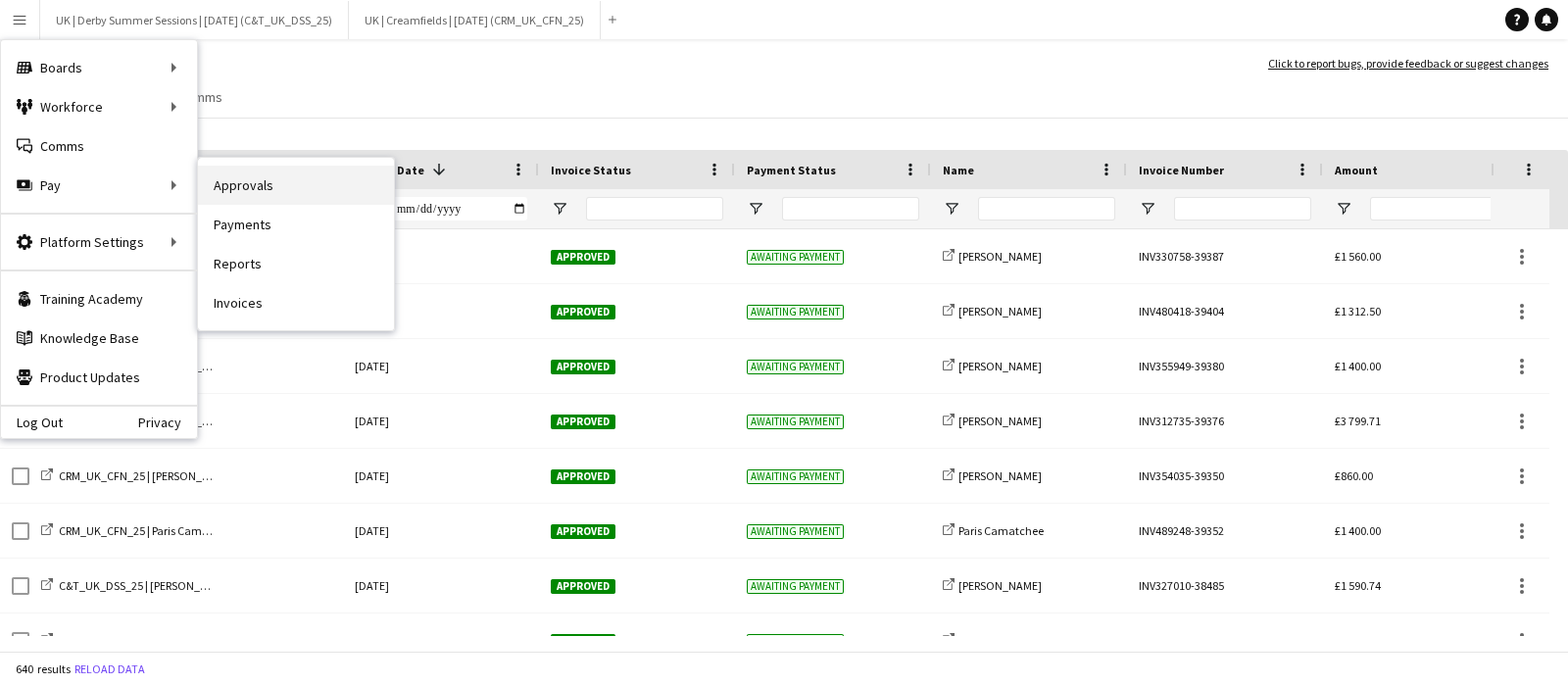
click at [296, 182] on link "Approvals" at bounding box center [296, 185] width 196 height 40
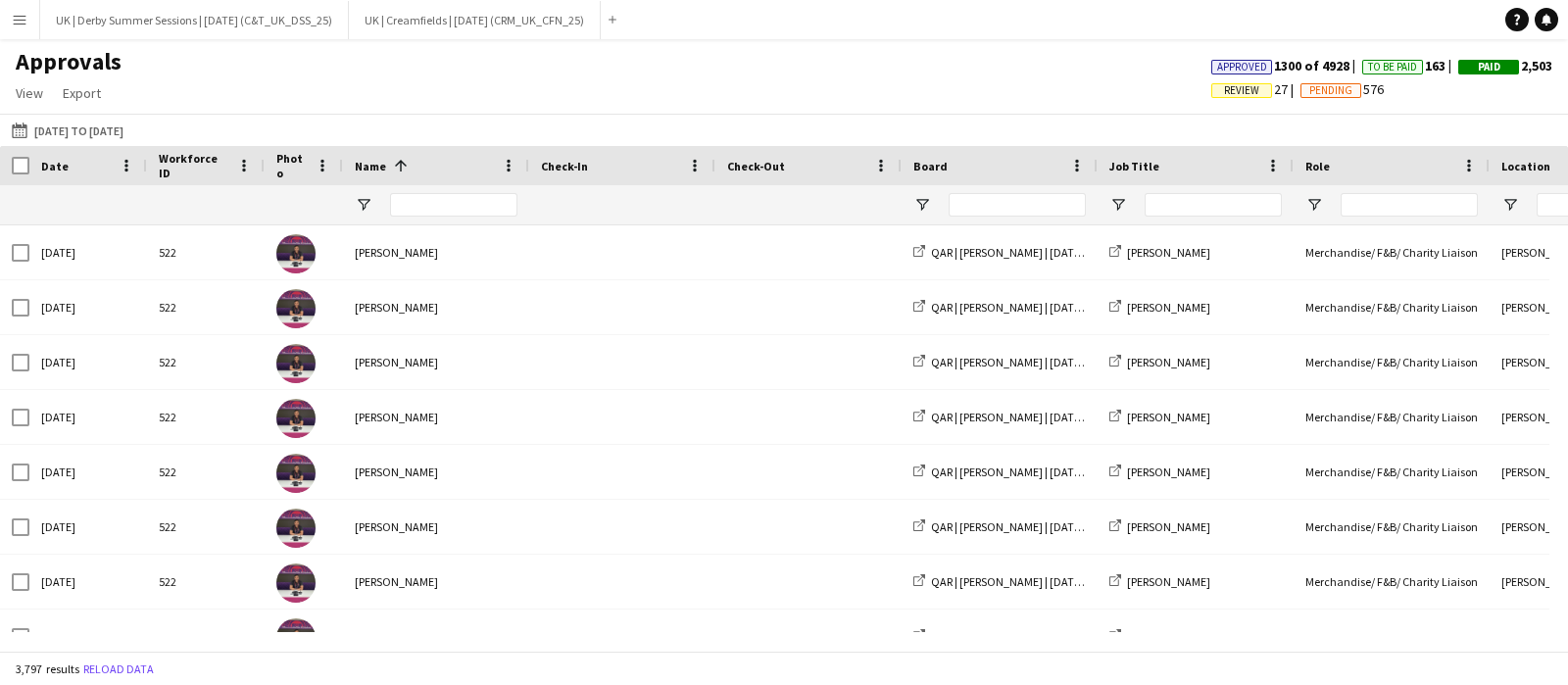
click at [1211, 85] on span "Review" at bounding box center [1241, 90] width 60 height 15
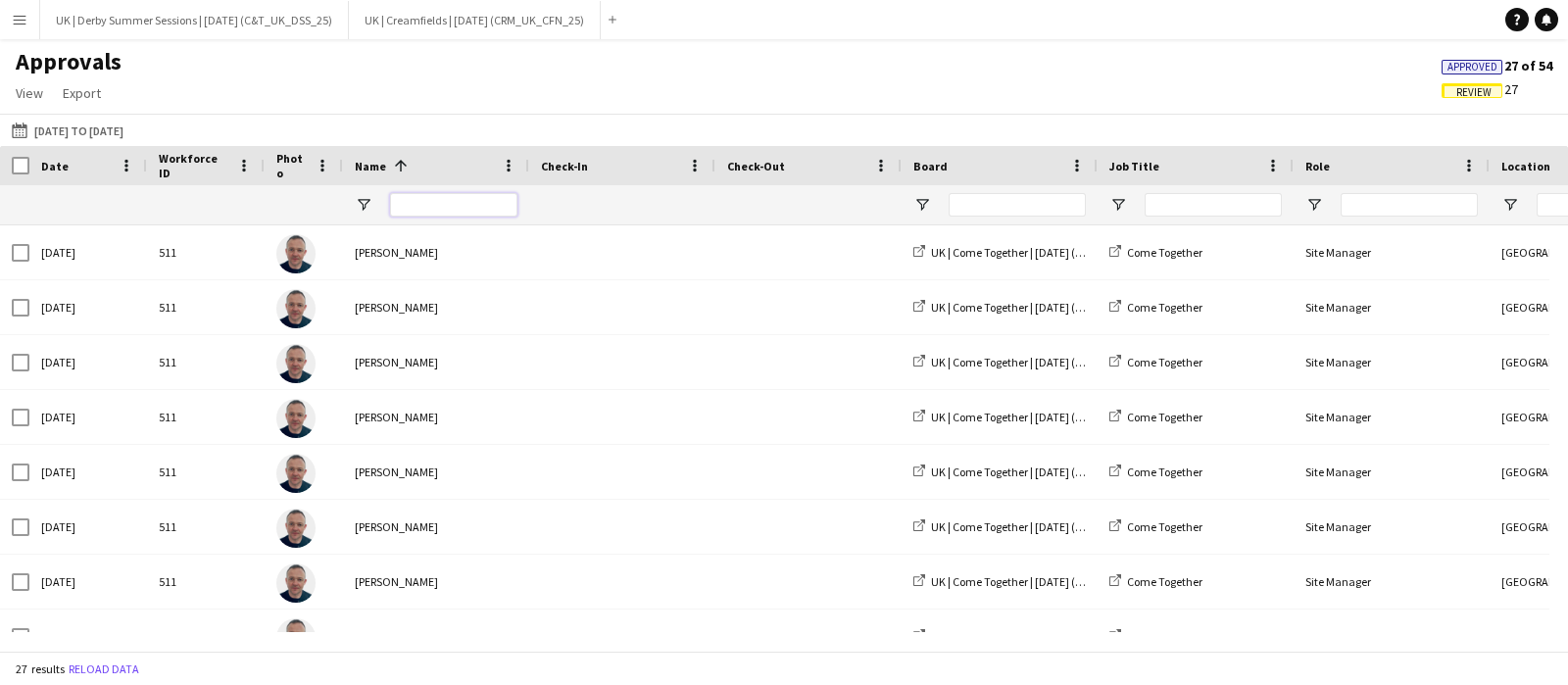
click at [458, 212] on input "Name Filter Input" at bounding box center [454, 205] width 128 height 24
type input "****"
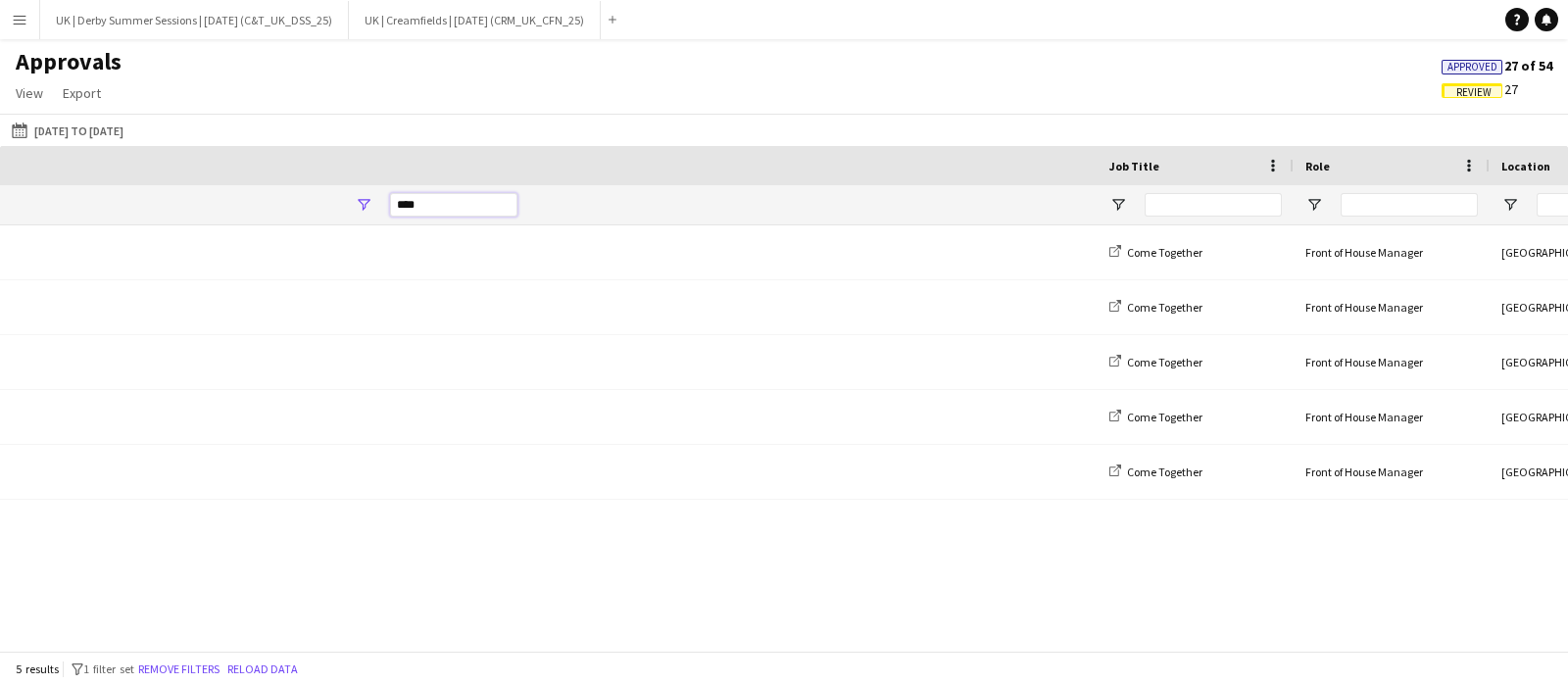
scroll to position [0, 1989]
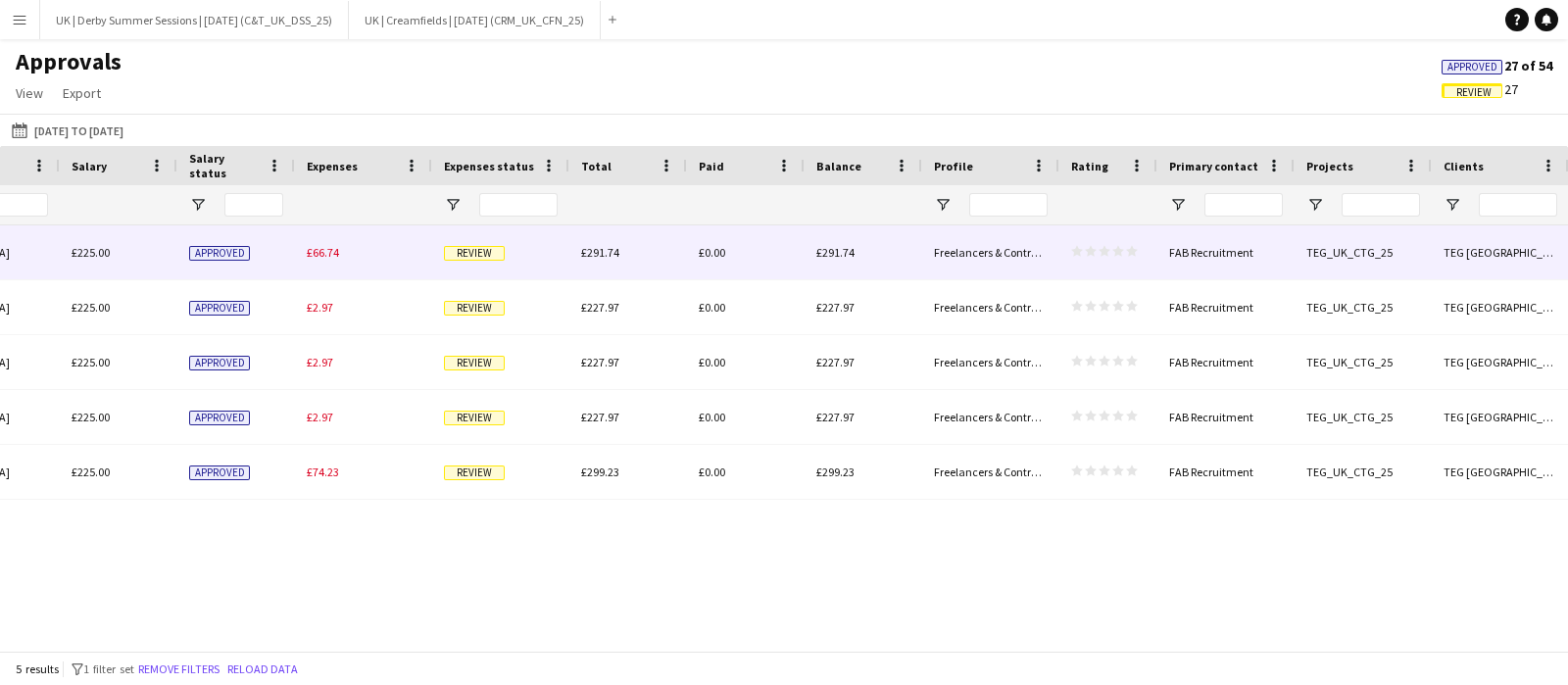
click at [316, 248] on span "£66.74" at bounding box center [323, 252] width 33 height 15
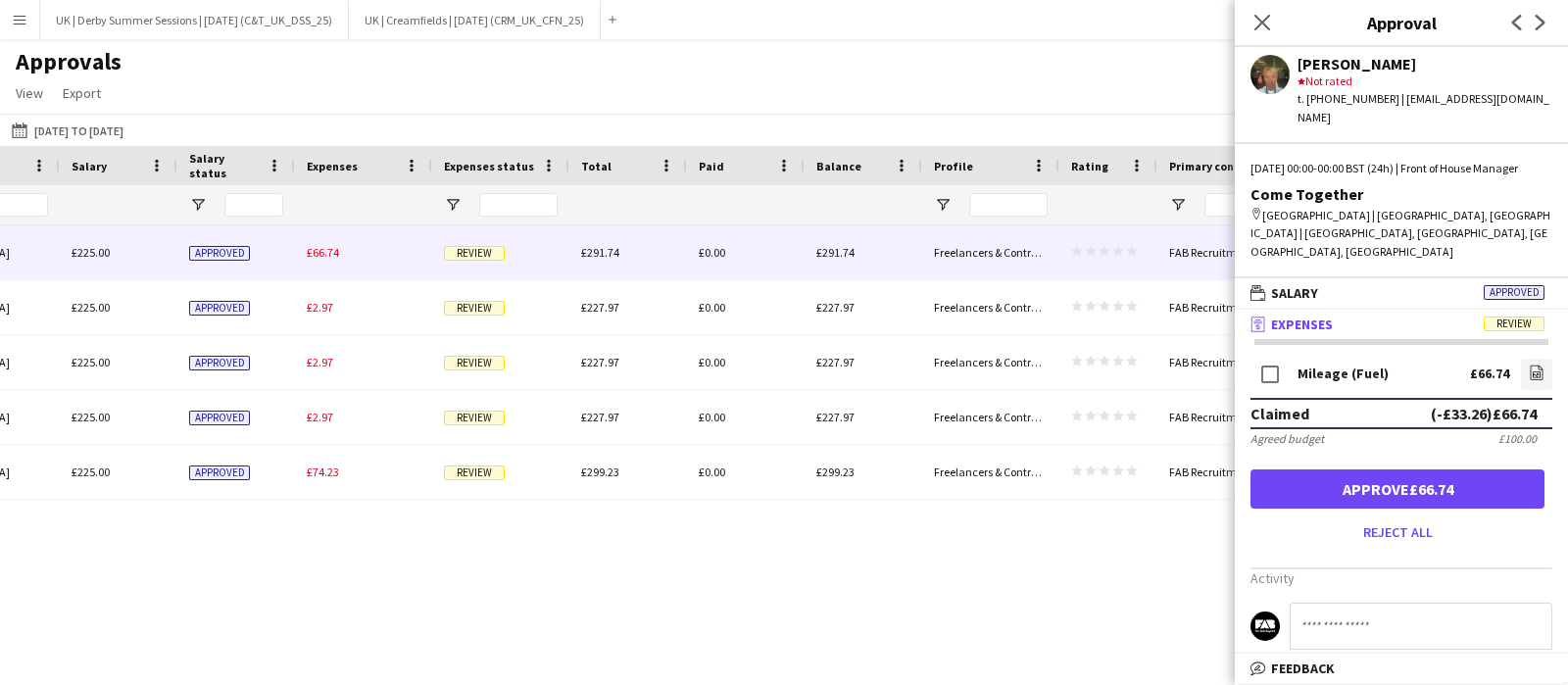
scroll to position [113, 0]
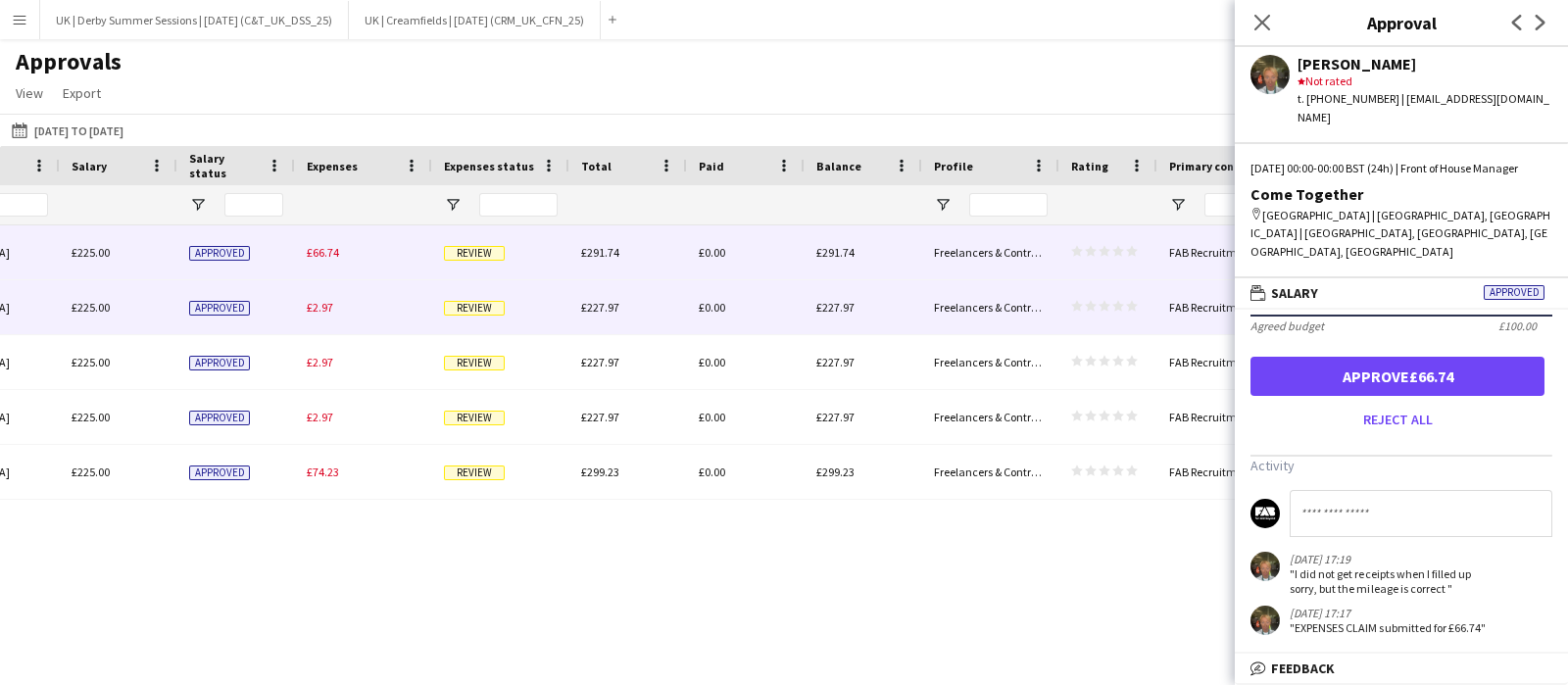
click at [323, 313] on span "£2.97" at bounding box center [320, 307] width 27 height 15
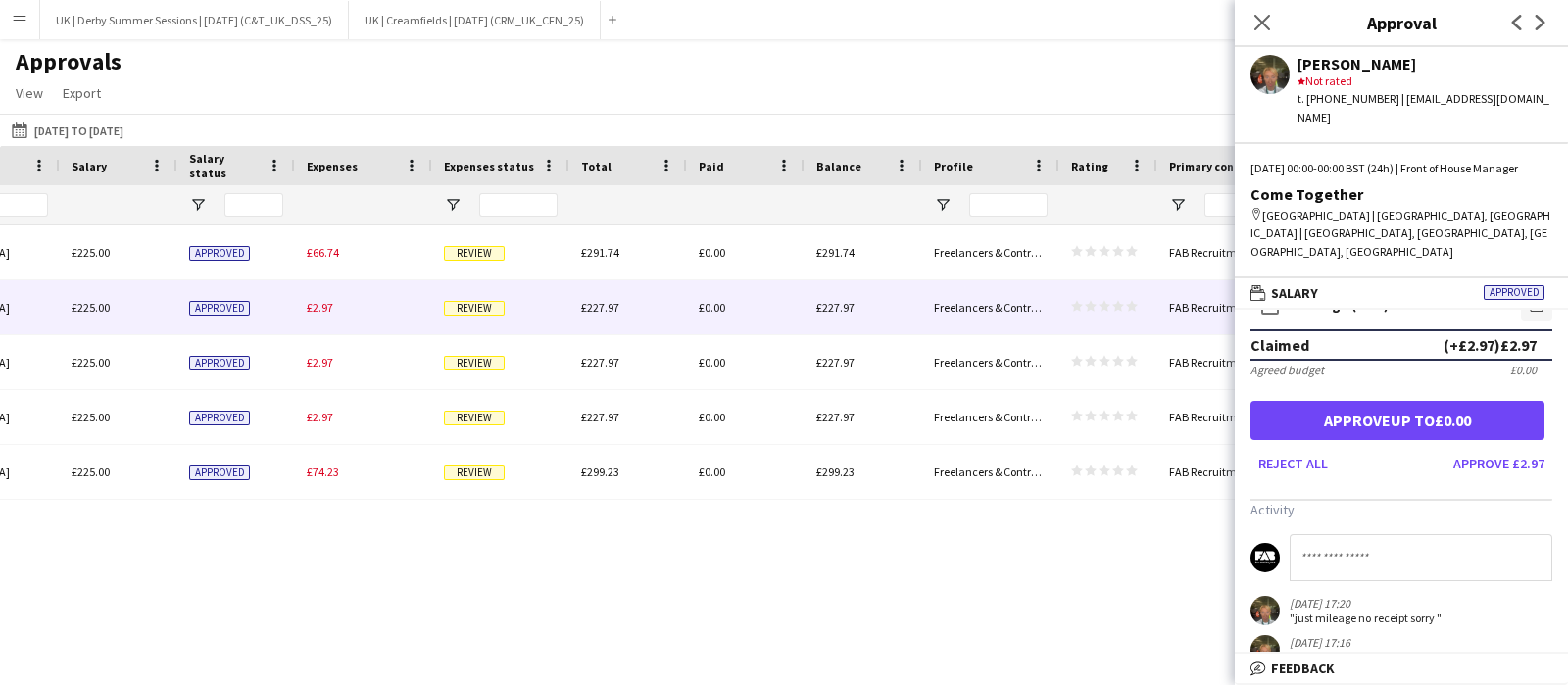
scroll to position [98, 0]
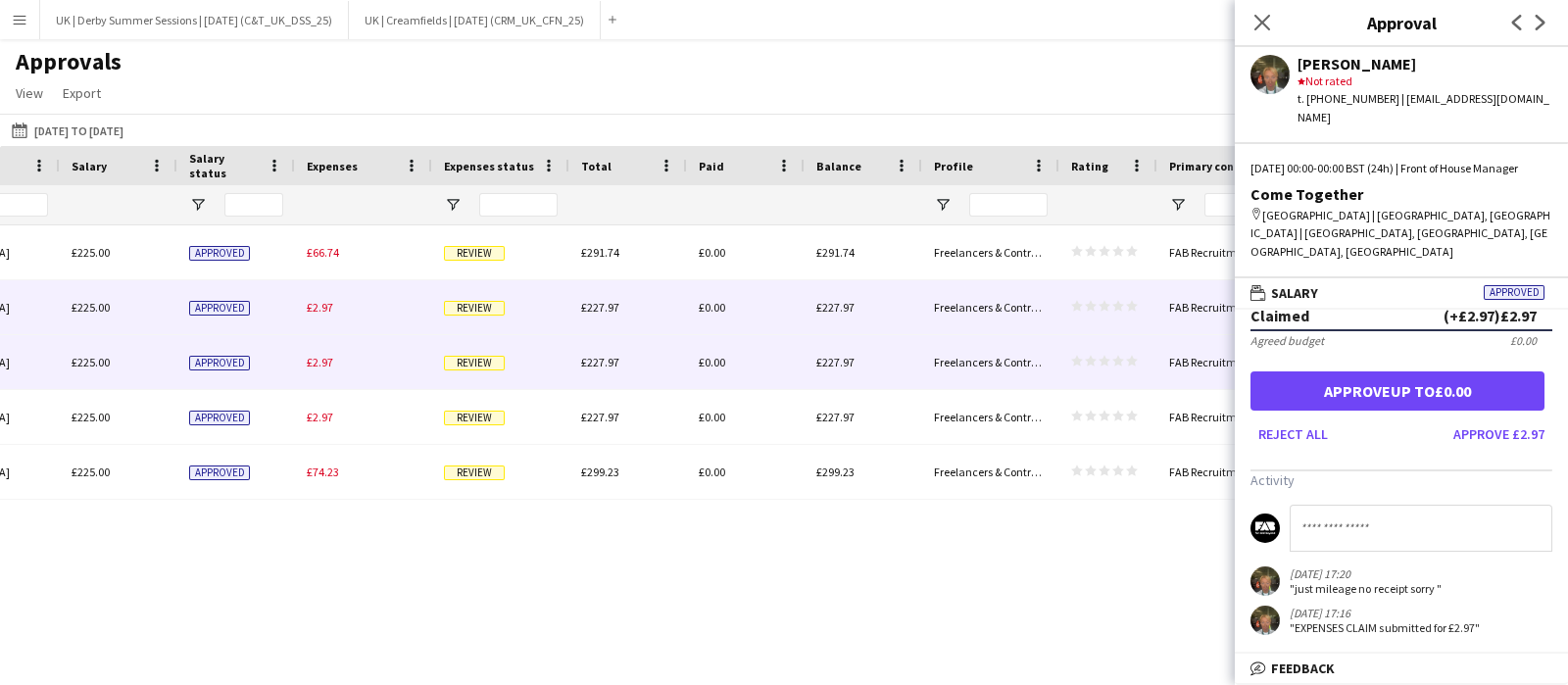
click at [295, 354] on div "£2.97" at bounding box center [364, 362] width 137 height 54
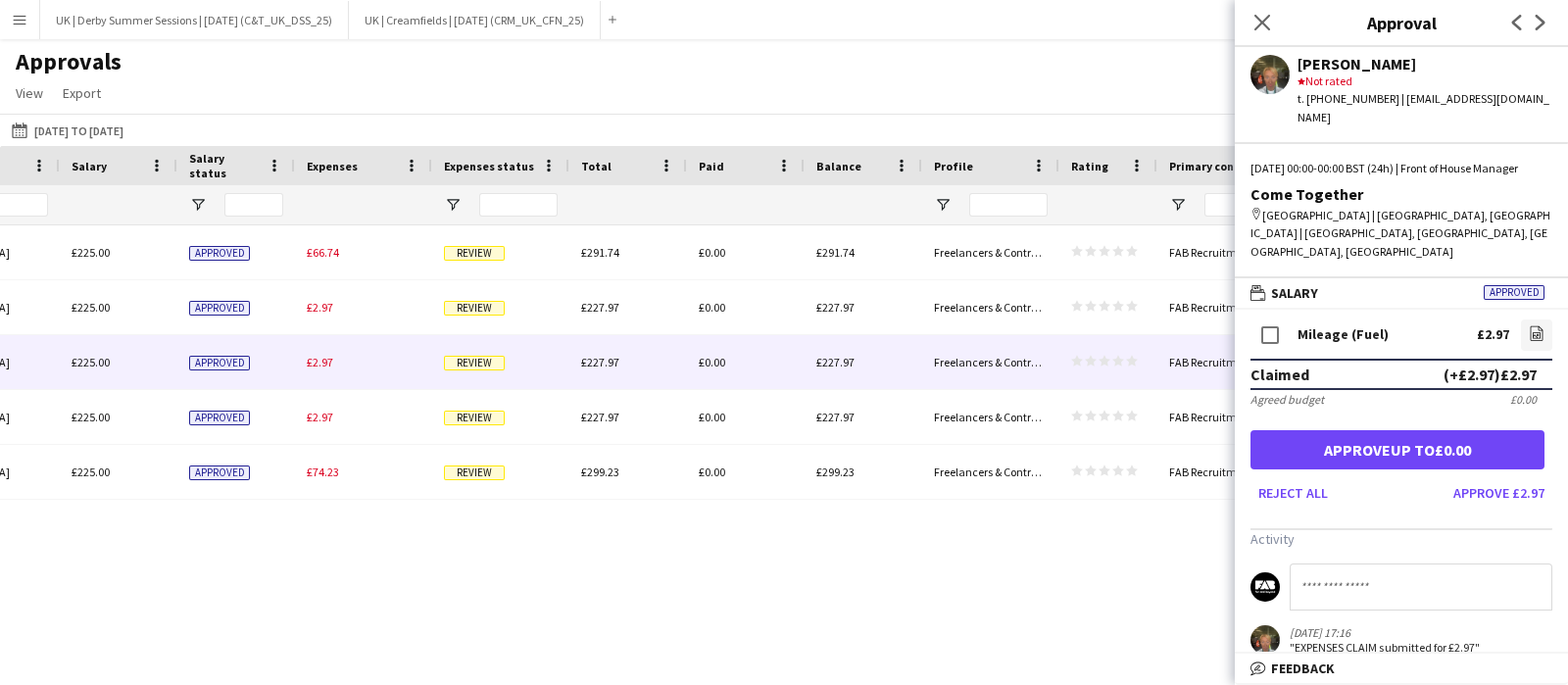
scroll to position [58, 0]
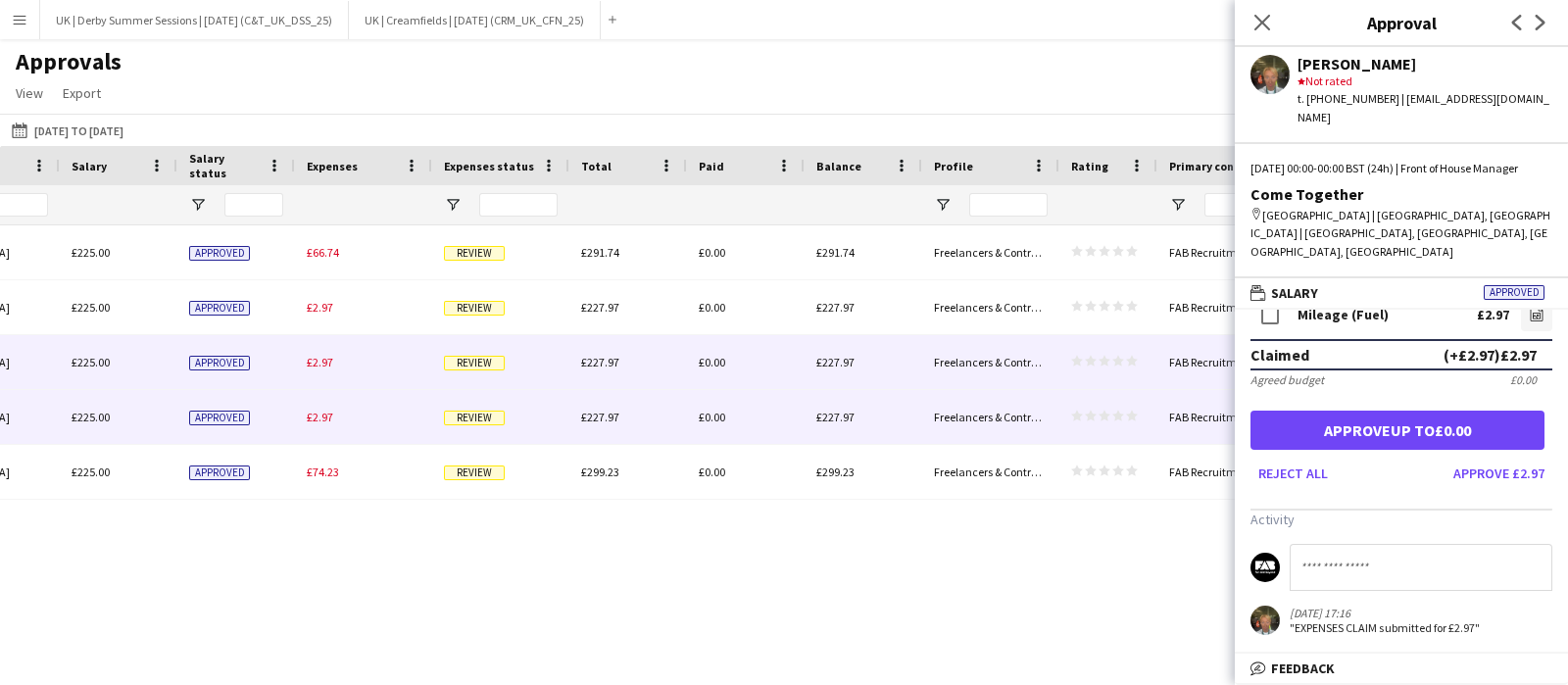
click at [336, 415] on div "£2.97" at bounding box center [364, 417] width 137 height 54
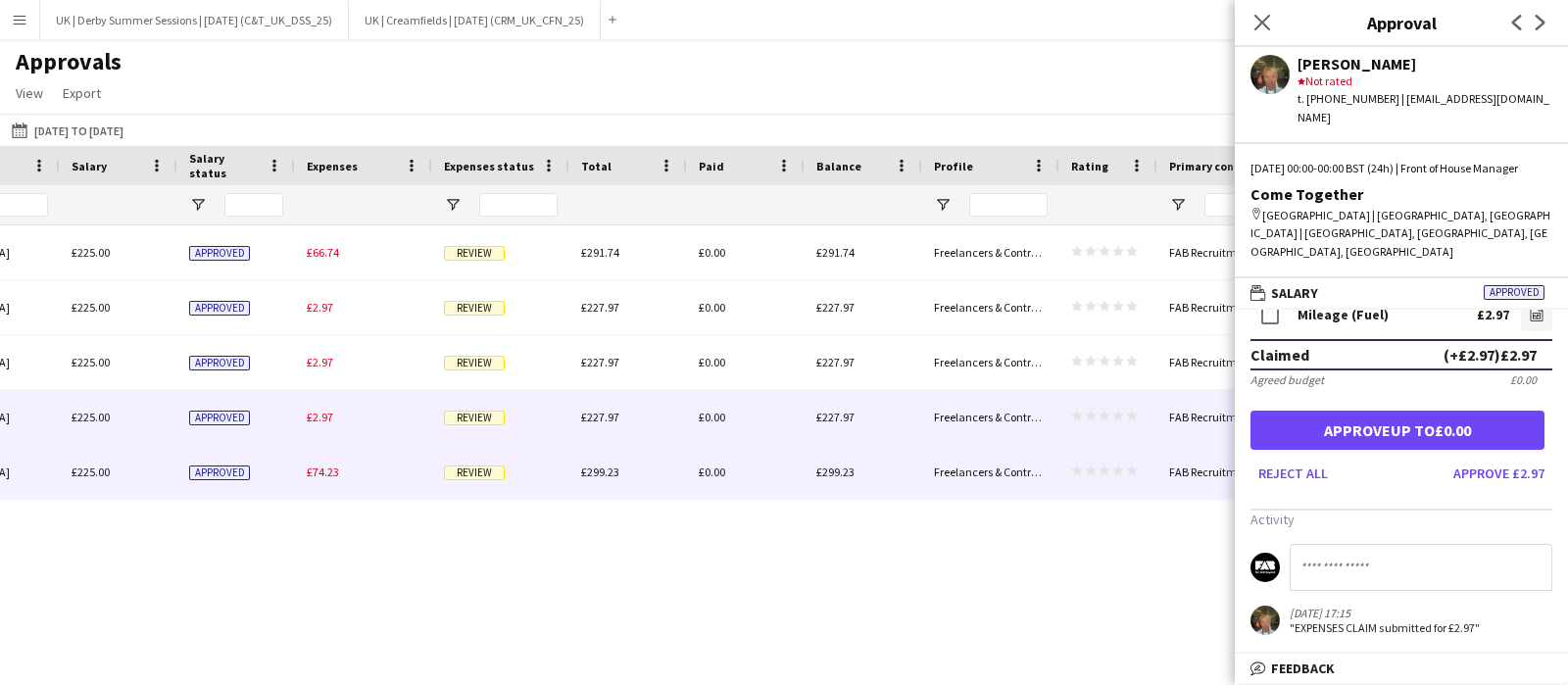
click at [328, 478] on span "£74.23" at bounding box center [323, 472] width 33 height 15
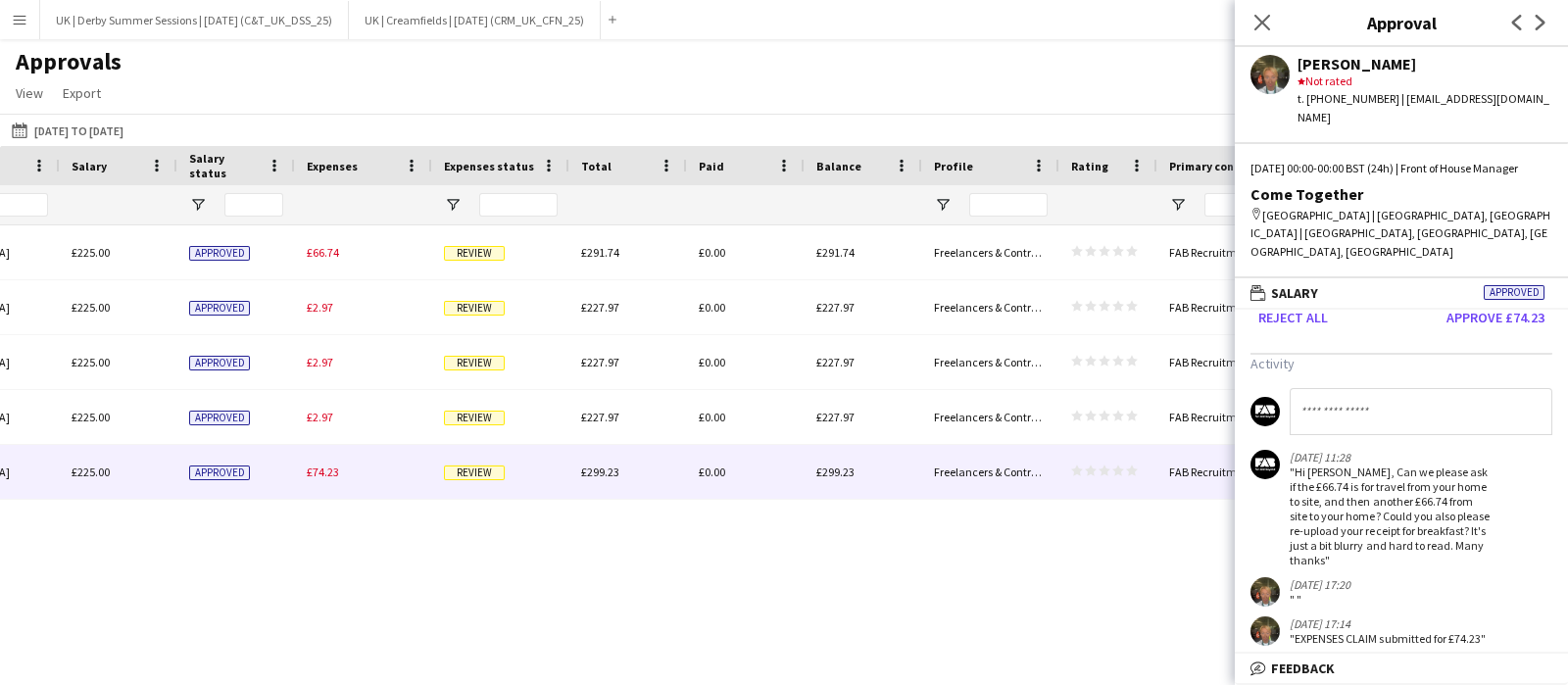
scroll to position [244, 0]
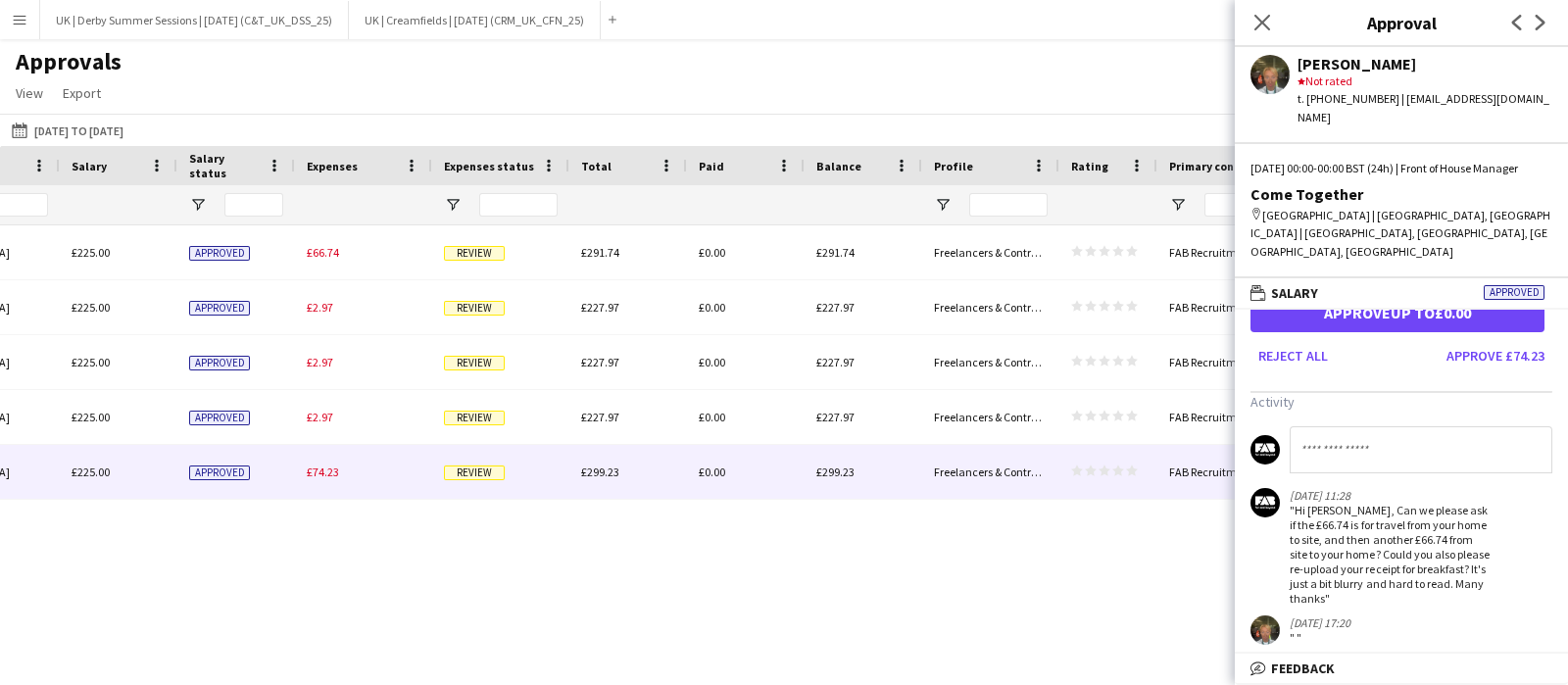
click at [18, 17] on app-icon "Menu" at bounding box center [20, 20] width 16 height 16
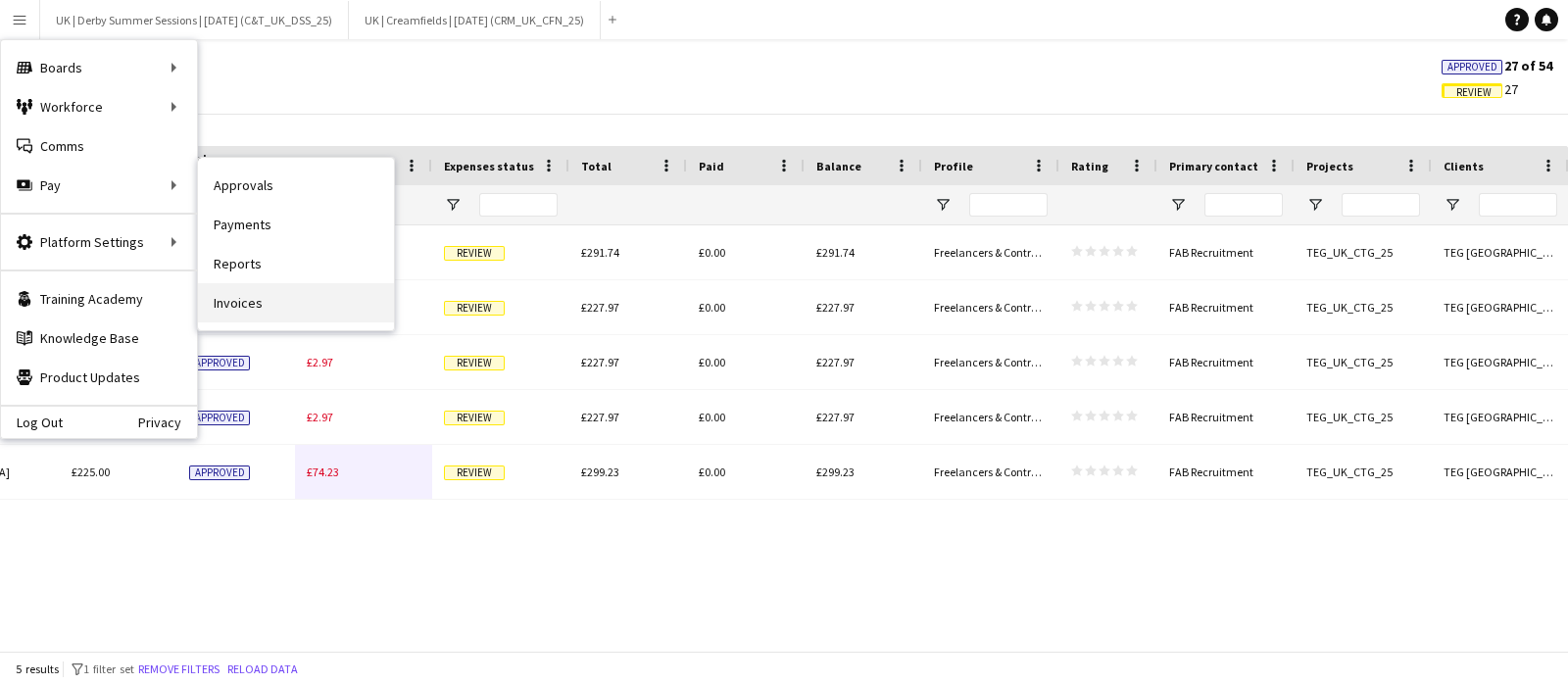
click at [266, 296] on link "Invoices" at bounding box center [296, 303] width 196 height 40
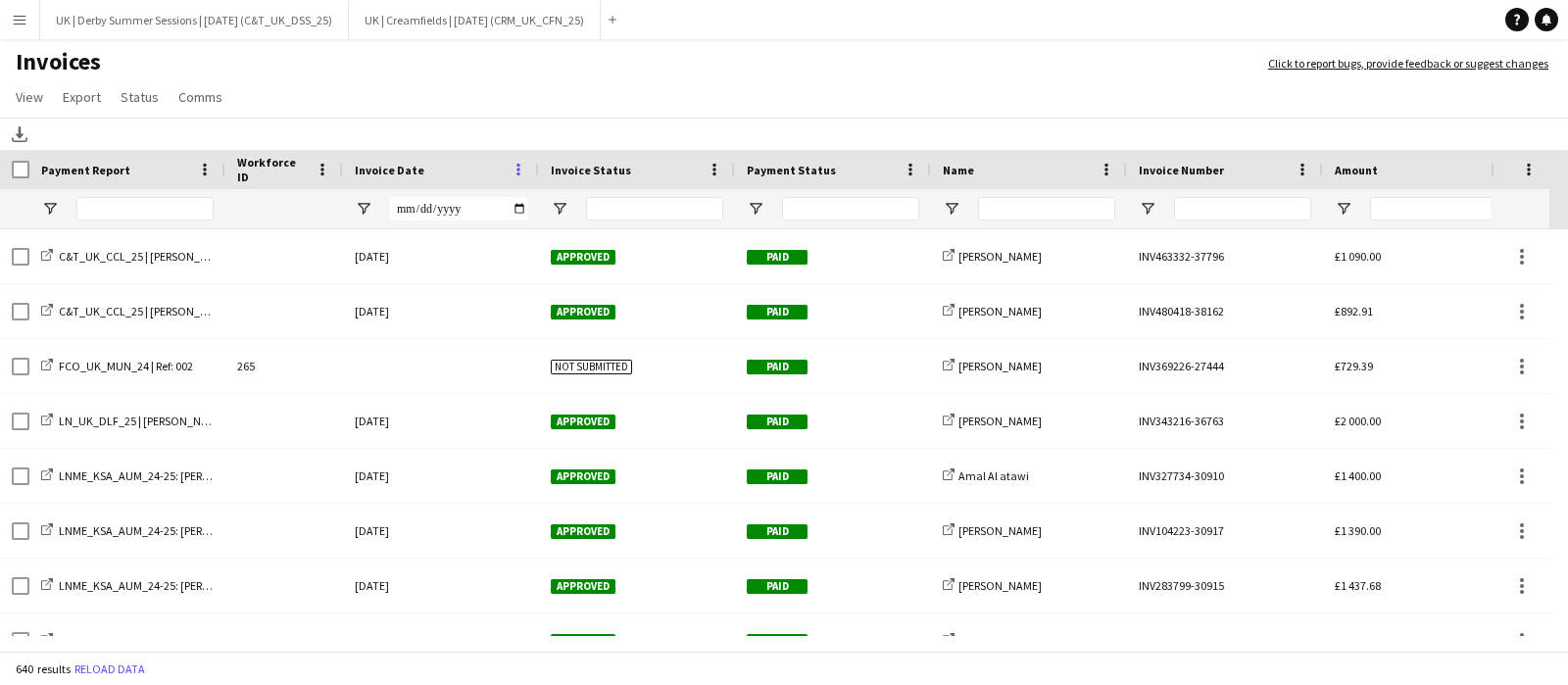
click at [522, 172] on span at bounding box center [518, 170] width 18 height 18
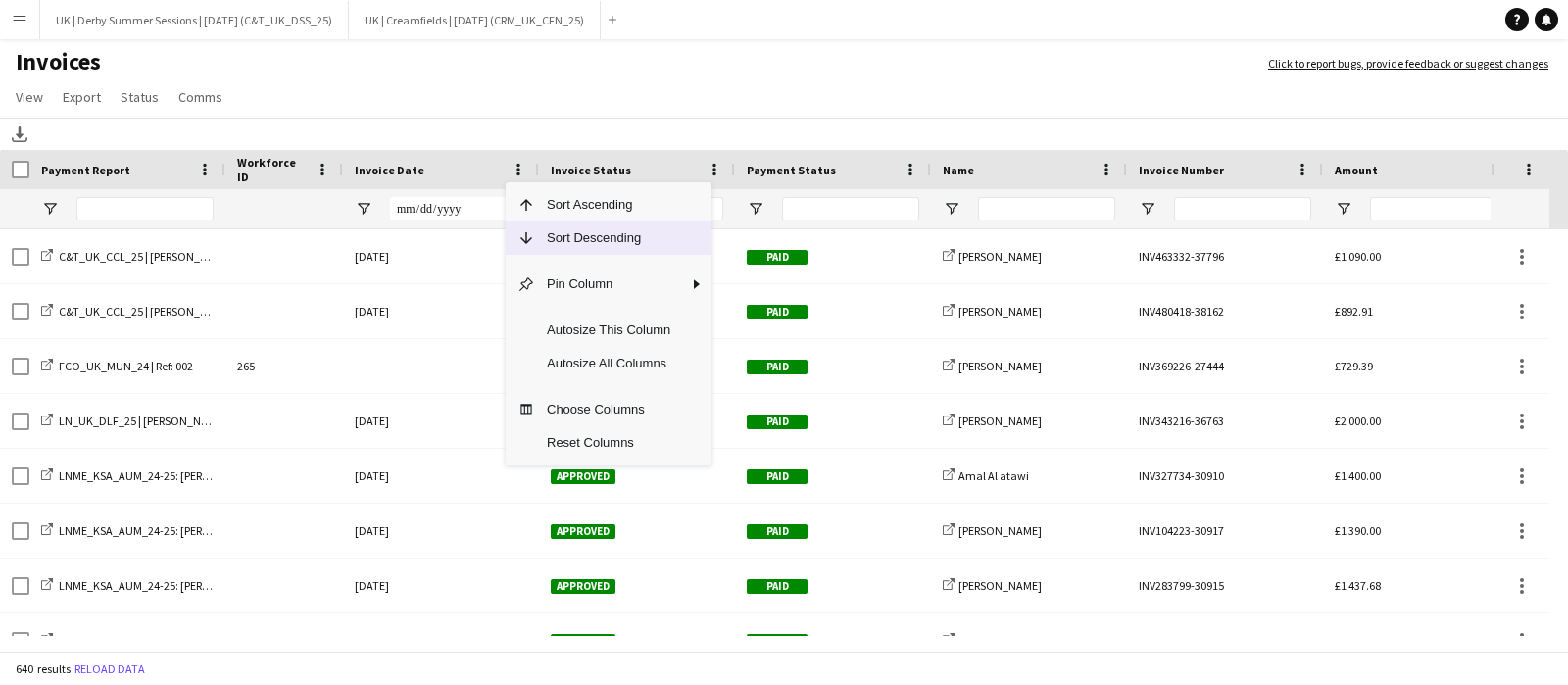
click at [544, 237] on span "Sort Descending" at bounding box center [609, 239] width 147 height 34
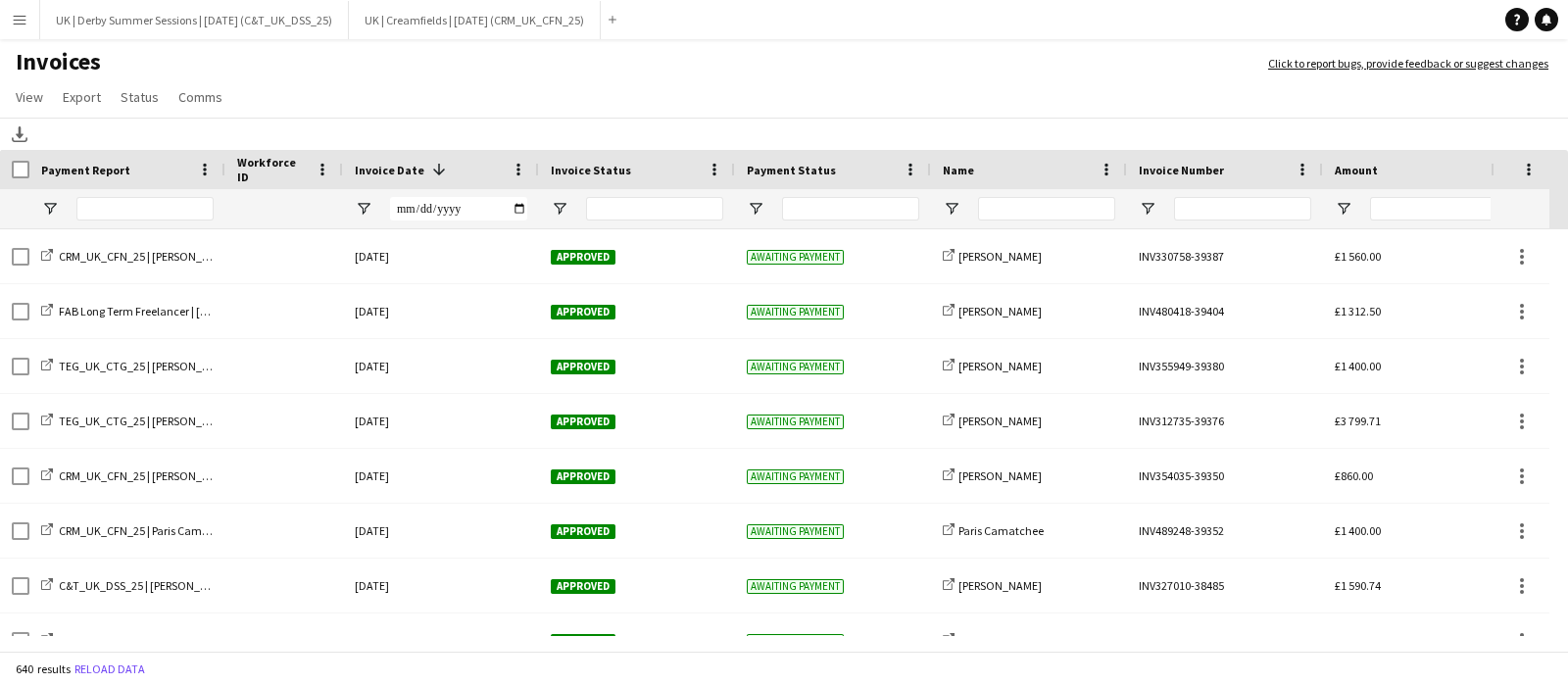
click at [7, 17] on button "Menu" at bounding box center [20, 20] width 40 height 40
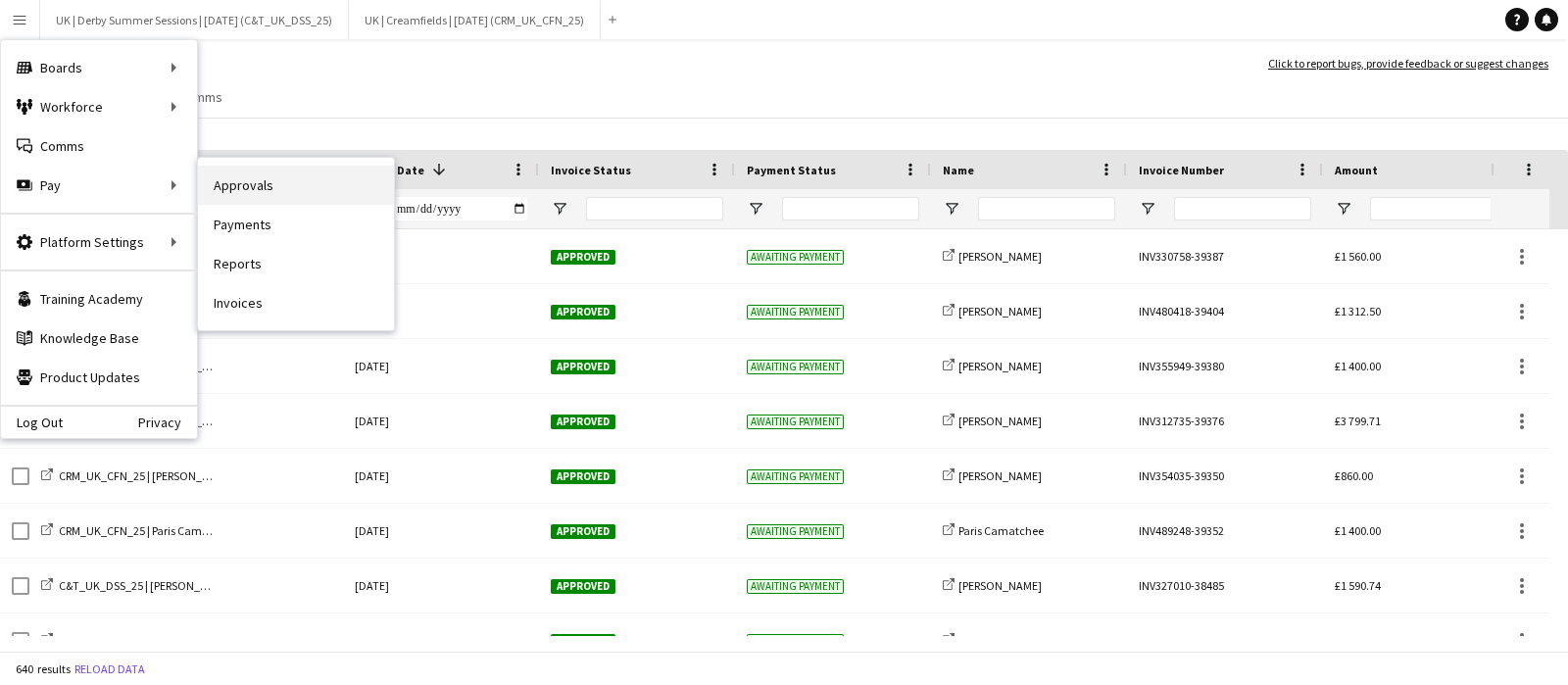
click at [235, 174] on link "Approvals" at bounding box center [296, 185] width 196 height 40
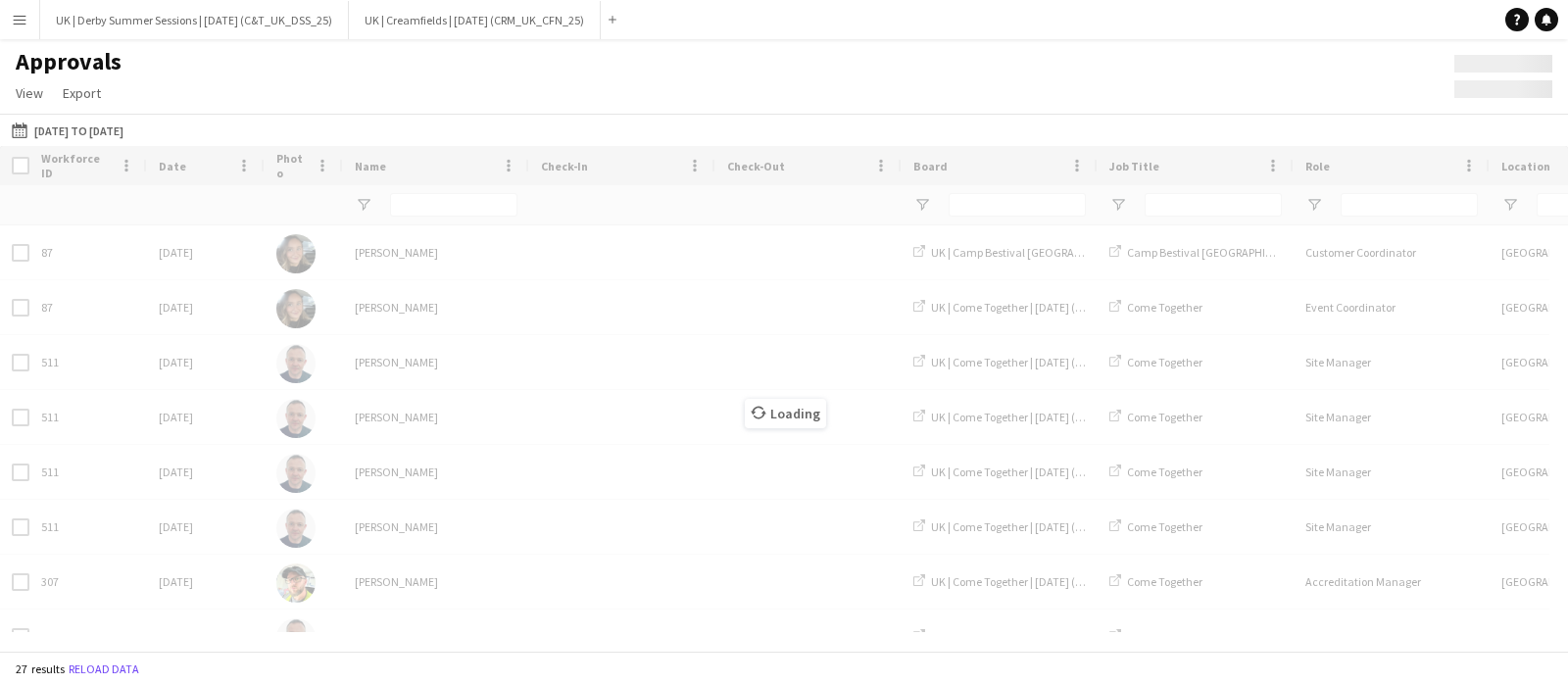
type input "****"
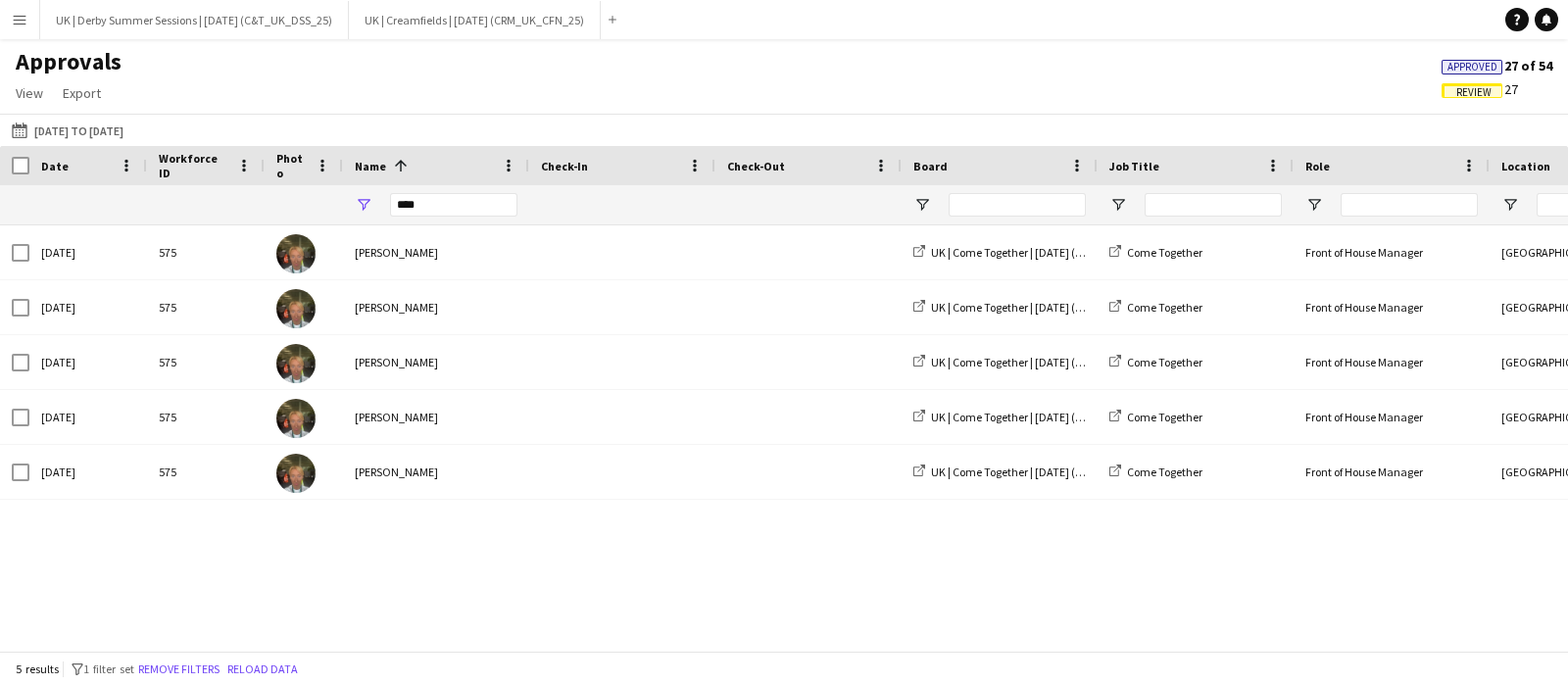
click at [208, 666] on button "Remove filters" at bounding box center [178, 670] width 89 height 22
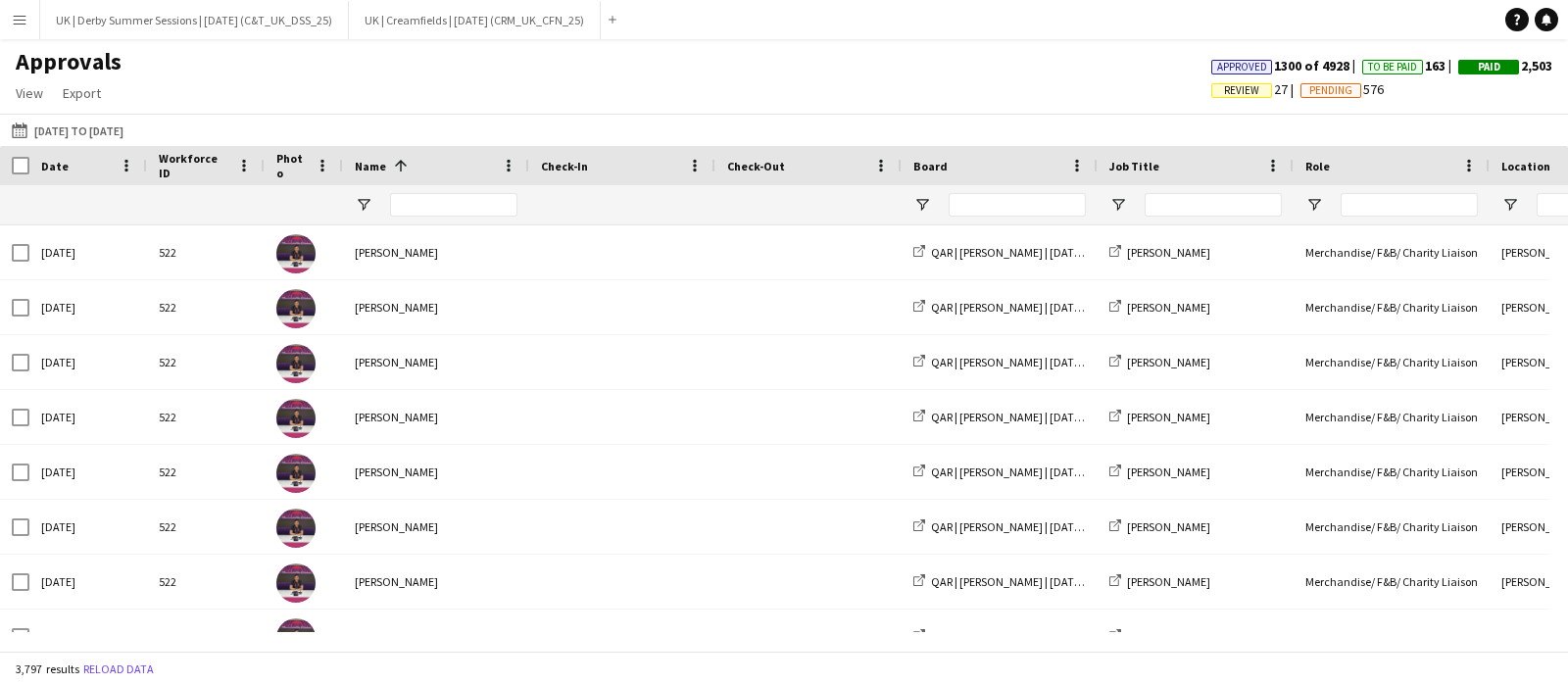
click at [1211, 80] on span "Review 27" at bounding box center [1256, 89] width 89 height 18
click at [1224, 86] on span "Review" at bounding box center [1242, 90] width 36 height 13
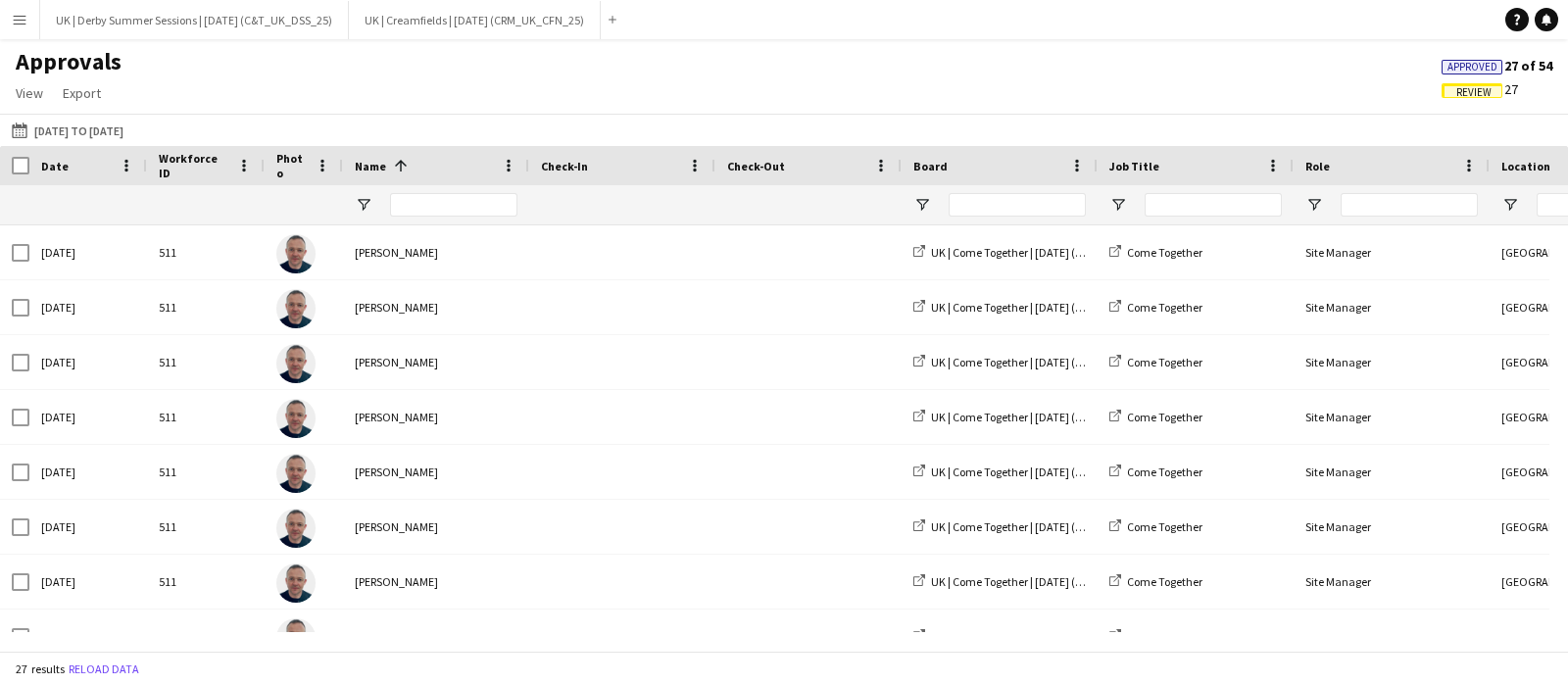
click at [1471, 89] on span "Review" at bounding box center [1475, 92] width 36 height 13
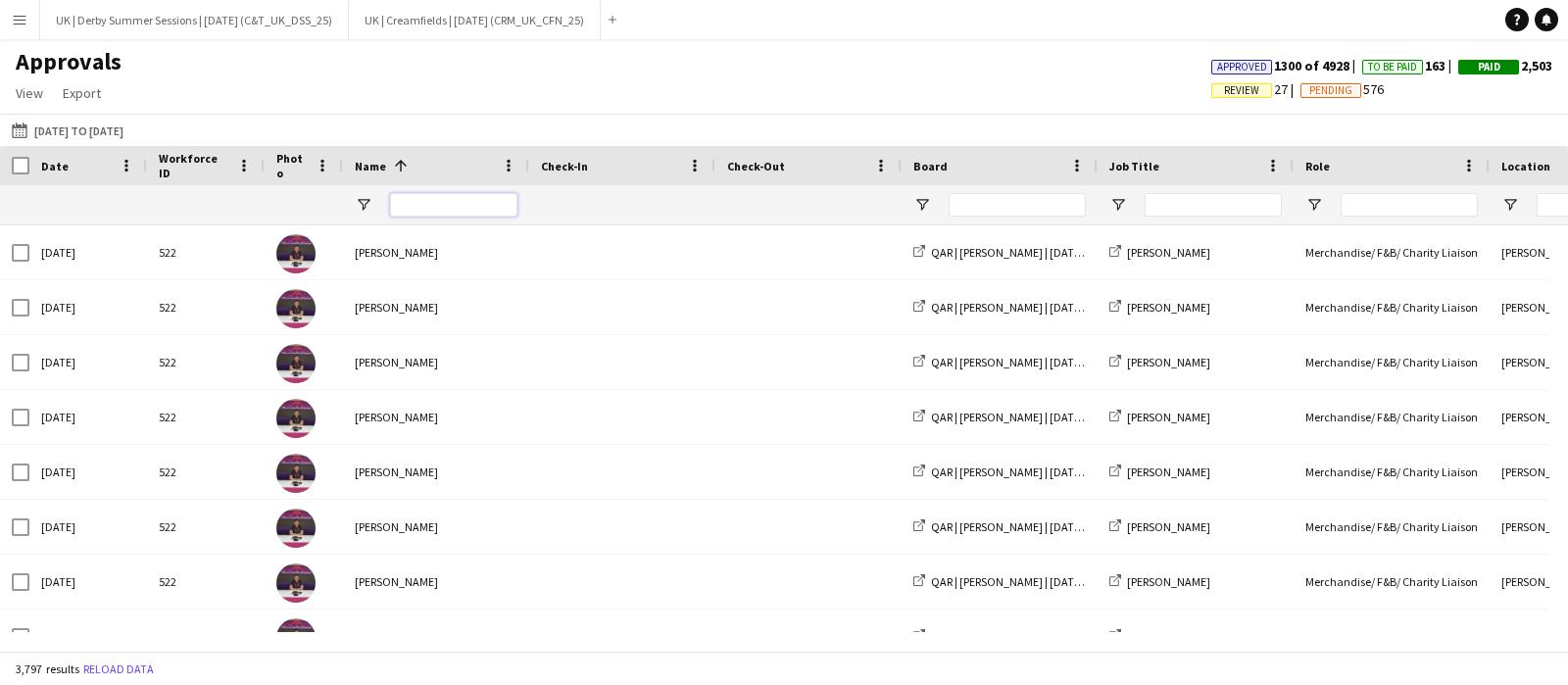
click at [441, 205] on input "Name Filter Input" at bounding box center [454, 205] width 128 height 24
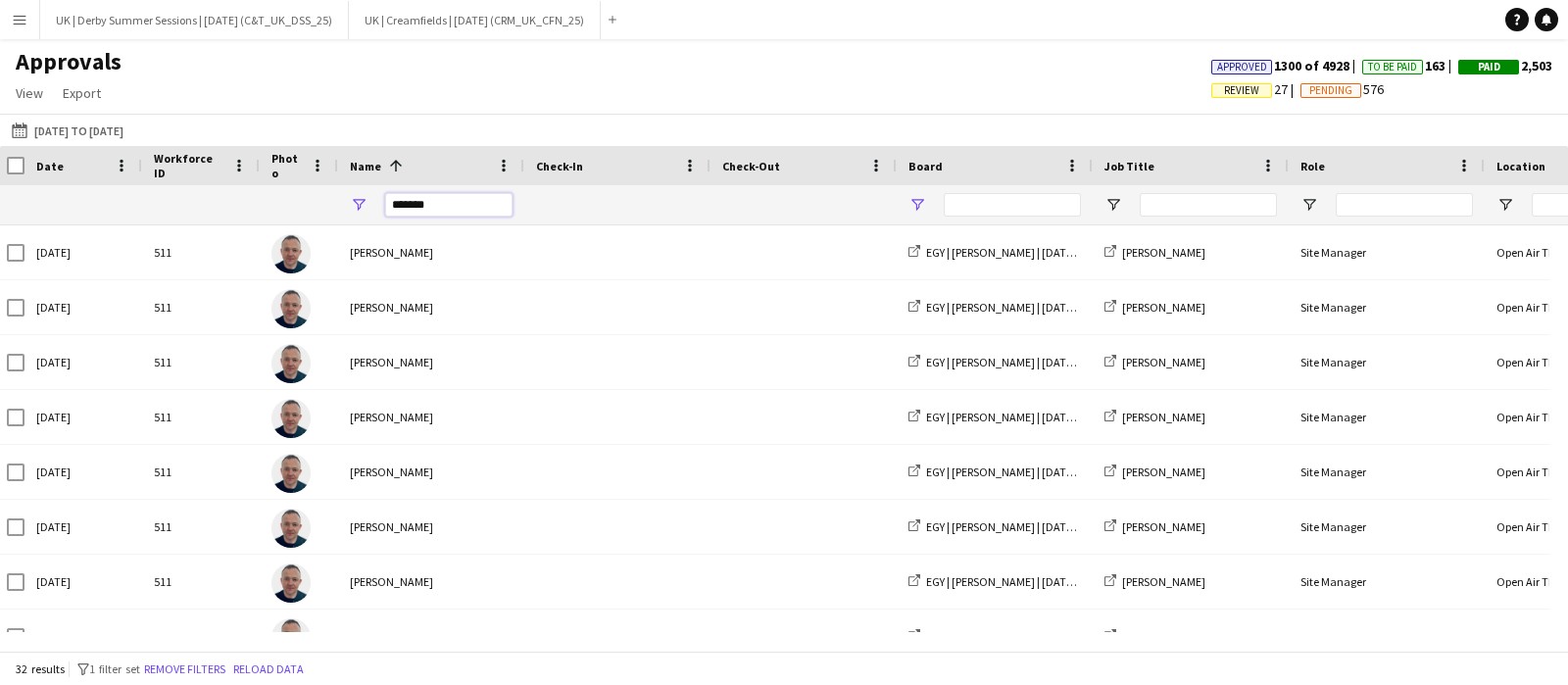
type input "*******"
click at [917, 201] on span "Open Filter Menu" at bounding box center [918, 205] width 18 height 18
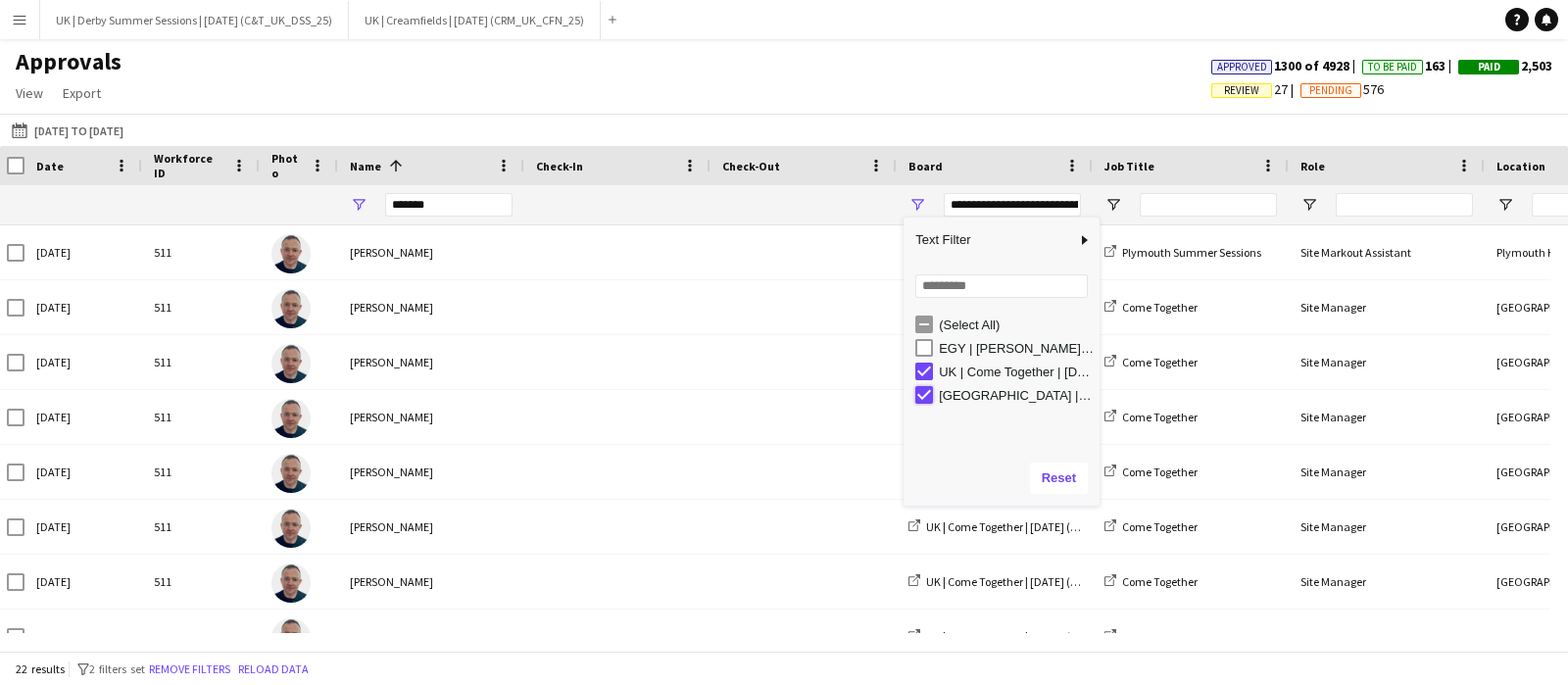
type input "**********"
